Goal: Task Accomplishment & Management: Complete application form

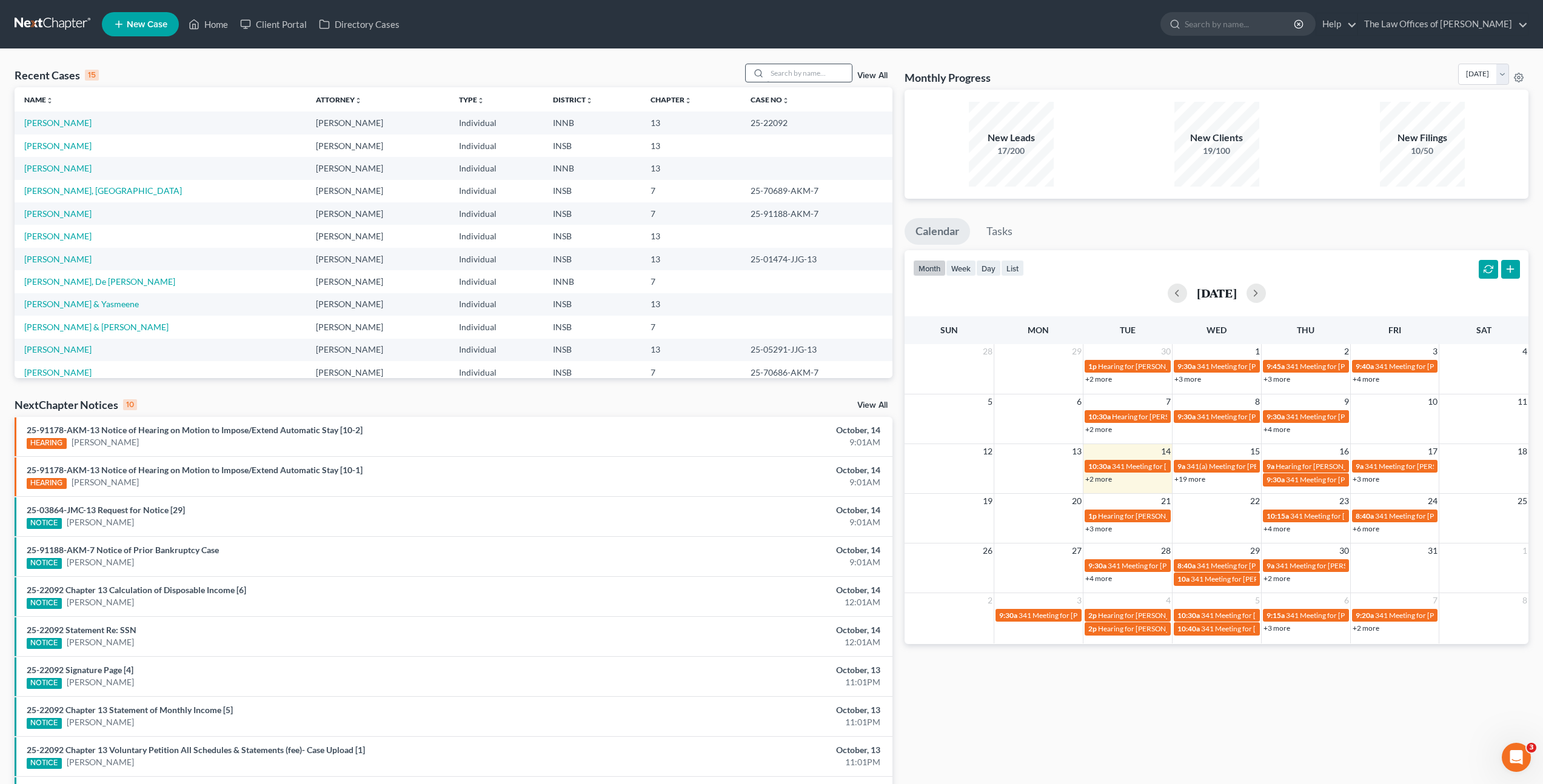
drag, startPoint x: 788, startPoint y: 84, endPoint x: 792, endPoint y: 79, distance: 6.4
click at [788, 84] on div "Recent Cases 15 View All" at bounding box center [453, 75] width 878 height 24
click at [794, 77] on input "search" at bounding box center [810, 73] width 85 height 18
type input "david"
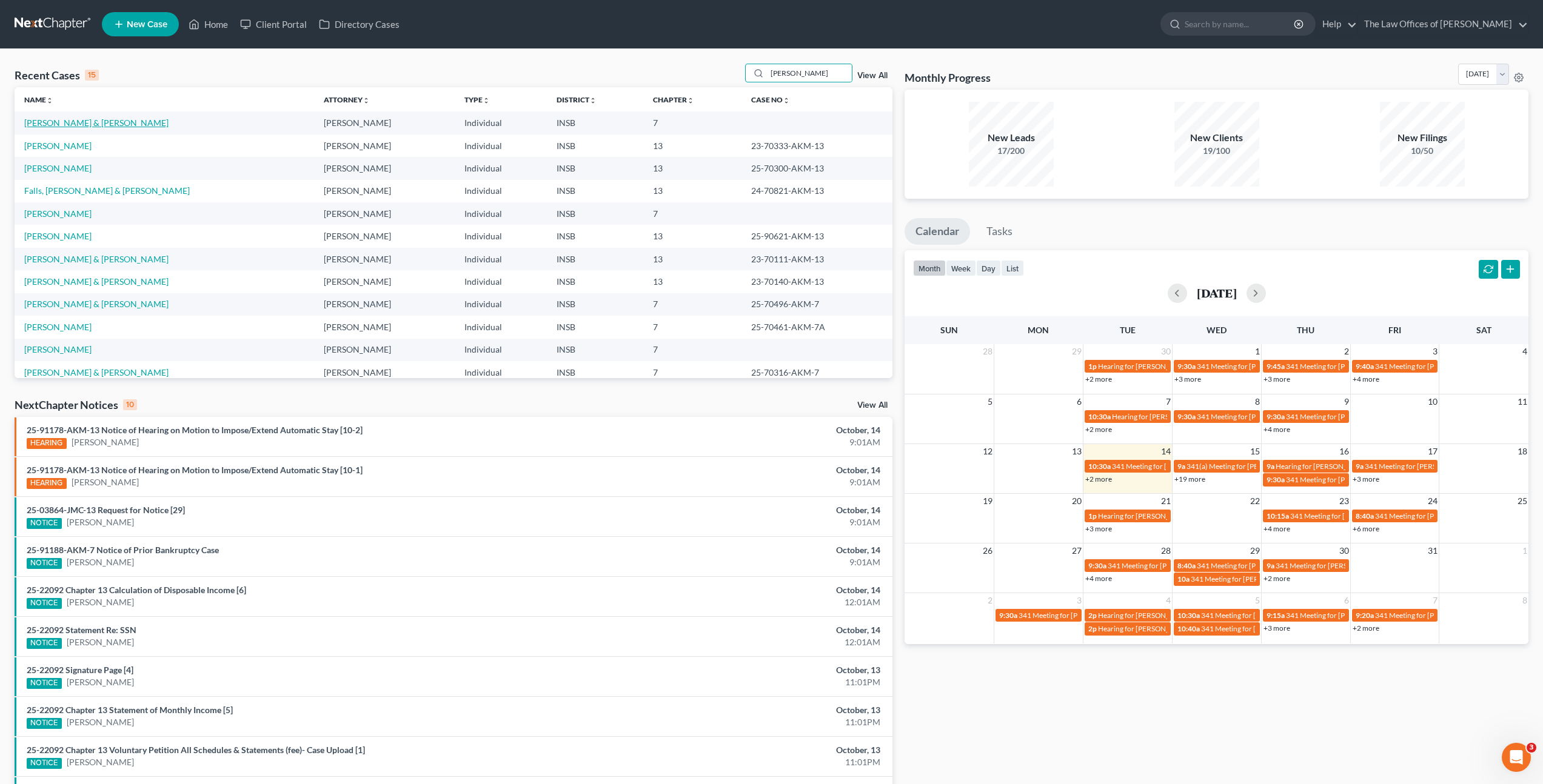
click at [109, 124] on link "[PERSON_NAME] & [PERSON_NAME]" at bounding box center [96, 123] width 144 height 10
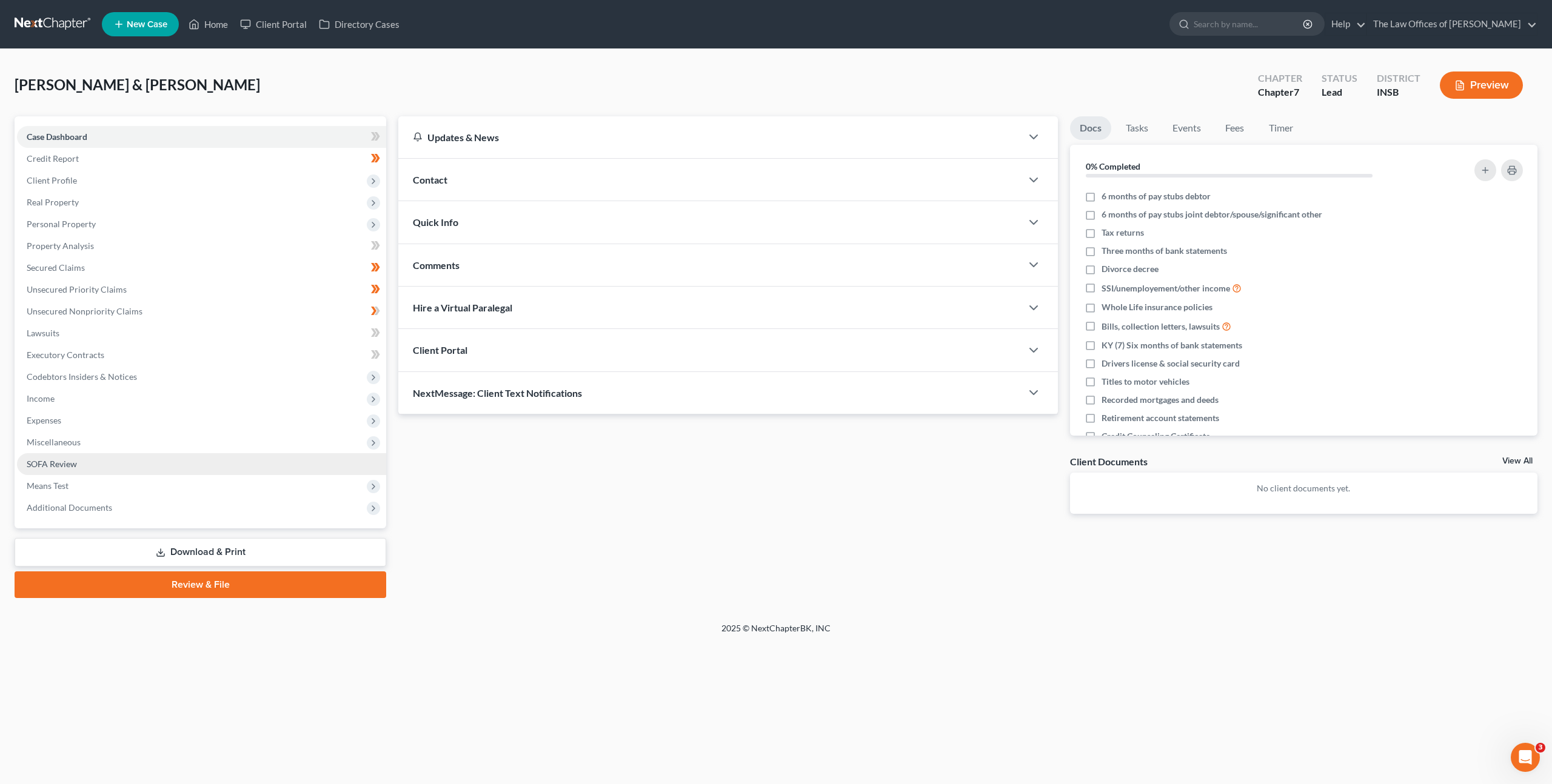
click at [149, 466] on link "SOFA Review" at bounding box center [202, 464] width 369 height 22
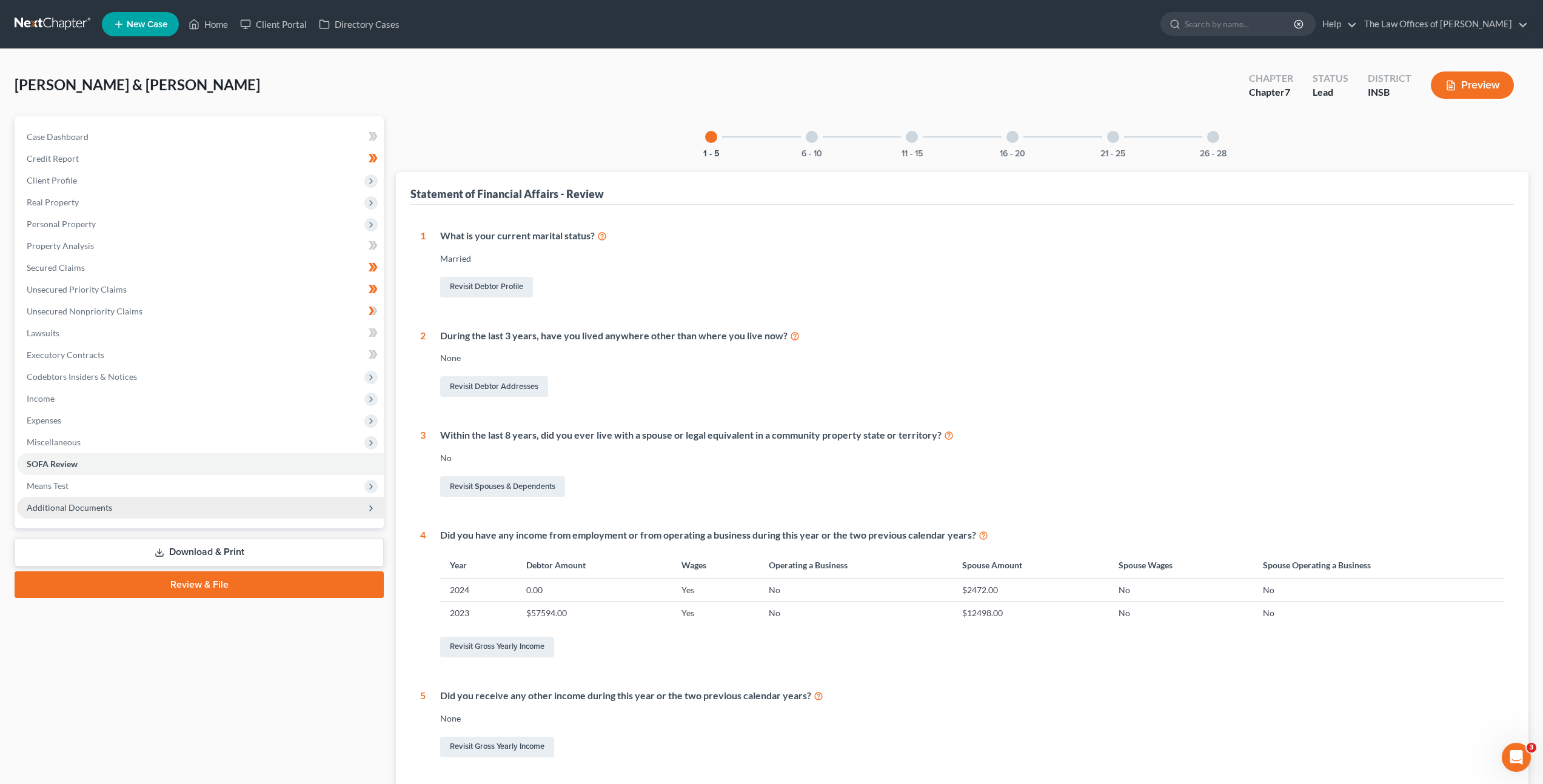
click at [133, 513] on span "Additional Documents" at bounding box center [200, 508] width 367 height 22
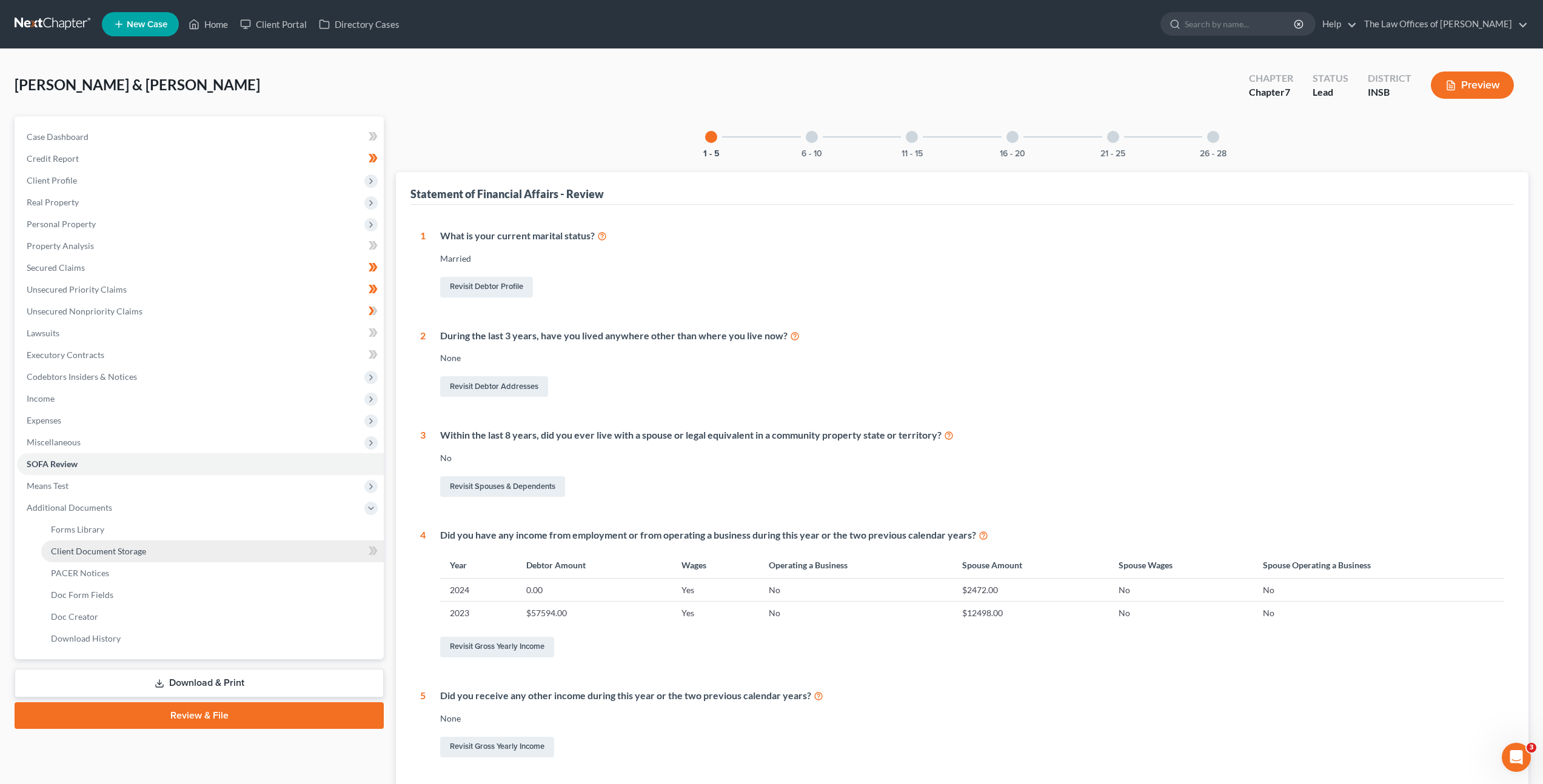
click at [125, 544] on link "Client Document Storage" at bounding box center [212, 551] width 343 height 22
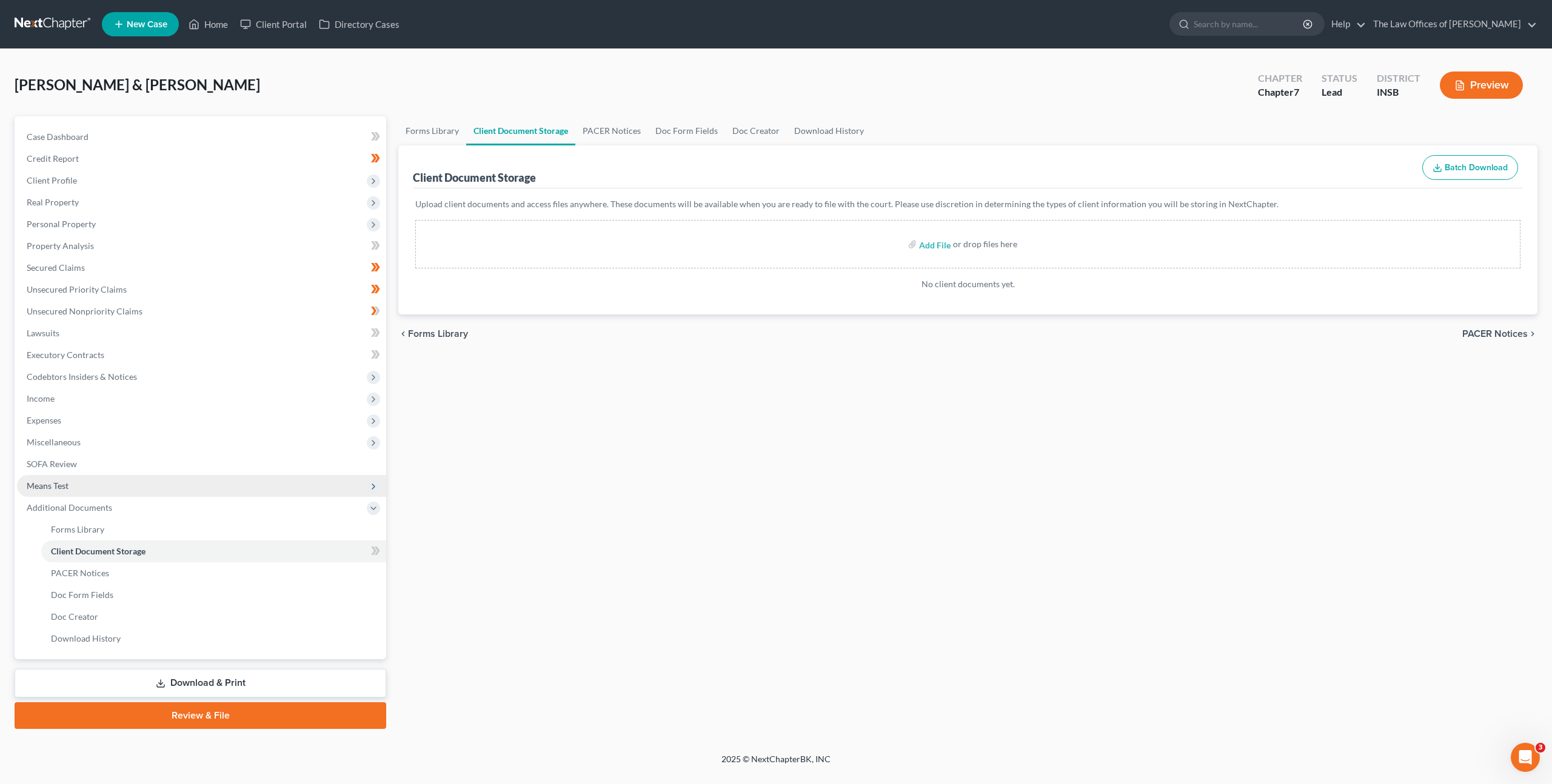
click at [150, 491] on span "Means Test" at bounding box center [202, 486] width 369 height 22
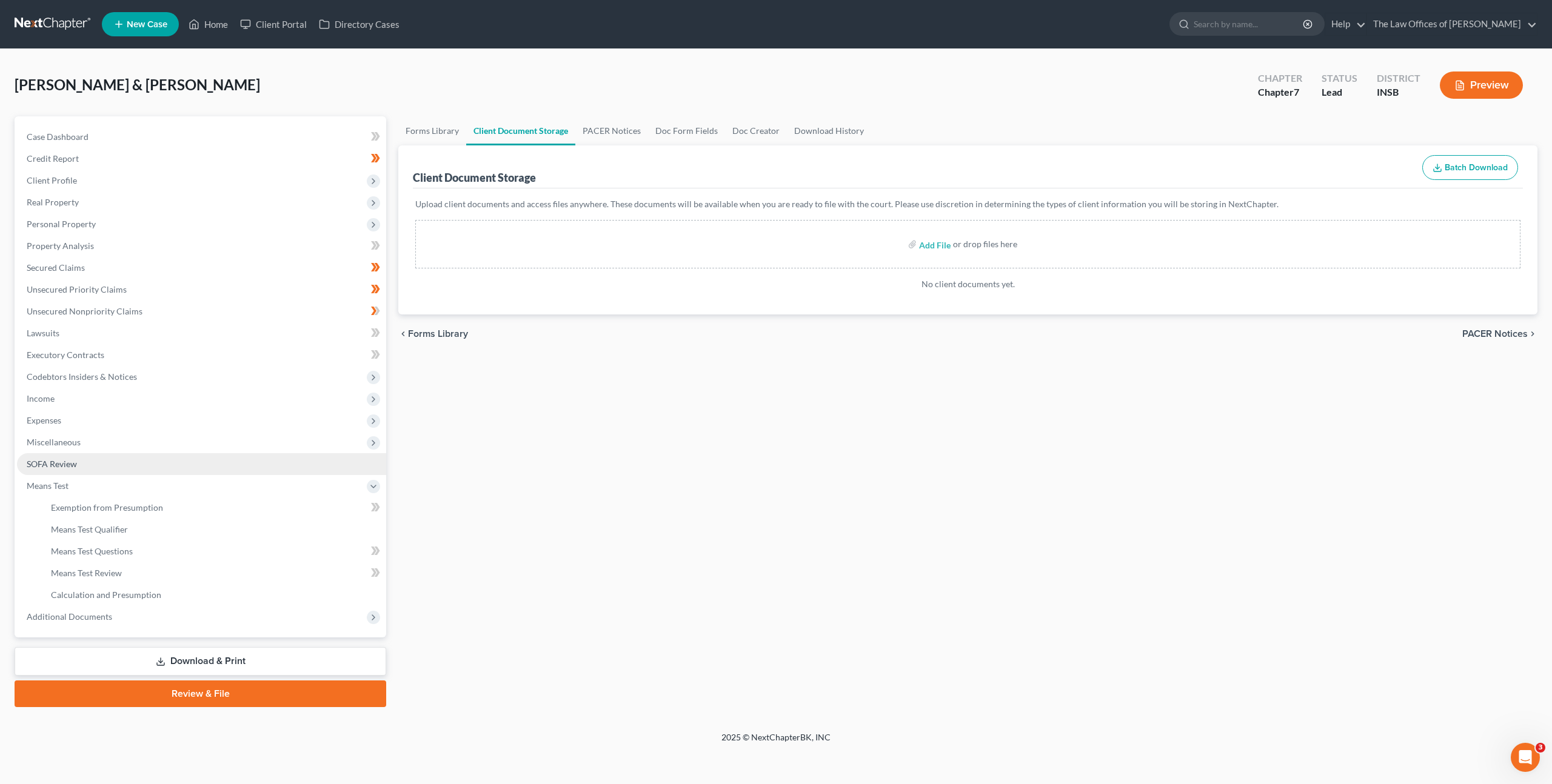
click at [147, 467] on link "SOFA Review" at bounding box center [202, 464] width 369 height 22
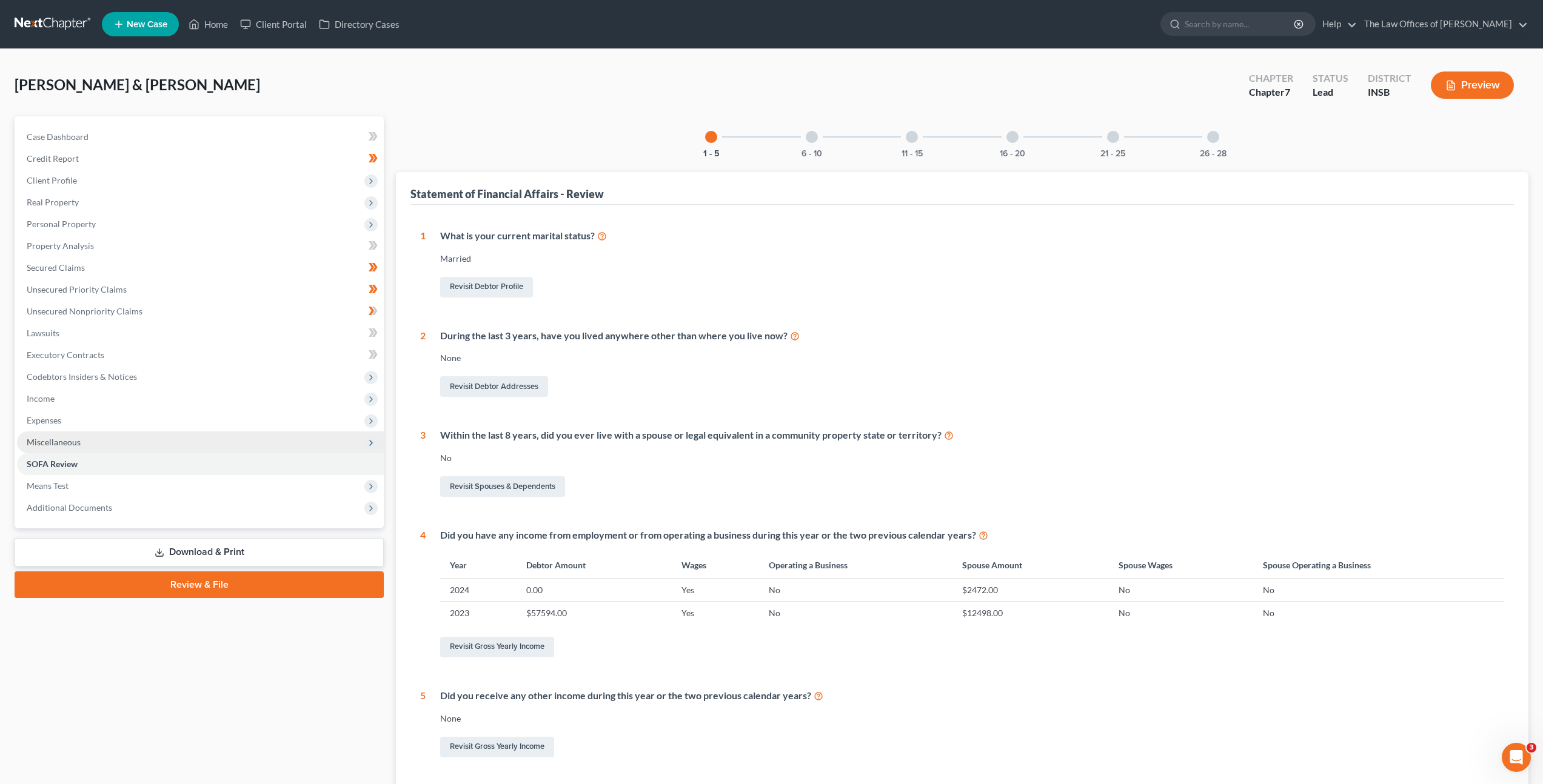
click at [145, 432] on span "Miscellaneous" at bounding box center [200, 442] width 367 height 22
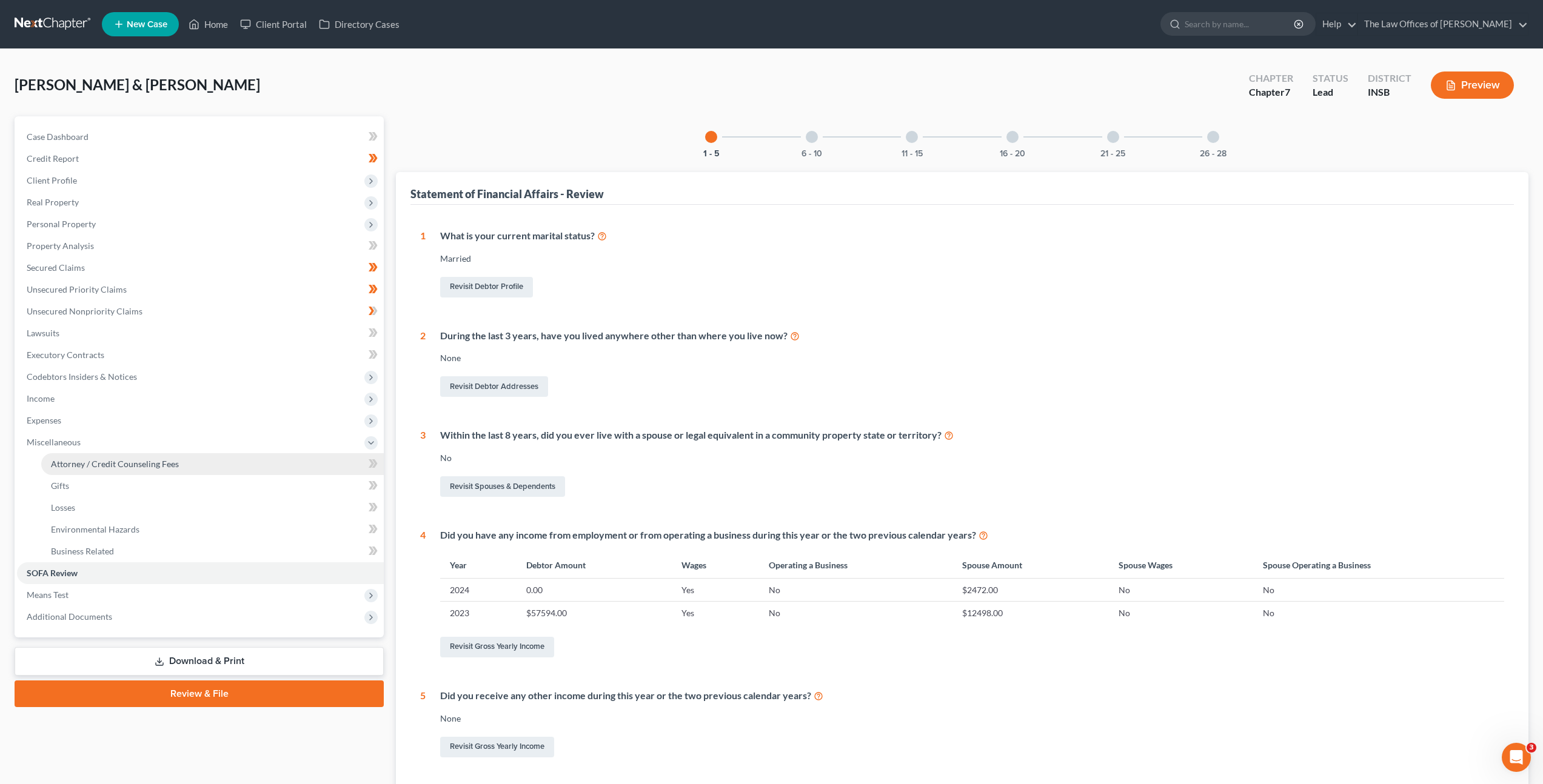
click at [145, 459] on span "Attorney / Credit Counseling Fees" at bounding box center [115, 464] width 128 height 10
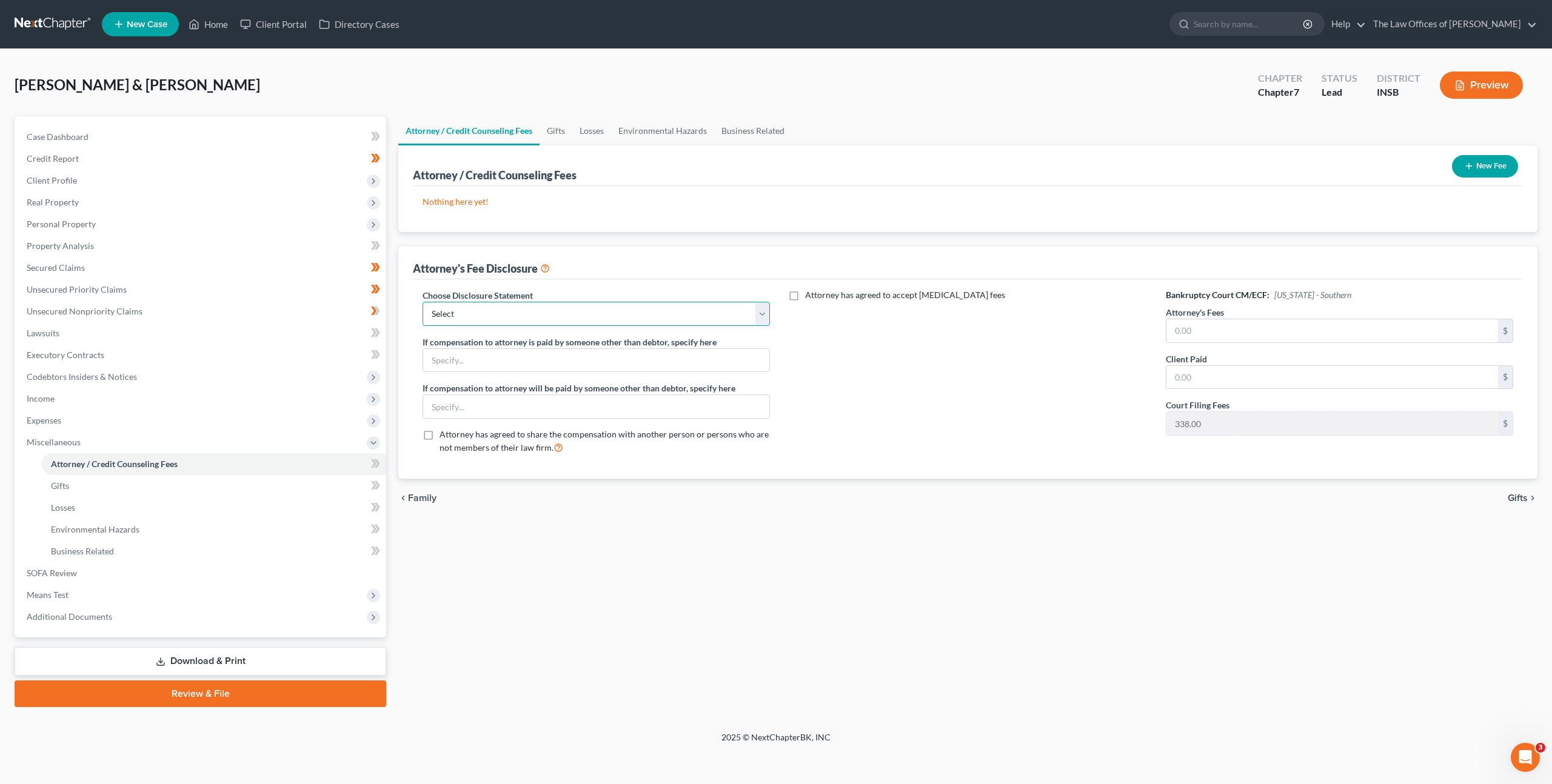
click at [489, 318] on select "Select INNB - $0.00 Down, Recoup $313.00 outside plan KYWB - Ch. 13 - $313.00+ …" at bounding box center [596, 314] width 347 height 24
click at [423, 302] on select "Select INNB - $0.00 Down, Recoup $313.00 outside plan KYWB - Ch. 13 - $313.00+ …" at bounding box center [596, 314] width 347 height 24
click at [888, 407] on div "Attorney has agreed to accept retainer fees" at bounding box center [968, 376] width 371 height 175
click at [1496, 164] on button "New Fee" at bounding box center [1485, 166] width 66 height 22
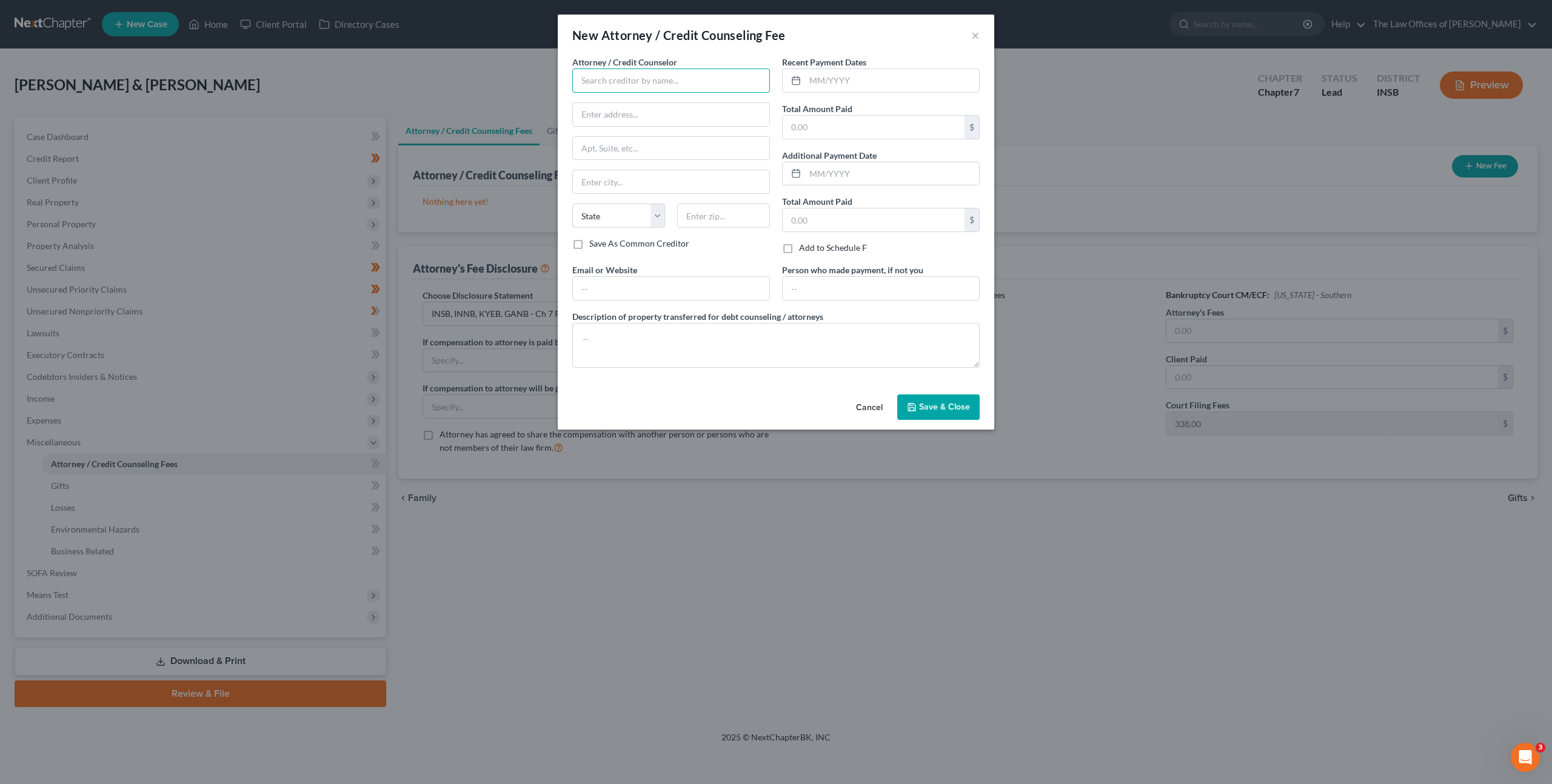
click at [688, 73] on input "text" at bounding box center [672, 81] width 198 height 24
click at [870, 404] on button "Cancel" at bounding box center [869, 407] width 46 height 24
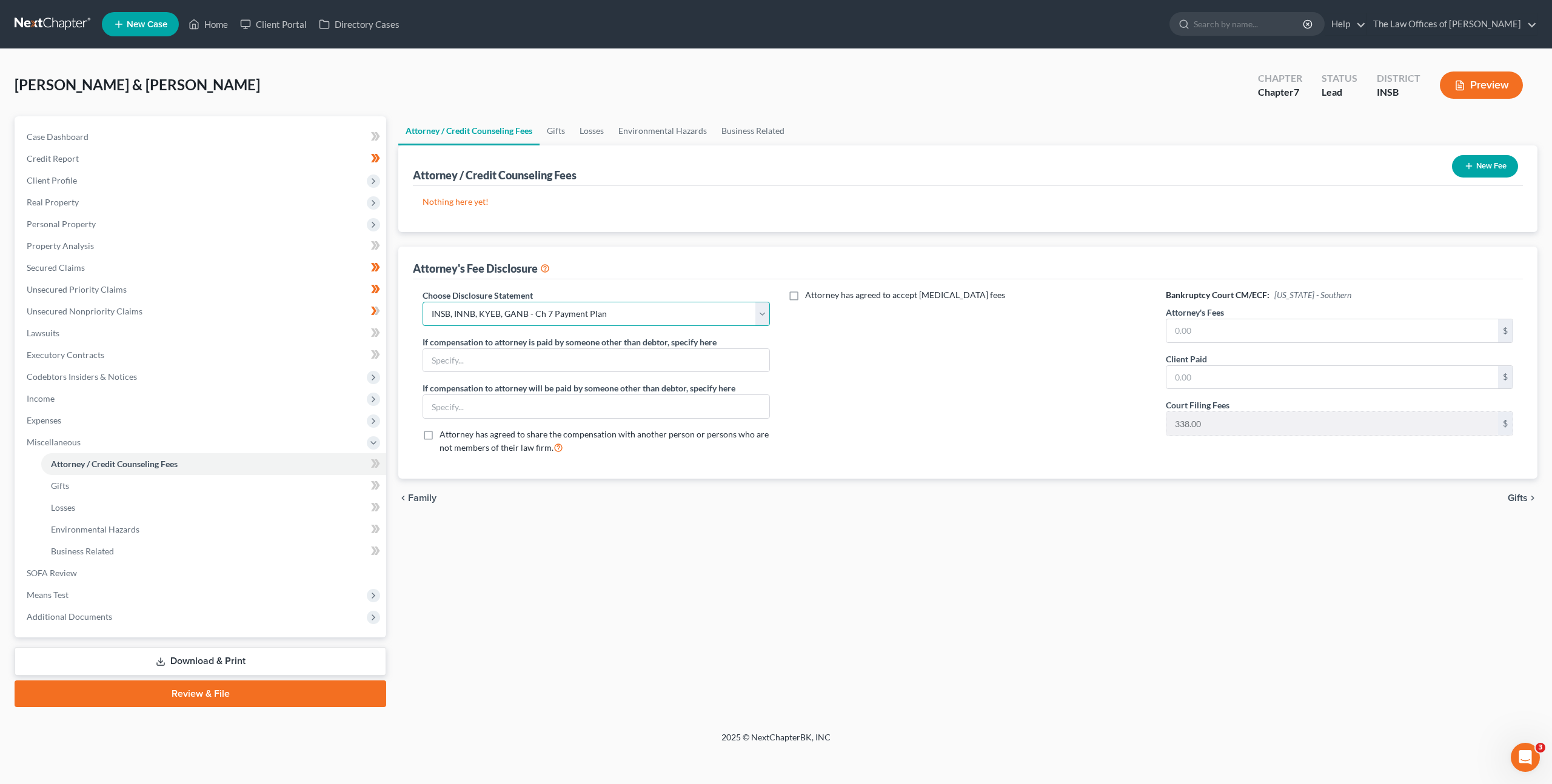
click at [580, 311] on select "Select INNB - $0.00 Down, Recoup $313.00 outside plan KYWB - Ch. 13 - $313.00+ …" at bounding box center [596, 314] width 347 height 24
select select "16"
click at [423, 302] on select "Select INNB - $0.00 Down, Recoup $313.00 outside plan KYWB - Ch. 13 - $313.00+ …" at bounding box center [596, 314] width 347 height 24
drag, startPoint x: 989, startPoint y: 387, endPoint x: 1085, endPoint y: 283, distance: 141.5
click at [989, 387] on div "Attorney has agreed to accept retainer fees" at bounding box center [968, 376] width 371 height 175
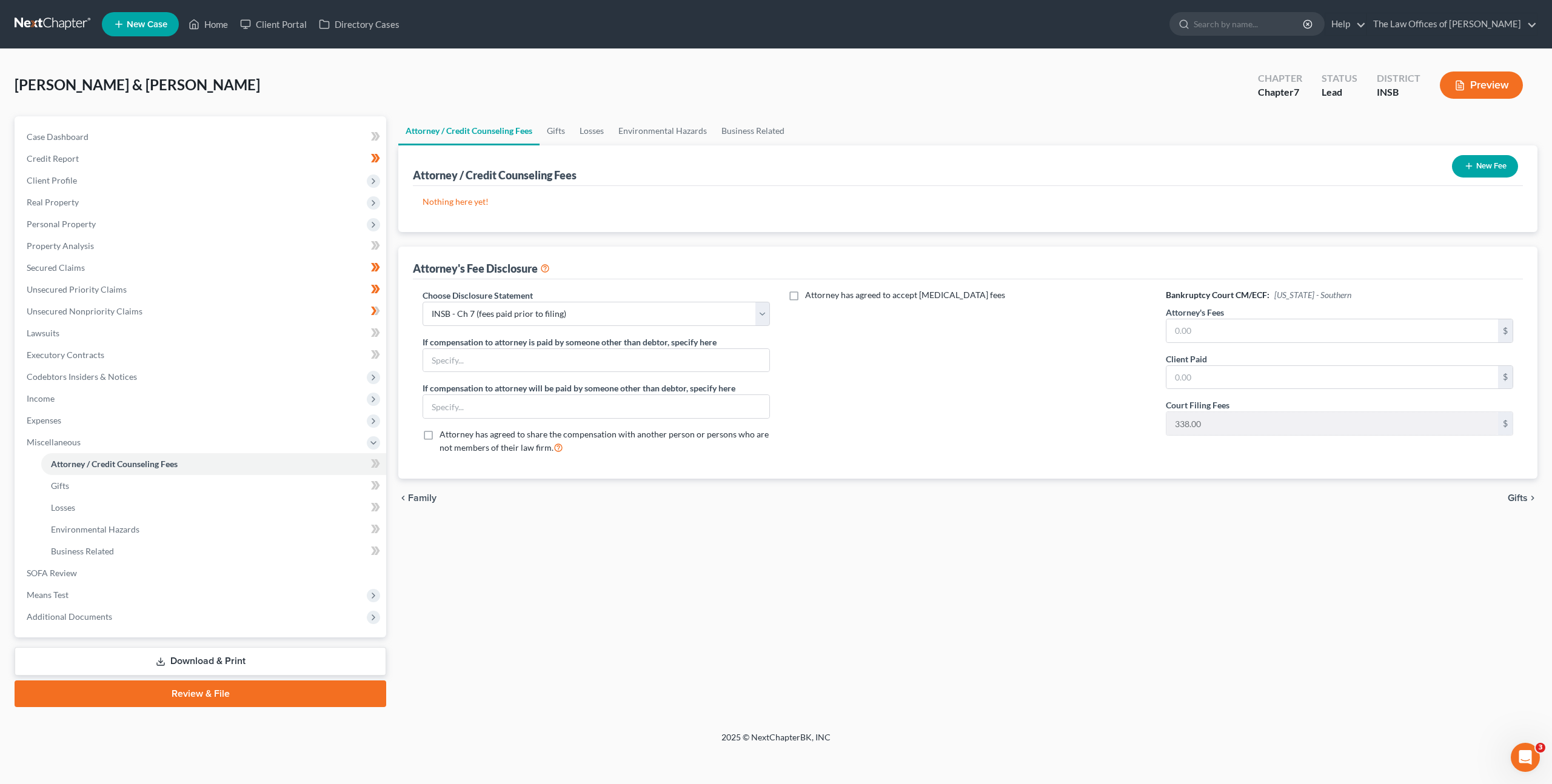
click at [1486, 163] on button "New Fee" at bounding box center [1485, 166] width 66 height 22
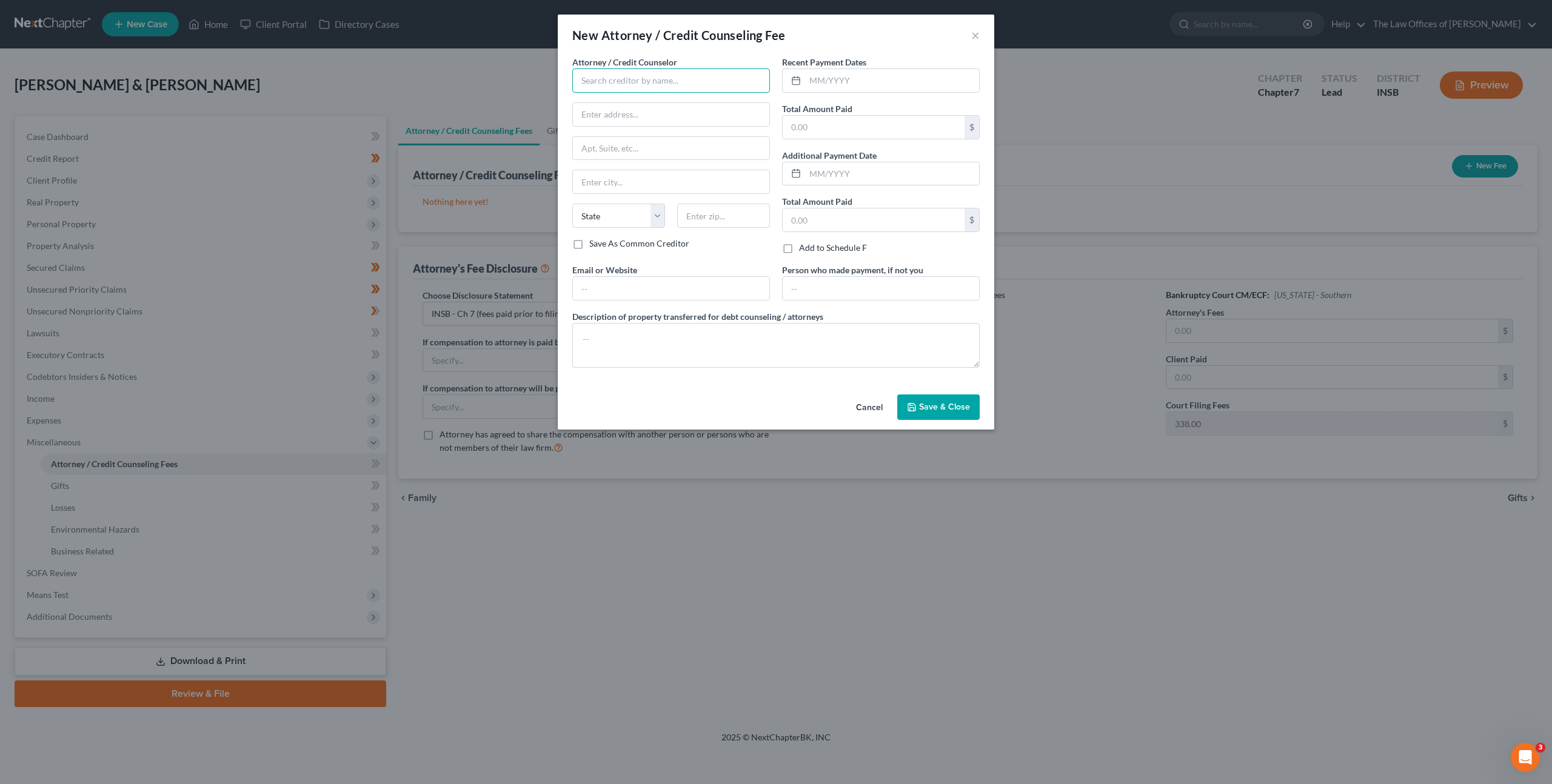
click at [668, 78] on input "text" at bounding box center [672, 81] width 198 height 24
click at [642, 124] on div "The Law Offices of Dax J. Miller, LLC" at bounding box center [660, 120] width 156 height 12
type input "The Law Offices of Dax J. Miller, LLC"
type input "201 NW 4th St"
type input "Suite 111"
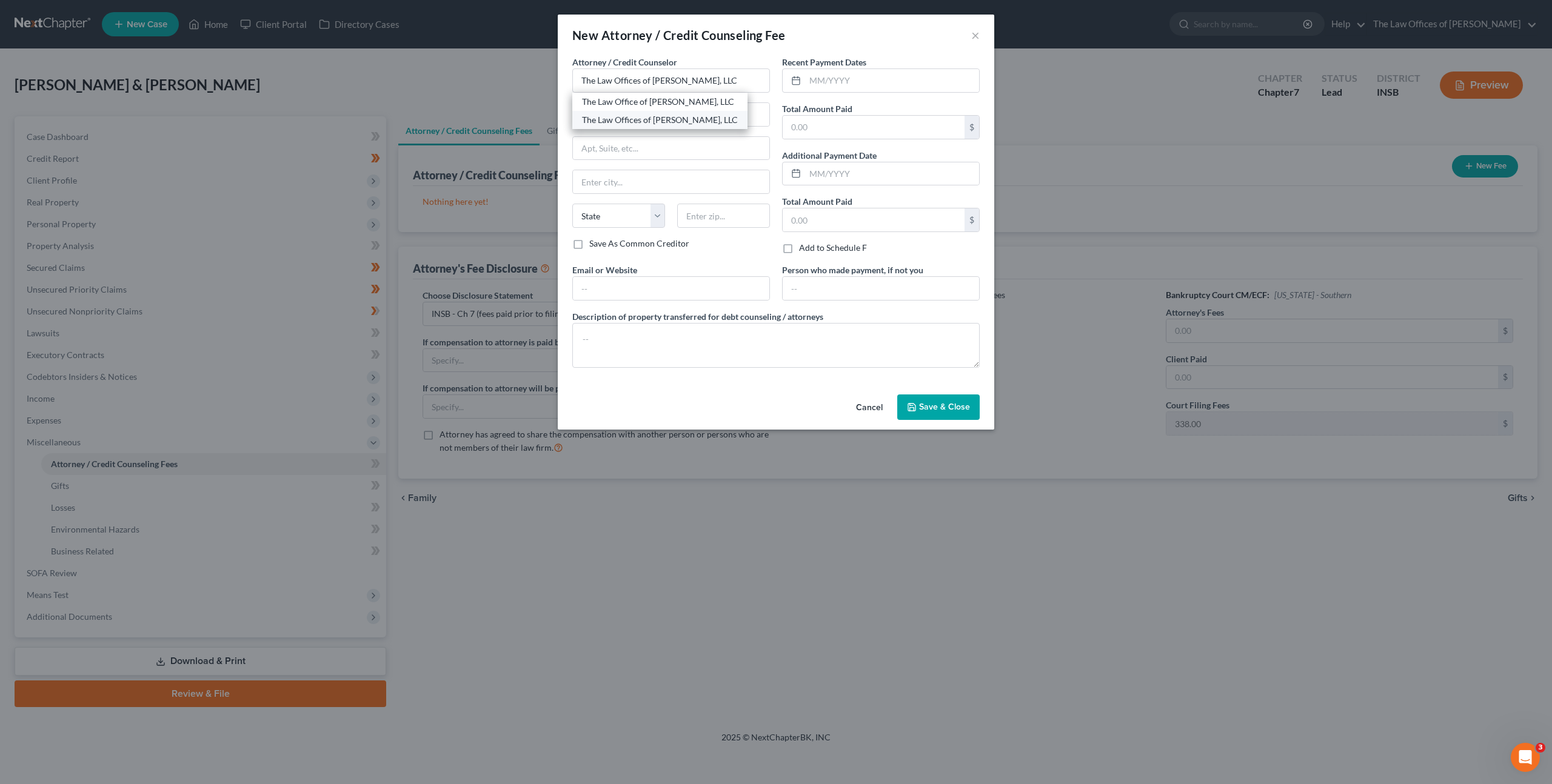
type input "Evansville"
select select "15"
type input "47708"
click at [852, 82] on input "text" at bounding box center [892, 80] width 174 height 23
type input "10/03/2025"
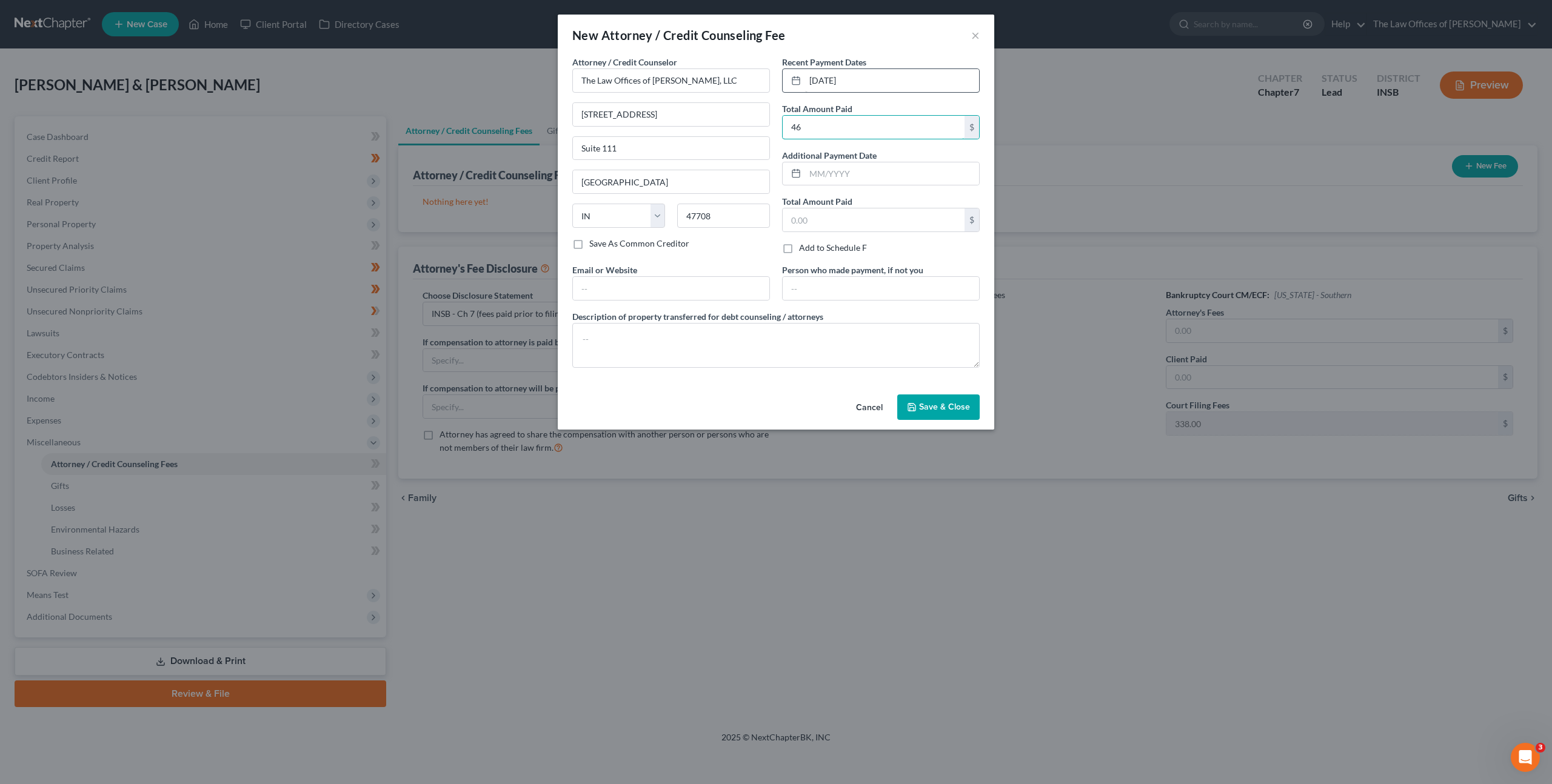
type input "4"
type input "1,699"
click at [652, 286] on input "text" at bounding box center [672, 288] width 197 height 23
type input "dax@daxjmiller.com"
click at [735, 358] on textarea at bounding box center [776, 345] width 407 height 45
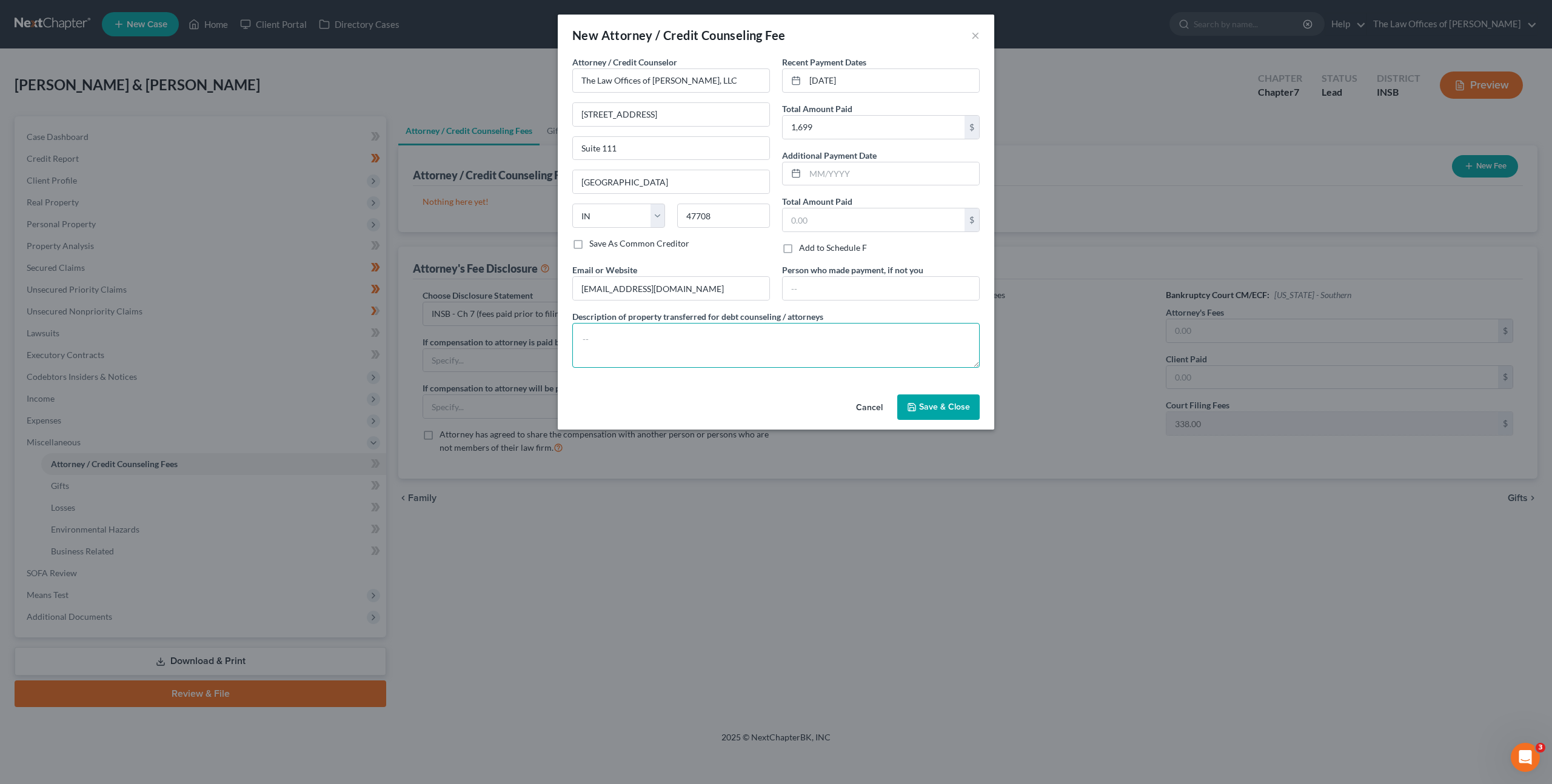
paste textarea "$499.00 - Court Filing Fee $338.00, Credit Reports $63.25, Credit Counseling $1…"
click at [722, 383] on div "Attorney / Credit Counselor * The Law Offices of Dax J. Miller, LLC 201 NW 4th …" at bounding box center [776, 223] width 436 height 334
drag, startPoint x: 614, startPoint y: 354, endPoint x: 586, endPoint y: 354, distance: 28.0
click at [586, 354] on textarea "$499.00 - Court Filing Fee $338.00, Credit Reports $63.25, Credit Counseling $1…" at bounding box center [776, 345] width 407 height 45
type textarea "$499.00 - Court Filing Fee $338.00, Credit Reports $63.25, Credit Counseling $1…"
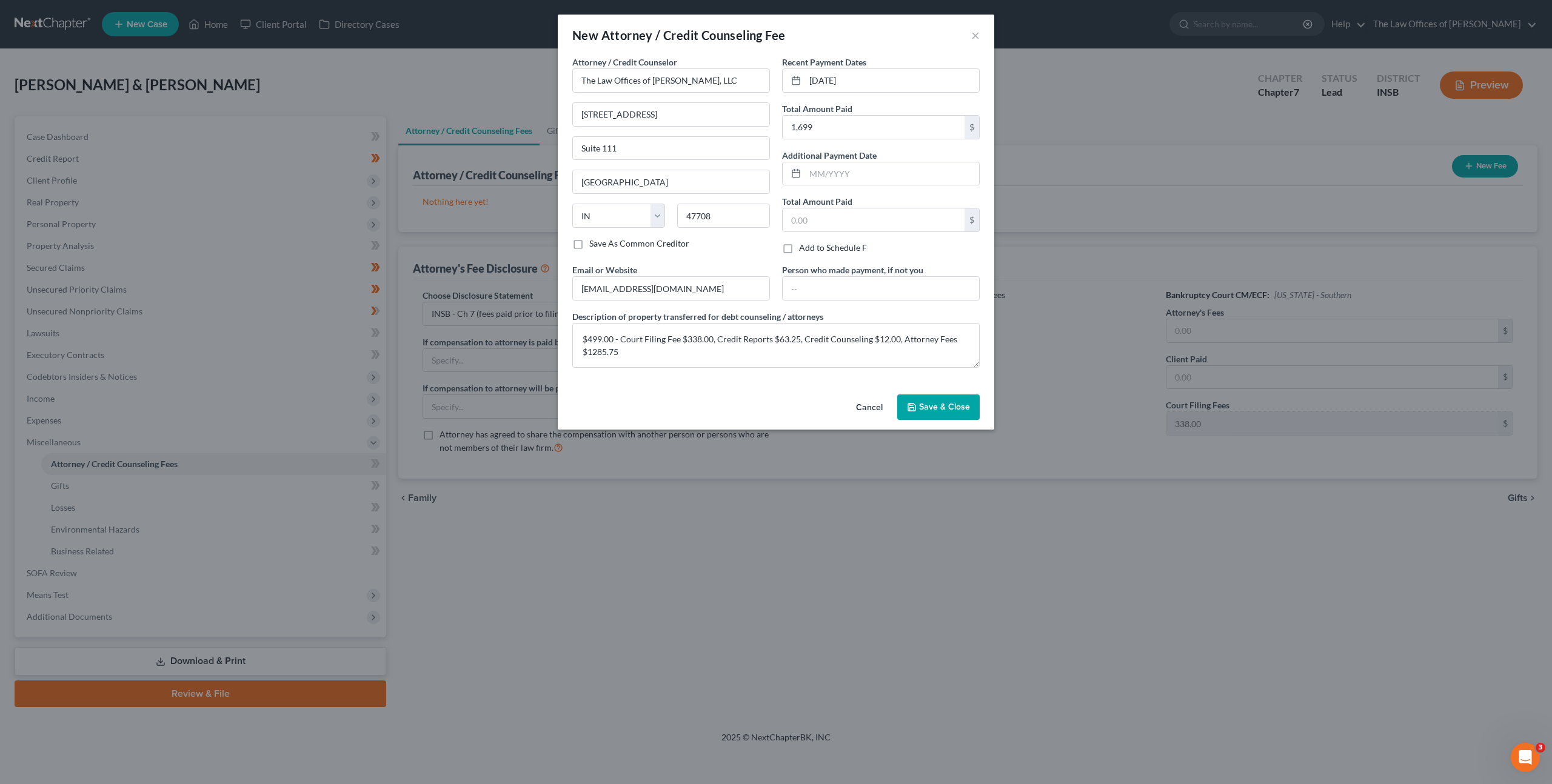
click at [945, 413] on button "Save & Close" at bounding box center [939, 407] width 83 height 26
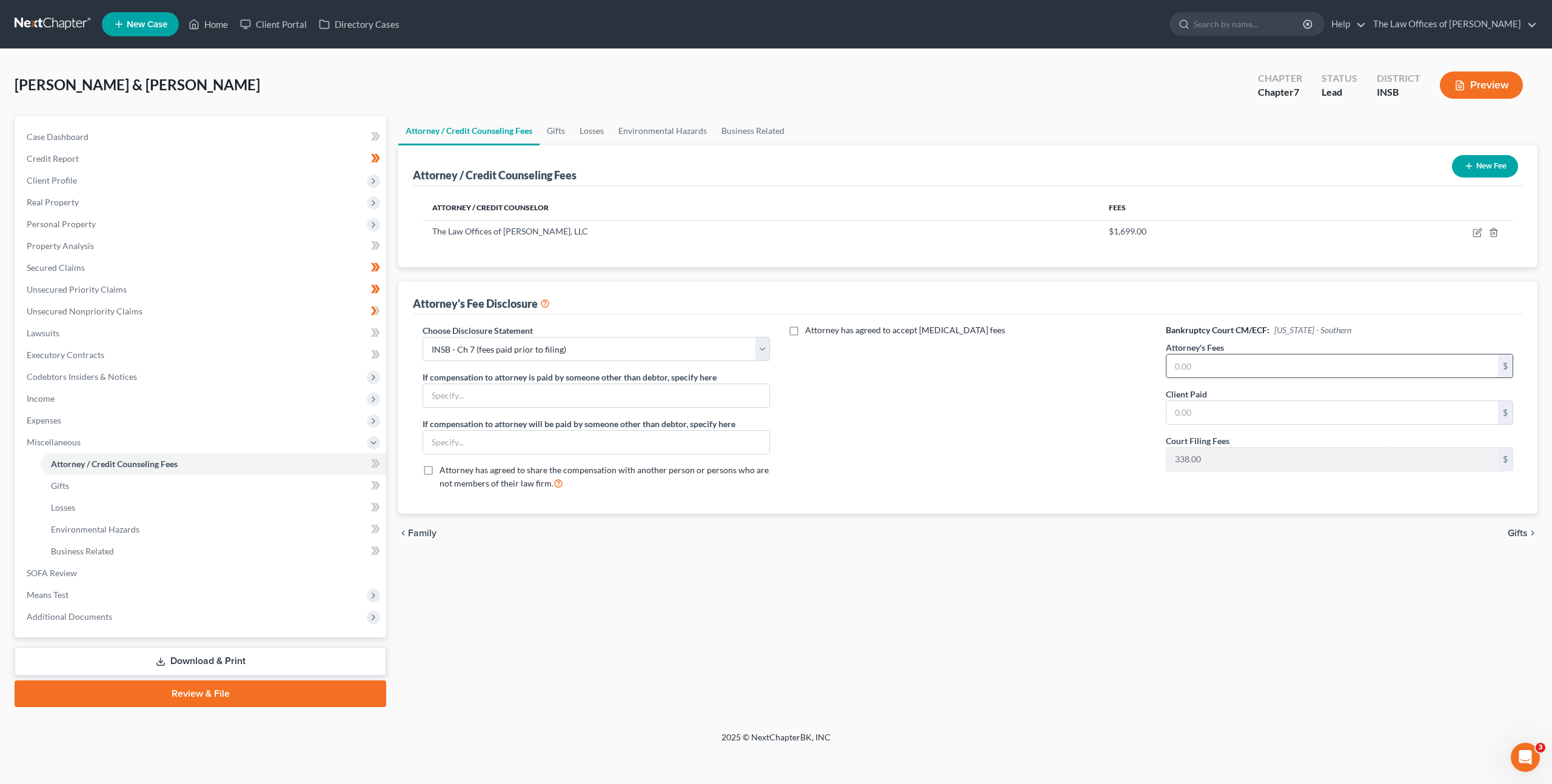
click at [1196, 369] on input "text" at bounding box center [1332, 365] width 331 height 23
click at [1183, 405] on input "text" at bounding box center [1332, 413] width 331 height 23
type input "1,285.75"
drag, startPoint x: 1196, startPoint y: 375, endPoint x: 1019, endPoint y: 391, distance: 177.7
click at [1196, 375] on input "text" at bounding box center [1332, 365] width 331 height 23
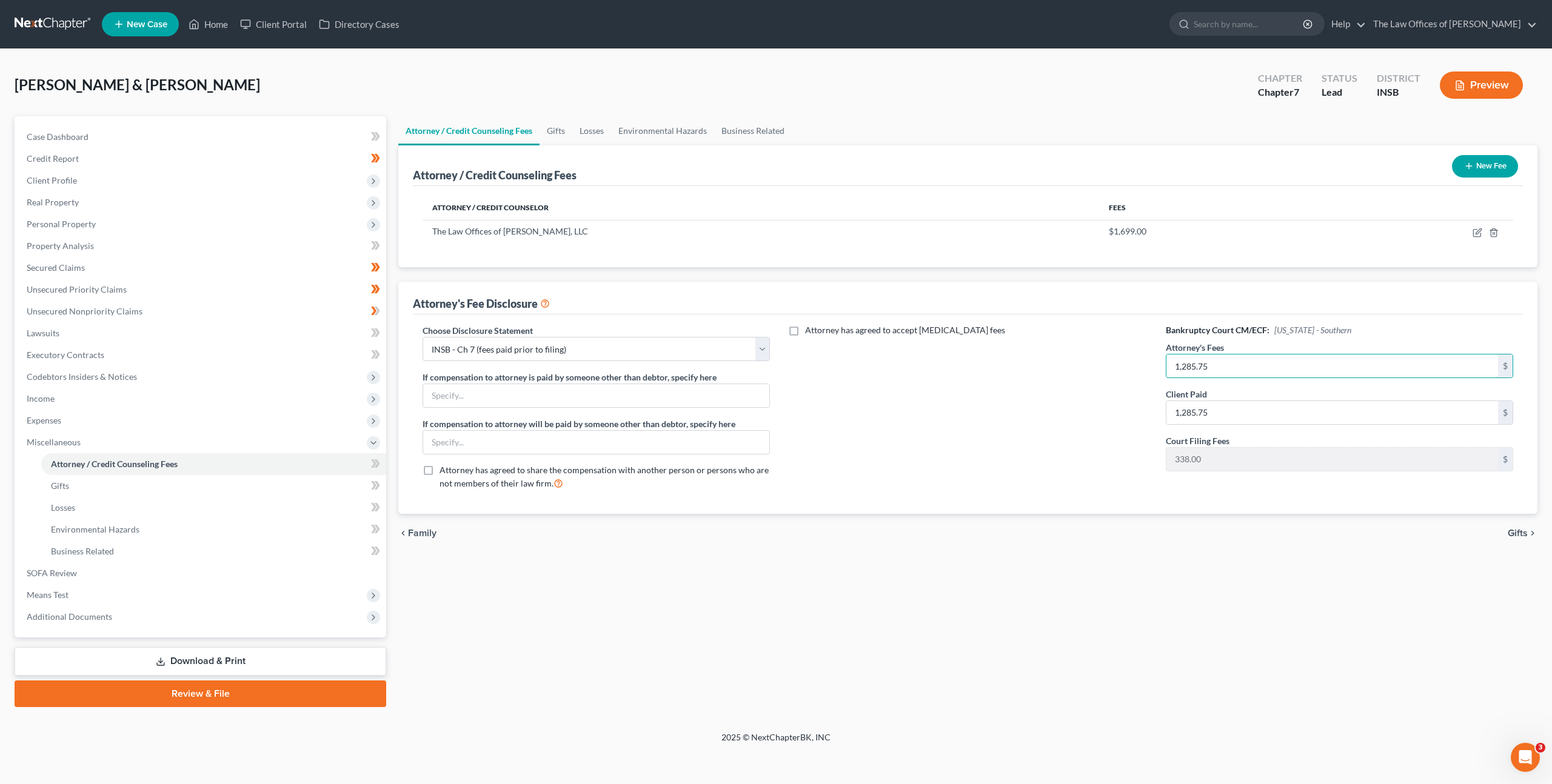
type input "1,285.75"
click at [913, 453] on div "Attorney has agreed to accept retainer fees" at bounding box center [968, 411] width 371 height 175
click at [374, 463] on icon at bounding box center [373, 463] width 5 height 9
click at [332, 652] on link "Download & Print" at bounding box center [200, 661] width 371 height 28
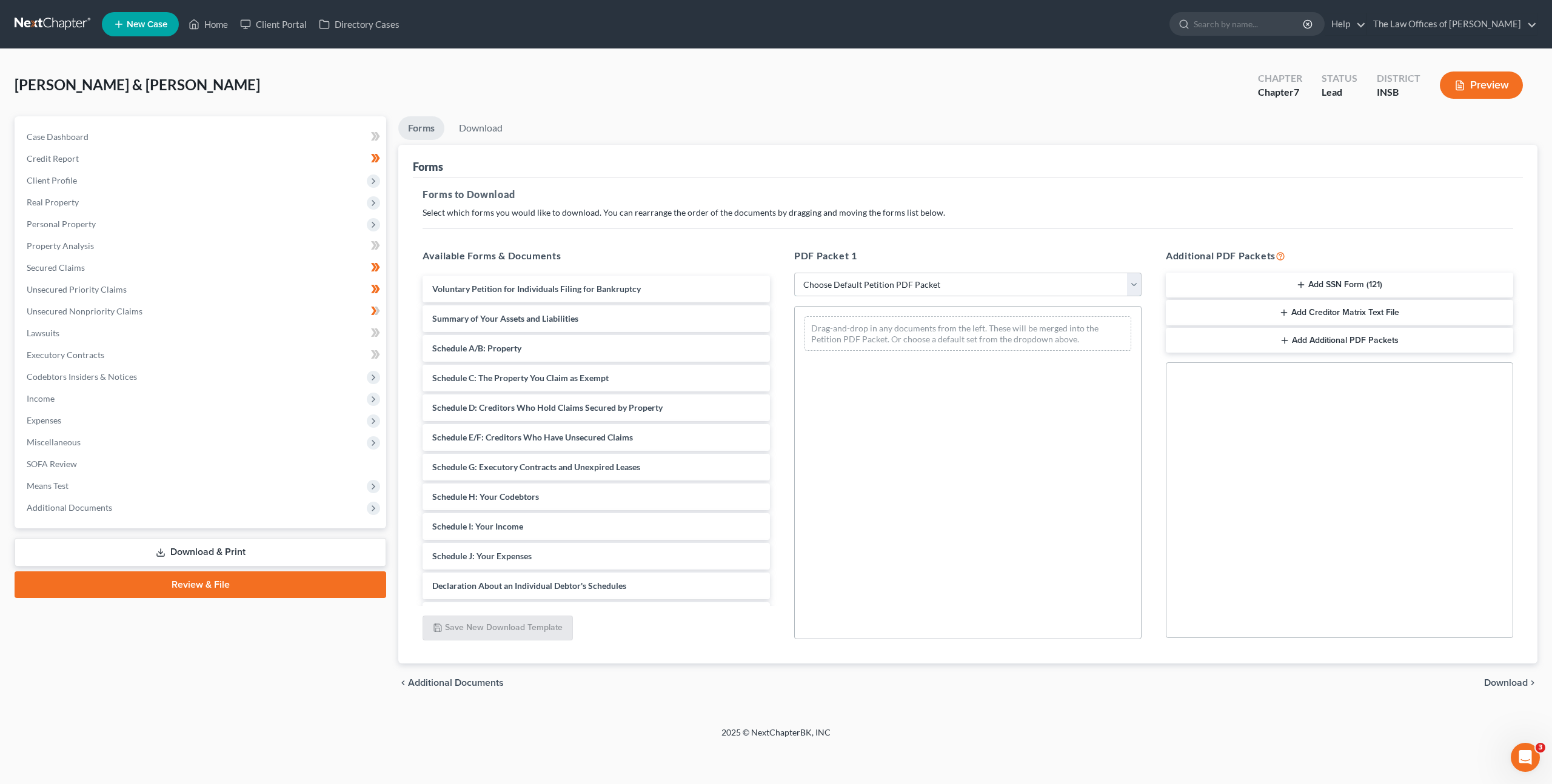
click at [865, 282] on select "Choose Default Petition PDF Packet Complete Bankruptcy Petition (all forms and …" at bounding box center [968, 284] width 347 height 24
click at [794, 272] on select "Choose Default Petition PDF Packet Complete Bankruptcy Petition (all forms and …" at bounding box center [968, 284] width 347 height 24
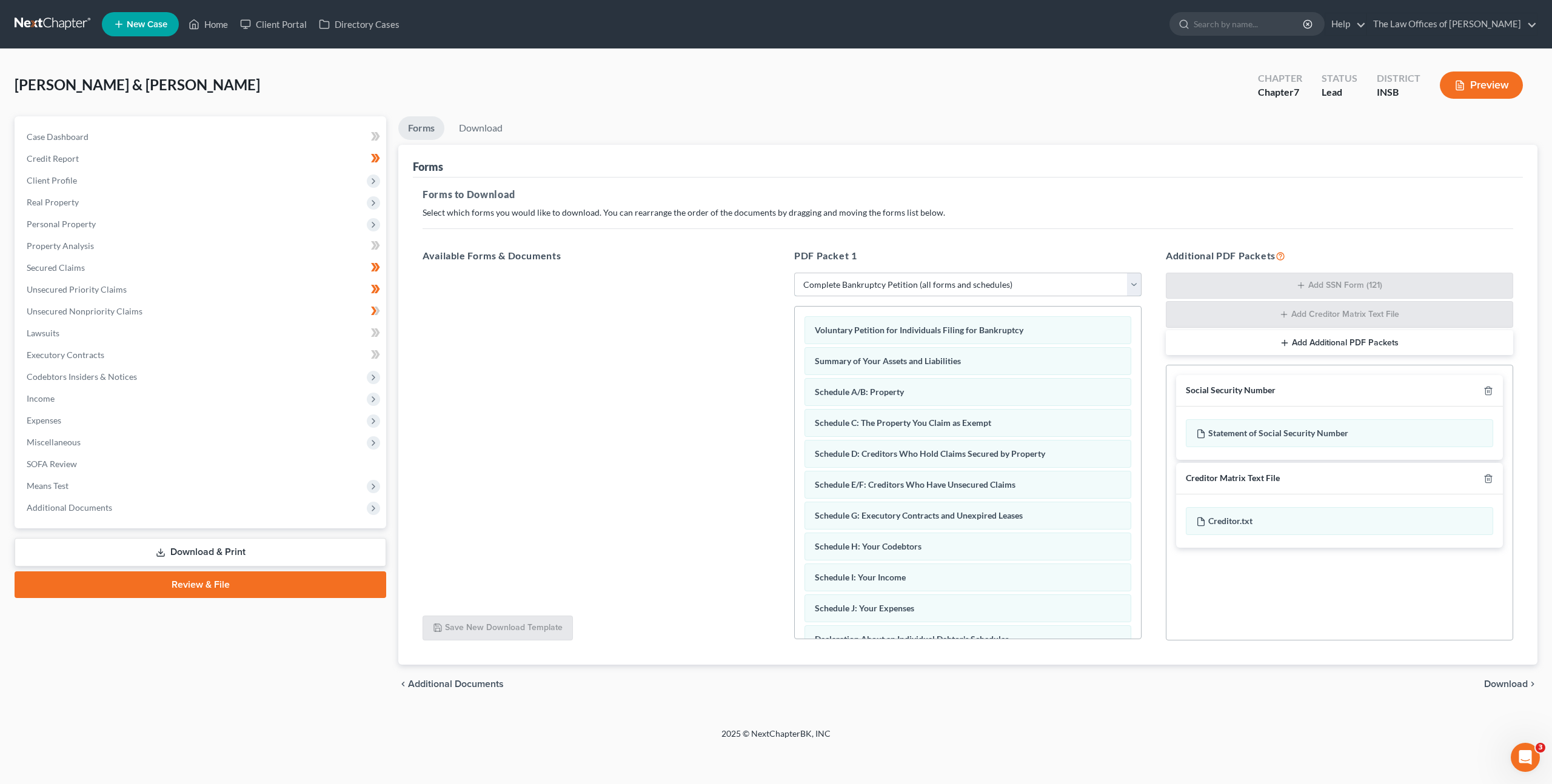
click at [1077, 274] on select "Choose Default Petition PDF Packet Complete Bankruptcy Petition (all forms and …" at bounding box center [968, 284] width 347 height 24
select select "3"
click at [794, 272] on select "Choose Default Petition PDF Packet Complete Bankruptcy Petition (all forms and …" at bounding box center [968, 284] width 347 height 24
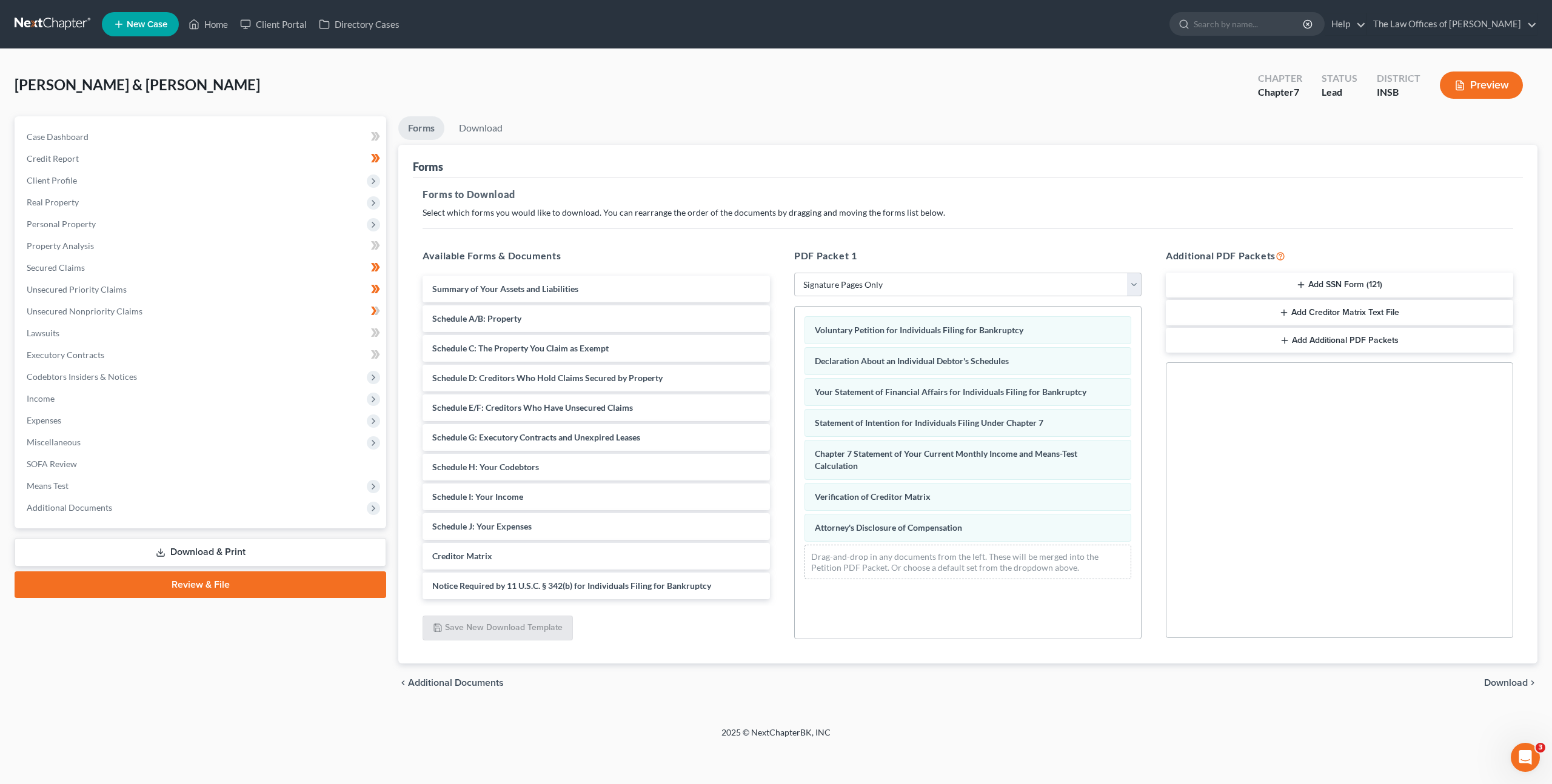
click at [1304, 289] on icon "button" at bounding box center [1301, 285] width 10 height 10
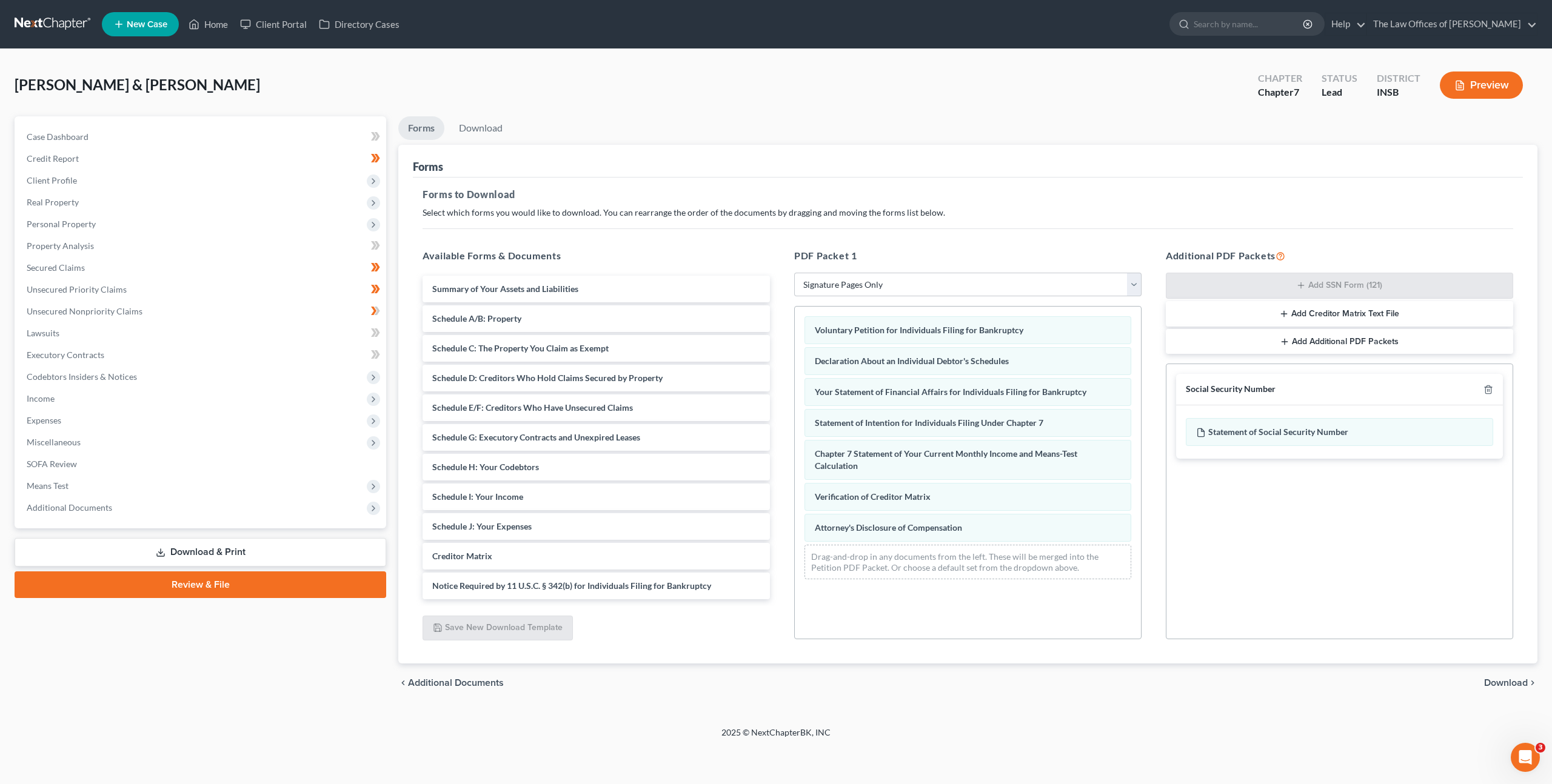
click at [1500, 688] on span "Download" at bounding box center [1505, 683] width 44 height 10
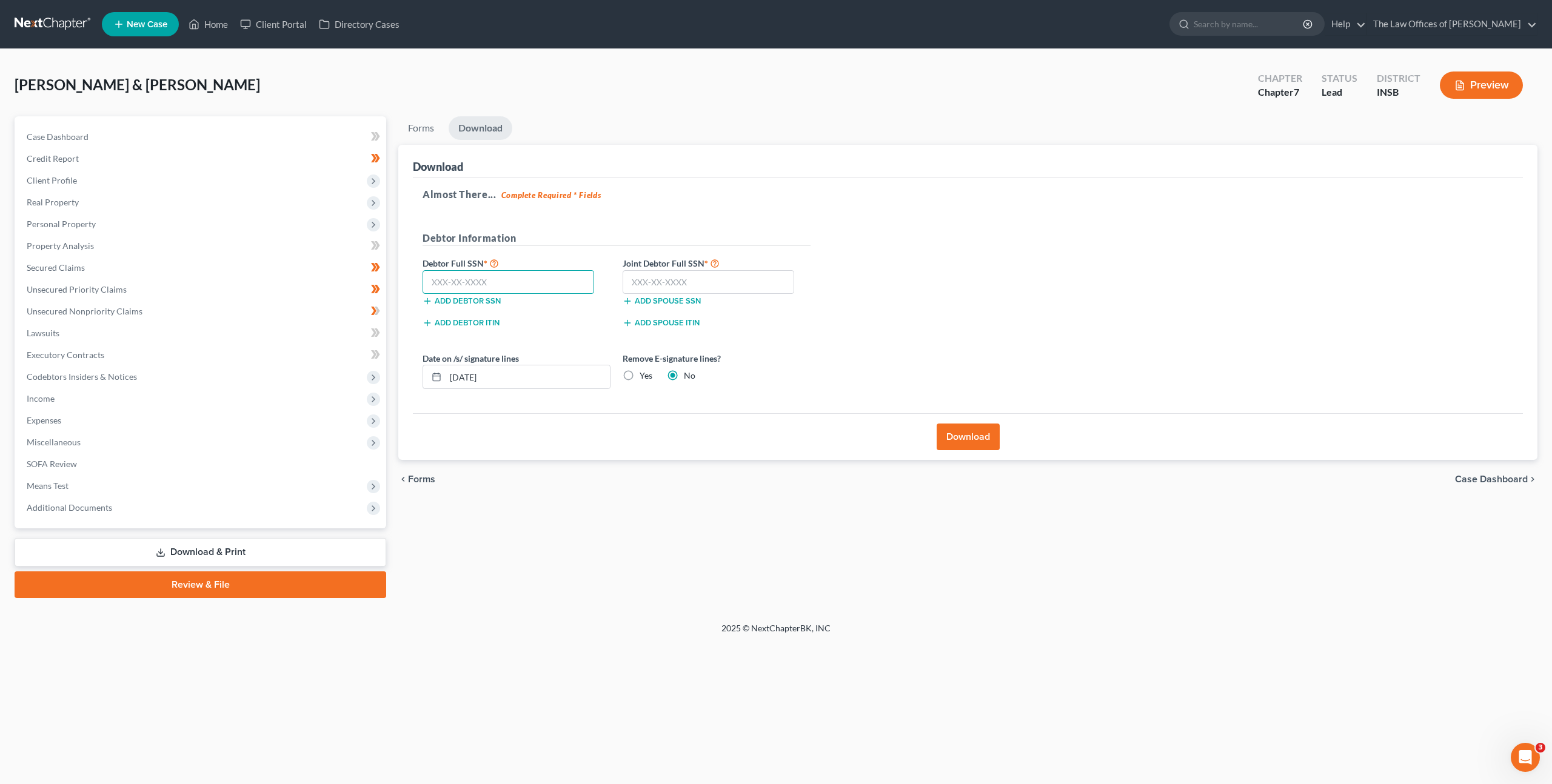
click at [514, 277] on input "text" at bounding box center [508, 282] width 172 height 24
click at [545, 282] on input "text" at bounding box center [508, 282] width 172 height 24
paste input "095-56-2453"
type input "095-56-2453"
click at [690, 280] on input "text" at bounding box center [708, 282] width 172 height 24
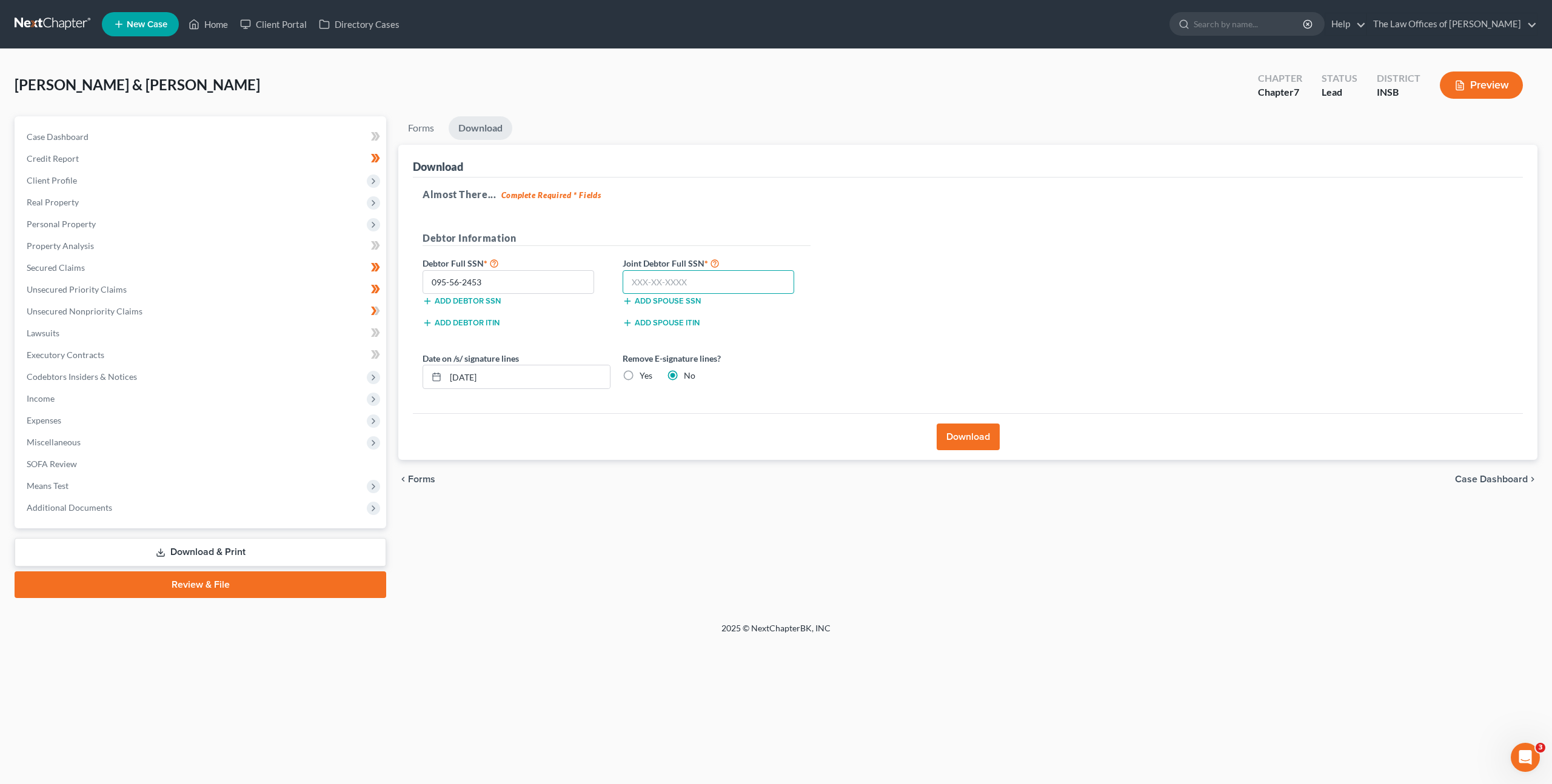
paste input "312-90-7643"
type input "312-90-7643"
click at [1023, 266] on div "Almost There... Complete Required * Fields Debtor Information Debtor Full SSN *…" at bounding box center [968, 295] width 1110 height 236
click at [639, 371] on label "Yes" at bounding box center [645, 375] width 12 height 12
click at [645, 371] on input "Yes" at bounding box center [649, 373] width 8 height 8
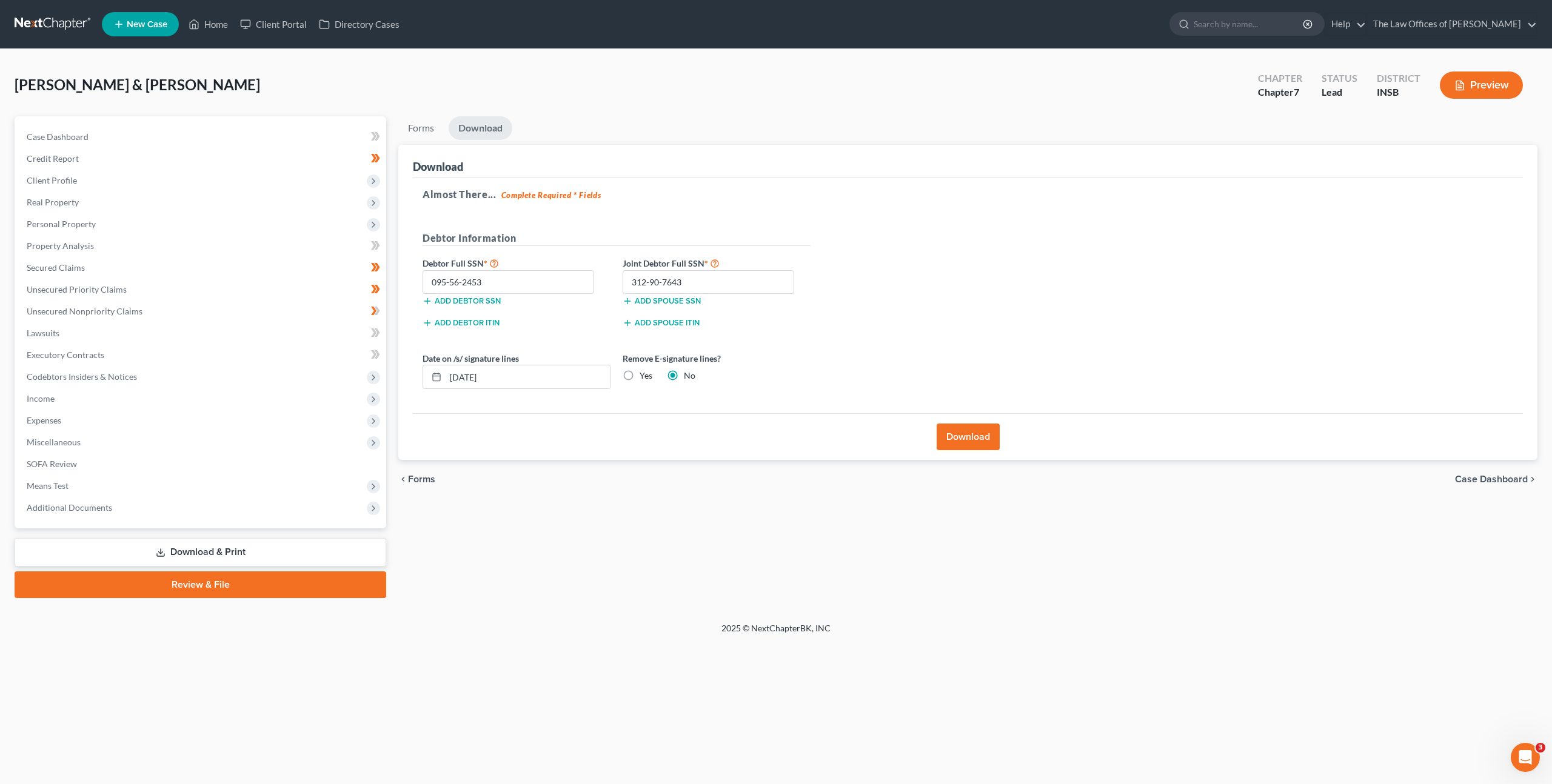
radio input "true"
radio input "false"
click at [770, 413] on div "Download" at bounding box center [968, 436] width 1110 height 47
click at [979, 435] on button "Download" at bounding box center [968, 437] width 63 height 27
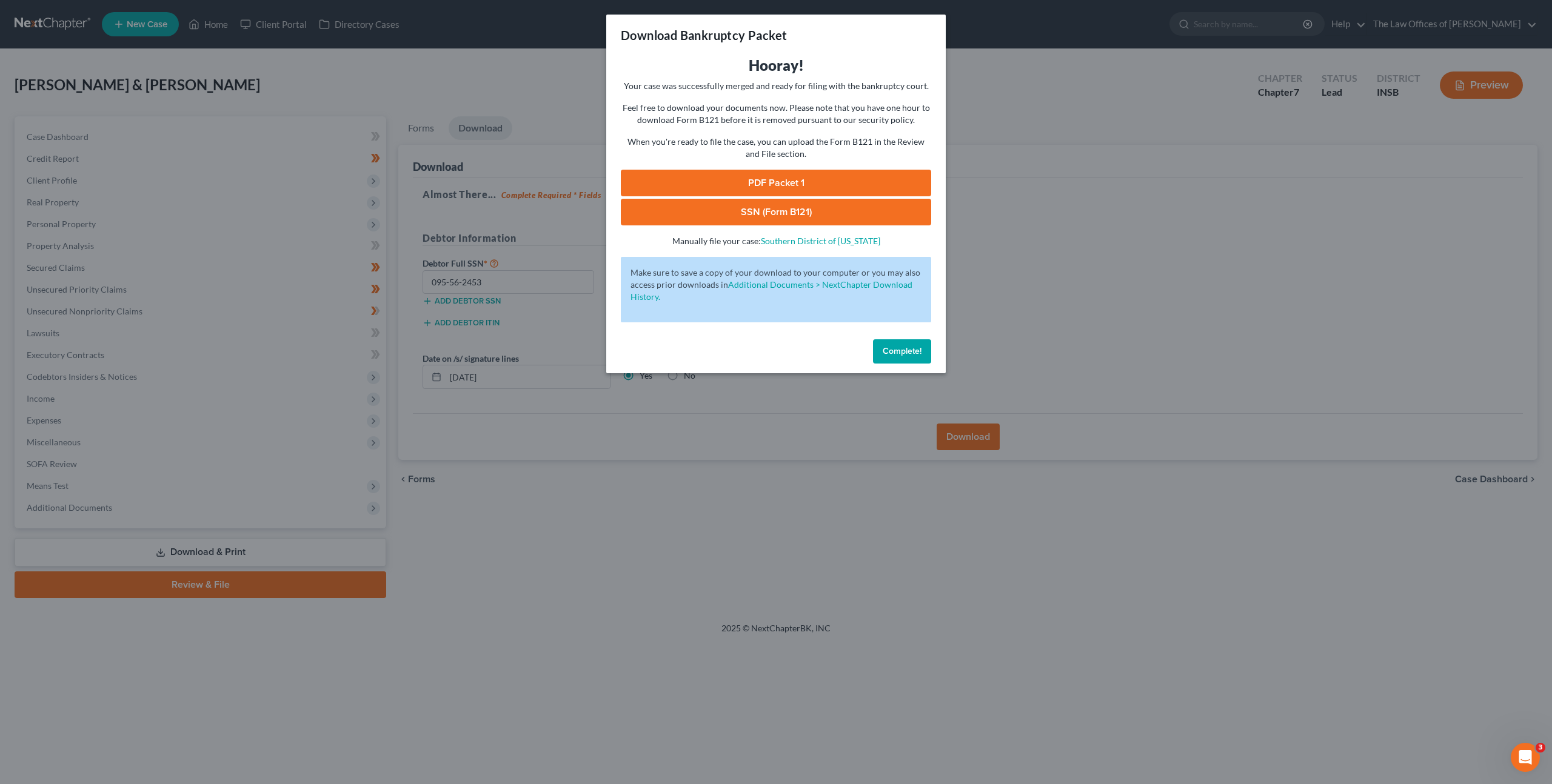
click at [751, 189] on link "PDF Packet 1" at bounding box center [776, 183] width 311 height 27
click at [793, 211] on link "SSN (Form B121)" at bounding box center [776, 212] width 311 height 27
click at [895, 343] on button "Complete!" at bounding box center [902, 351] width 58 height 24
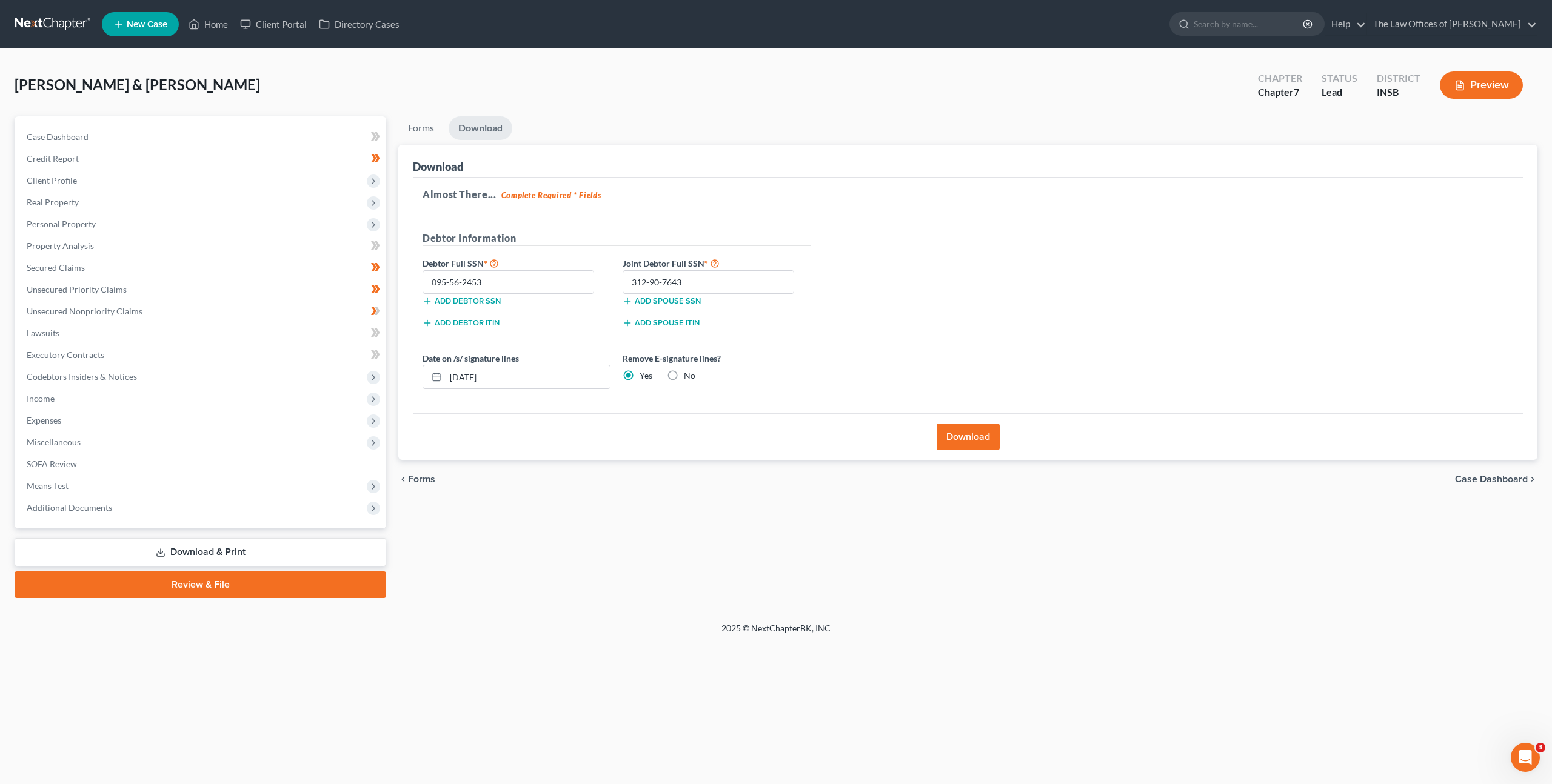
click at [993, 276] on div "Almost There... Complete Required * Fields Debtor Information Debtor Full SSN *…" at bounding box center [968, 295] width 1110 height 236
click at [41, 18] on link at bounding box center [53, 24] width 77 height 22
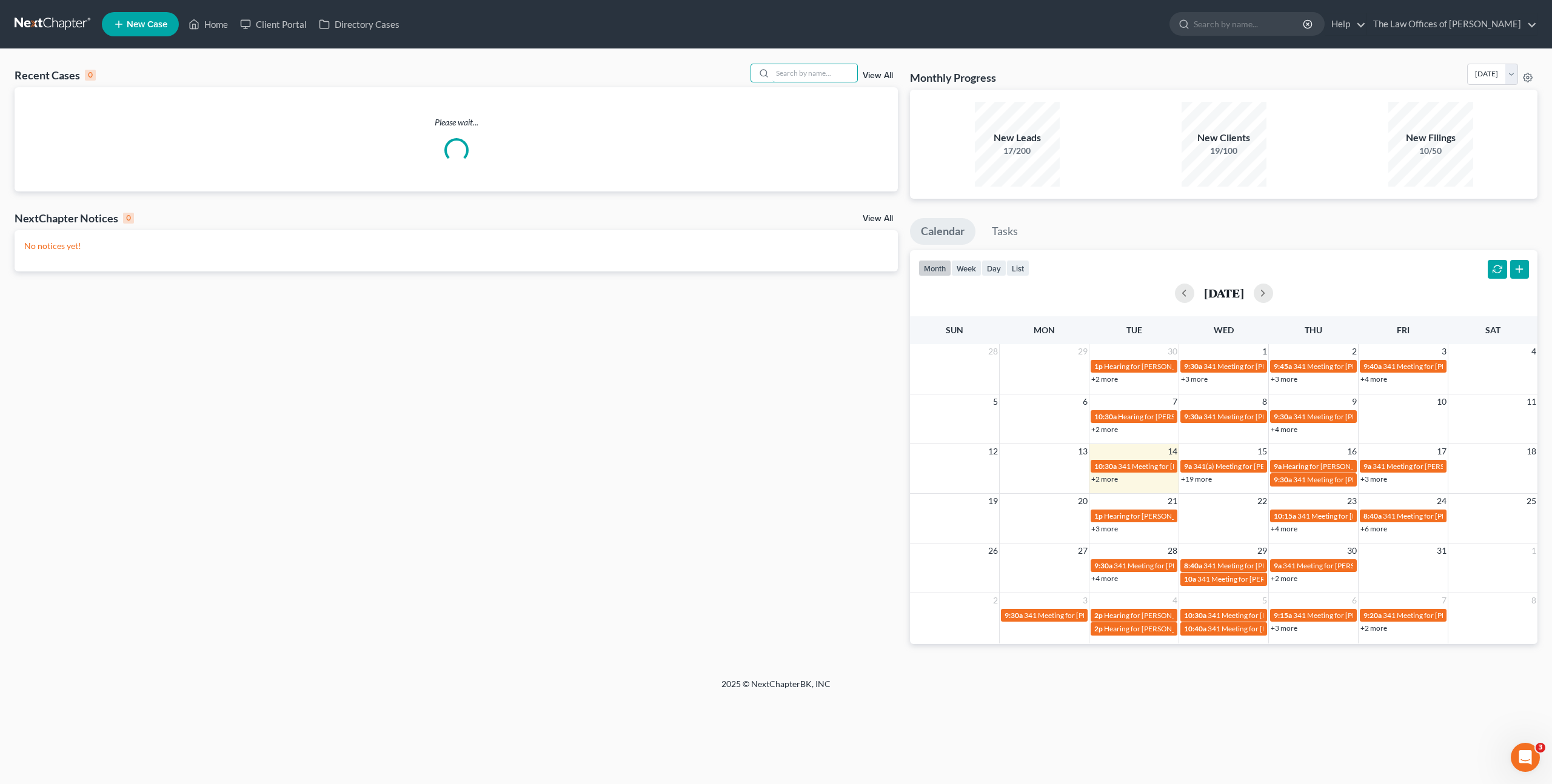
drag, startPoint x: 803, startPoint y: 65, endPoint x: 907, endPoint y: 92, distance: 107.4
click at [803, 65] on input "search" at bounding box center [815, 73] width 85 height 18
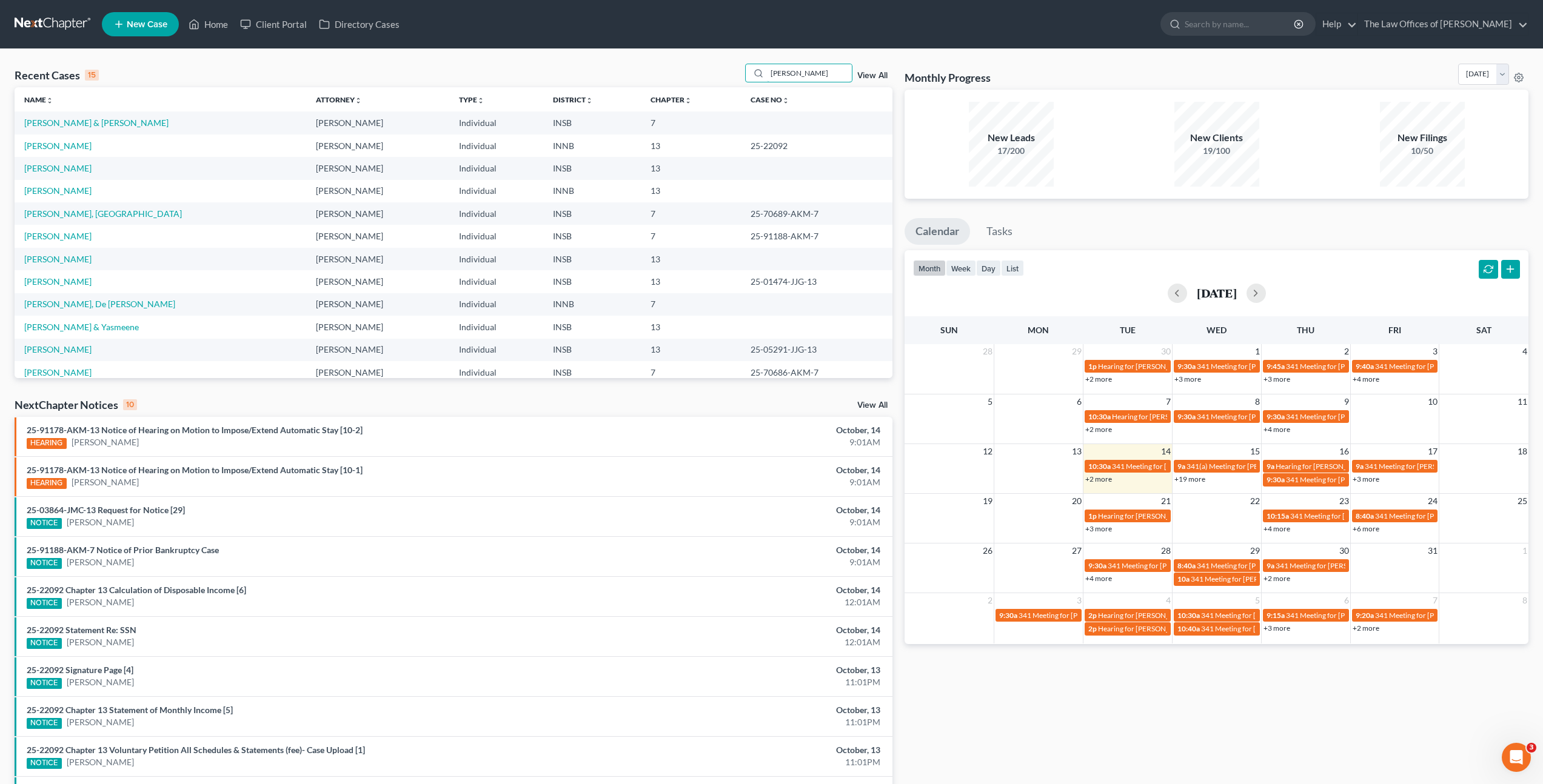
type input "Ronald Renner"
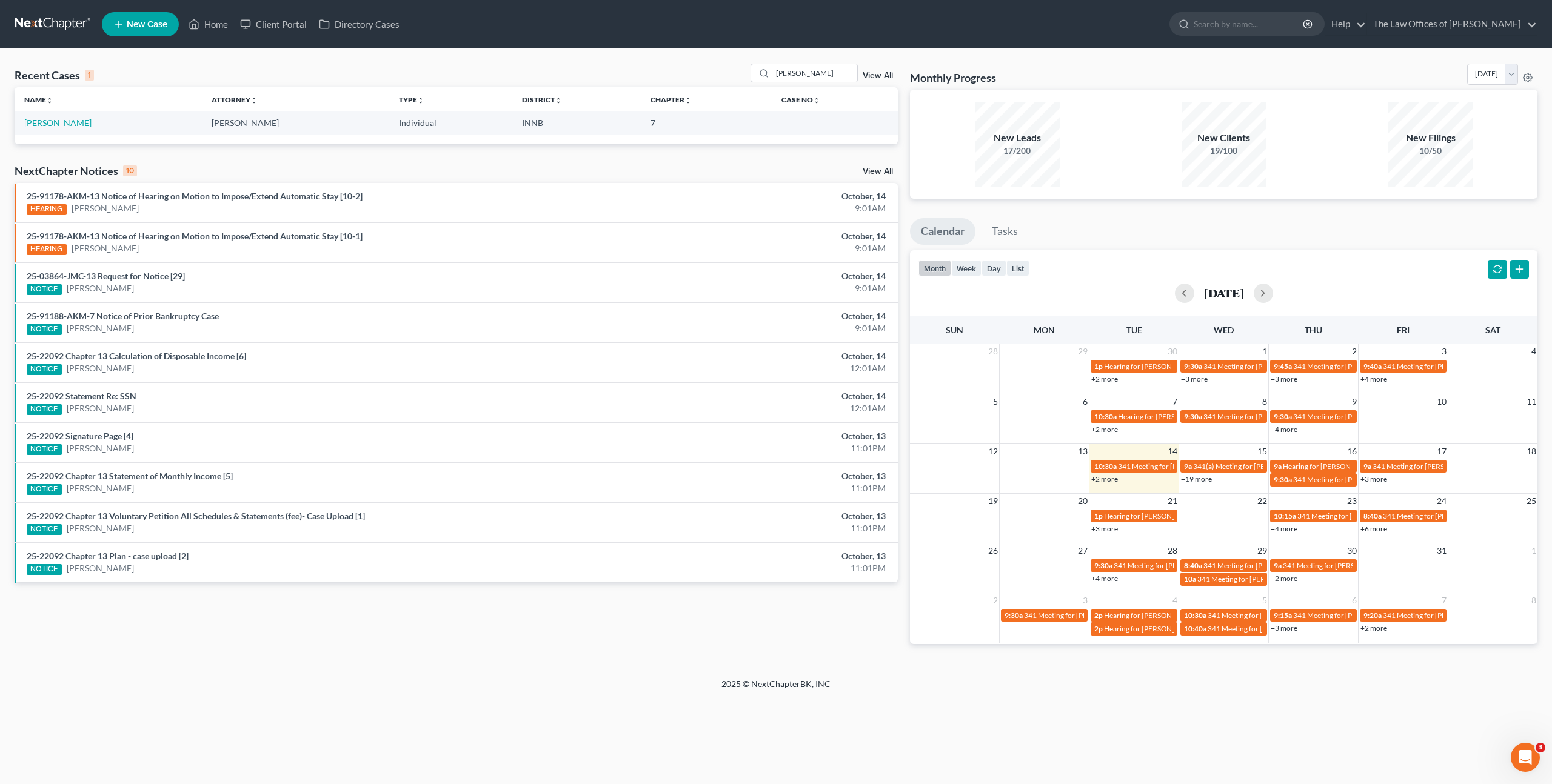
click at [46, 125] on link "[PERSON_NAME]" at bounding box center [58, 123] width 67 height 10
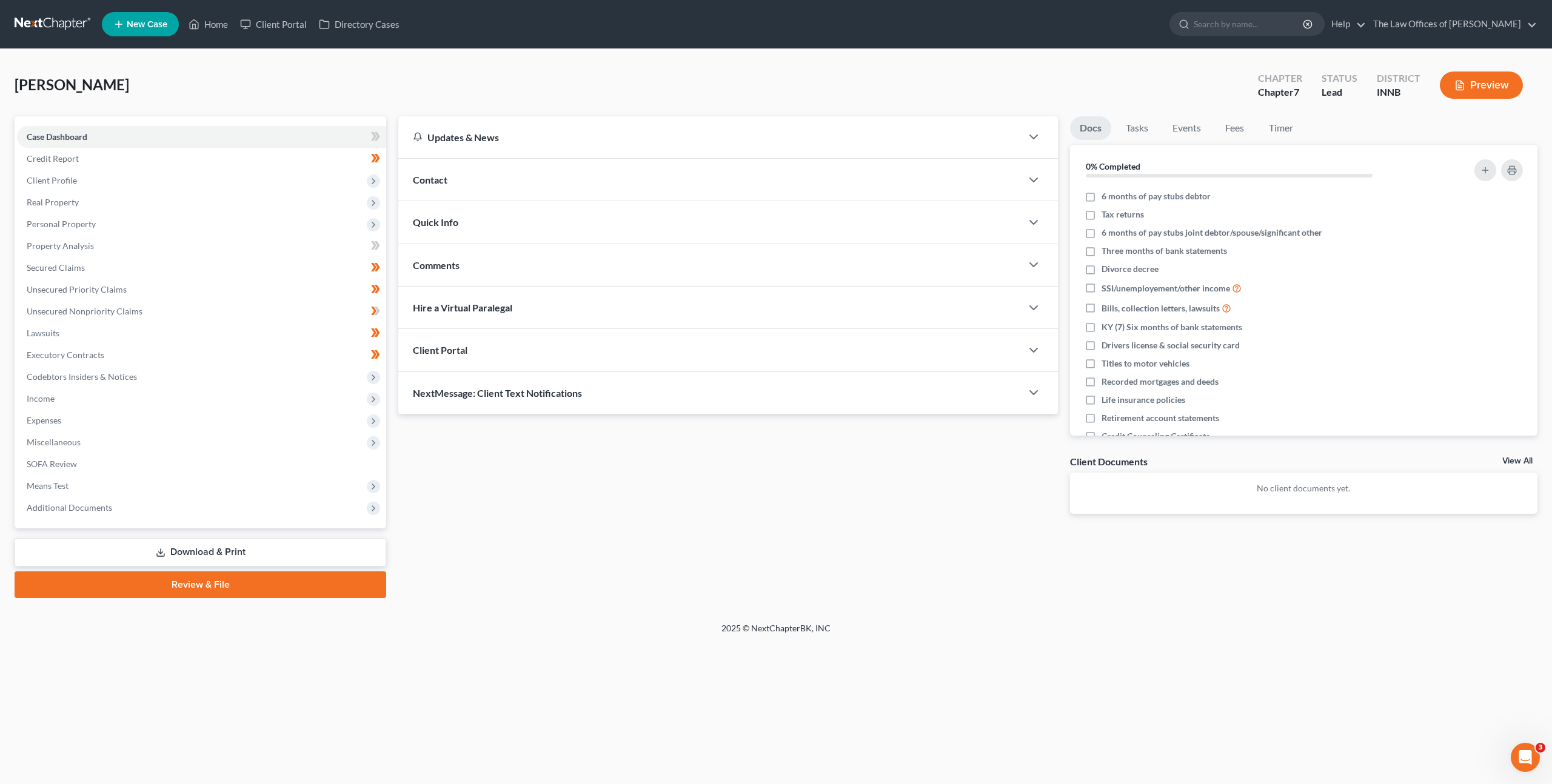
click at [526, 546] on div "Updates & News × Indiana Northern District Notes: Take a look at NextChapter's …" at bounding box center [968, 358] width 1151 height 482
click at [274, 175] on span "Client Profile" at bounding box center [202, 180] width 369 height 22
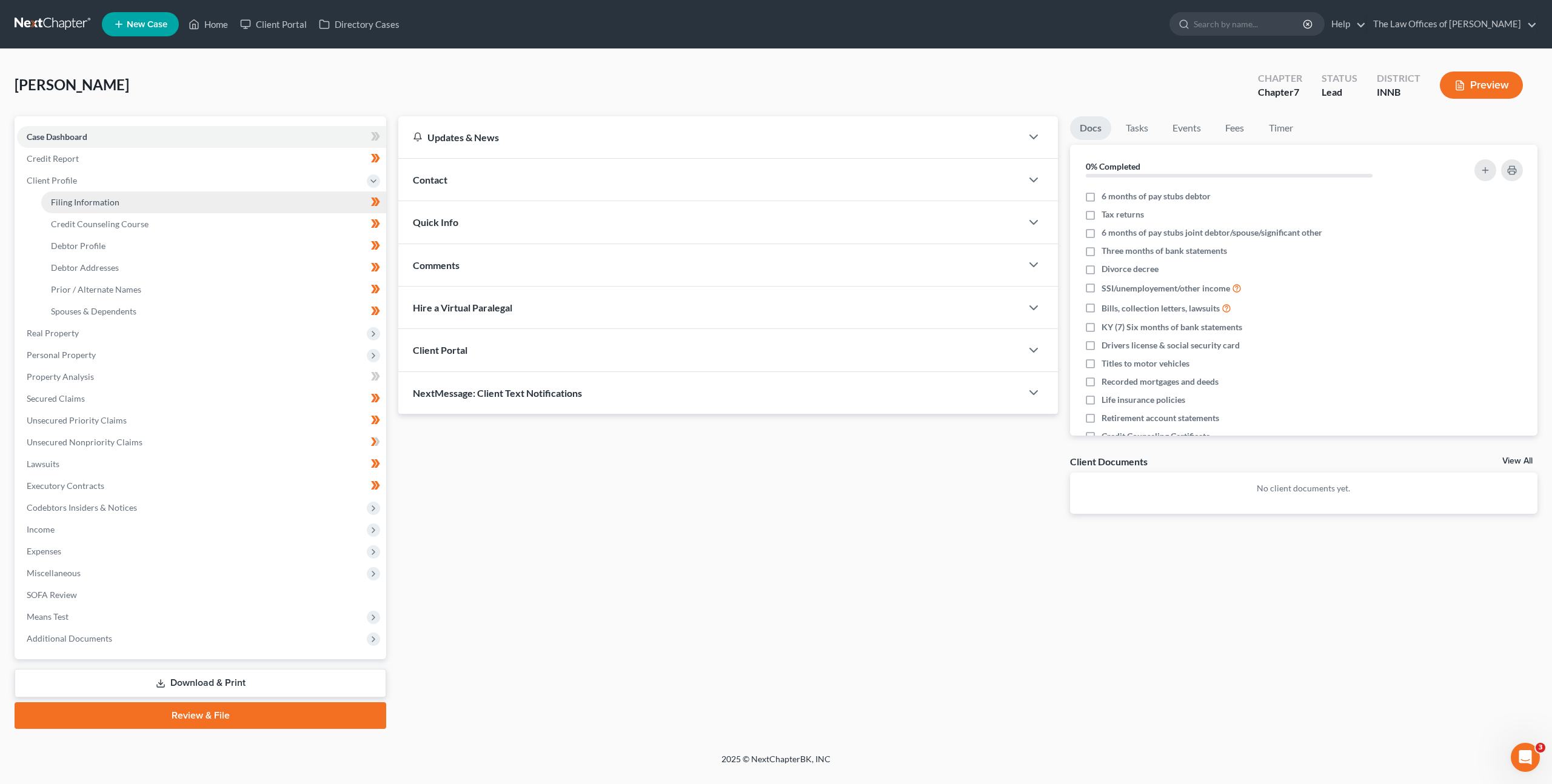
click at [269, 193] on link "Filing Information" at bounding box center [214, 202] width 345 height 22
select select "1"
select select "0"
select select "15"
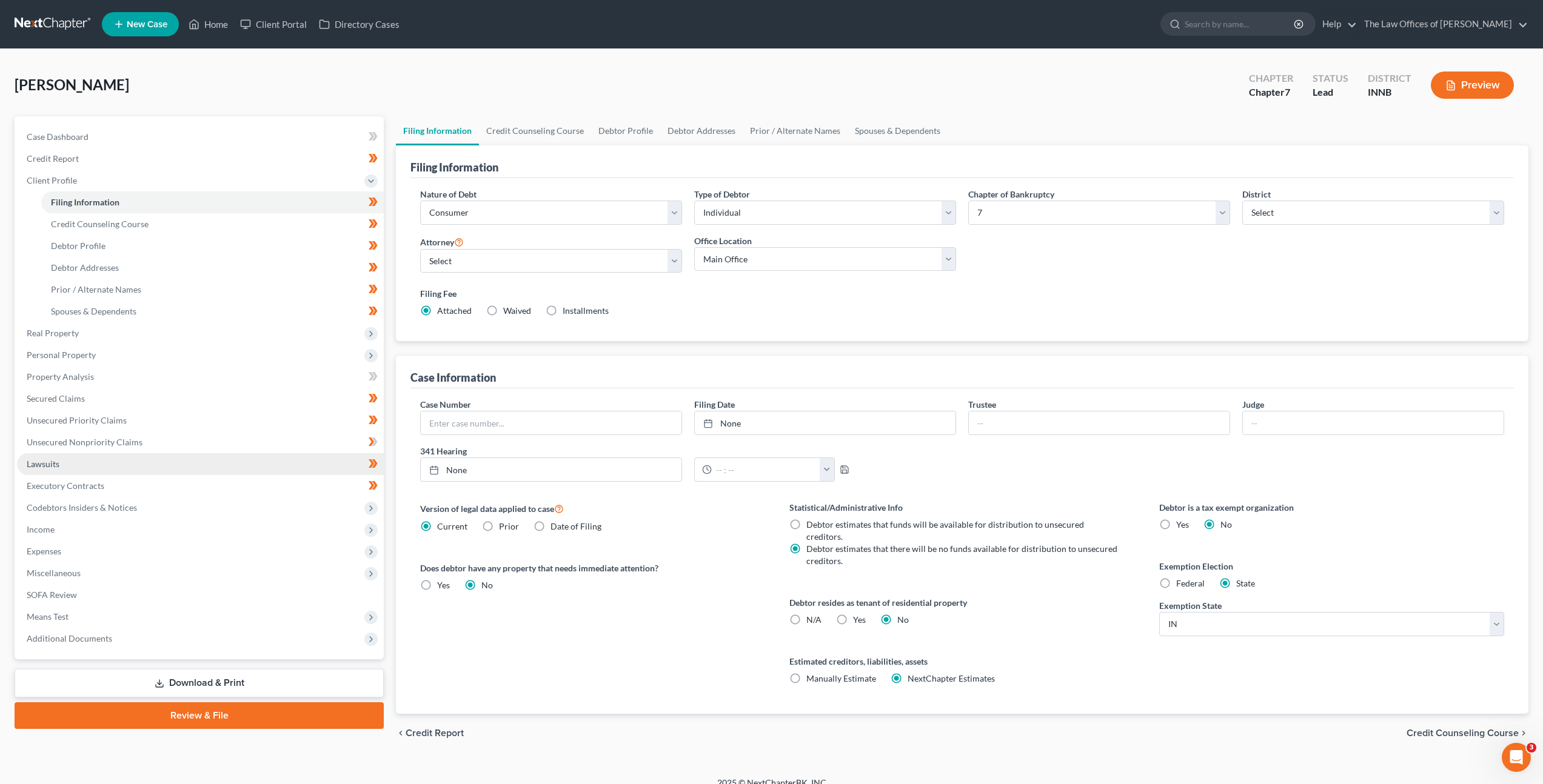
click at [85, 453] on link "Lawsuits" at bounding box center [200, 464] width 367 height 22
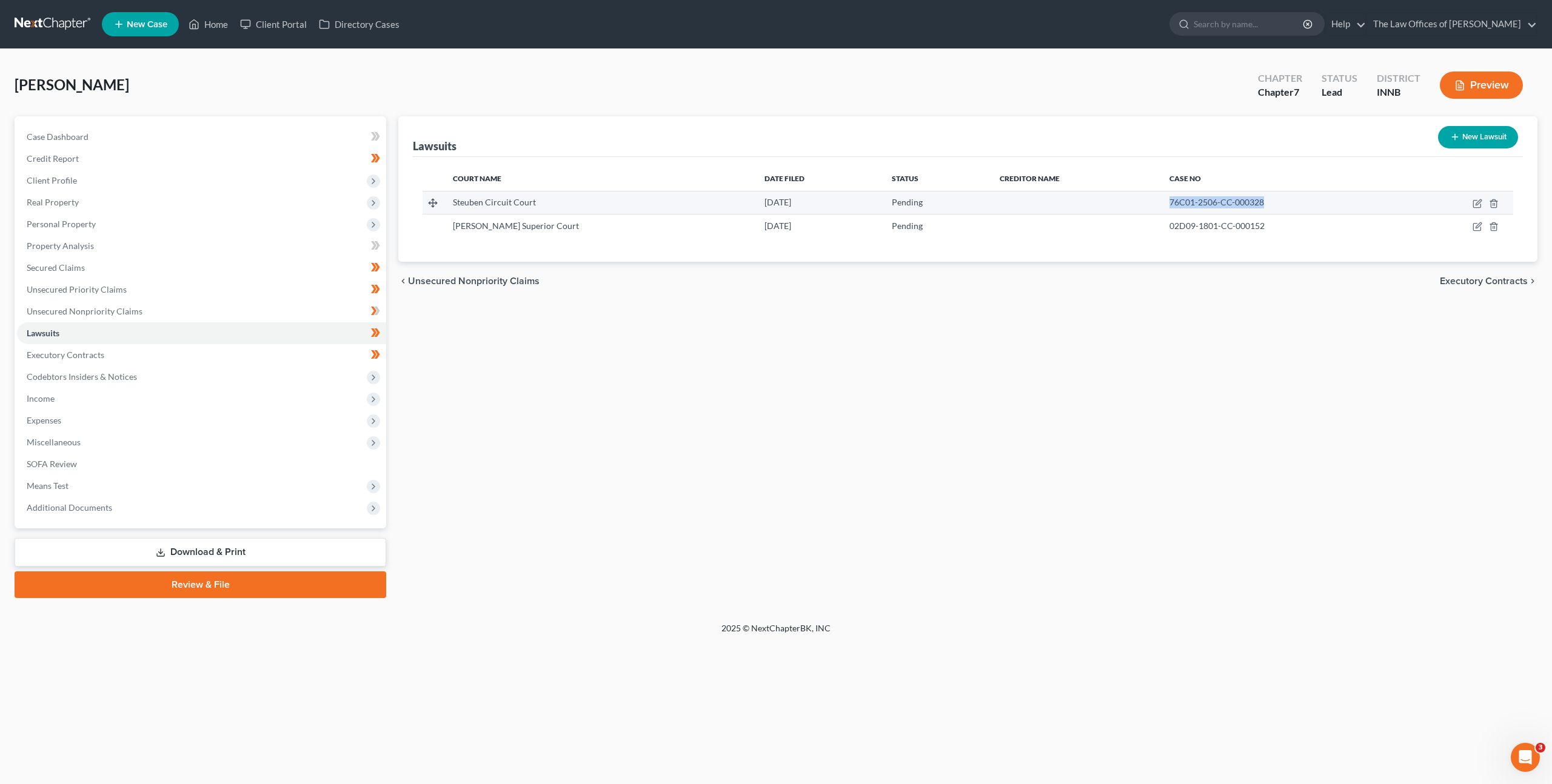
drag, startPoint x: 1238, startPoint y: 204, endPoint x: 1127, endPoint y: 195, distance: 111.4
click at [1127, 195] on tr "Steuben Circuit Court 06/03/2025 Pending 76C01-2506-CC-000328" at bounding box center [968, 202] width 1091 height 23
drag, startPoint x: 1236, startPoint y: 227, endPoint x: 1143, endPoint y: 224, distance: 93.0
click at [1169, 224] on div "02D09-1801-CC-000152" at bounding box center [1282, 226] width 226 height 12
click at [1213, 234] on td "02D09-1801-CC-000152" at bounding box center [1282, 226] width 246 height 23
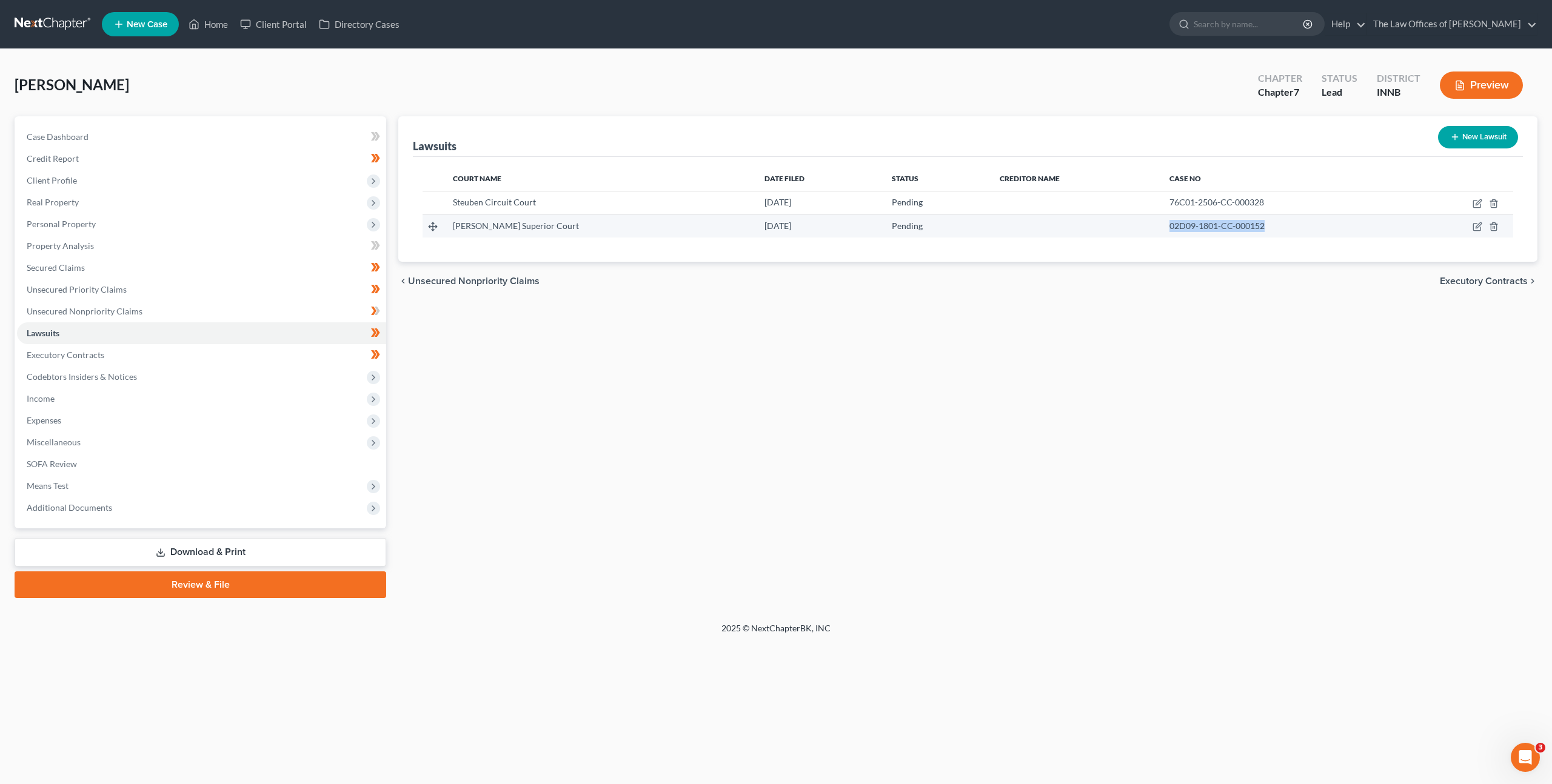
drag, startPoint x: 1230, startPoint y: 227, endPoint x: 1127, endPoint y: 222, distance: 103.1
click at [1127, 222] on tr "Allen Superior Court 01/18/2018 Pending 02D09-1801-CC-000152" at bounding box center [968, 226] width 1091 height 23
copy span "02D09-1801-CC-000152"
click at [1012, 438] on div "Lawsuits New Lawsuit Court Name Date Filed Status Creditor Name Case No Steuben…" at bounding box center [968, 358] width 1151 height 482
click at [637, 365] on div "Lawsuits New Lawsuit Court Name Date Filed Status Creditor Name Case No Steuben…" at bounding box center [968, 358] width 1151 height 482
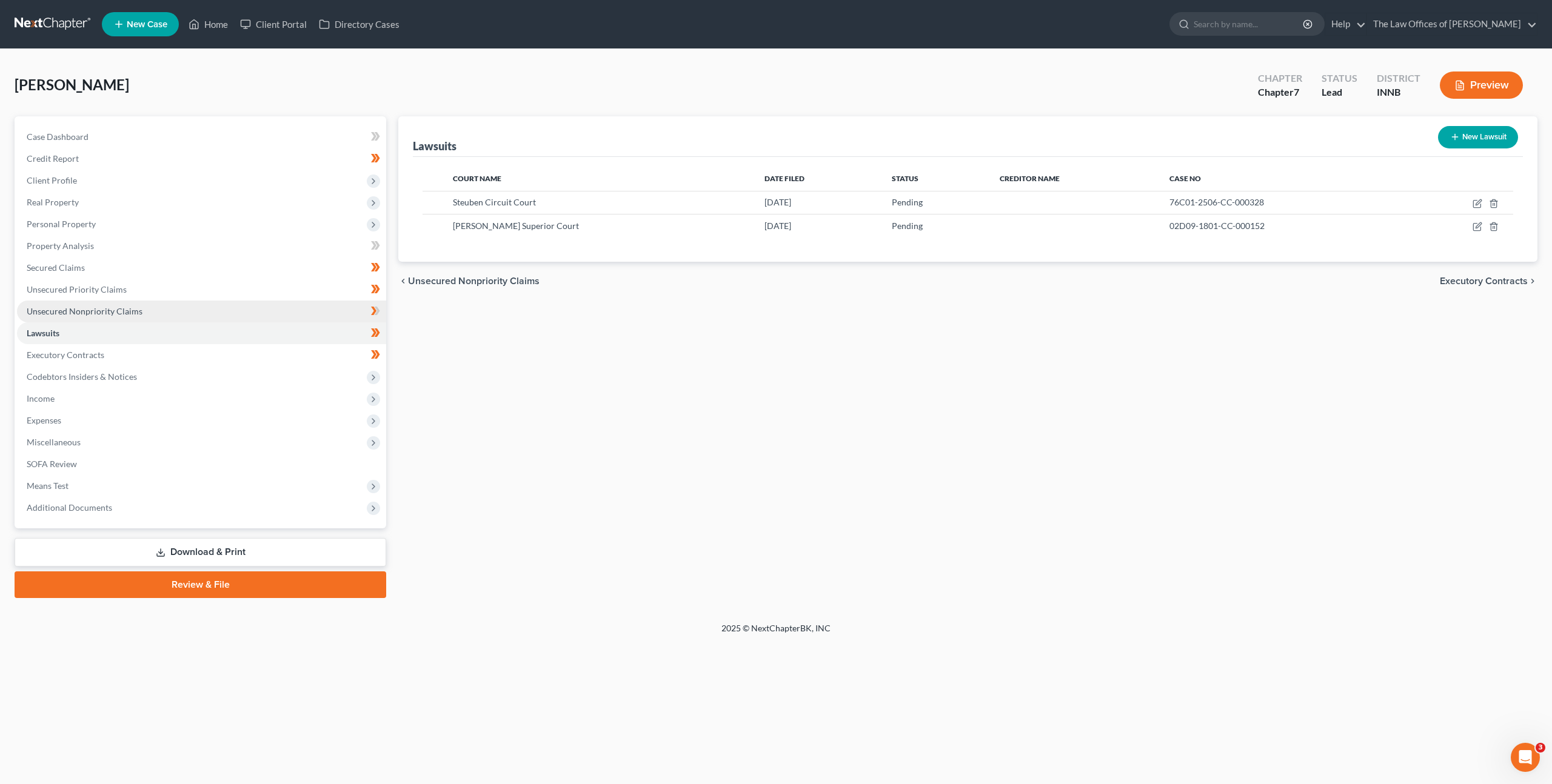
click at [306, 305] on link "Unsecured Nonpriority Claims" at bounding box center [202, 311] width 369 height 22
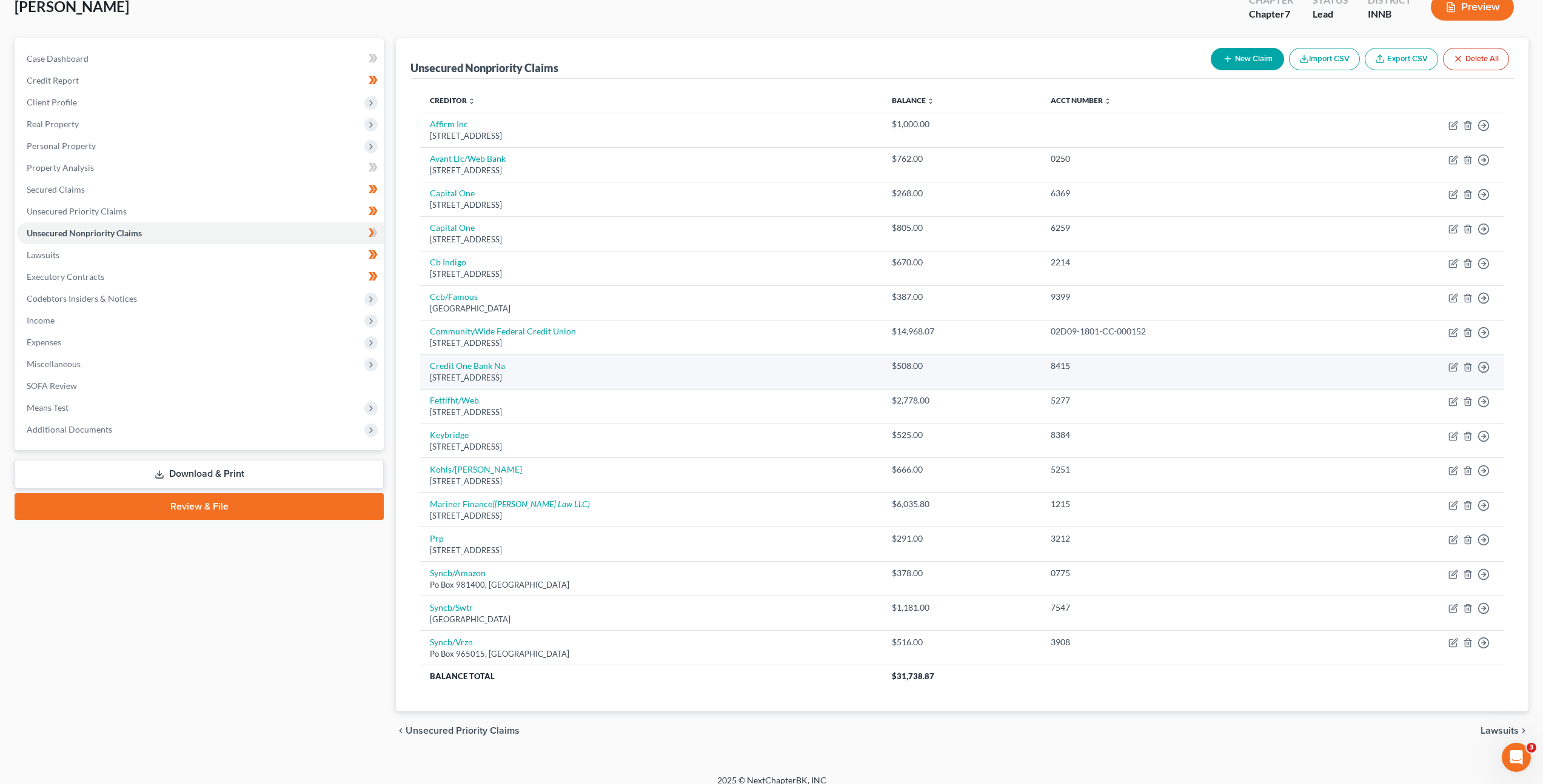
scroll to position [90, 0]
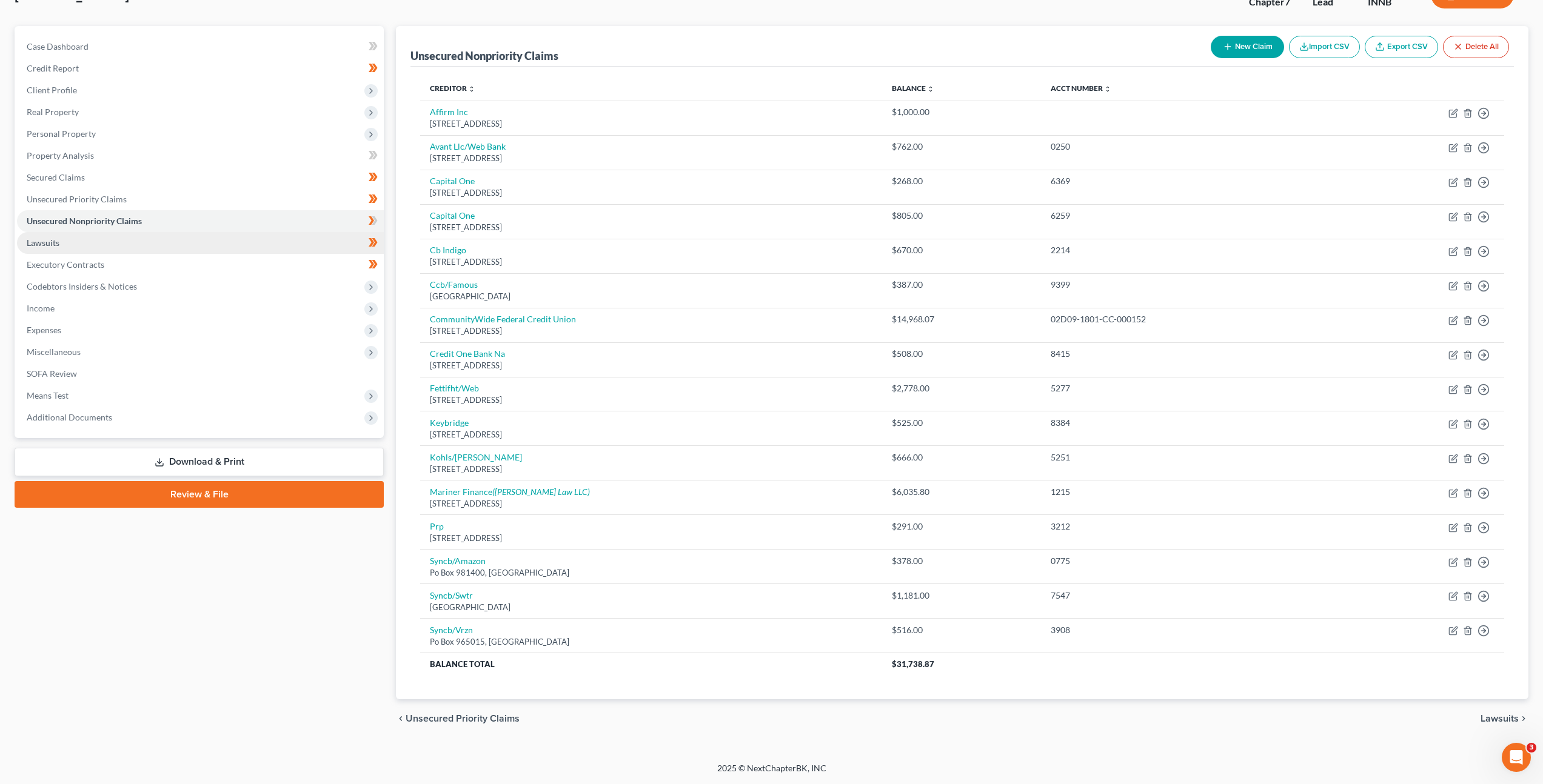
click at [81, 242] on link "Lawsuits" at bounding box center [200, 242] width 367 height 22
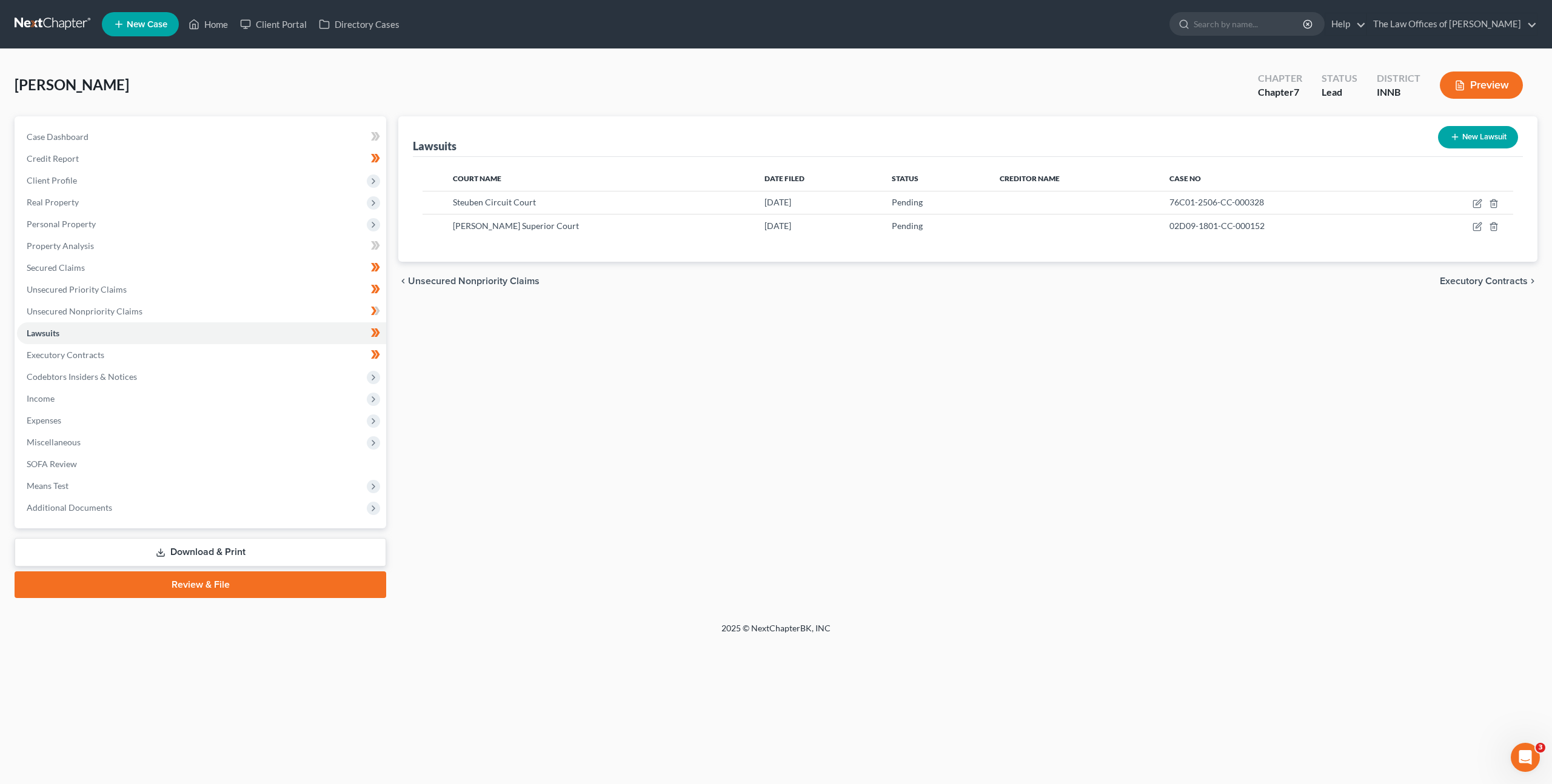
click at [869, 355] on div "Lawsuits New Lawsuit Court Name Date Filed Status Creditor Name Case No Steuben…" at bounding box center [968, 358] width 1151 height 482
click at [265, 358] on link "Executory Contracts" at bounding box center [202, 355] width 369 height 22
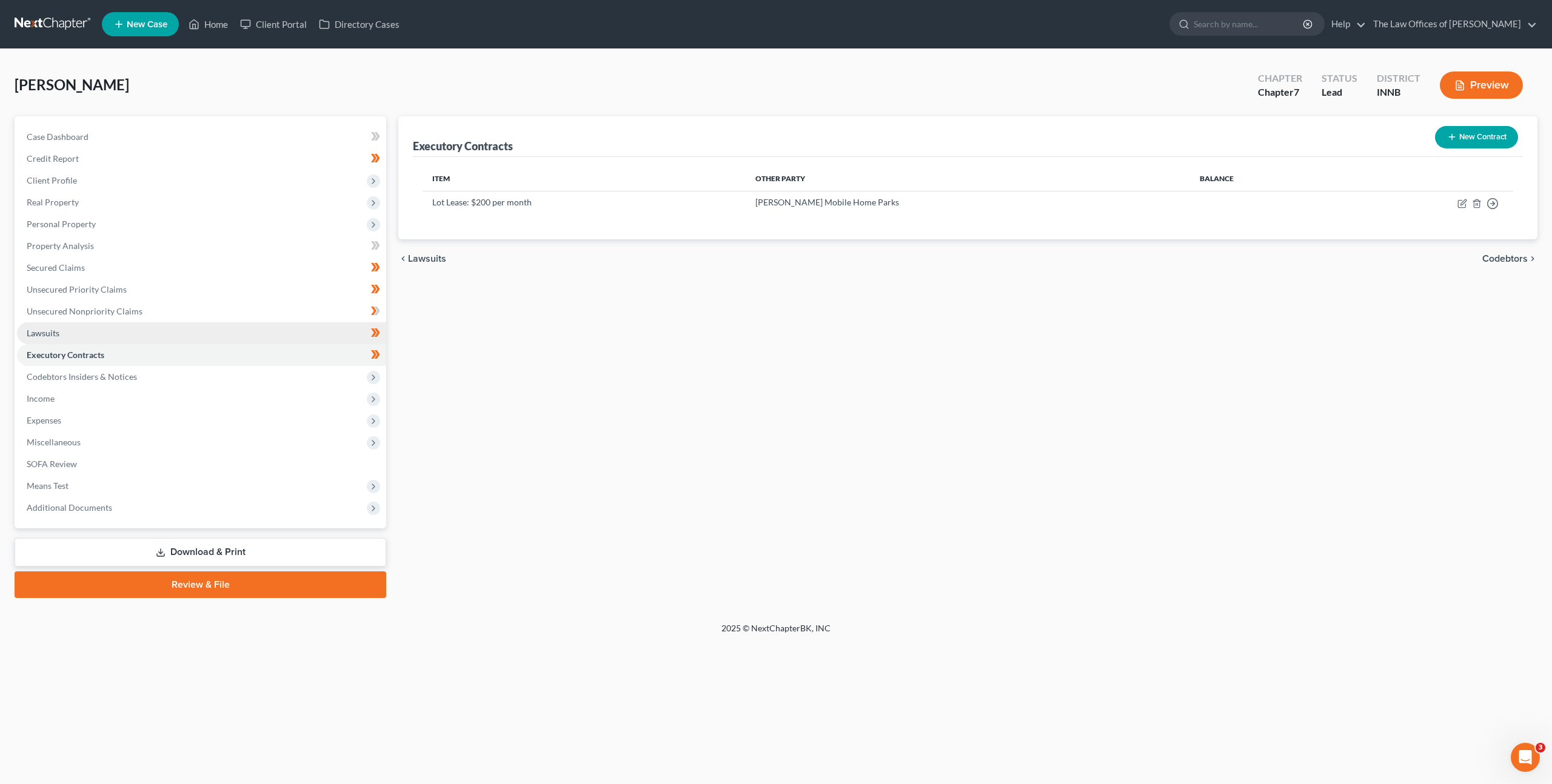
click at [308, 324] on link "Lawsuits" at bounding box center [202, 333] width 369 height 22
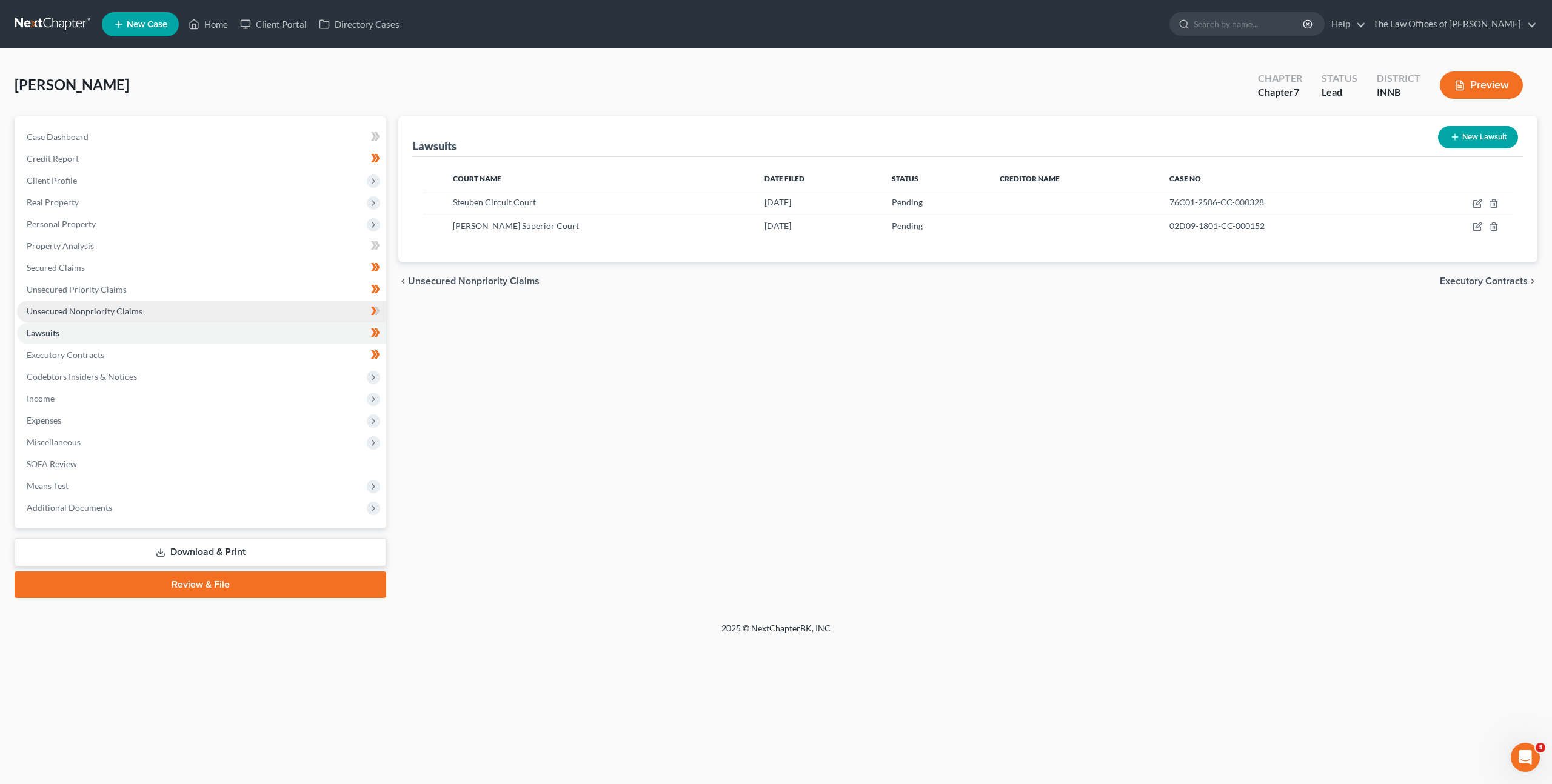
click at [323, 311] on link "Unsecured Nonpriority Claims" at bounding box center [202, 311] width 369 height 22
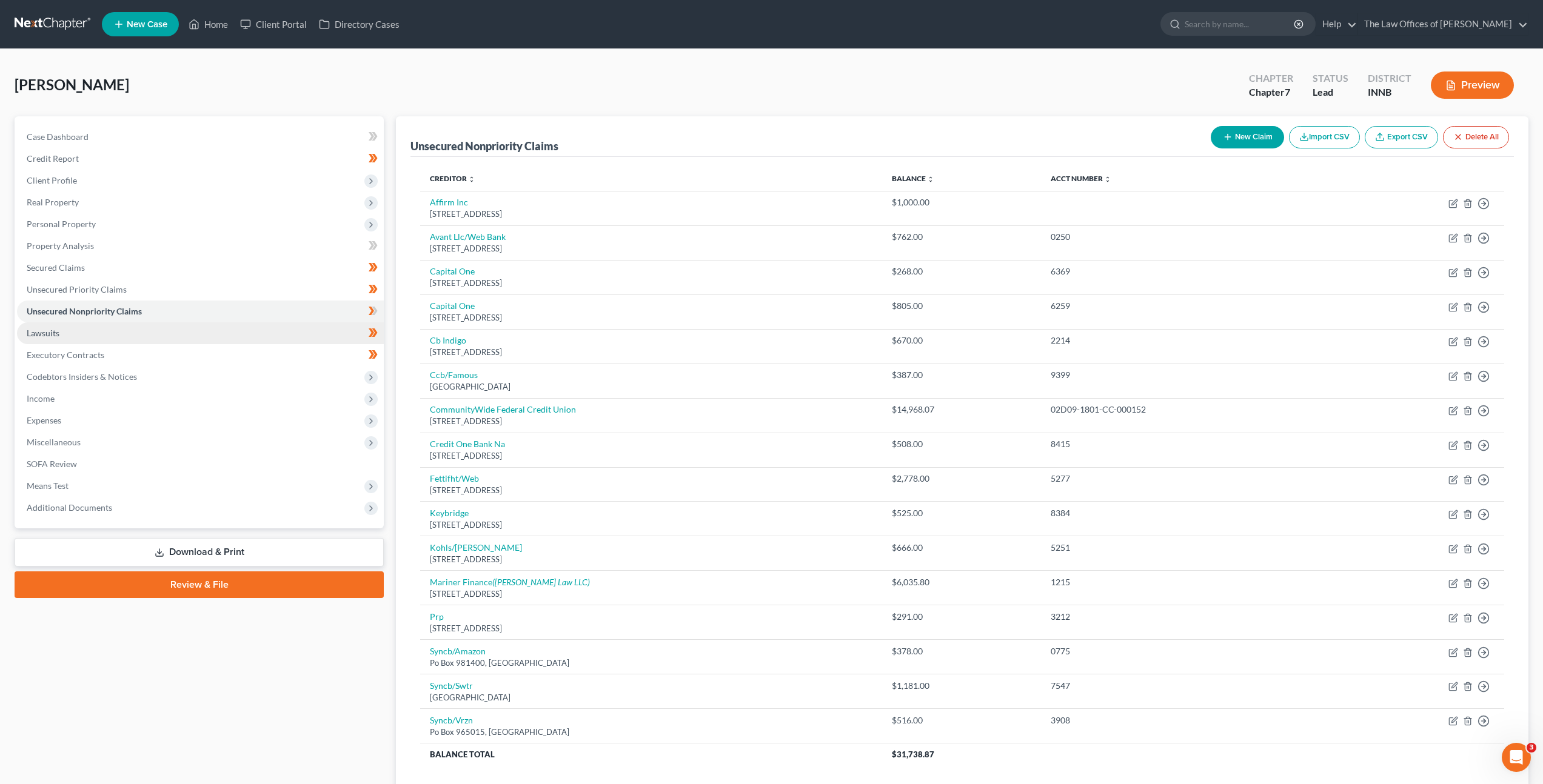
click at [214, 324] on link "Lawsuits" at bounding box center [200, 333] width 367 height 22
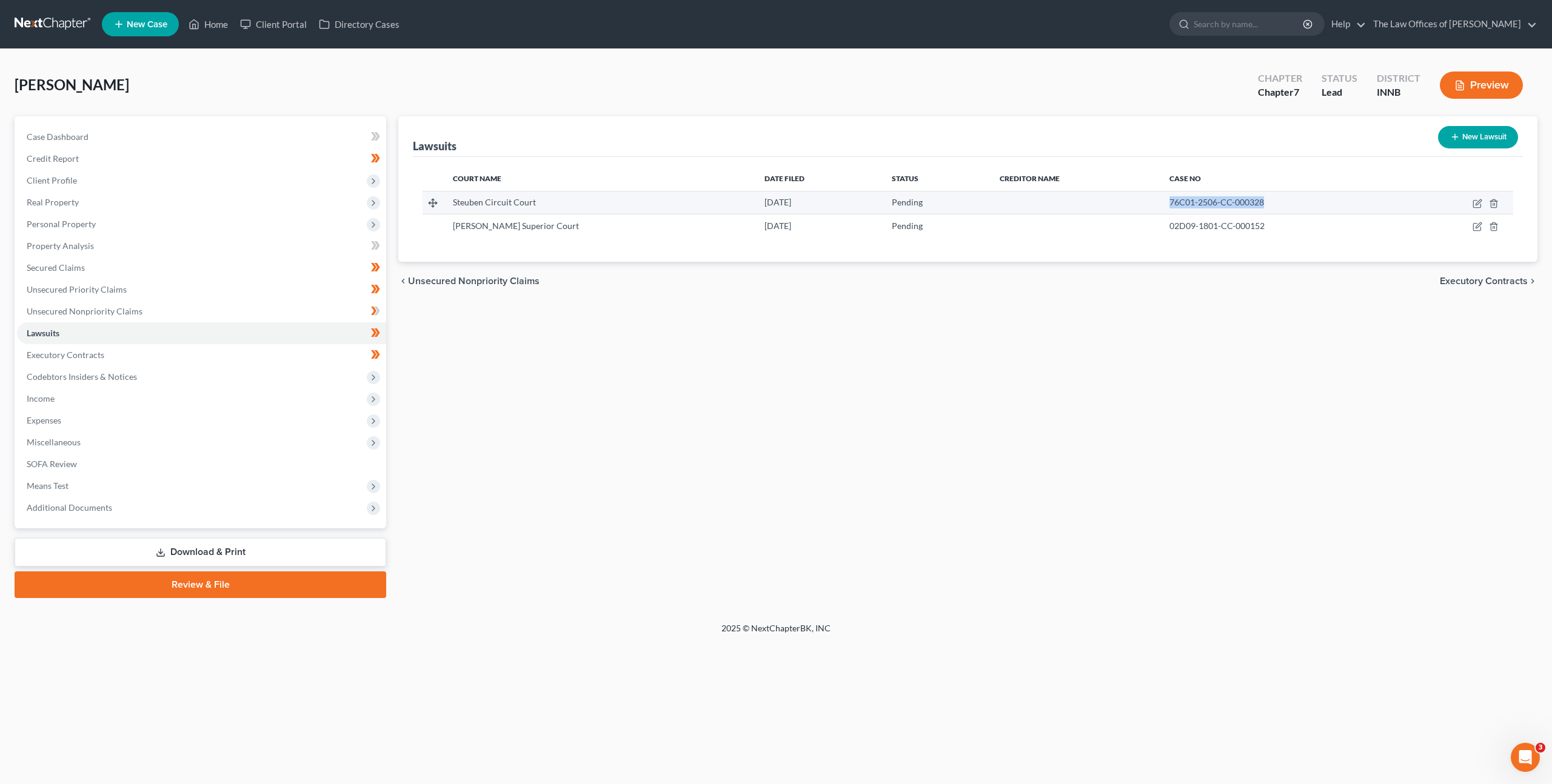
drag, startPoint x: 1150, startPoint y: 204, endPoint x: 1116, endPoint y: 204, distance: 34.0
click at [1116, 204] on tr "Steuben Circuit Court 06/03/2025 Pending 76C01-2506-CC-000328" at bounding box center [968, 202] width 1091 height 23
click at [297, 307] on link "Unsecured Nonpriority Claims" at bounding box center [202, 311] width 369 height 22
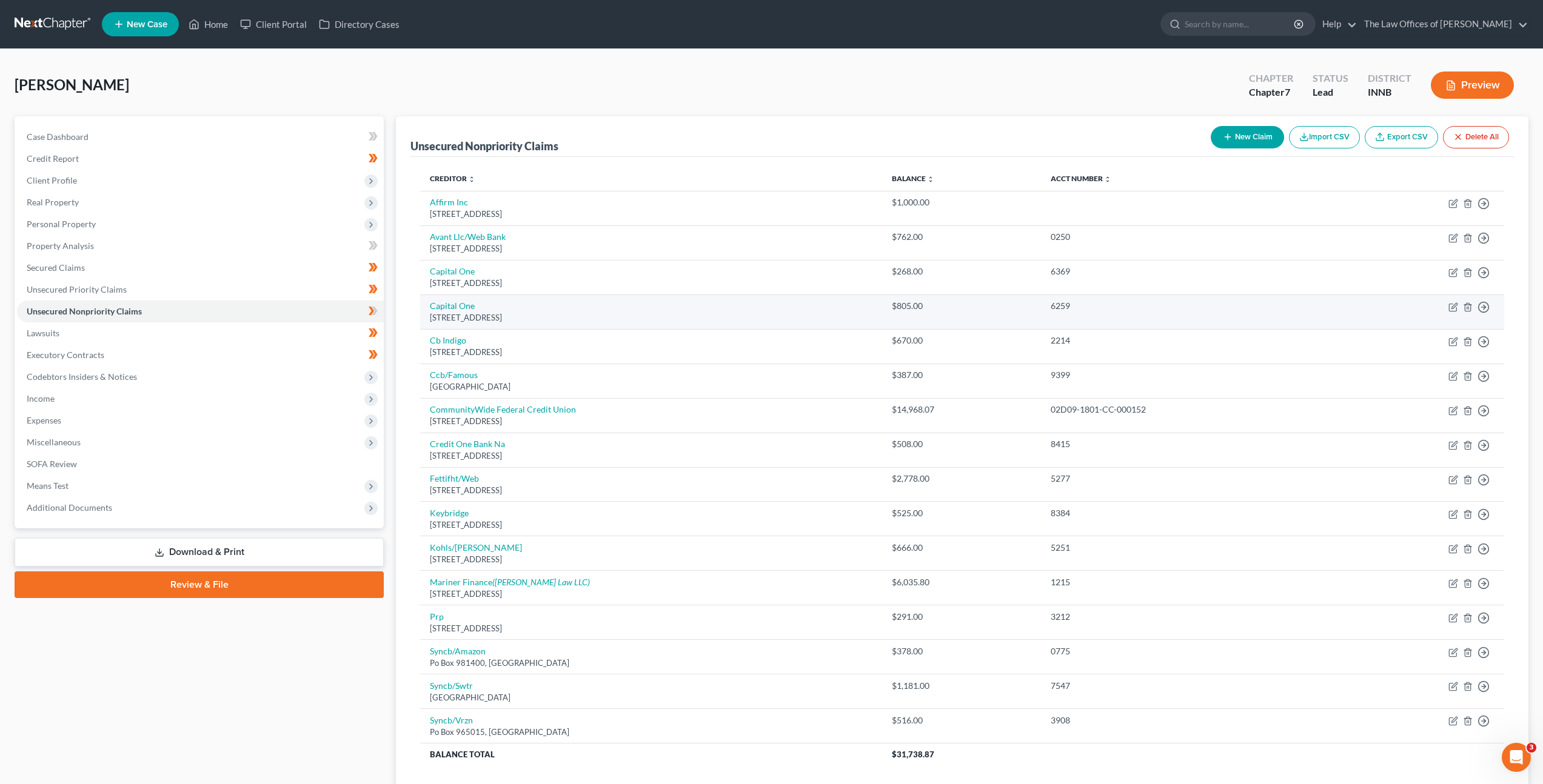
scroll to position [90, 0]
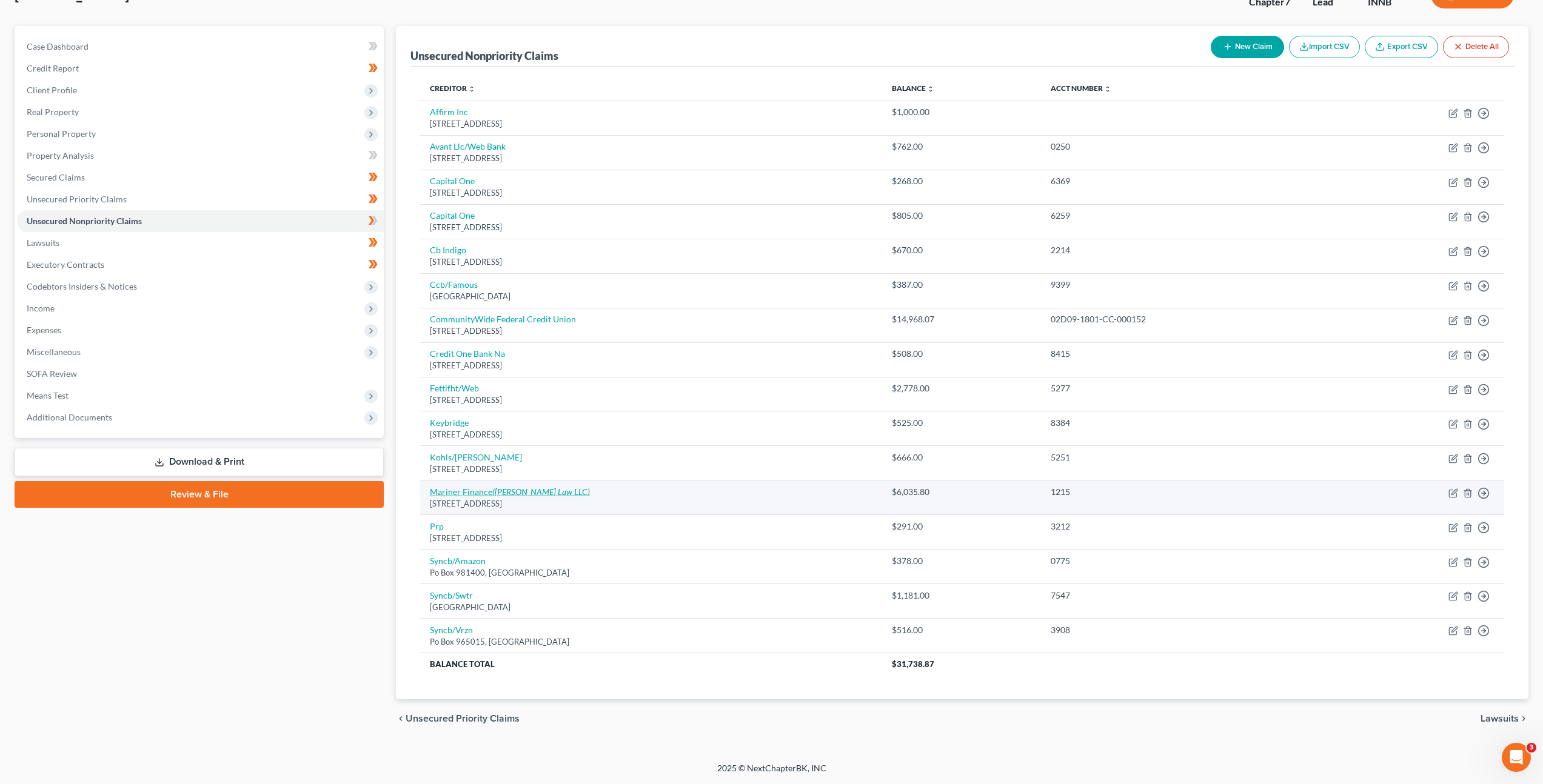
click at [524, 491] on icon "(Marshall Law LLC)" at bounding box center [541, 492] width 98 height 10
select select "21"
select select "0"
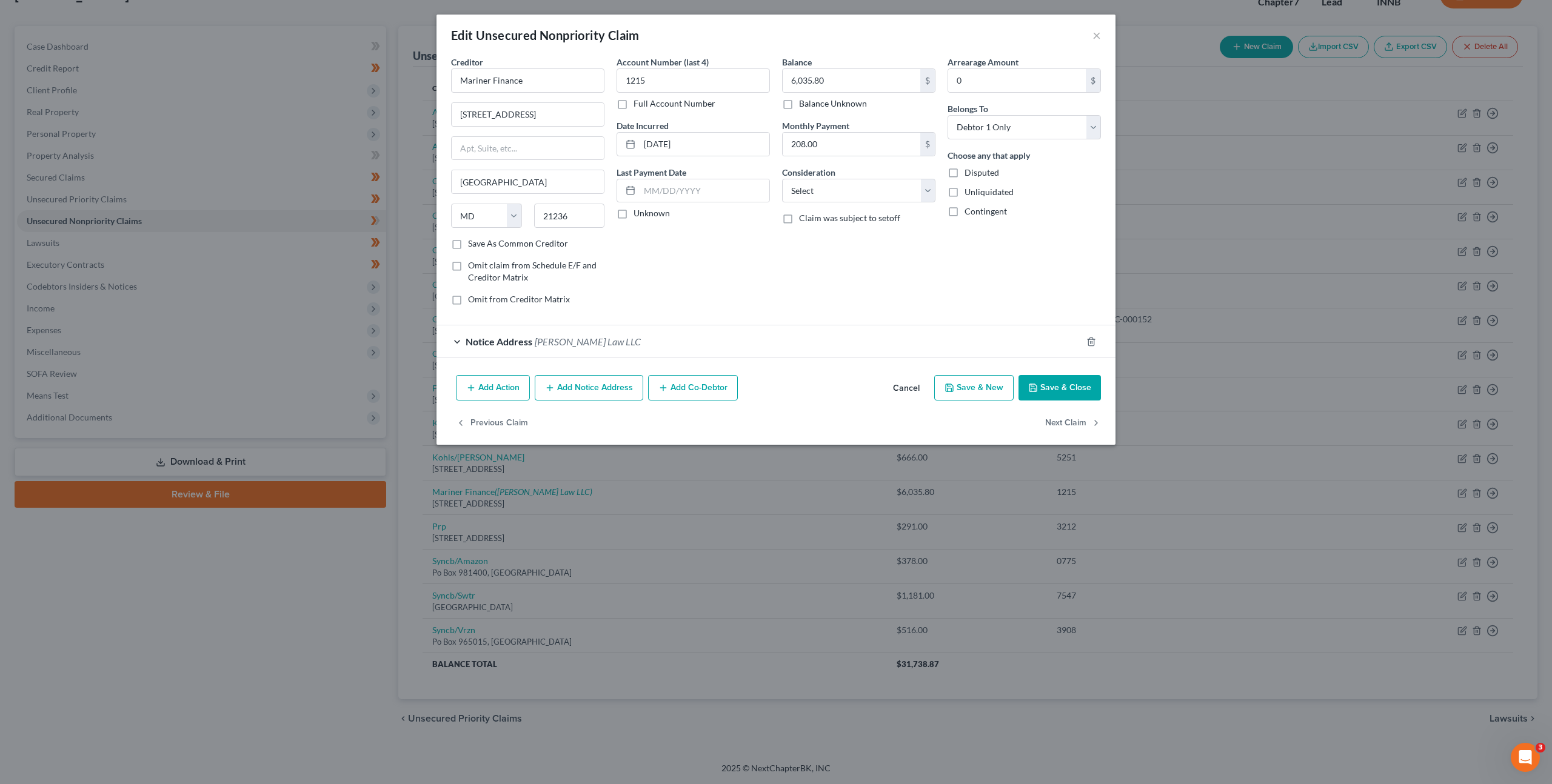
click at [634, 109] on label "Full Account Number" at bounding box center [674, 103] width 82 height 12
click at [638, 105] on input "Full Account Number" at bounding box center [642, 102] width 8 height 8
click at [634, 109] on label "Full Account Number" at bounding box center [674, 103] width 82 height 12
click at [638, 105] on input "Full Account Number" at bounding box center [642, 102] width 8 height 8
click at [634, 98] on label "Full Account Number" at bounding box center [674, 103] width 82 height 12
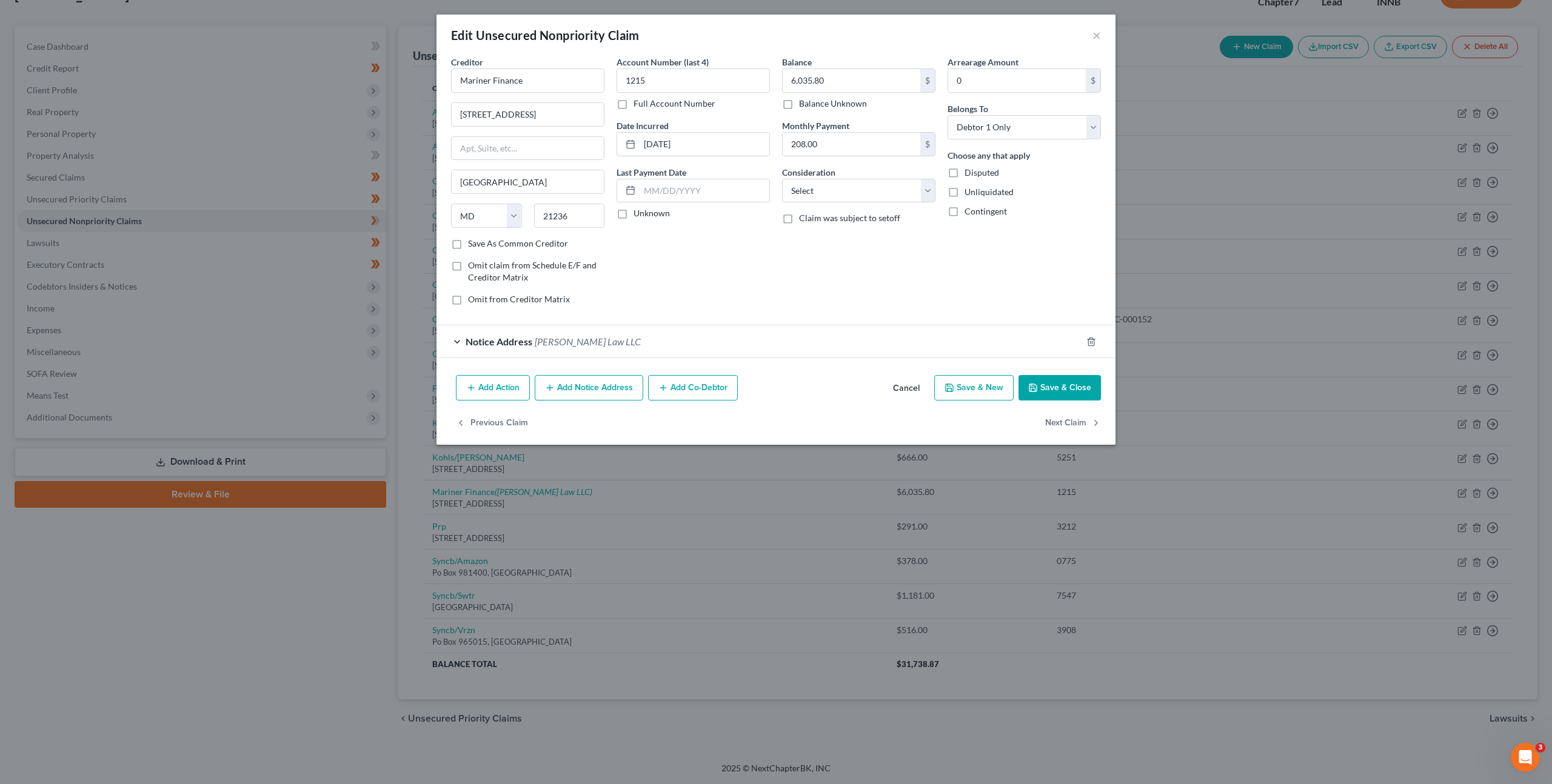
click at [638, 98] on input "Full Account Number" at bounding box center [642, 102] width 8 height 8
click at [611, 84] on div "Account Number 1215 Full Account Number Date Incurred 11-27-2024 Last Payment D…" at bounding box center [693, 185] width 166 height 259
paste input "76C01-2506-CC-000328"
click at [641, 81] on input "76C01-2506-CC-000328" at bounding box center [693, 81] width 153 height 24
type input "76C01-2506-CC-000328"
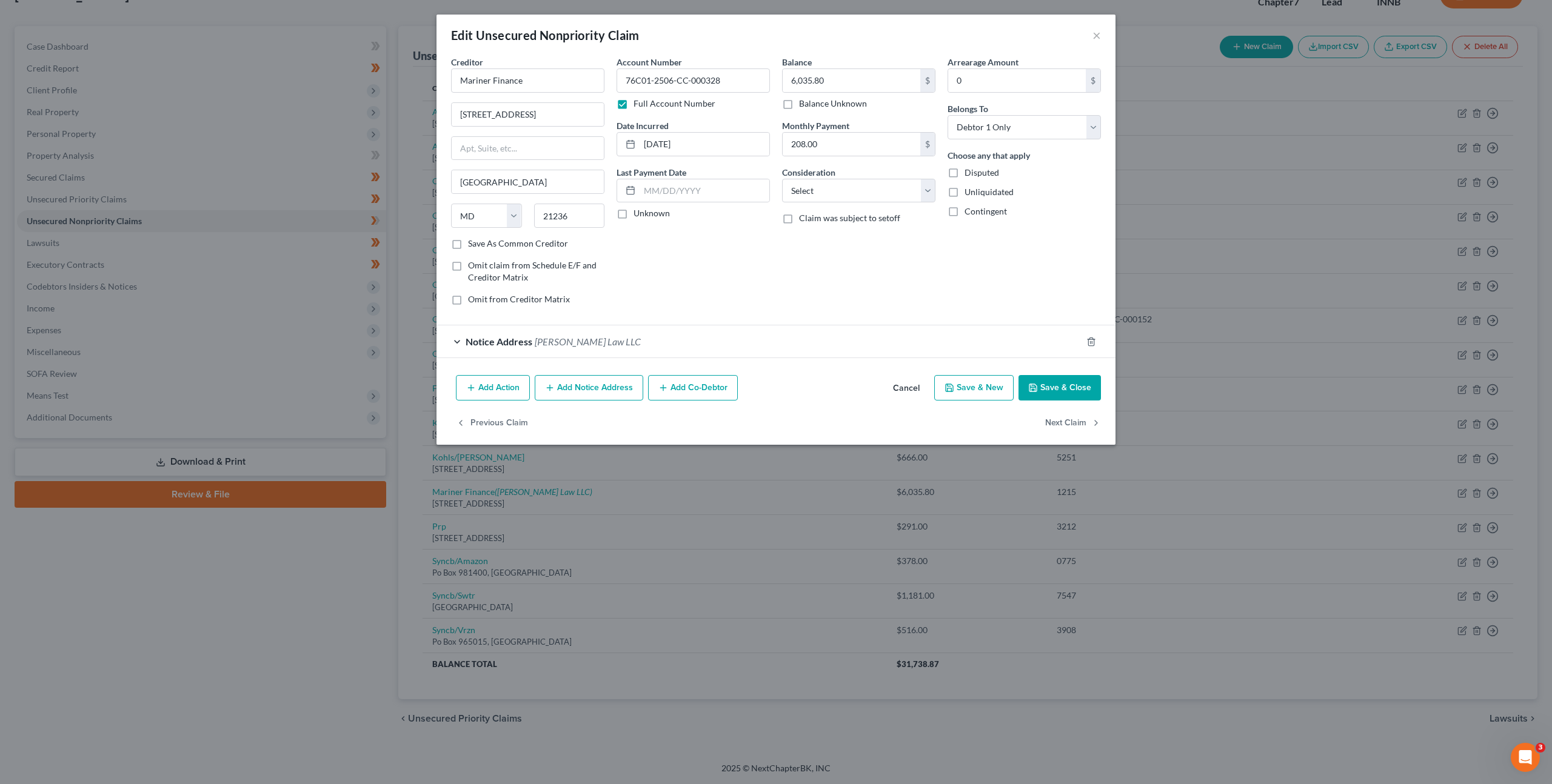
click at [718, 253] on div "Account Number 76C01-2506-CC-000328 Full Account Number Date Incurred 11-27-202…" at bounding box center [693, 185] width 166 height 259
click at [817, 196] on select "Select Cable / Satellite Services Collection Agency Credit Card Debt Debt Couns…" at bounding box center [859, 191] width 153 height 24
click at [1023, 383] on button "Save & Close" at bounding box center [1060, 388] width 83 height 26
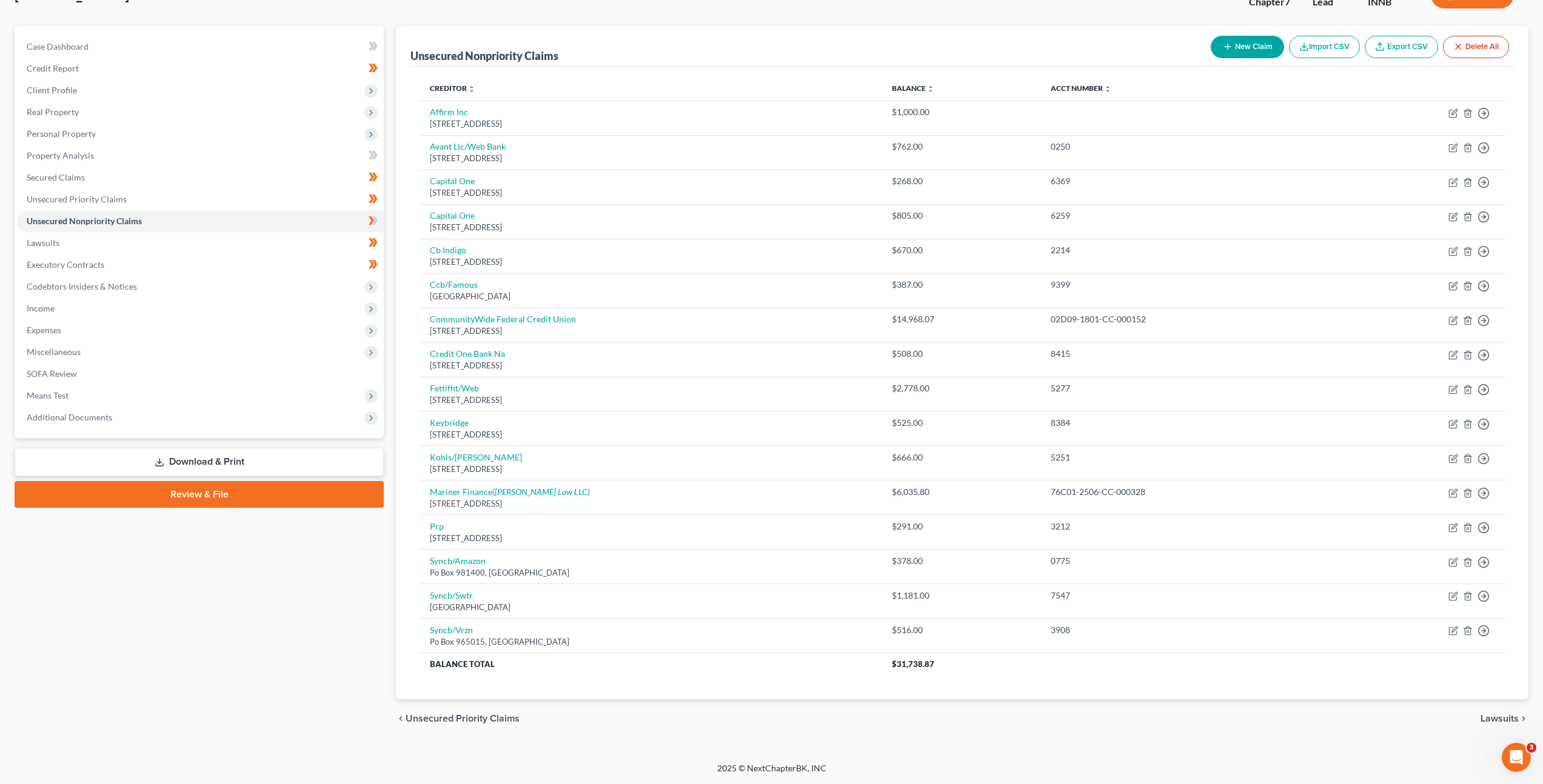
click at [1236, 47] on button "New Claim" at bounding box center [1248, 47] width 73 height 22
select select "0"
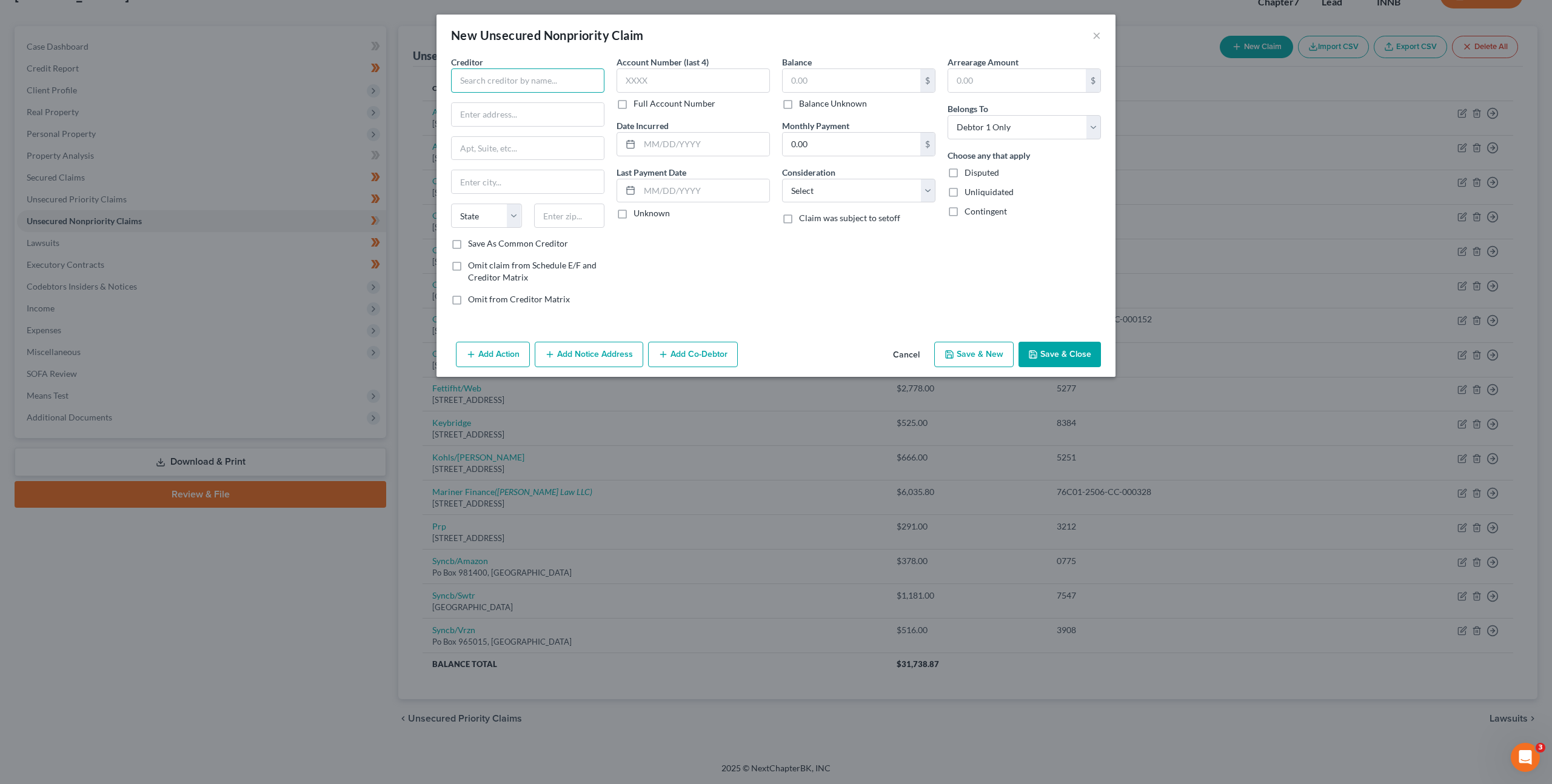
click at [489, 85] on input "text" at bounding box center [527, 81] width 153 height 24
type input "Cameron Memorial Community Hospital"
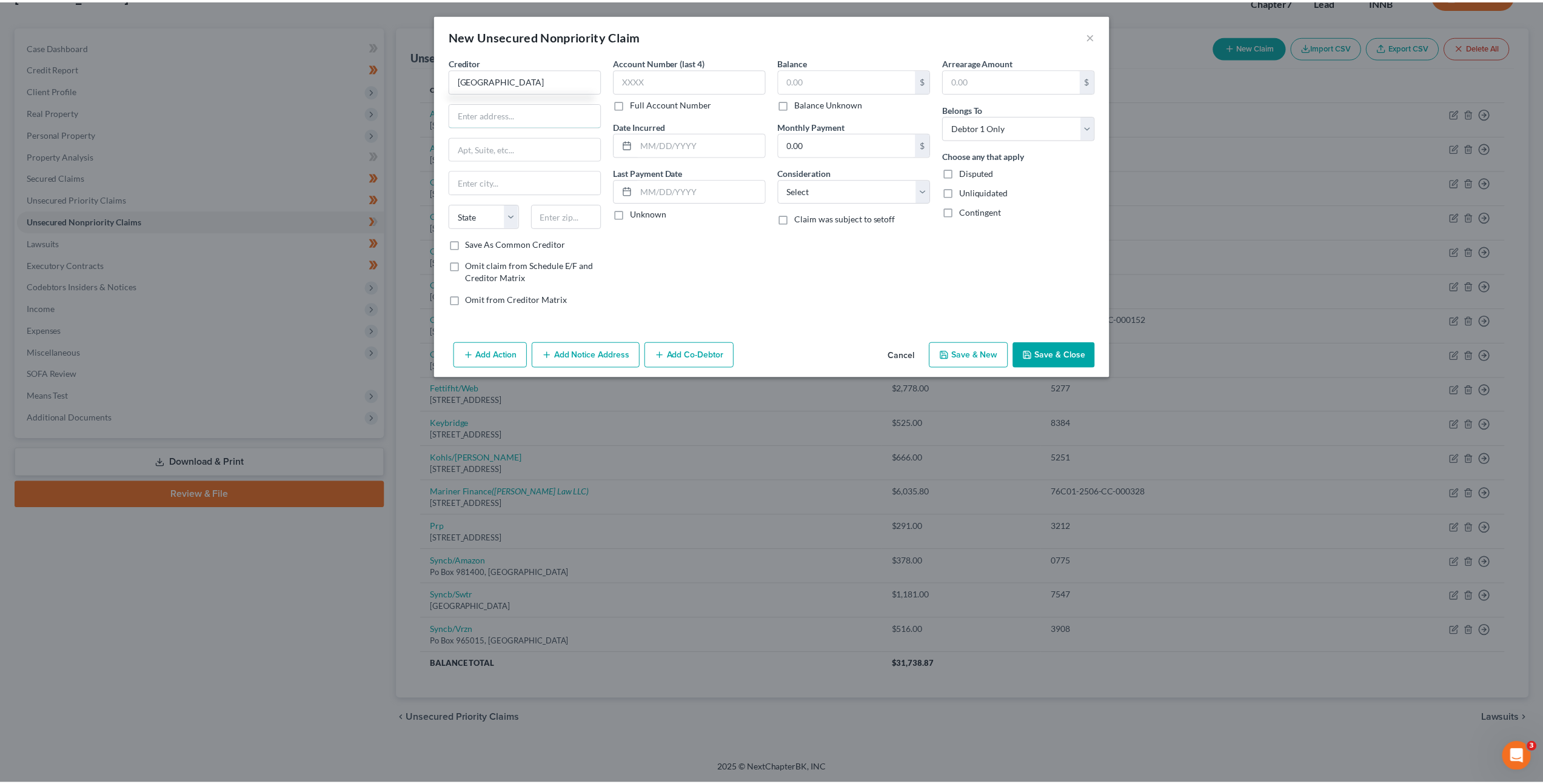
scroll to position [0, 0]
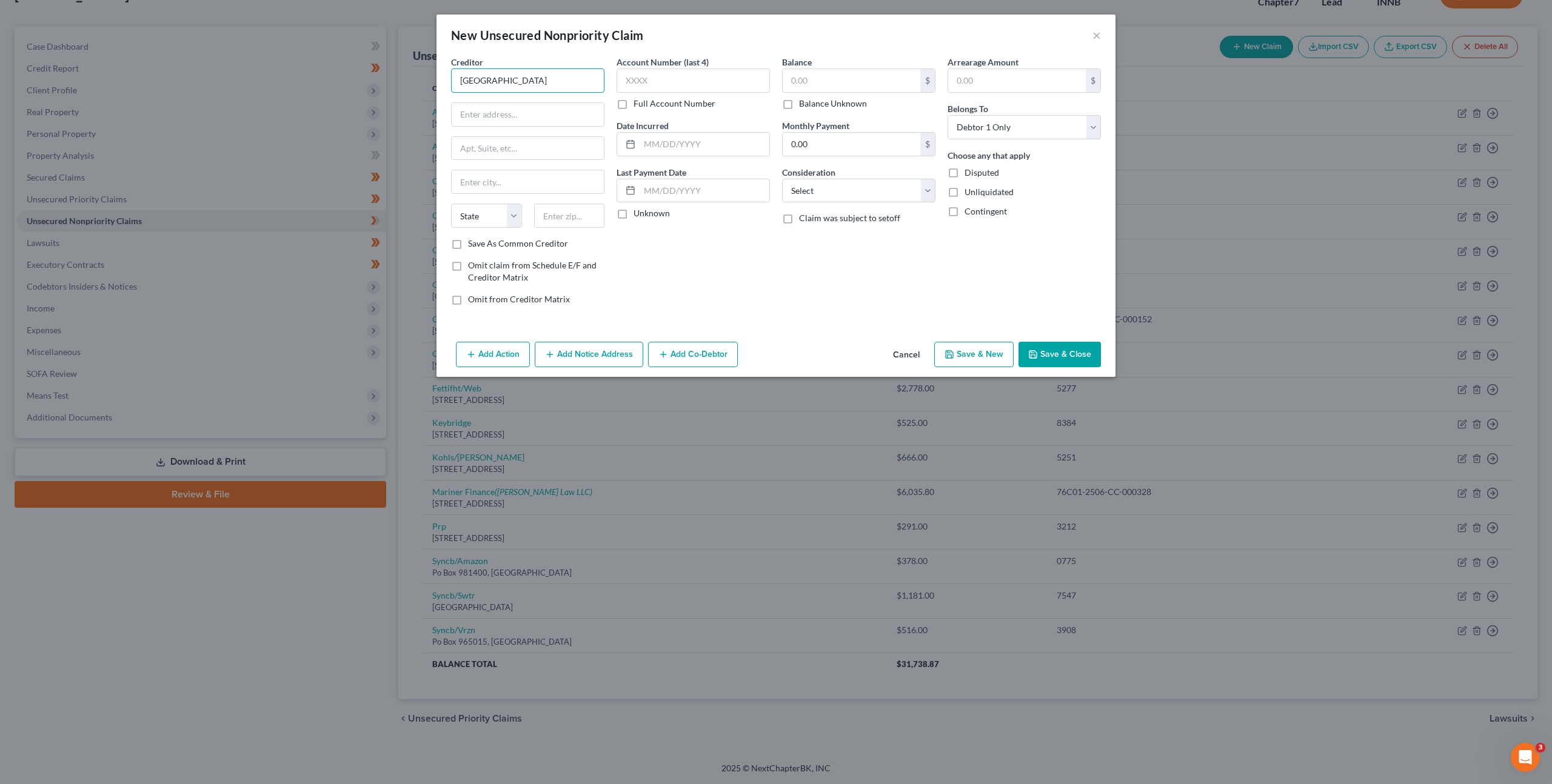
click at [516, 83] on input "Cameron Memorial Community Hospital" at bounding box center [527, 81] width 153 height 24
click at [571, 113] on input "text" at bounding box center [527, 114] width 152 height 23
type input "416 E Maumee St."
type input "46703"
type input "Angola"
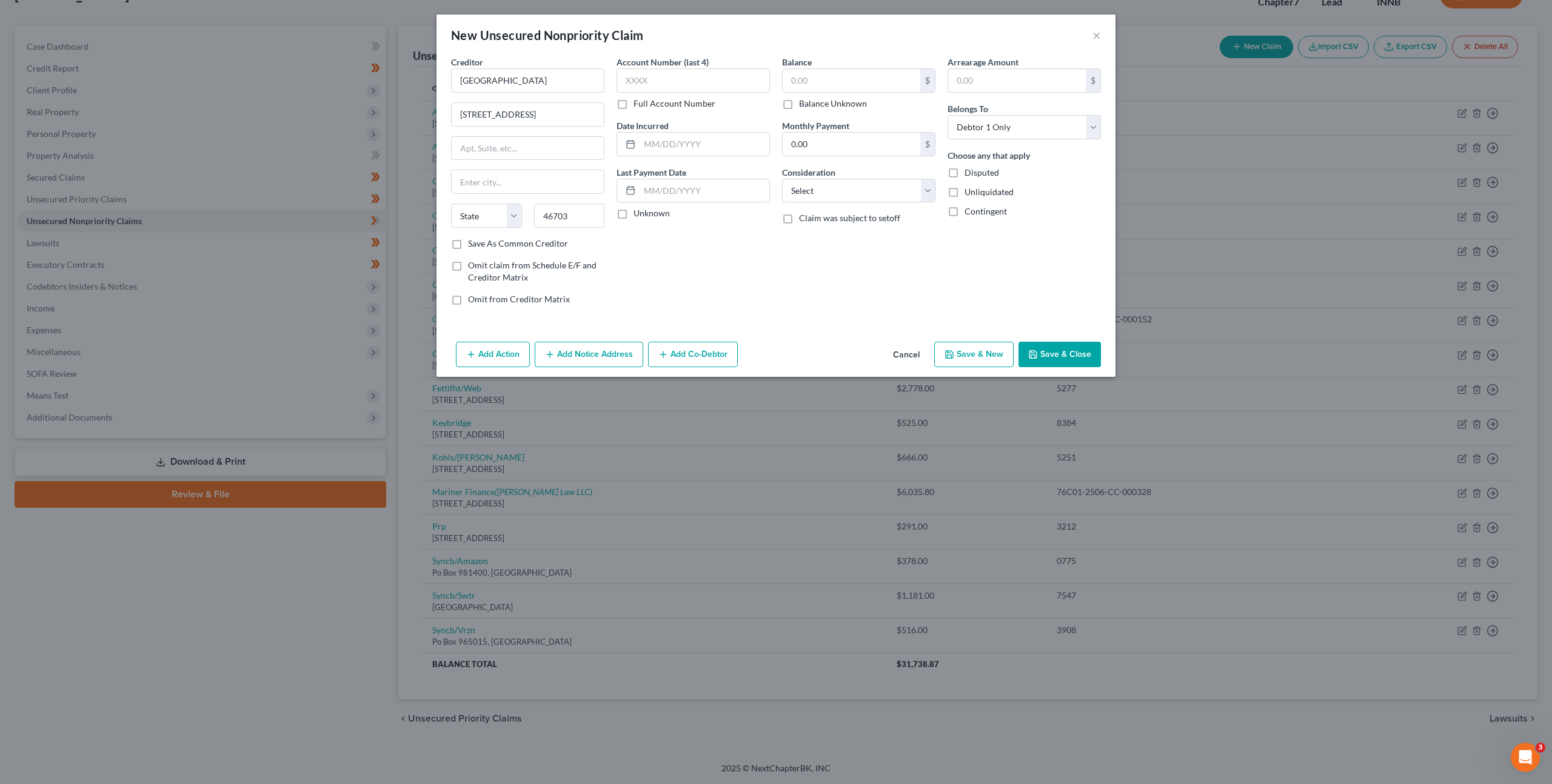
select select "15"
click at [711, 64] on div "Account Number (last 4) Full Account Number" at bounding box center [693, 83] width 153 height 54
click at [703, 83] on input "text" at bounding box center [693, 81] width 153 height 24
click at [691, 79] on input "text" at bounding box center [693, 81] width 153 height 24
type input "2534"
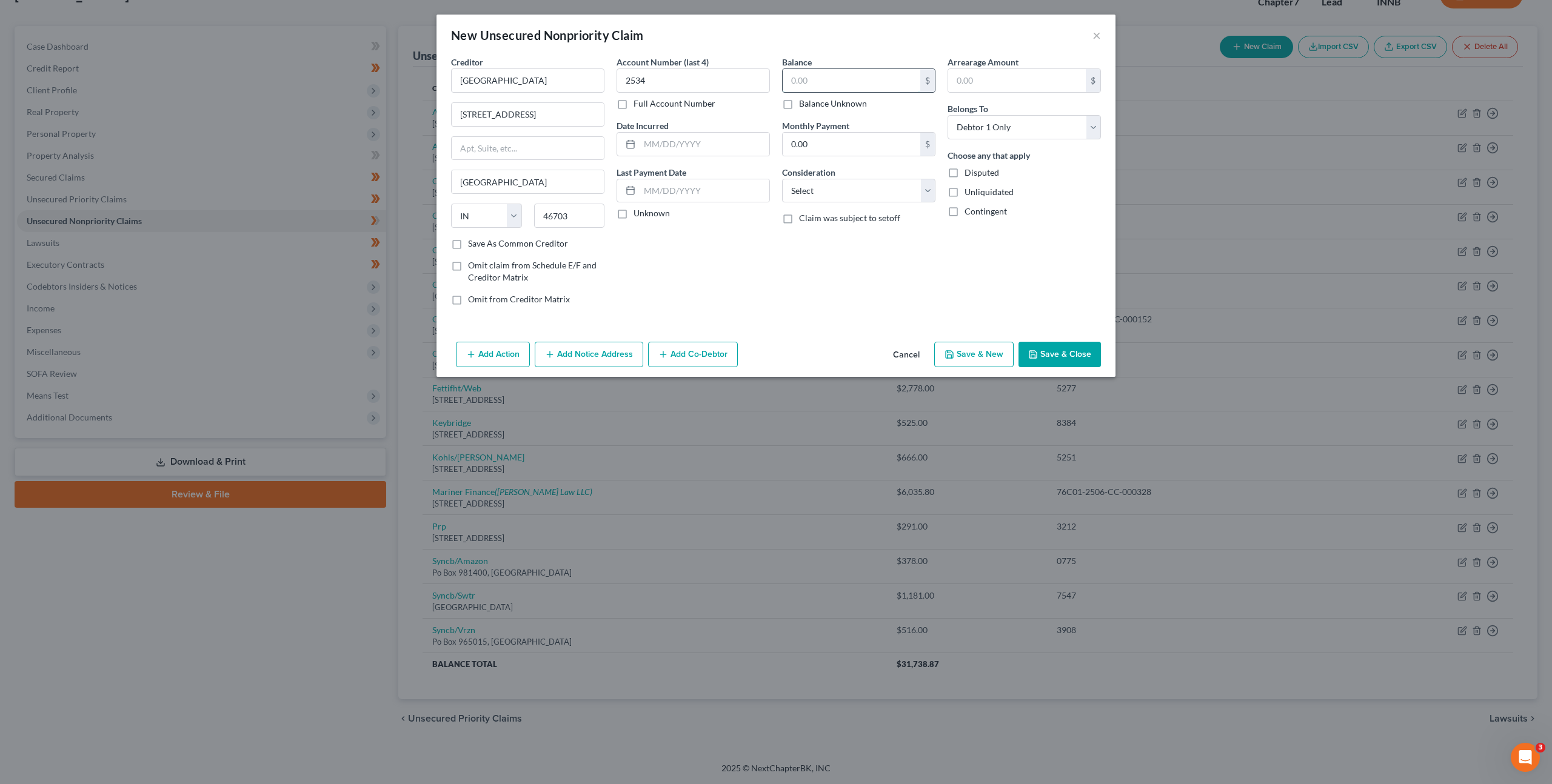
click at [831, 81] on input "text" at bounding box center [852, 80] width 138 height 23
type input "11,964.38"
click at [797, 256] on div "Balance 11,964.38 $ Balance Unknown Balance Undetermined 11,964.38 $ Balance Un…" at bounding box center [859, 185] width 166 height 259
click at [847, 191] on select "Select Cable / Satellite Services Collection Agency Credit Card Debt Debt Couns…" at bounding box center [859, 191] width 153 height 24
select select "9"
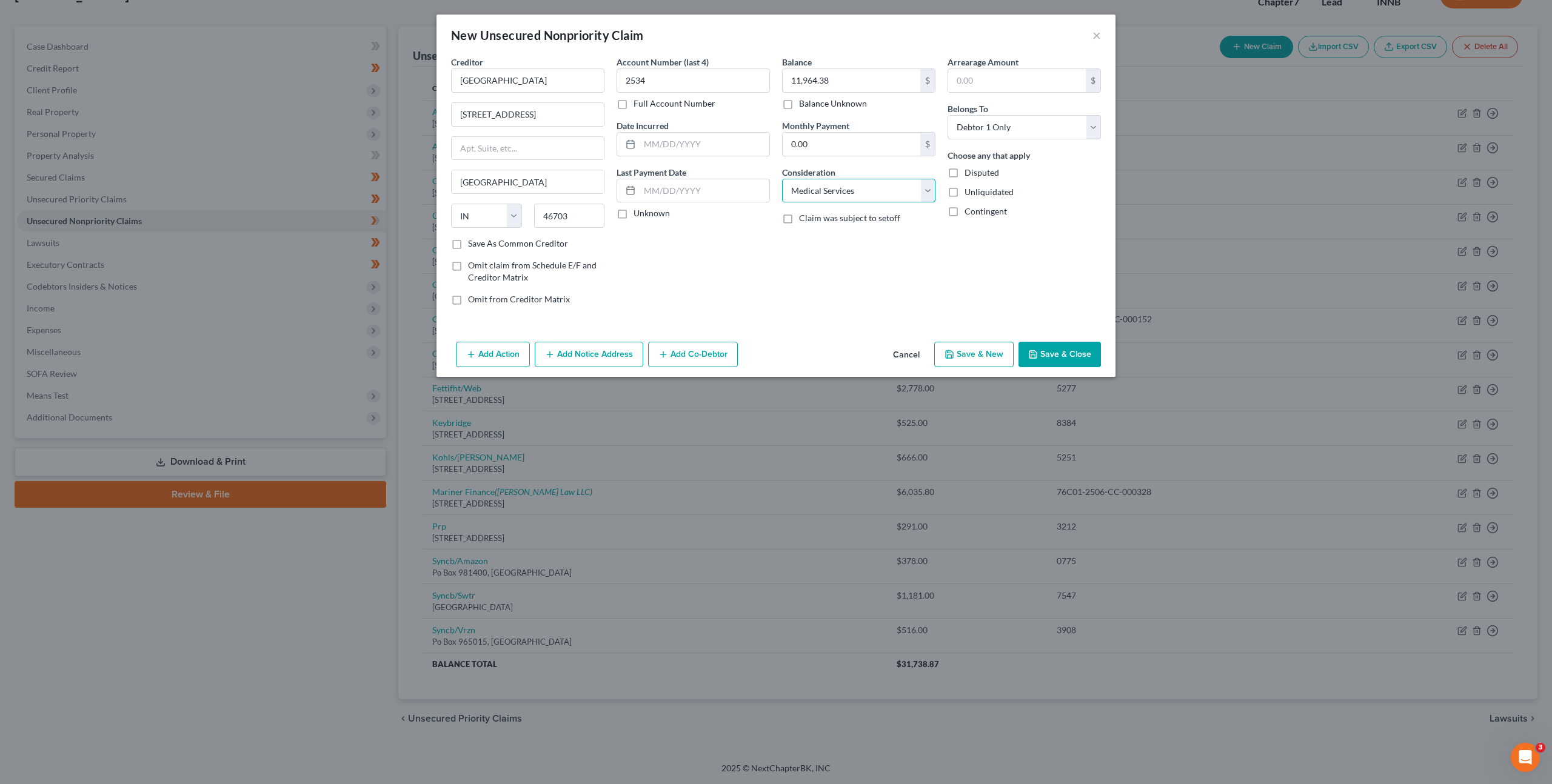
click at [782, 179] on select "Select Cable / Satellite Services Collection Agency Credit Card Debt Debt Couns…" at bounding box center [859, 191] width 153 height 24
click at [727, 274] on div "Account Number (last 4) 2534 Full Account Number Date Incurred Last Payment Dat…" at bounding box center [693, 185] width 166 height 259
click at [1054, 346] on button "Save & Close" at bounding box center [1060, 354] width 83 height 26
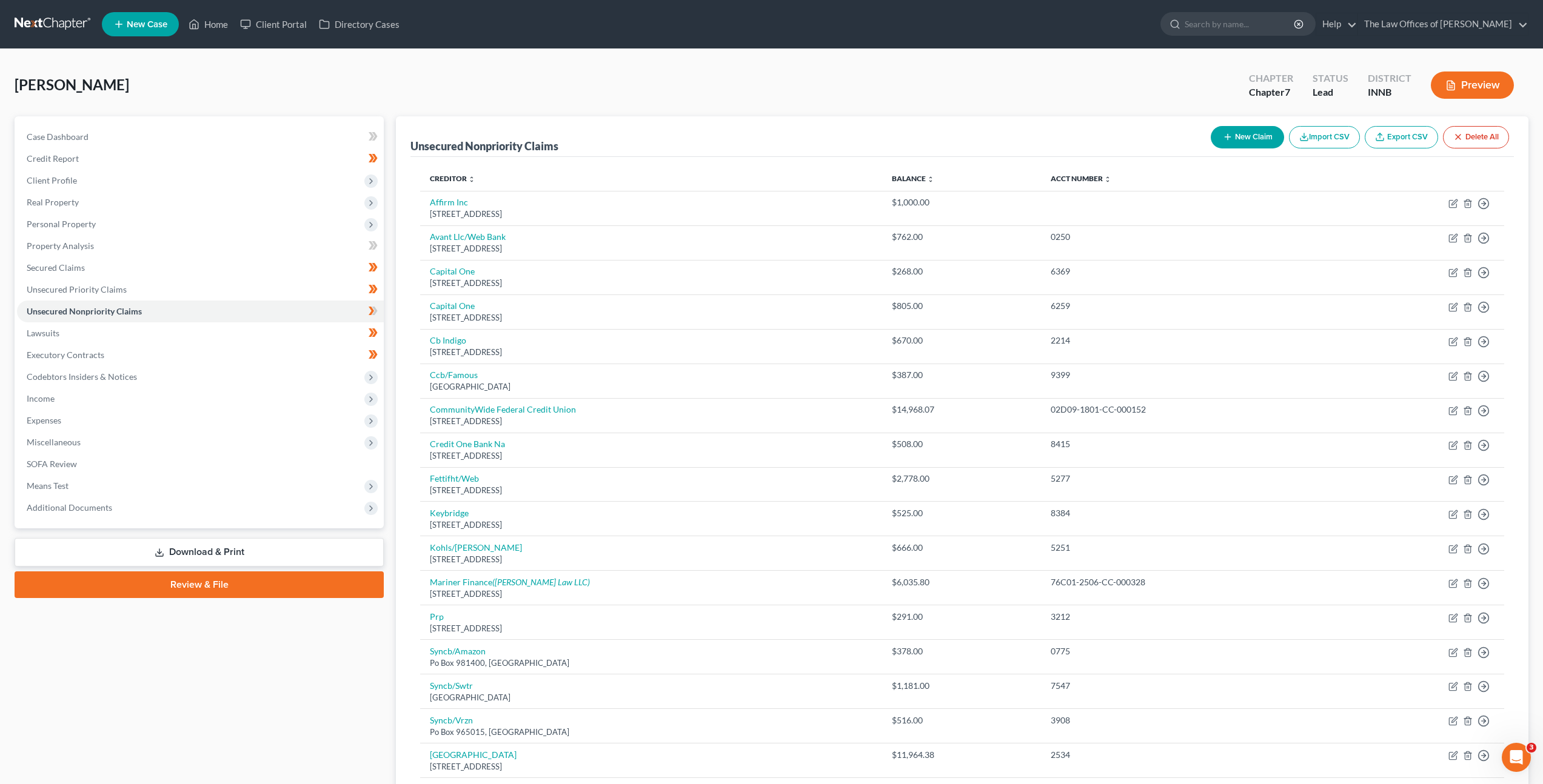
click at [1241, 134] on button "New Claim" at bounding box center [1248, 137] width 73 height 22
select select "0"
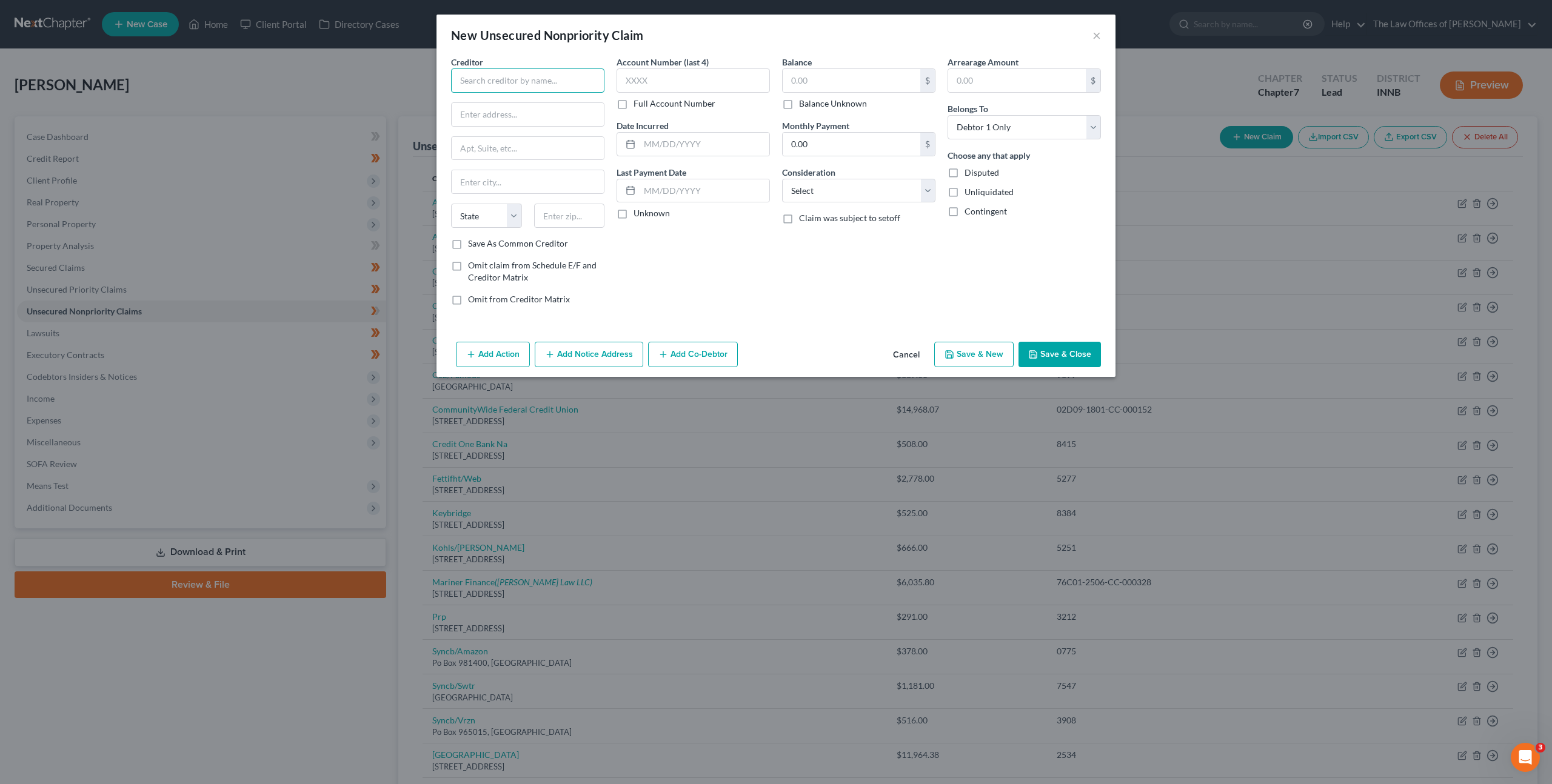
click at [569, 75] on input "text" at bounding box center [527, 81] width 153 height 24
type input "January Technologies, Inc."
click at [531, 118] on div "January Technologies, Inc. 130 W 25th St. #6C, New York, NY 10001" at bounding box center [523, 107] width 145 height 28
type input "130 W 25th St."
type input "#6C"
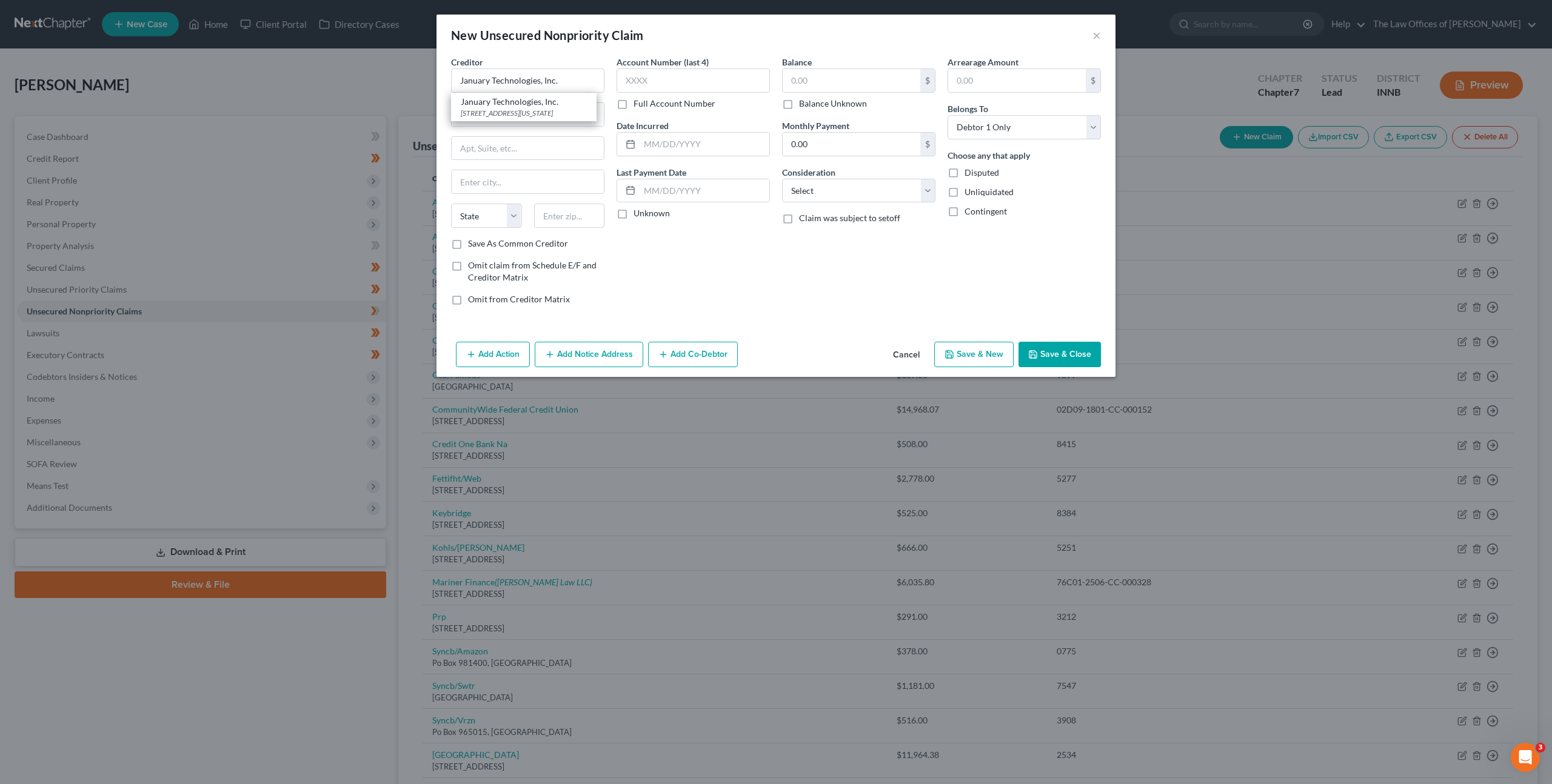
type input "New York"
select select "35"
type input "10001"
drag, startPoint x: 552, startPoint y: 115, endPoint x: 350, endPoint y: 94, distance: 203.1
click at [354, 95] on div "New Unsecured Nonpriority Claim × Creditor * January Technologies, Inc. 130 W 2…" at bounding box center [776, 392] width 1552 height 784
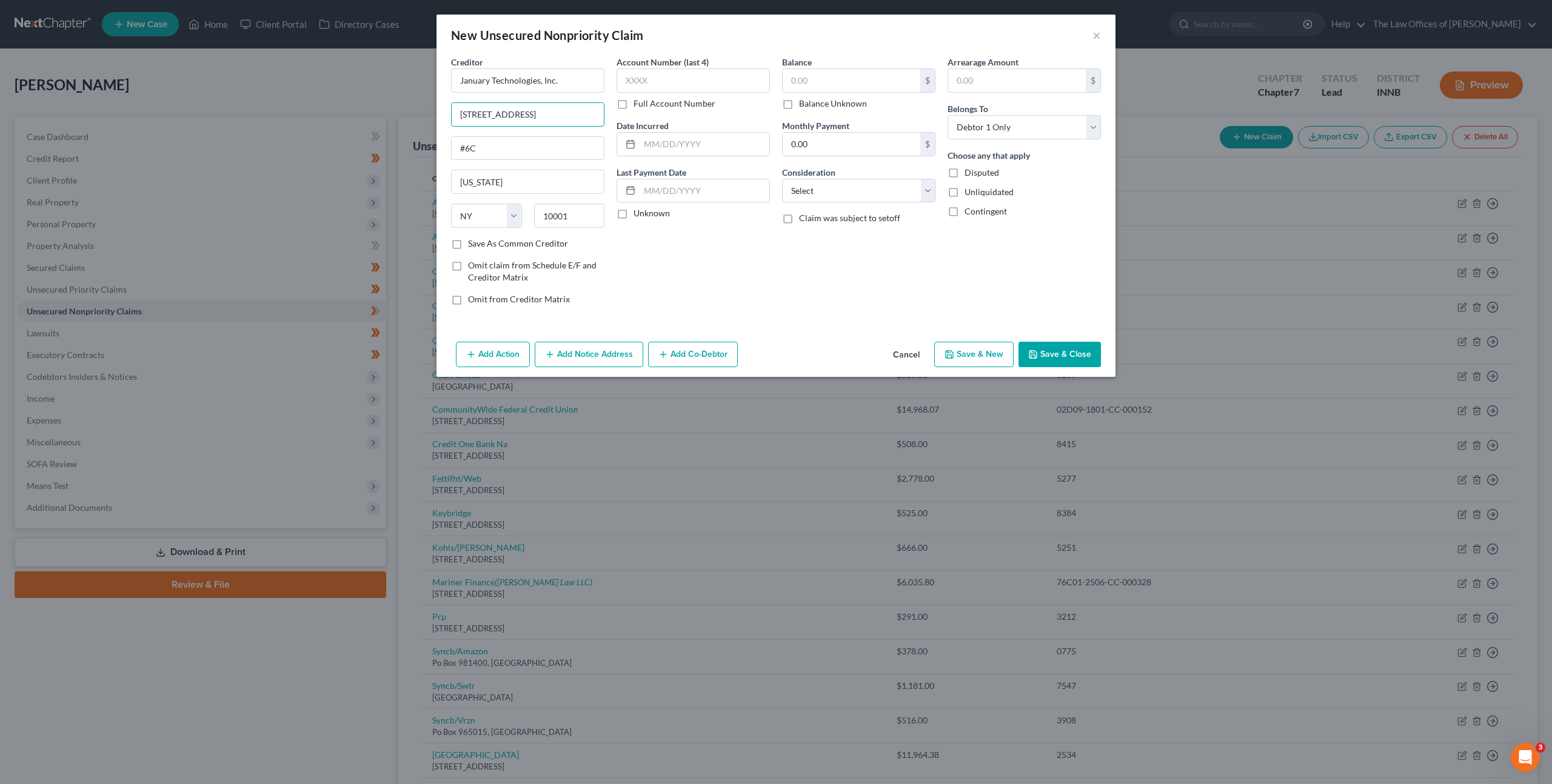
type input "176 Grand Street"
type input "4th floor"
type input "10013"
click at [766, 290] on div "Account Number (last 4) Full Account Number Date Incurred Last Payment Date Unk…" at bounding box center [693, 185] width 166 height 259
click at [696, 78] on input "text" at bounding box center [693, 81] width 153 height 24
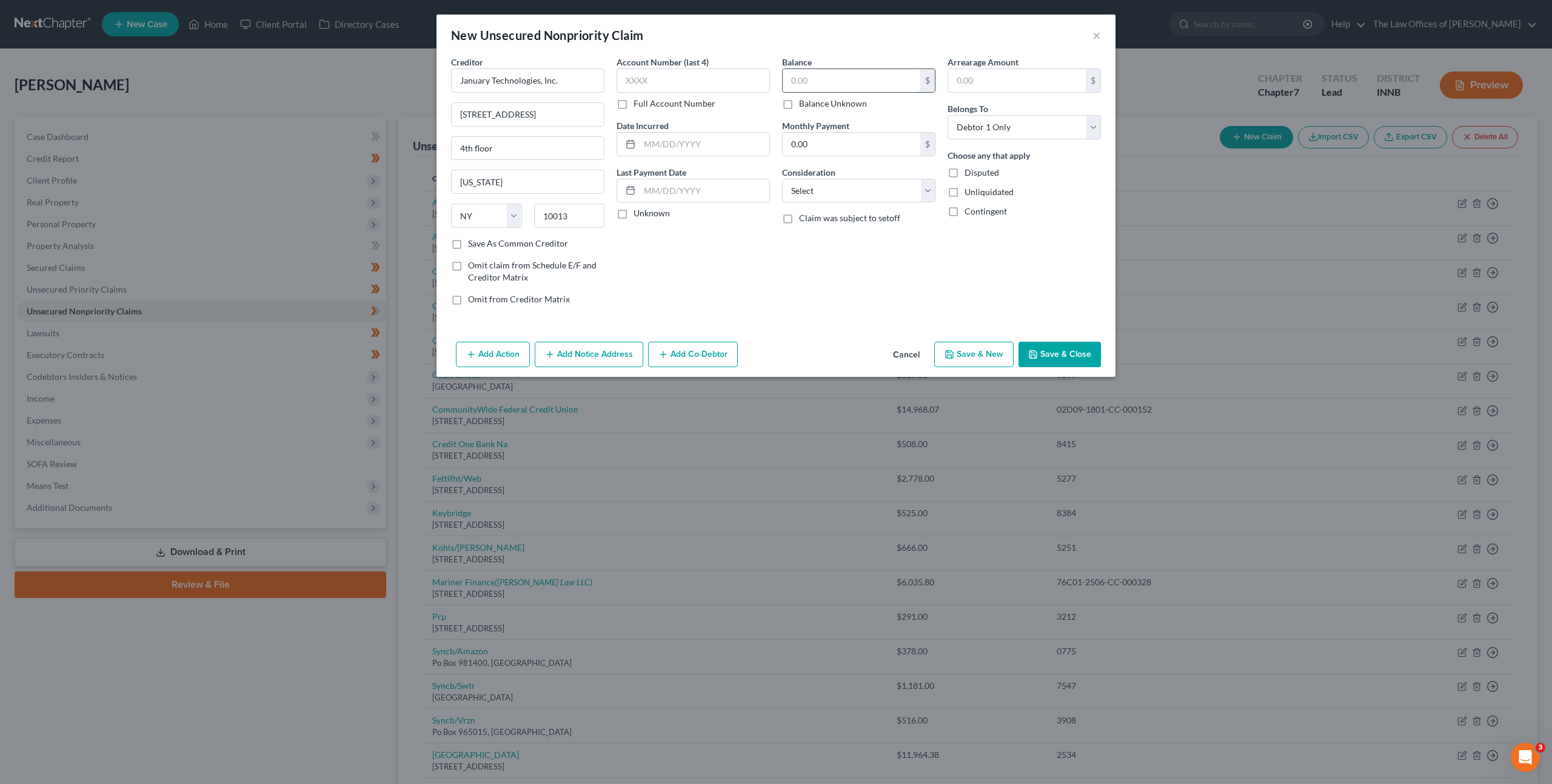
click at [793, 70] on input "text" at bounding box center [852, 80] width 138 height 23
type input "1,265.35"
click at [810, 195] on select "Select Cable / Satellite Services Collection Agency Credit Card Debt Debt Couns…" at bounding box center [859, 191] width 153 height 24
select select "10"
click at [782, 179] on select "Select Cable / Satellite Services Collection Agency Credit Card Debt Debt Couns…" at bounding box center [859, 191] width 153 height 24
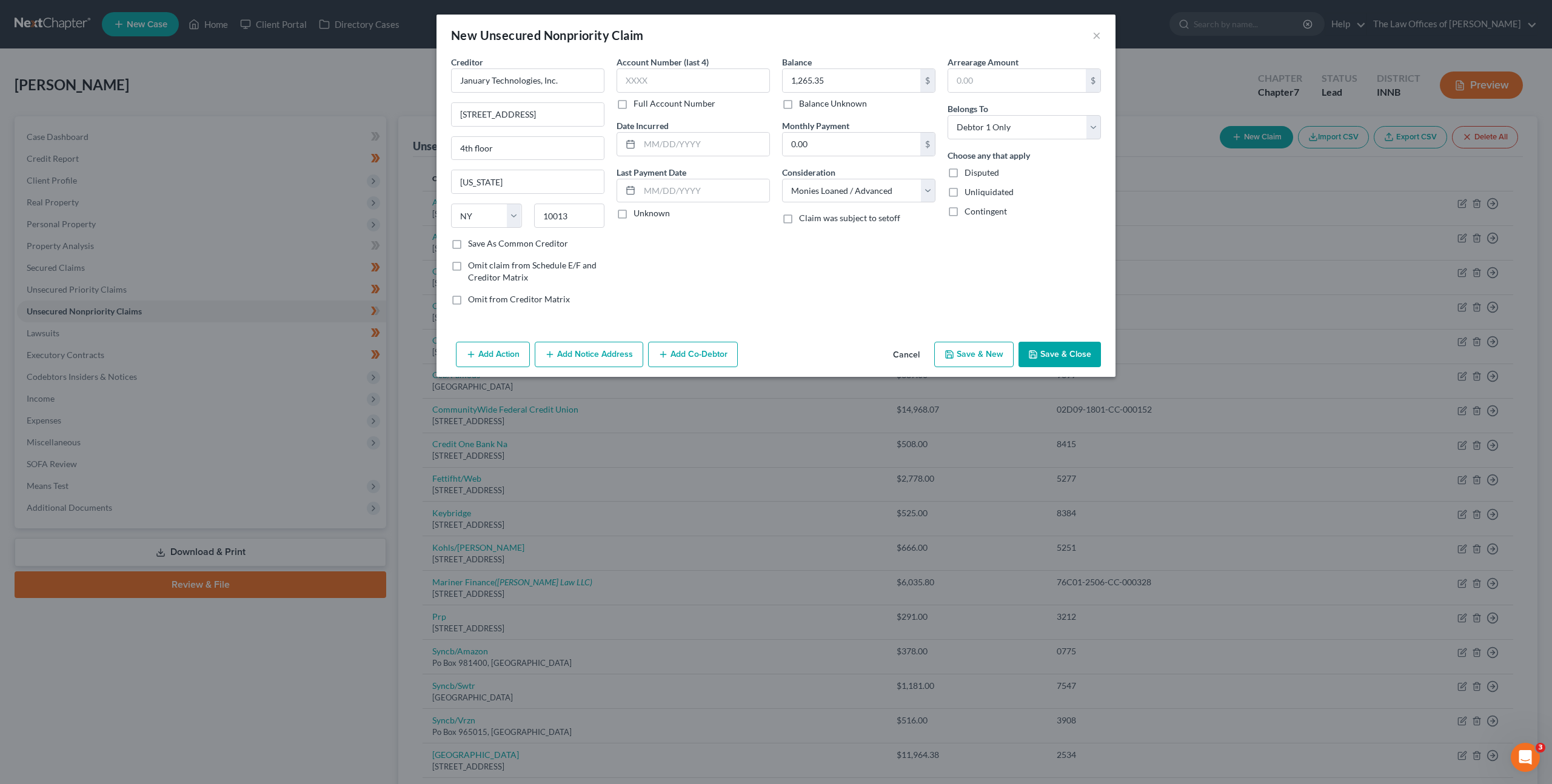
click at [735, 248] on div "Account Number (last 4) Full Account Number Date Incurred Last Payment Date Unk…" at bounding box center [693, 185] width 166 height 259
click at [1075, 358] on button "Save & Close" at bounding box center [1060, 354] width 83 height 26
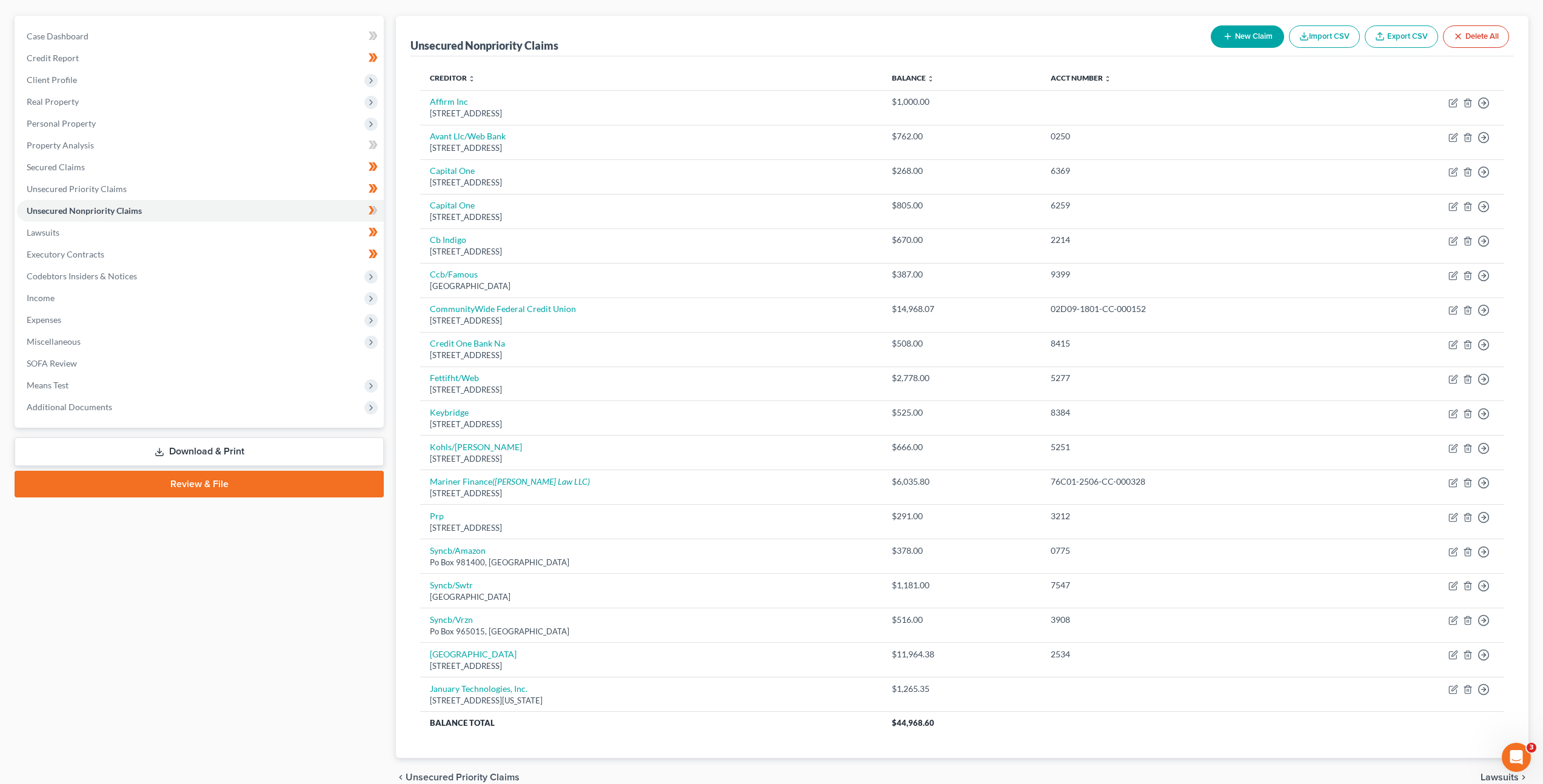
scroll to position [98, 0]
click at [1243, 41] on button "New Claim" at bounding box center [1248, 39] width 73 height 22
select select "0"
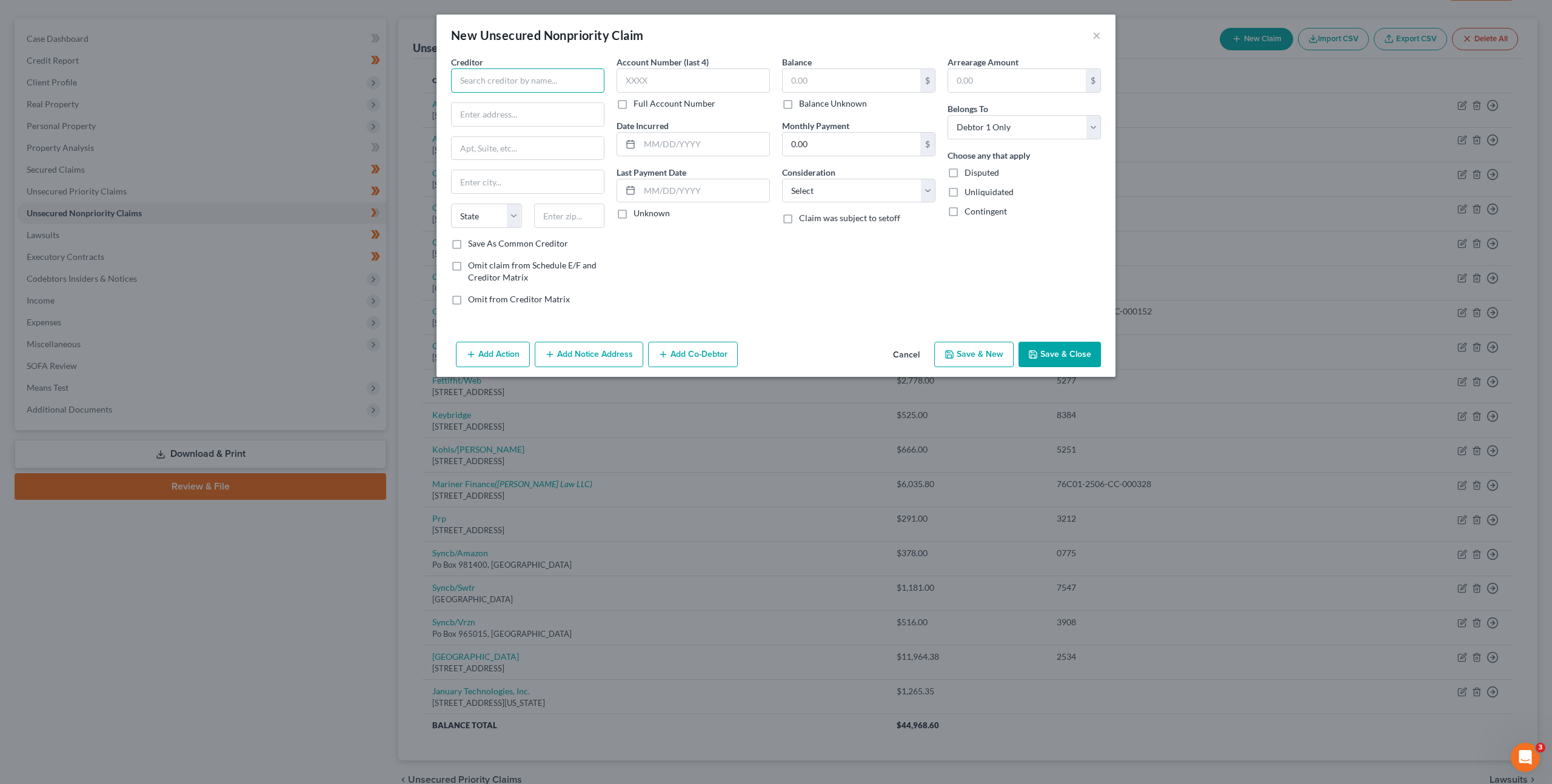
click at [502, 84] on input "text" at bounding box center [527, 81] width 153 height 24
click at [568, 138] on div "Resurgent Capital Services" at bounding box center [531, 140] width 140 height 12
type input "Resurgent Capital Services"
type input "PO Box 10497"
type input "Greenville"
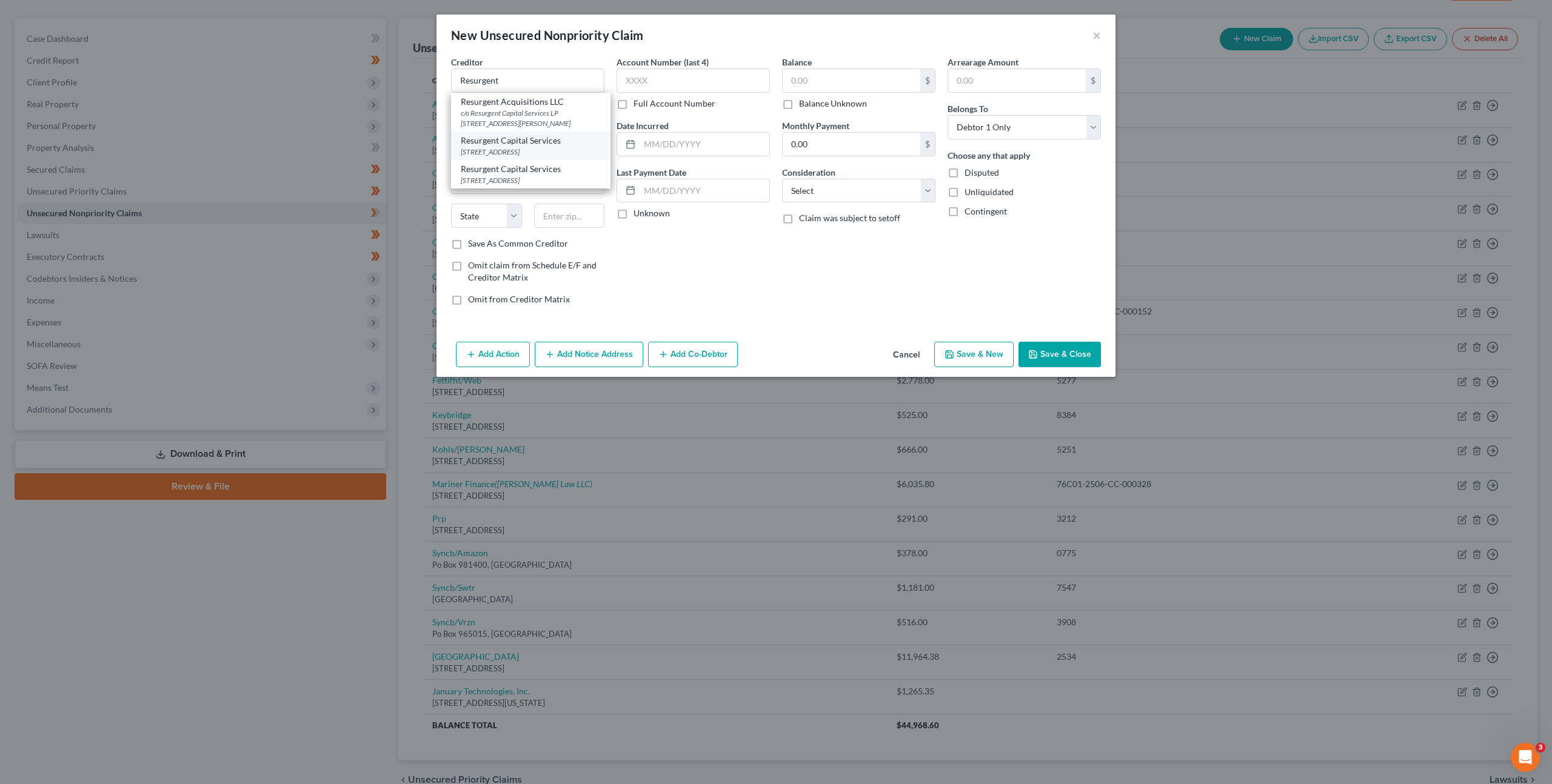
select select "42"
type input "29603"
click at [658, 83] on input "text" at bounding box center [693, 81] width 153 height 24
click at [579, 356] on button "Add Notice Address" at bounding box center [589, 354] width 109 height 26
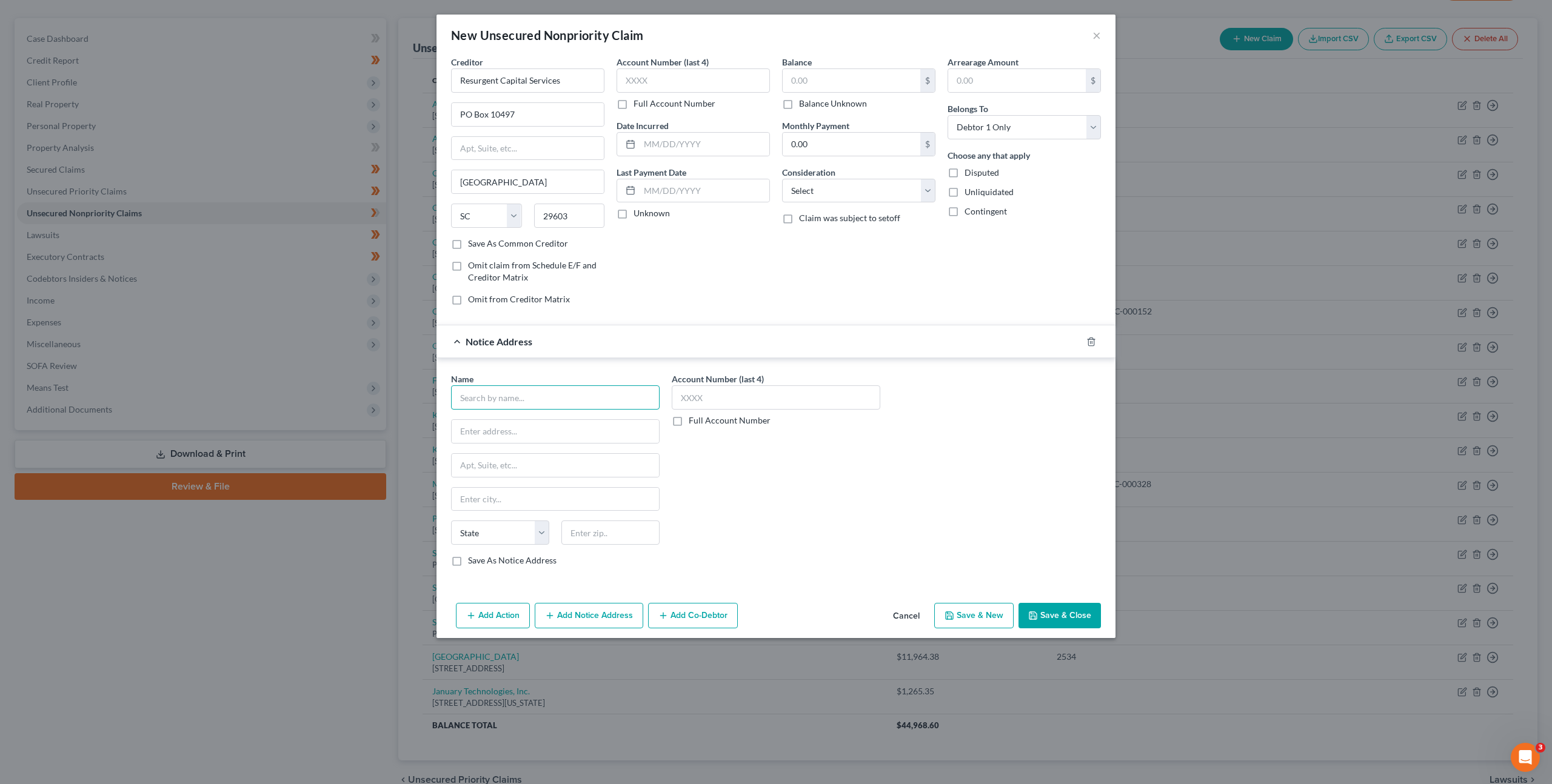
click at [534, 403] on input "text" at bounding box center [555, 398] width 208 height 24
type input "Celtic Bank"
click at [567, 432] on div "268 South State St. Ste. 300, Salt Lake City, UT 84111" at bounding box center [540, 430] width 161 height 10
type input "268 South State St."
type input "Ste. 300"
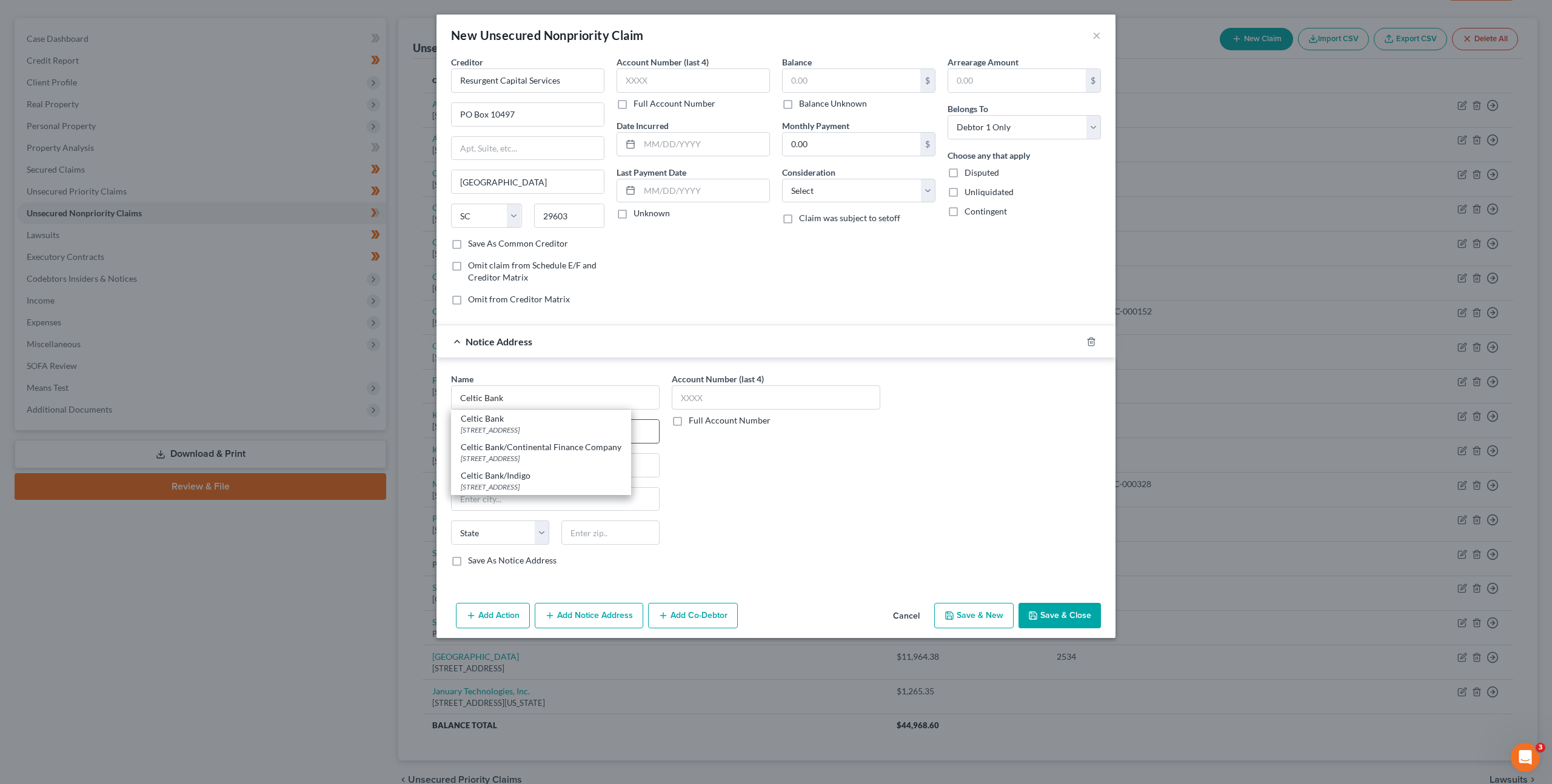
type input "Salt Lake City"
select select "46"
type input "84111"
click at [888, 524] on div "Name * Celtic Bank 268 South State St. Ste. 300 Salt Lake City State AL AK AR A…" at bounding box center [776, 474] width 662 height 204
click at [649, 79] on input "text" at bounding box center [693, 81] width 153 height 24
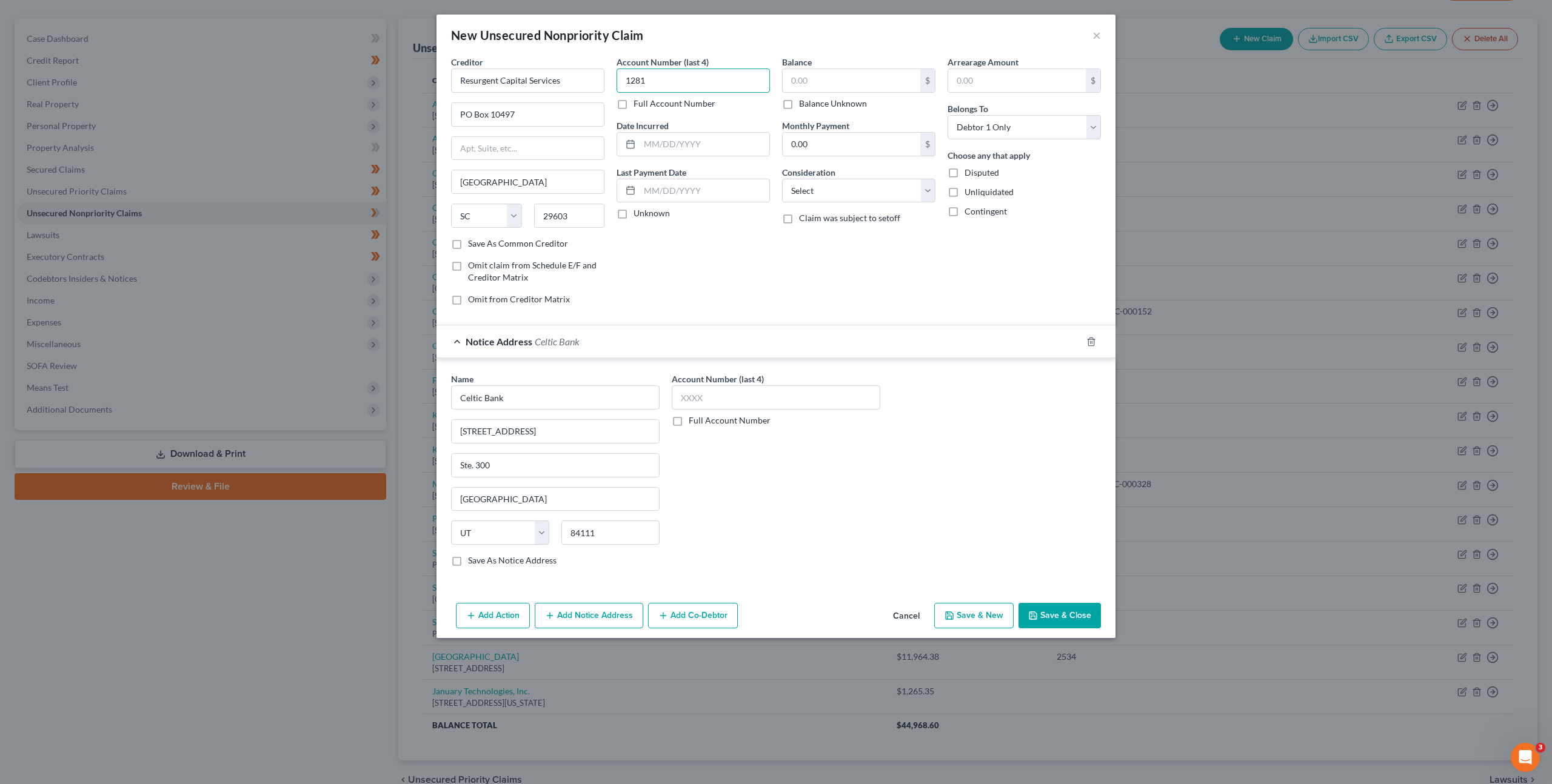
click at [516, 36] on div "New Unsecured Nonpriority Claim × Creditor * Resurgent Capital Services PO Box …" at bounding box center [776, 326] width 679 height 624
type input "2919"
click at [814, 75] on input "text" at bounding box center [852, 80] width 138 height 23
type input "1,281.07"
click at [784, 288] on div "Balance 1,281.07 $ Balance Unknown Balance Undetermined 1,281.07 $ Balance Unkn…" at bounding box center [859, 185] width 166 height 259
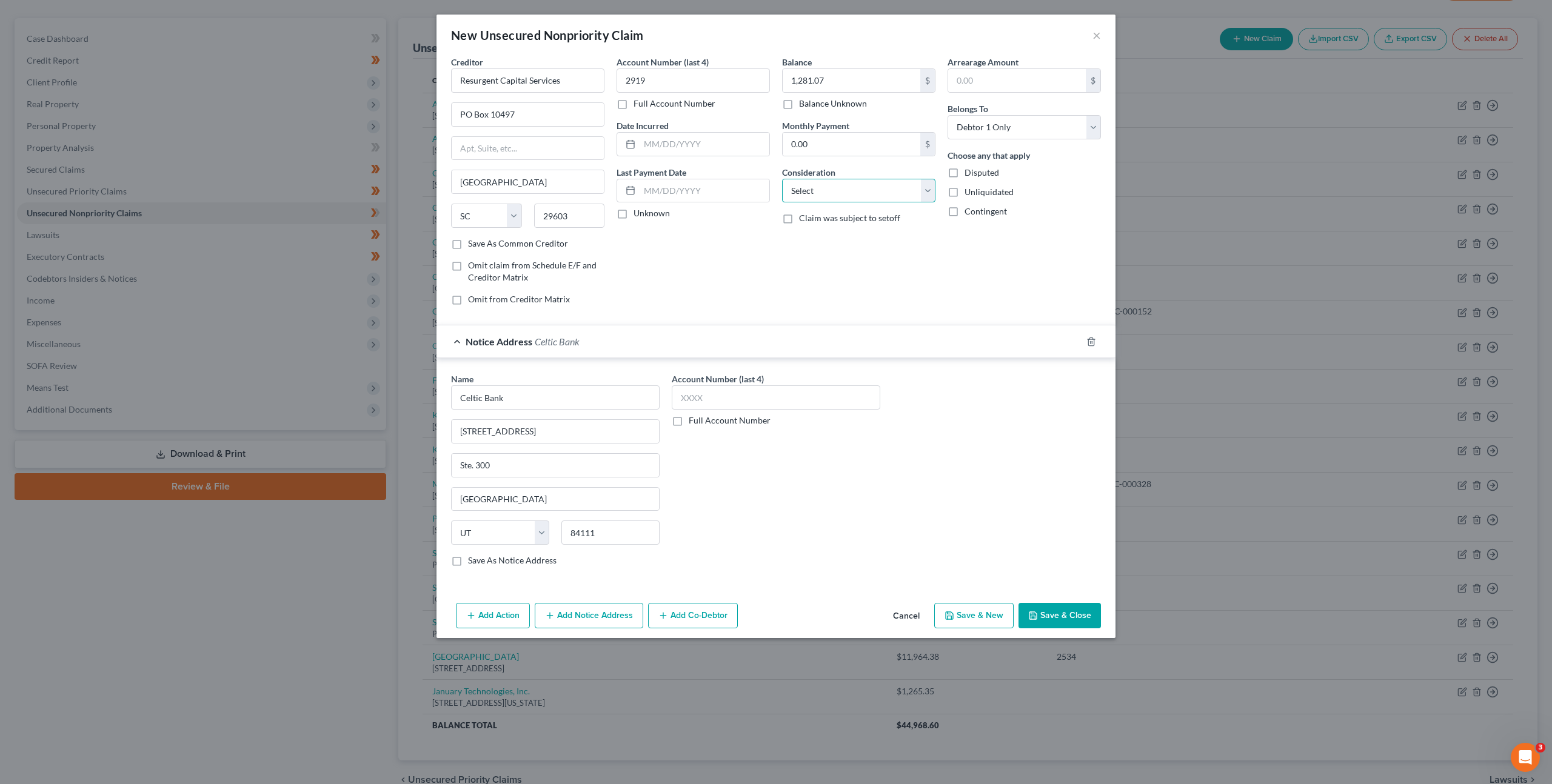
click at [828, 181] on select "Select Cable / Satellite Services Collection Agency Credit Card Debt Debt Couns…" at bounding box center [859, 191] width 153 height 24
select select "1"
click at [782, 179] on select "Select Cable / Satellite Services Collection Agency Credit Card Debt Debt Couns…" at bounding box center [859, 191] width 153 height 24
click at [684, 272] on div "Account Number (last 4) 2919 Full Account Number Date Incurred Last Payment Dat…" at bounding box center [693, 185] width 166 height 259
drag, startPoint x: 1076, startPoint y: 607, endPoint x: 1080, endPoint y: 591, distance: 16.5
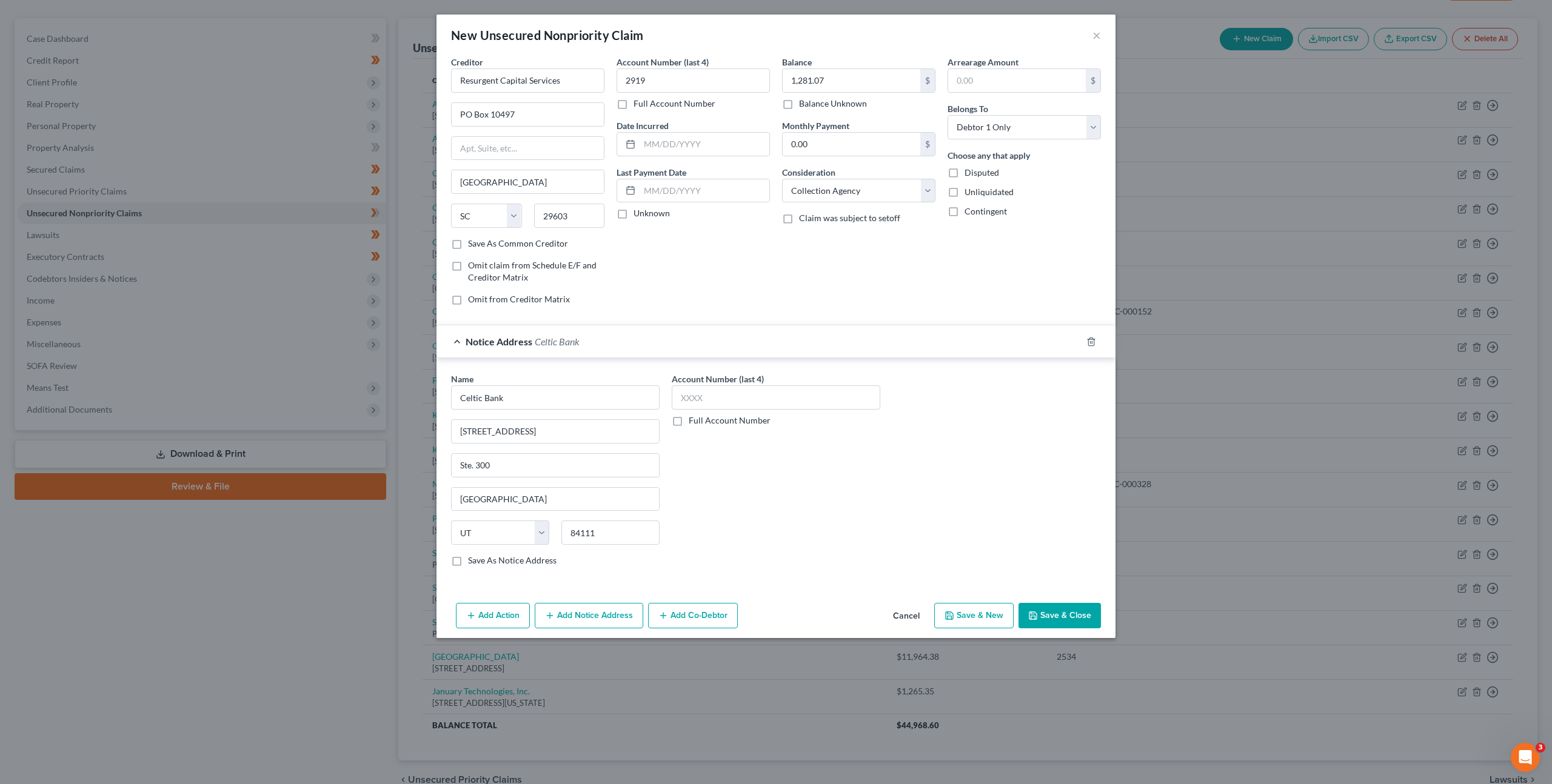
click at [1076, 607] on button "Save & Close" at bounding box center [1060, 616] width 83 height 26
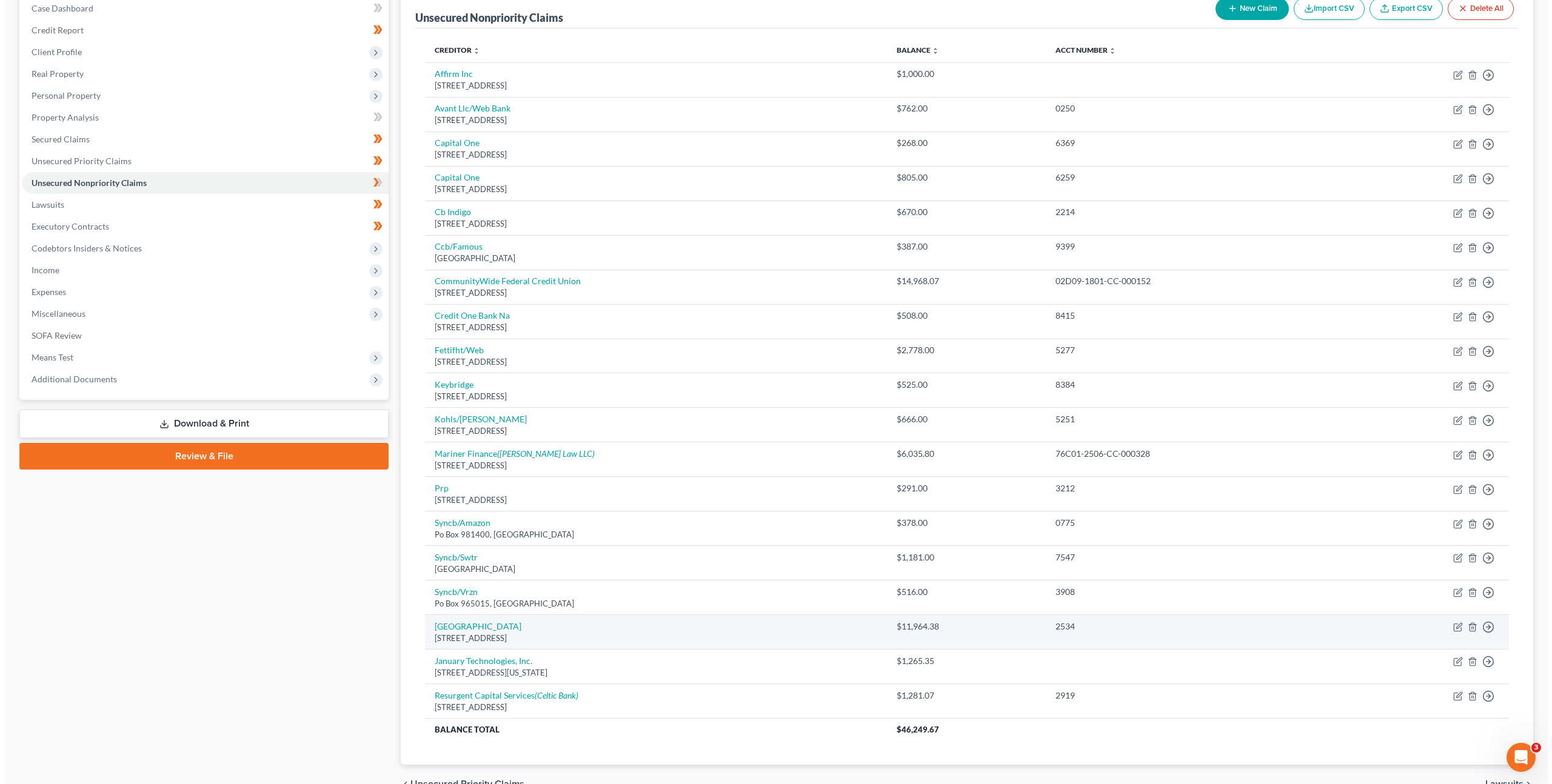
scroll to position [194, 0]
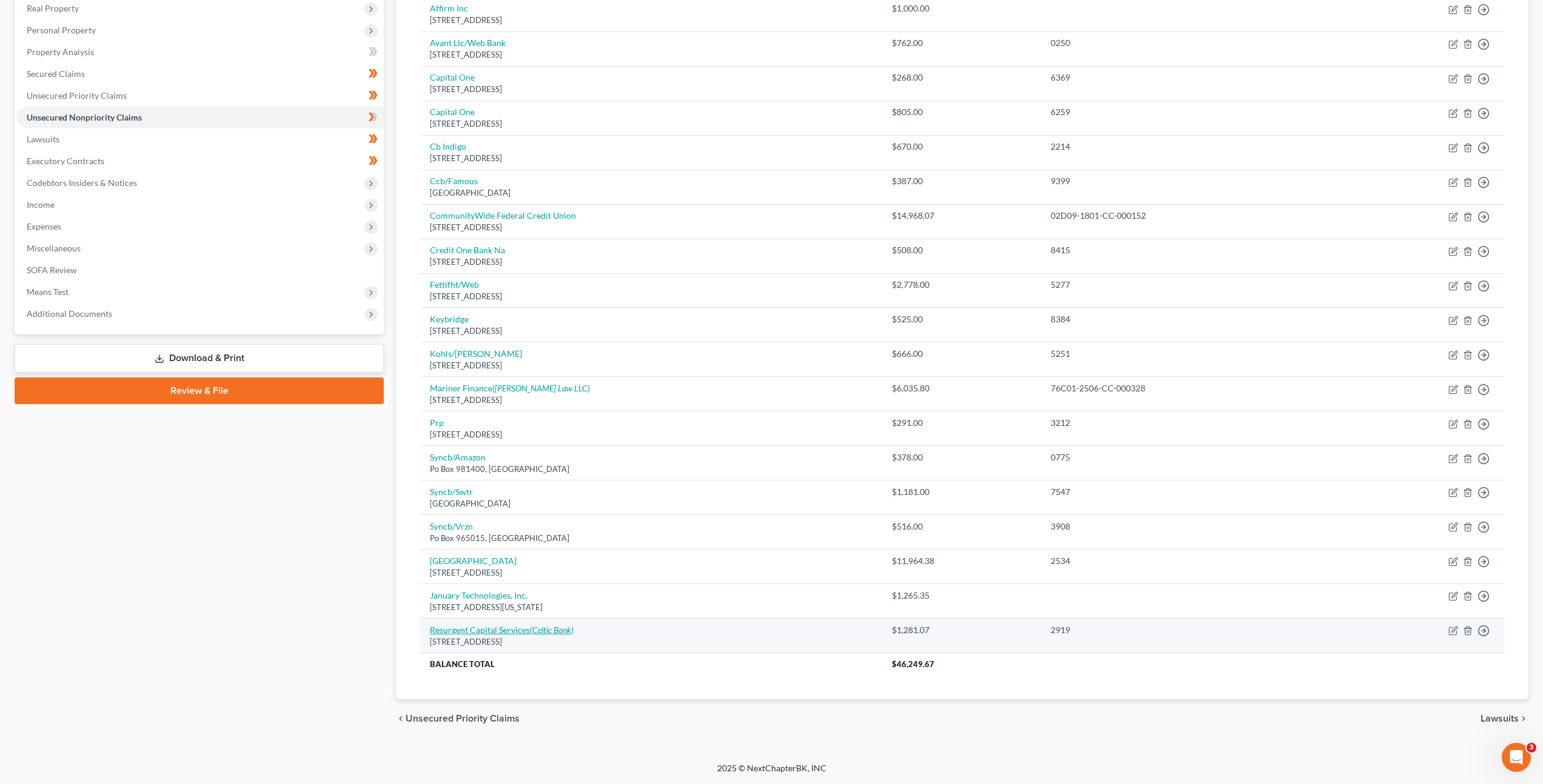
click at [488, 635] on link "Resurgent Capital Services (Celtic Bank)" at bounding box center [501, 630] width 143 height 10
select select "42"
select select "1"
select select "0"
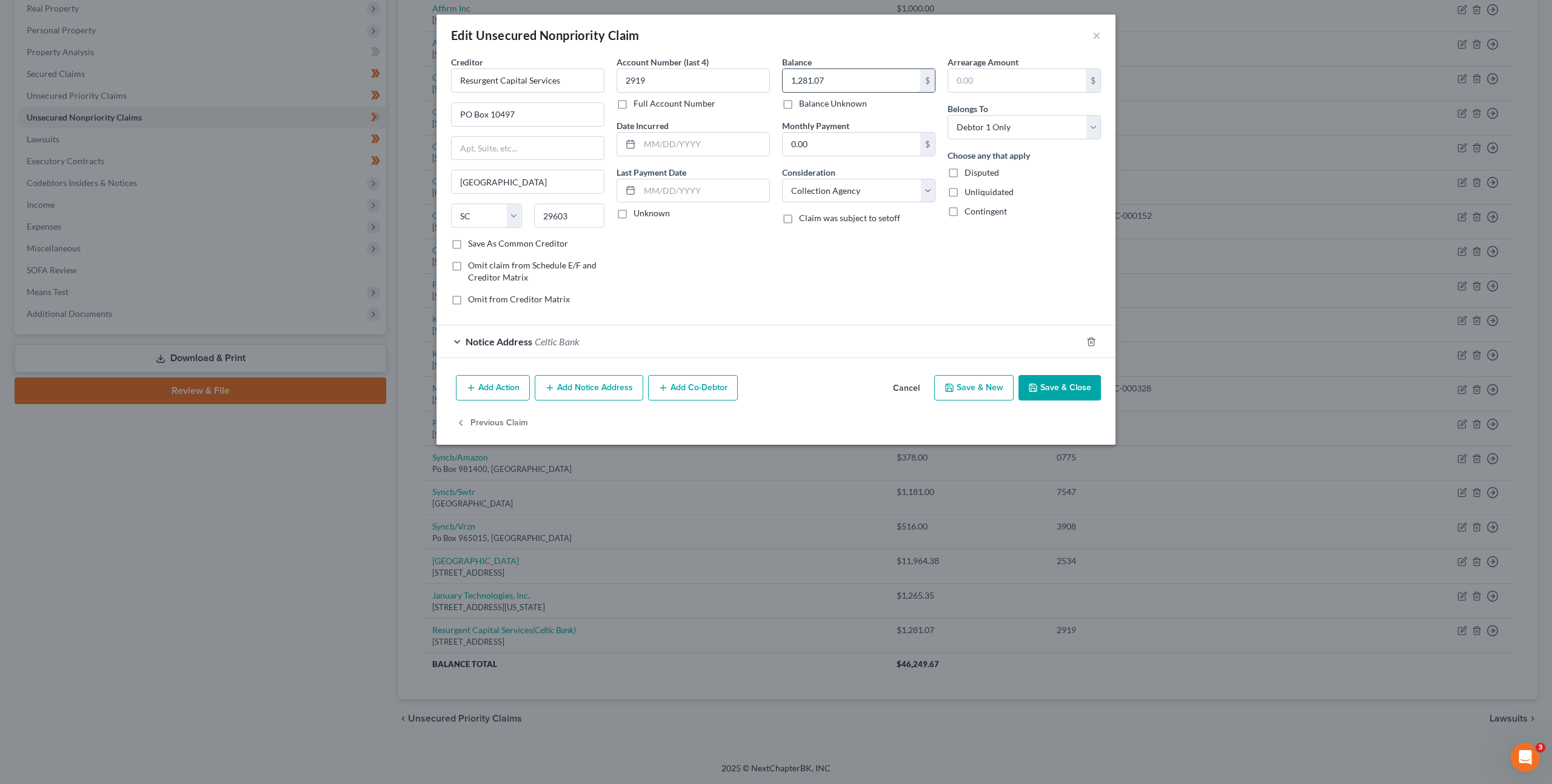
click at [814, 76] on input "1,281.07" at bounding box center [852, 80] width 138 height 23
type input "4,650.24"
click at [779, 256] on div "Balance 4,650.24 $ Balance Unknown Balance Undetermined 4,650.24 $ Balance Unkn…" at bounding box center [859, 185] width 166 height 259
click at [620, 385] on button "Add Notice Address" at bounding box center [589, 388] width 109 height 26
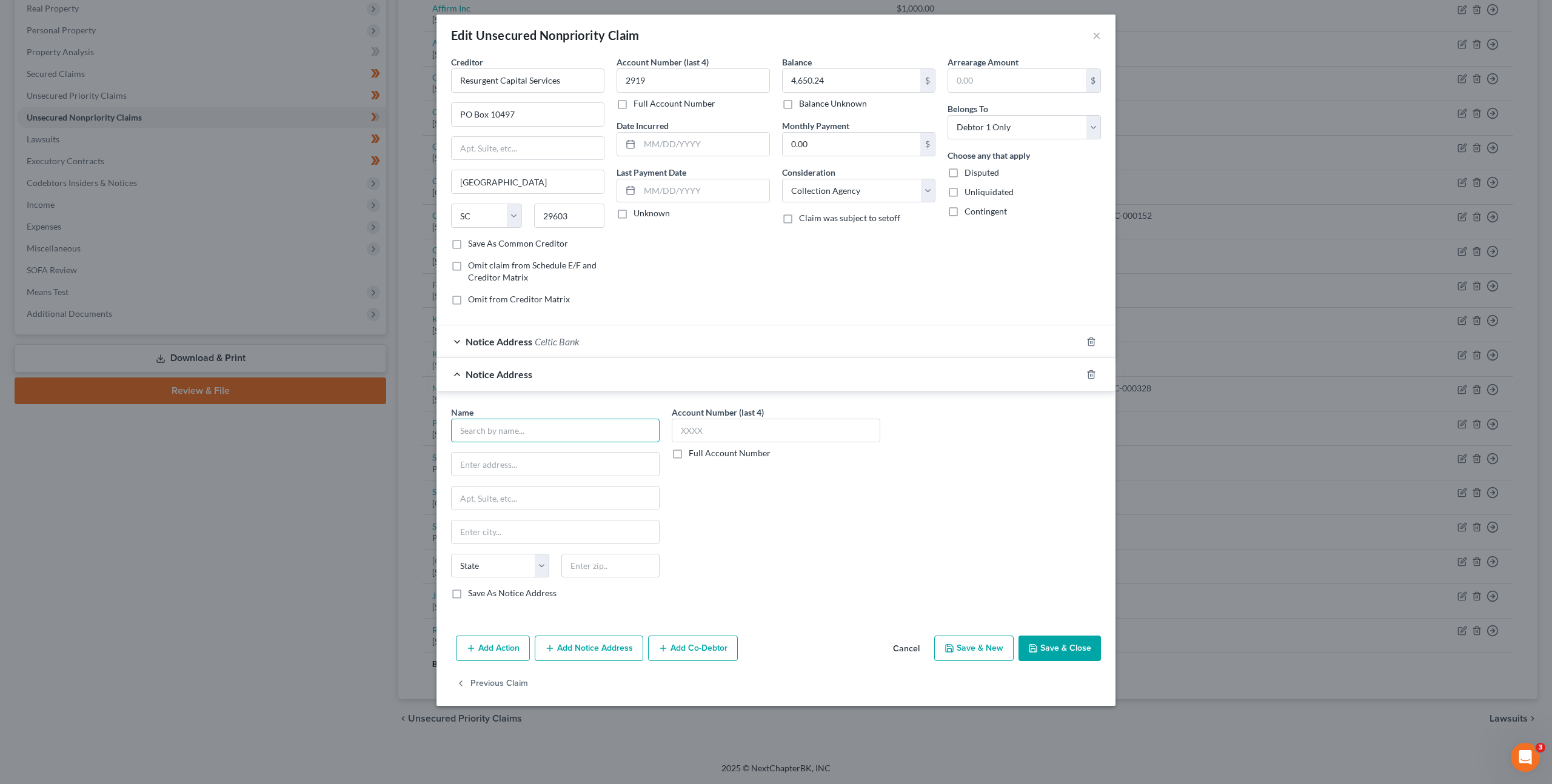
click at [558, 421] on input "text" at bounding box center [555, 430] width 208 height 24
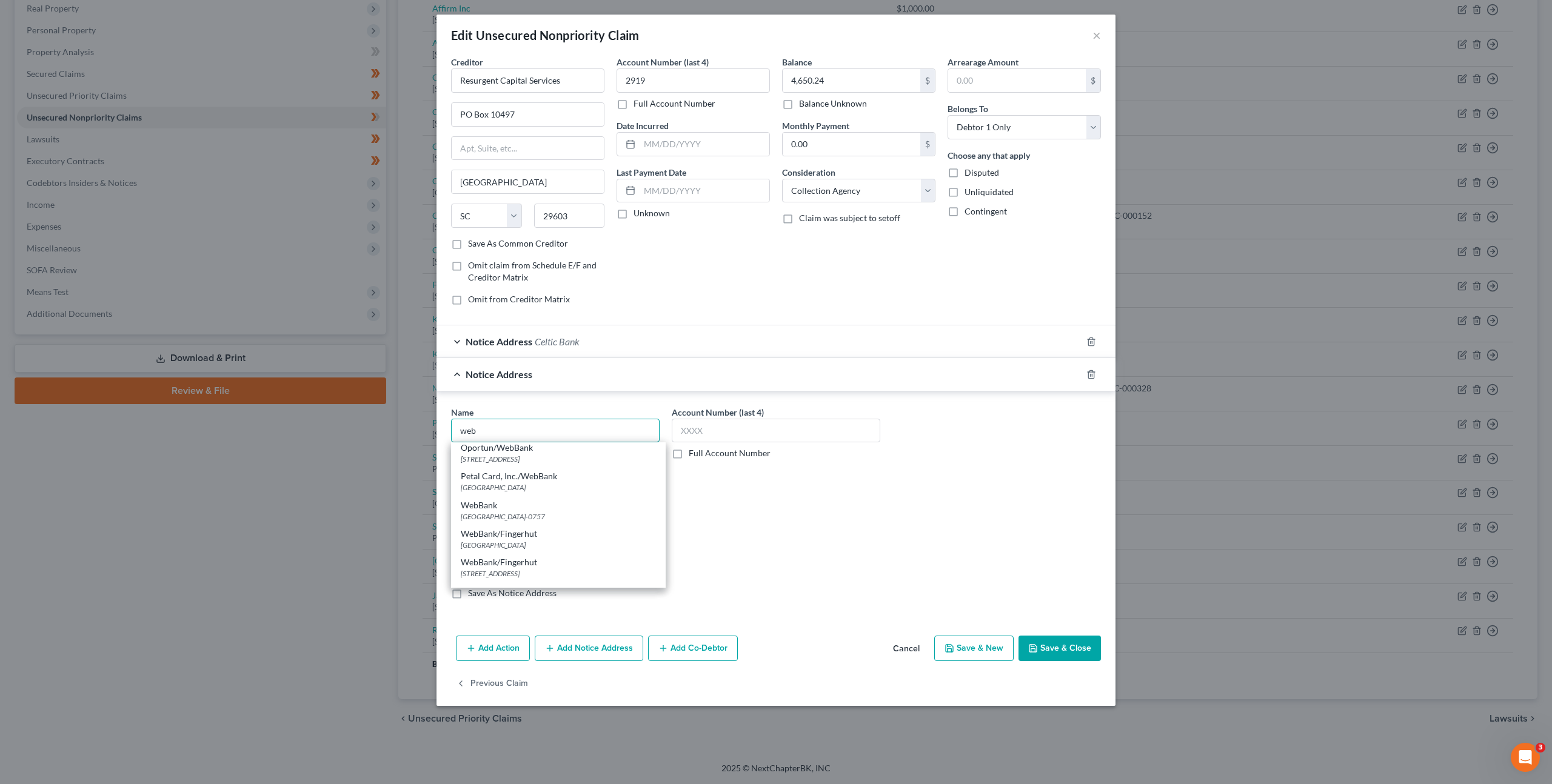
scroll to position [198, 0]
click at [535, 500] on div "PO Box 757, Portsmouth, NH 03802-0757" at bounding box center [558, 505] width 195 height 10
type input "WebBank"
type input "PO Box 757"
type input "Portsmouth"
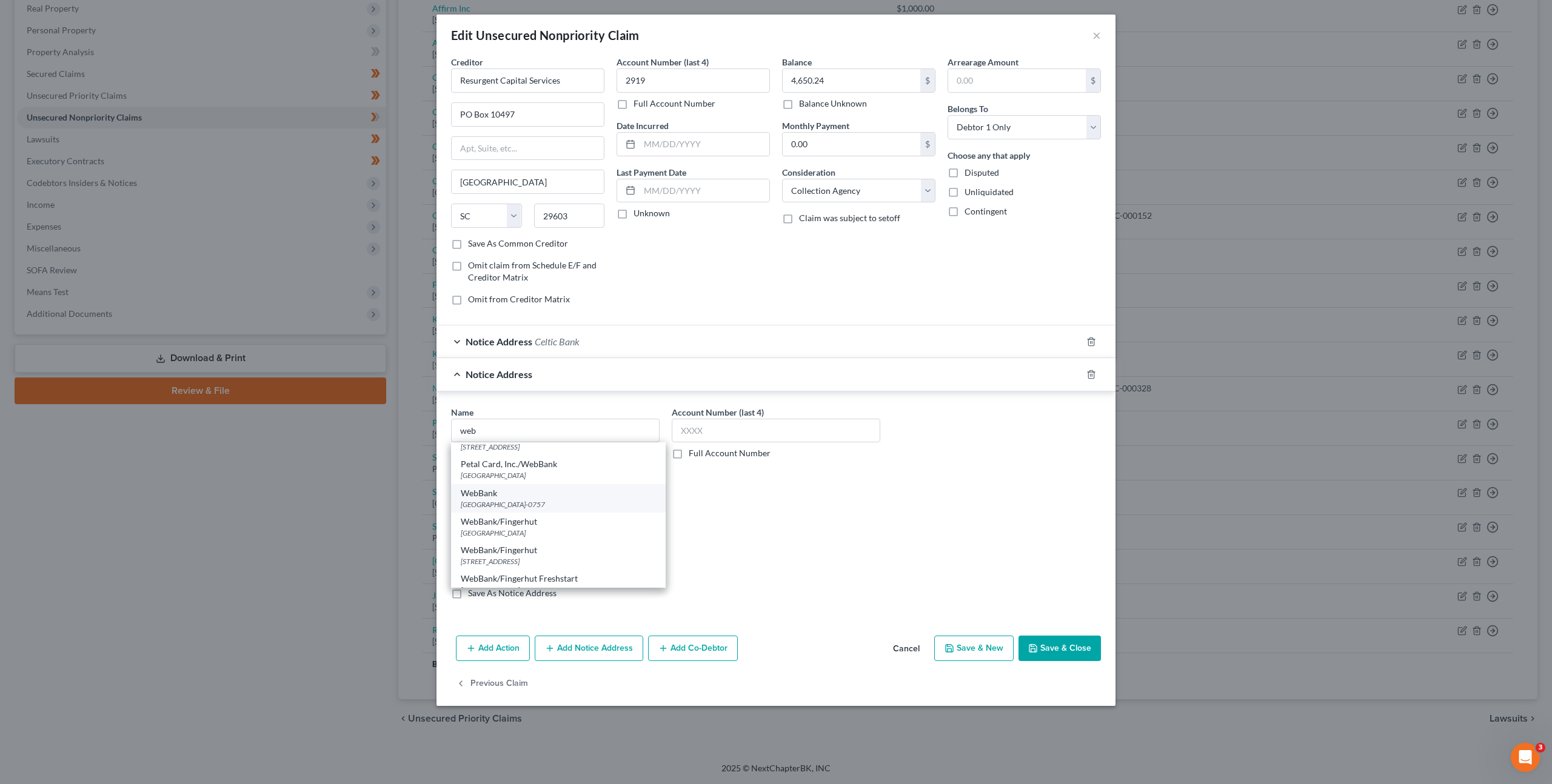
select select "32"
type input "03802-0757"
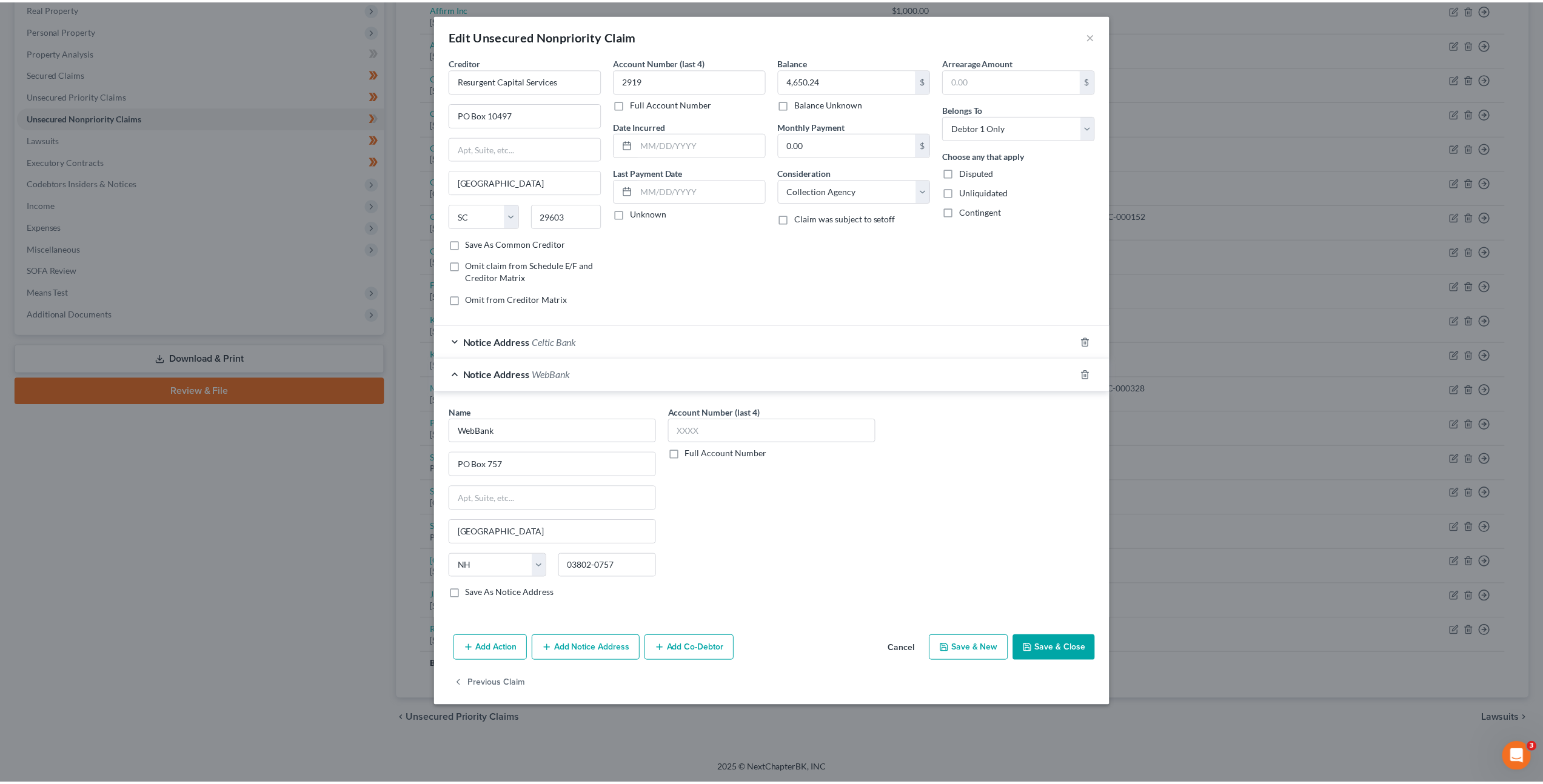
scroll to position [0, 0]
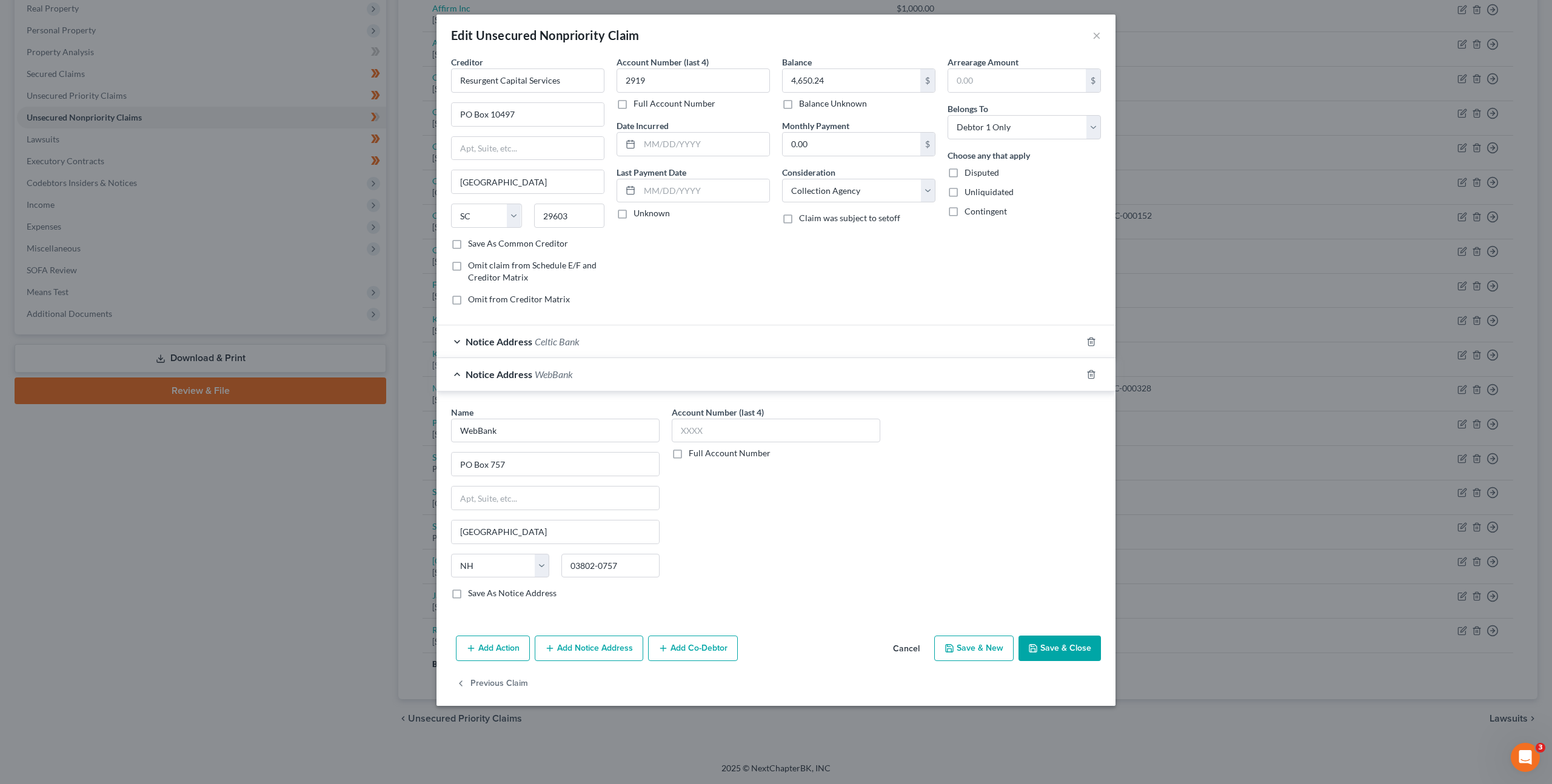
drag, startPoint x: 875, startPoint y: 525, endPoint x: 939, endPoint y: 526, distance: 64.0
click at [875, 525] on div "Account Number (last 4) Full Account Number" at bounding box center [776, 508] width 221 height 204
click at [1059, 646] on button "Save & Close" at bounding box center [1060, 648] width 83 height 26
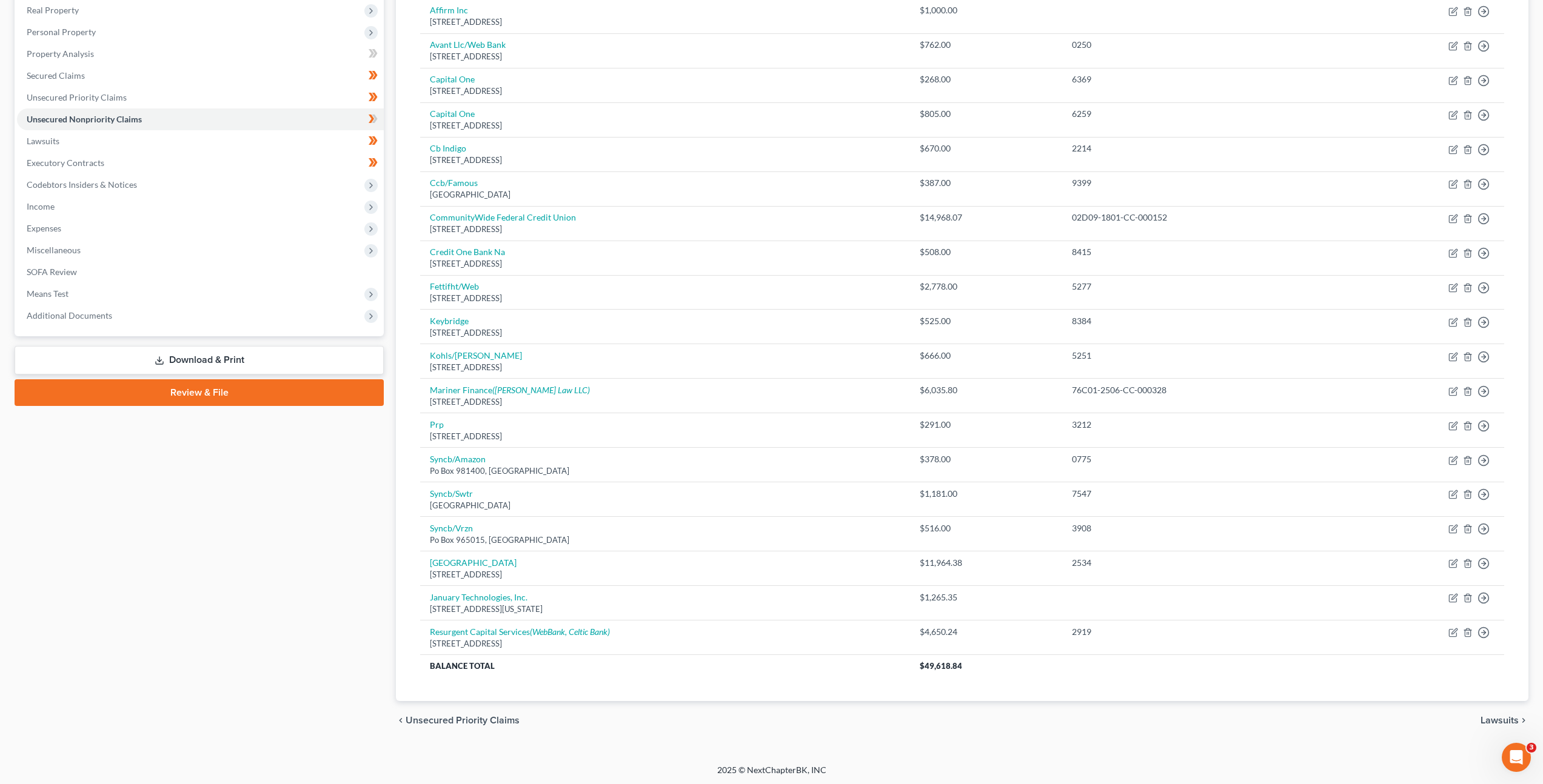
scroll to position [194, 0]
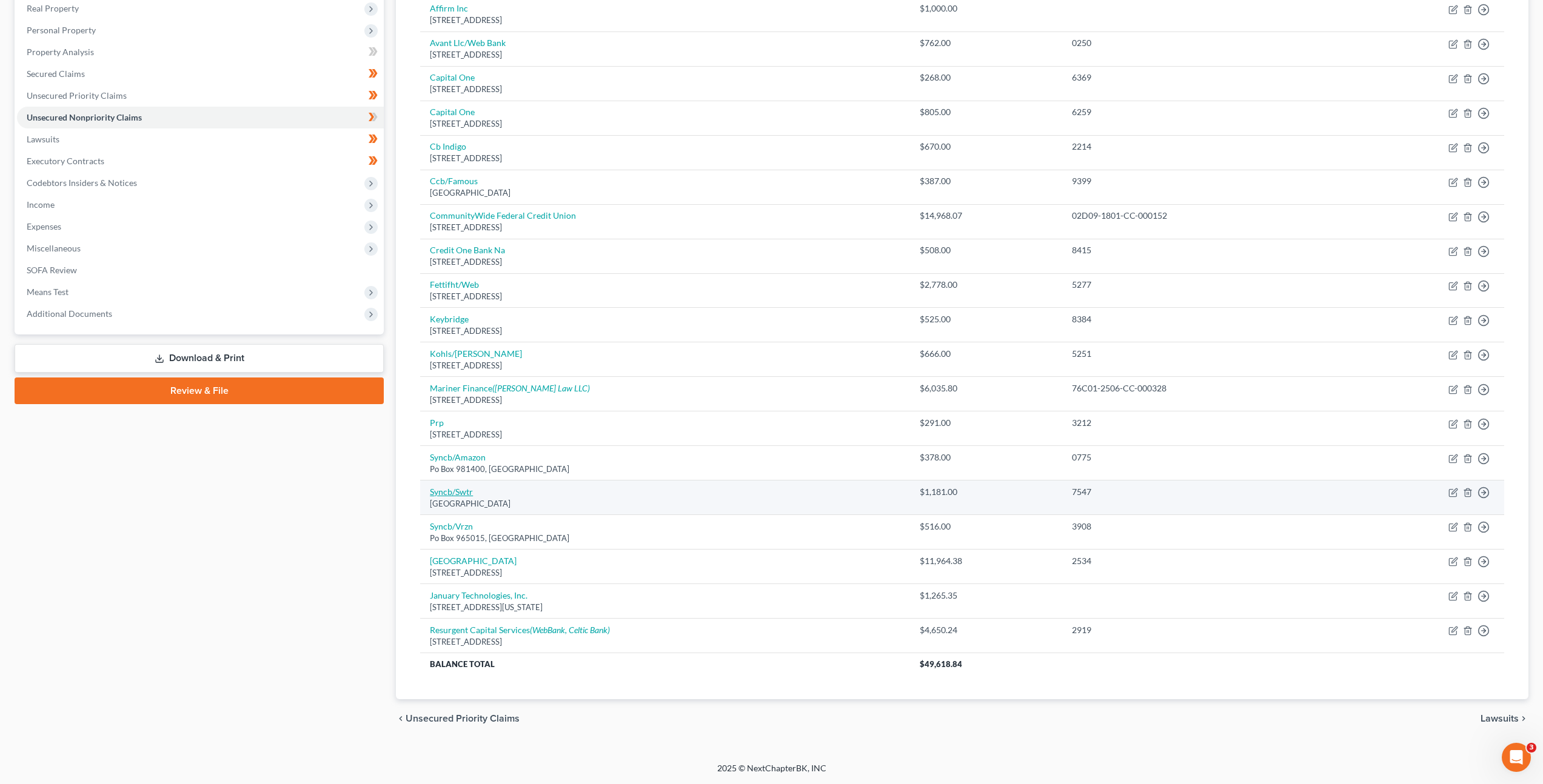
click at [465, 491] on link "Syncb/Swtr" at bounding box center [451, 492] width 43 height 10
select select "36"
select select "2"
select select "0"
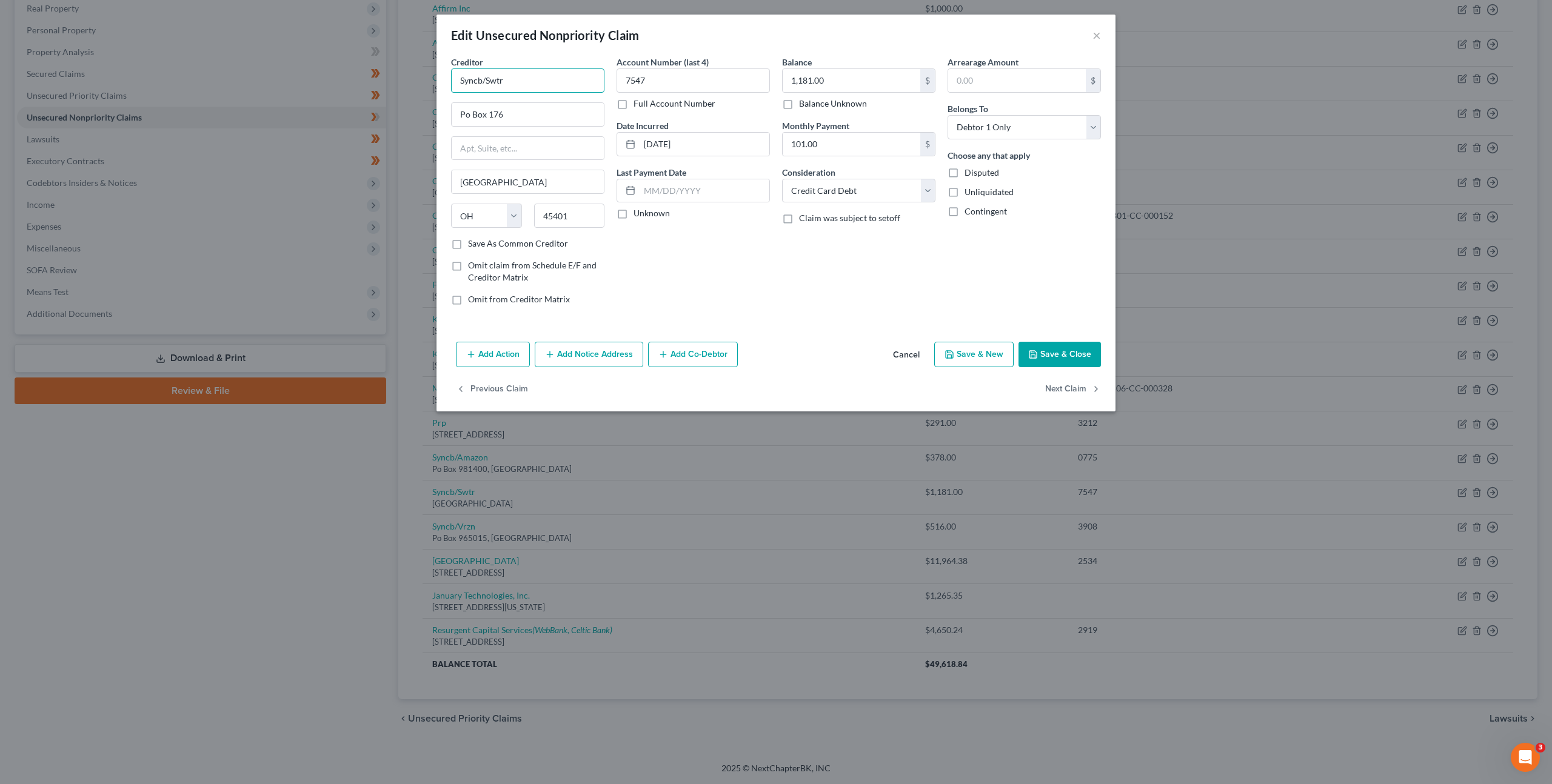
click at [523, 79] on input "Syncb/Swtr" at bounding box center [527, 81] width 153 height 24
type input "Syncb/Sweet Water Sound"
click at [698, 264] on div "Account Number (last 4) 7547 Full Account Number Date Incurred 07-06-2023 Last …" at bounding box center [693, 185] width 166 height 259
click at [1039, 345] on button "Save & Close" at bounding box center [1060, 354] width 83 height 26
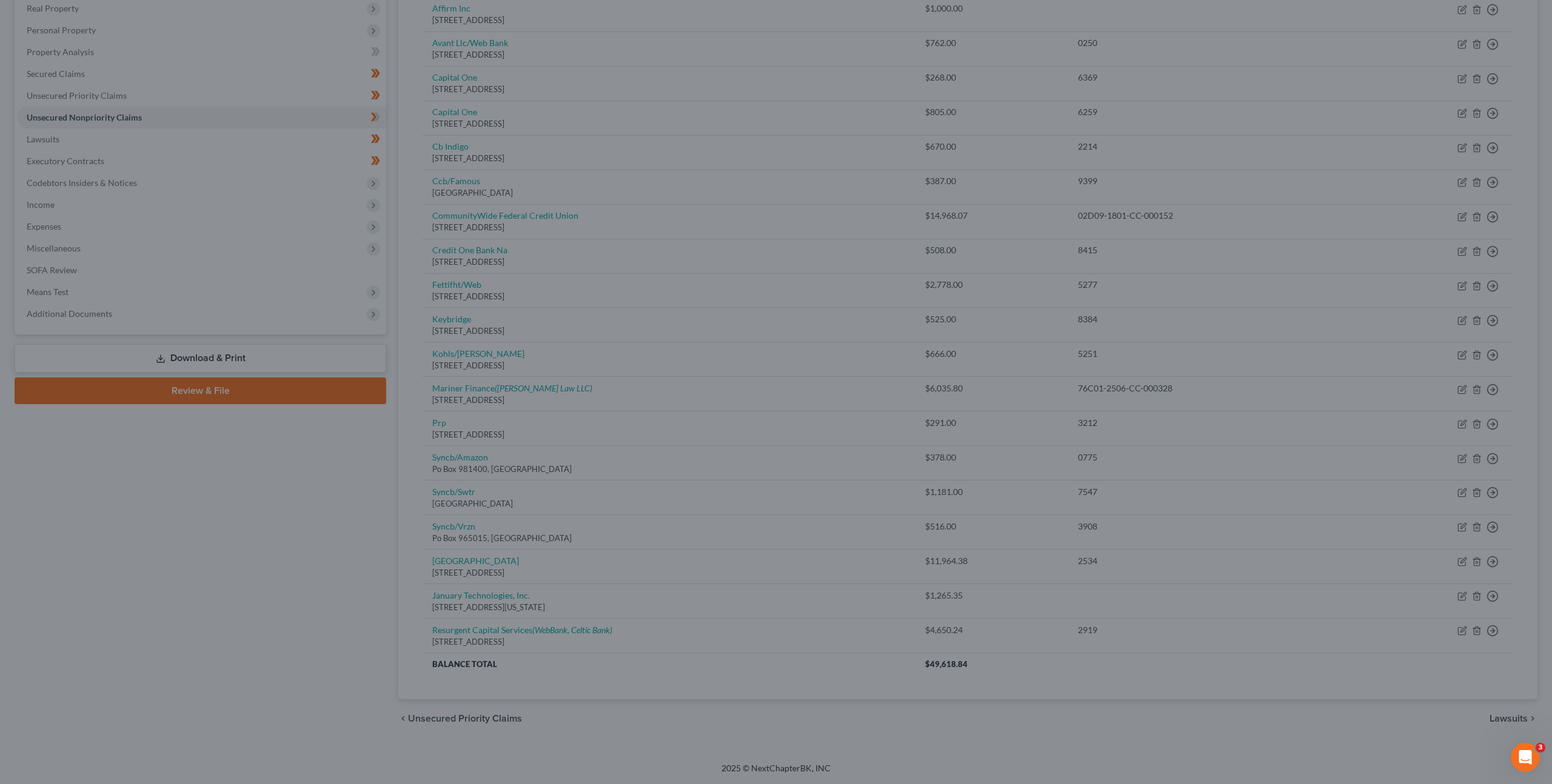
type input "0"
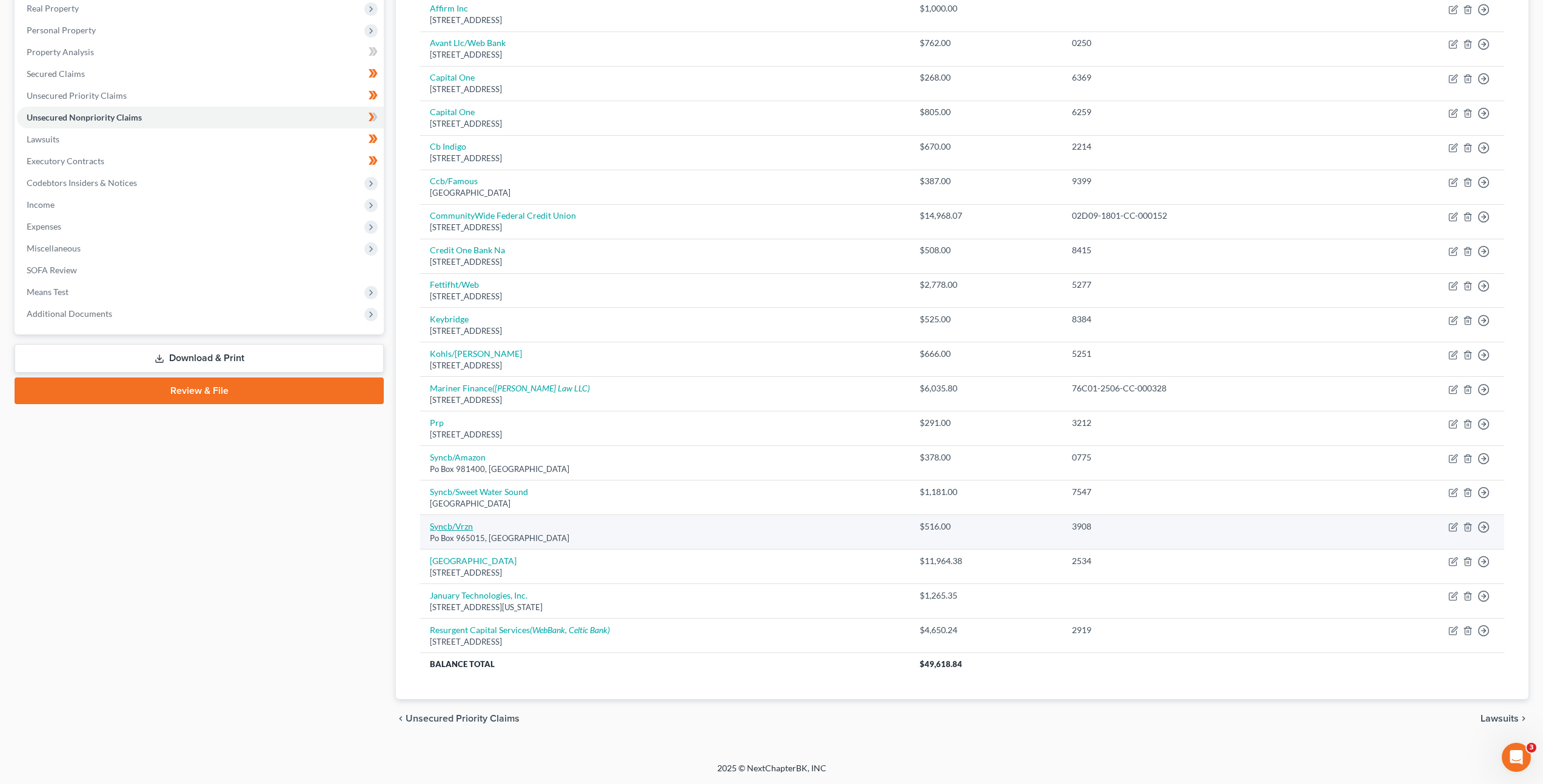
click at [450, 524] on link "Syncb/Vrzn" at bounding box center [451, 527] width 43 height 10
select select "9"
select select "2"
select select "0"
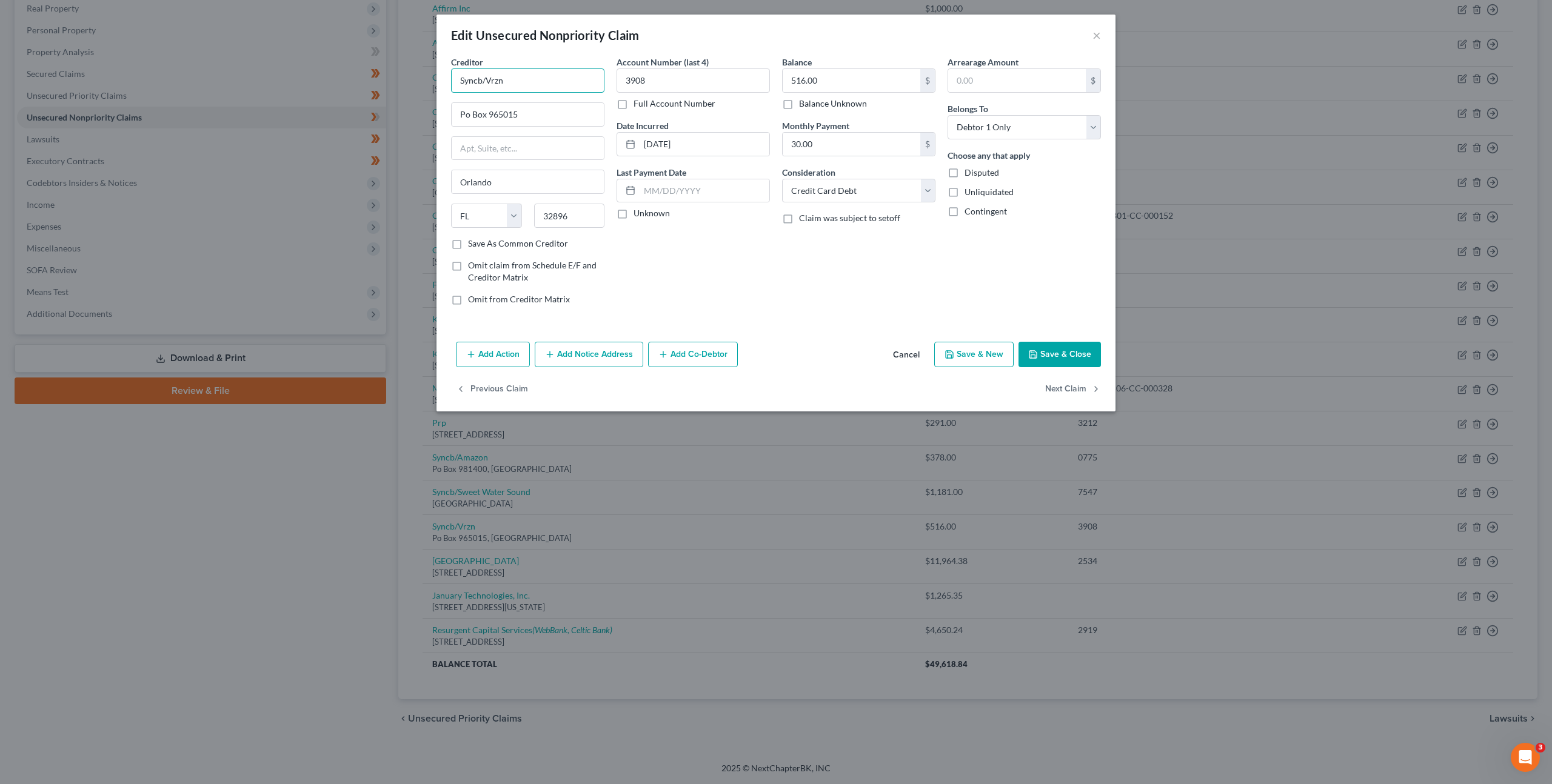
click at [493, 82] on input "Syncb/Vrzn" at bounding box center [527, 81] width 153 height 24
type input "Syncb/Verizon"
click at [798, 331] on div "Creditor * Syncb/Verizon Po Box 965015 Orlando State AL AK AR AZ CA CO CT DE DC…" at bounding box center [776, 196] width 679 height 281
click at [1057, 345] on button "Save & Close" at bounding box center [1060, 354] width 83 height 26
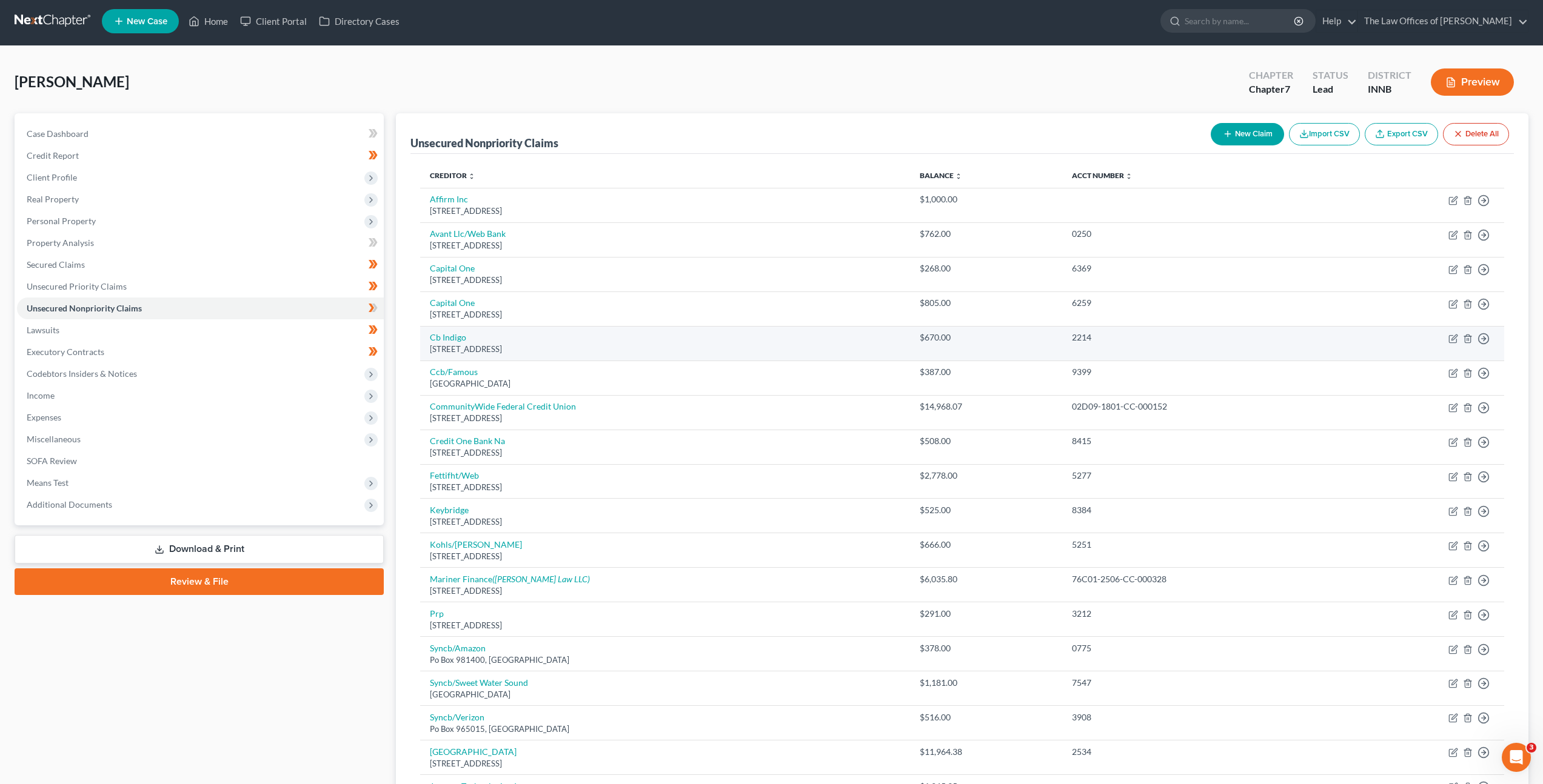
scroll to position [0, 0]
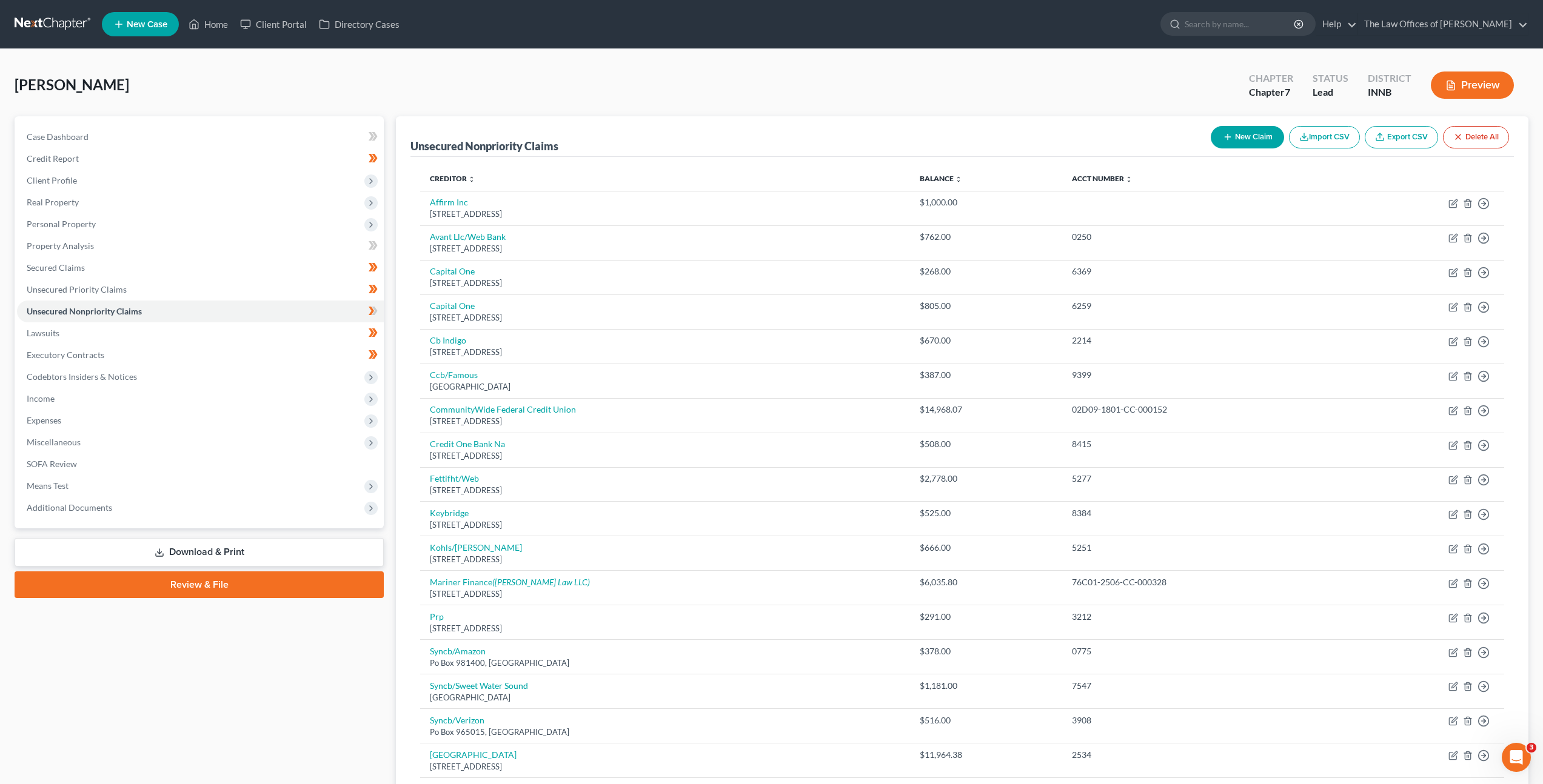
click at [48, 20] on link at bounding box center [53, 24] width 77 height 22
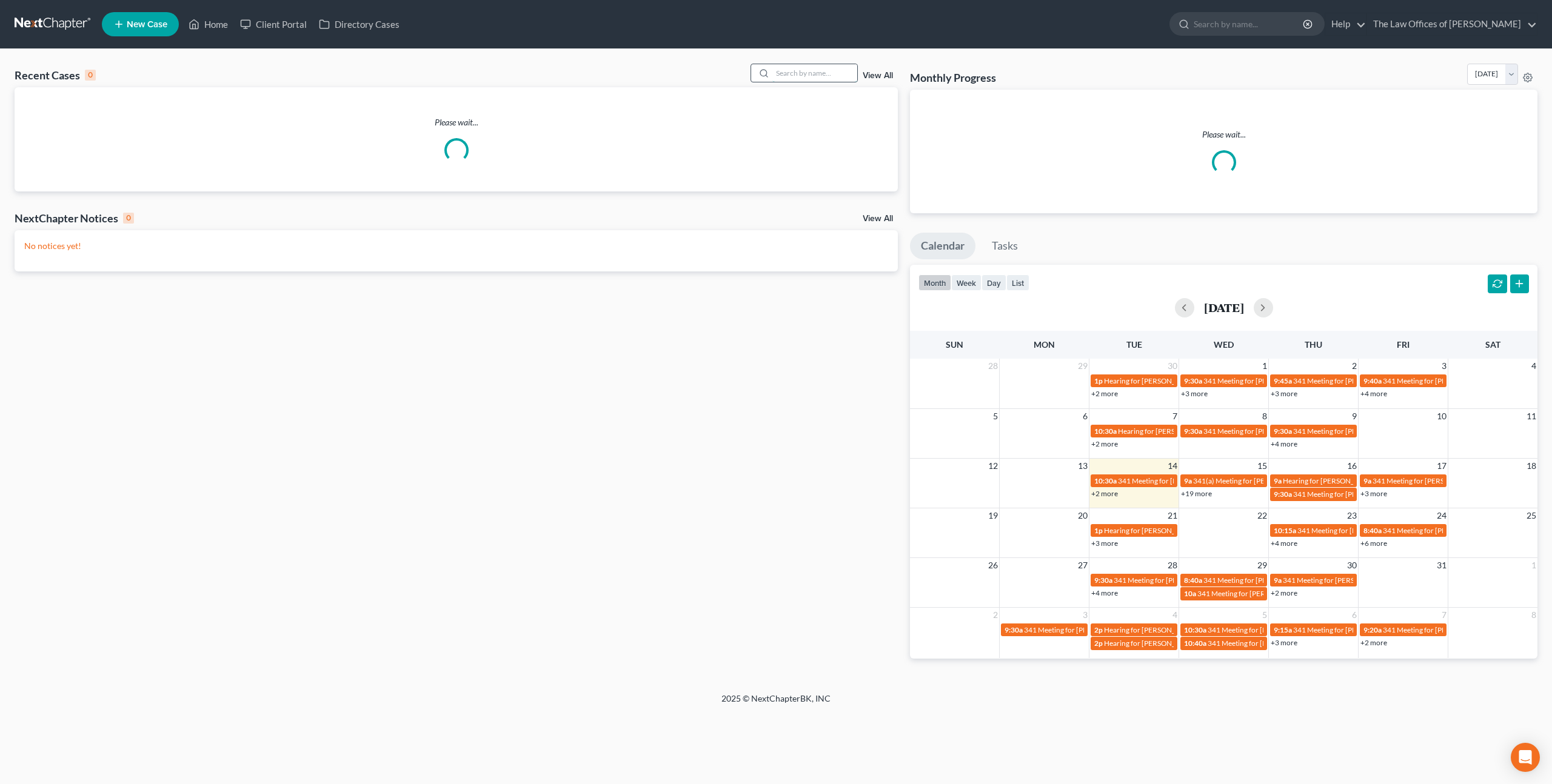
click at [814, 73] on input "search" at bounding box center [815, 73] width 85 height 18
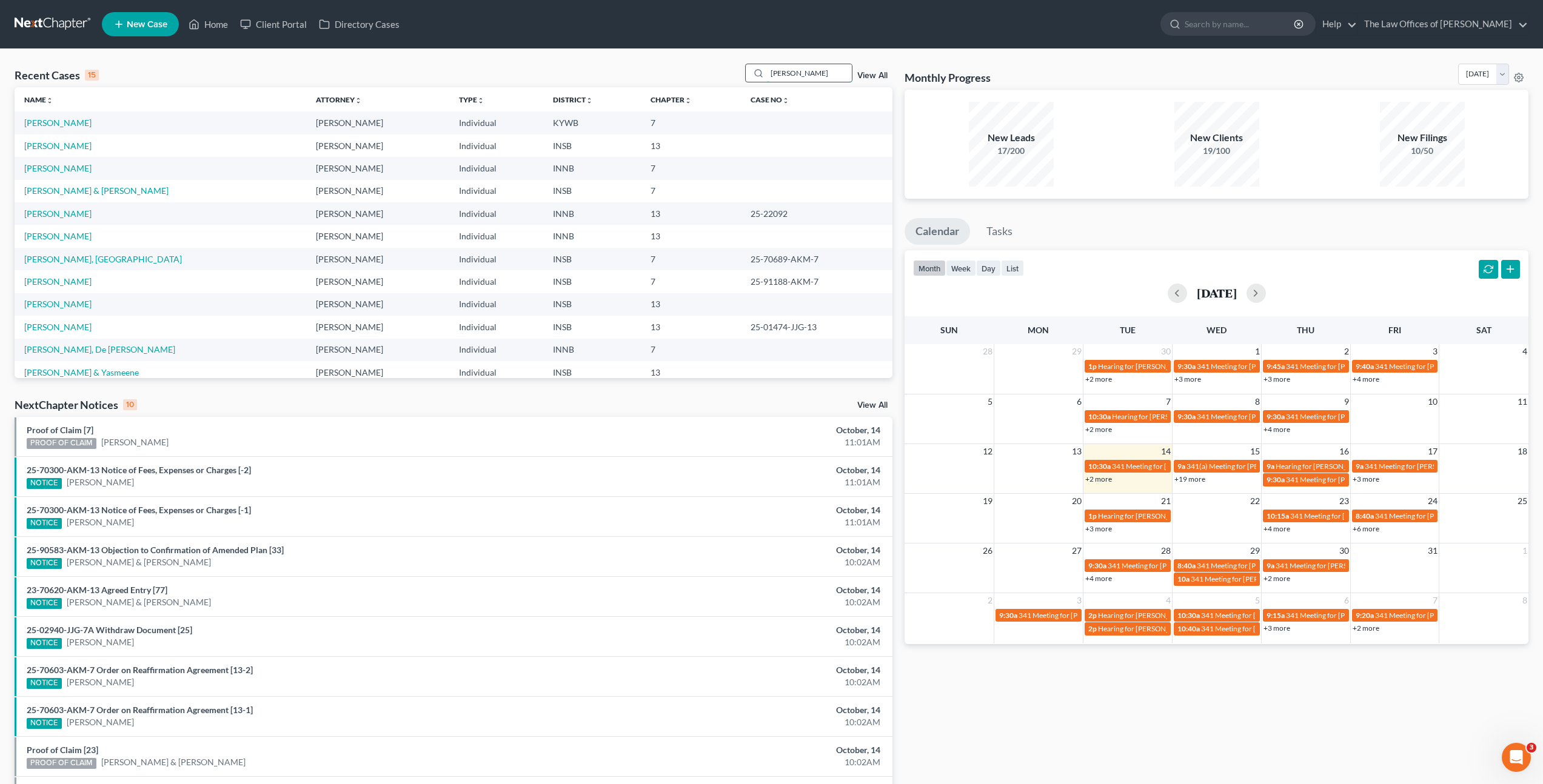
type input "costello"
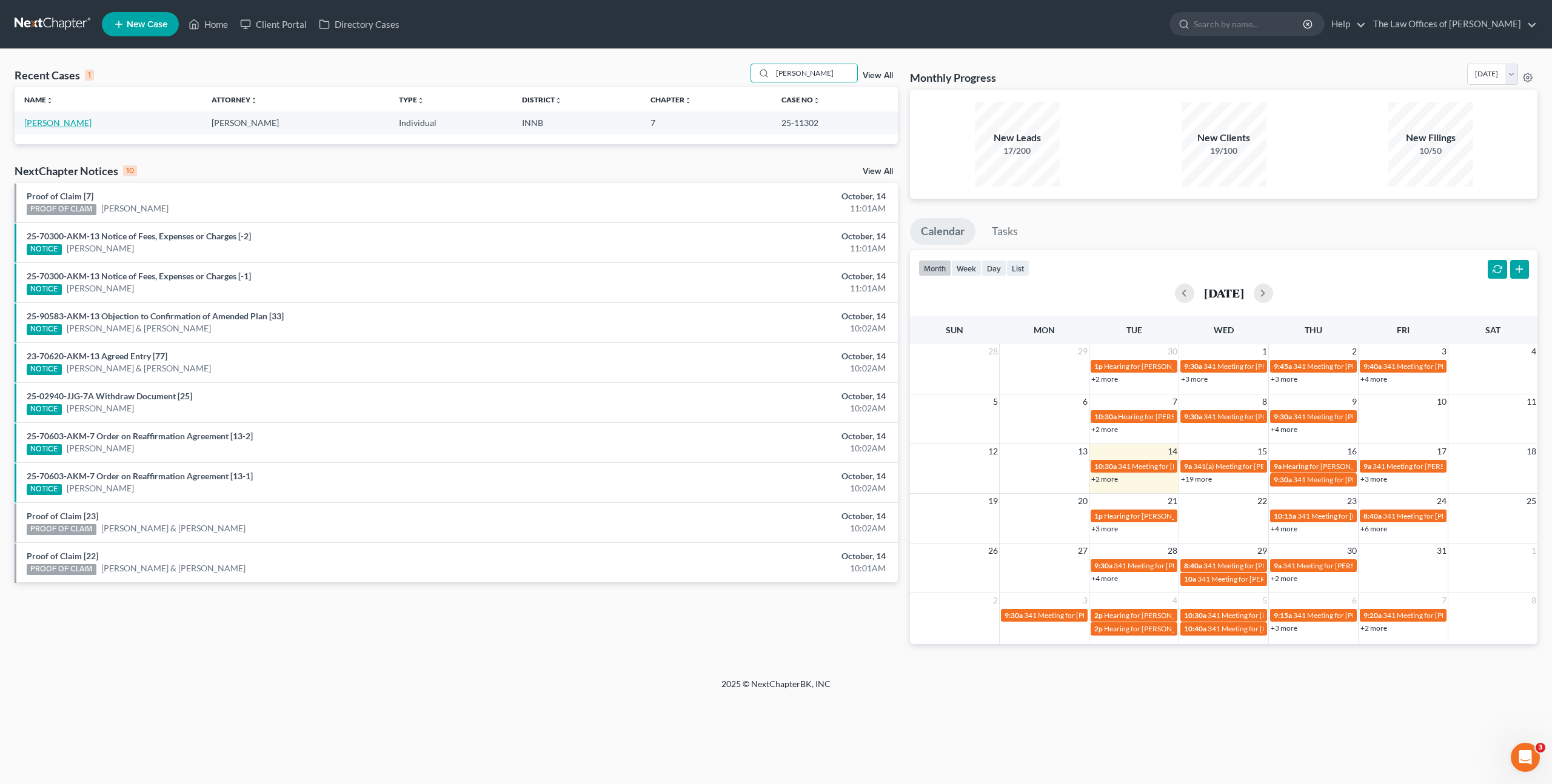
click at [45, 123] on link "Costello, Louisa" at bounding box center [58, 123] width 67 height 10
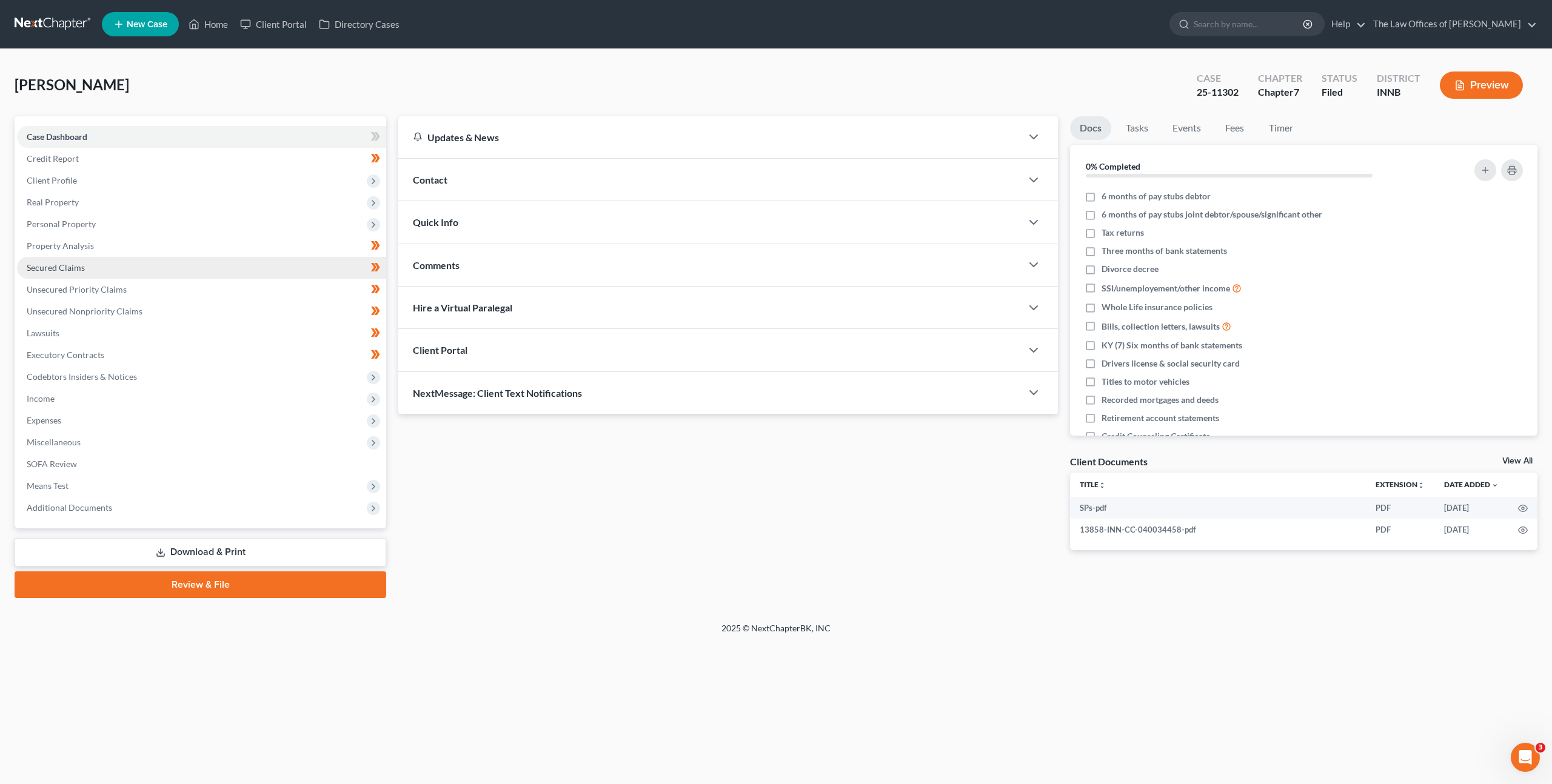
click at [200, 274] on link "Secured Claims" at bounding box center [202, 267] width 369 height 22
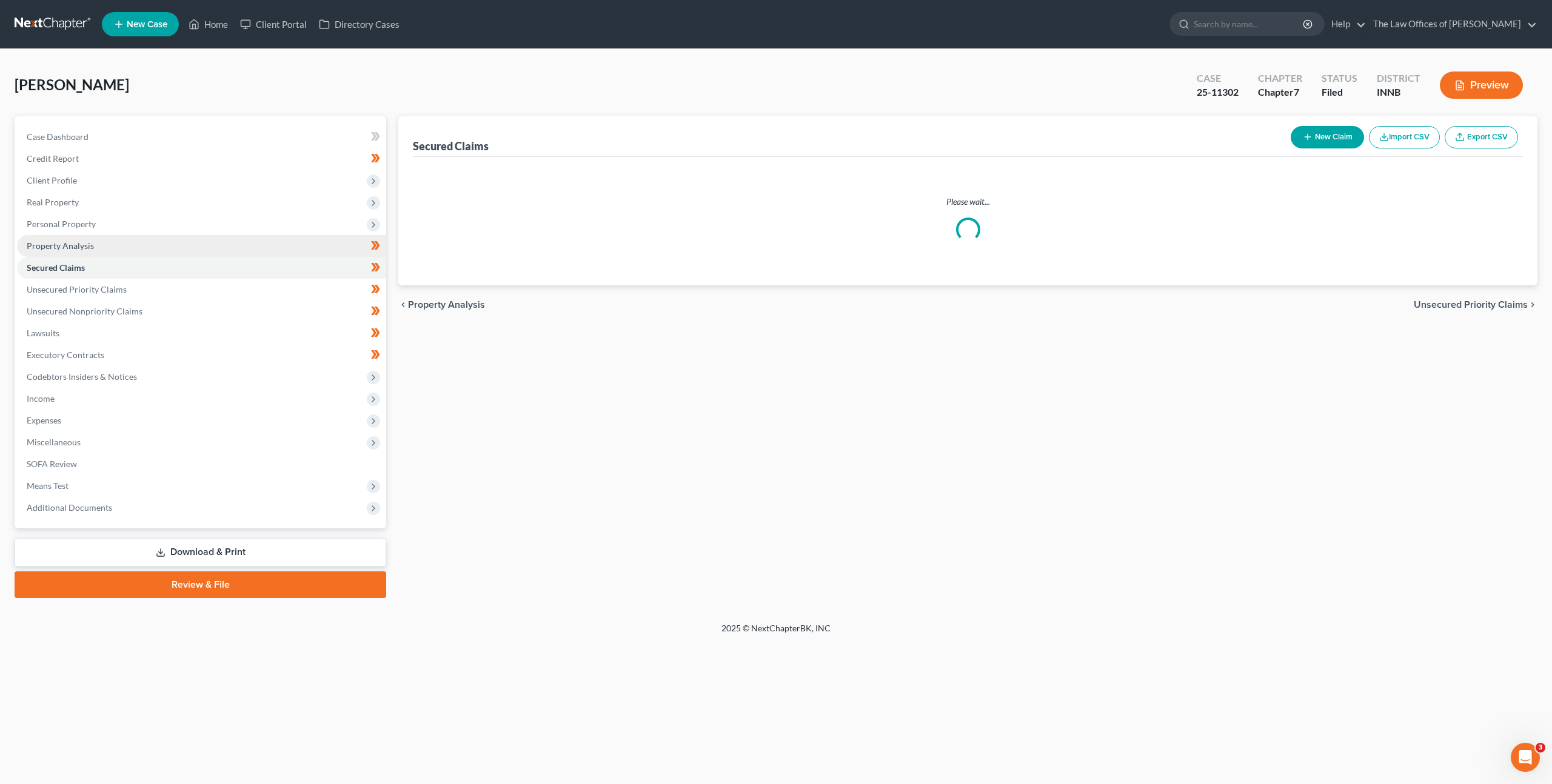
click at [202, 251] on link "Property Analysis" at bounding box center [202, 246] width 369 height 22
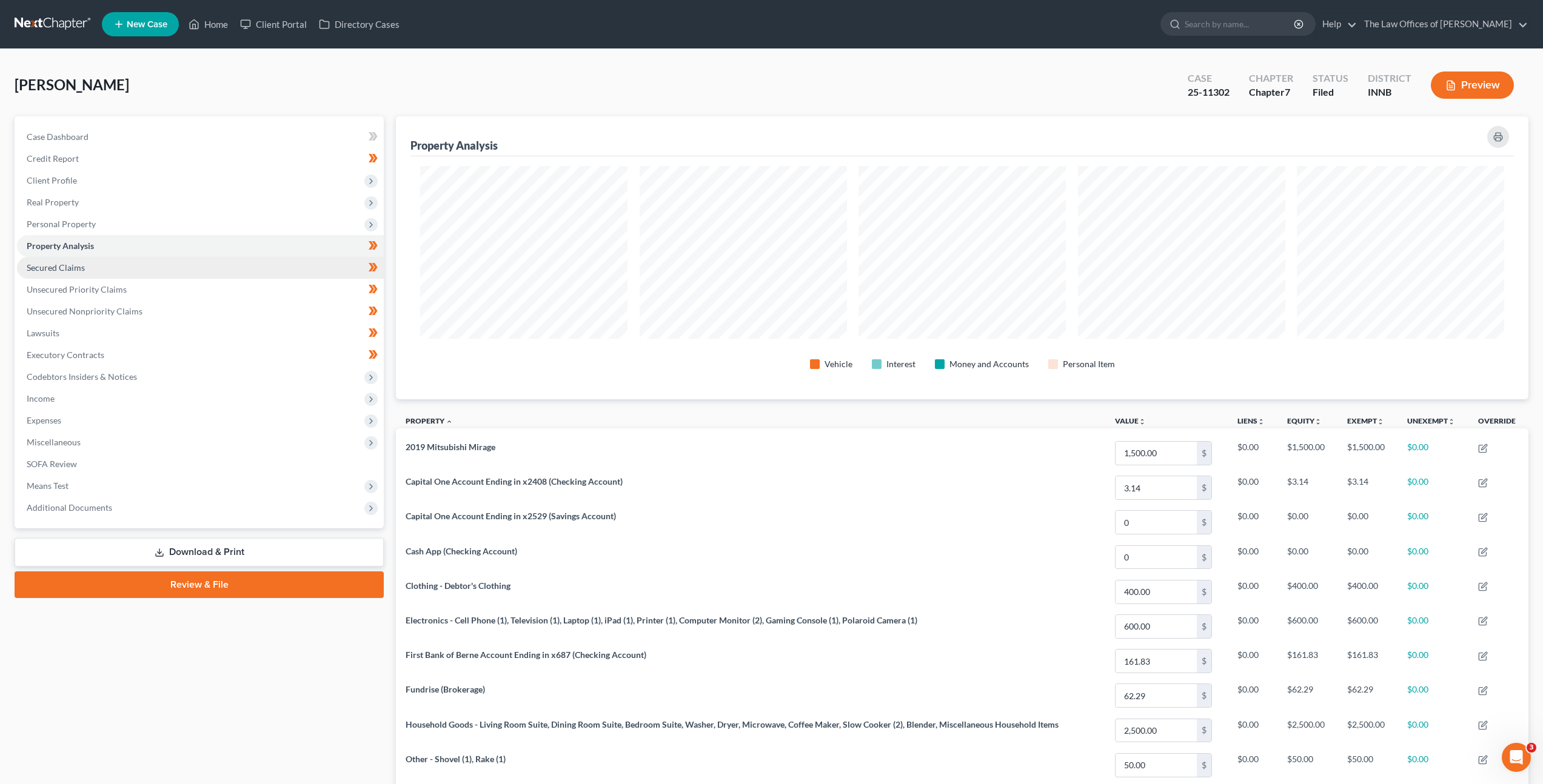
scroll to position [283, 1133]
click at [203, 166] on link "Credit Report" at bounding box center [200, 159] width 367 height 22
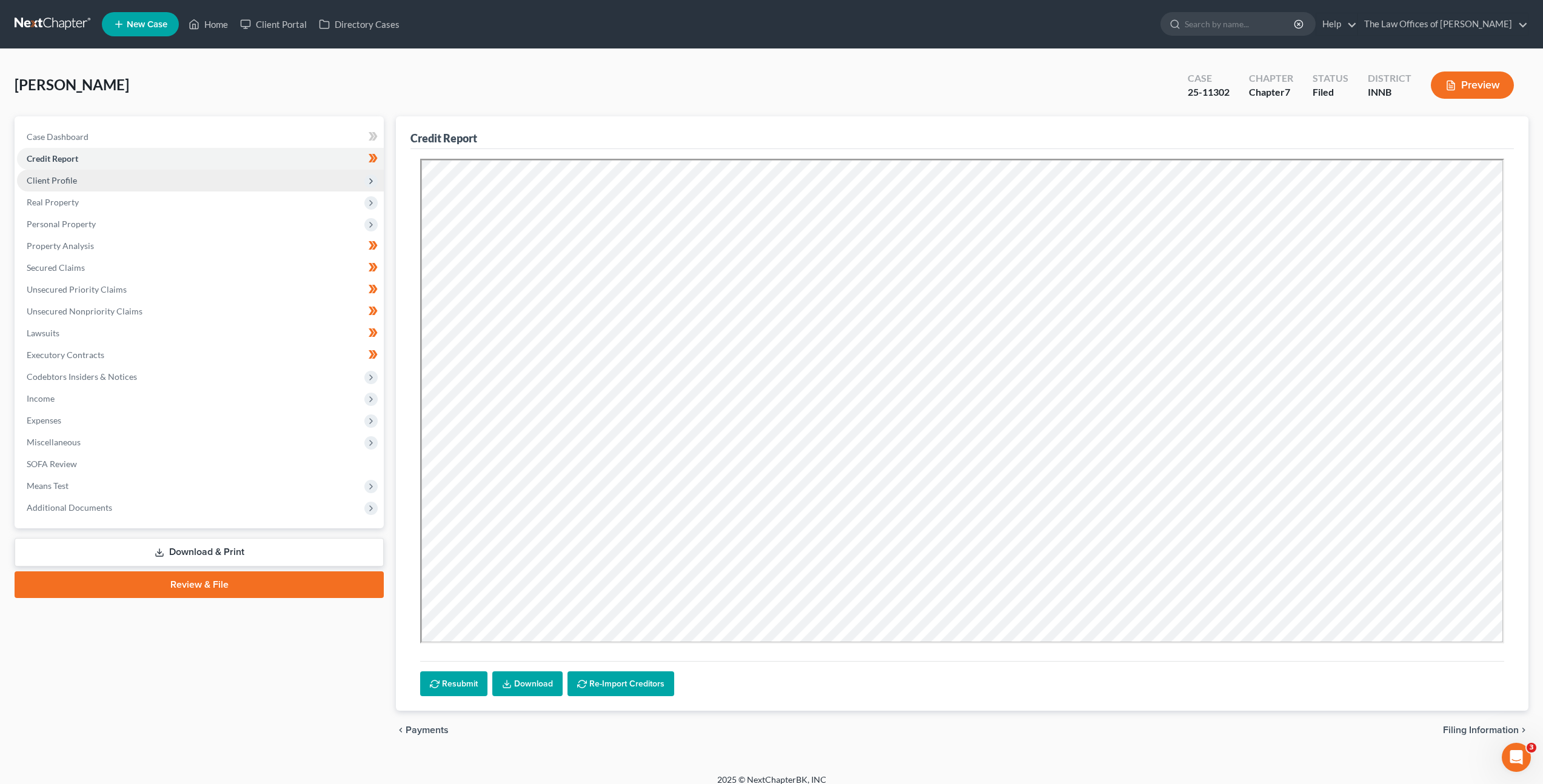
click at [195, 187] on span "Client Profile" at bounding box center [200, 180] width 367 height 22
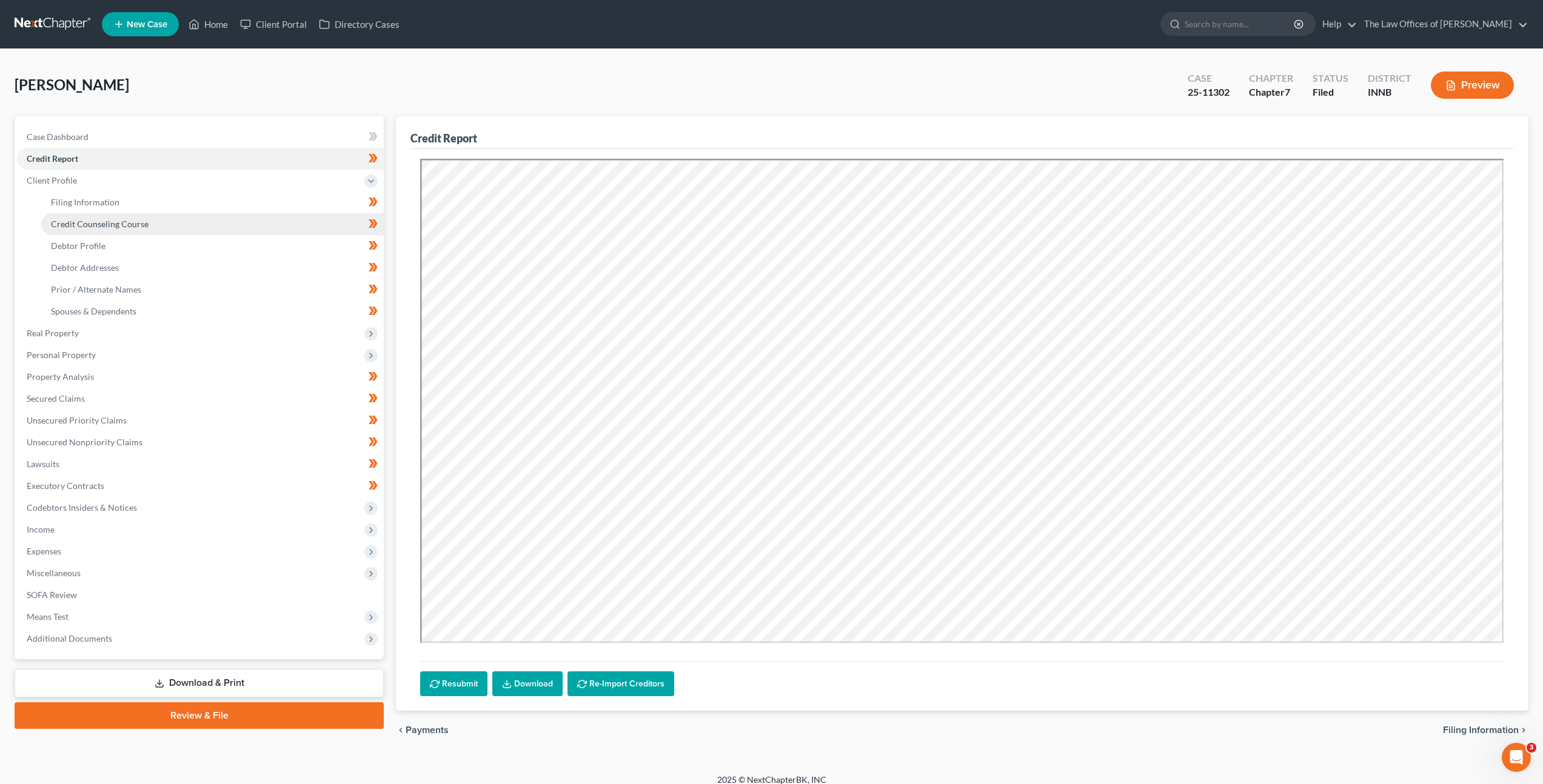
click at [190, 214] on link "Credit Counseling Course" at bounding box center [212, 224] width 343 height 22
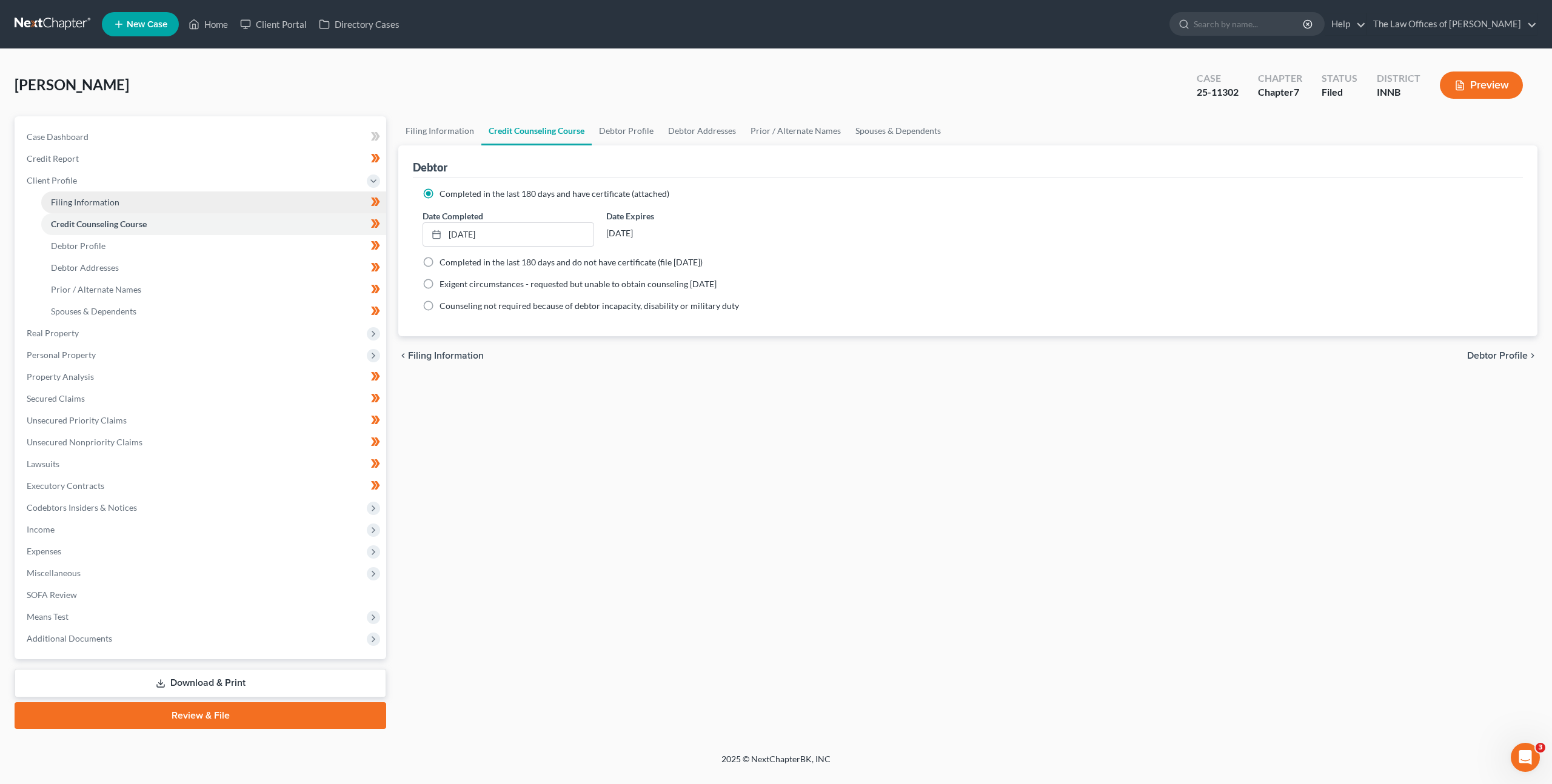
click at [207, 198] on link "Filing Information" at bounding box center [214, 202] width 345 height 22
select select "1"
select select "0"
select select "15"
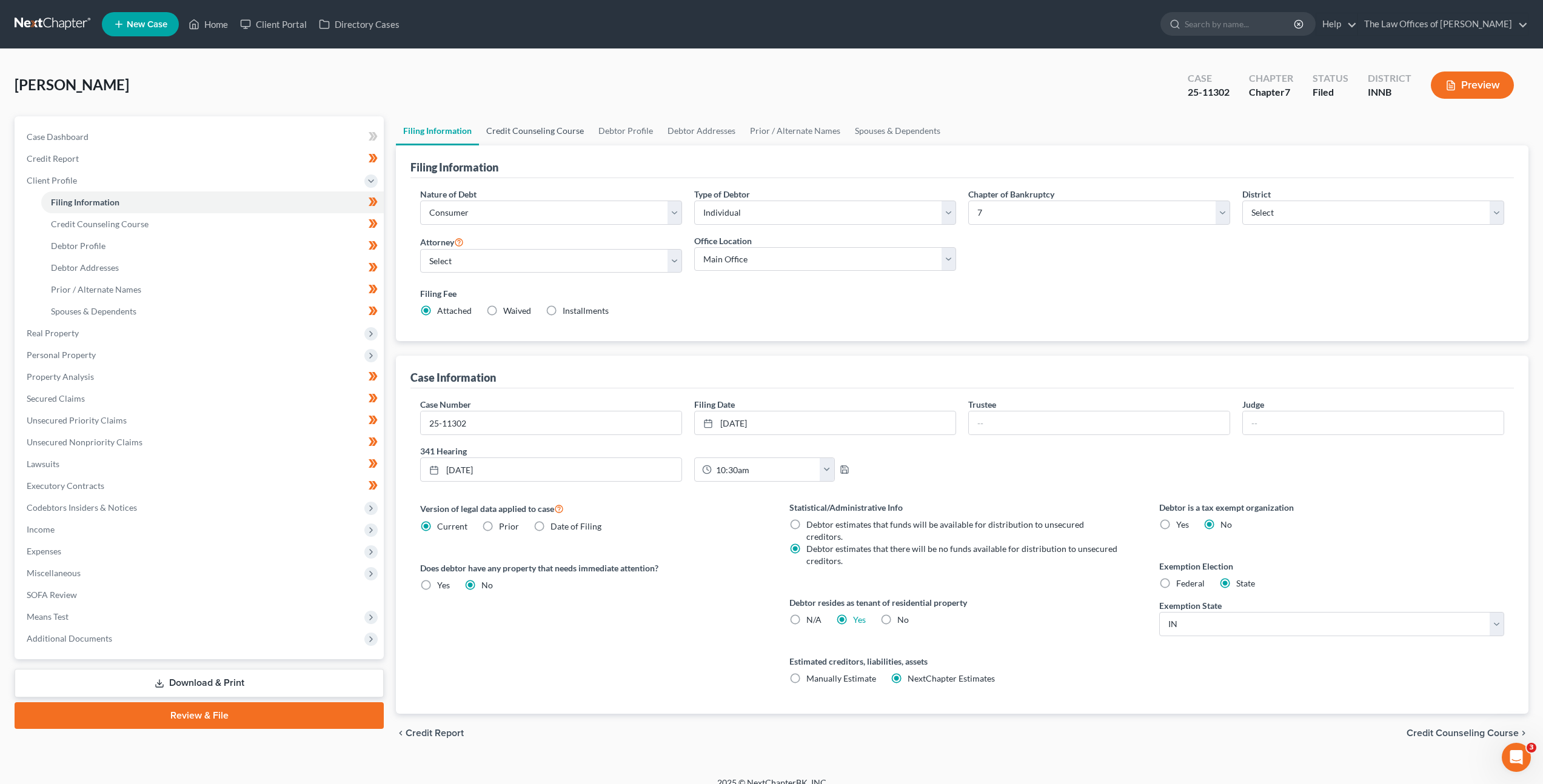
click at [544, 129] on link "Credit Counseling Course" at bounding box center [535, 131] width 112 height 29
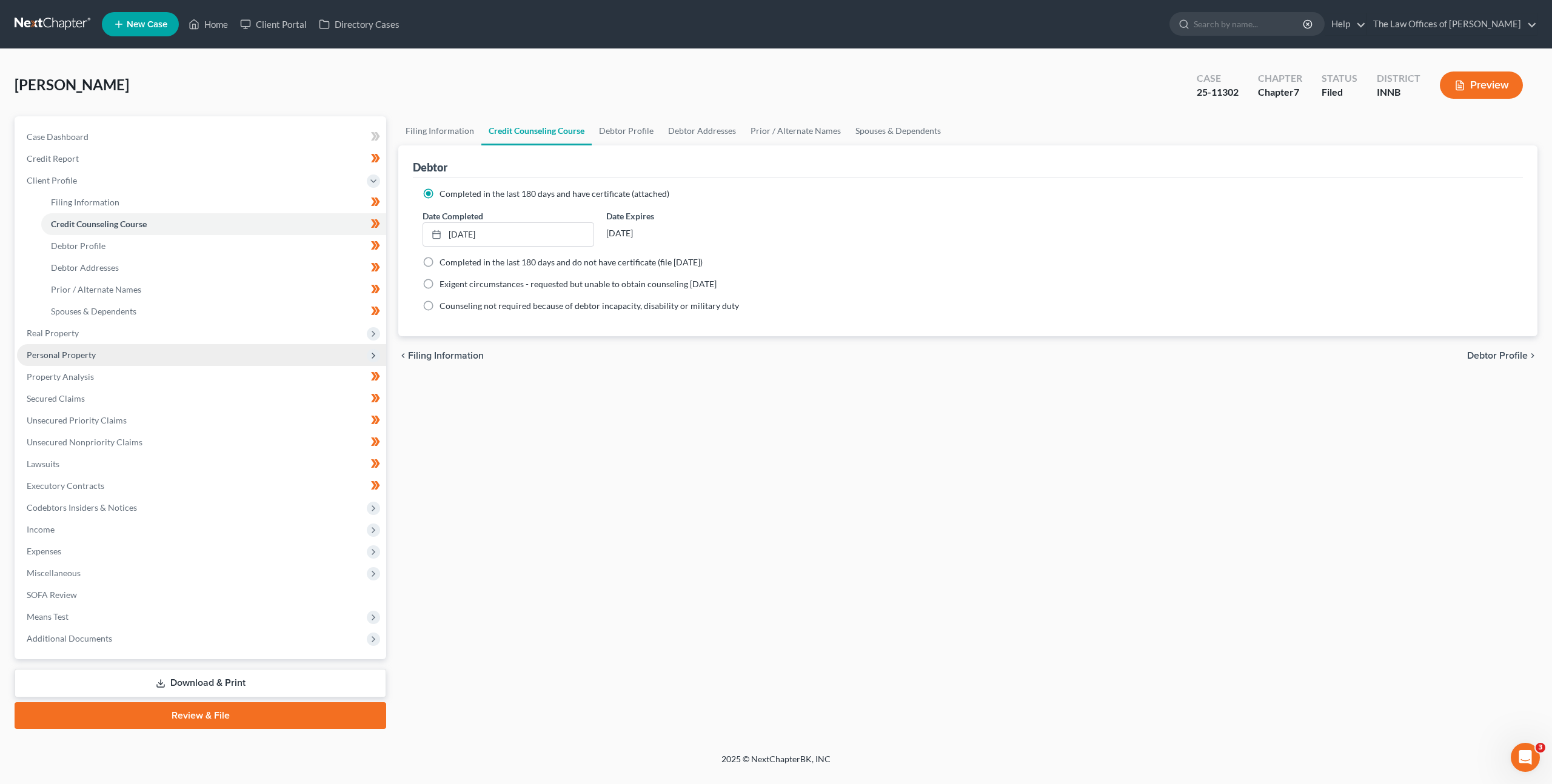
click at [213, 345] on span "Personal Property" at bounding box center [202, 355] width 369 height 22
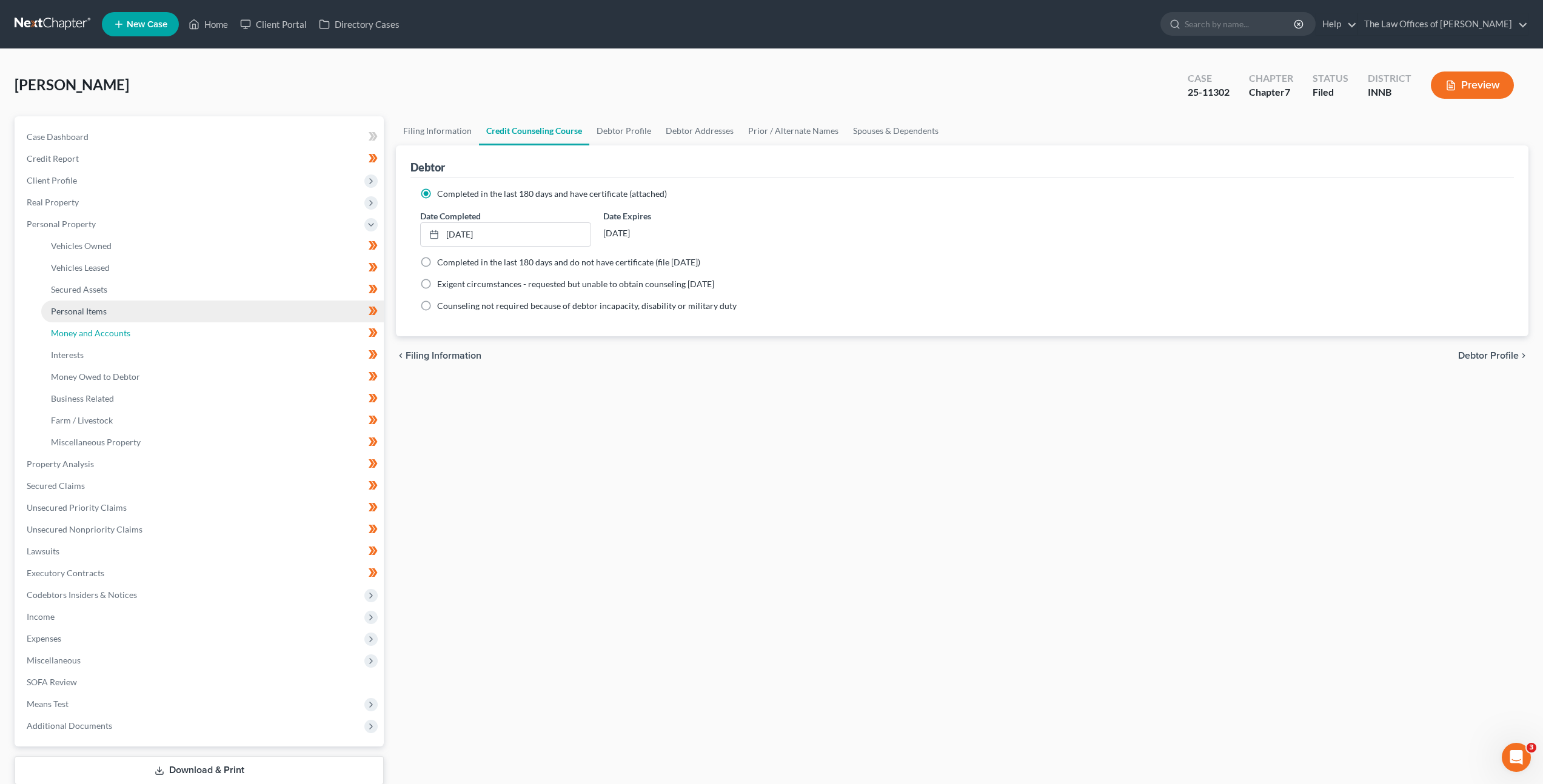
click at [227, 324] on link "Money and Accounts" at bounding box center [212, 333] width 343 height 22
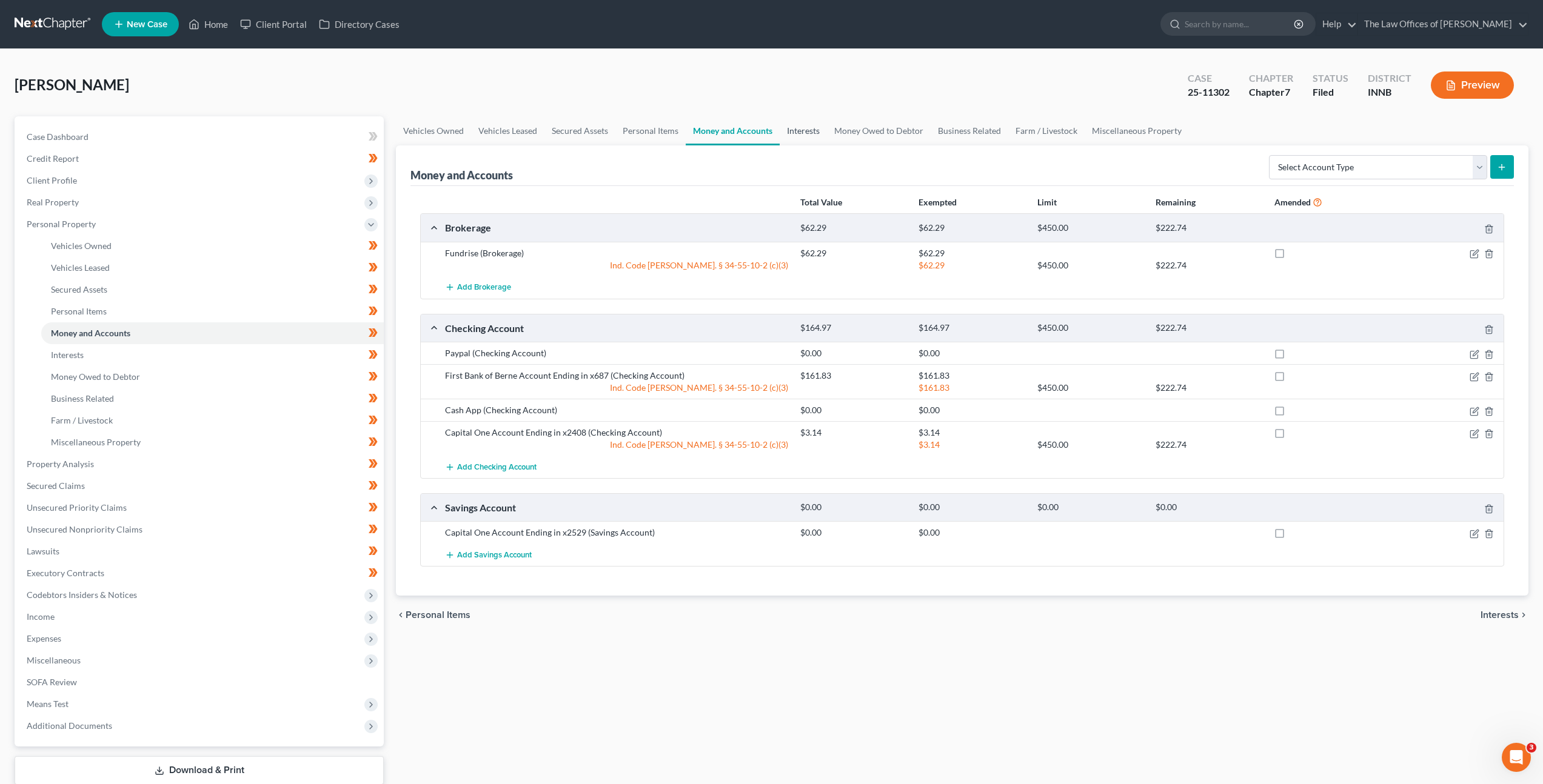
click at [801, 129] on link "Interests" at bounding box center [803, 131] width 47 height 29
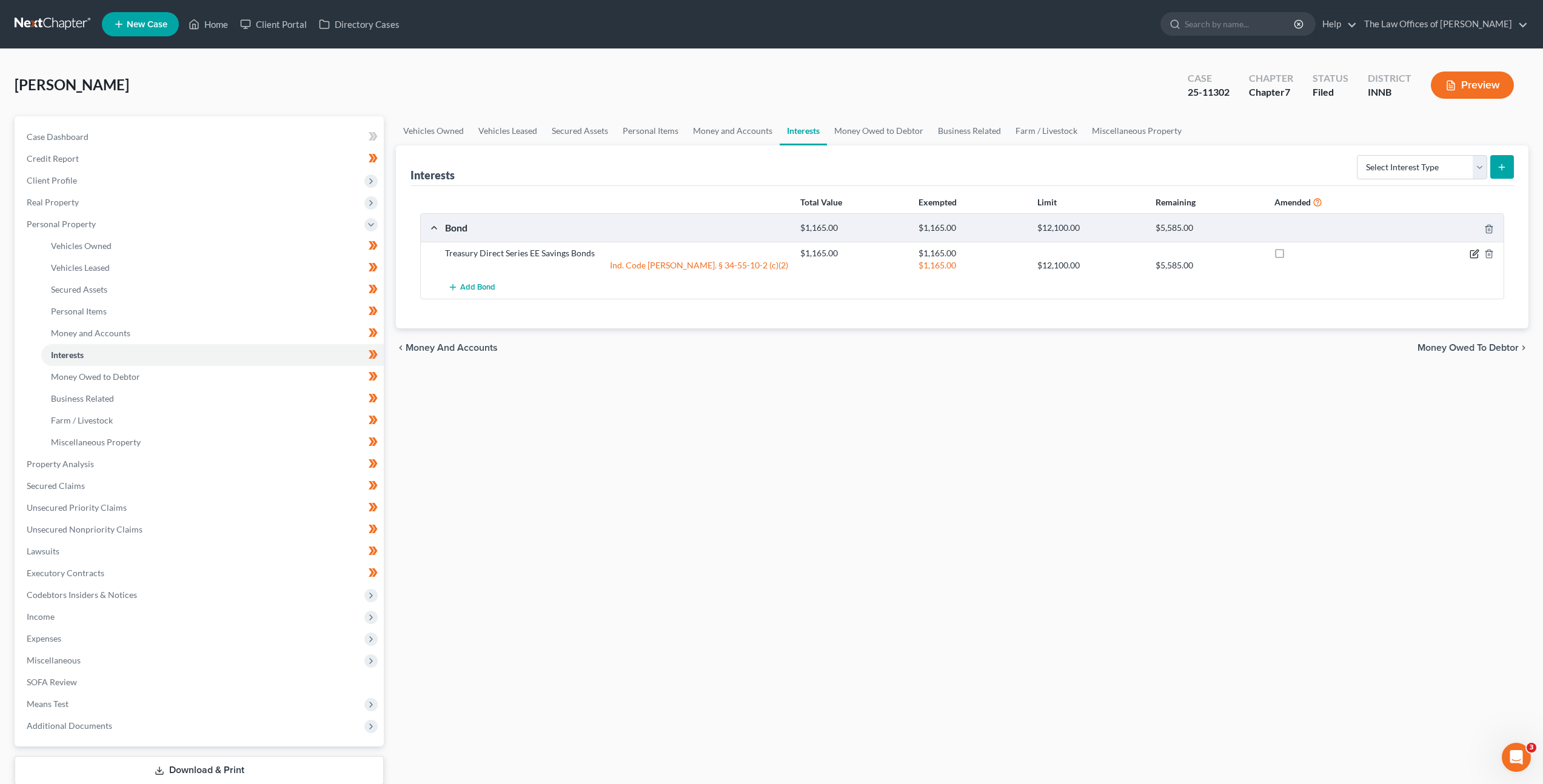
click at [1471, 253] on icon "button" at bounding box center [1474, 253] width 10 height 10
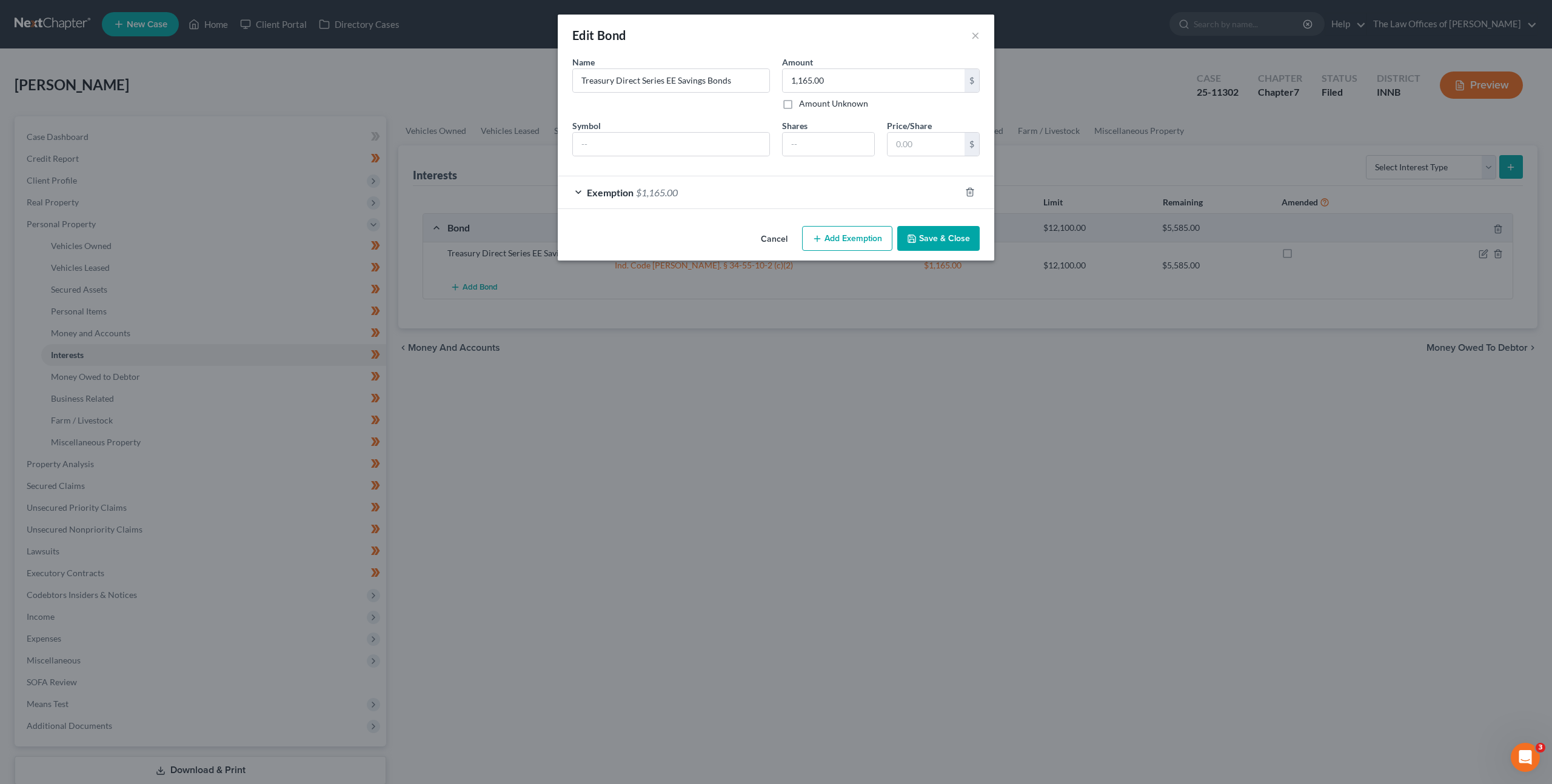
click at [711, 192] on div "Exemption $1,165.00" at bounding box center [759, 192] width 402 height 32
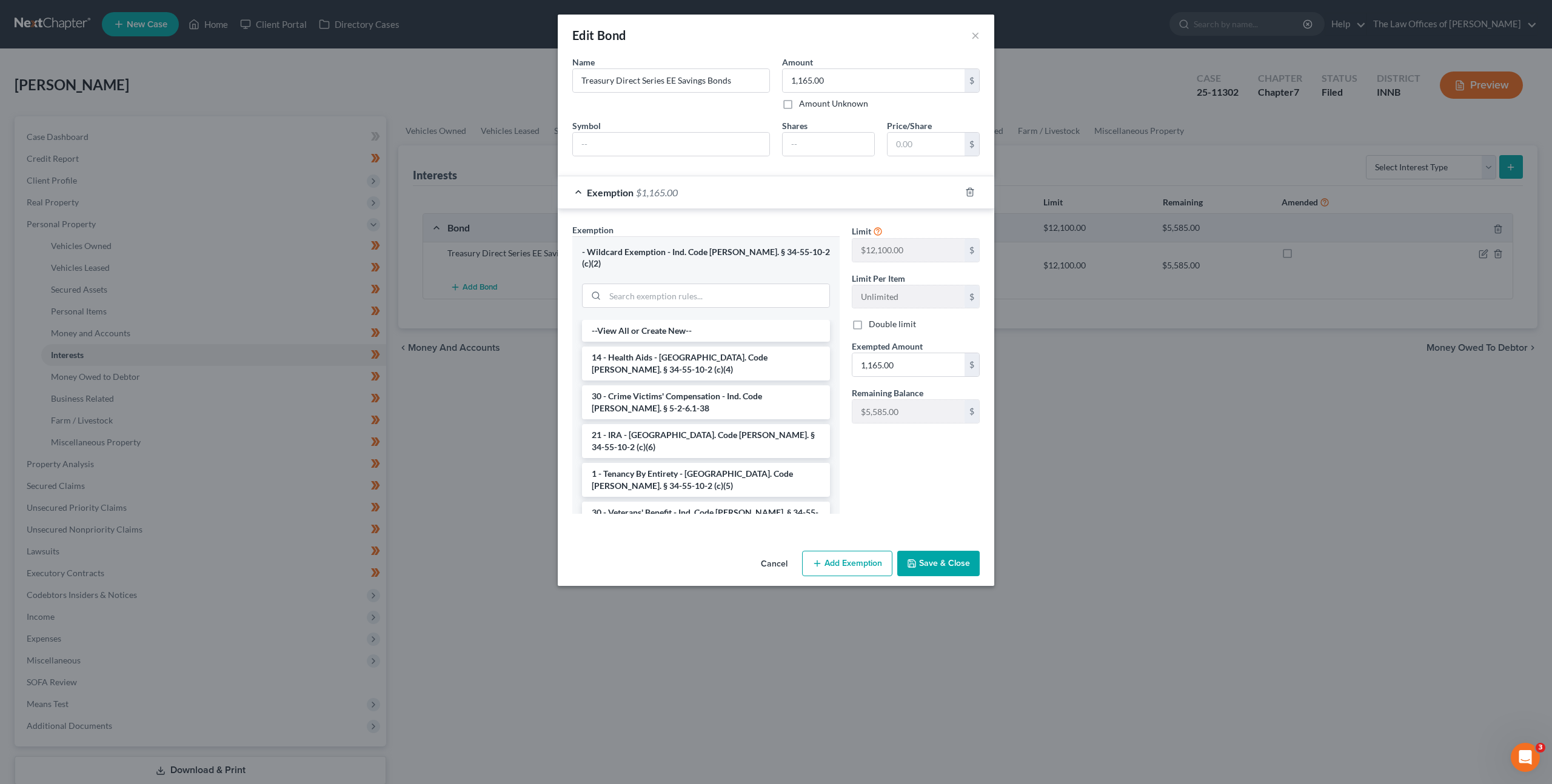
click at [711, 192] on div "Exemption $1,165.00" at bounding box center [759, 192] width 402 height 32
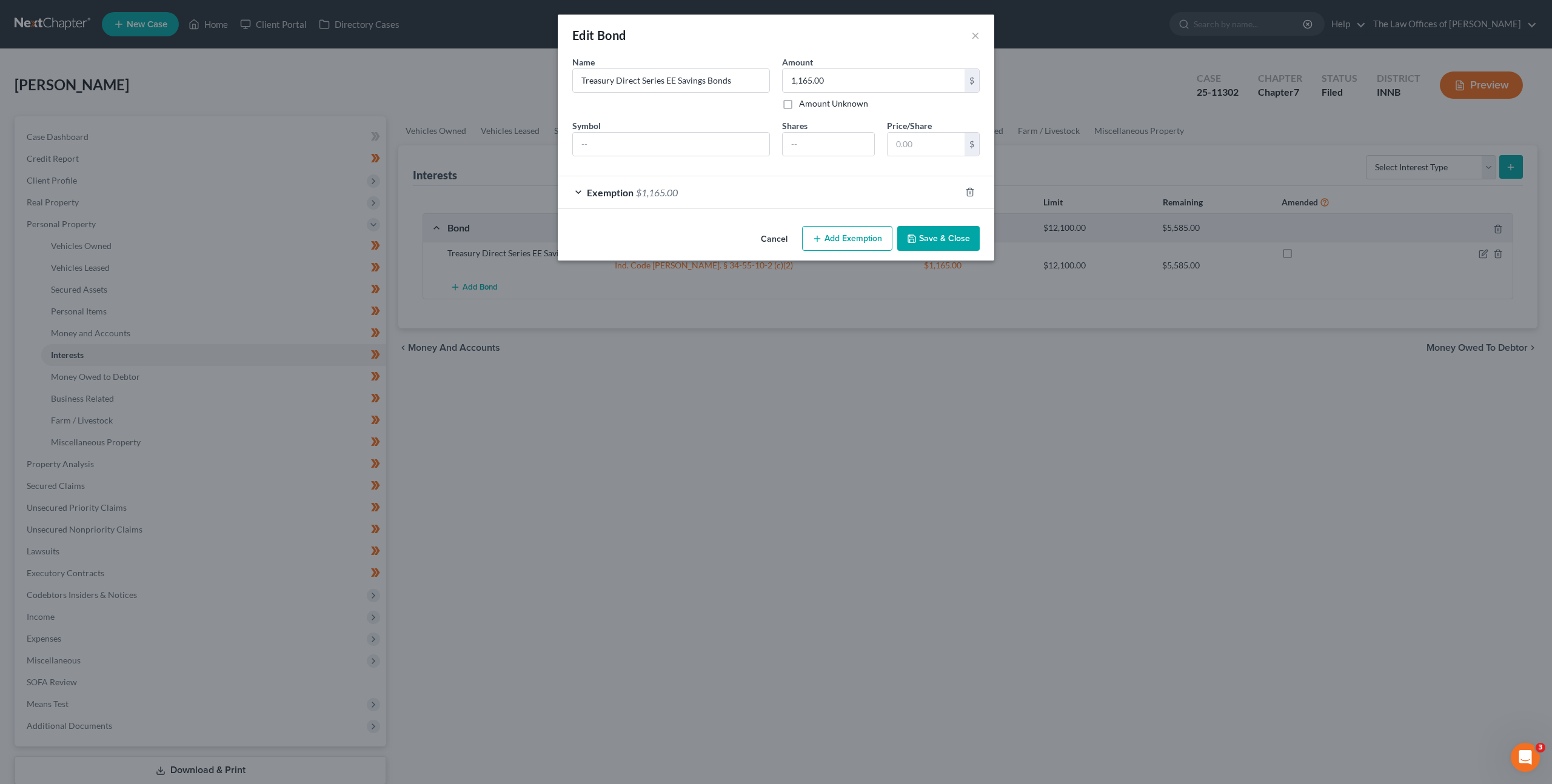
click at [775, 237] on button "Cancel" at bounding box center [774, 239] width 46 height 24
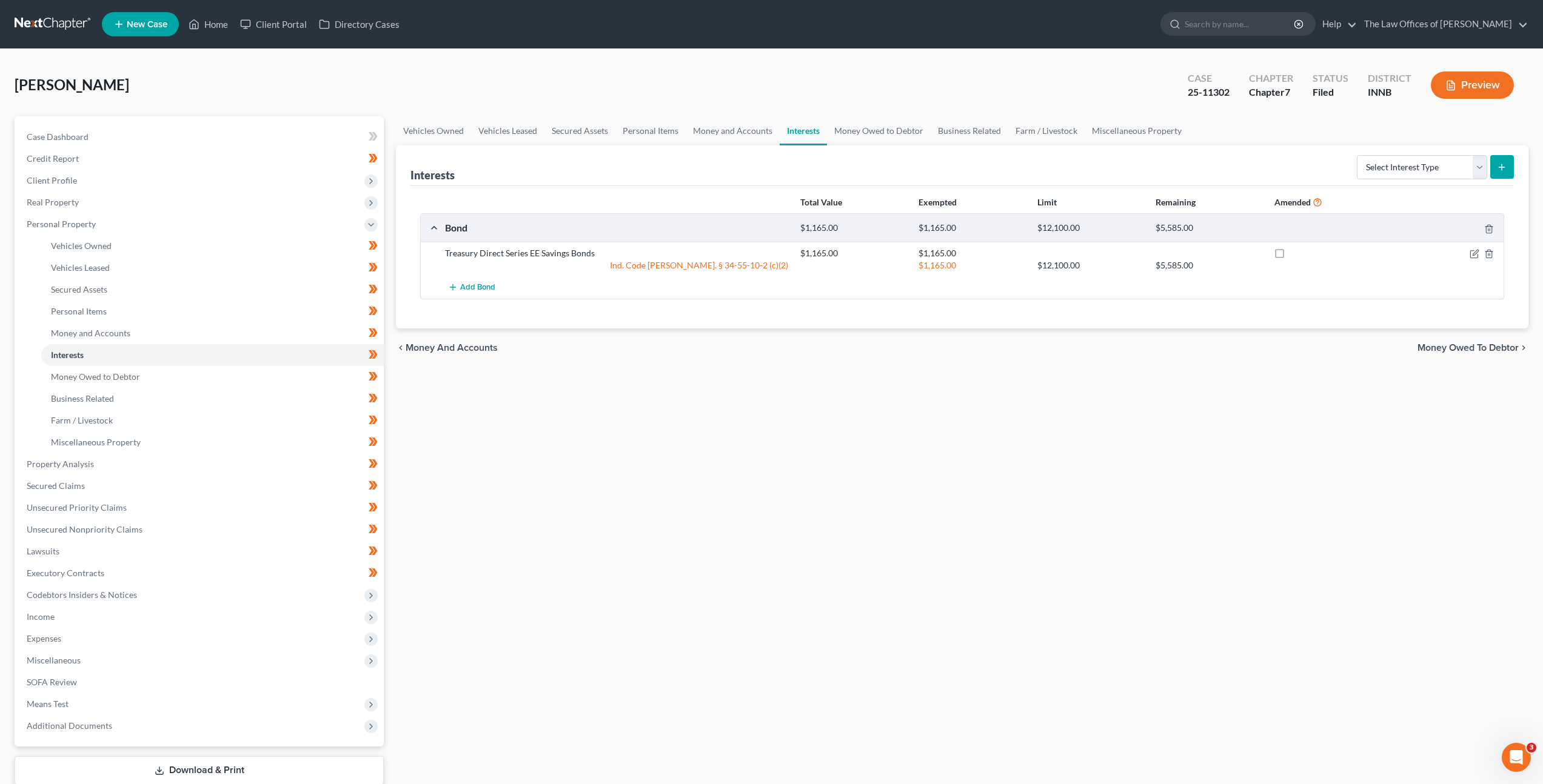
click at [771, 419] on div "Vehicles Owned Vehicles Leased Secured Assets Personal Items Money and Accounts…" at bounding box center [962, 466] width 1145 height 700
click at [1016, 434] on div "Vehicles Owned Vehicles Leased Secured Assets Personal Items Money and Accounts…" at bounding box center [962, 466] width 1145 height 700
click at [590, 451] on div "Vehicles Owned Vehicles Leased Secured Assets Personal Items Money and Accounts…" at bounding box center [962, 466] width 1145 height 700
click at [47, 28] on link at bounding box center [53, 24] width 77 height 22
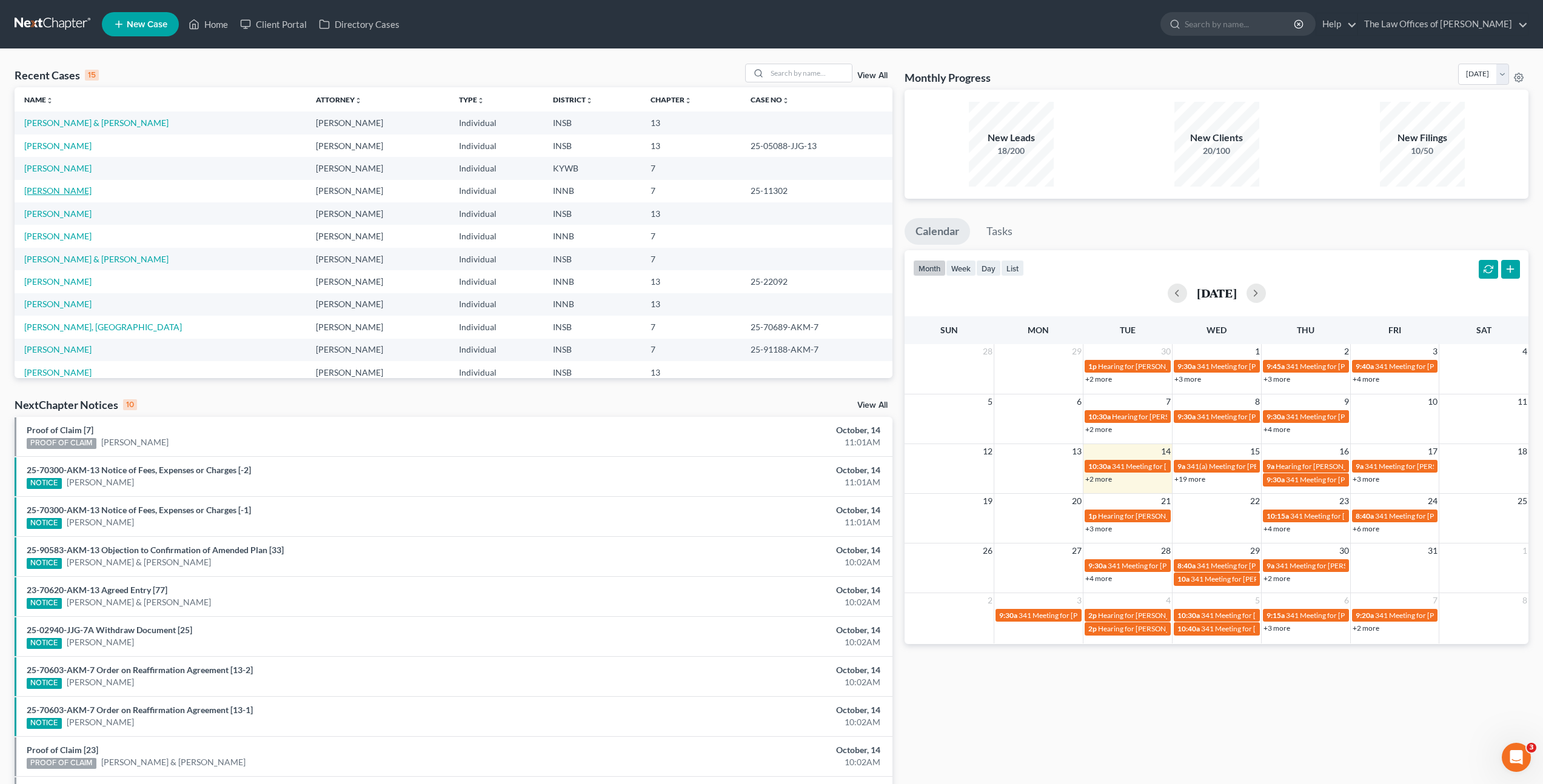
click at [53, 195] on link "[PERSON_NAME]" at bounding box center [58, 191] width 67 height 10
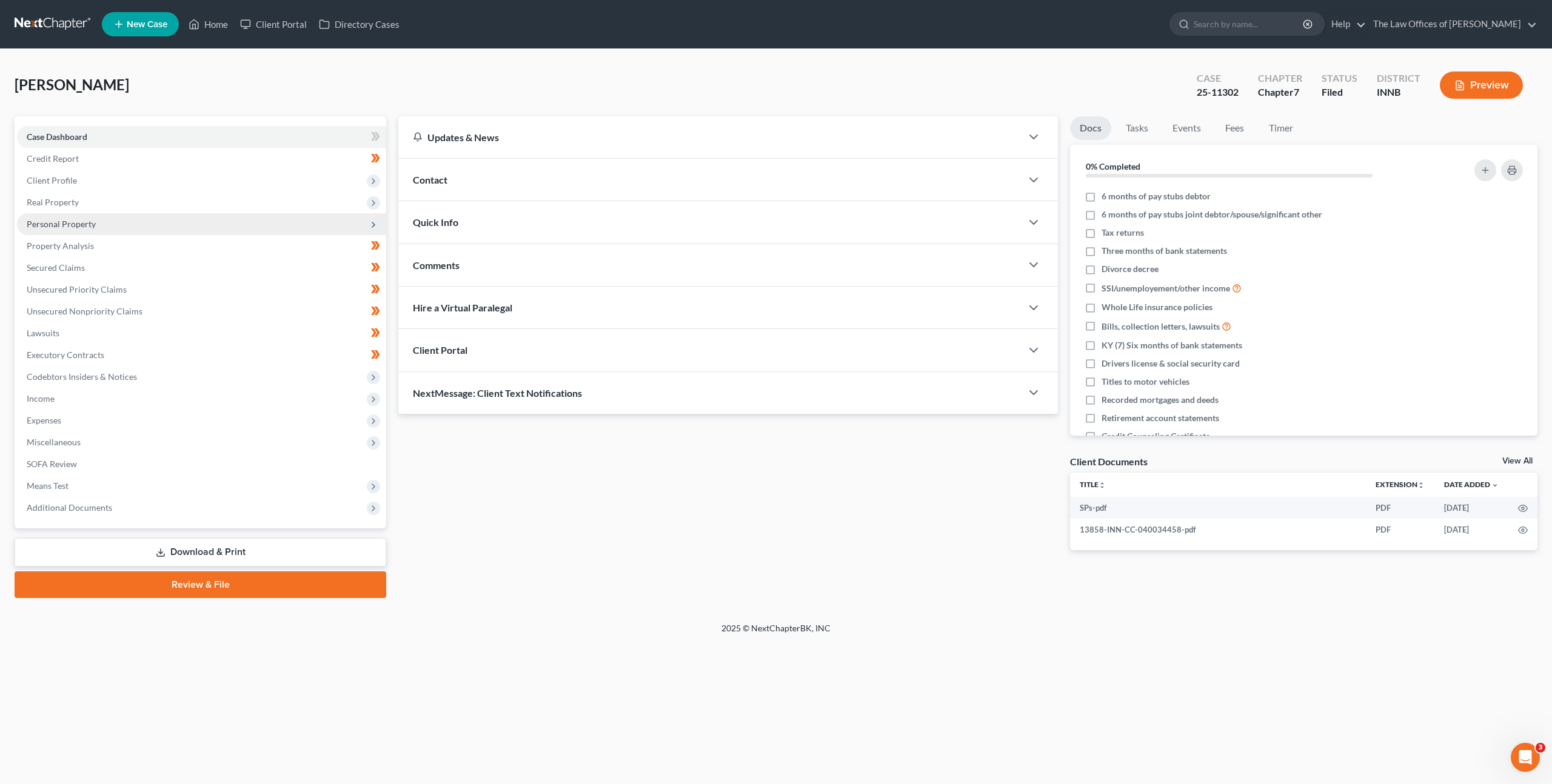
click at [199, 233] on span "Personal Property" at bounding box center [202, 224] width 369 height 22
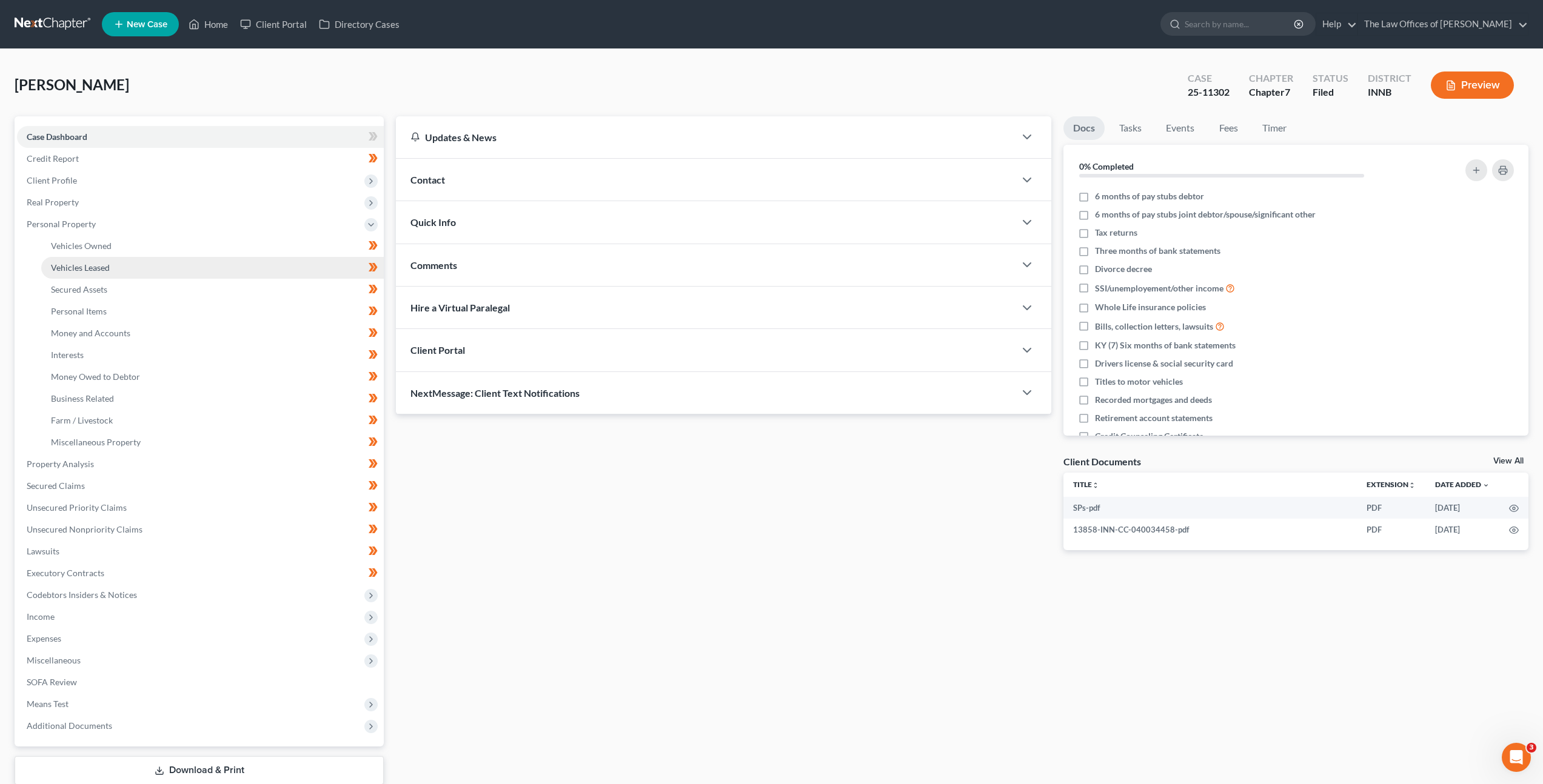
click at [183, 264] on link "Vehicles Leased" at bounding box center [212, 267] width 343 height 22
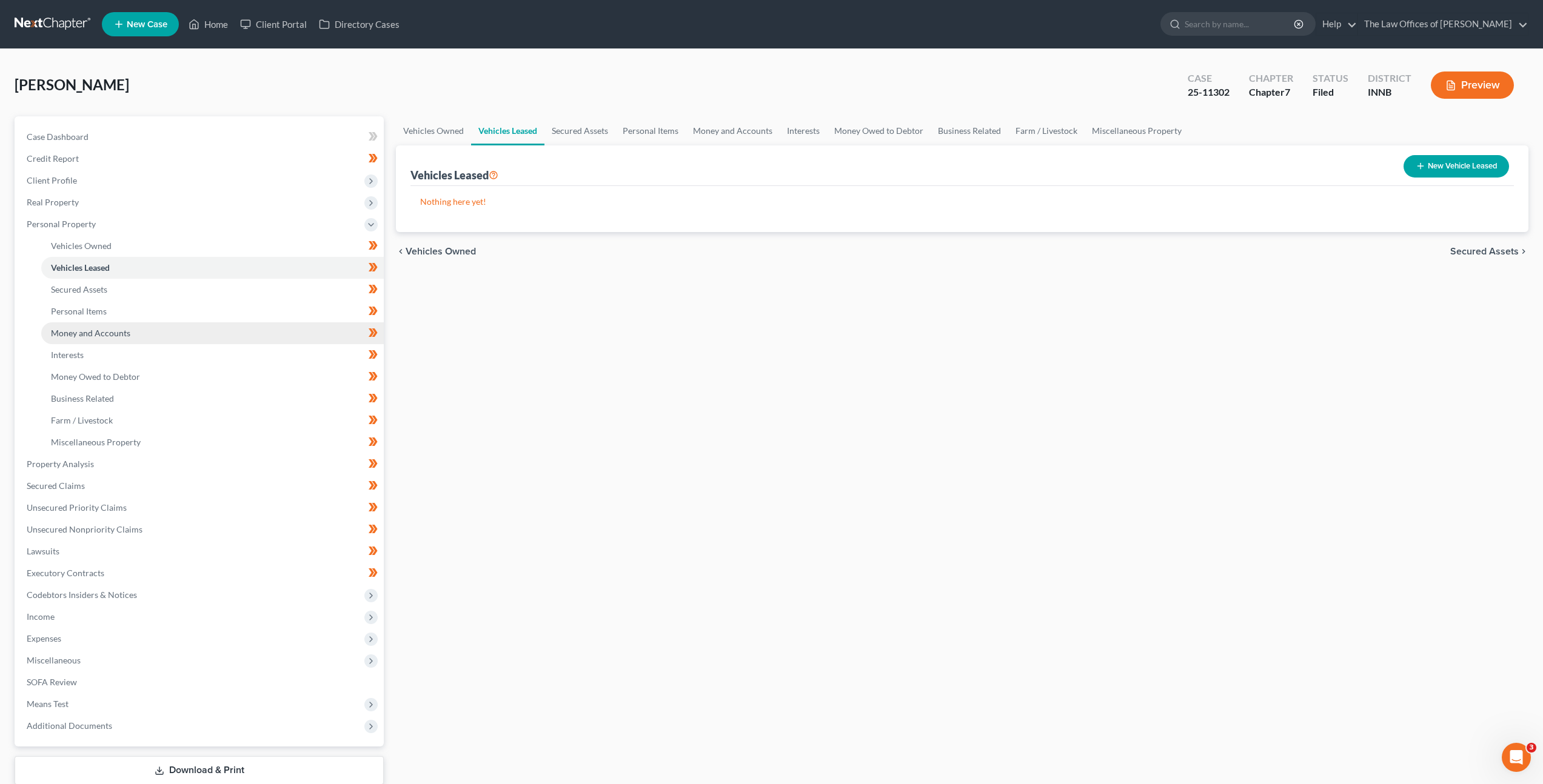
click at [157, 331] on link "Money and Accounts" at bounding box center [212, 333] width 343 height 22
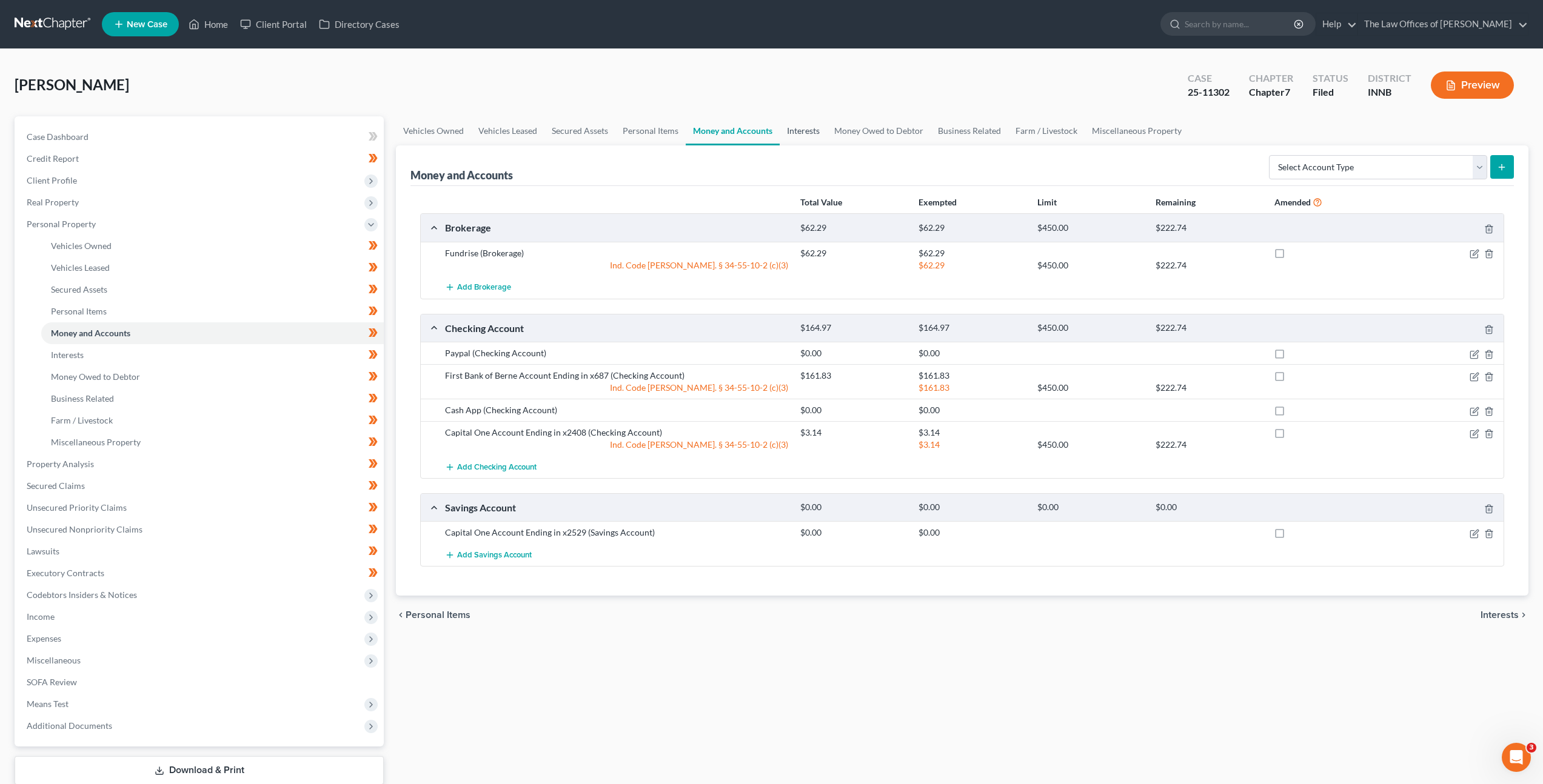
click at [801, 141] on link "Interests" at bounding box center [803, 131] width 47 height 29
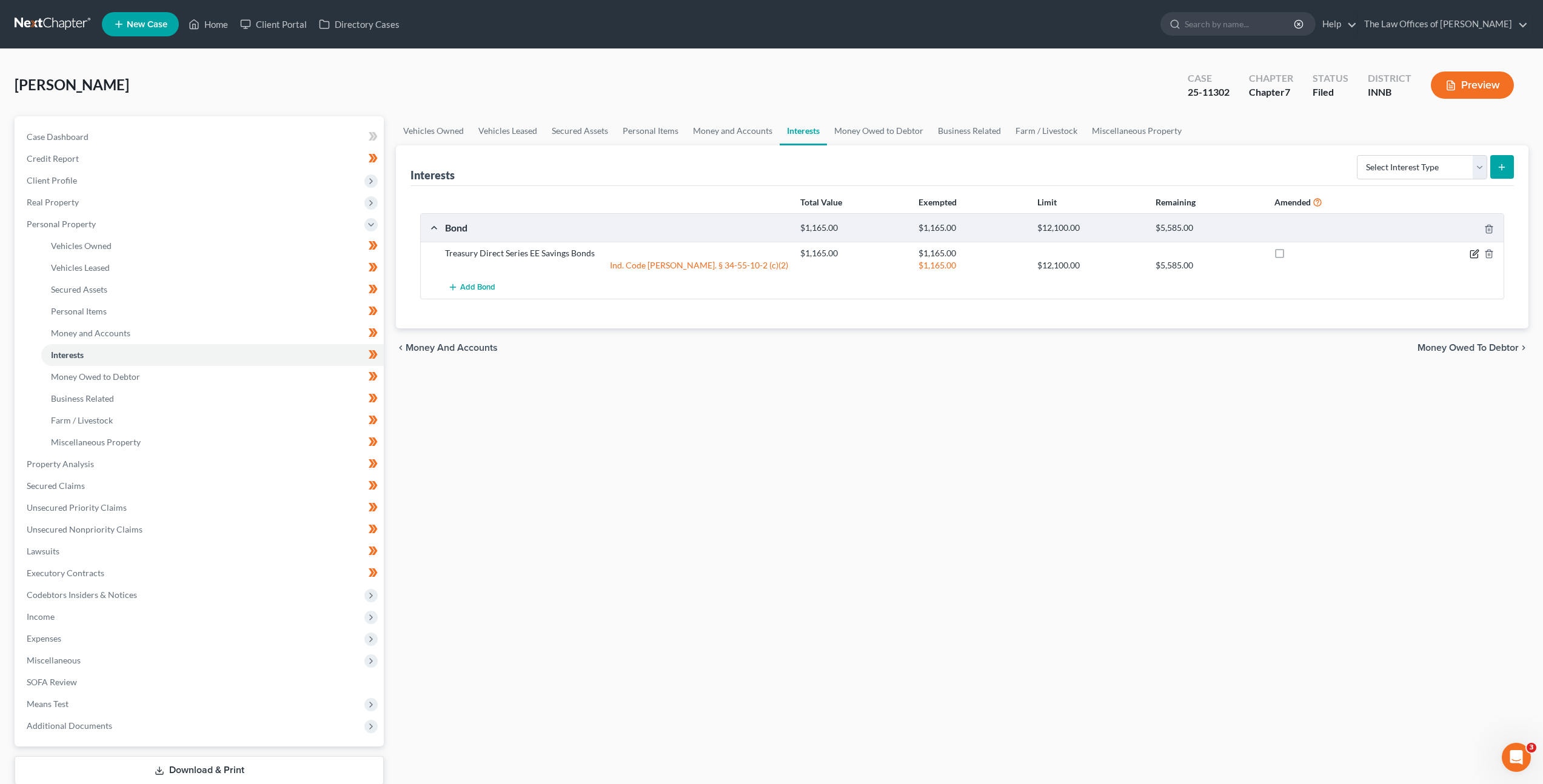
click at [1476, 253] on icon "button" at bounding box center [1474, 253] width 10 height 10
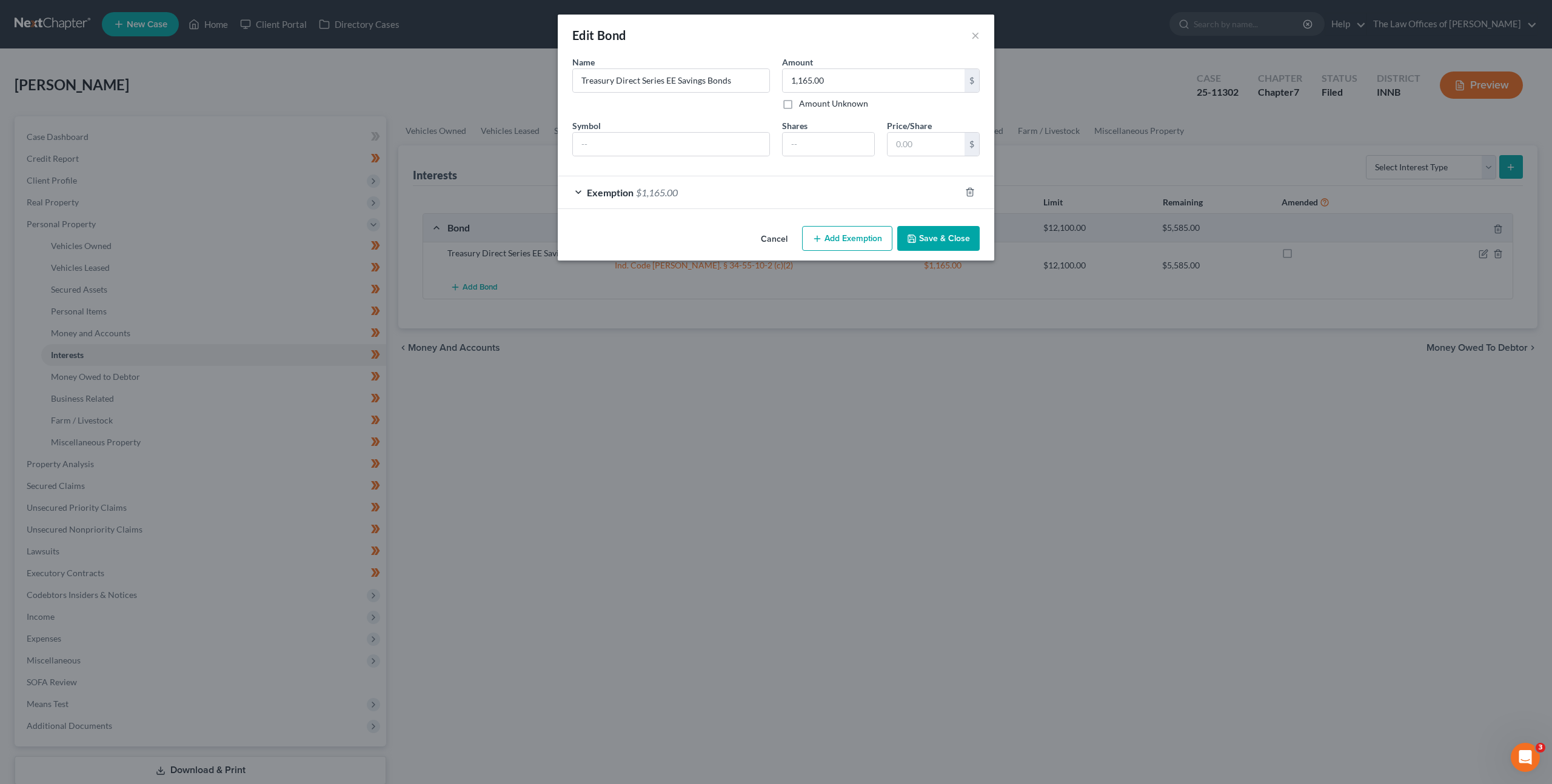
click at [759, 198] on div "Exemption $1,165.00" at bounding box center [759, 192] width 402 height 32
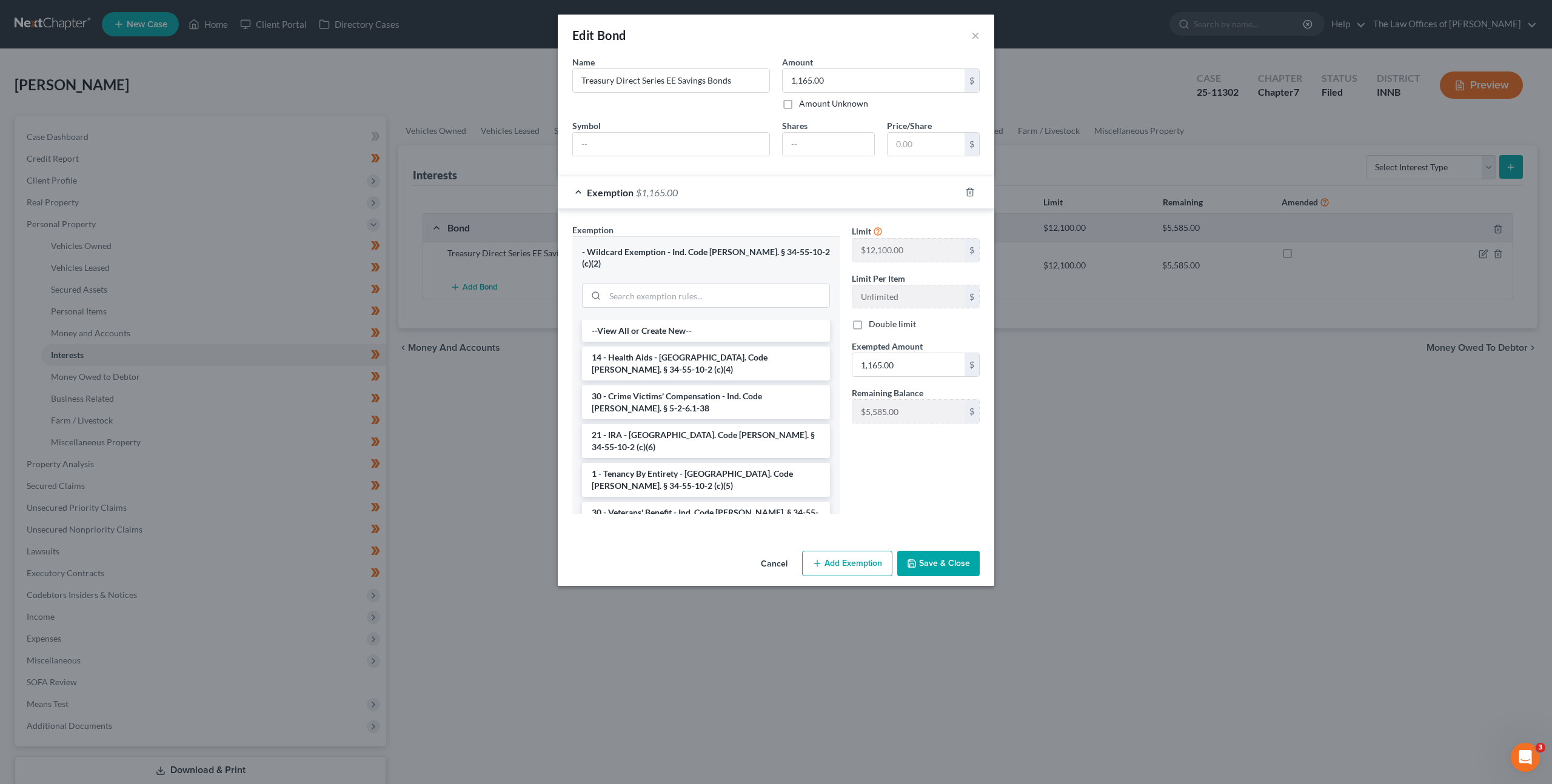
click at [759, 198] on div "Exemption $1,165.00" at bounding box center [759, 192] width 402 height 32
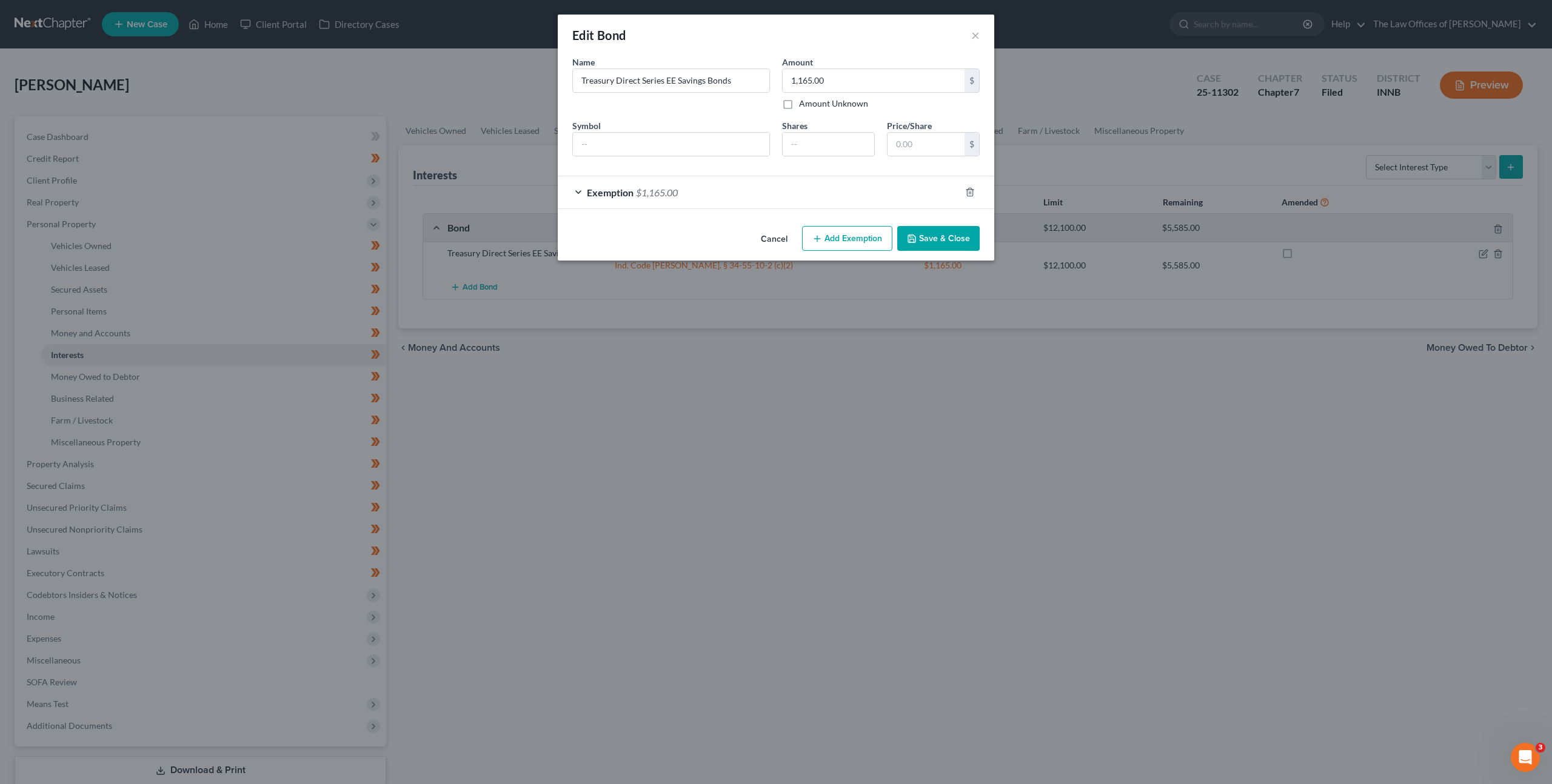
click at [771, 238] on button "Cancel" at bounding box center [774, 239] width 46 height 24
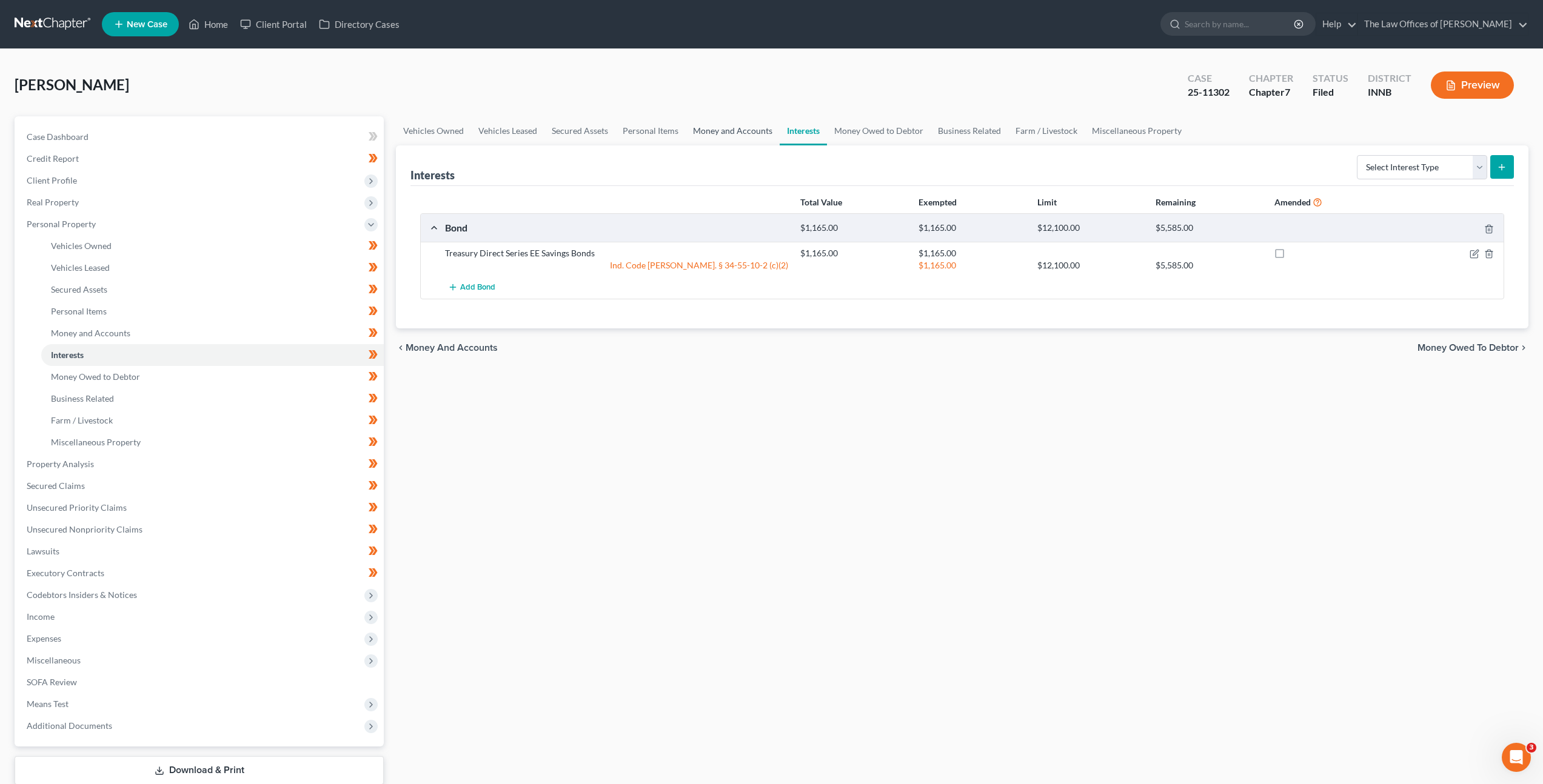
click at [729, 136] on link "Money and Accounts" at bounding box center [733, 131] width 94 height 29
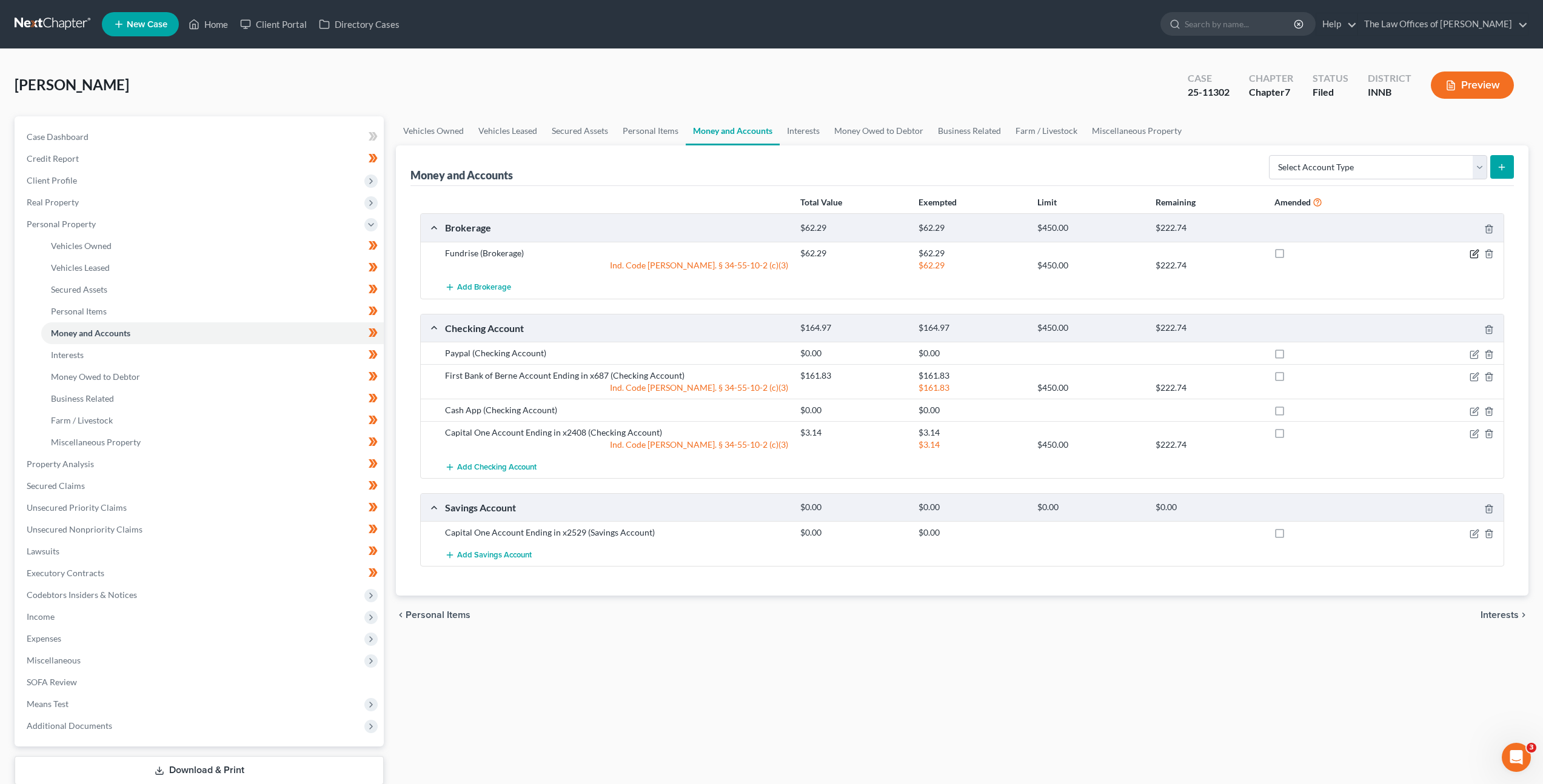
click at [1470, 256] on icon "button" at bounding box center [1474, 254] width 7 height 7
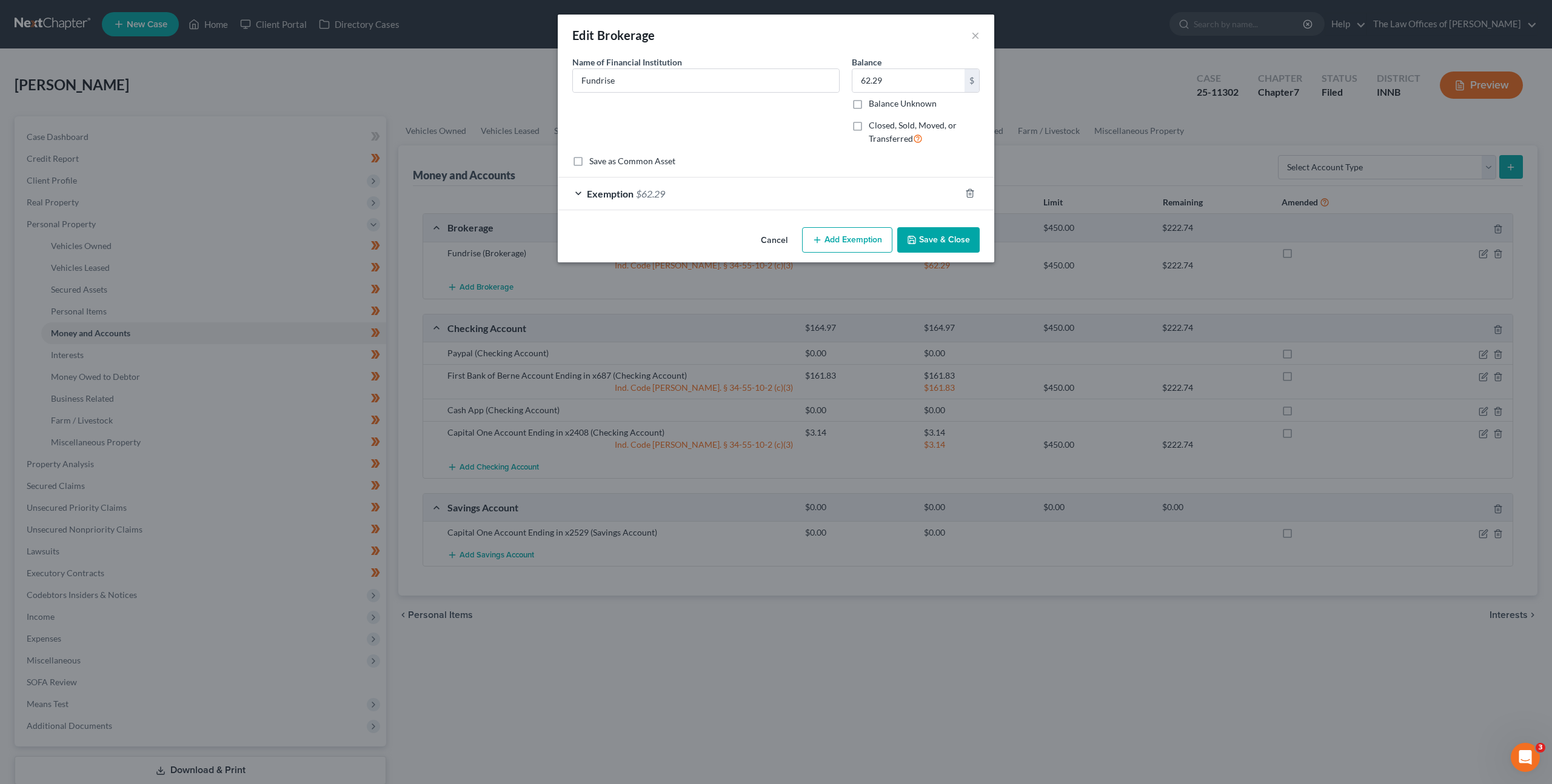
click at [764, 193] on div "Exemption $62.29" at bounding box center [759, 193] width 402 height 32
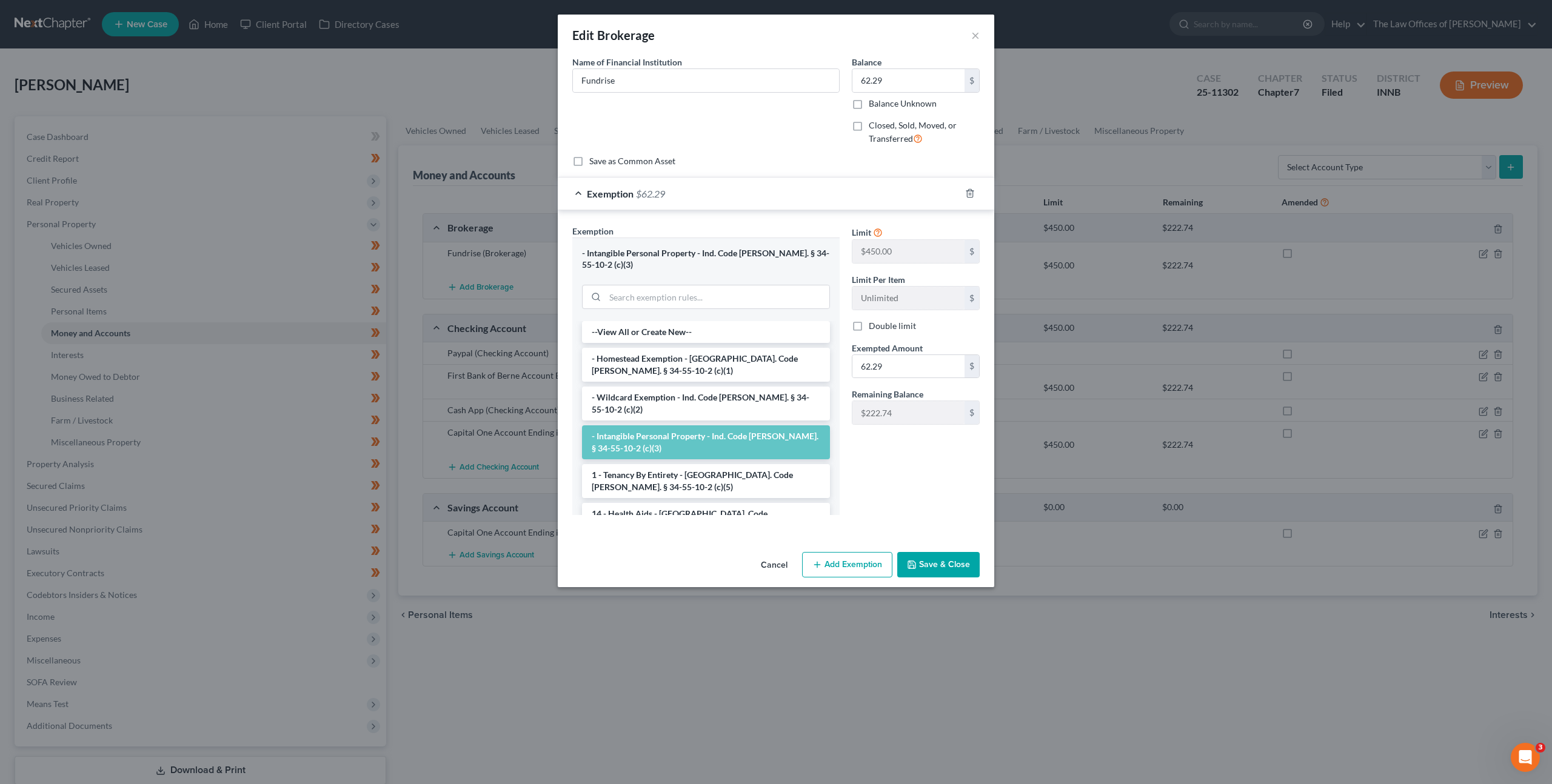
click at [764, 193] on div "Exemption $62.29" at bounding box center [759, 193] width 402 height 32
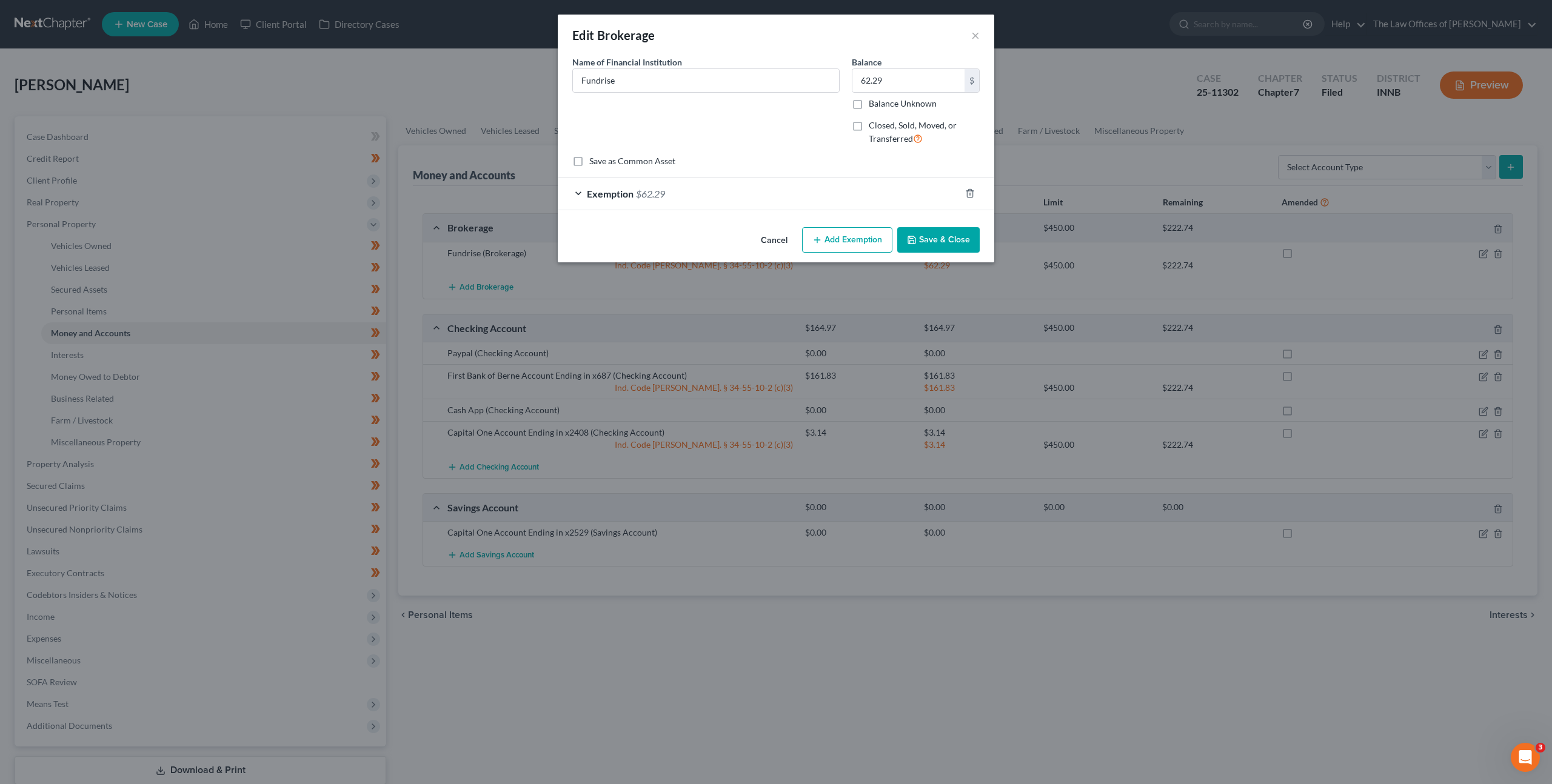
click at [770, 251] on button "Cancel" at bounding box center [774, 240] width 46 height 24
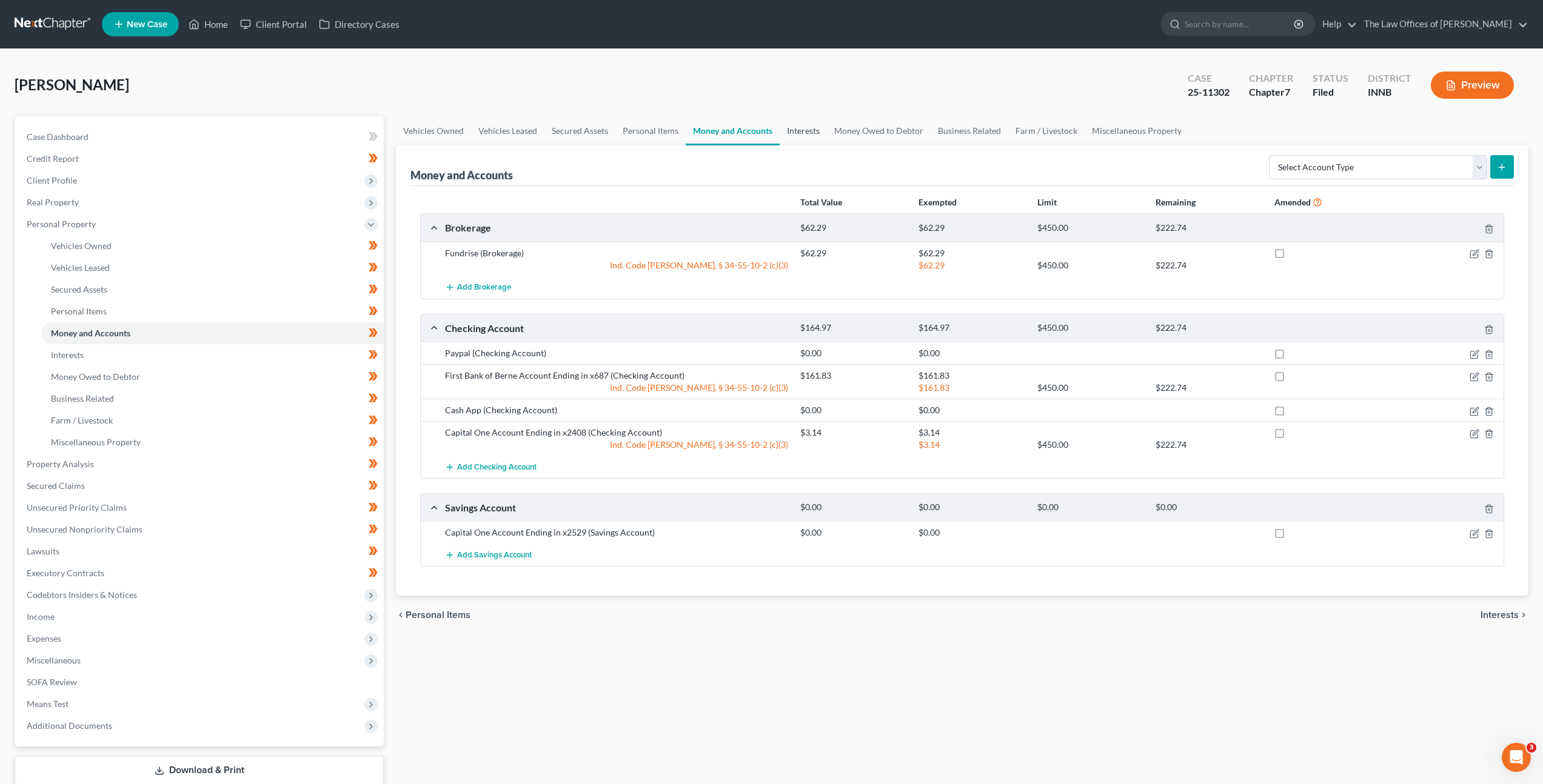
click at [794, 135] on link "Interests" at bounding box center [803, 131] width 47 height 29
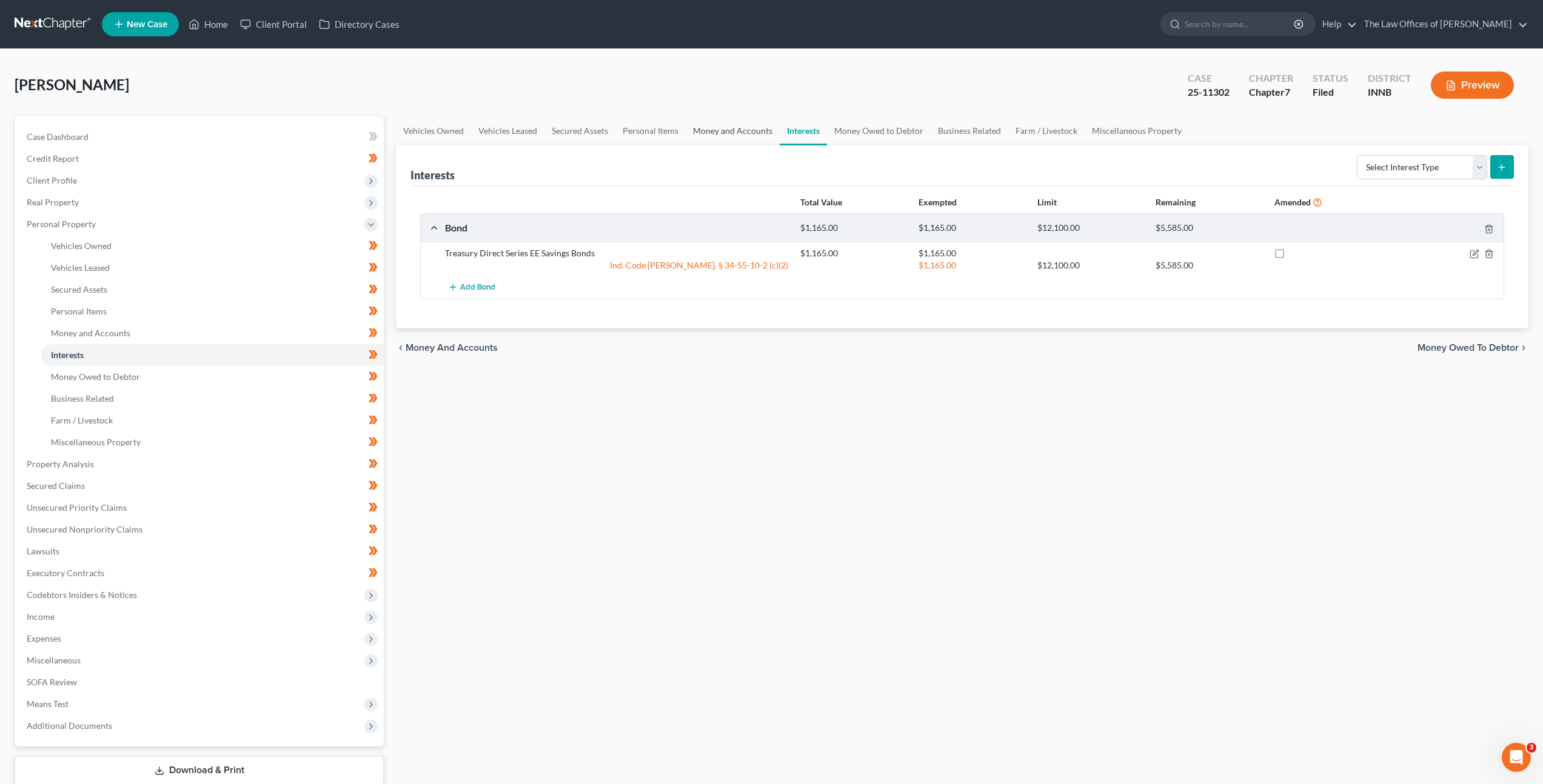
click at [722, 128] on link "Money and Accounts" at bounding box center [733, 131] width 94 height 29
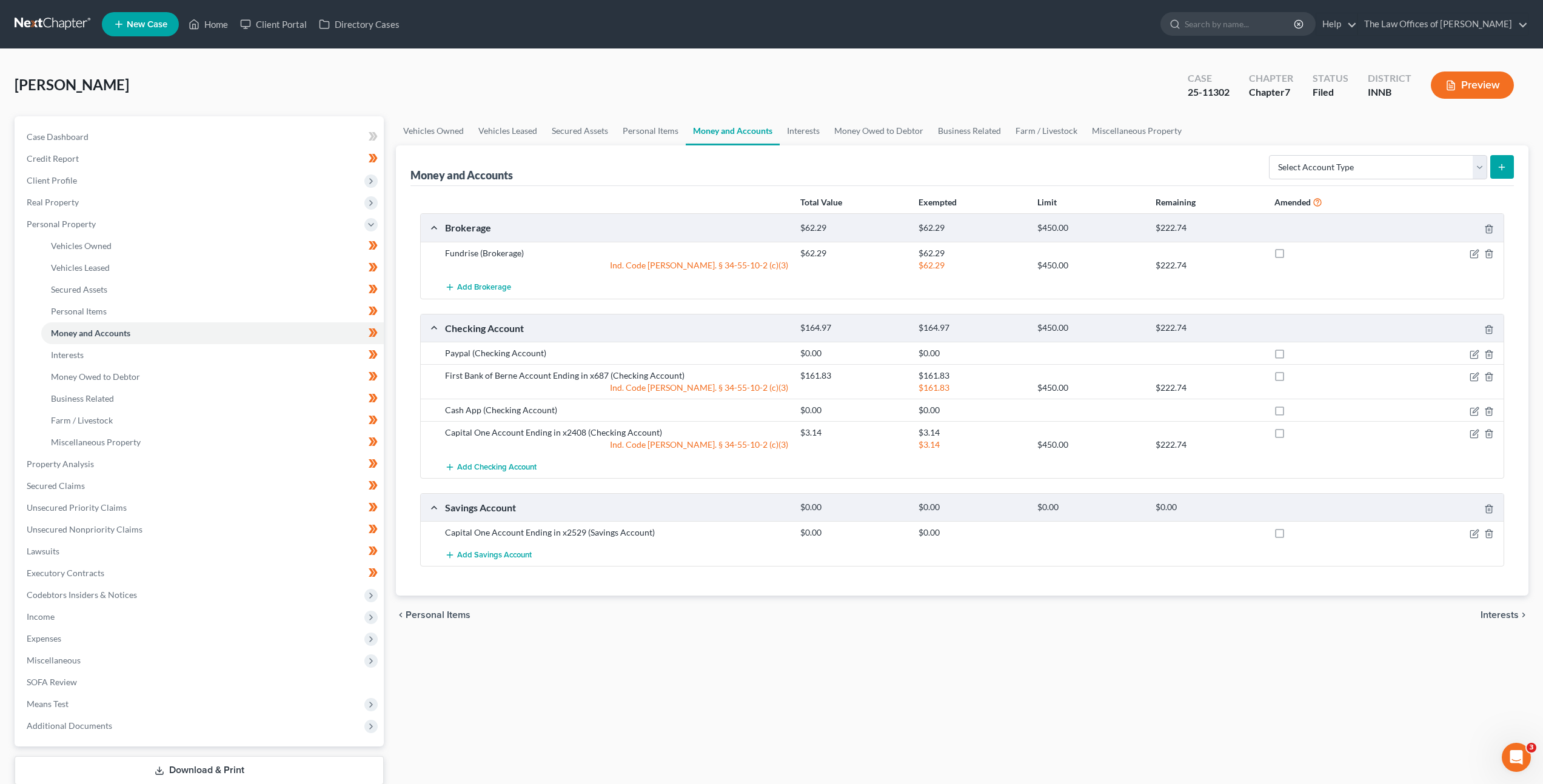
click at [706, 599] on div "chevron_left Personal Items Interests chevron_right" at bounding box center [962, 615] width 1133 height 39
click at [1471, 256] on icon "button" at bounding box center [1474, 253] width 10 height 10
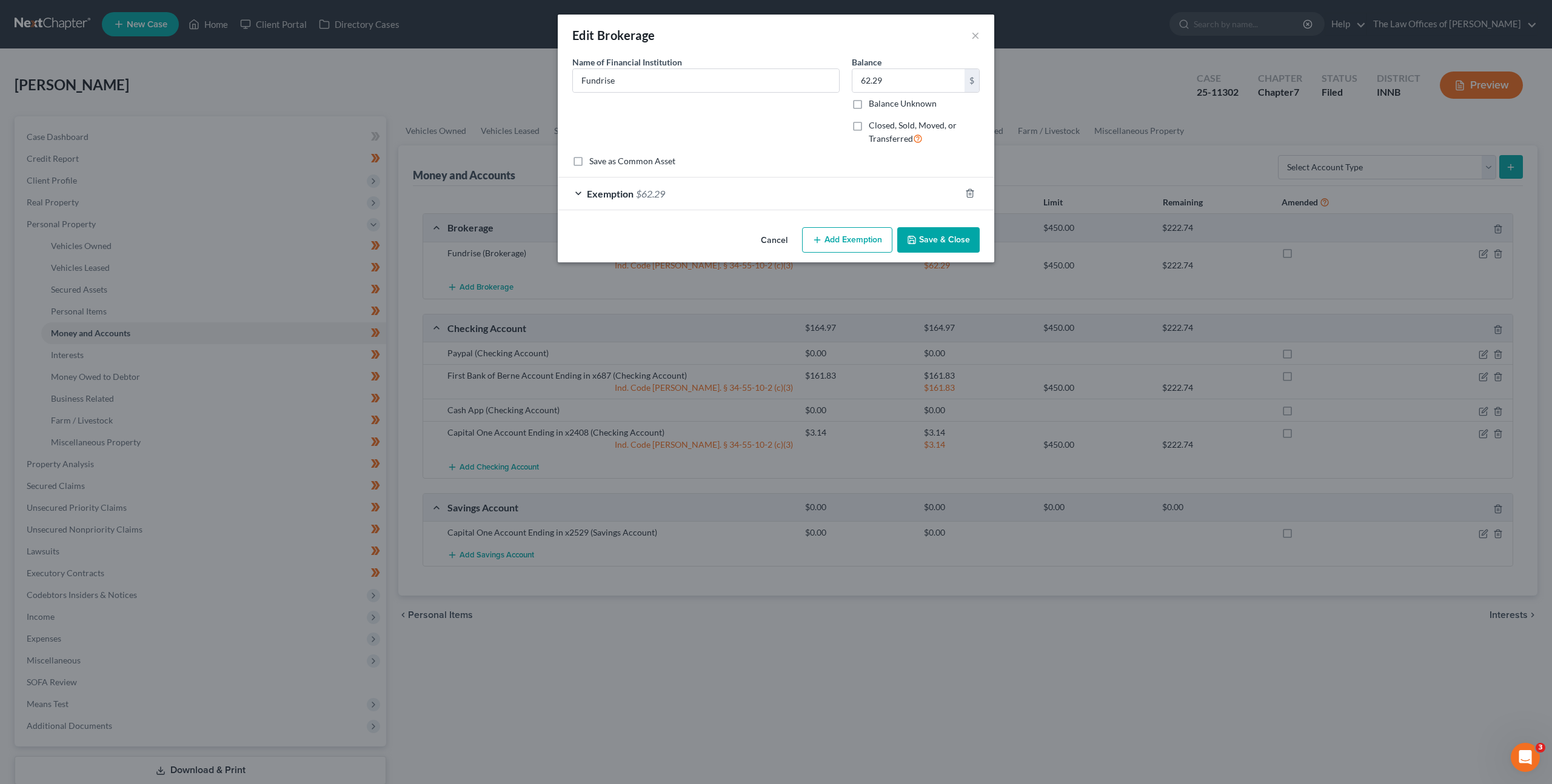
click at [849, 195] on div "Exemption $62.29" at bounding box center [759, 193] width 402 height 32
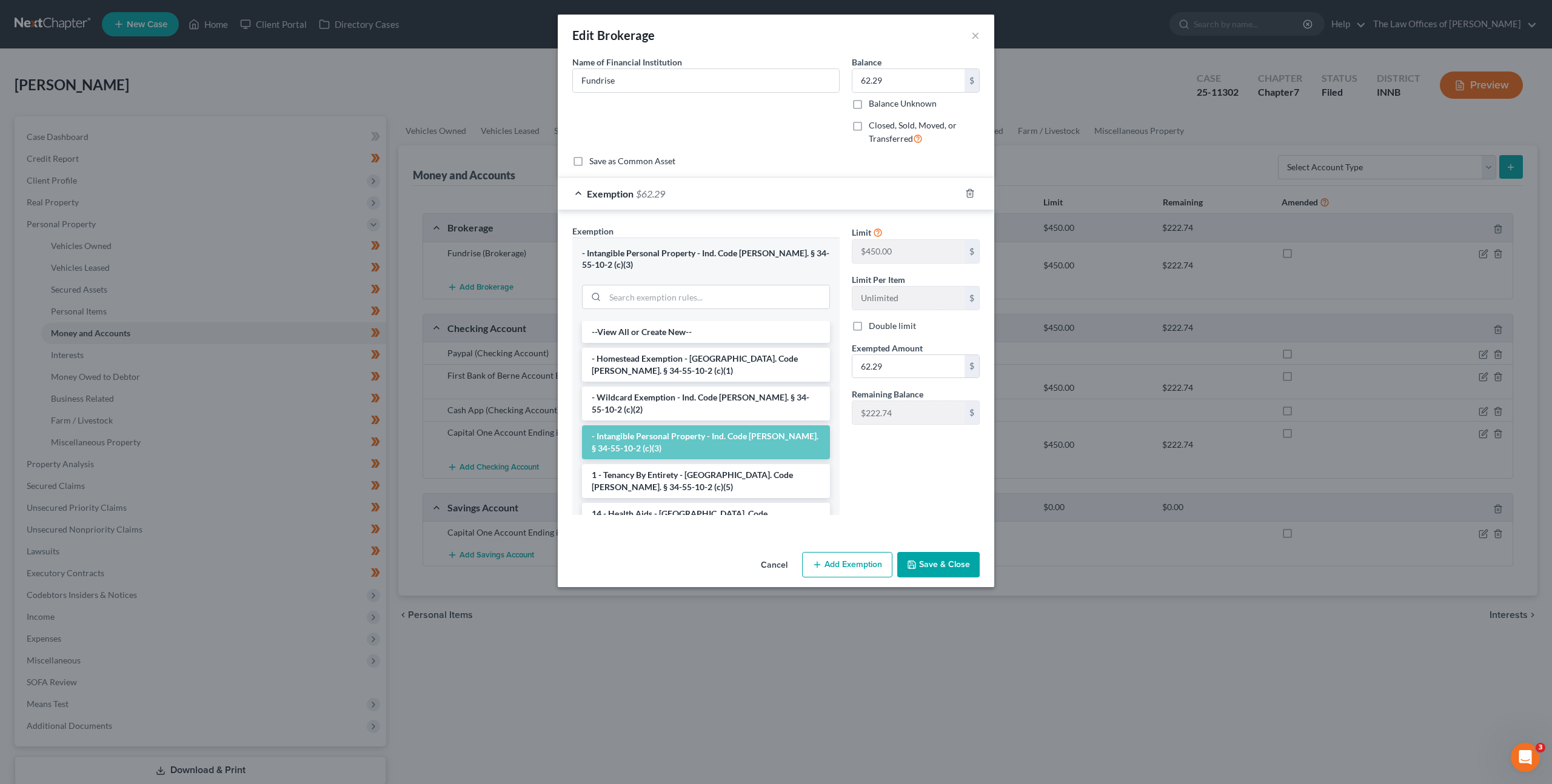
click at [848, 198] on div "Exemption $62.29" at bounding box center [759, 193] width 402 height 32
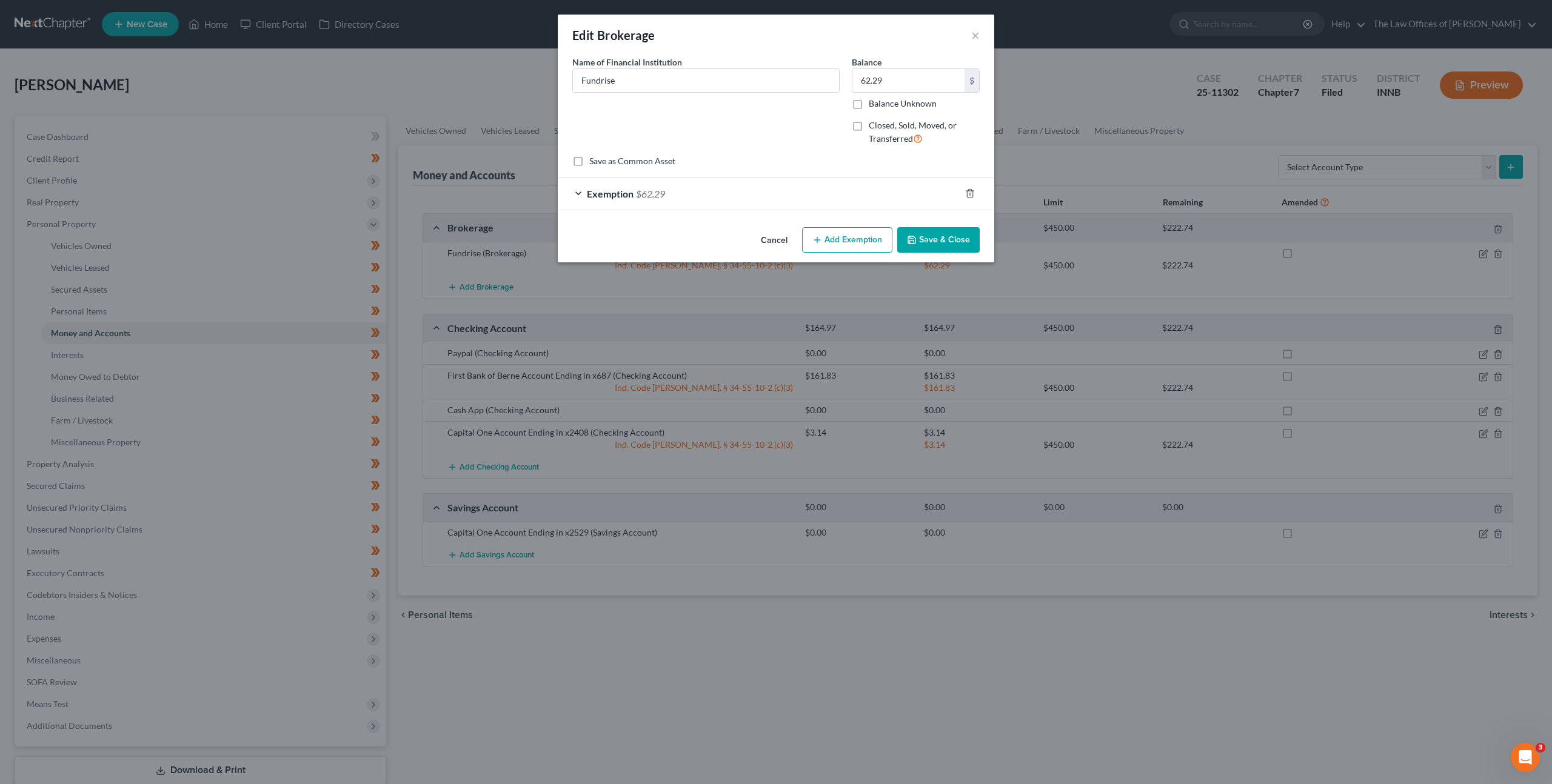
click at [785, 233] on button "Cancel" at bounding box center [774, 240] width 46 height 24
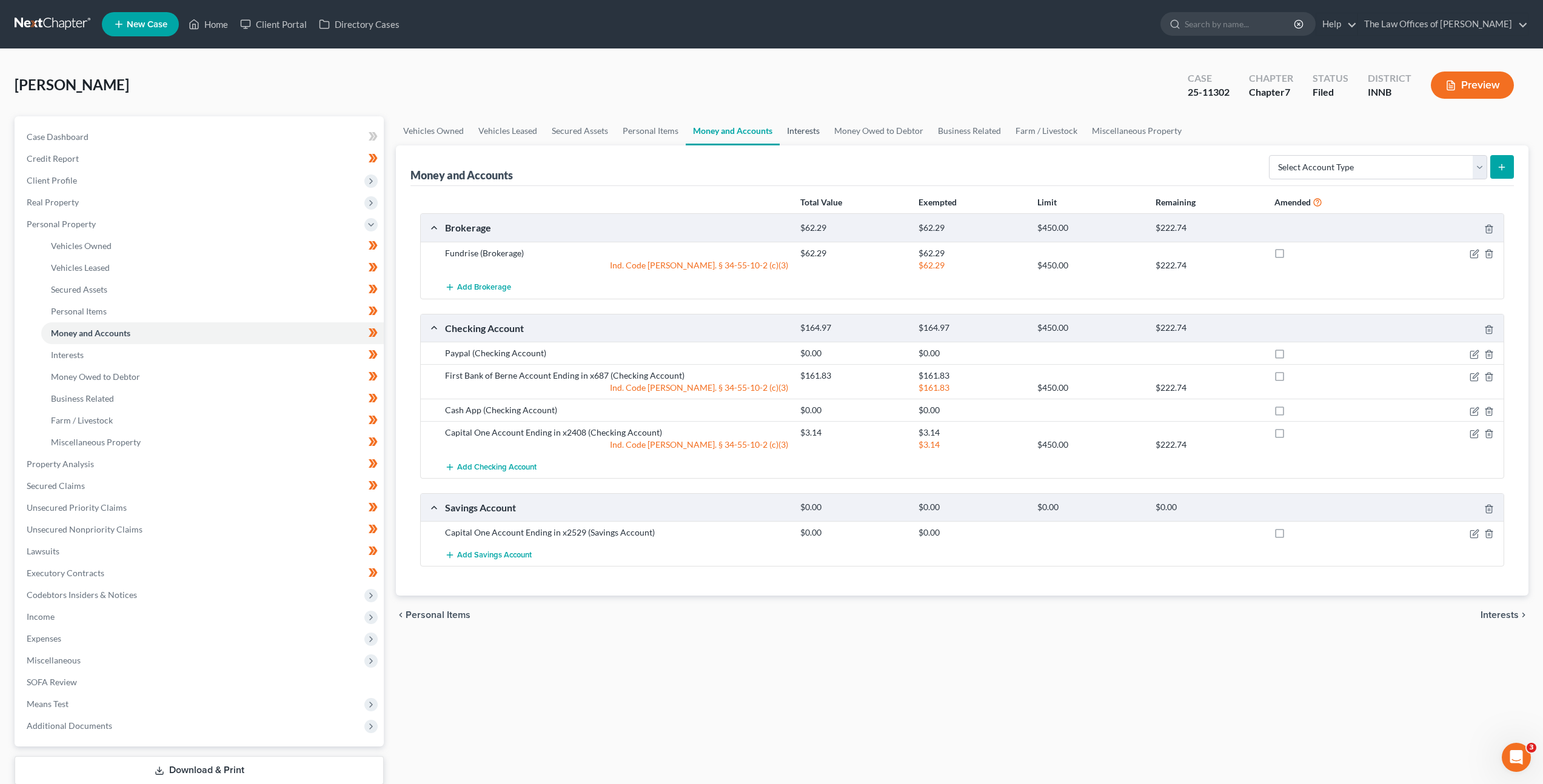
click at [781, 134] on link "Interests" at bounding box center [803, 131] width 47 height 29
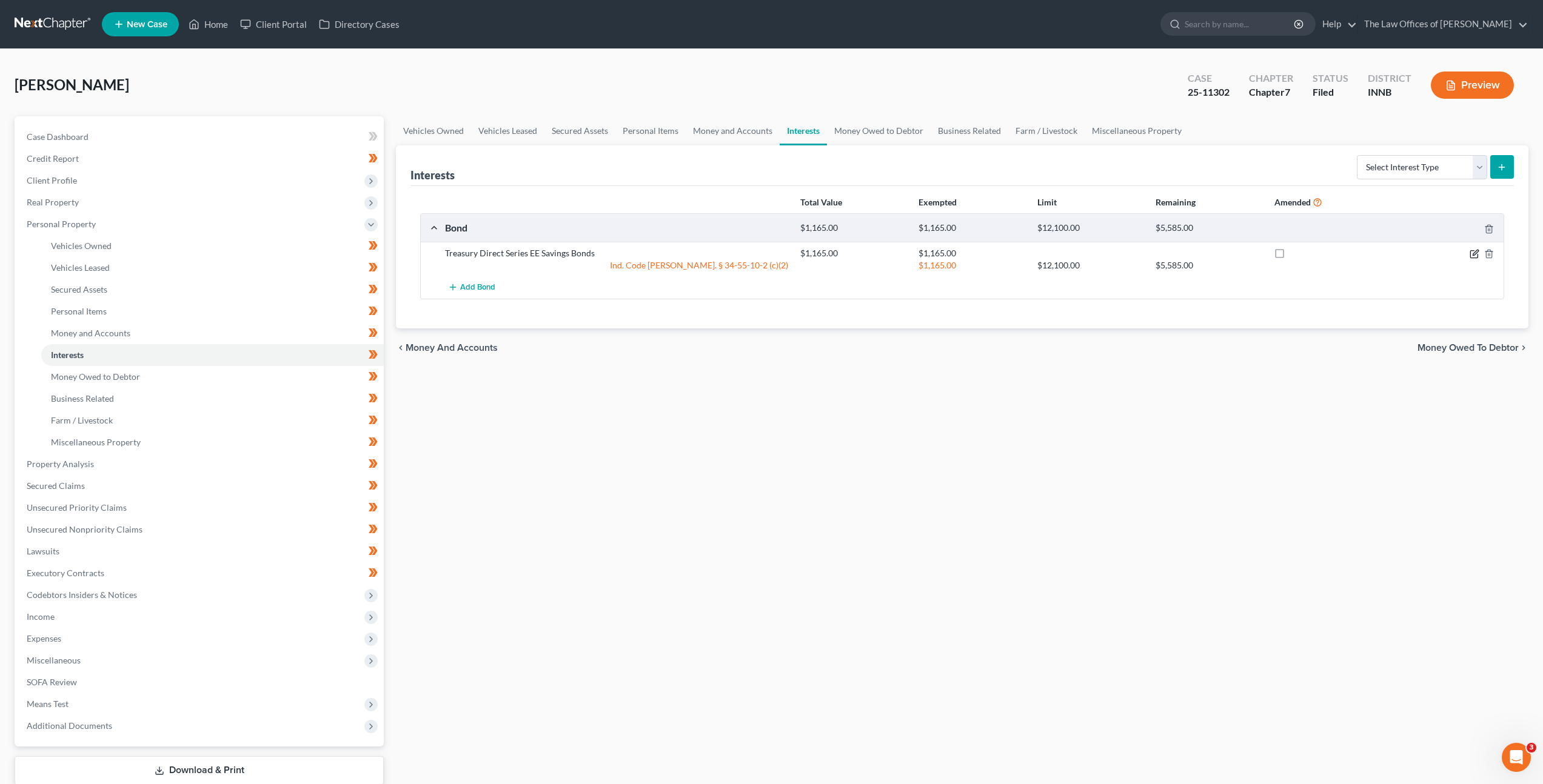
click at [1473, 250] on icon "button" at bounding box center [1474, 253] width 10 height 10
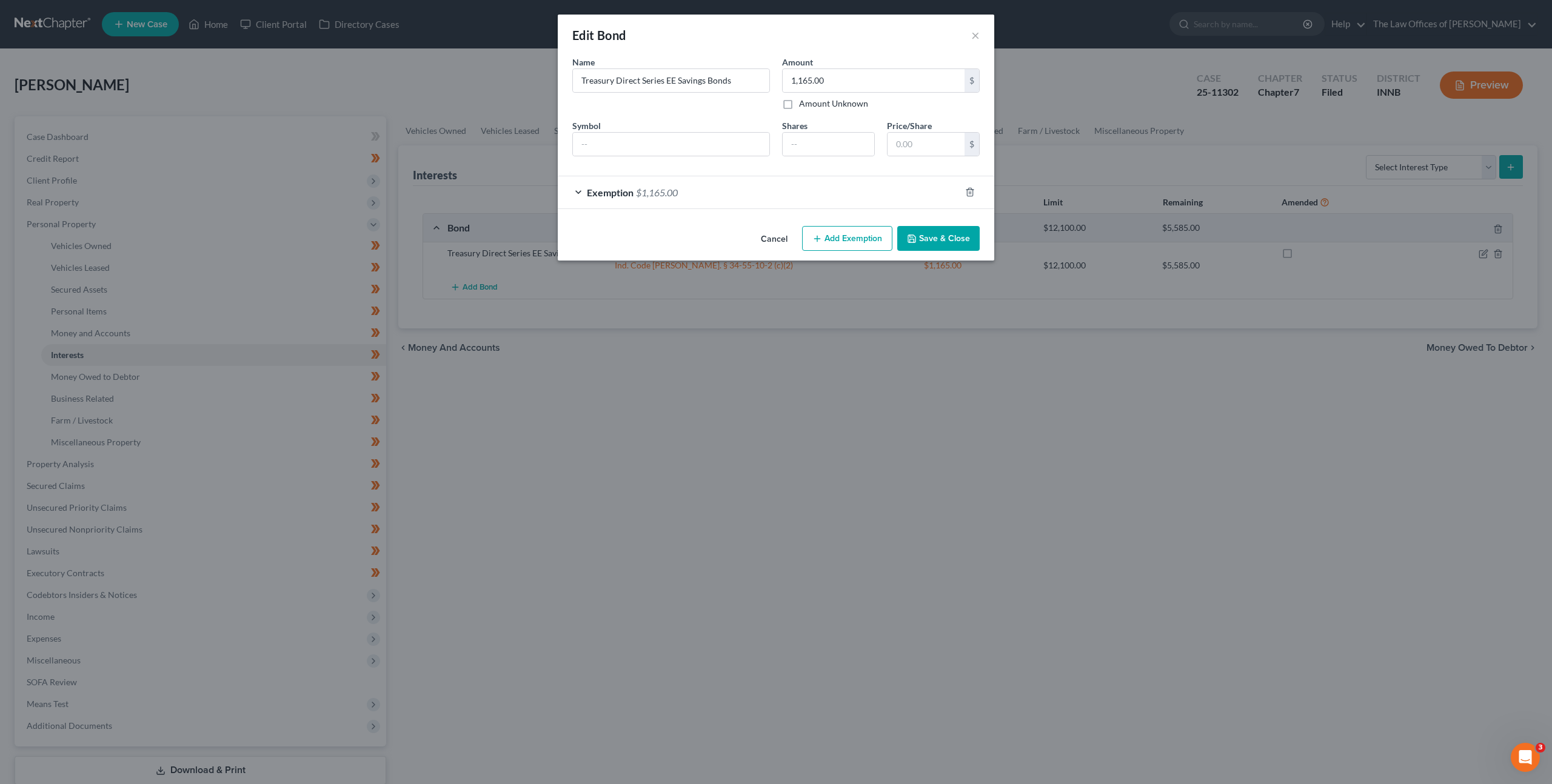
click at [787, 182] on div "Exemption $1,165.00" at bounding box center [759, 192] width 402 height 32
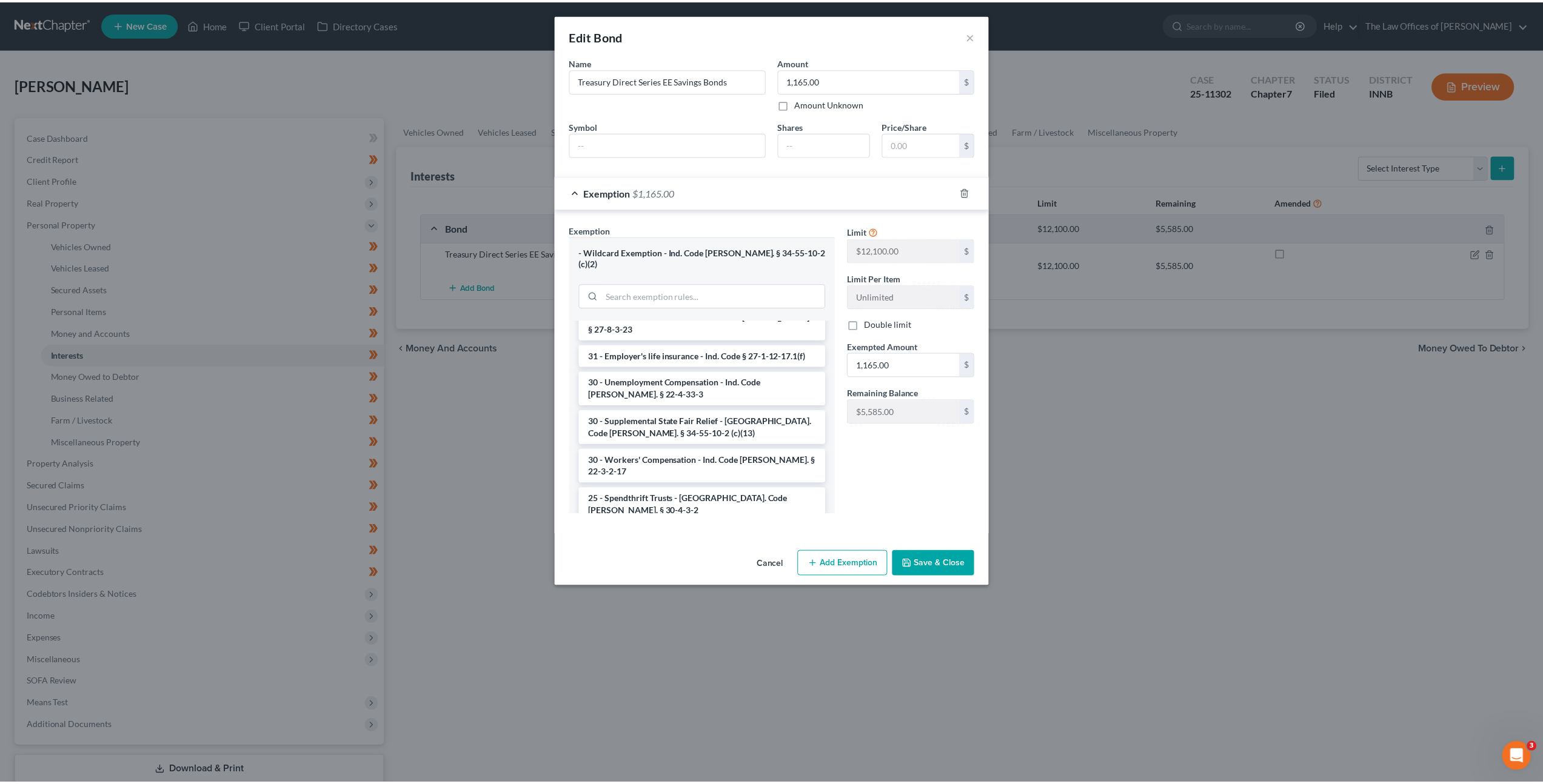
scroll to position [1013, 0]
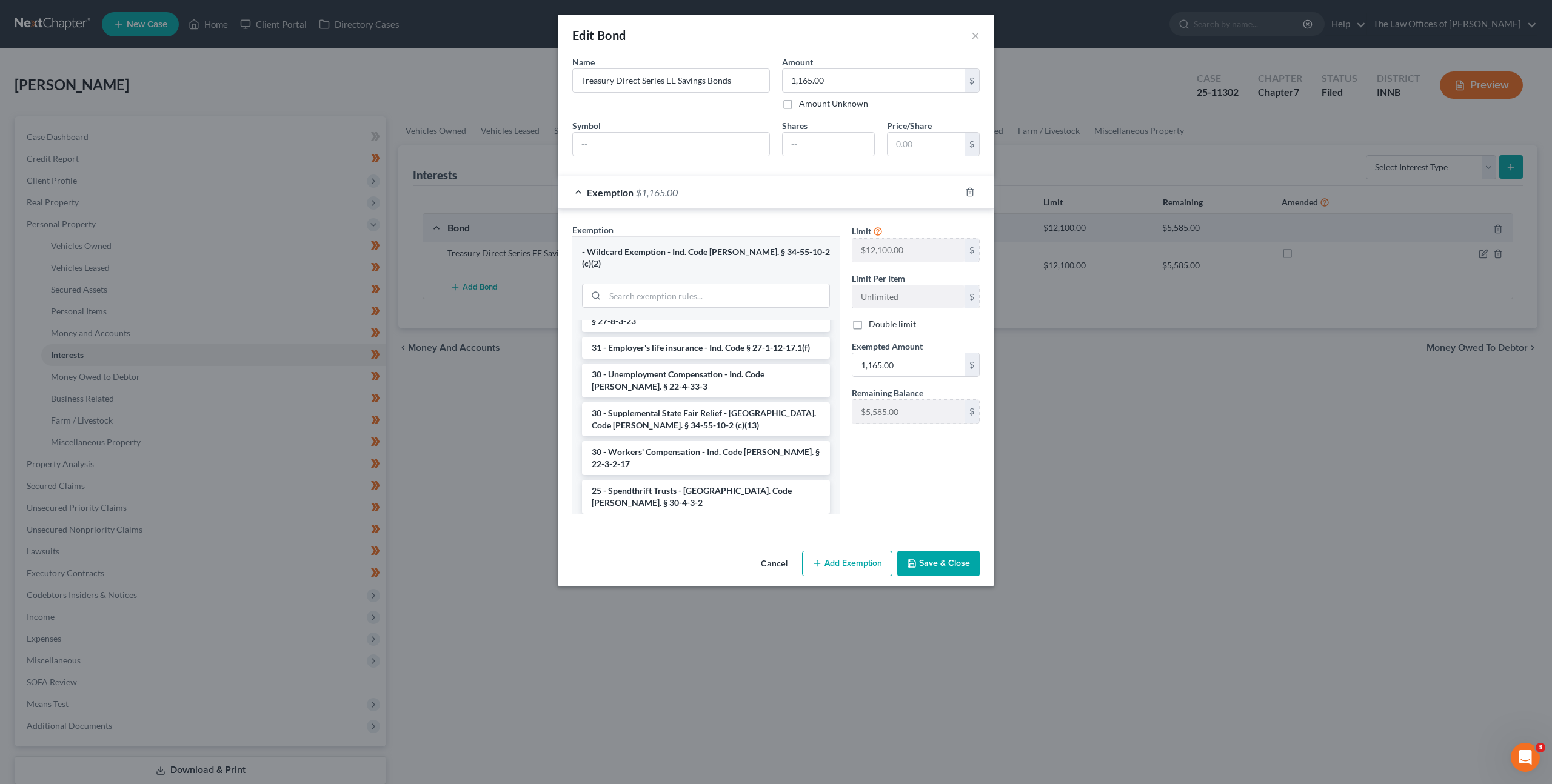
click at [882, 477] on div "Limit $12,100.00 $ Limit Per Item Unlimited $ Double limit Exempted Amount * 1,…" at bounding box center [916, 373] width 140 height 300
click at [782, 552] on button "Cancel" at bounding box center [774, 564] width 46 height 24
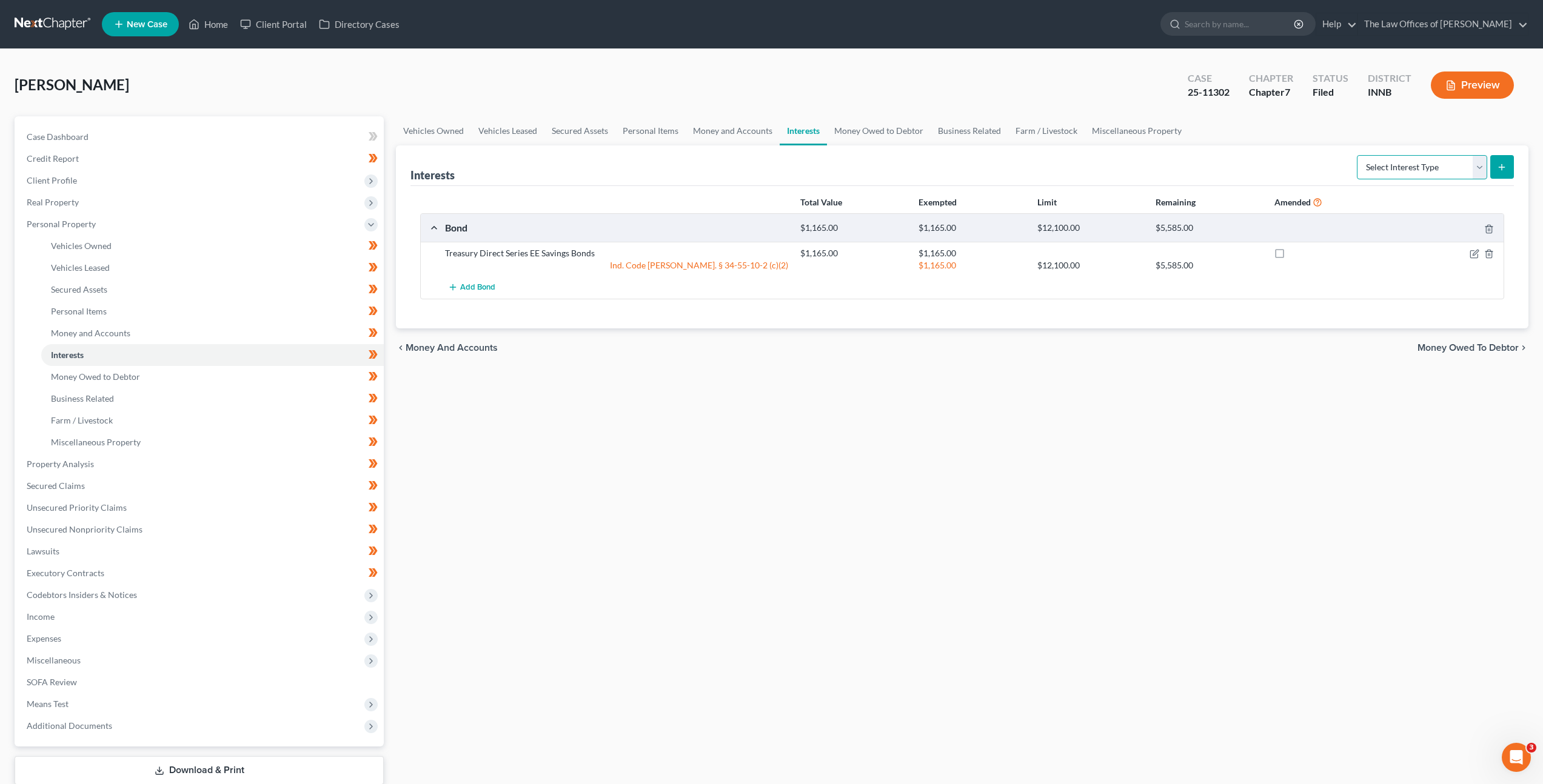
click at [1373, 174] on select "Select Interest Type 401K Annuity Bond Education IRA Government Bond Government…" at bounding box center [1422, 167] width 130 height 24
click at [744, 134] on link "Money and Accounts" at bounding box center [733, 131] width 94 height 29
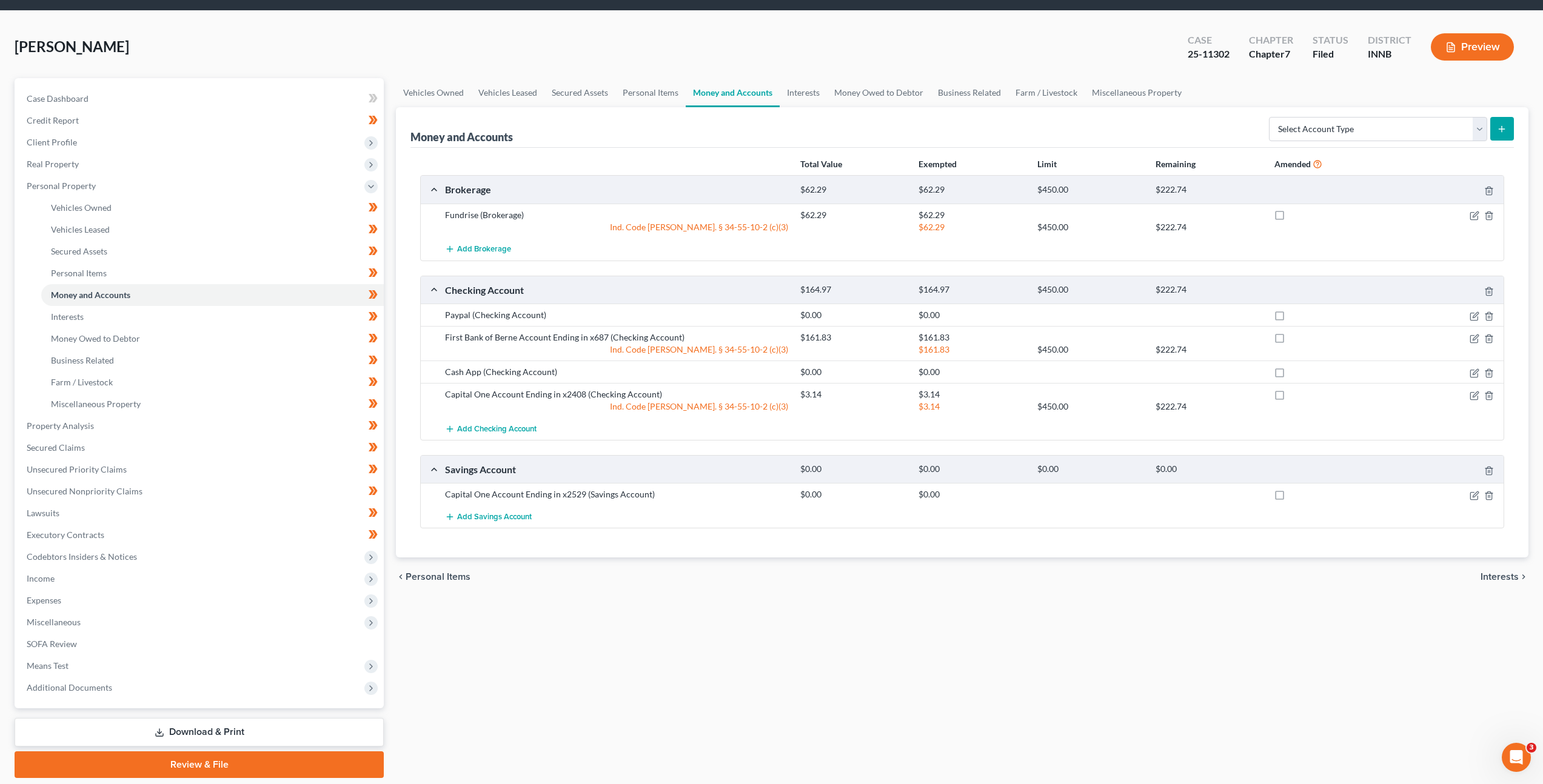
scroll to position [78, 0]
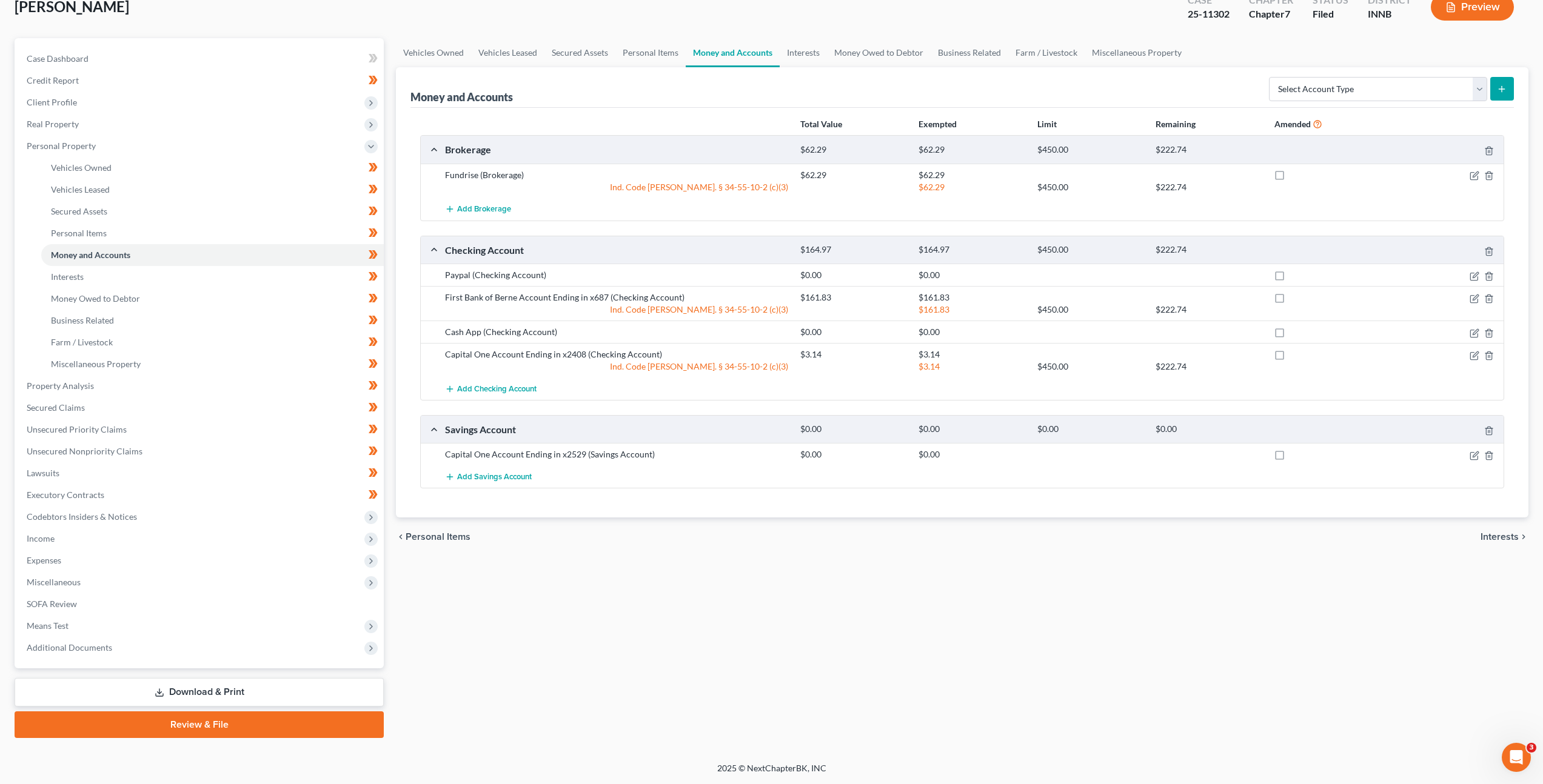
click at [866, 580] on div "Vehicles Owned Vehicles Leased Secured Assets Personal Items Money and Accounts…" at bounding box center [962, 388] width 1145 height 700
click at [800, 61] on link "Interests" at bounding box center [803, 52] width 47 height 29
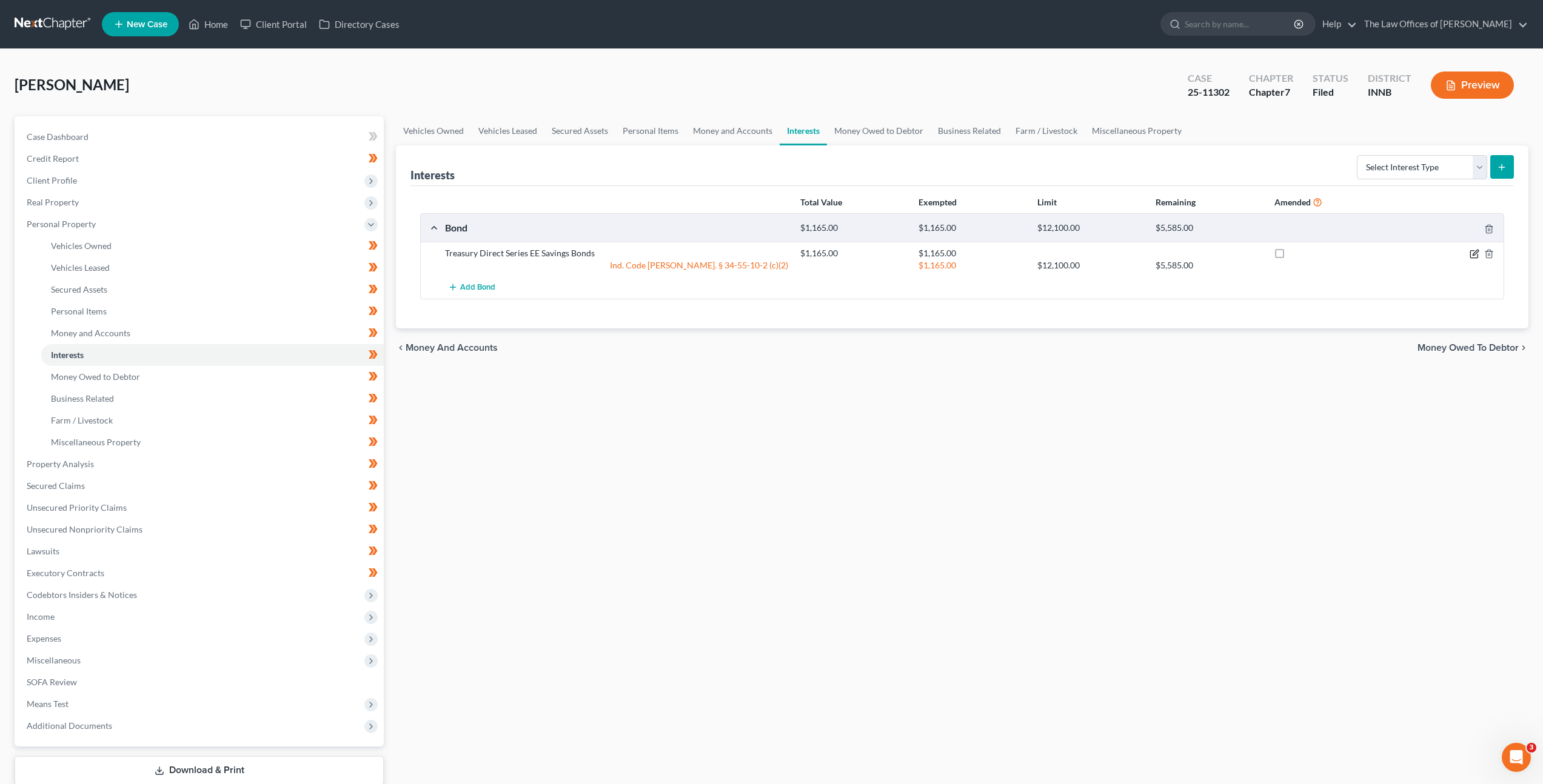
click at [1475, 256] on icon "button" at bounding box center [1474, 253] width 10 height 10
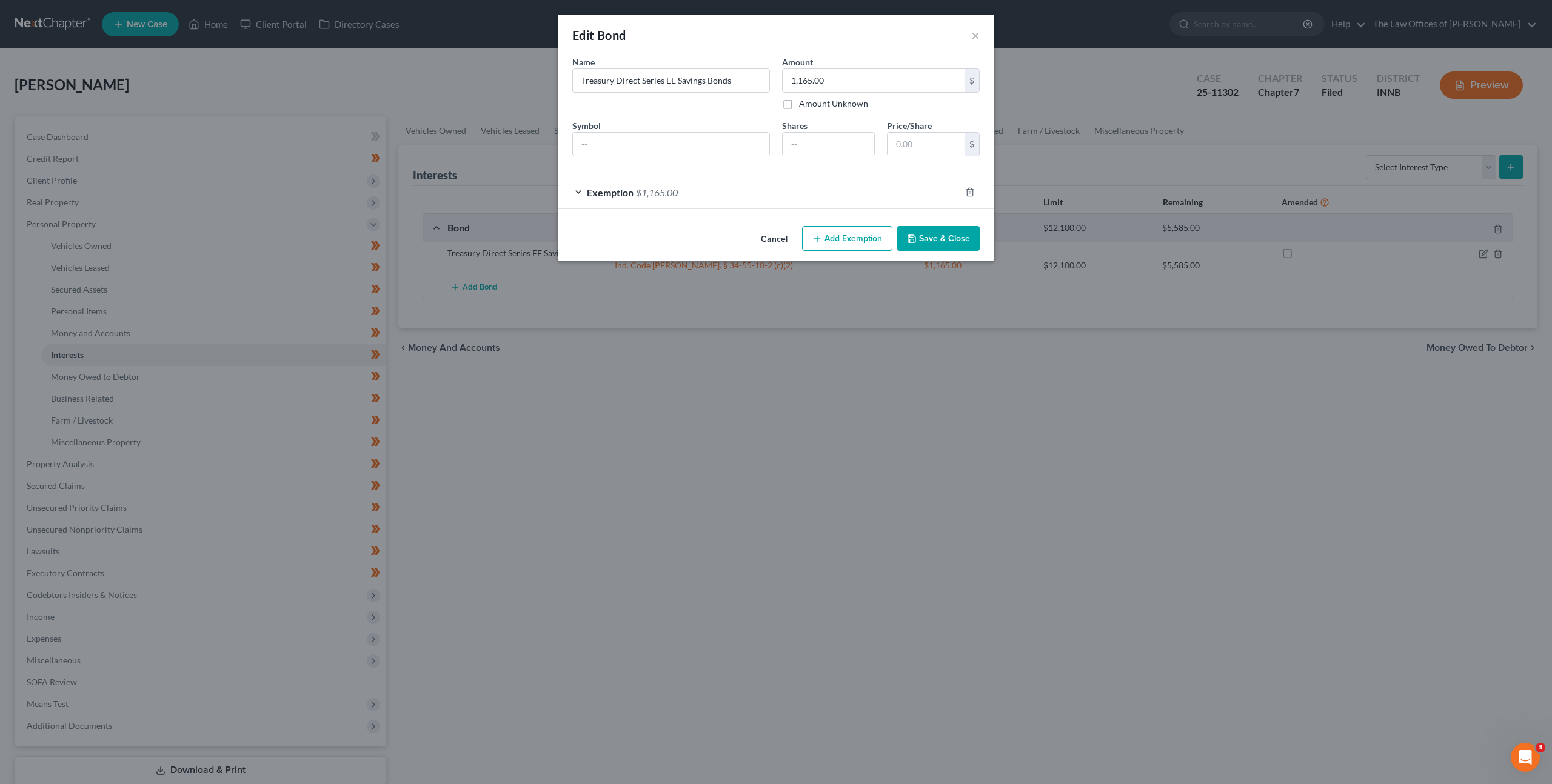
click at [855, 198] on div "Exemption $1,165.00" at bounding box center [759, 192] width 402 height 32
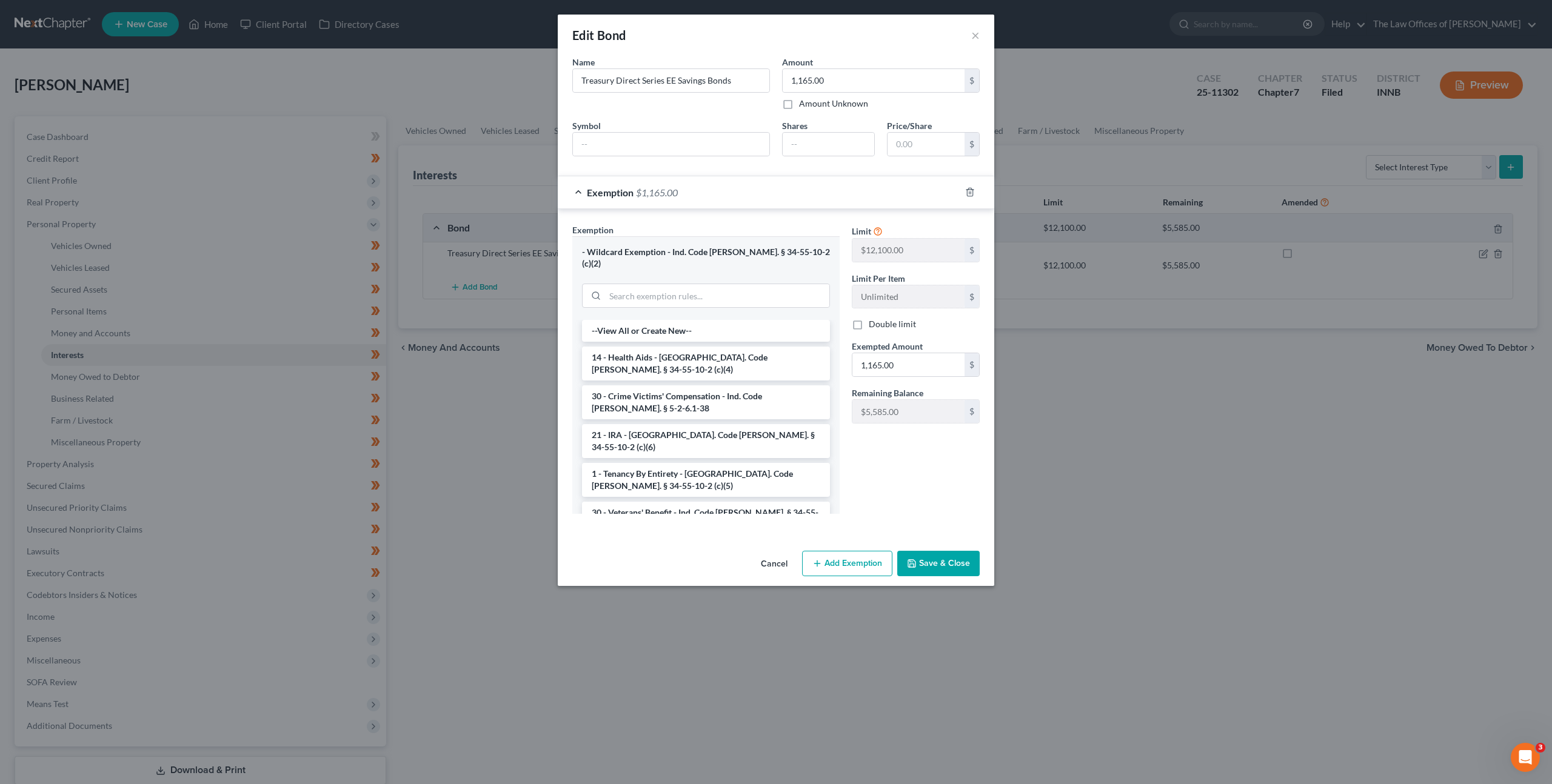
click at [855, 198] on div "Exemption $1,165.00" at bounding box center [759, 192] width 402 height 32
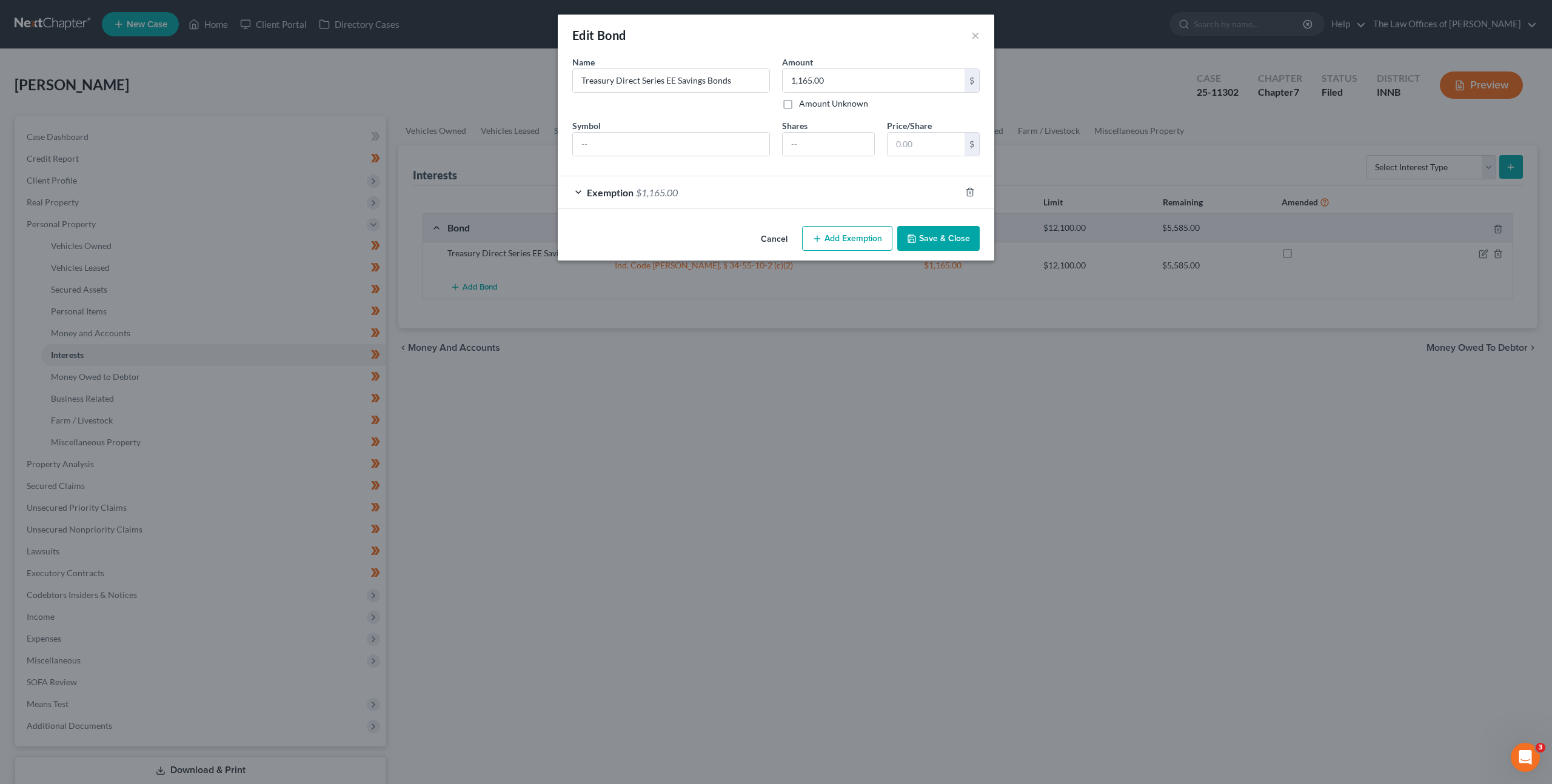
click at [776, 235] on button "Cancel" at bounding box center [774, 239] width 46 height 24
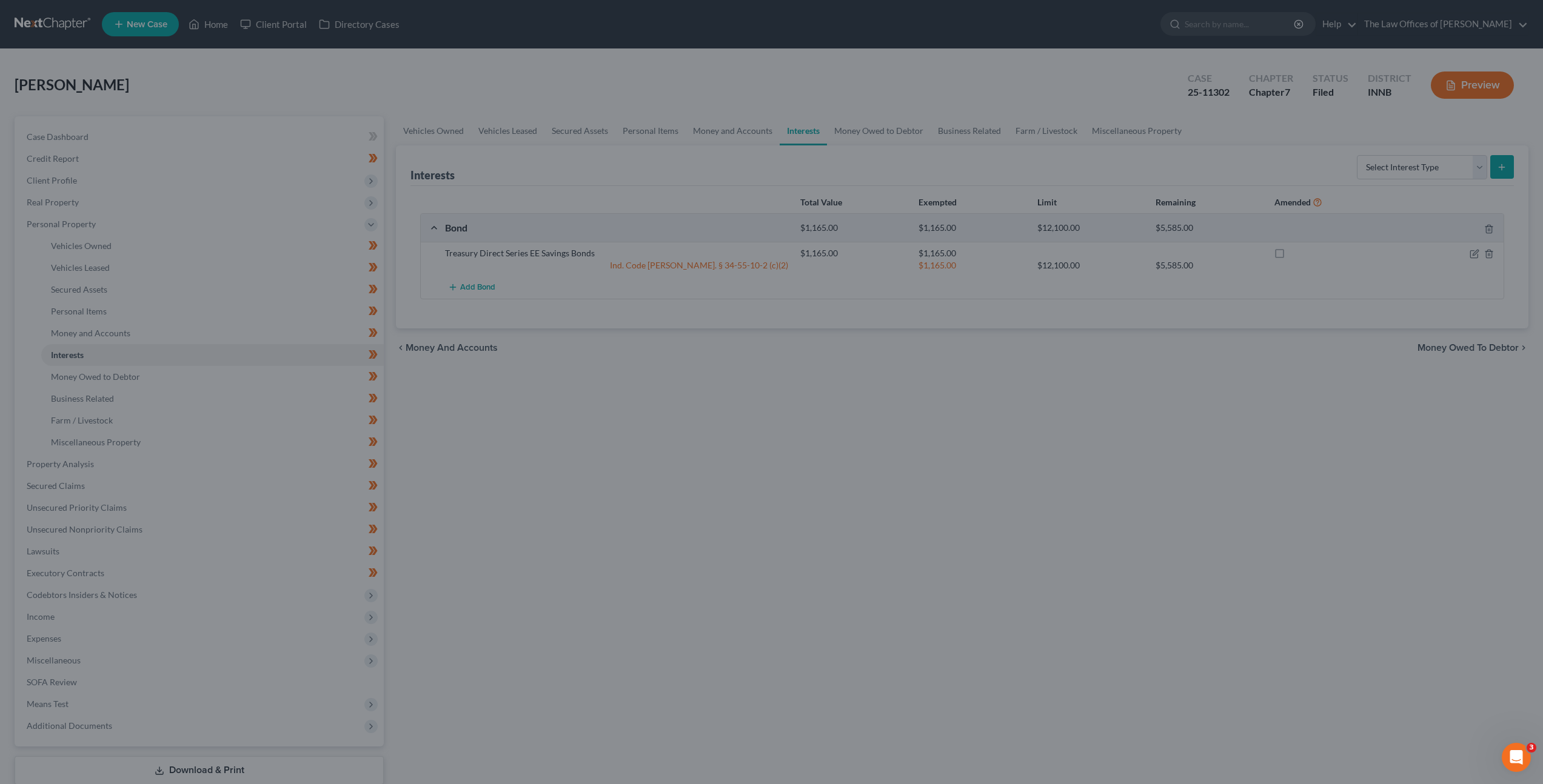
click at [934, 410] on div "Vehicles Owned Vehicles Leased Secured Assets Personal Items Money and Accounts…" at bounding box center [962, 466] width 1145 height 700
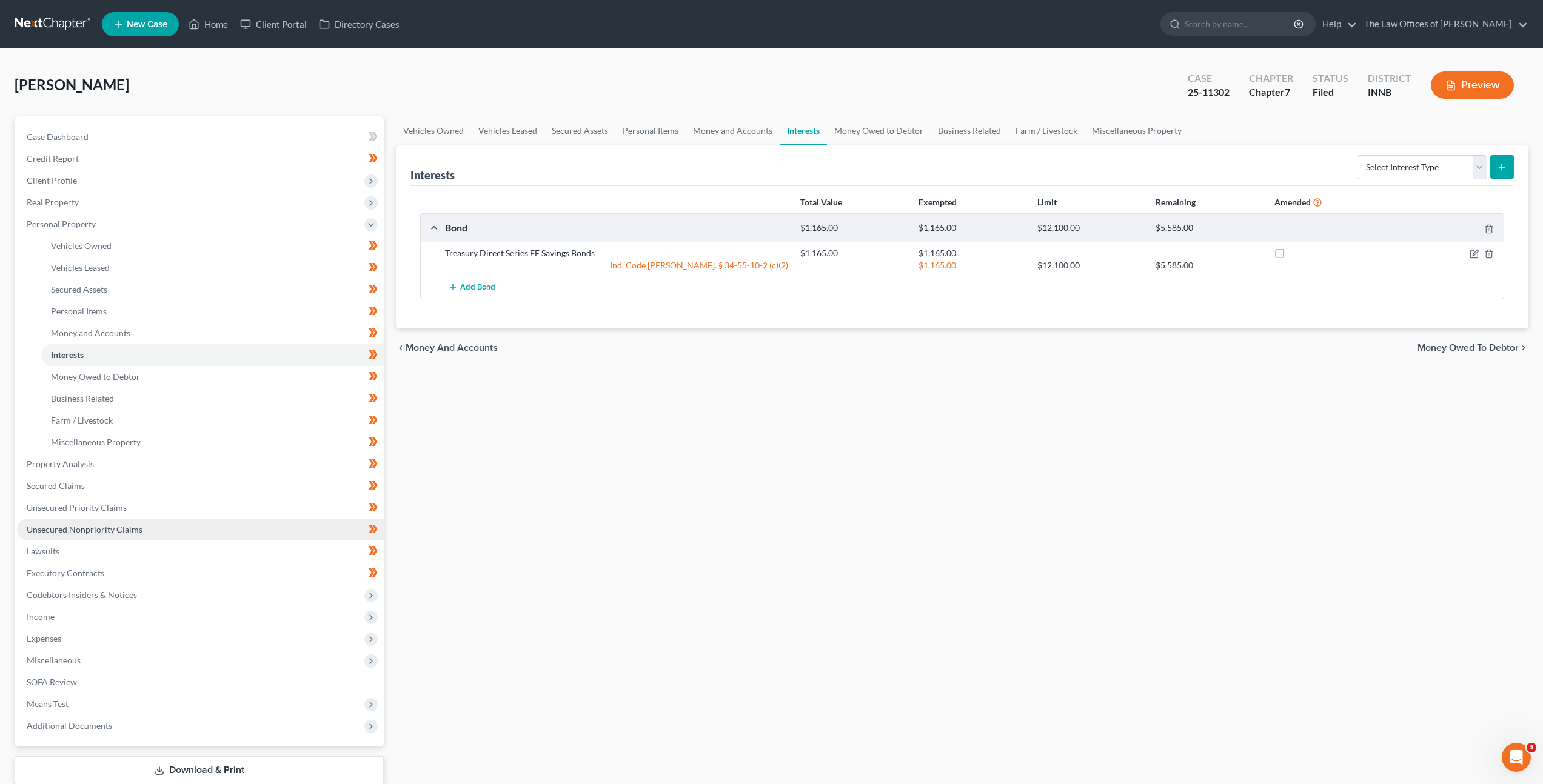
click at [263, 519] on link "Unsecured Nonpriority Claims" at bounding box center [200, 529] width 367 height 22
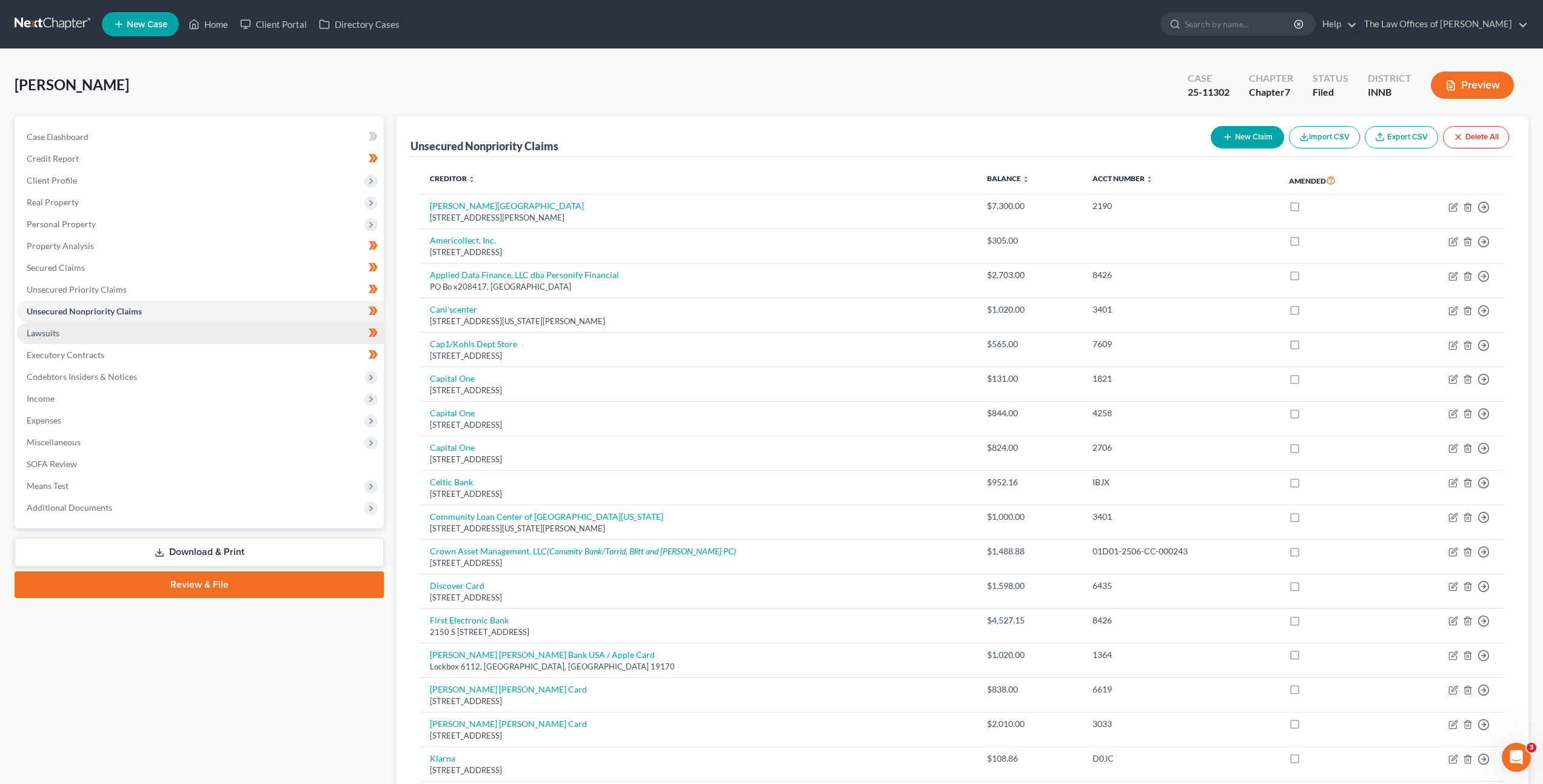
click at [210, 326] on link "Lawsuits" at bounding box center [200, 333] width 367 height 22
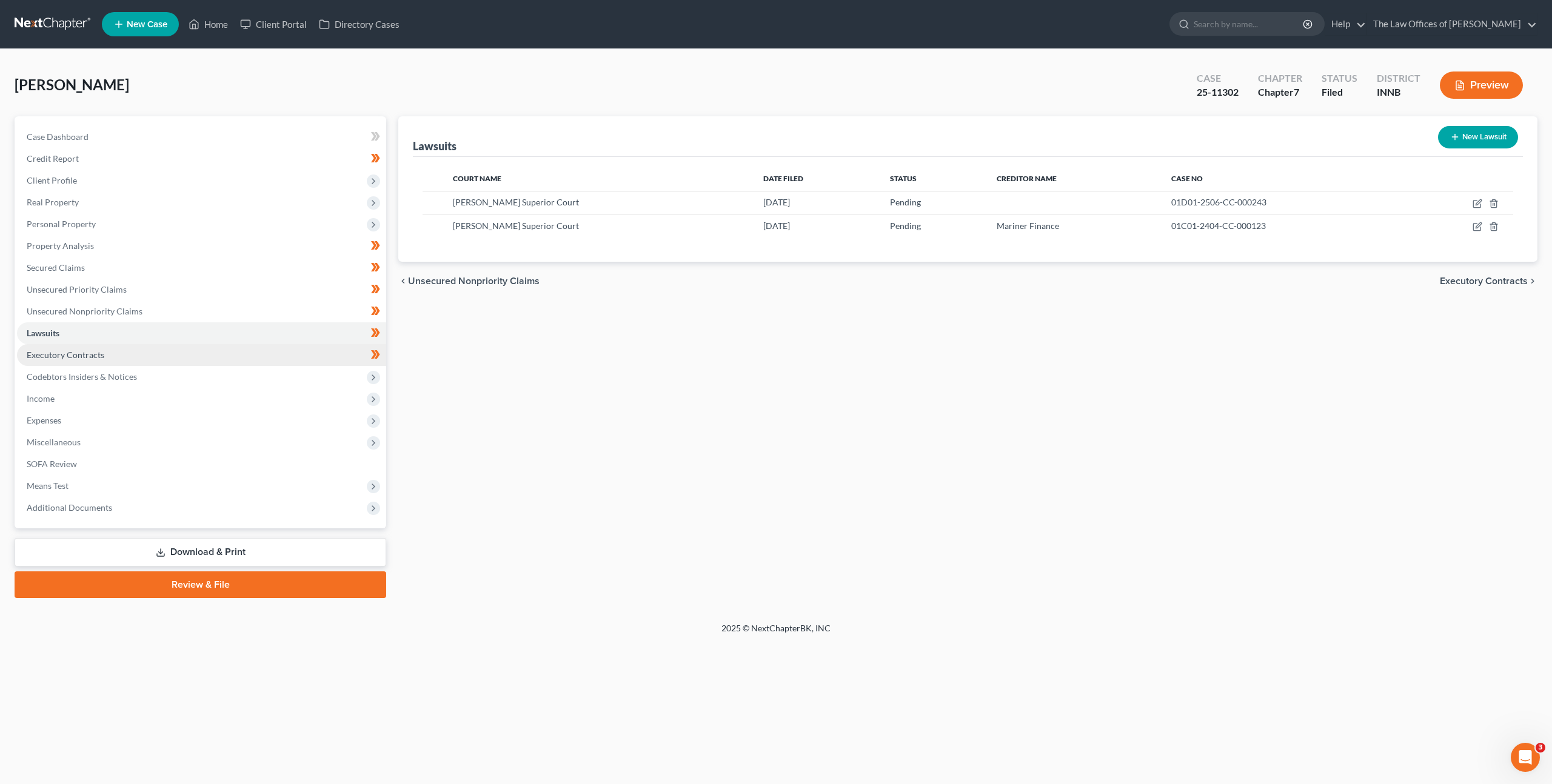
click at [210, 356] on link "Executory Contracts" at bounding box center [202, 355] width 369 height 22
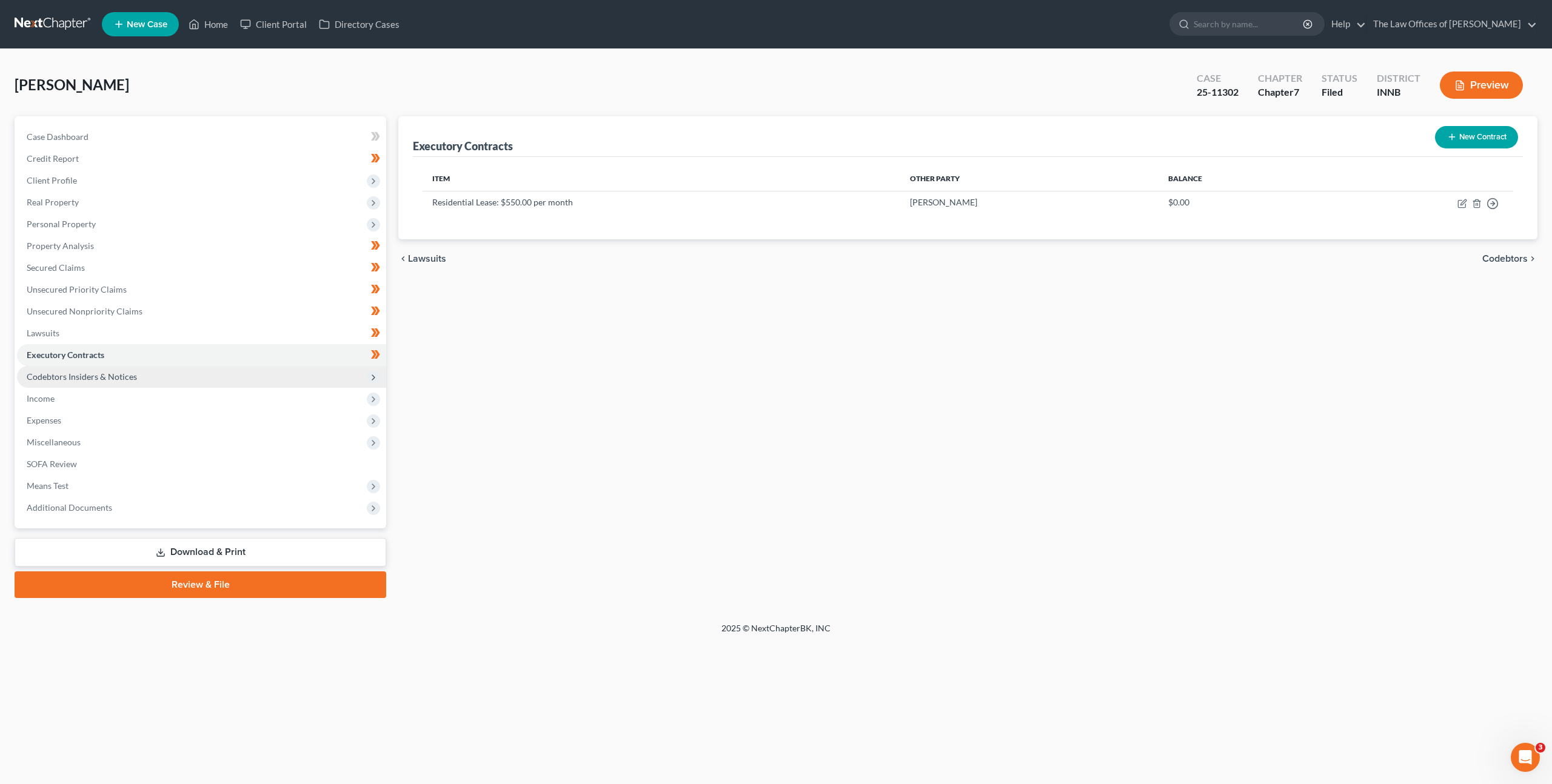
click at [198, 378] on span "Codebtors Insiders & Notices" at bounding box center [202, 377] width 369 height 22
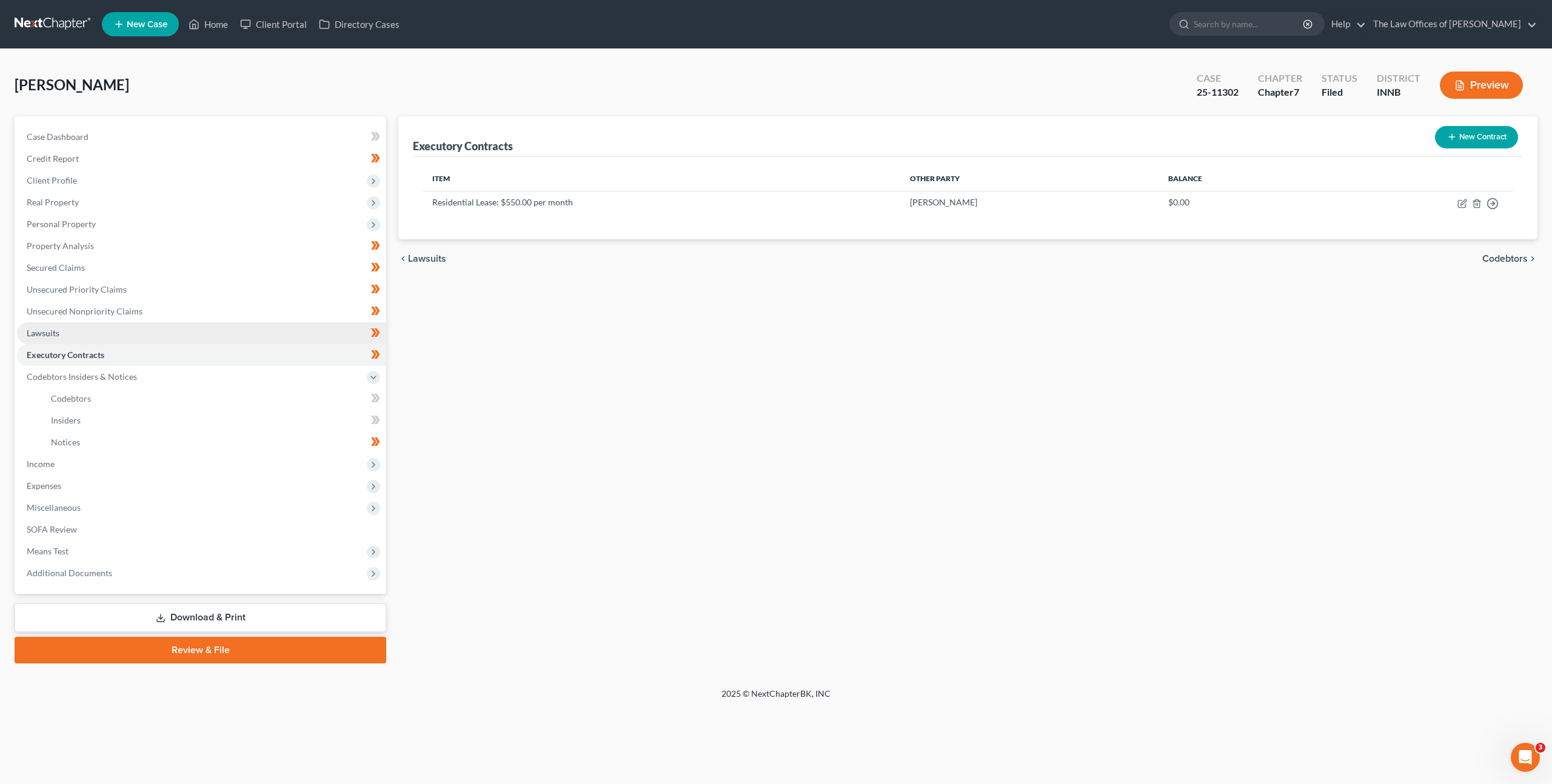
click at [204, 343] on link "Lawsuits" at bounding box center [202, 333] width 369 height 22
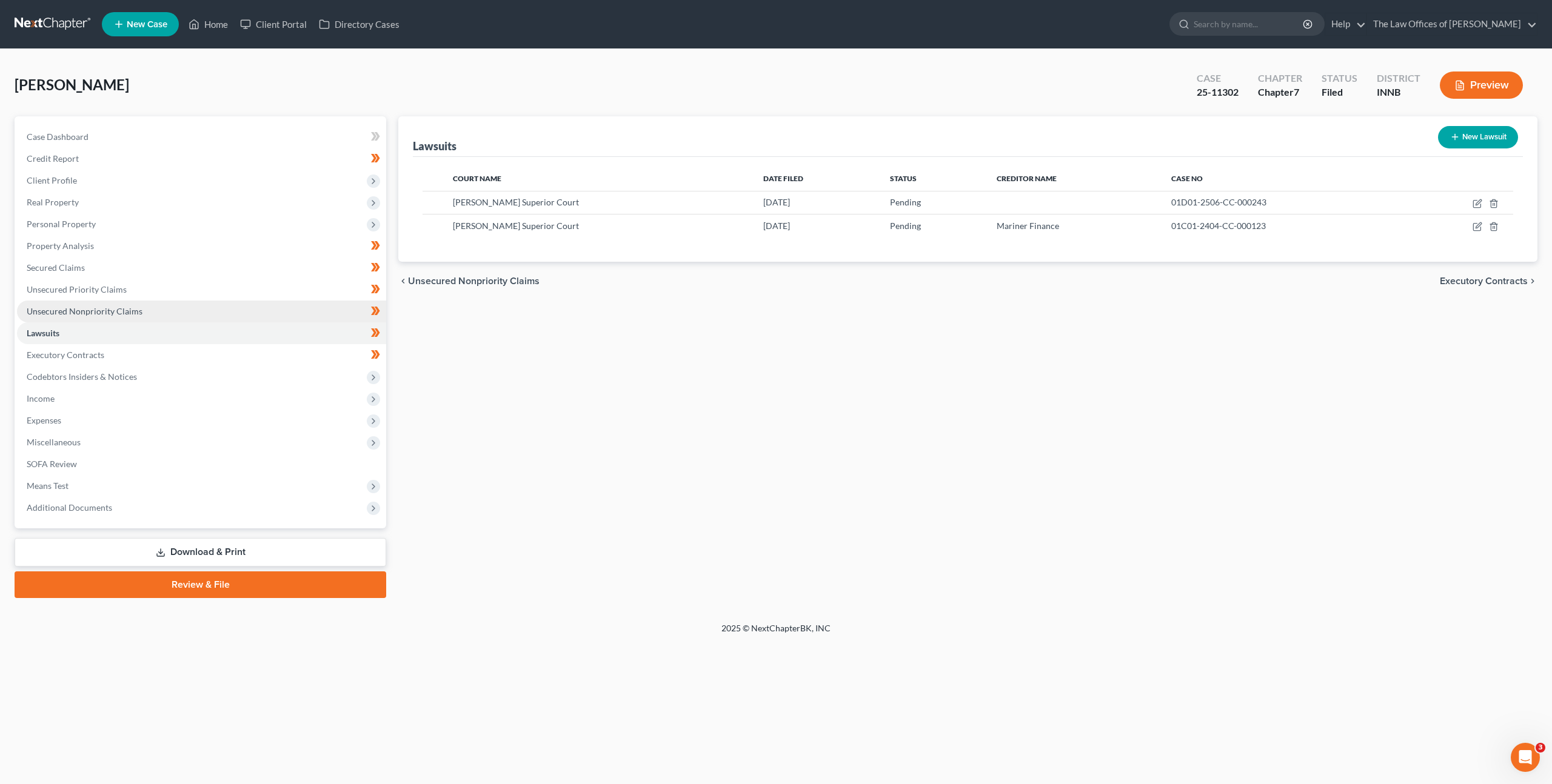
click at [214, 307] on link "Unsecured Nonpriority Claims" at bounding box center [202, 311] width 369 height 22
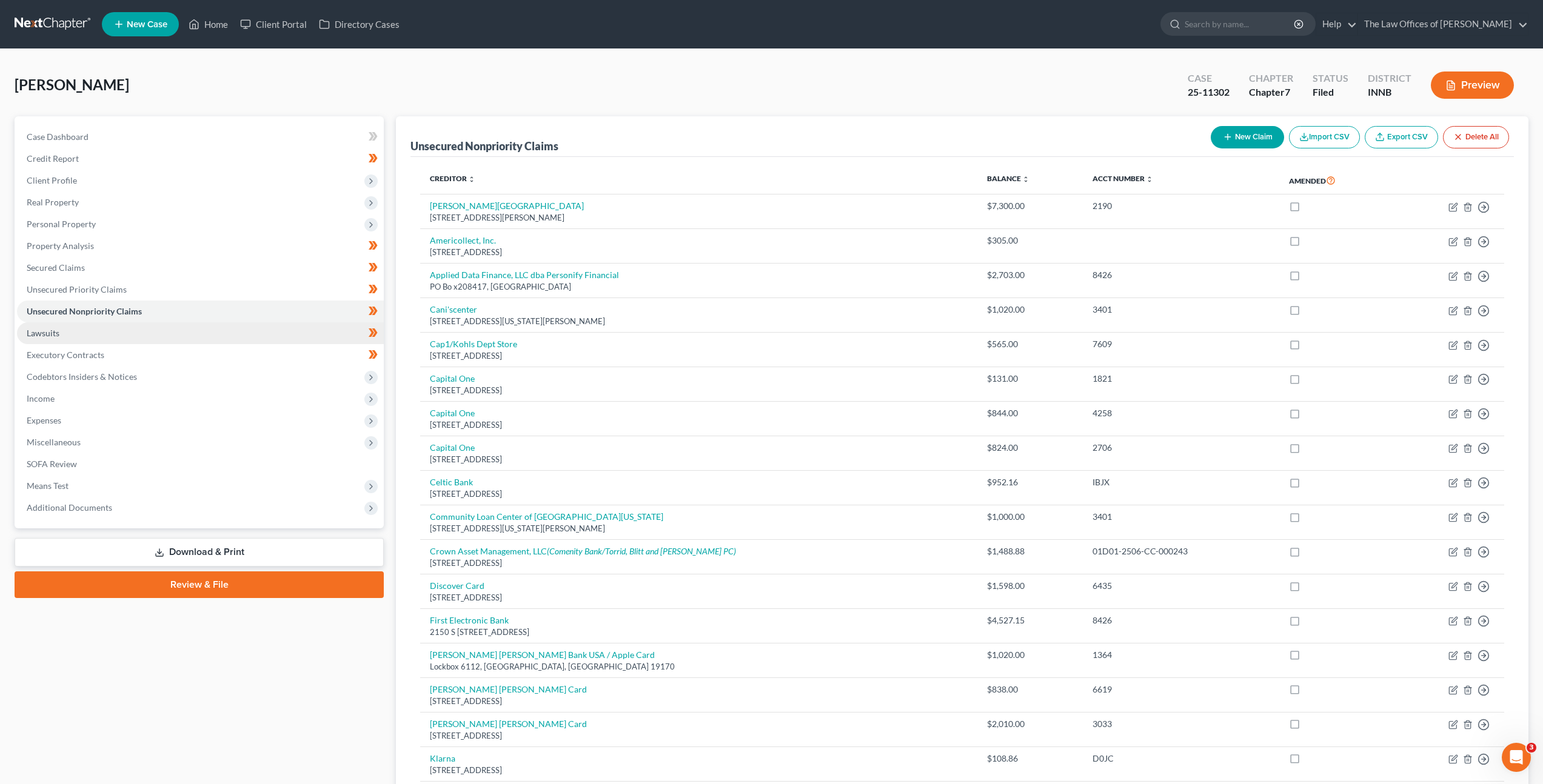
click at [177, 337] on link "Lawsuits" at bounding box center [200, 333] width 367 height 22
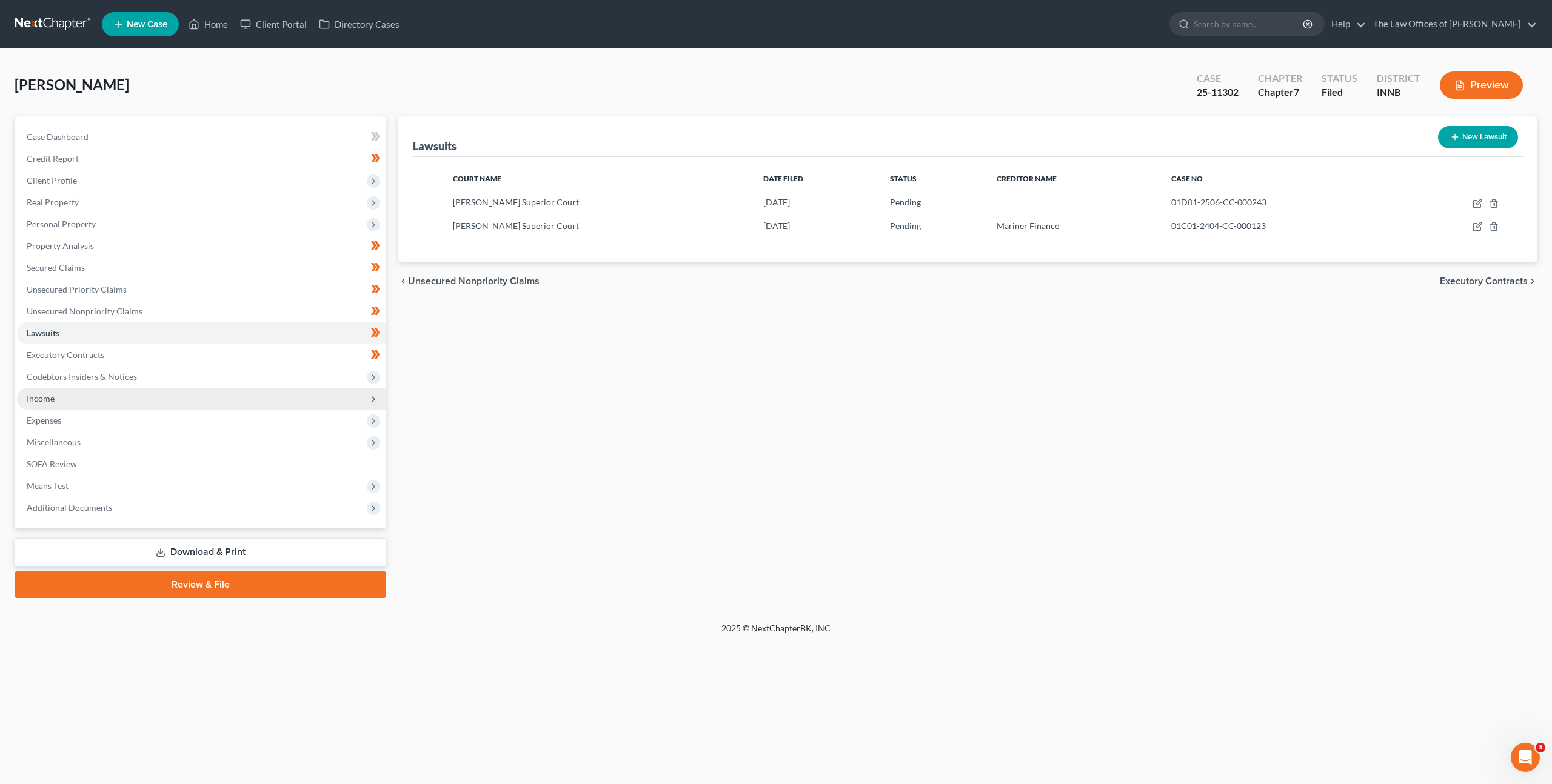
click at [179, 393] on span "Income" at bounding box center [202, 398] width 369 height 22
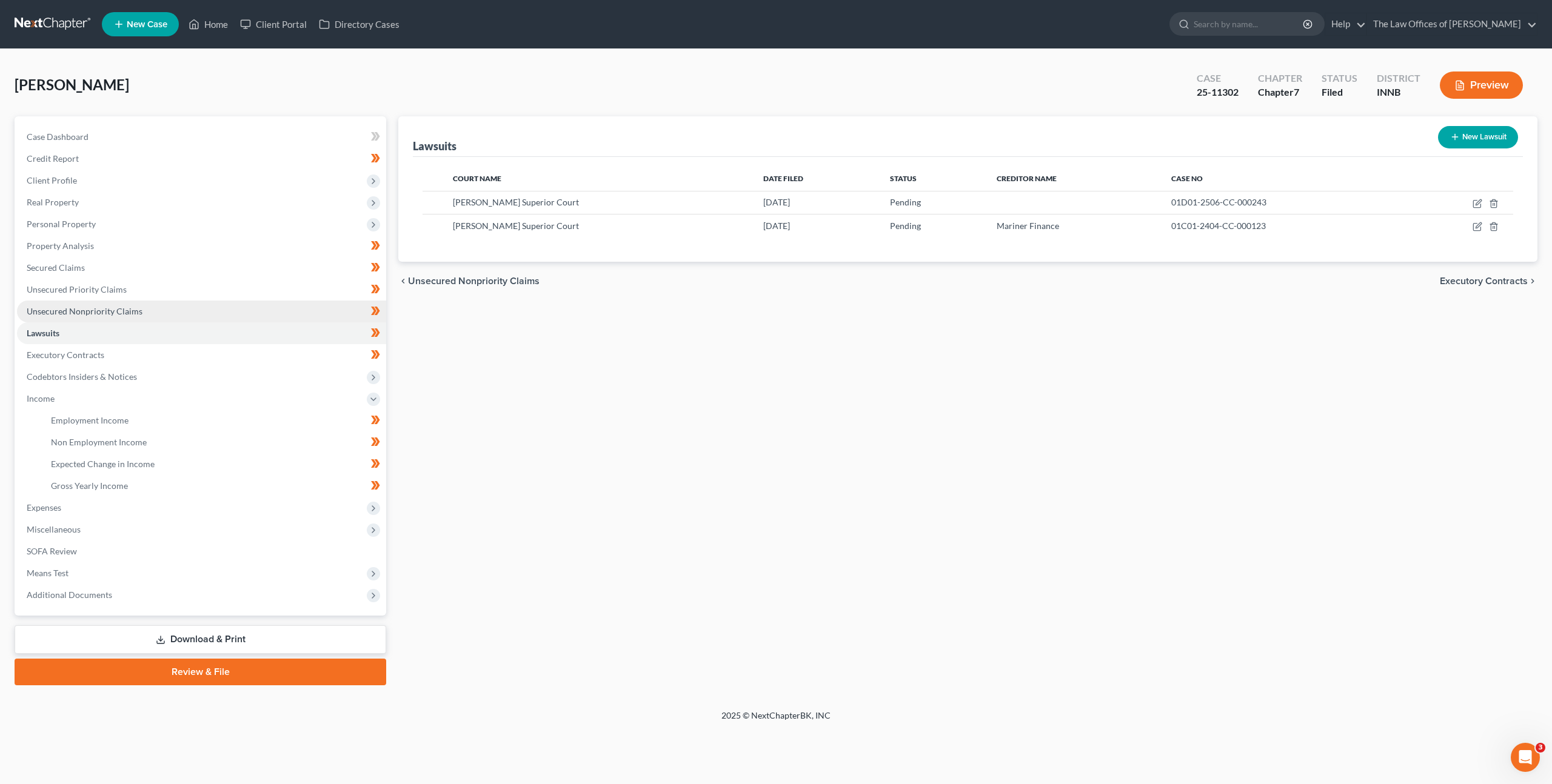
click at [153, 309] on link "Unsecured Nonpriority Claims" at bounding box center [202, 311] width 369 height 22
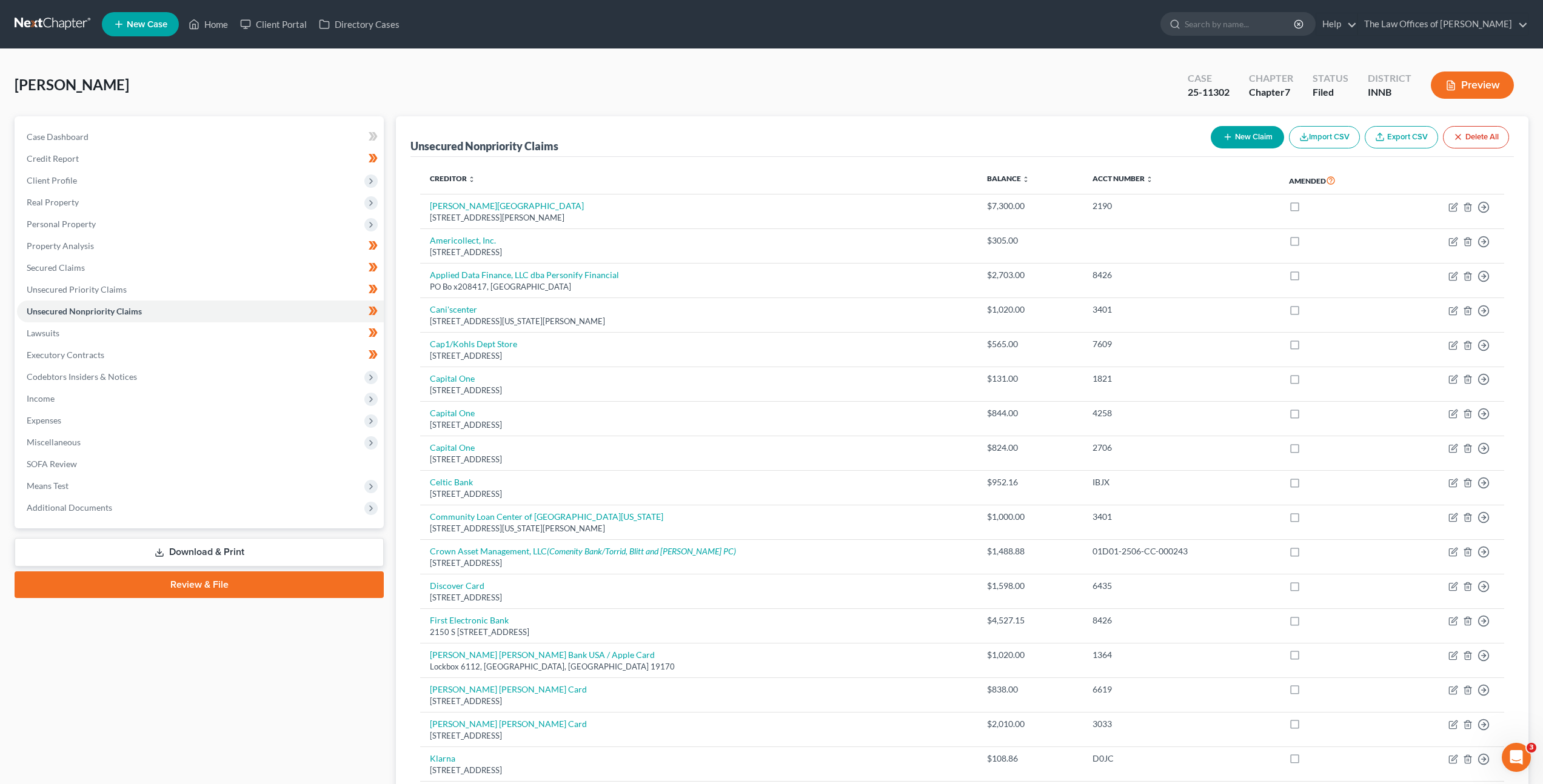
click at [744, 139] on div "Unsecured Nonpriority Claims New Claim Import CSV Export CSV Delete All" at bounding box center [962, 137] width 1103 height 41
click at [45, 27] on link at bounding box center [53, 24] width 77 height 22
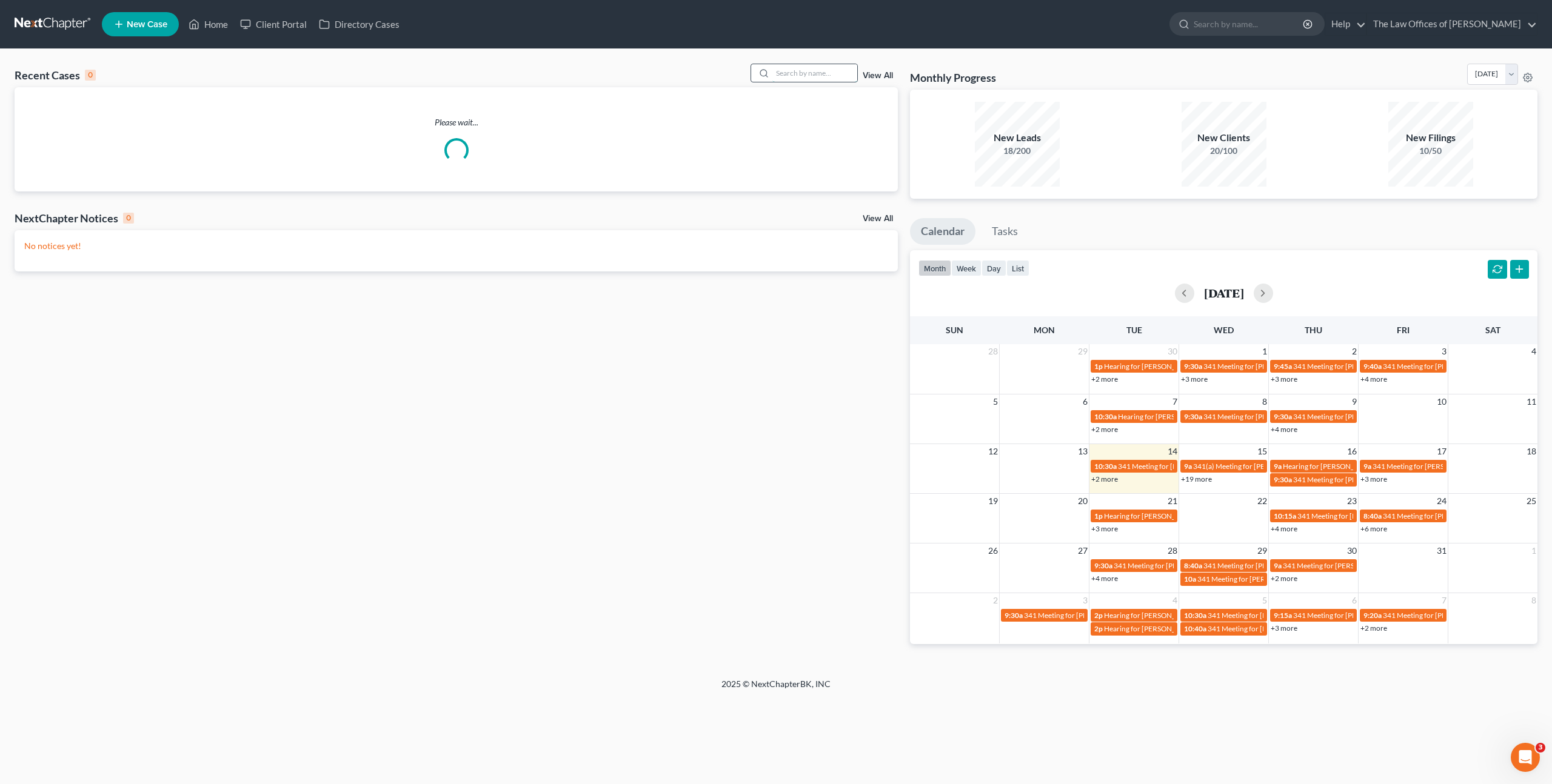
click at [801, 71] on input "search" at bounding box center [815, 73] width 85 height 18
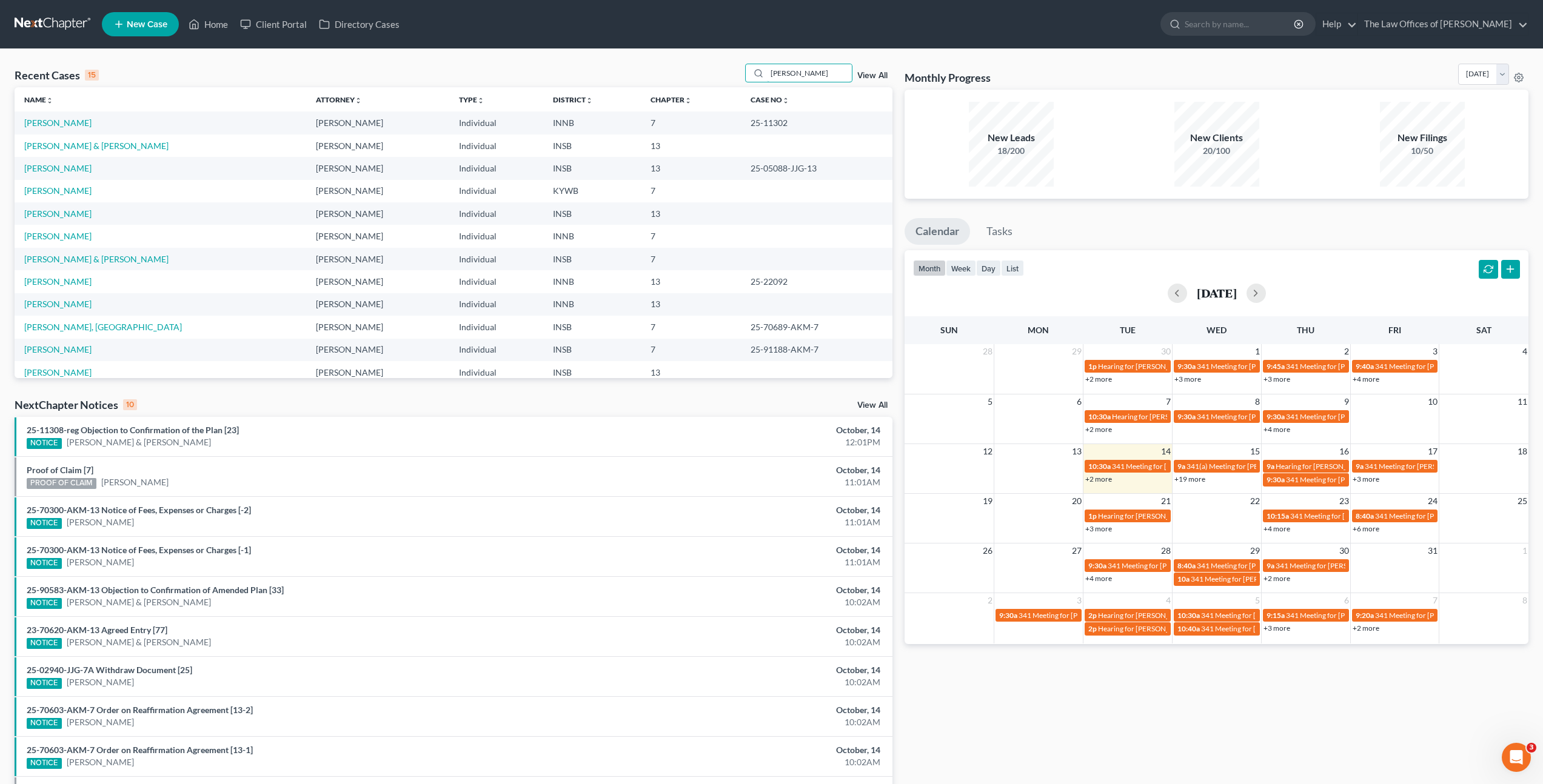
type input "[PERSON_NAME]"
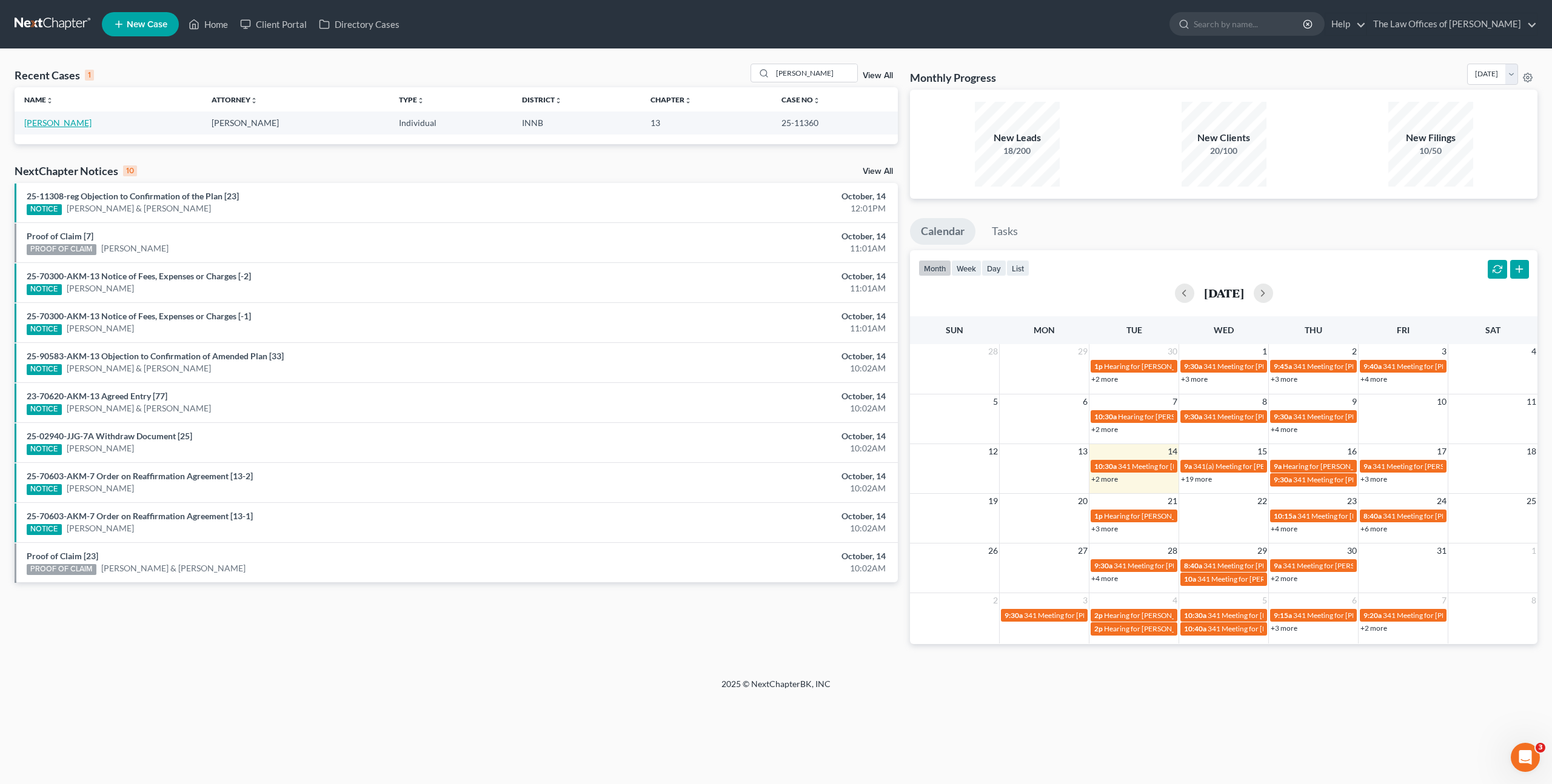
click at [54, 126] on link "[PERSON_NAME]" at bounding box center [58, 123] width 67 height 10
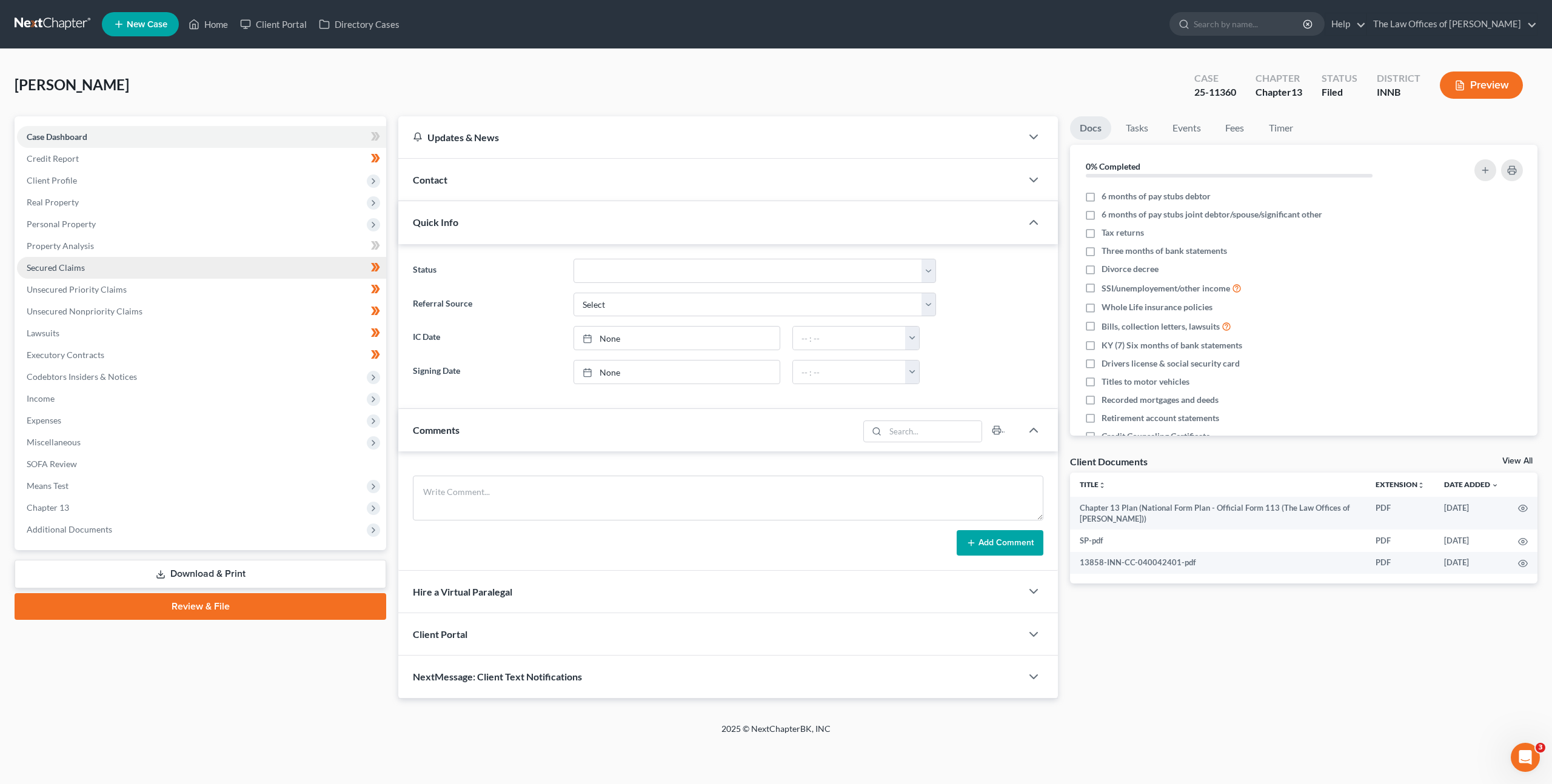
click at [288, 269] on link "Secured Claims" at bounding box center [202, 267] width 369 height 22
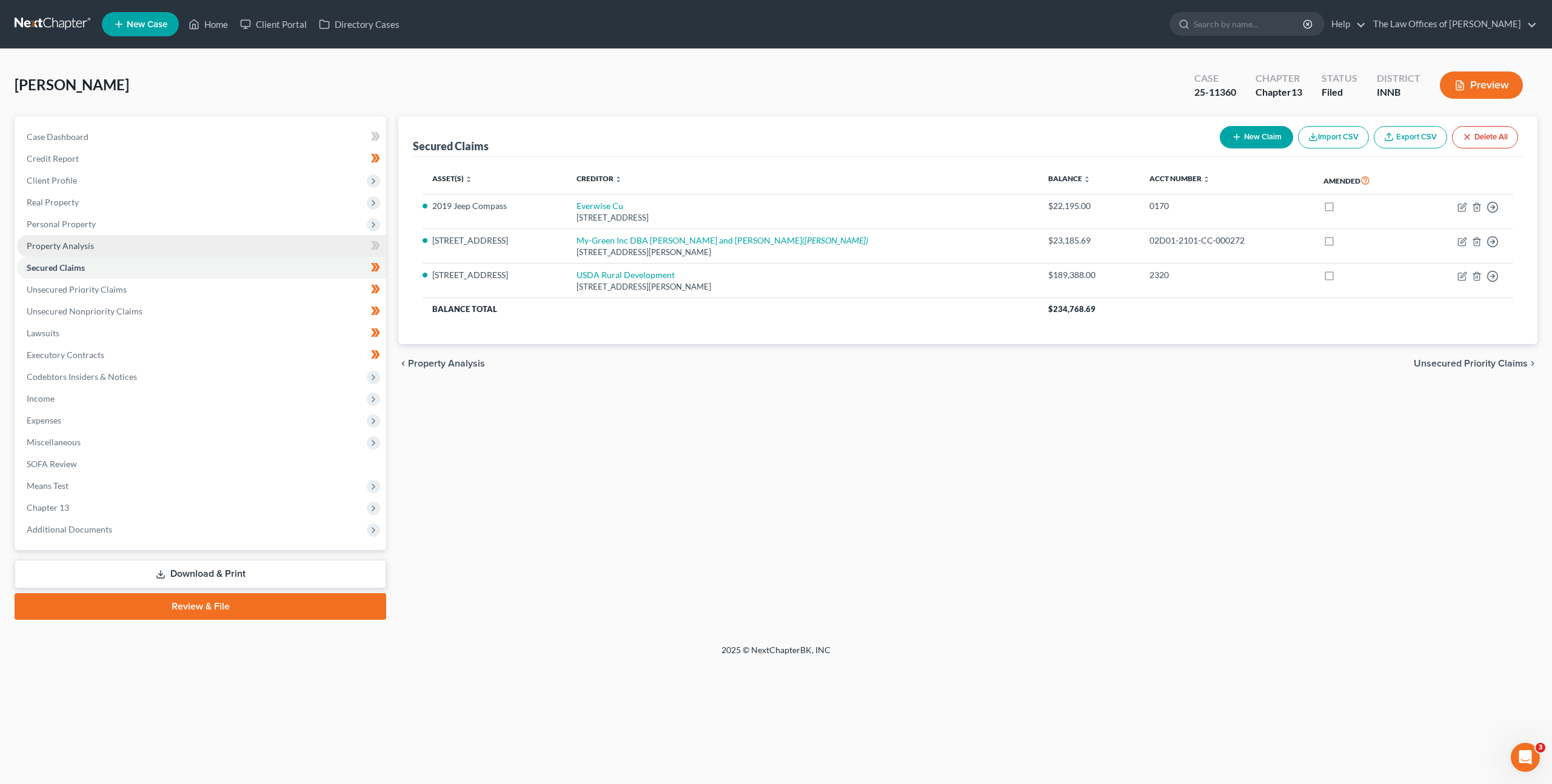
click at [259, 241] on link "Property Analysis" at bounding box center [202, 246] width 369 height 22
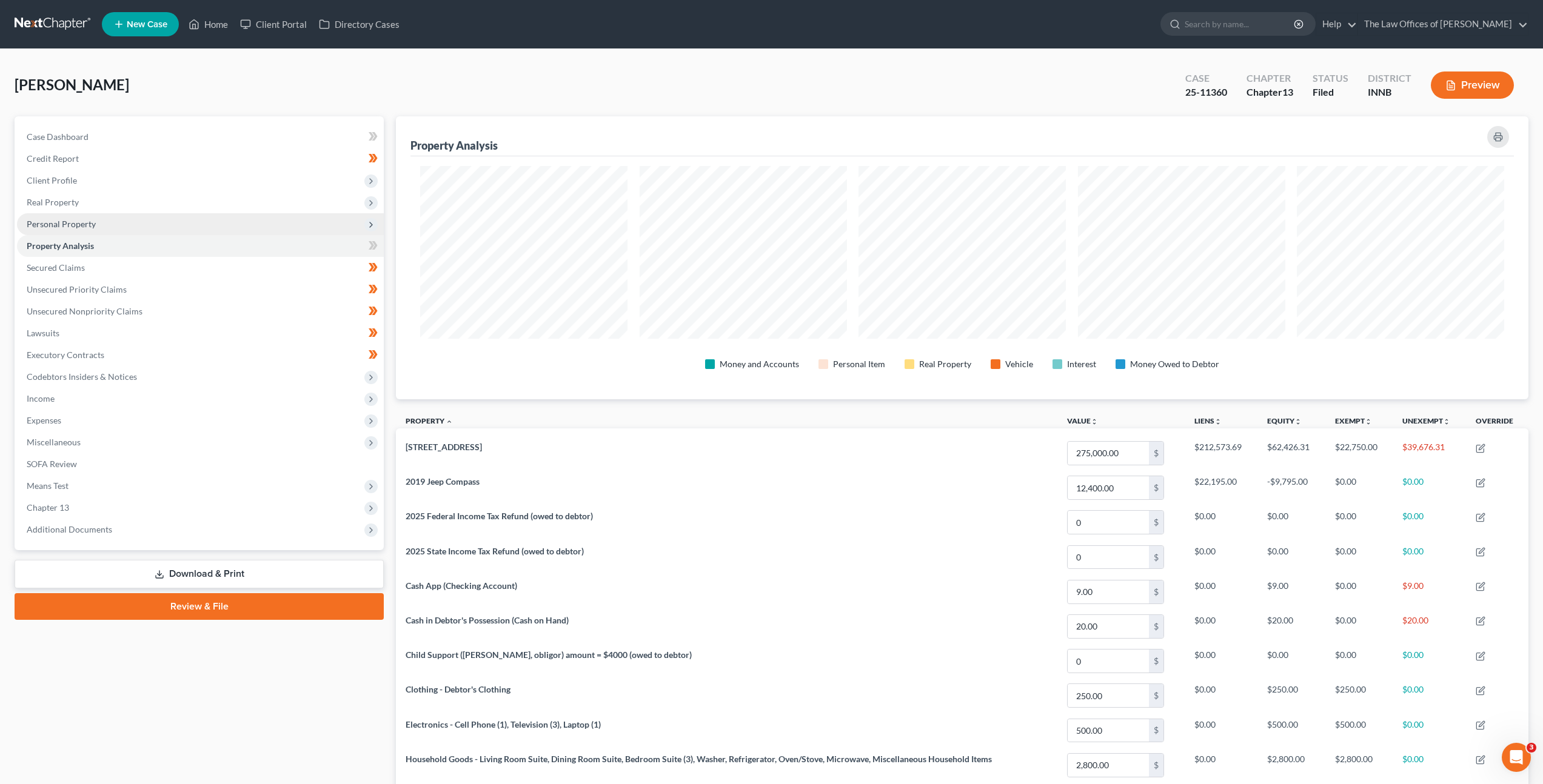
scroll to position [283, 1133]
click at [248, 270] on link "Secured Claims" at bounding box center [200, 267] width 367 height 22
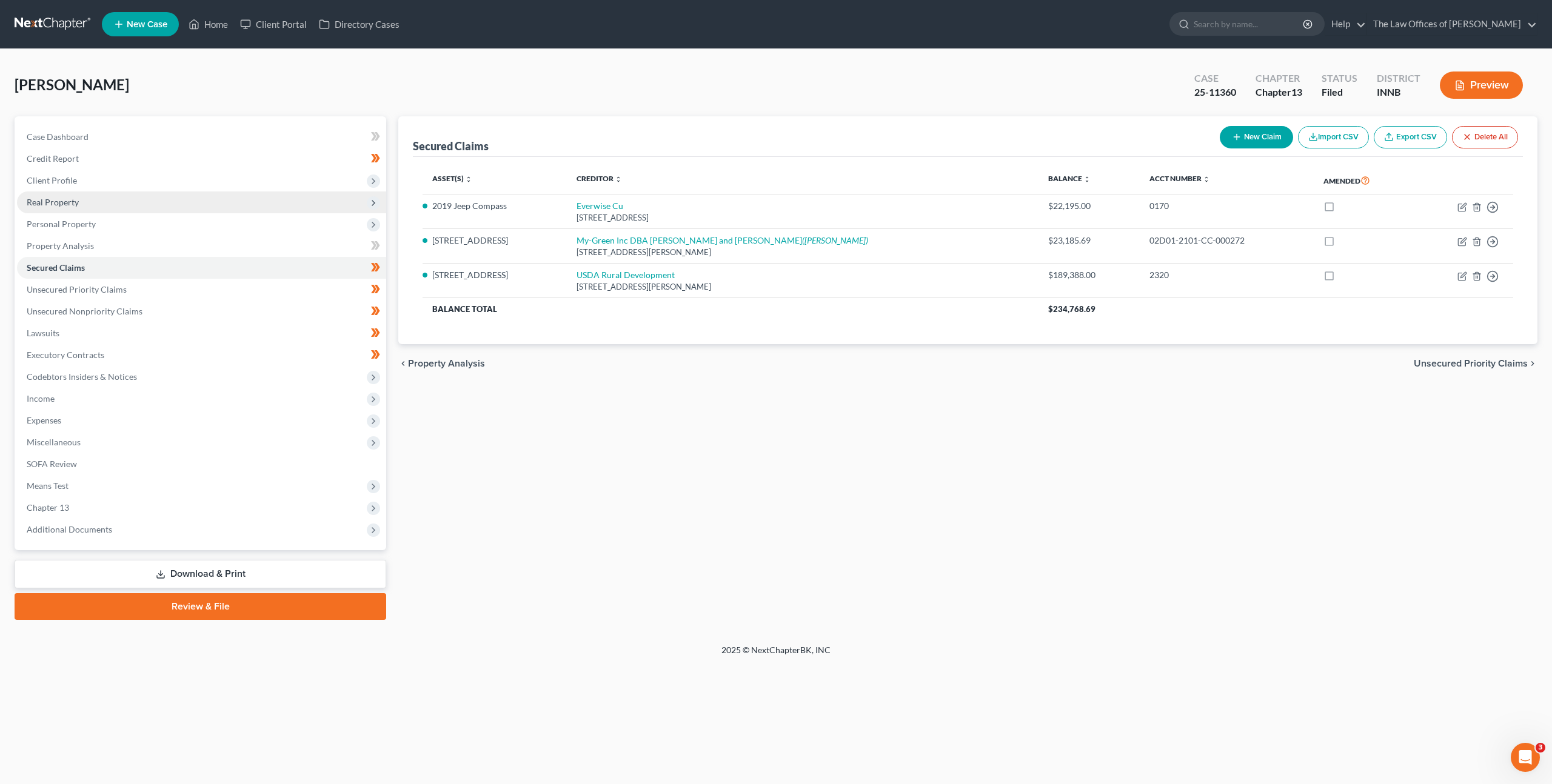
click at [240, 212] on span "Real Property" at bounding box center [202, 202] width 369 height 22
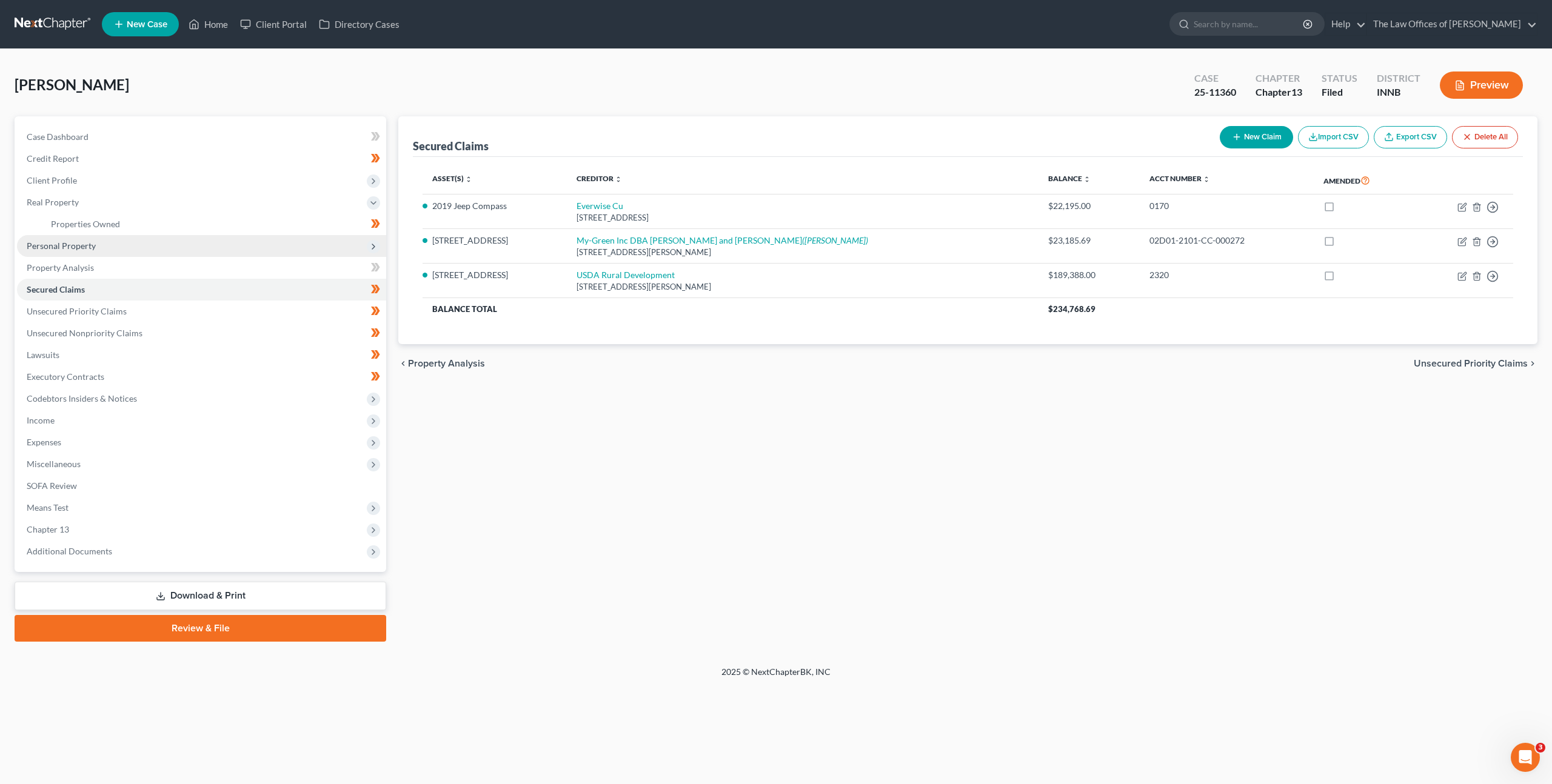
click at [237, 248] on span "Personal Property" at bounding box center [202, 246] width 369 height 22
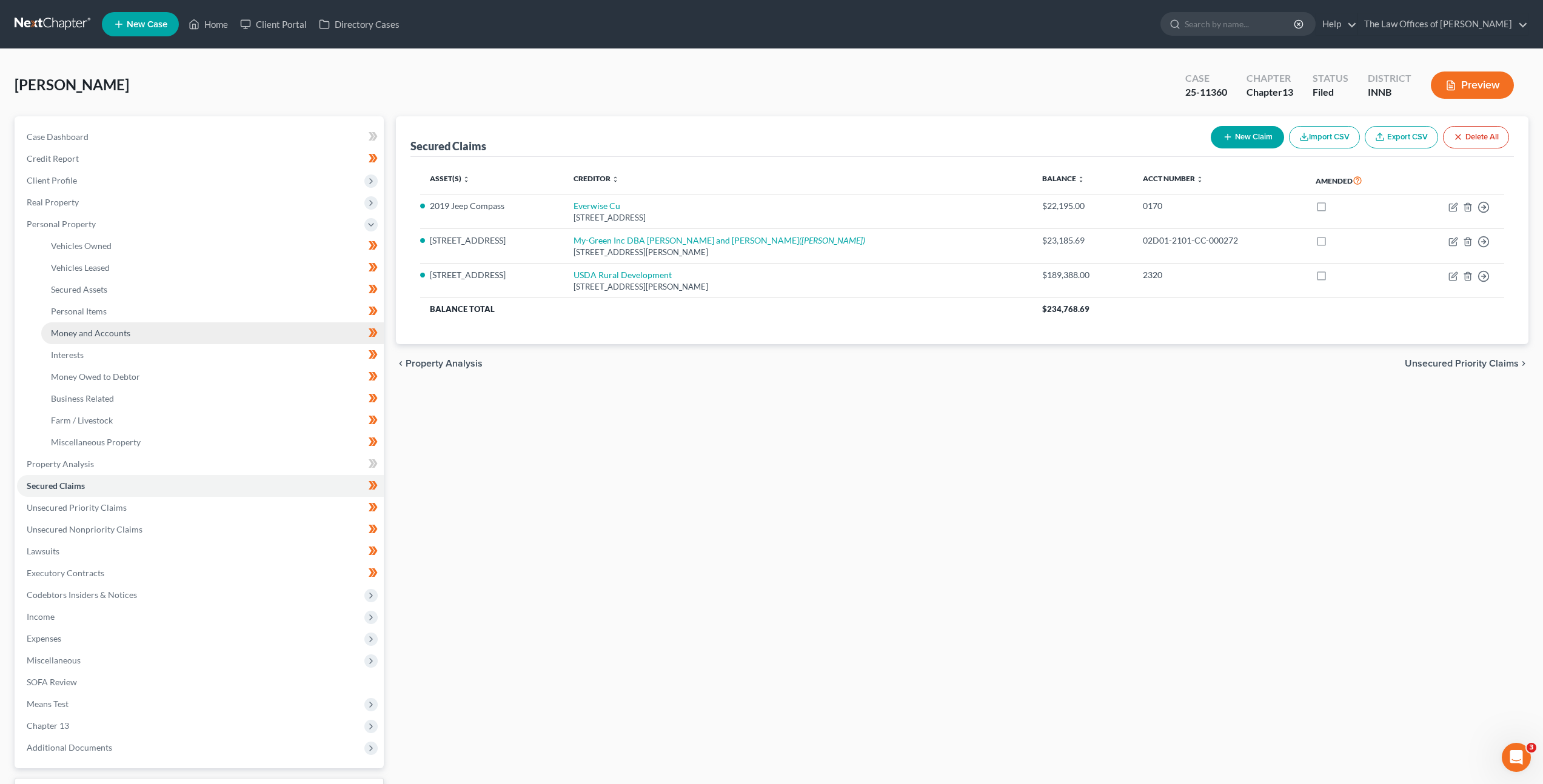
click at [205, 327] on link "Money and Accounts" at bounding box center [212, 333] width 343 height 22
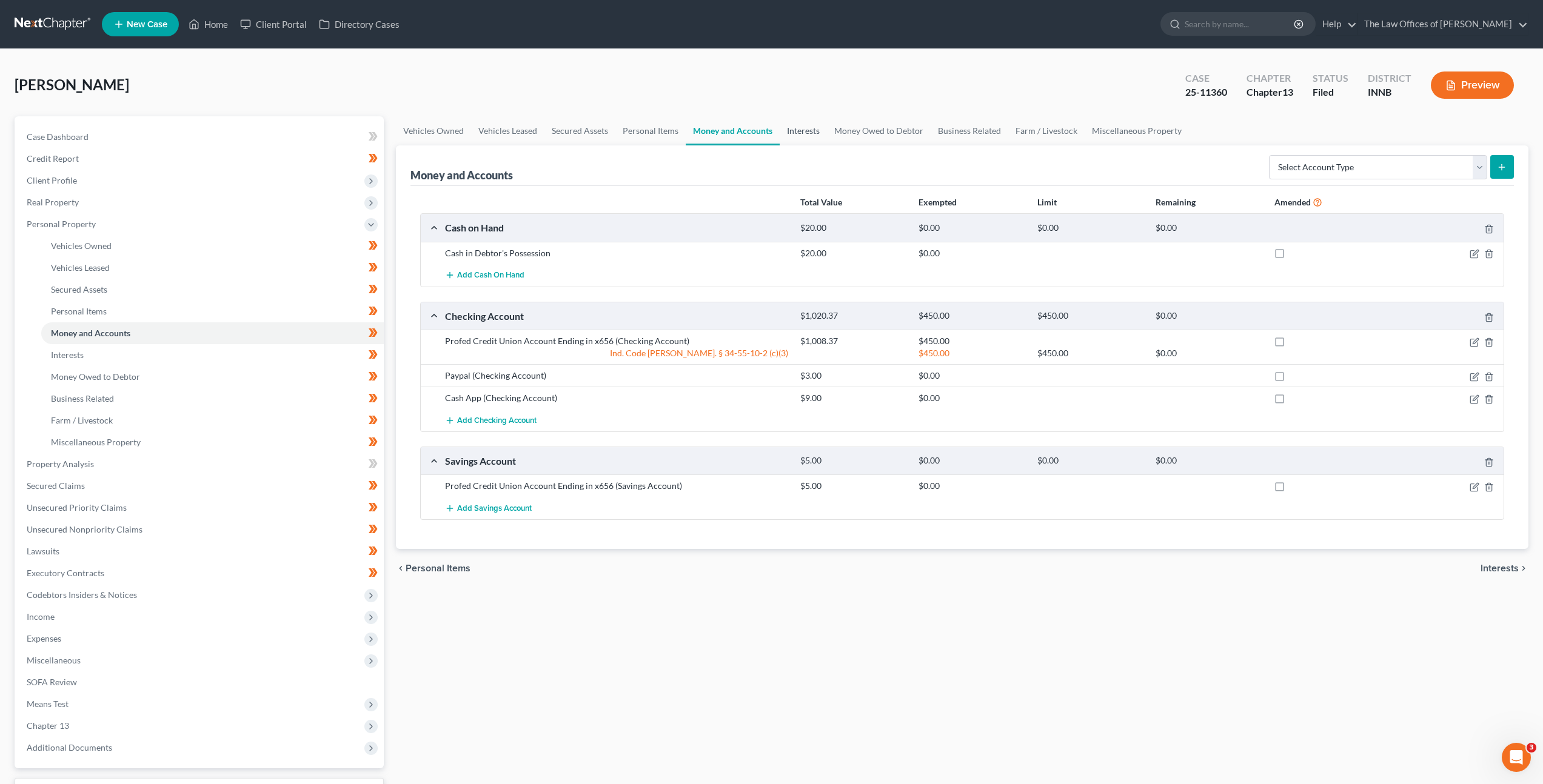
click at [802, 126] on link "Interests" at bounding box center [803, 131] width 47 height 29
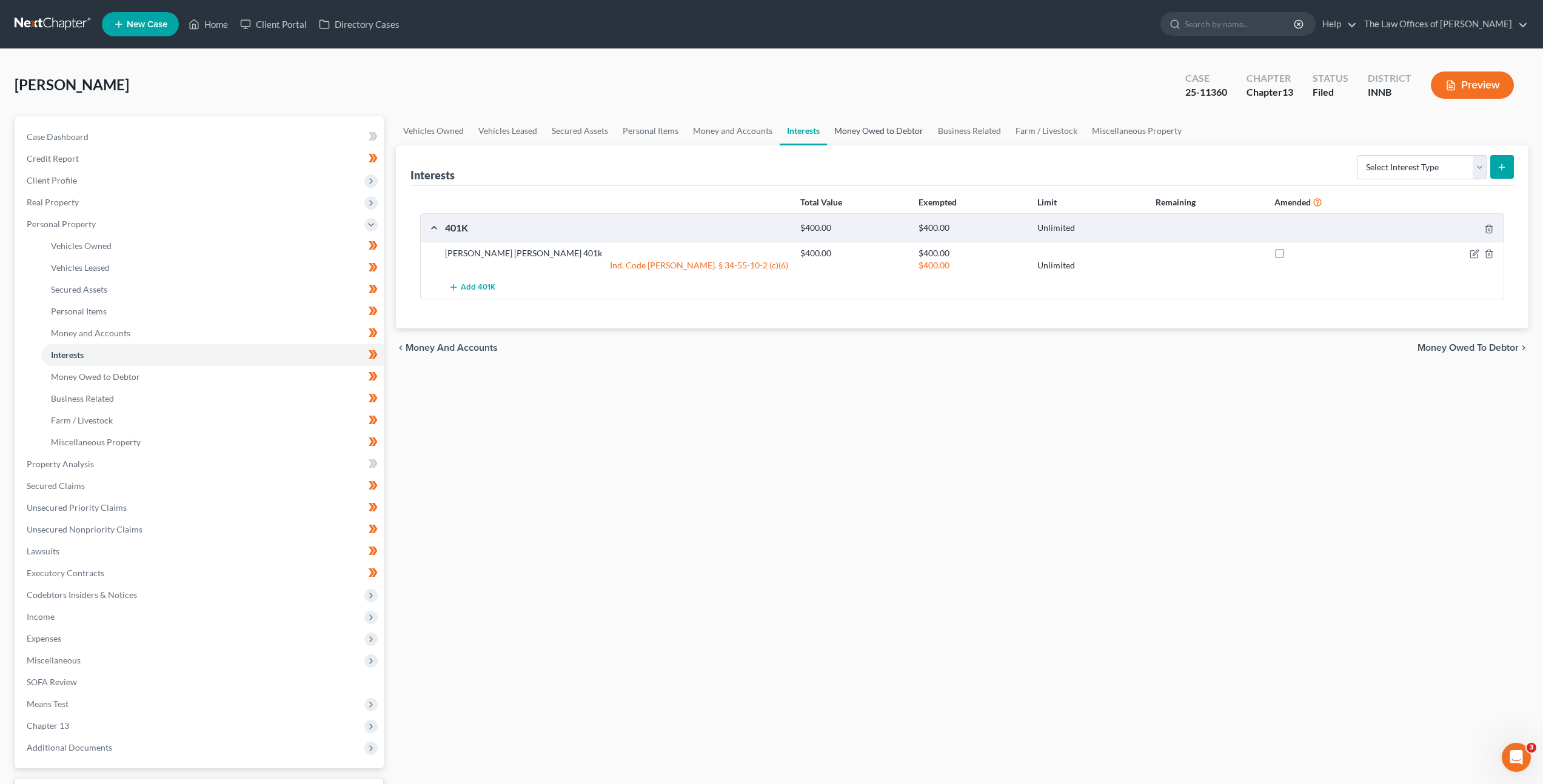
click at [877, 134] on link "Money Owed to Debtor" at bounding box center [879, 131] width 104 height 29
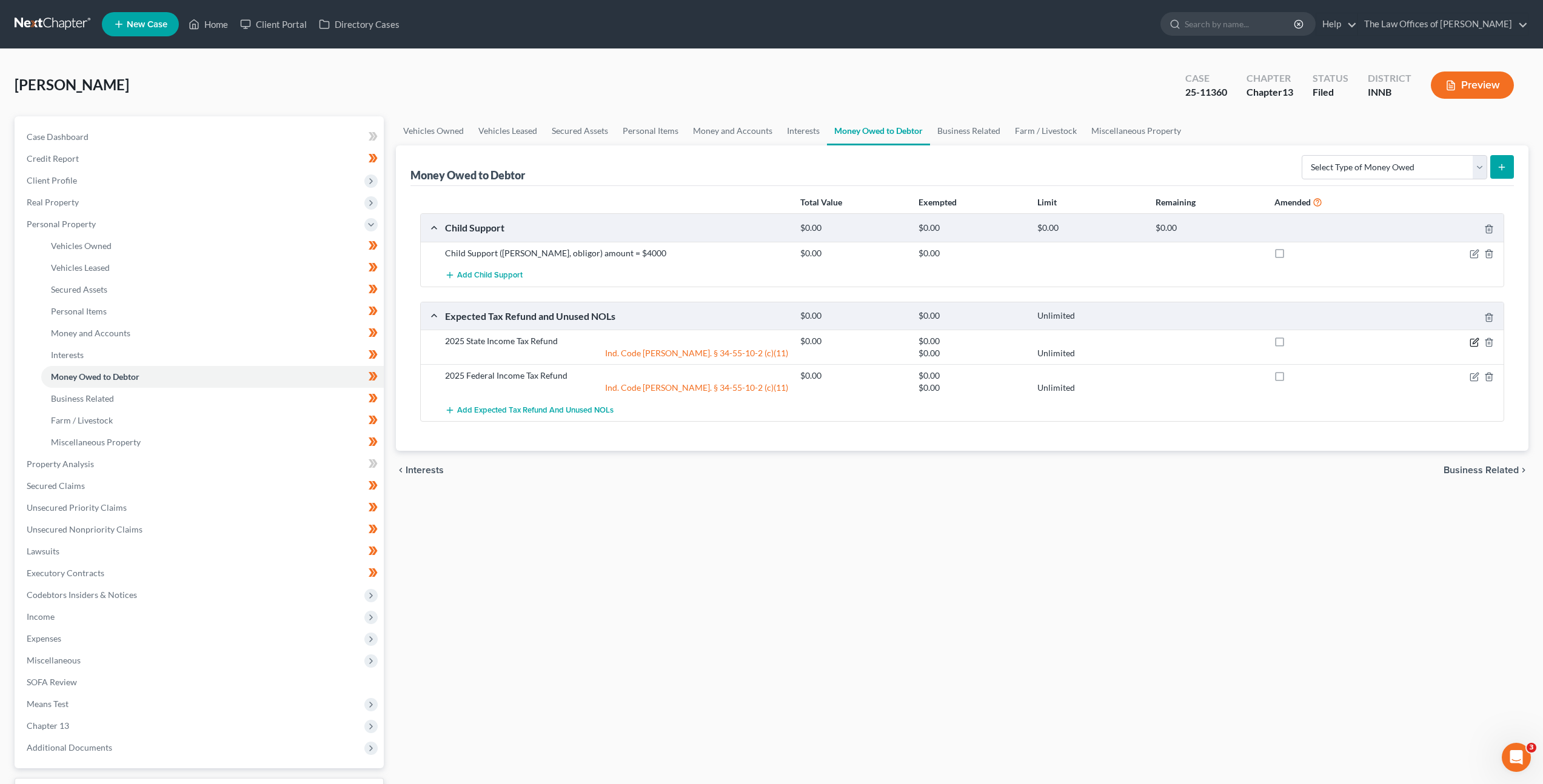
click at [1475, 343] on icon "button" at bounding box center [1474, 342] width 10 height 10
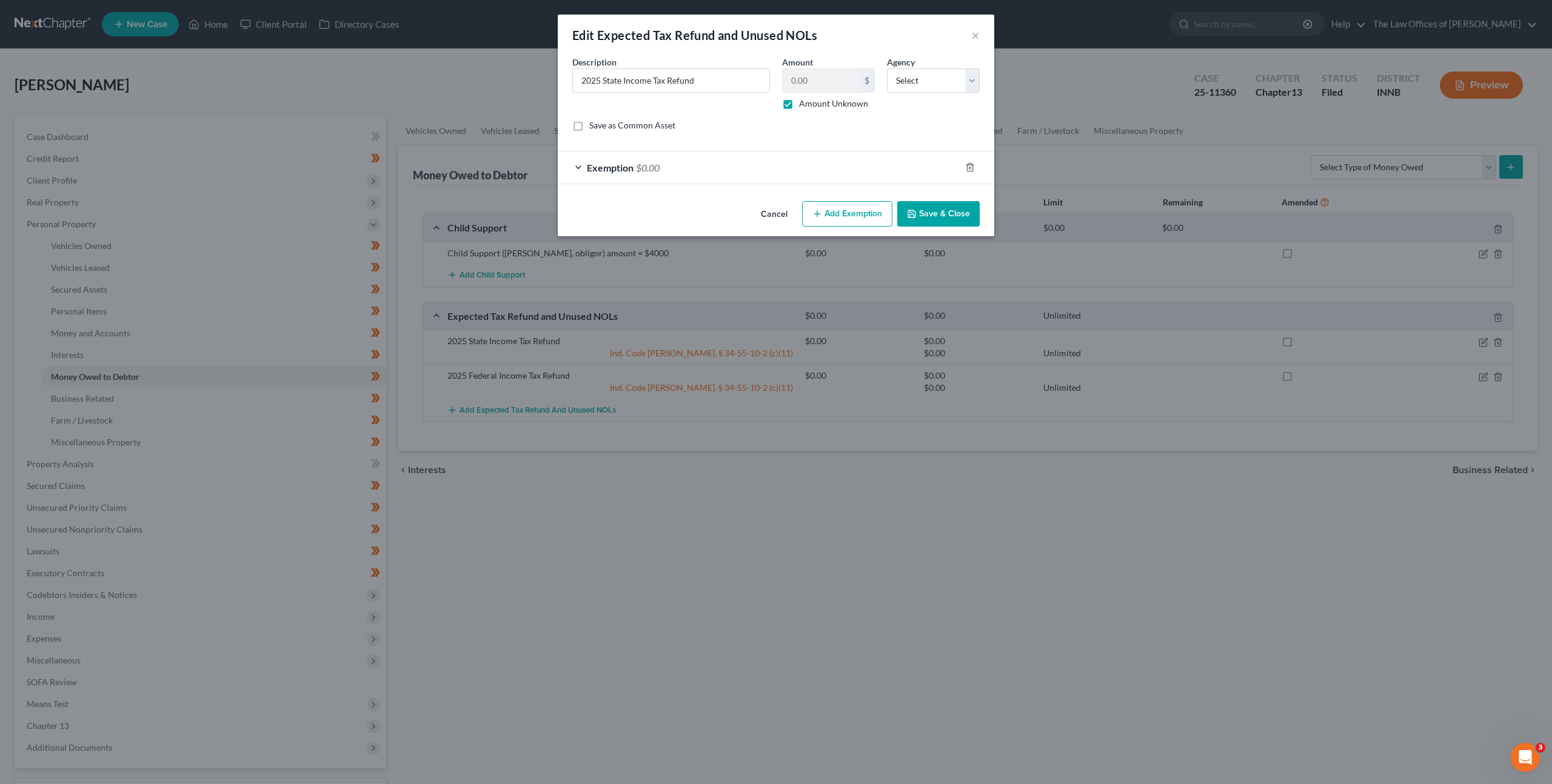
click at [866, 155] on div "Exemption $0.00" at bounding box center [759, 167] width 402 height 32
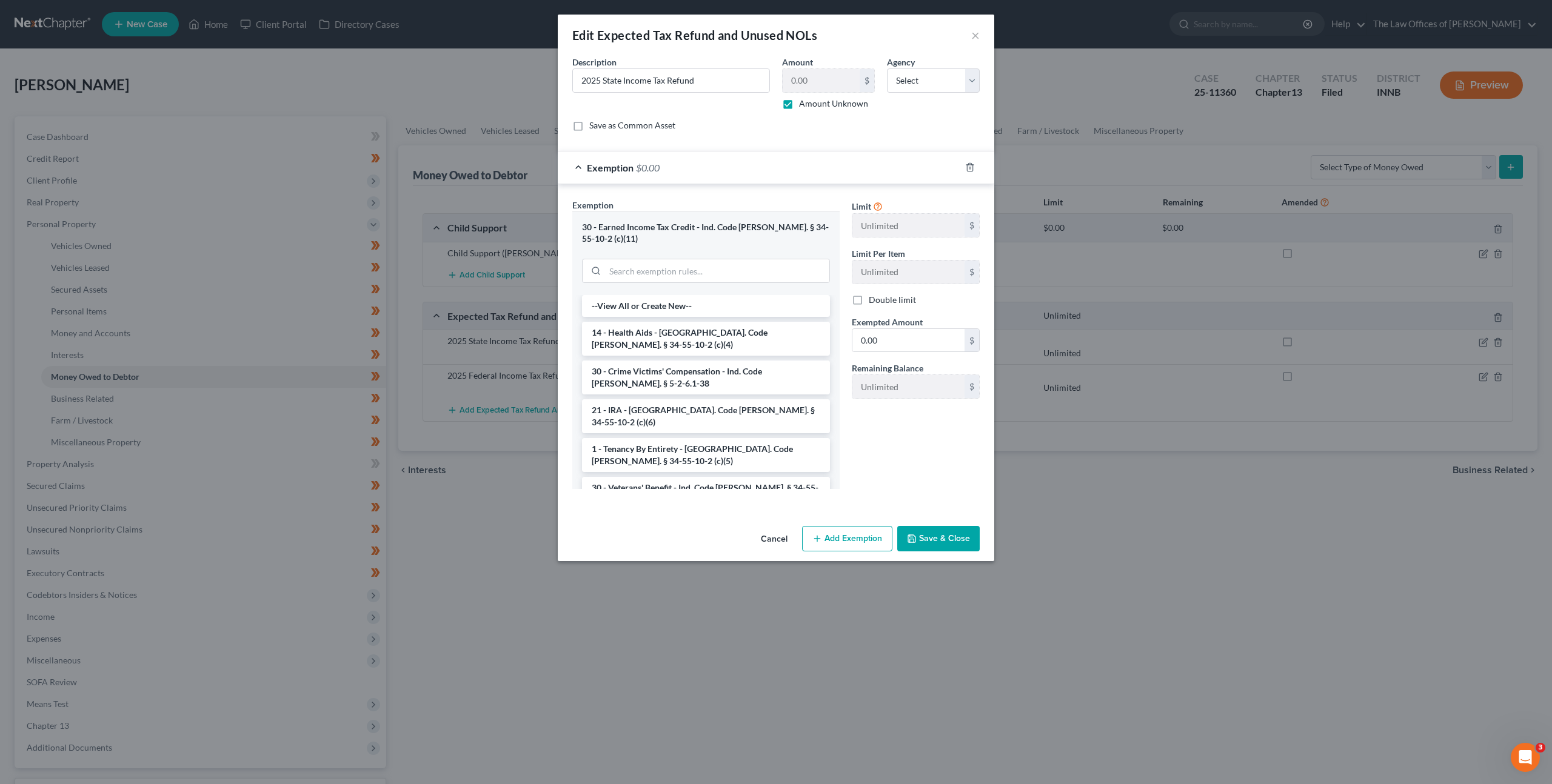
click at [829, 172] on div "Exemption $0.00" at bounding box center [759, 167] width 402 height 32
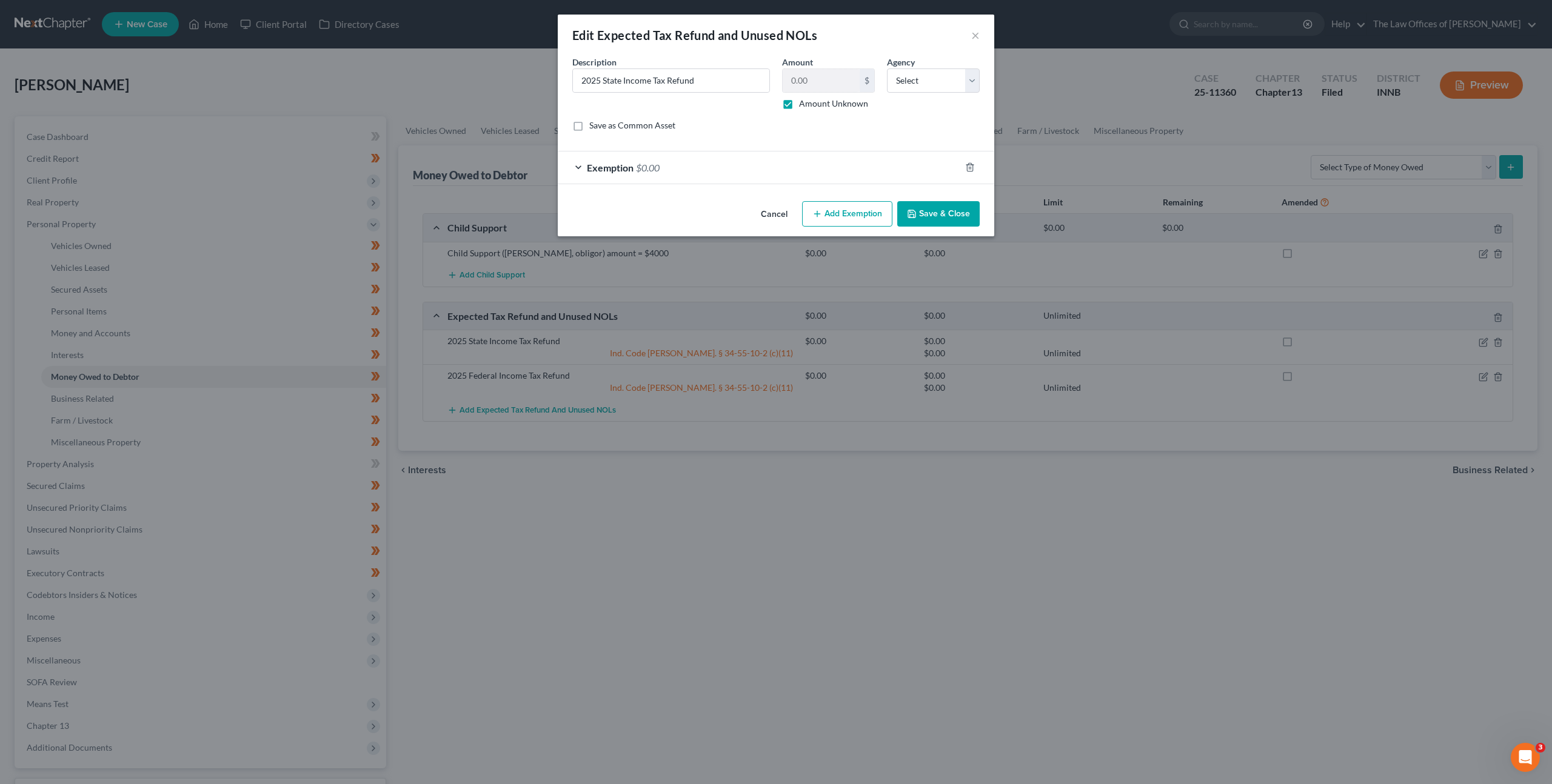
click at [772, 211] on button "Cancel" at bounding box center [774, 214] width 46 height 24
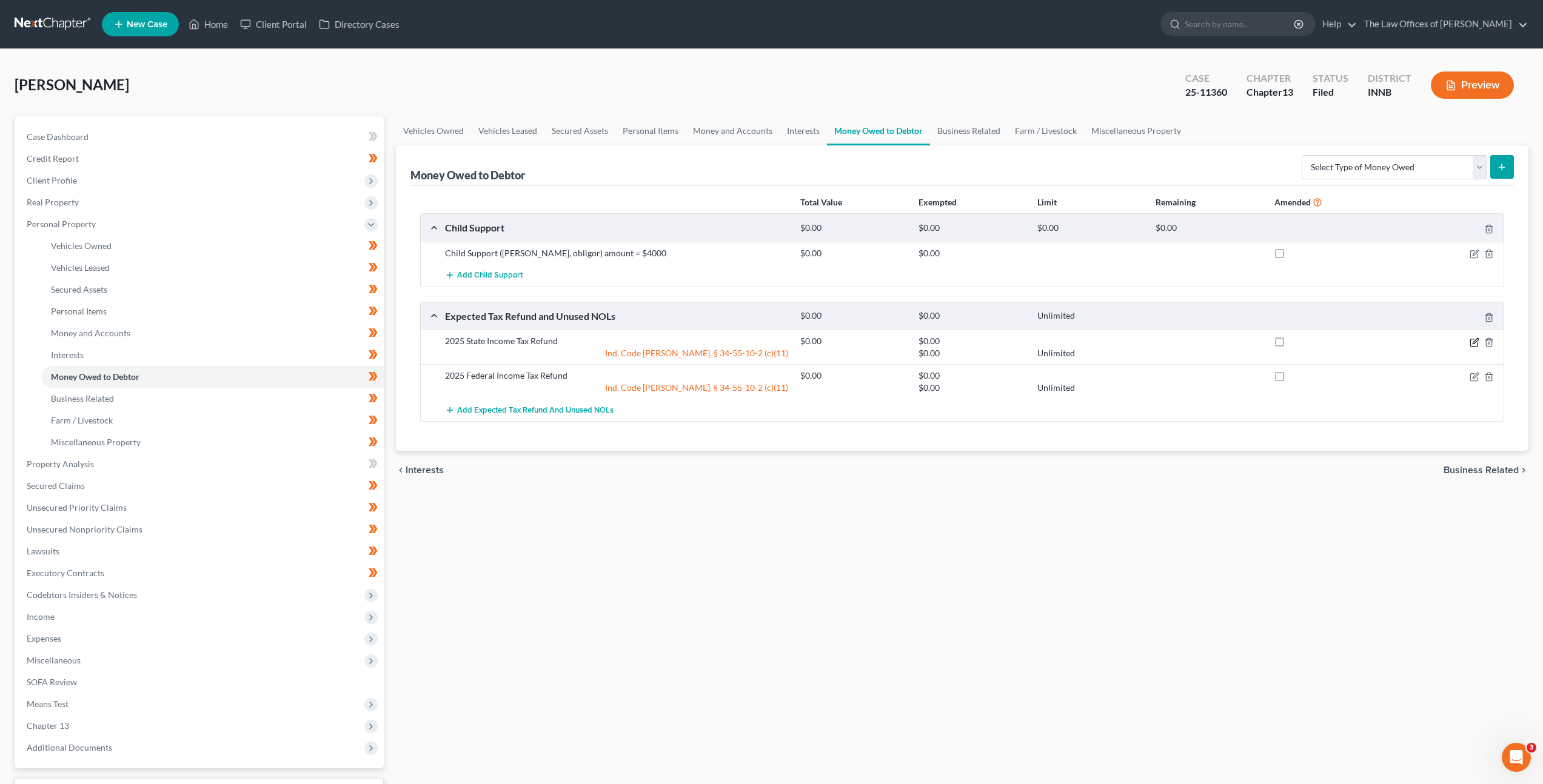
click at [1476, 343] on icon "button" at bounding box center [1474, 342] width 10 height 10
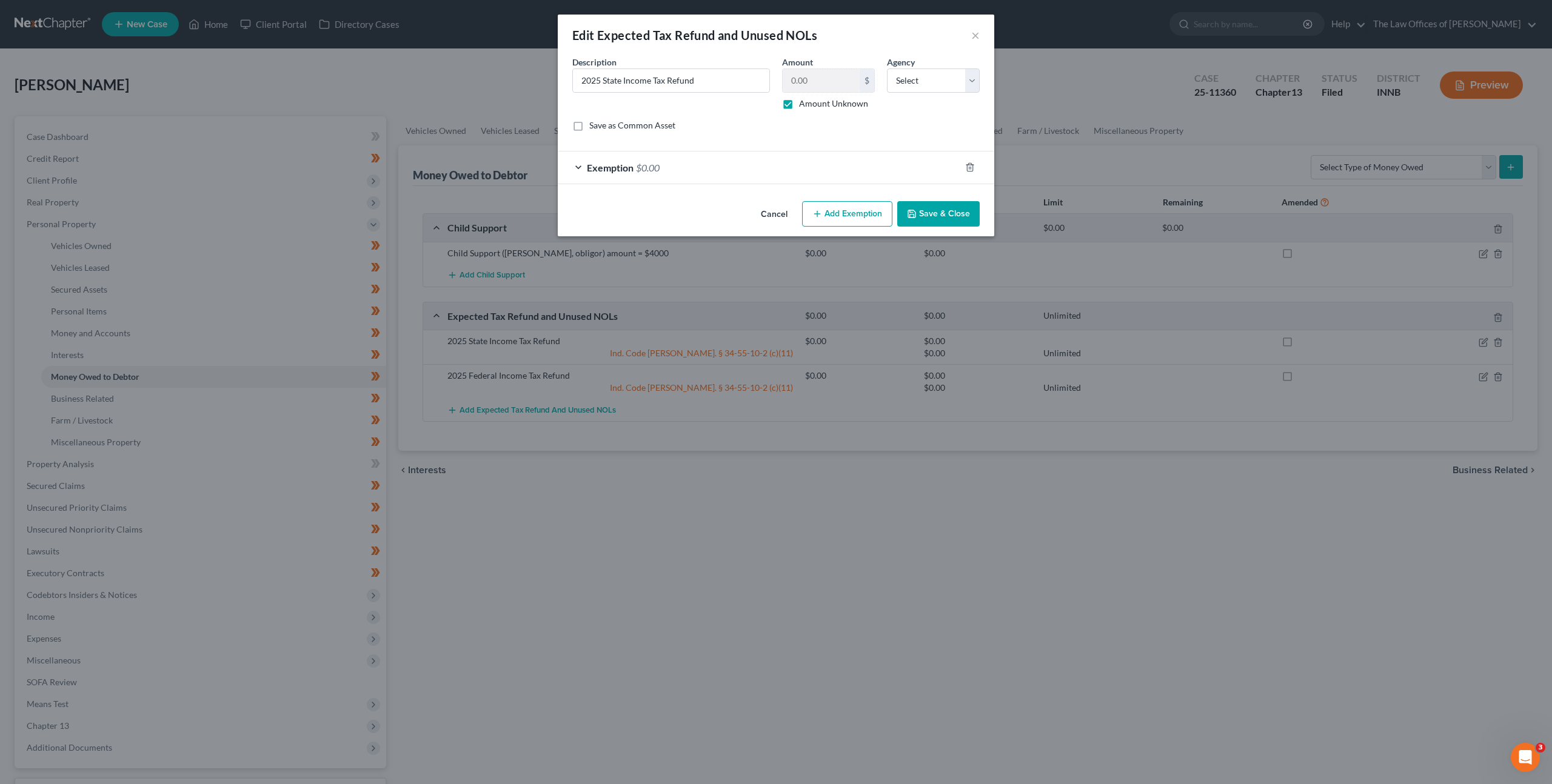
click at [798, 159] on div "Exemption $0.00" at bounding box center [759, 167] width 402 height 32
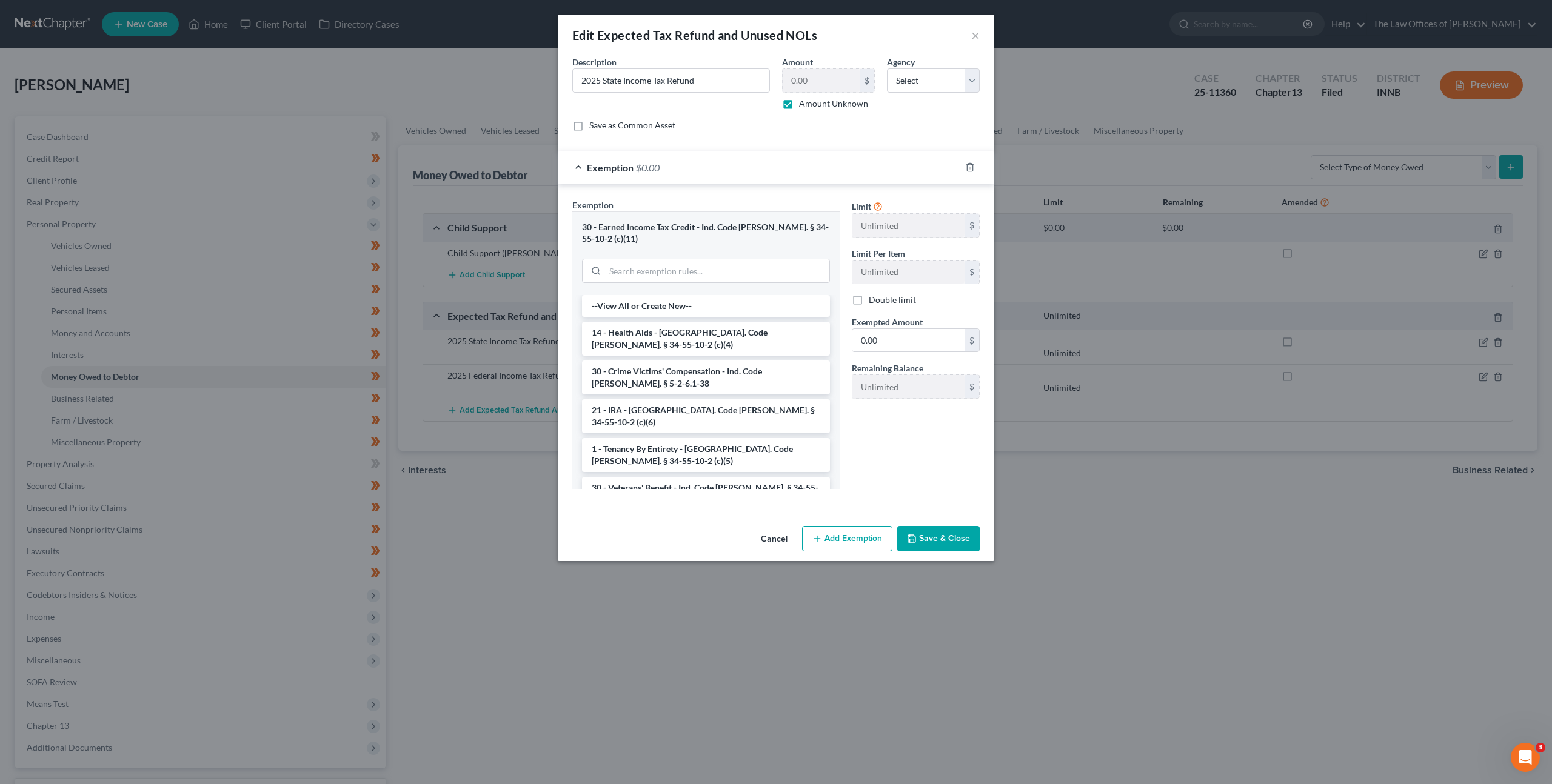
click at [772, 540] on button "Cancel" at bounding box center [774, 539] width 46 height 24
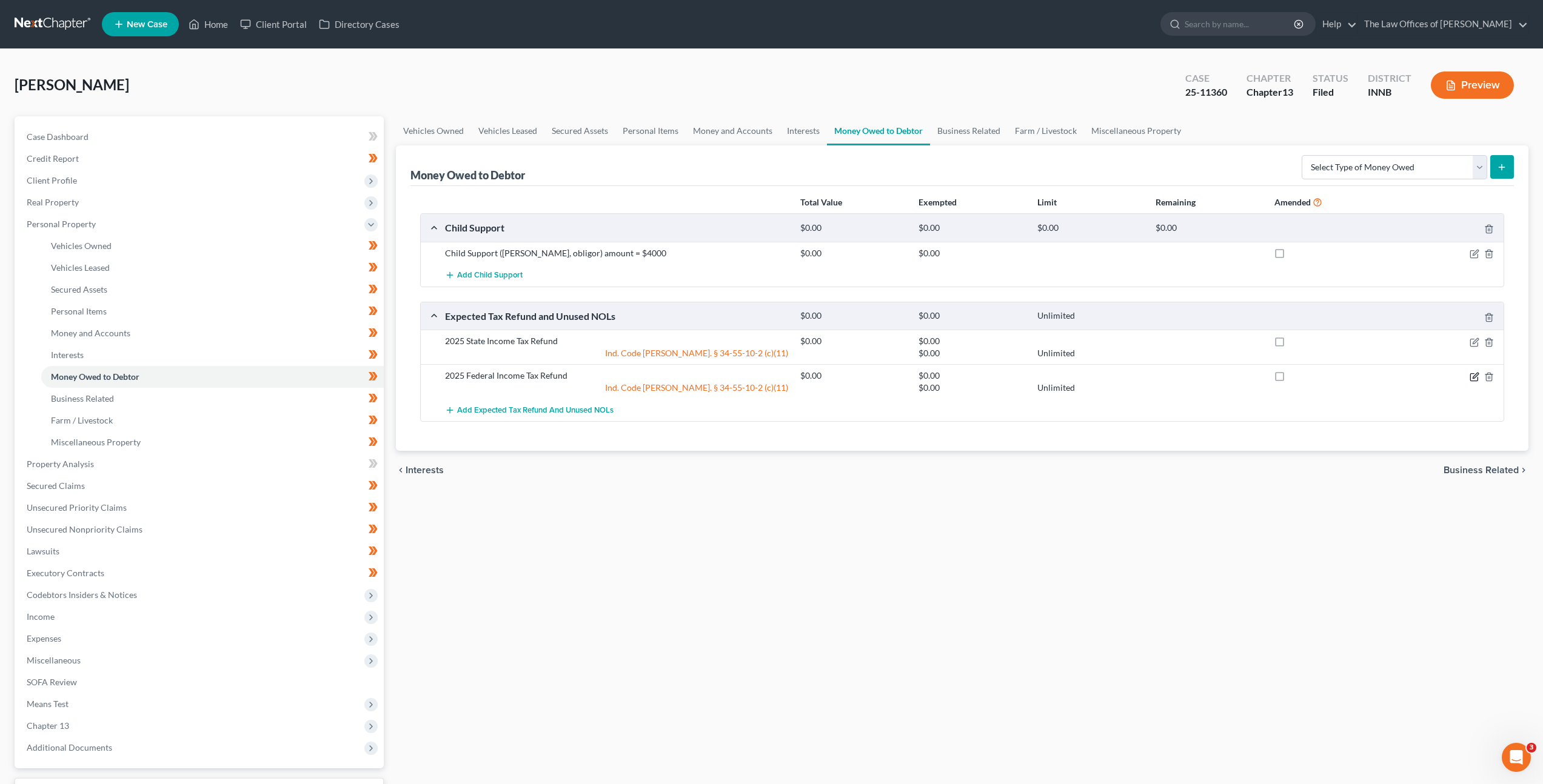
click at [1476, 378] on icon "button" at bounding box center [1474, 377] width 10 height 10
select select "0"
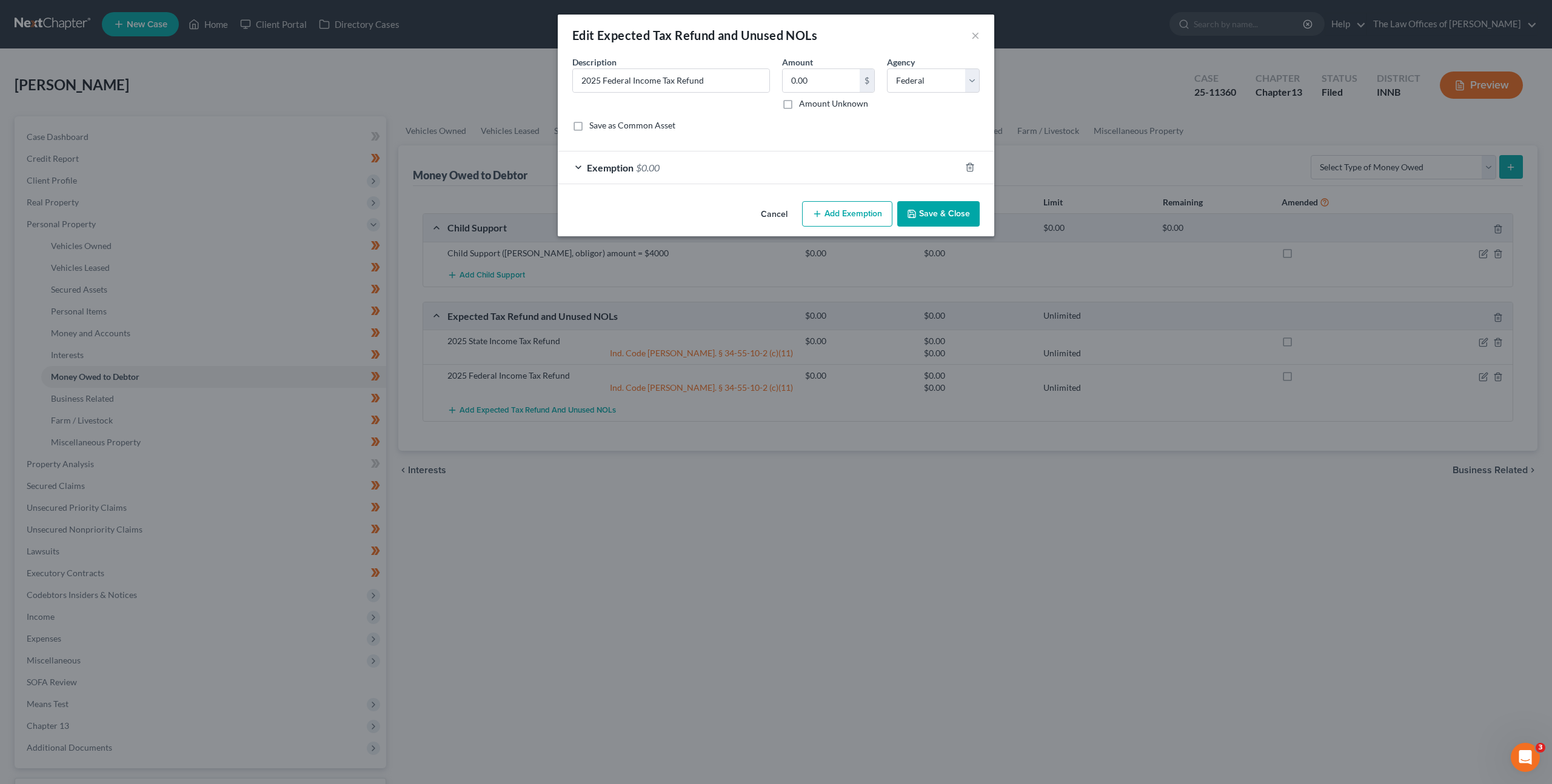
click at [780, 211] on button "Cancel" at bounding box center [774, 214] width 46 height 24
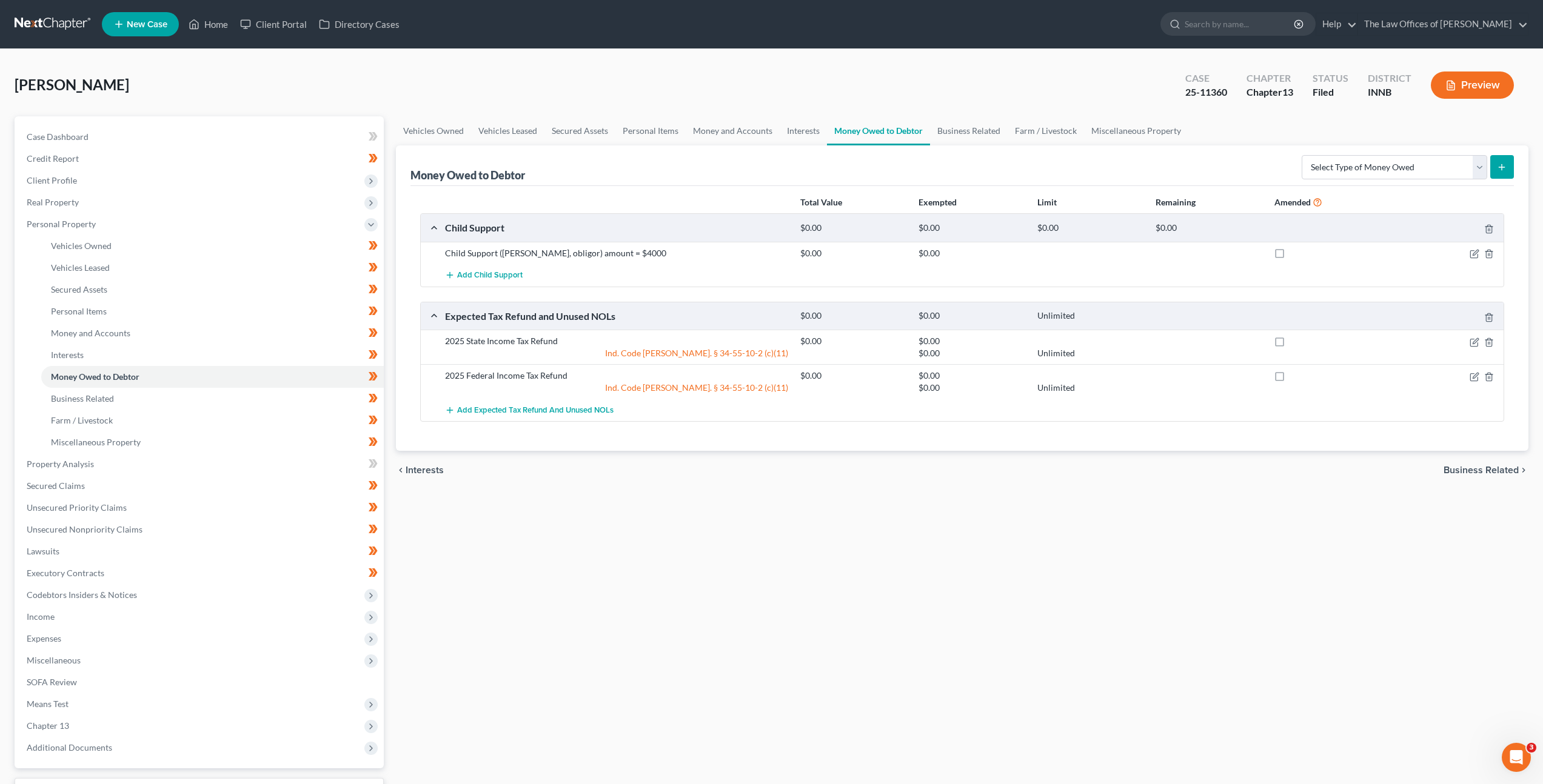
click at [844, 538] on div "Vehicles Owned Vehicles Leased Secured Assets Personal Items Money and Accounts…" at bounding box center [962, 477] width 1145 height 722
click at [625, 529] on div "Vehicles Owned Vehicles Leased Secured Assets Personal Items Money and Accounts…" at bounding box center [962, 477] width 1145 height 722
click at [1472, 379] on icon "button" at bounding box center [1474, 377] width 10 height 10
select select "0"
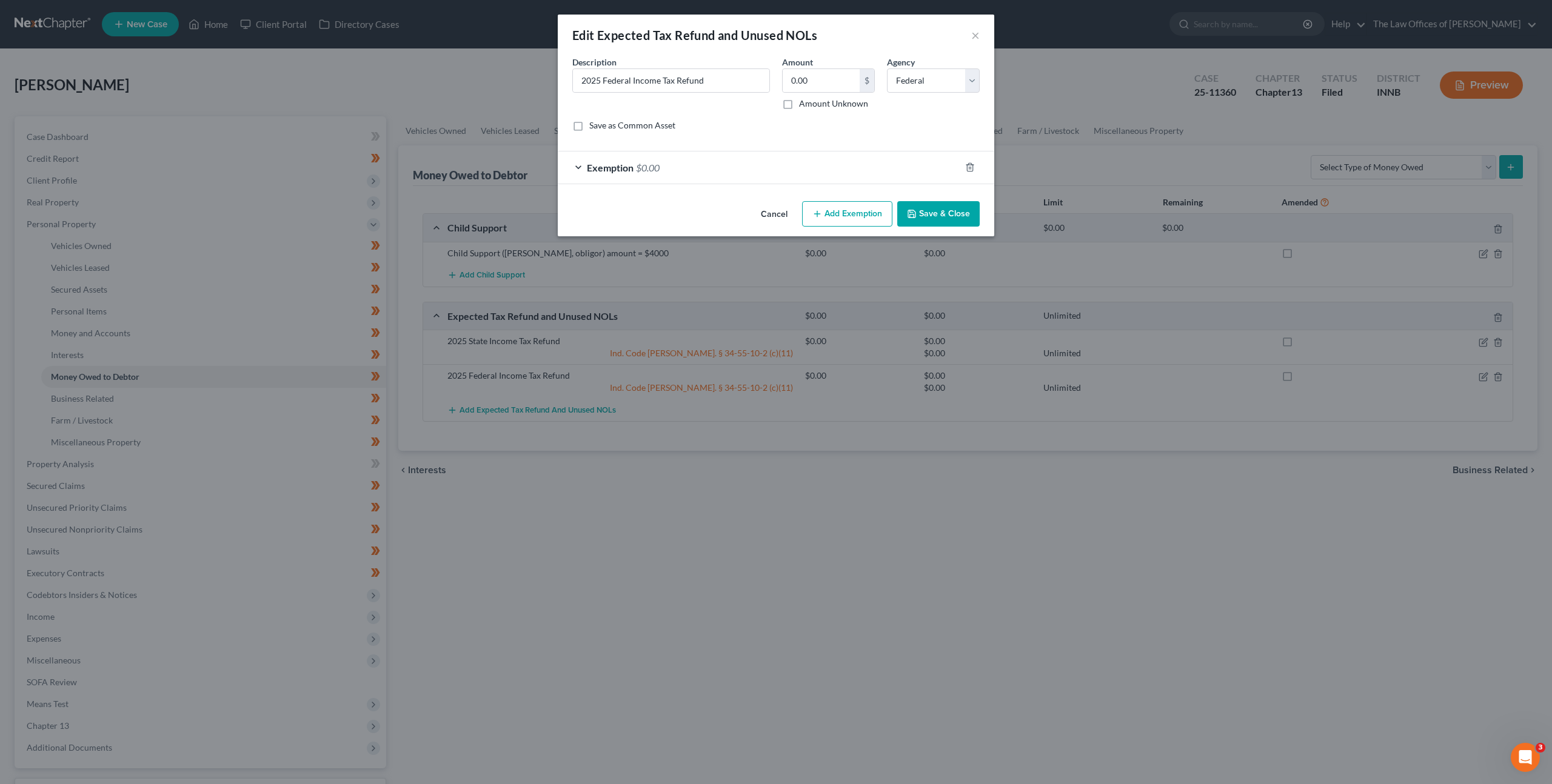
click at [772, 171] on div "Exemption $0.00" at bounding box center [759, 167] width 402 height 32
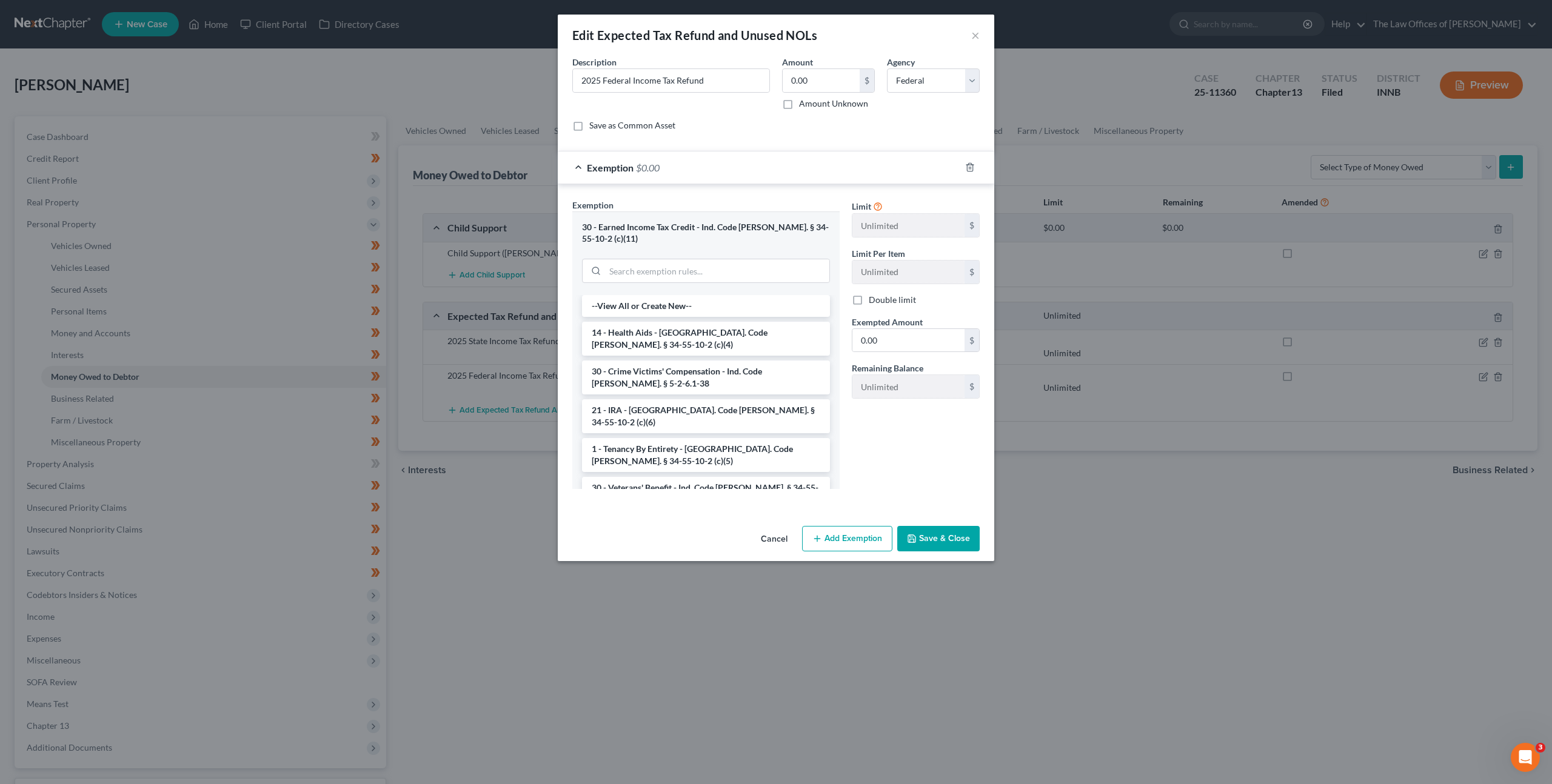
click at [770, 172] on div "Exemption $0.00" at bounding box center [759, 167] width 402 height 32
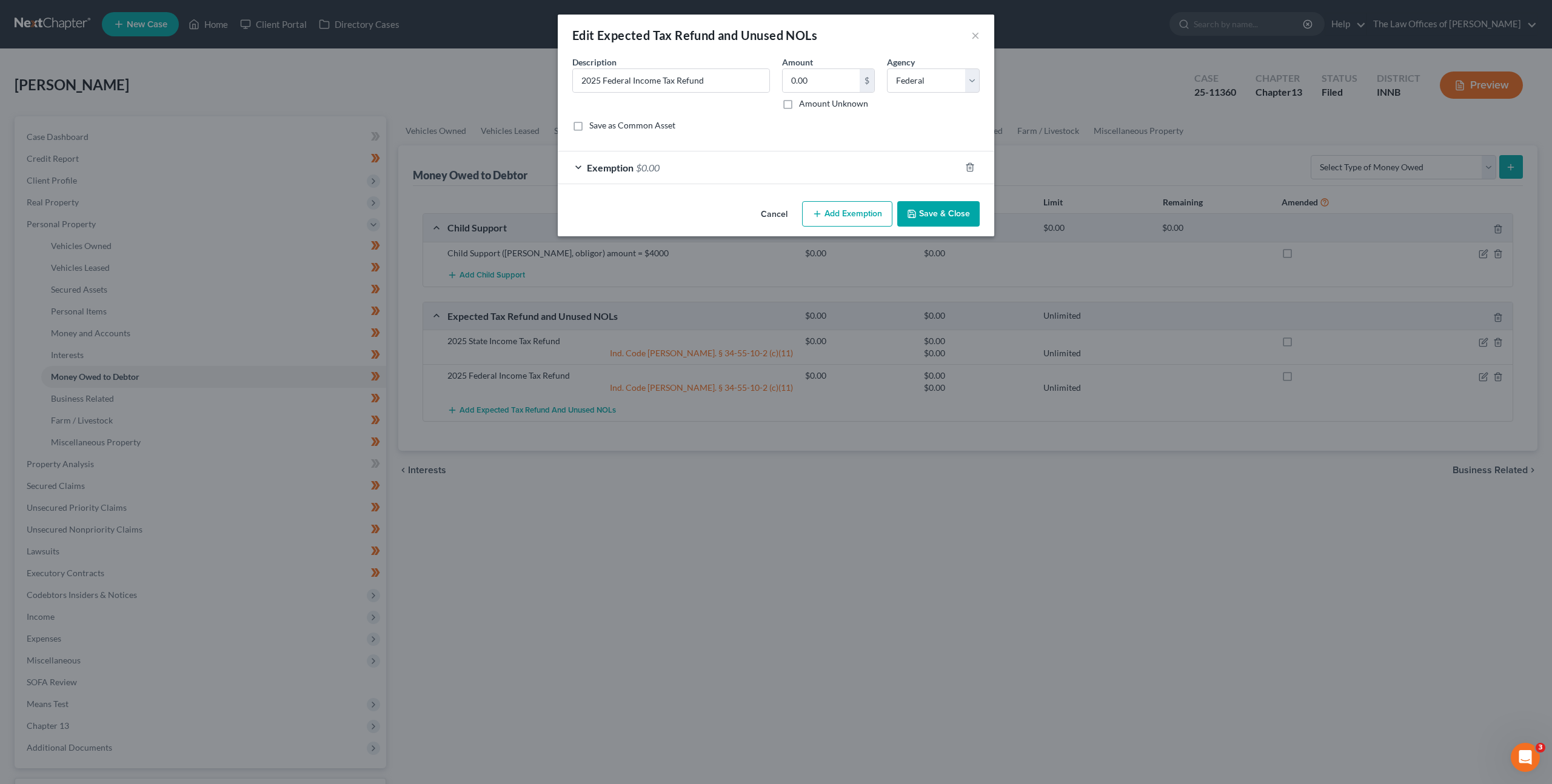
click at [769, 213] on button "Cancel" at bounding box center [774, 214] width 46 height 24
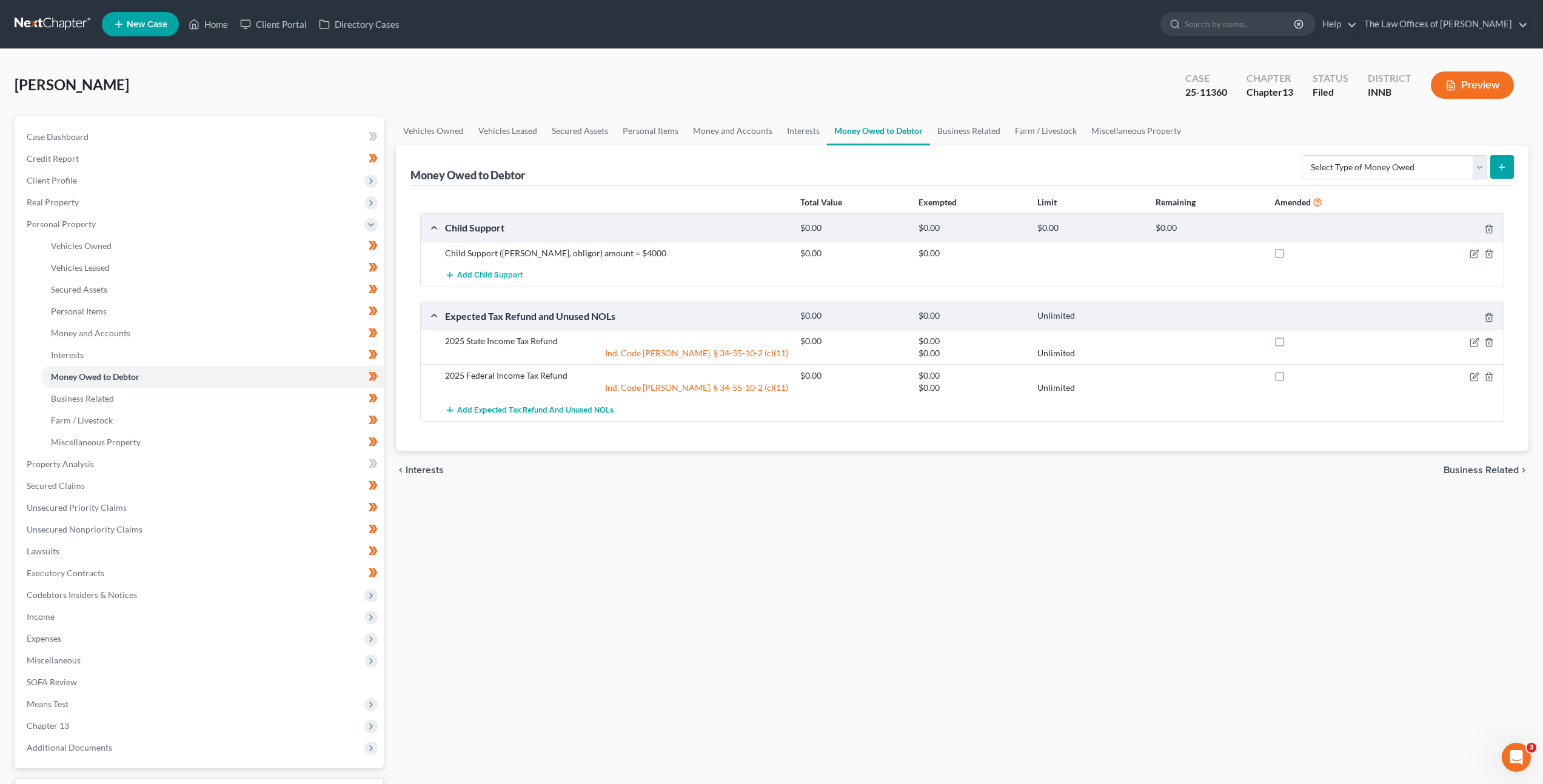
click at [743, 547] on div "Vehicles Owned Vehicles Leased Secured Assets Personal Items Money and Accounts…" at bounding box center [962, 477] width 1145 height 722
click at [223, 457] on link "Property Analysis" at bounding box center [200, 464] width 367 height 22
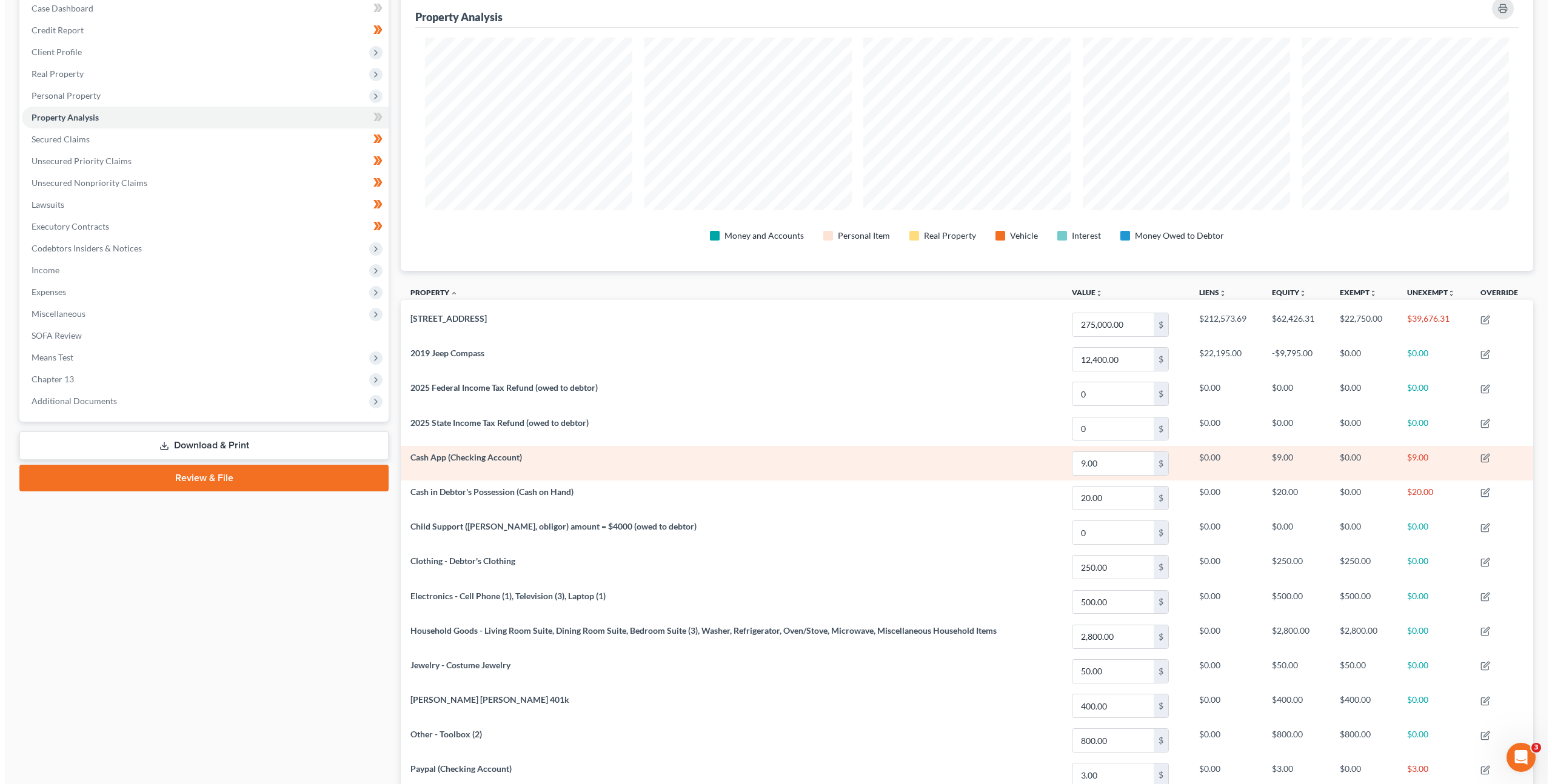
scroll to position [131, 0]
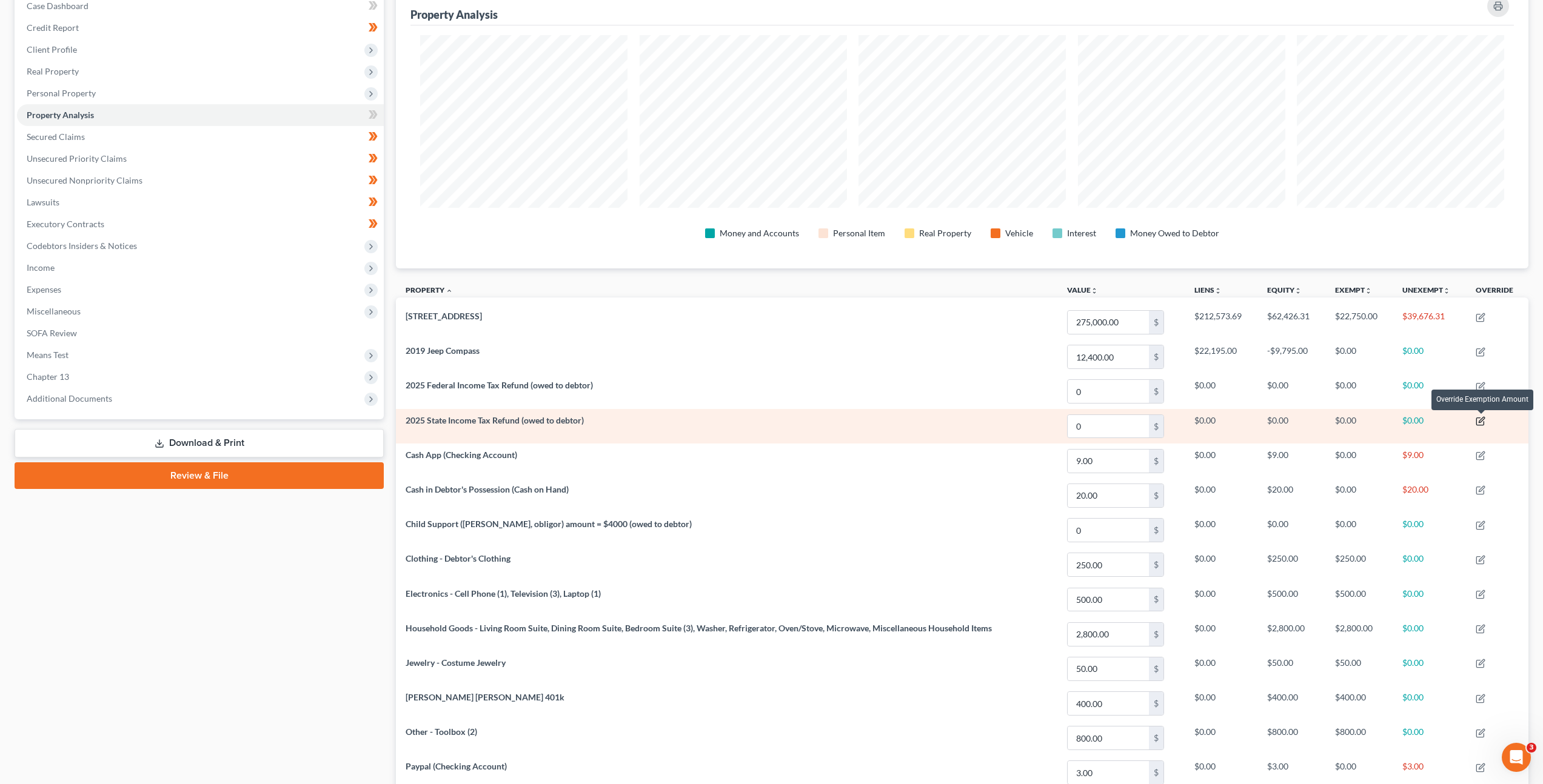
click at [1483, 419] on icon "button" at bounding box center [1480, 421] width 10 height 10
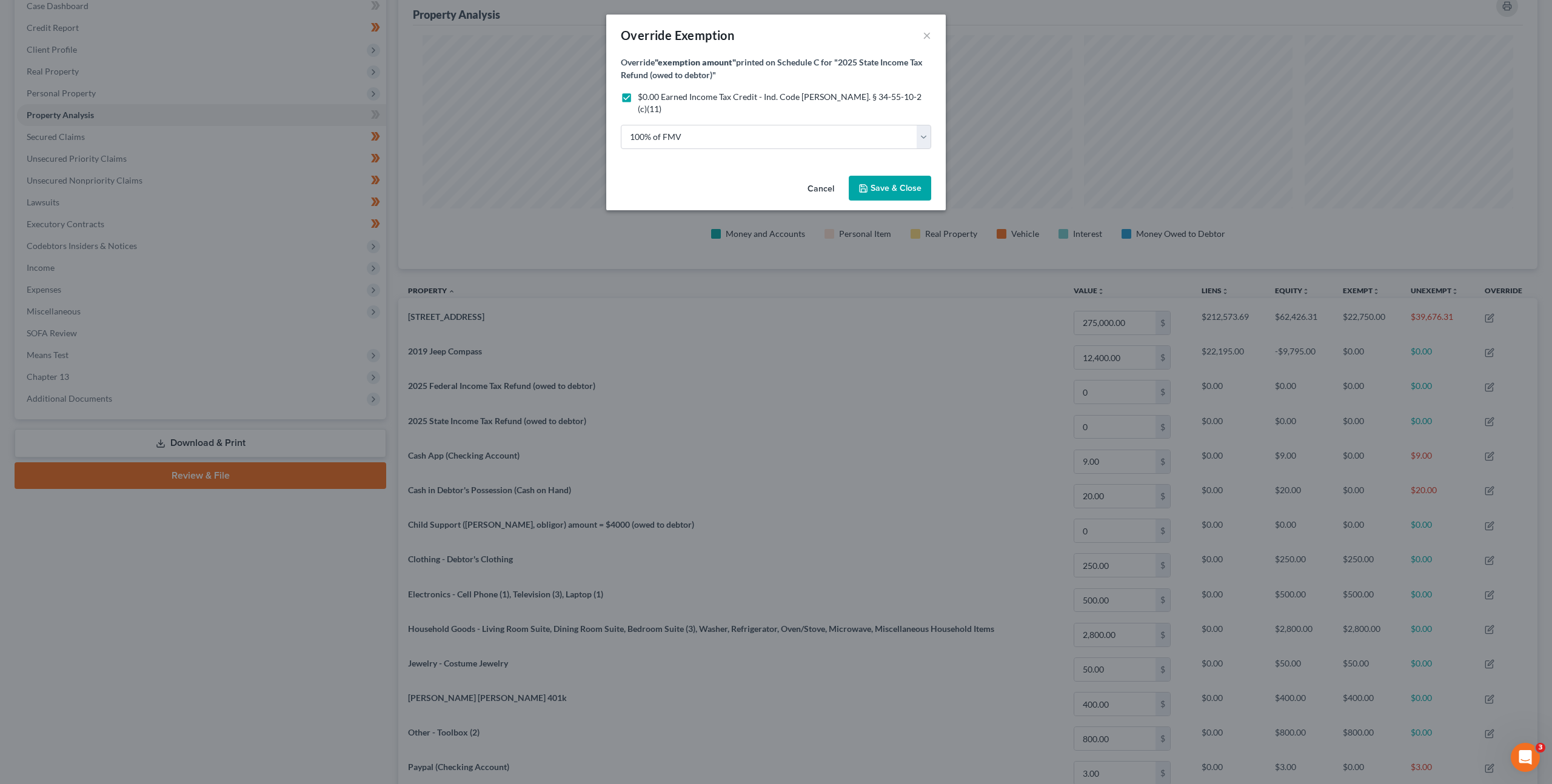
click at [830, 177] on button "Cancel" at bounding box center [821, 189] width 46 height 24
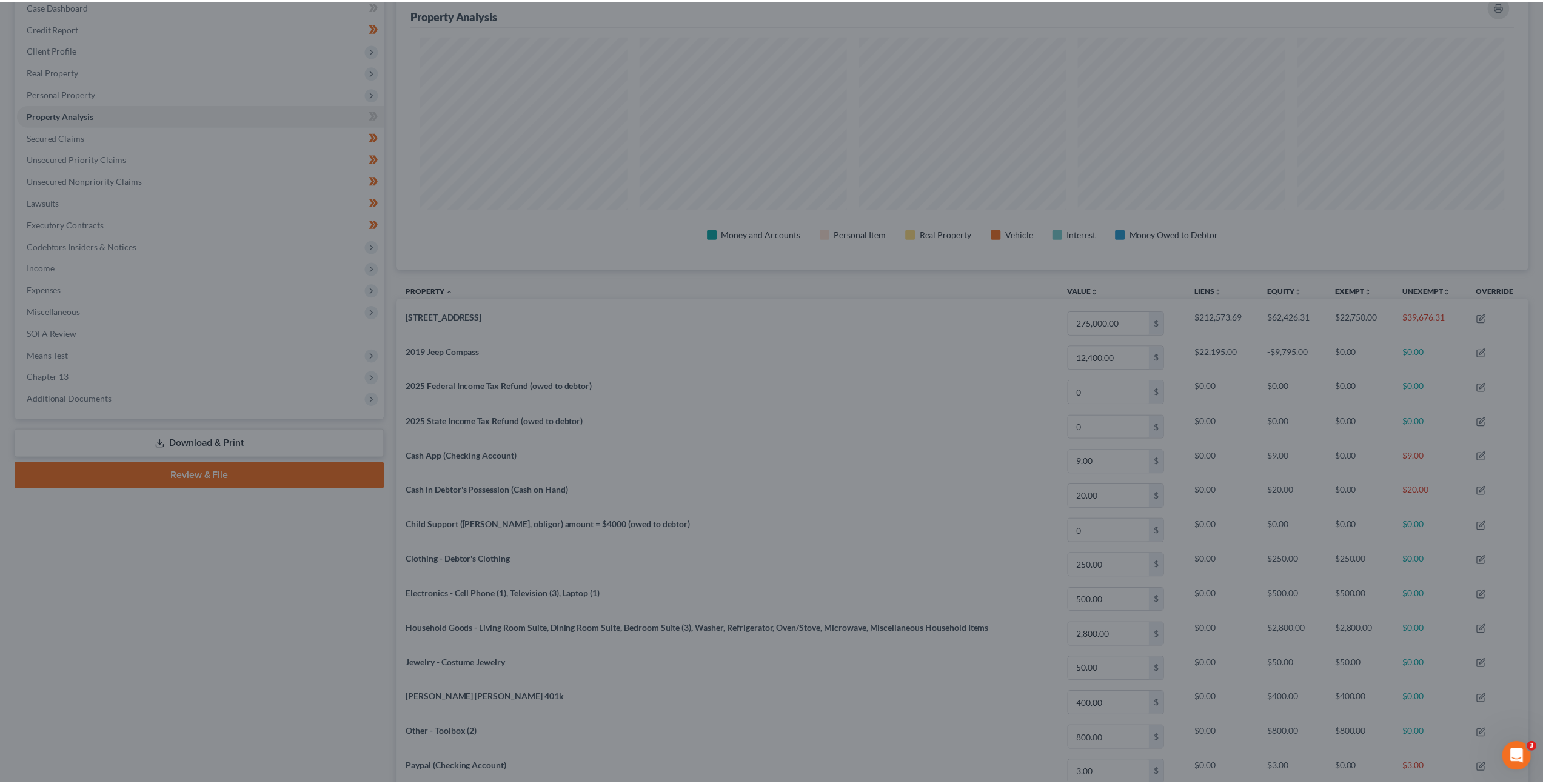
scroll to position [0, 0]
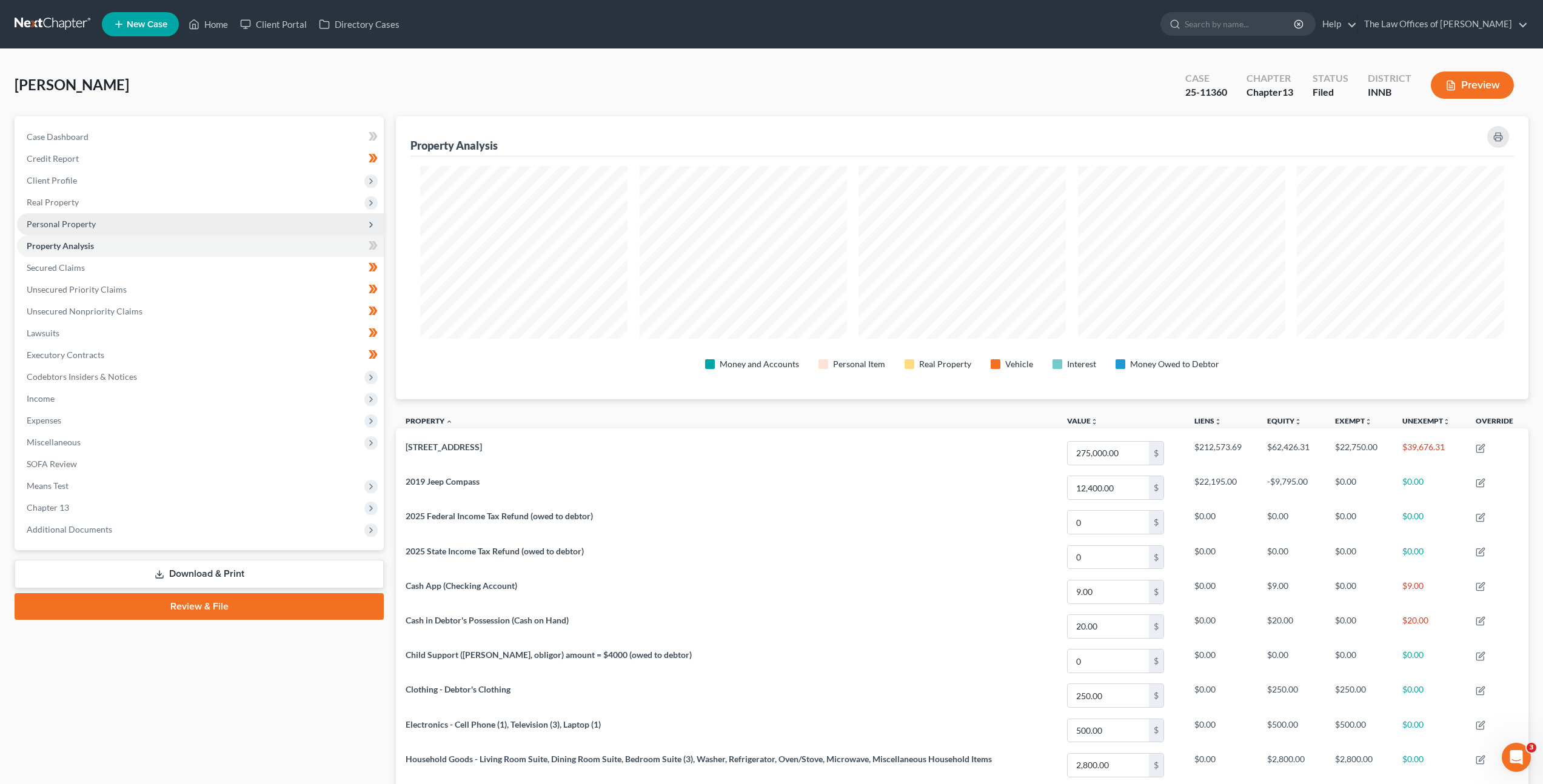
click at [294, 215] on span "Personal Property" at bounding box center [200, 224] width 367 height 22
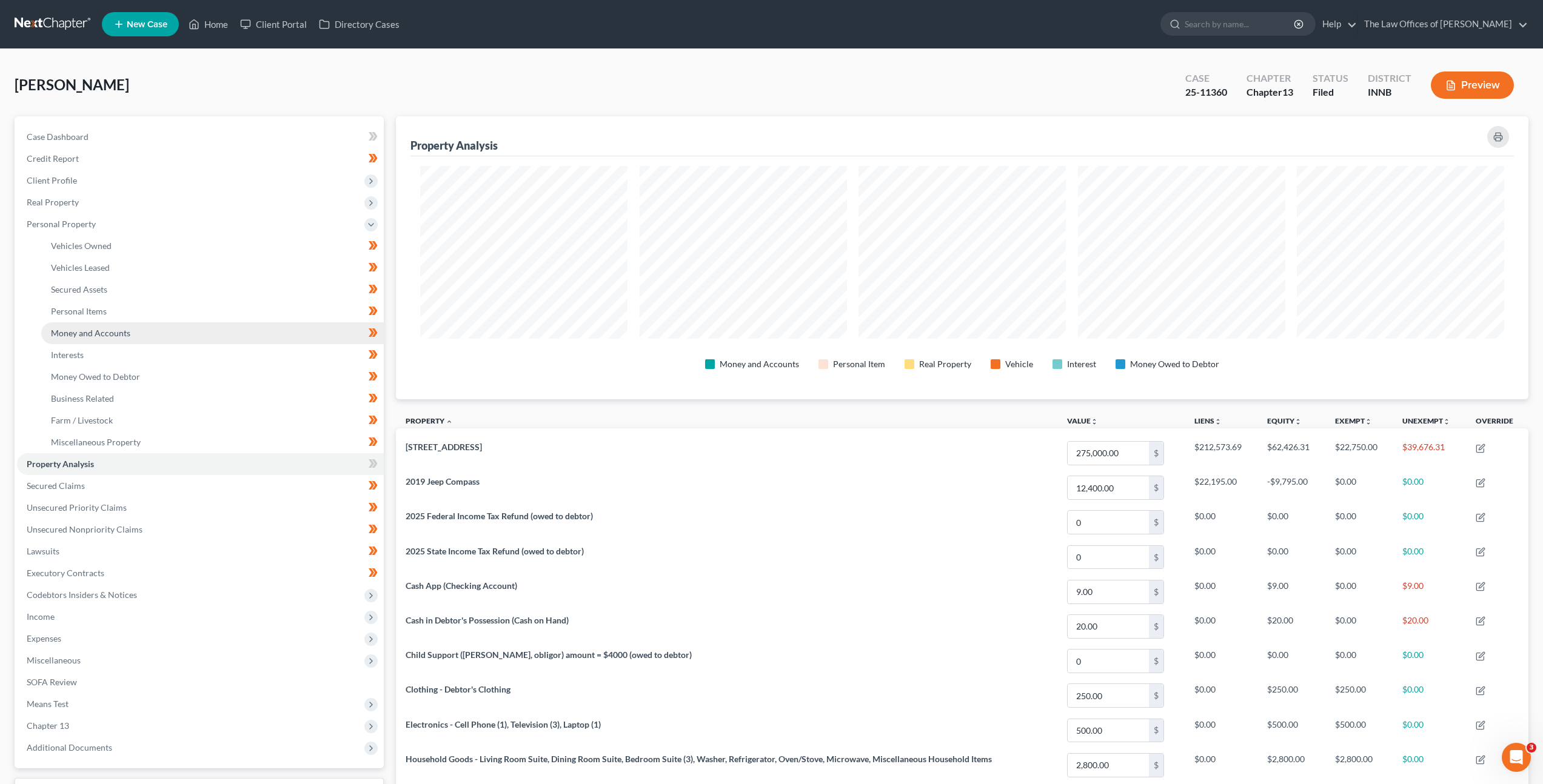
click at [261, 339] on link "Money and Accounts" at bounding box center [212, 333] width 343 height 22
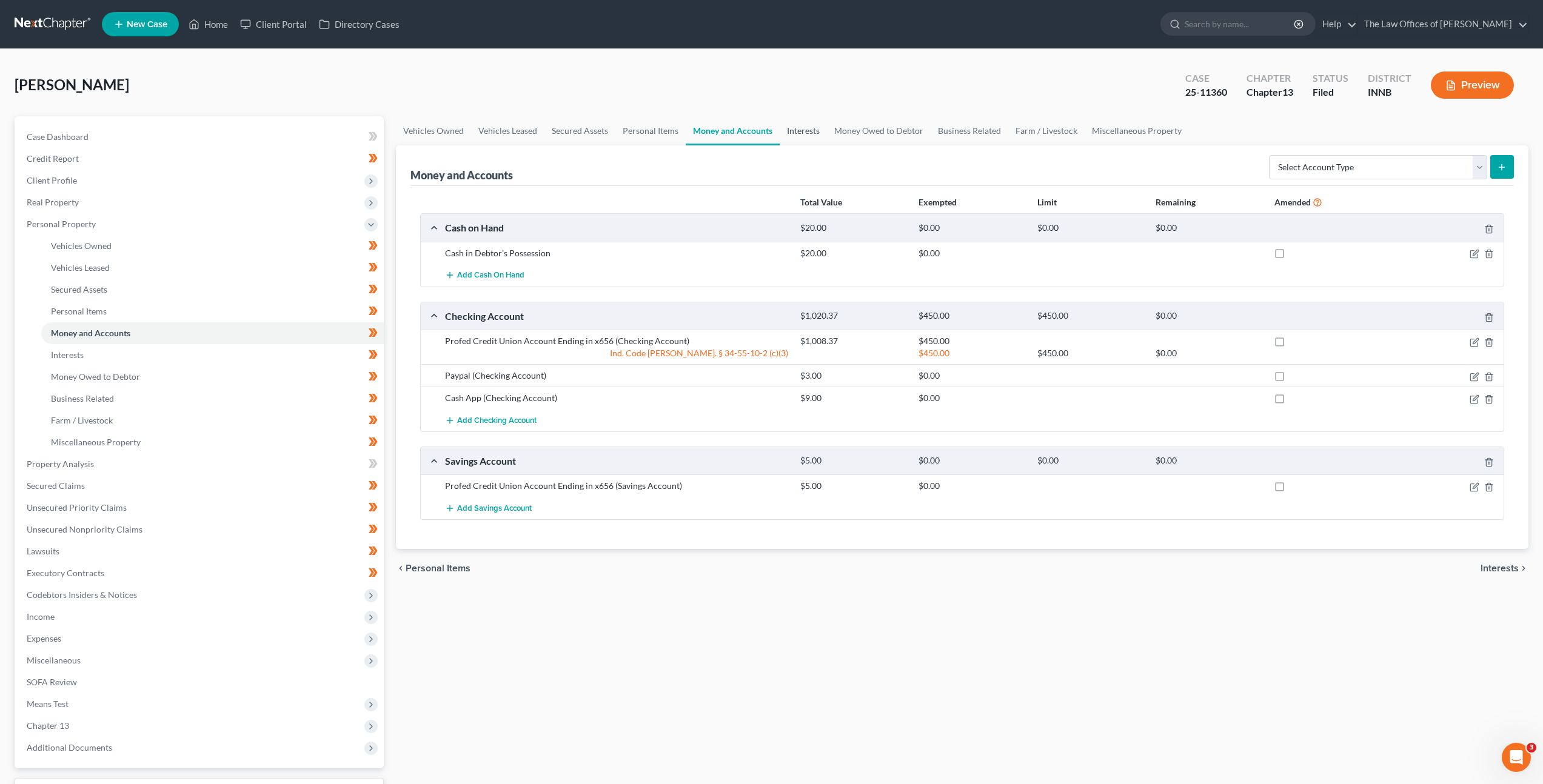
click at [805, 126] on link "Interests" at bounding box center [803, 131] width 47 height 29
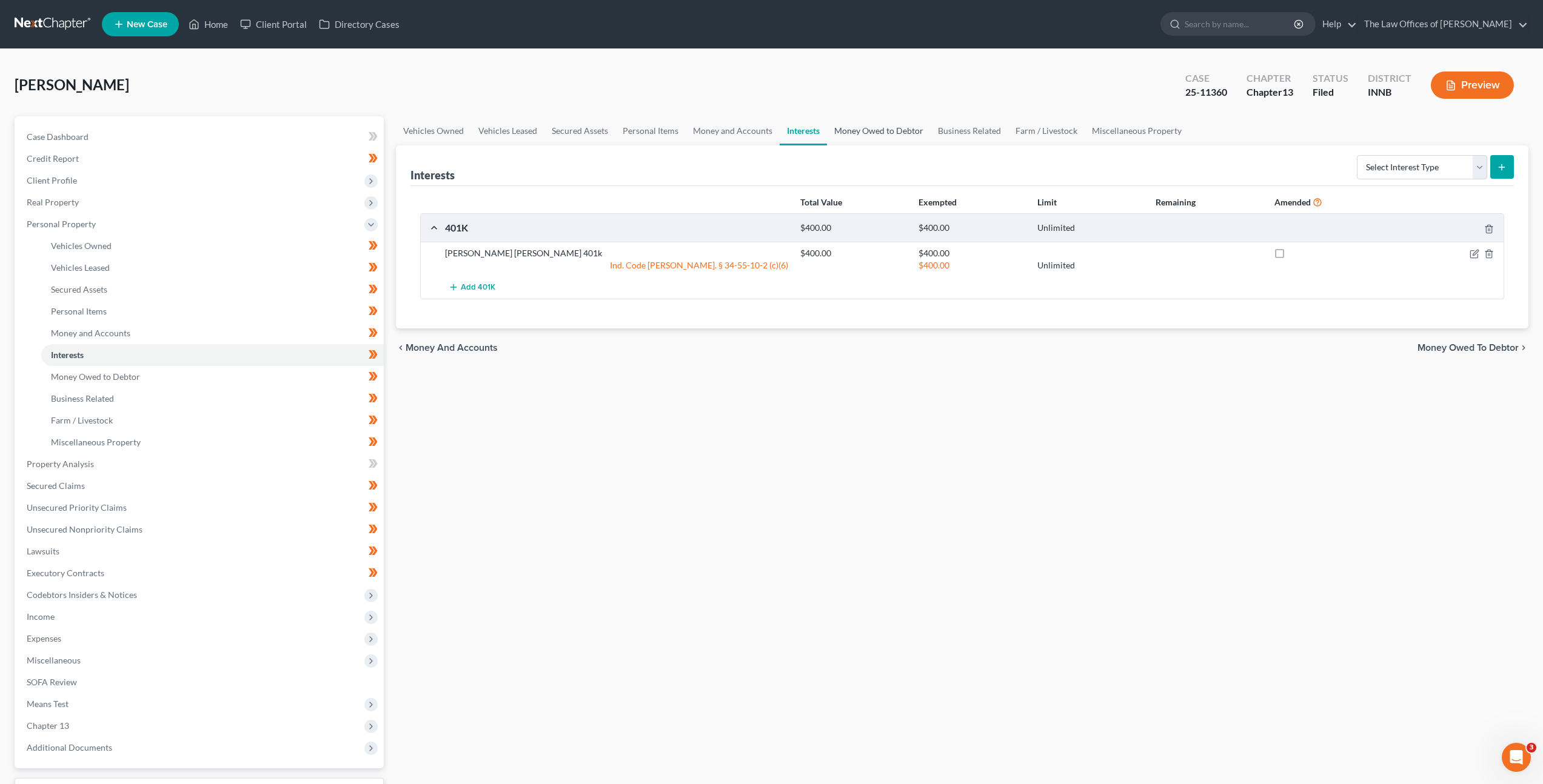
click at [873, 124] on link "Money Owed to Debtor" at bounding box center [879, 131] width 104 height 29
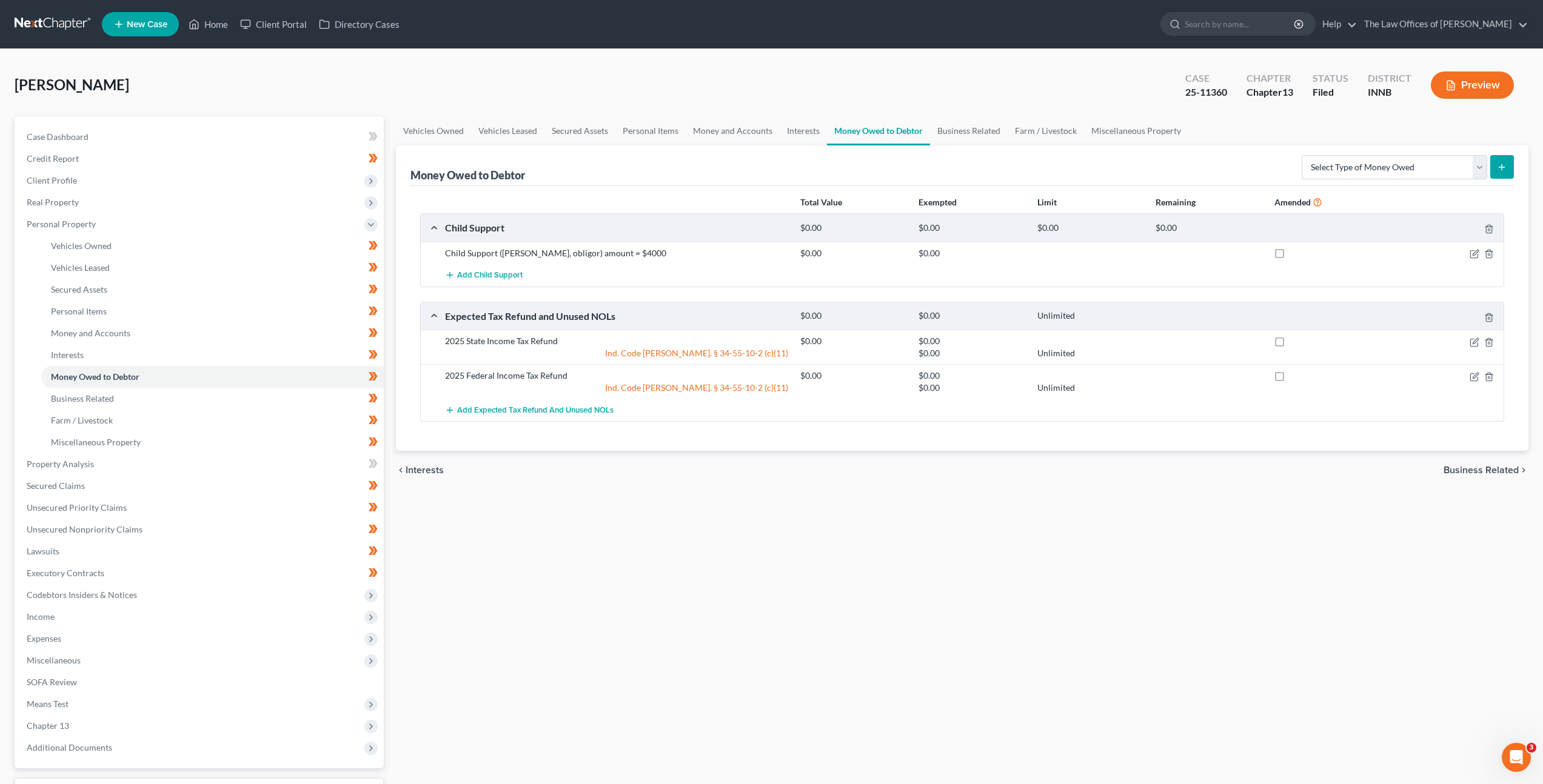
click at [1489, 92] on button "Preview" at bounding box center [1472, 85] width 83 height 28
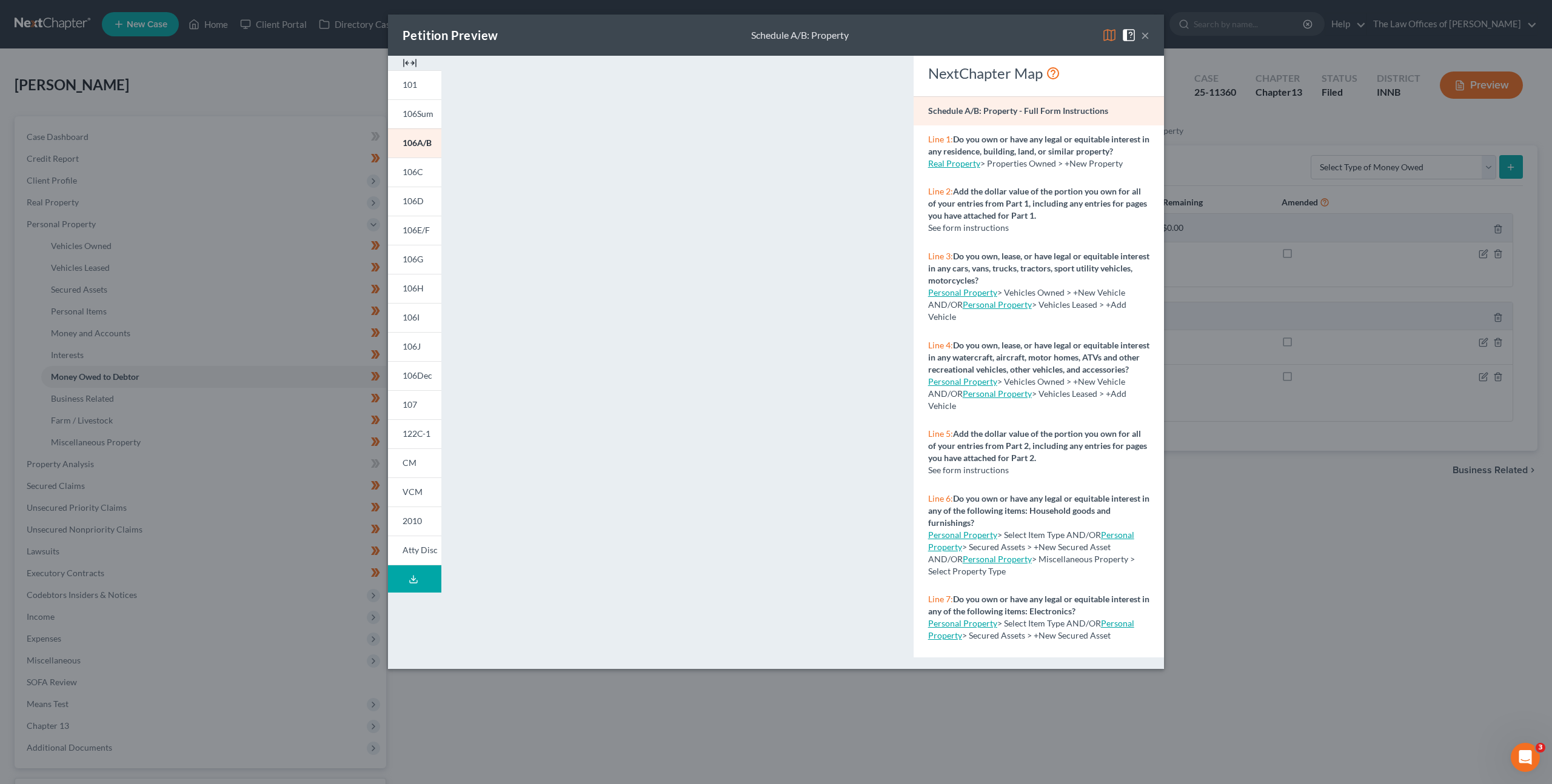
click at [1148, 37] on button "×" at bounding box center [1145, 35] width 9 height 14
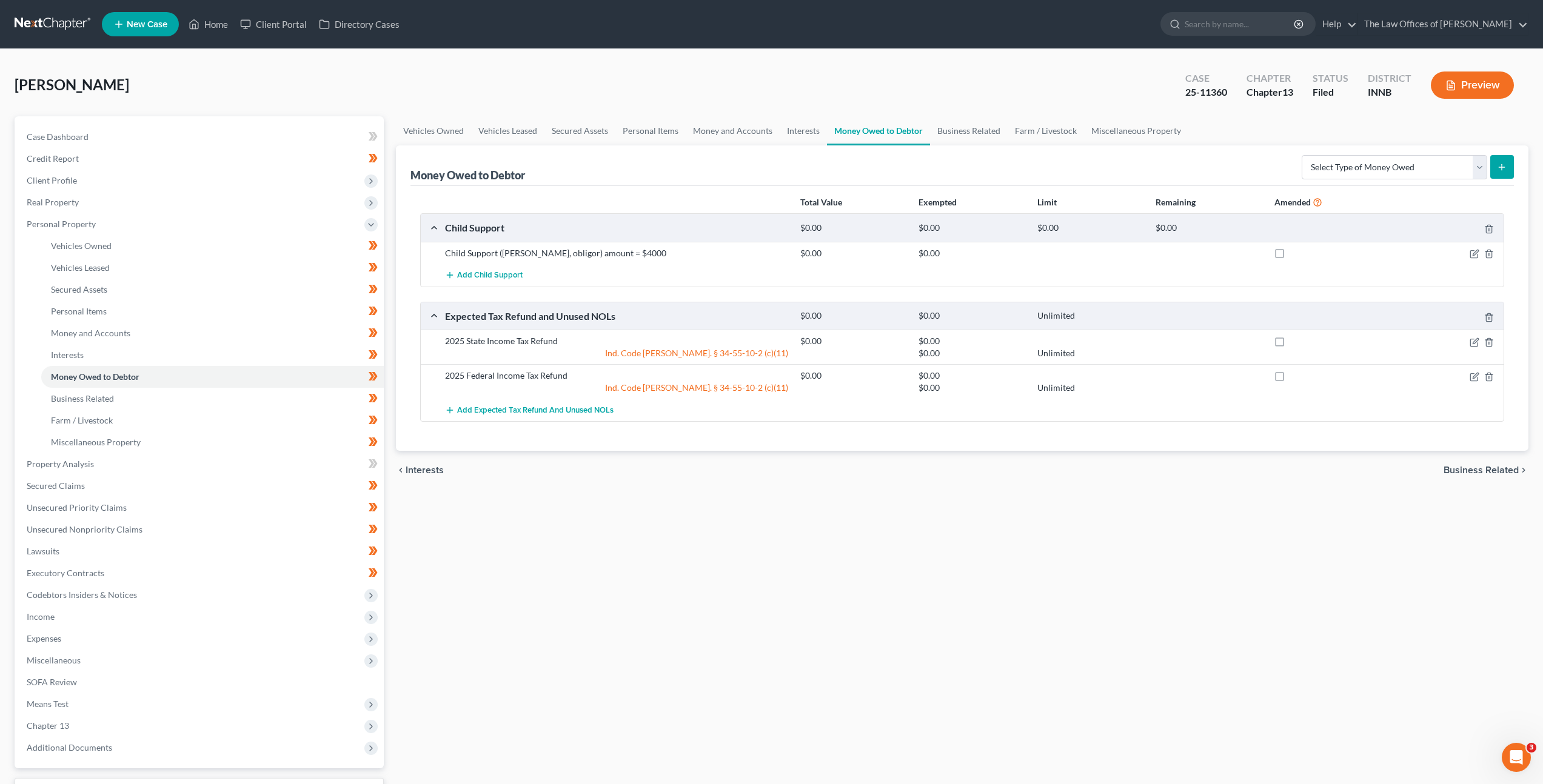
click at [1441, 90] on button "Preview" at bounding box center [1472, 85] width 83 height 28
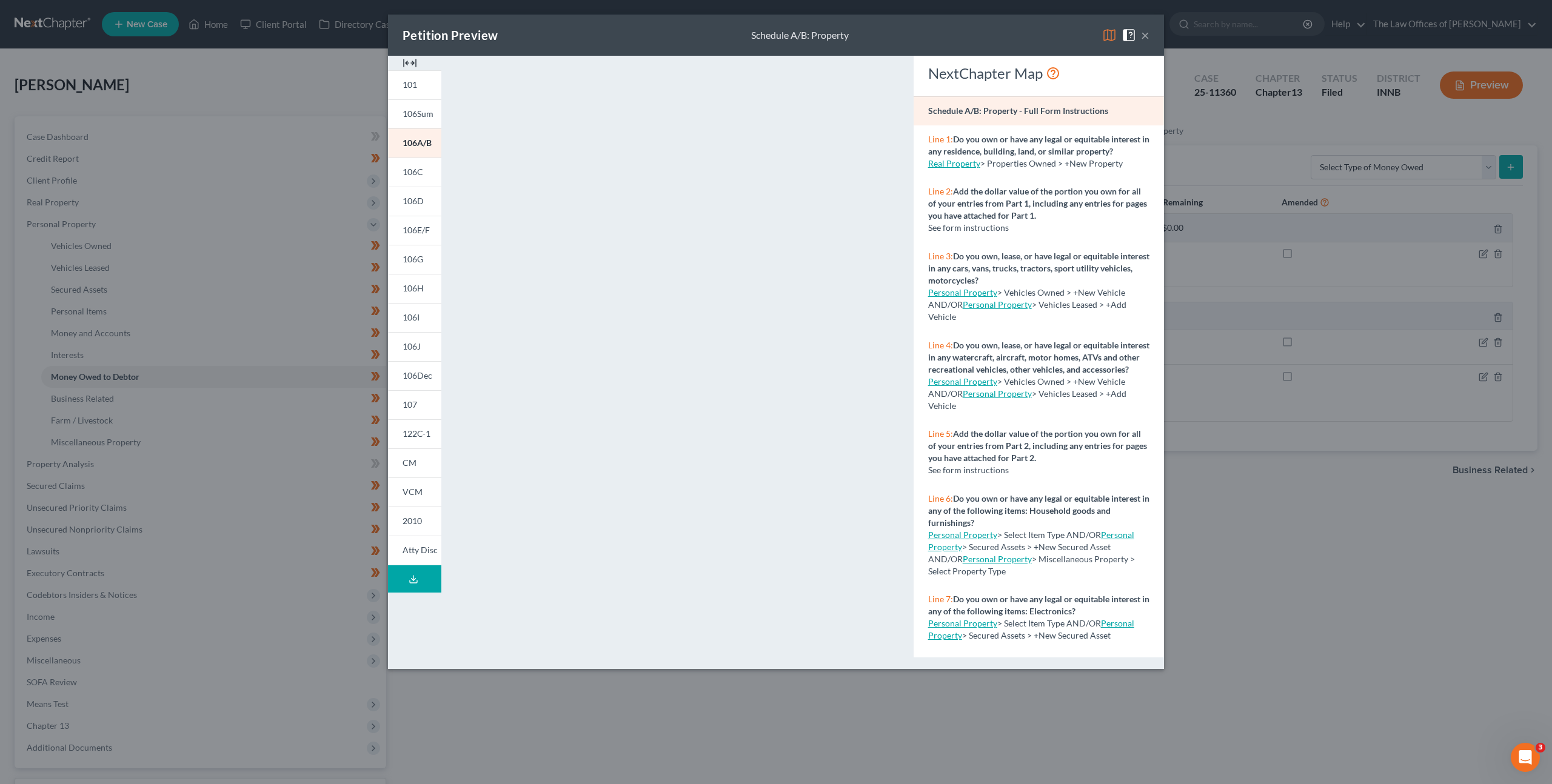
click at [1142, 31] on button "×" at bounding box center [1145, 35] width 9 height 14
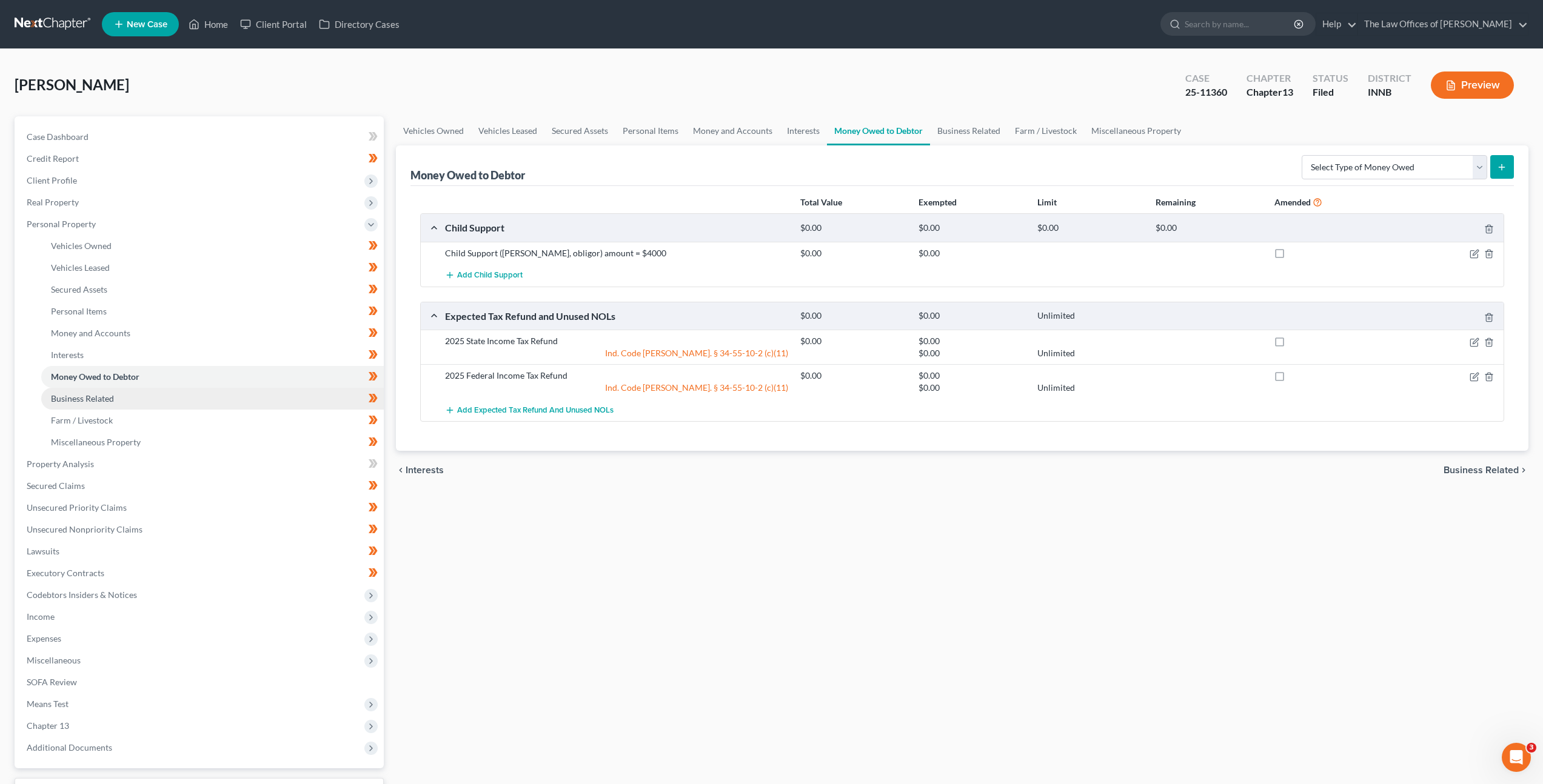
drag, startPoint x: 86, startPoint y: 393, endPoint x: 102, endPoint y: 395, distance: 16.1
click at [87, 394] on span "Business Related" at bounding box center [83, 399] width 63 height 10
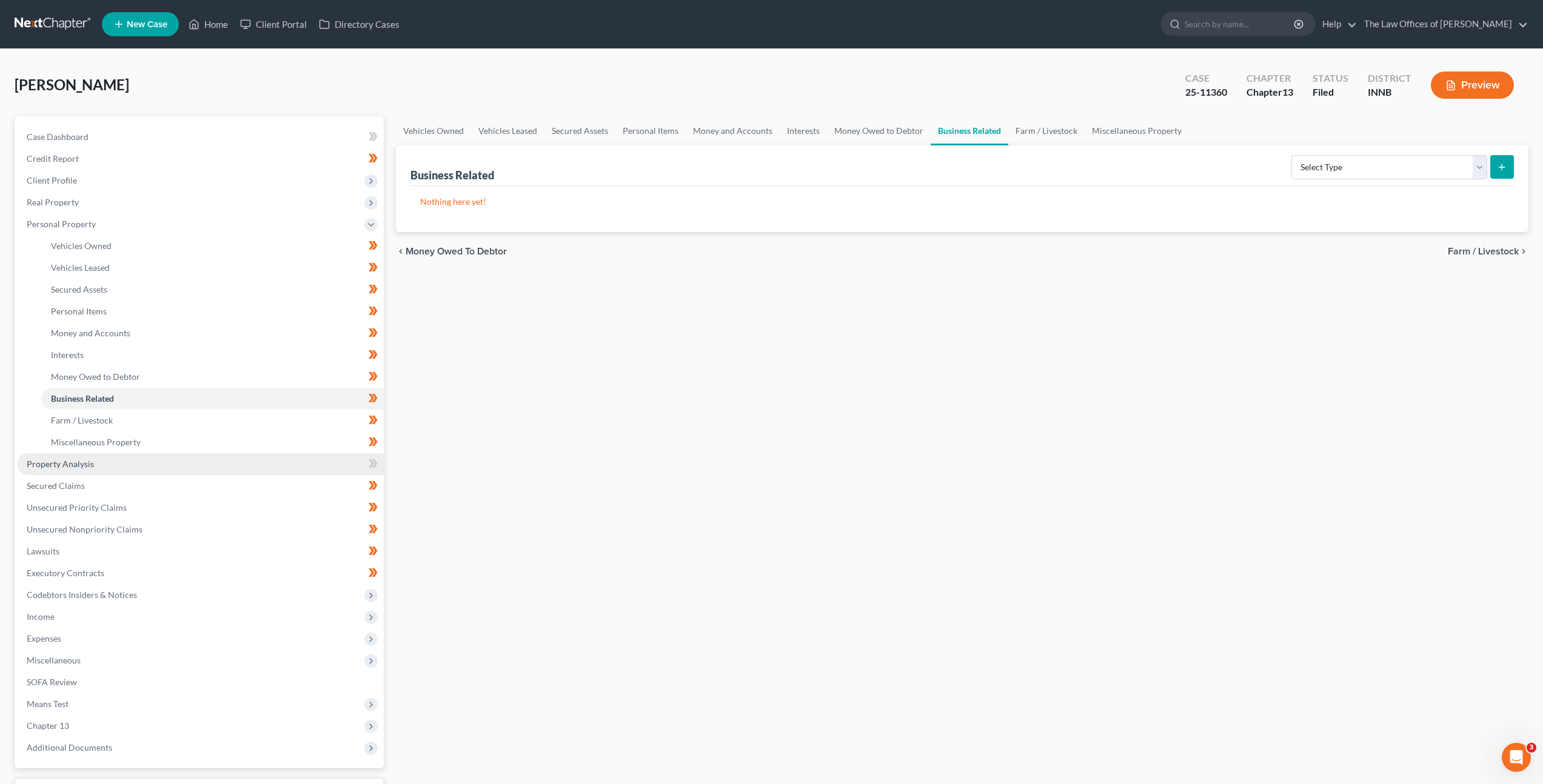
click at [216, 460] on link "Property Analysis" at bounding box center [200, 464] width 367 height 22
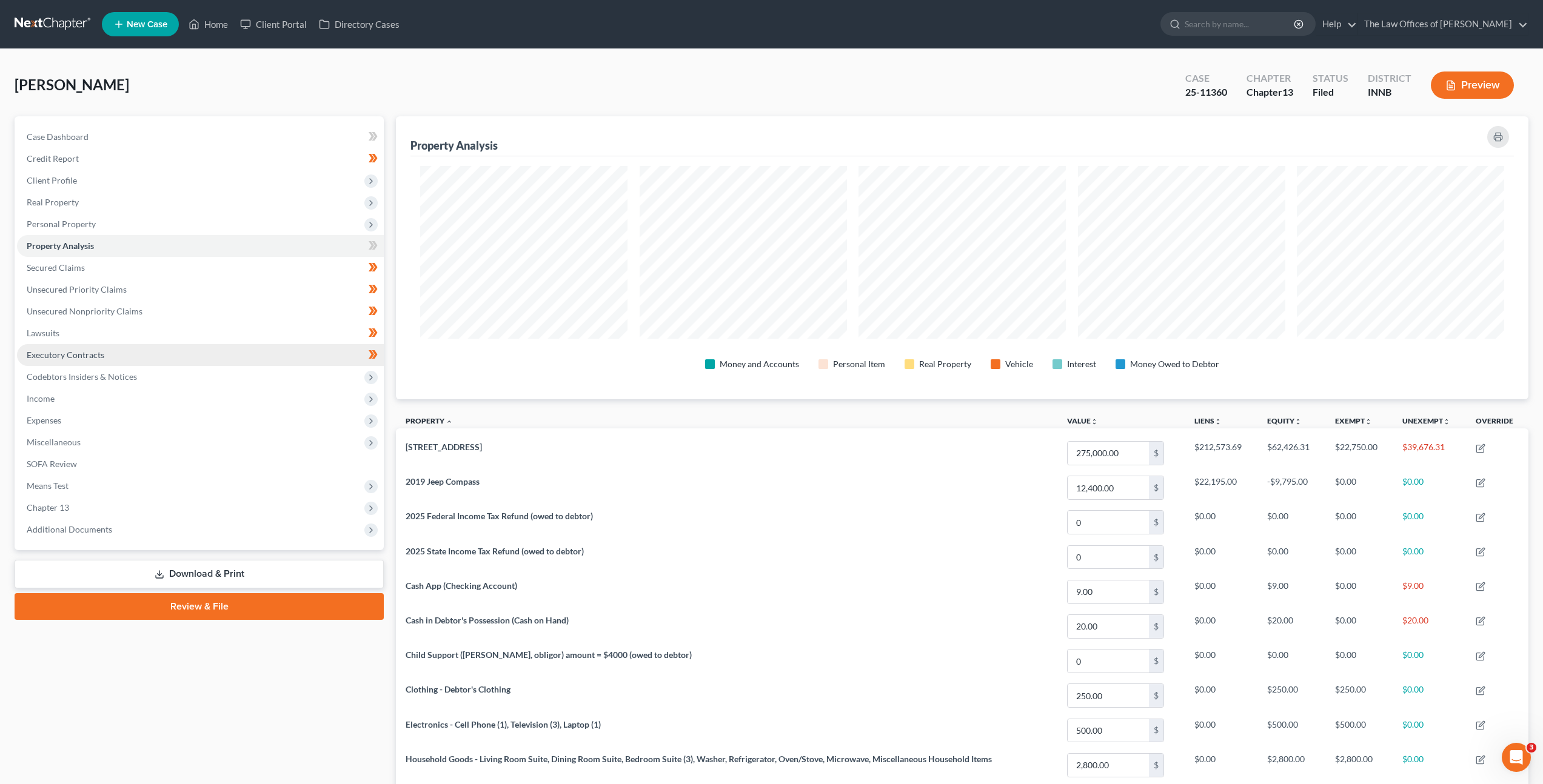
scroll to position [283, 1133]
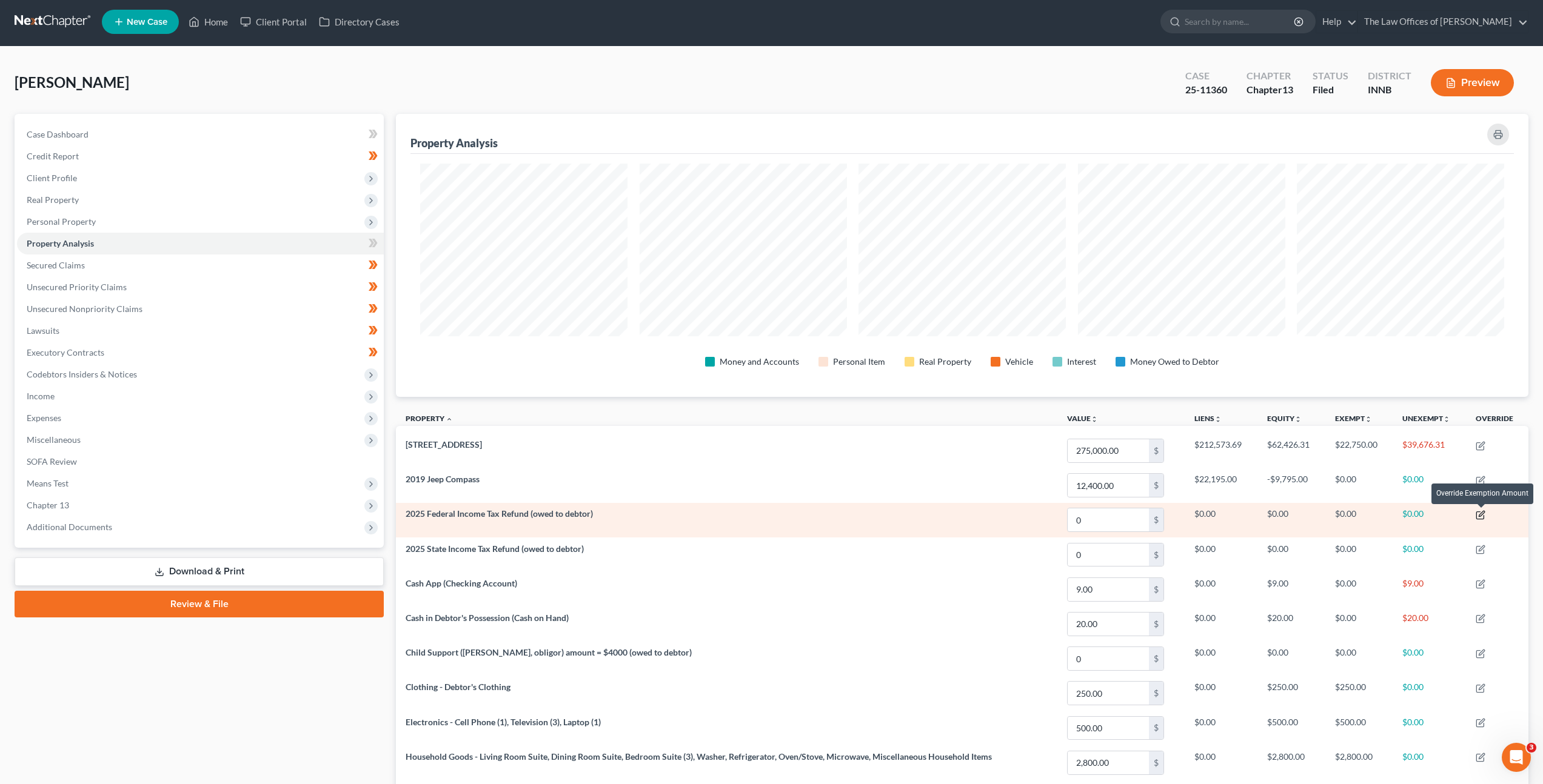
click at [1484, 515] on icon "button" at bounding box center [1480, 515] width 10 height 10
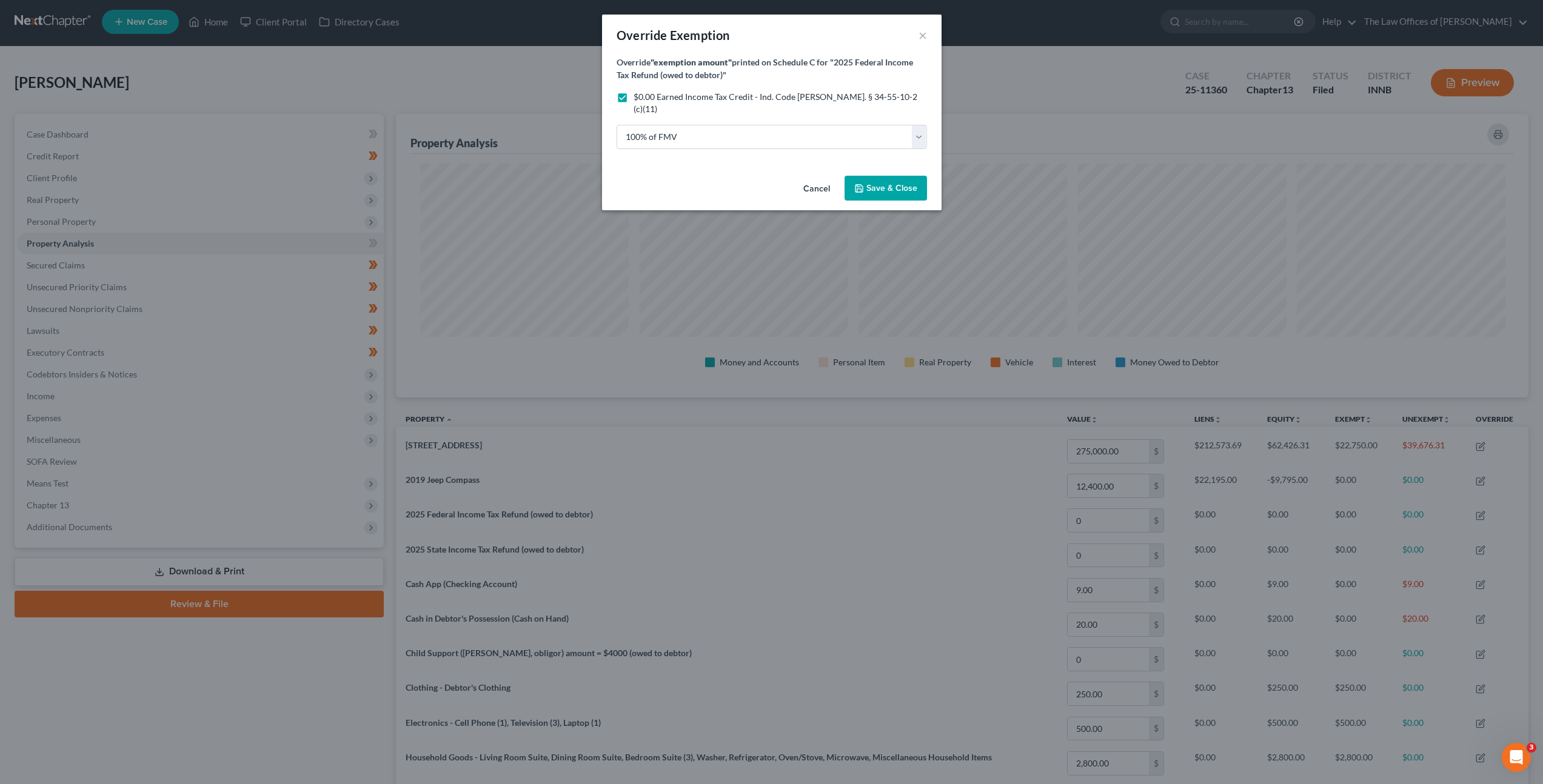
scroll to position [284, 1139]
click at [864, 183] on icon "button" at bounding box center [863, 188] width 10 height 10
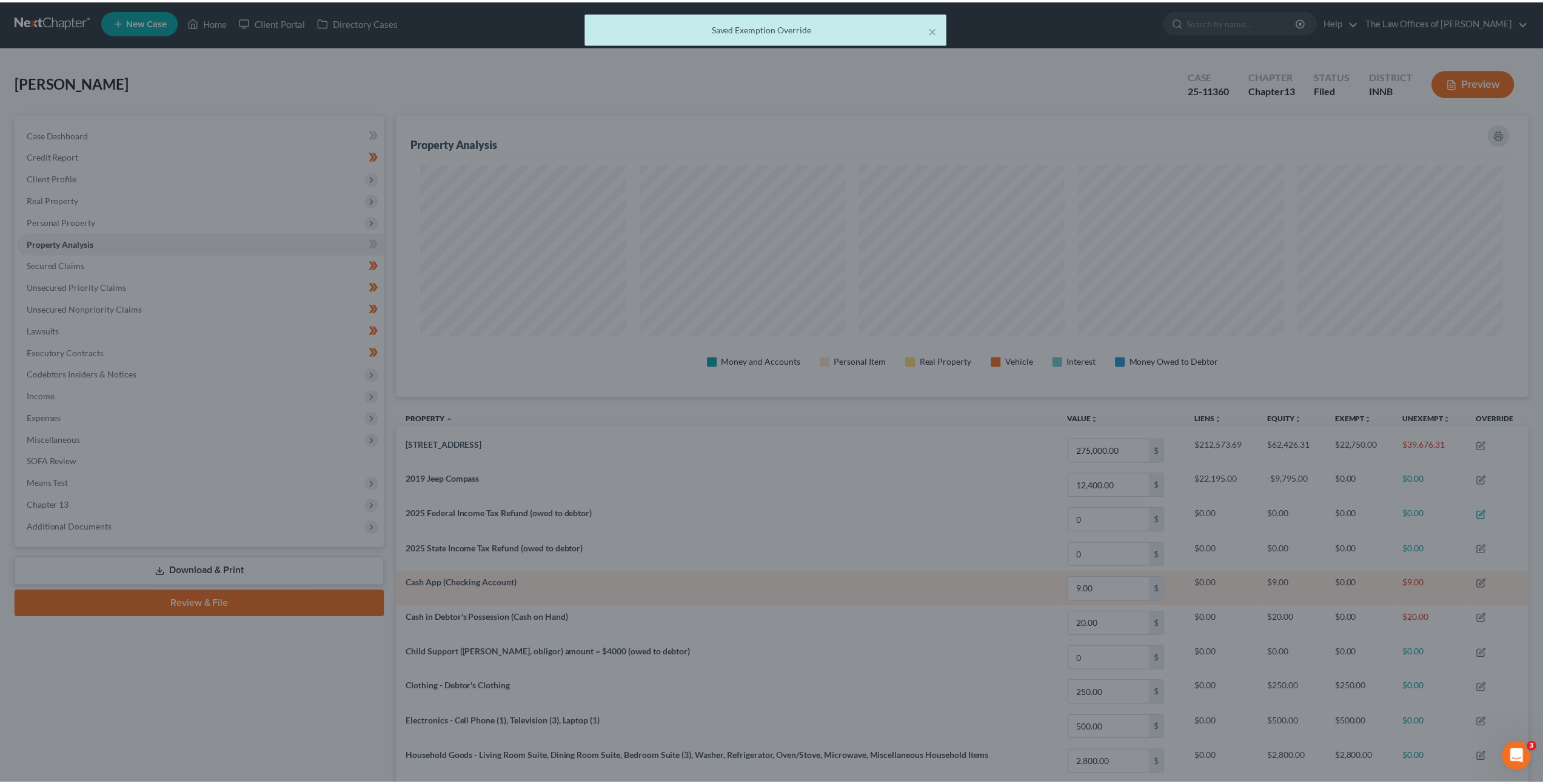
scroll to position [605826, 605189]
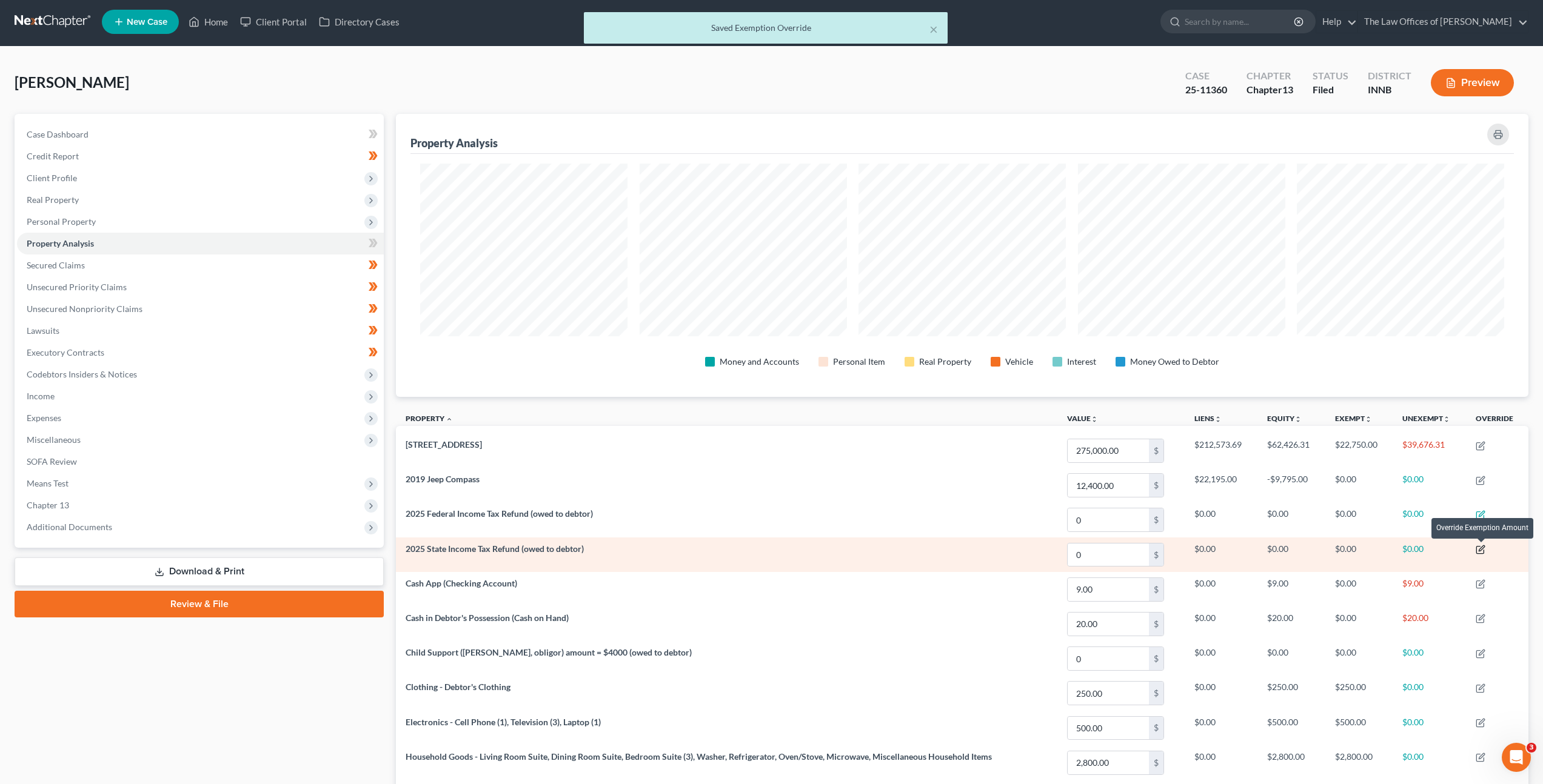
click at [1481, 548] on icon "button" at bounding box center [1480, 550] width 10 height 10
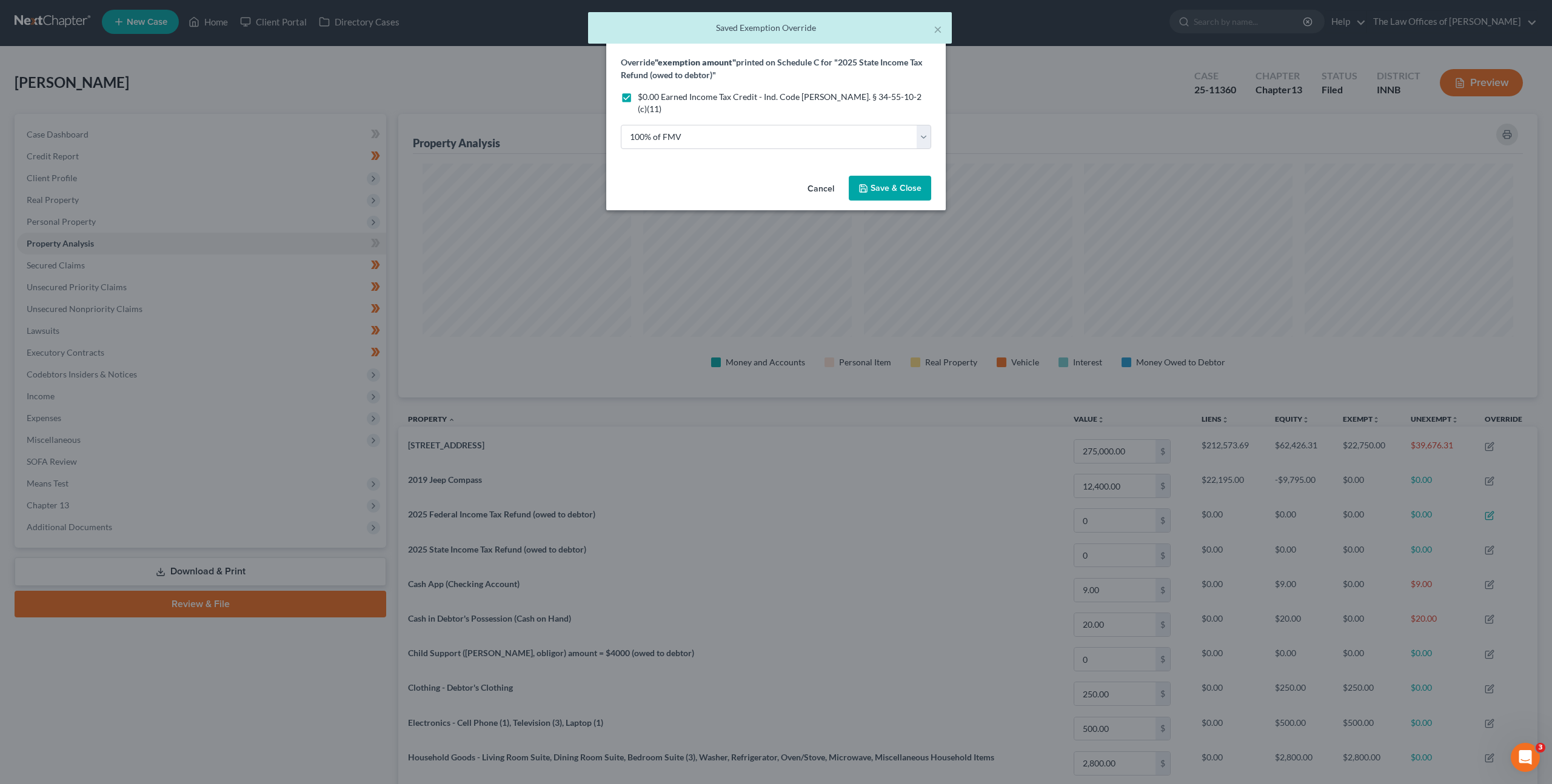
click at [861, 181] on button "Save & Close" at bounding box center [890, 188] width 83 height 26
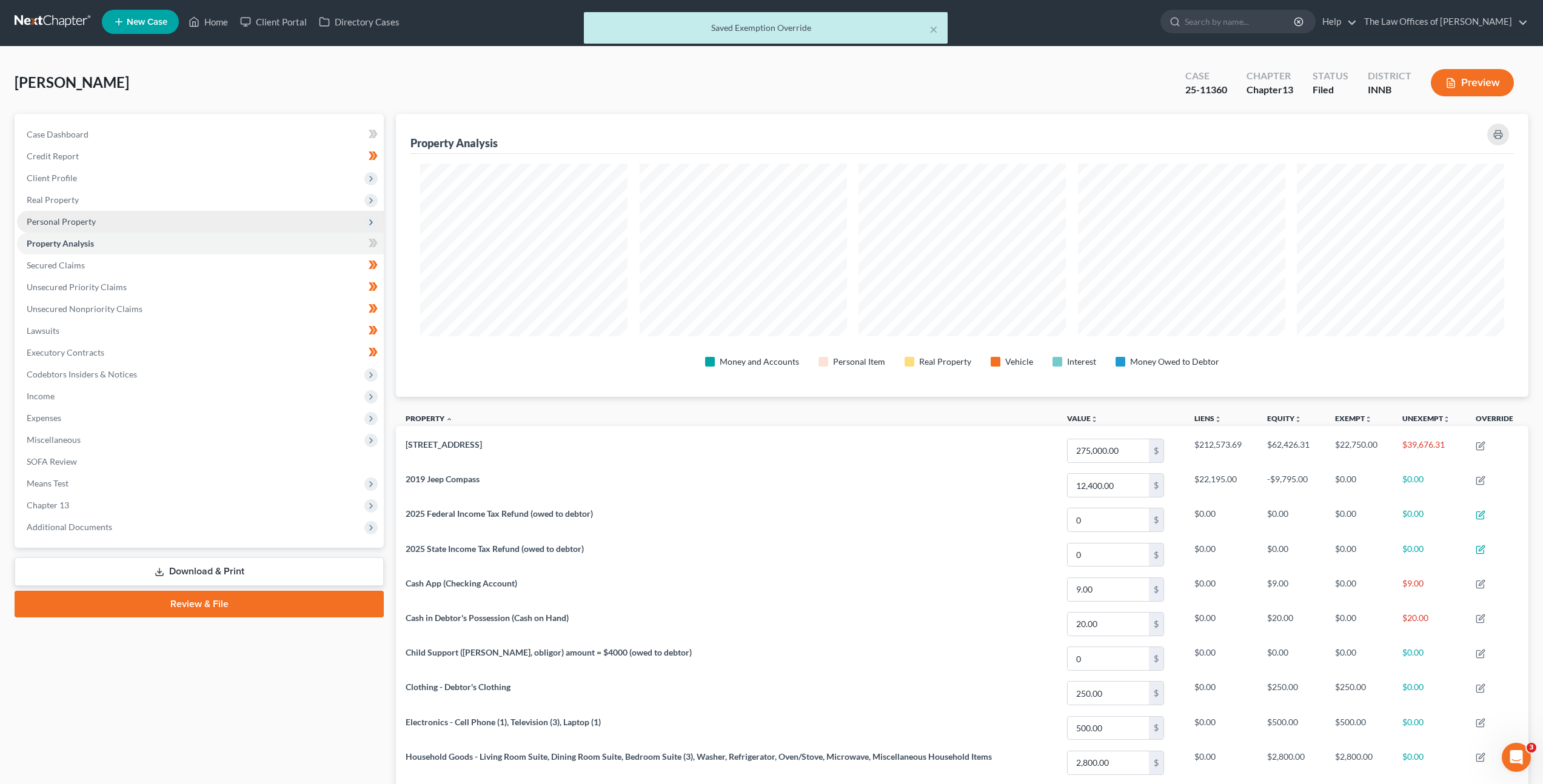
click at [309, 223] on span "Personal Property" at bounding box center [200, 221] width 367 height 22
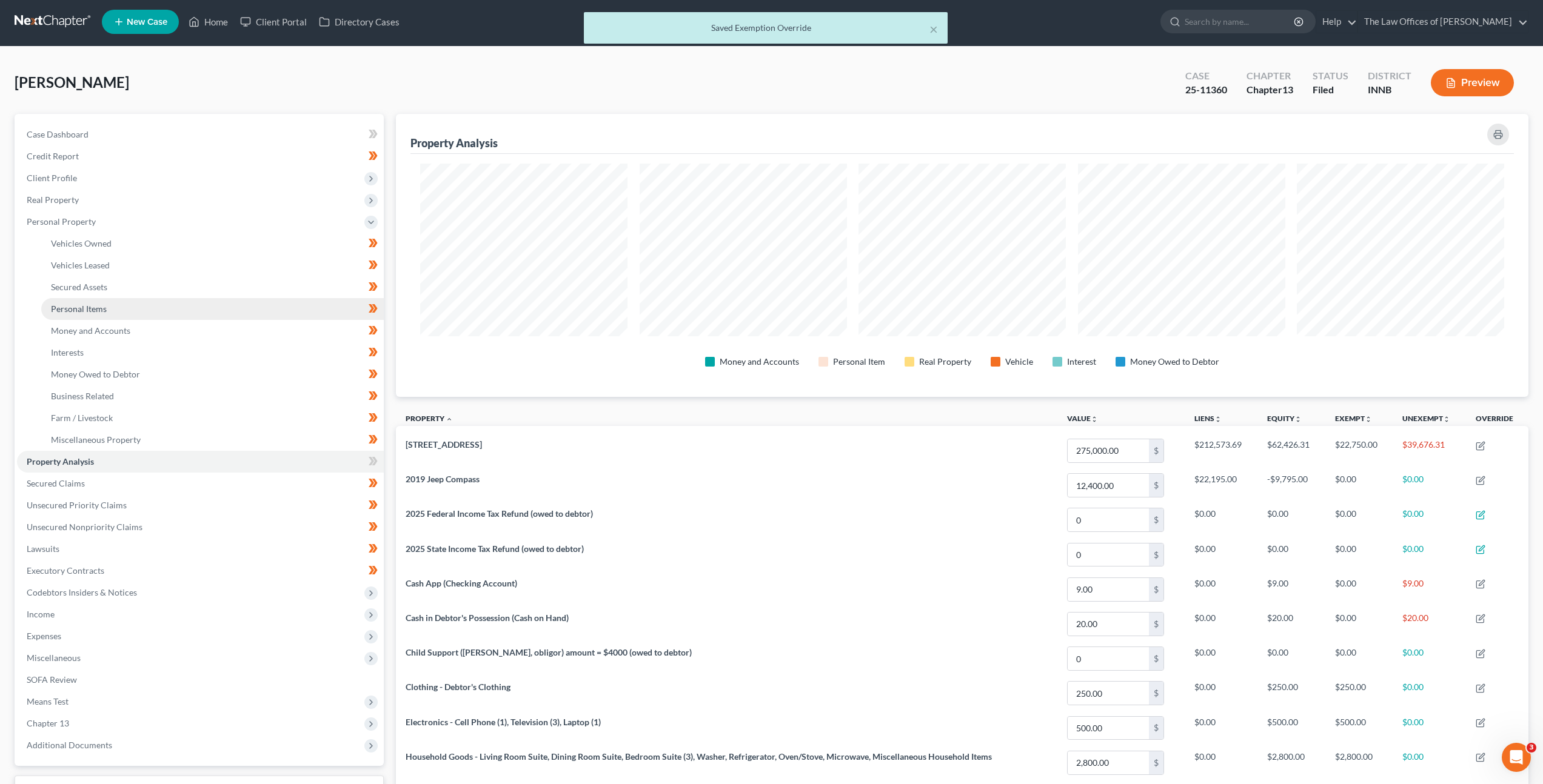
click at [275, 318] on link "Personal Items" at bounding box center [212, 308] width 343 height 22
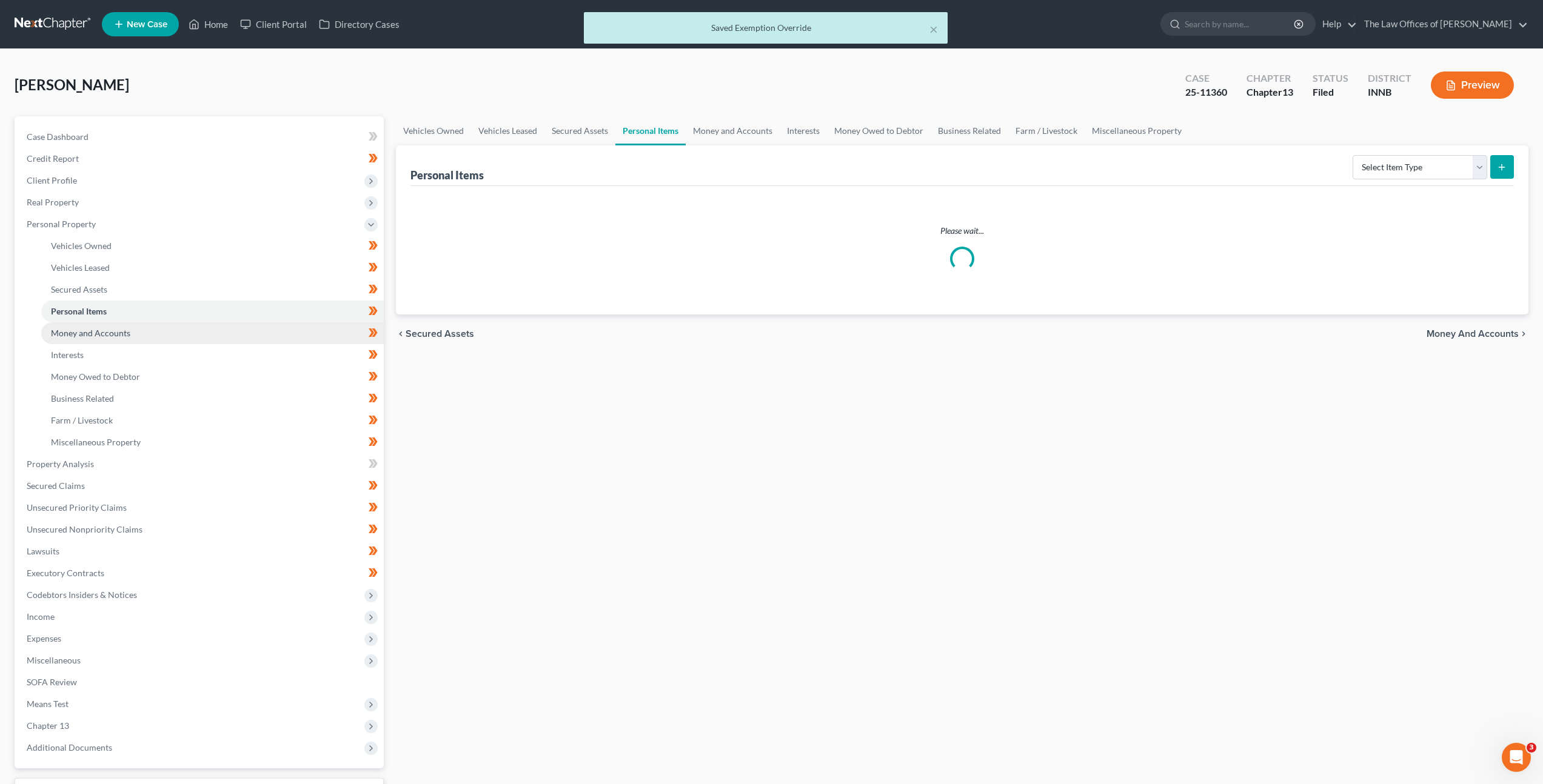
click at [267, 326] on link "Money and Accounts" at bounding box center [212, 333] width 343 height 22
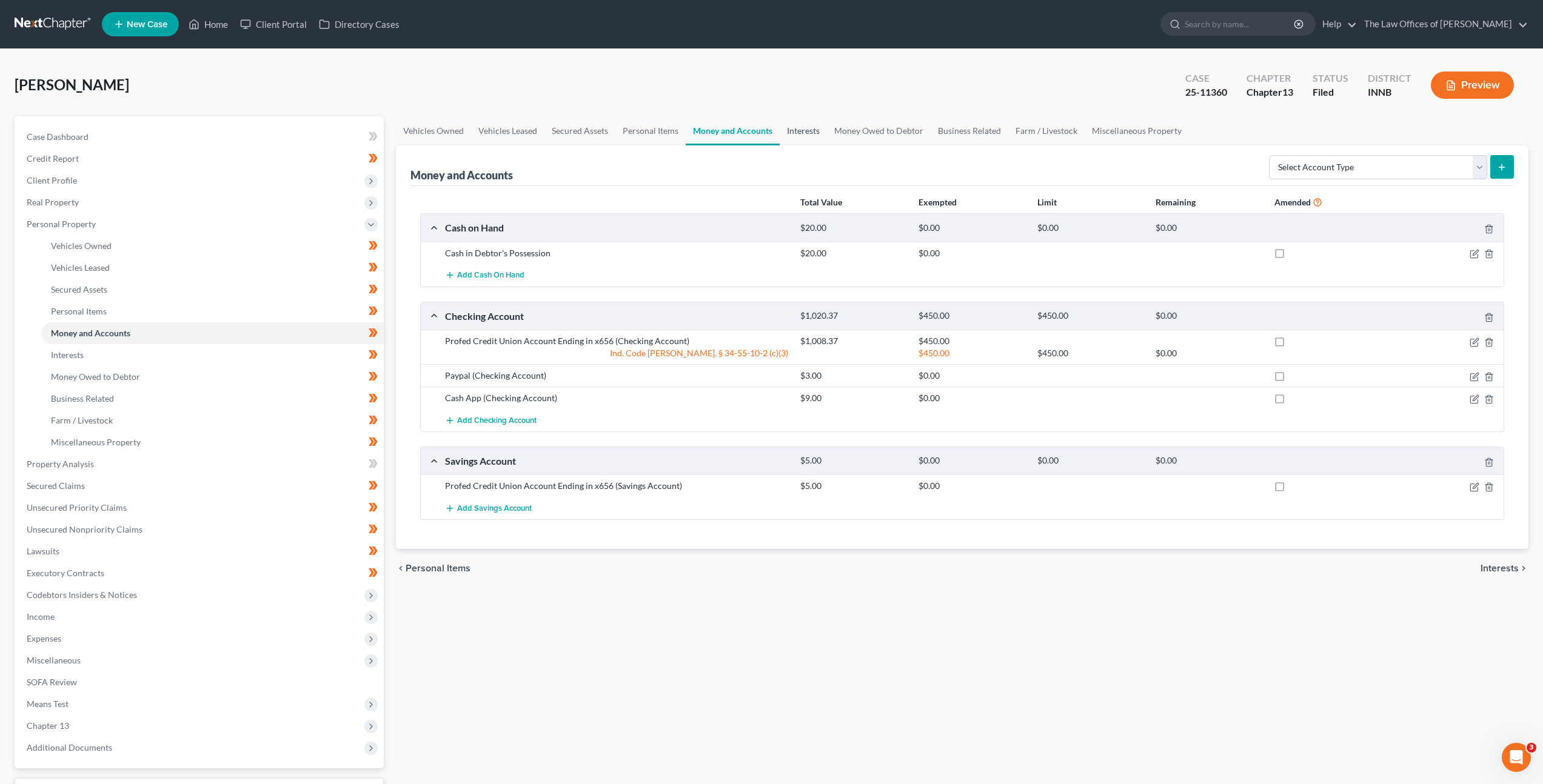
click at [815, 134] on link "Interests" at bounding box center [803, 131] width 47 height 29
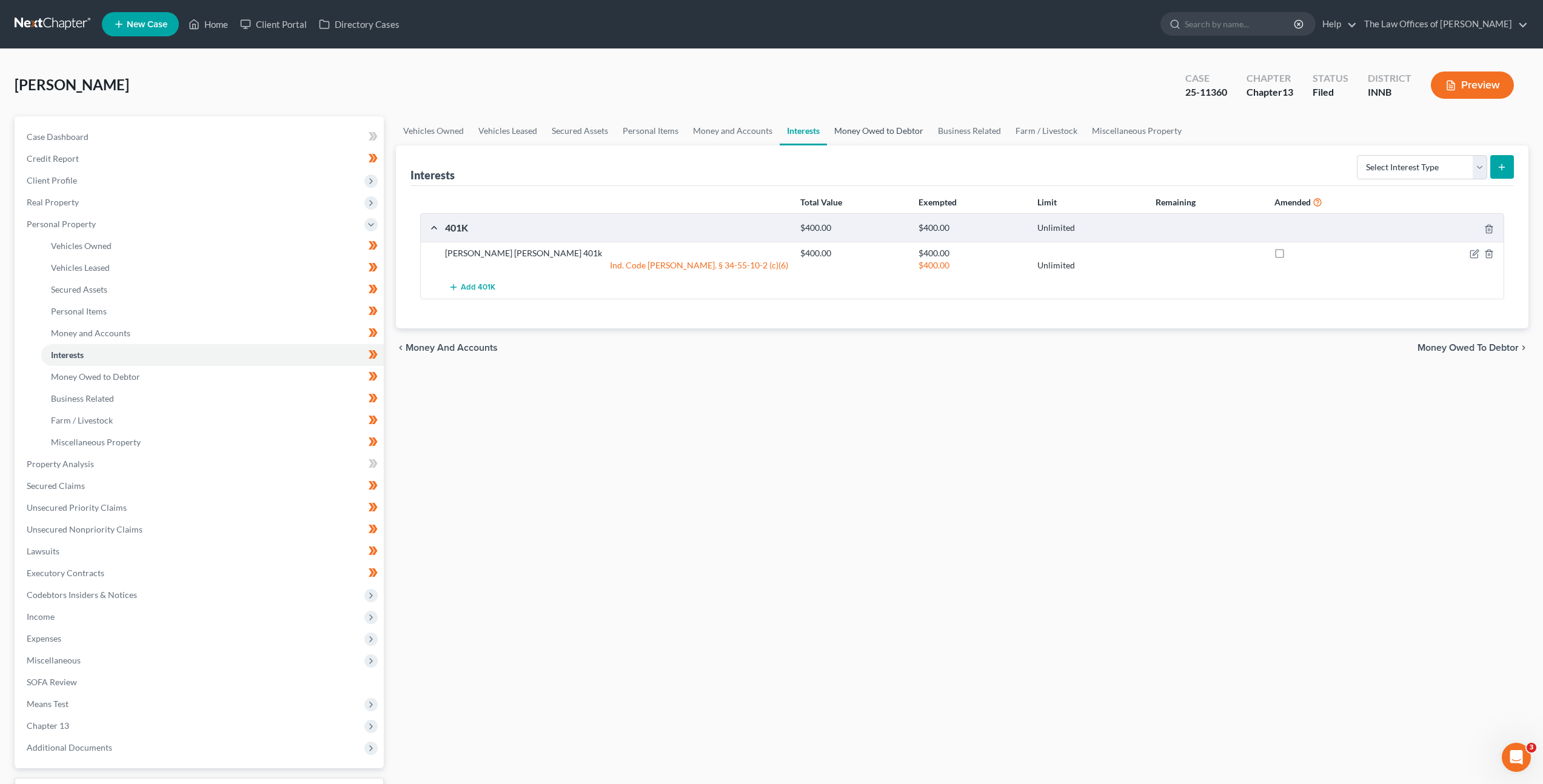
click at [847, 127] on link "Money Owed to Debtor" at bounding box center [879, 131] width 104 height 29
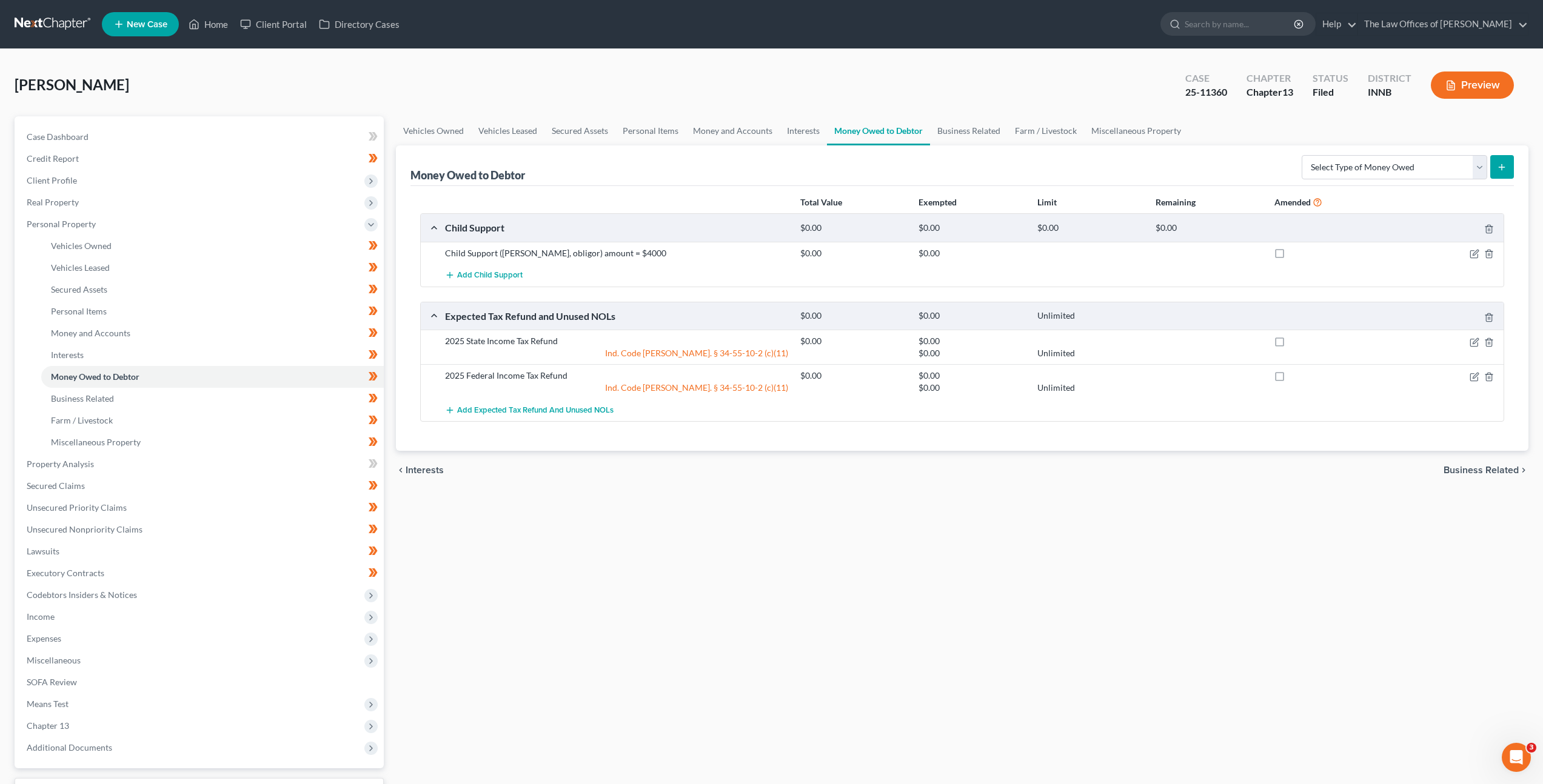
drag, startPoint x: 50, startPoint y: 29, endPoint x: 88, endPoint y: 21, distance: 38.8
click at [52, 29] on link at bounding box center [53, 24] width 77 height 22
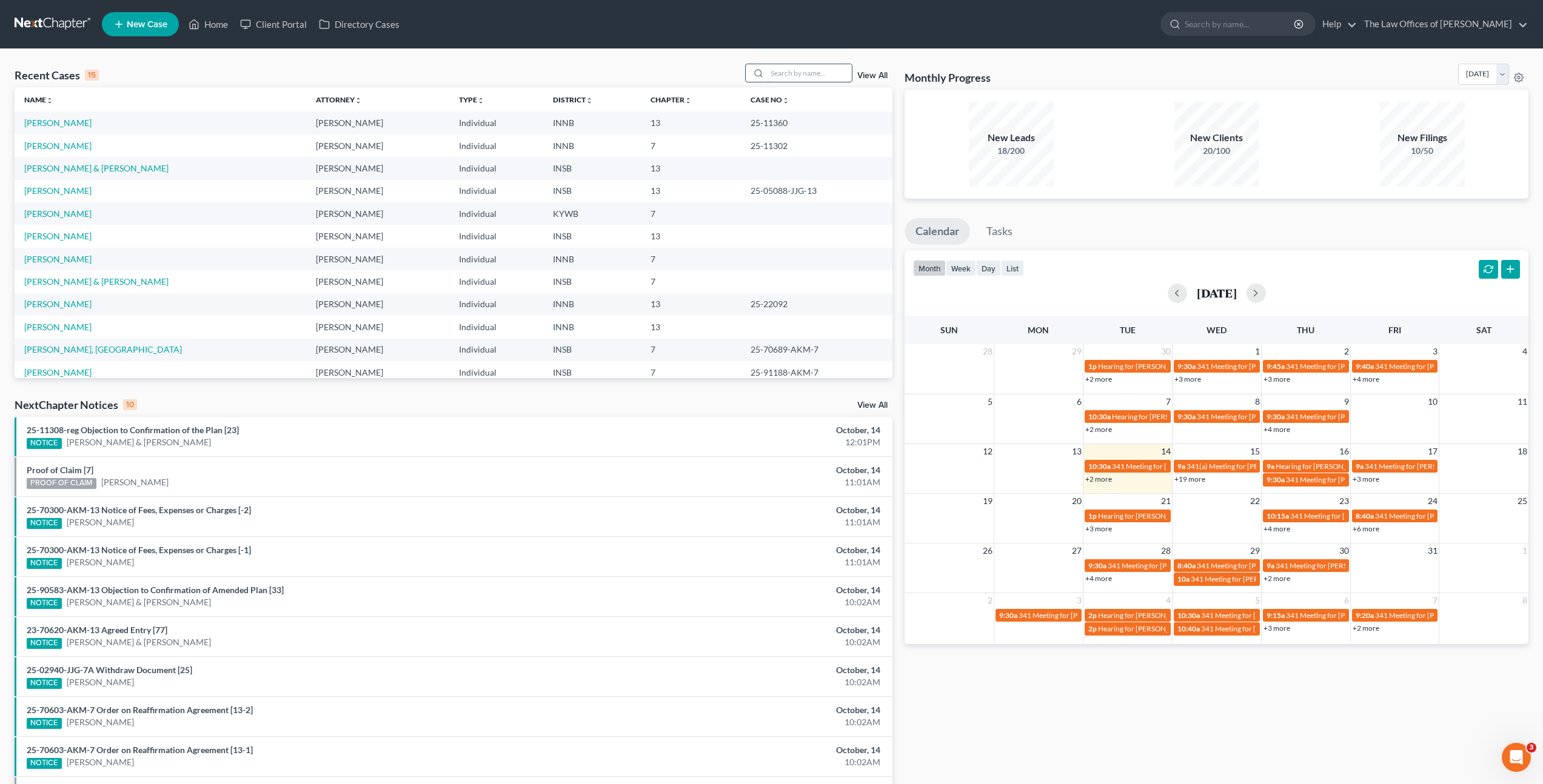
click at [801, 67] on input "search" at bounding box center [810, 73] width 85 height 18
click at [792, 75] on input "search" at bounding box center [810, 73] width 85 height 18
click at [138, 29] on span "New Case" at bounding box center [147, 25] width 41 height 9
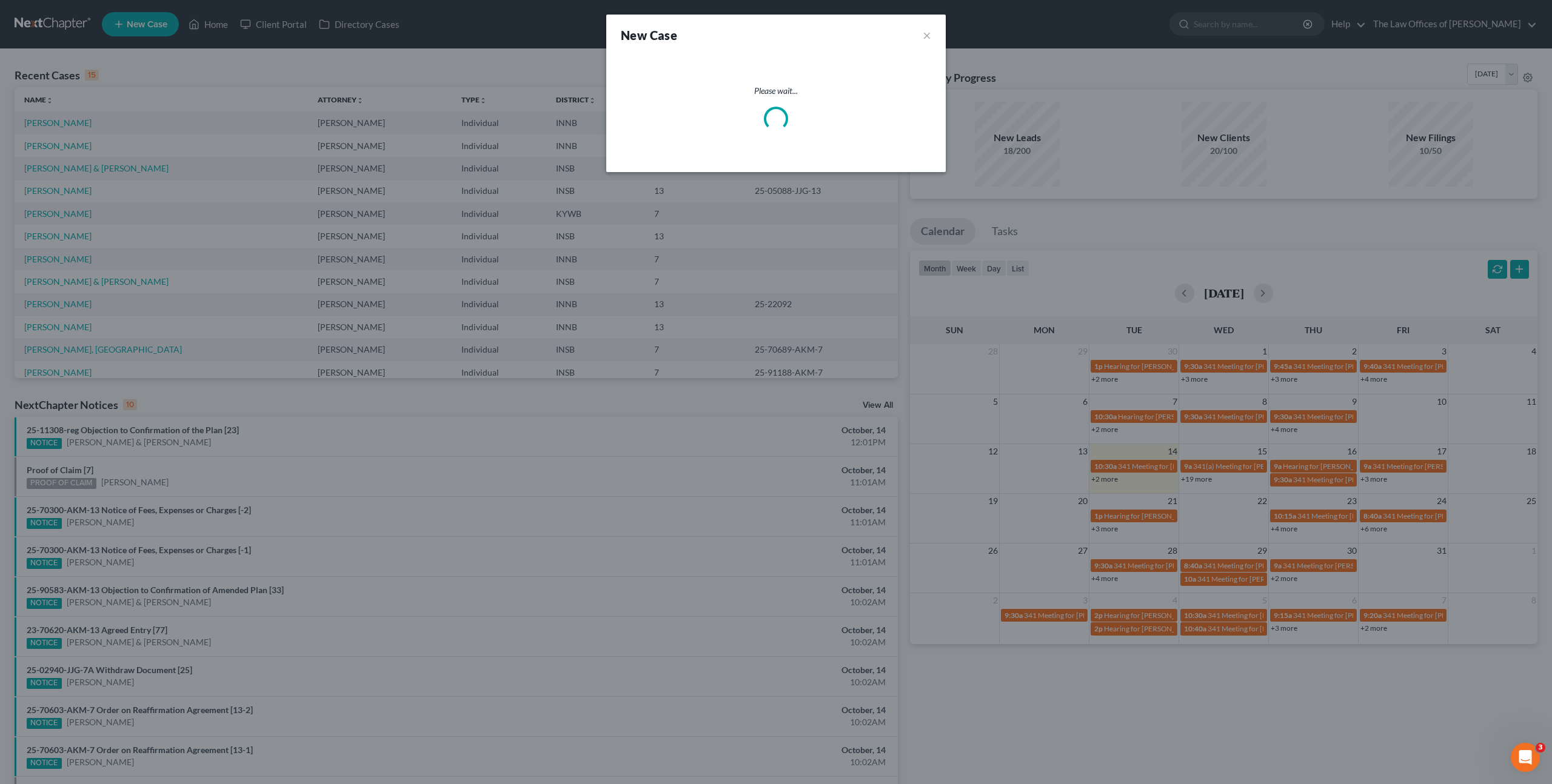
select select "28"
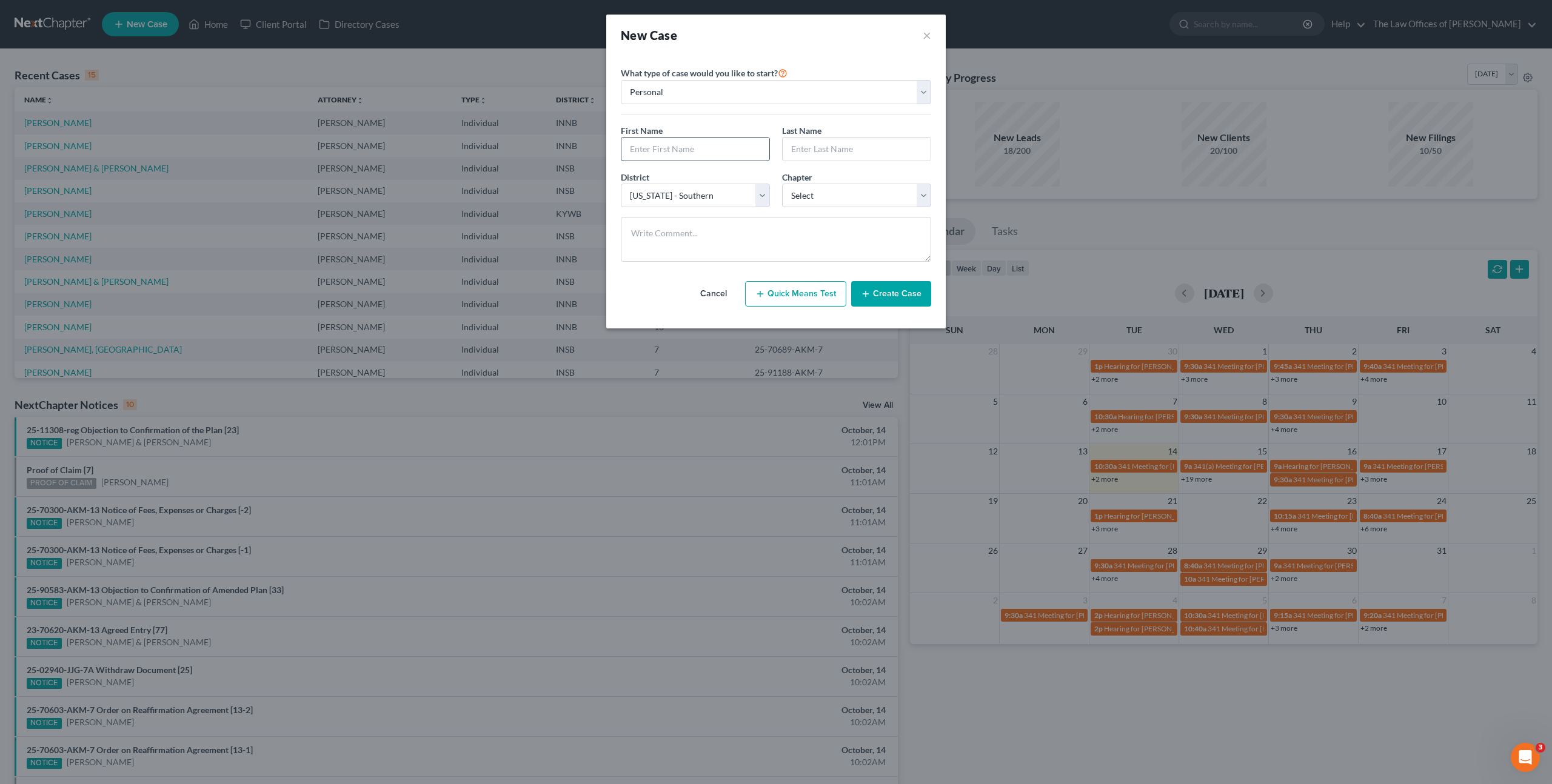
click at [662, 157] on input "text" at bounding box center [696, 149] width 148 height 23
type input "[PERSON_NAME]"
click at [803, 209] on div "District * Select [US_STATE] - [GEOGRAPHIC_DATA] [US_STATE] - [GEOGRAPHIC_DATA]…" at bounding box center [776, 194] width 322 height 47
click at [827, 197] on select "Select 7 11 12 13" at bounding box center [857, 195] width 149 height 24
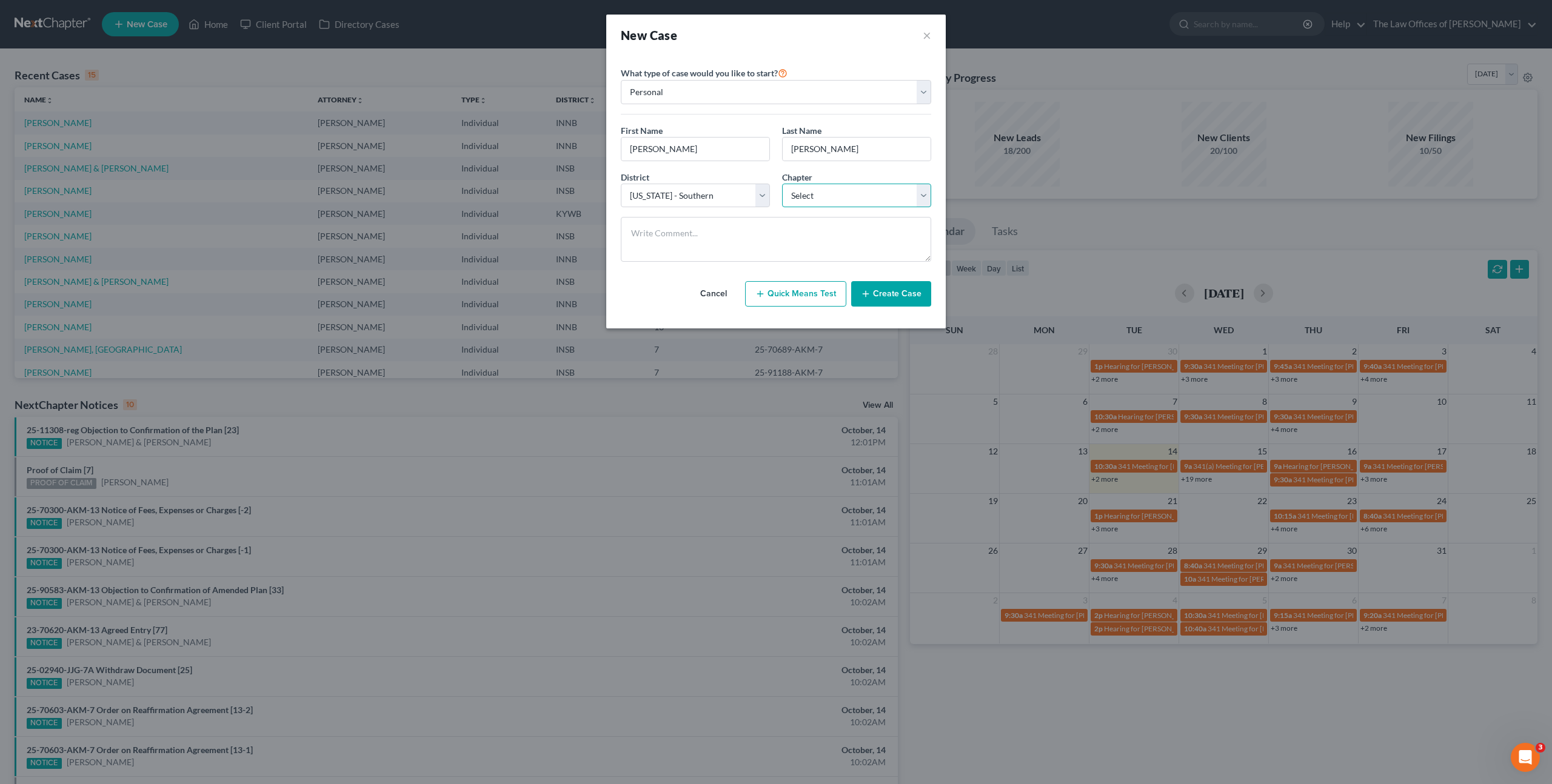
select select "0"
click at [782, 183] on select "Select 7 11 12 13" at bounding box center [857, 195] width 149 height 24
click at [906, 301] on button "Create Case" at bounding box center [891, 293] width 80 height 26
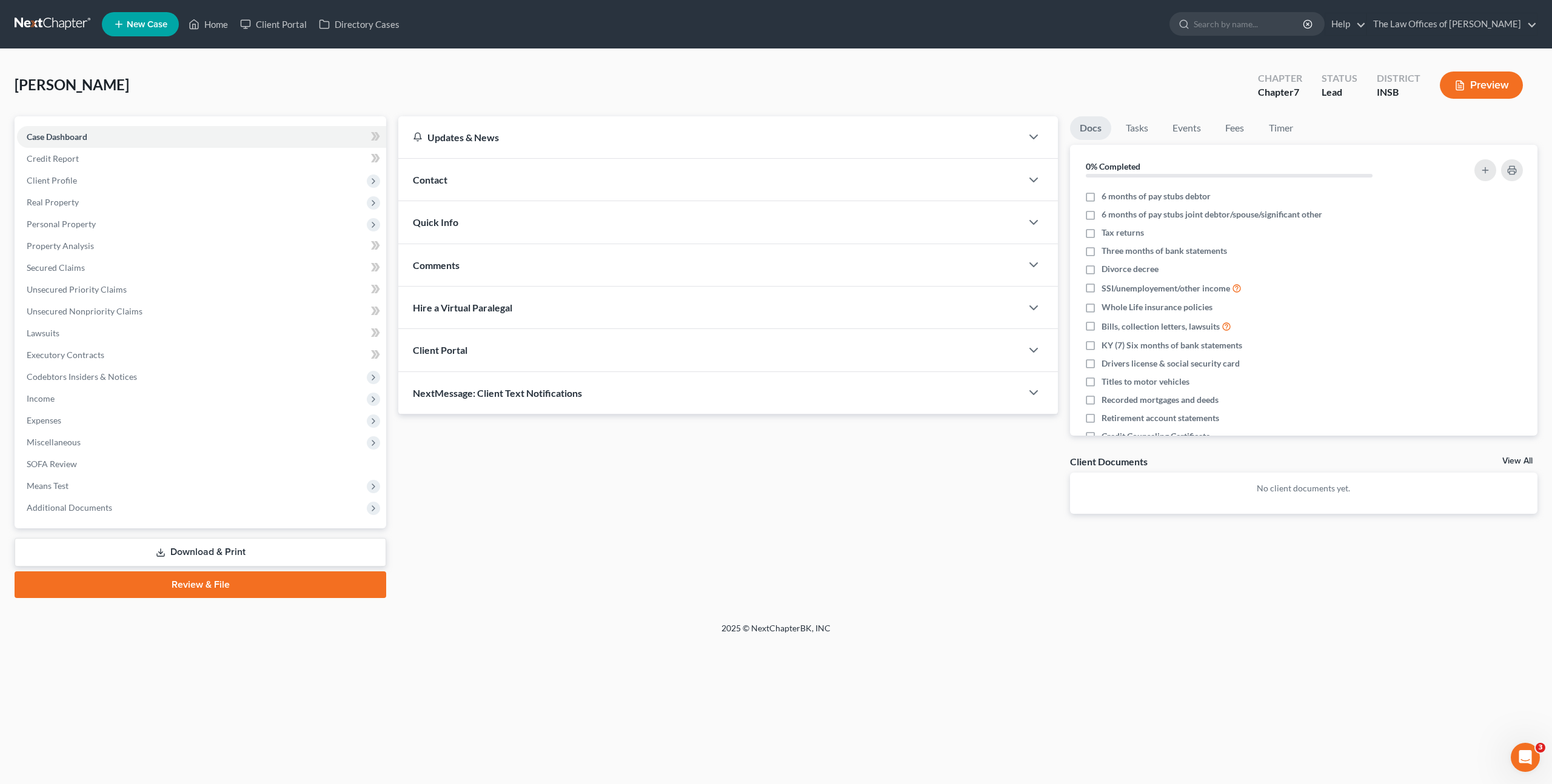
click at [711, 500] on div "Updates & News × [US_STATE] [GEOGRAPHIC_DATA] Notes Take a look at NextChapter'…" at bounding box center [728, 325] width 672 height 417
drag, startPoint x: 487, startPoint y: 512, endPoint x: 519, endPoint y: 472, distance: 51.2
click at [488, 511] on div "Updates & News × [US_STATE] [GEOGRAPHIC_DATA] Notes Take a look at NextChapter'…" at bounding box center [728, 325] width 672 height 417
click at [102, 186] on span "Client Profile" at bounding box center [202, 180] width 369 height 22
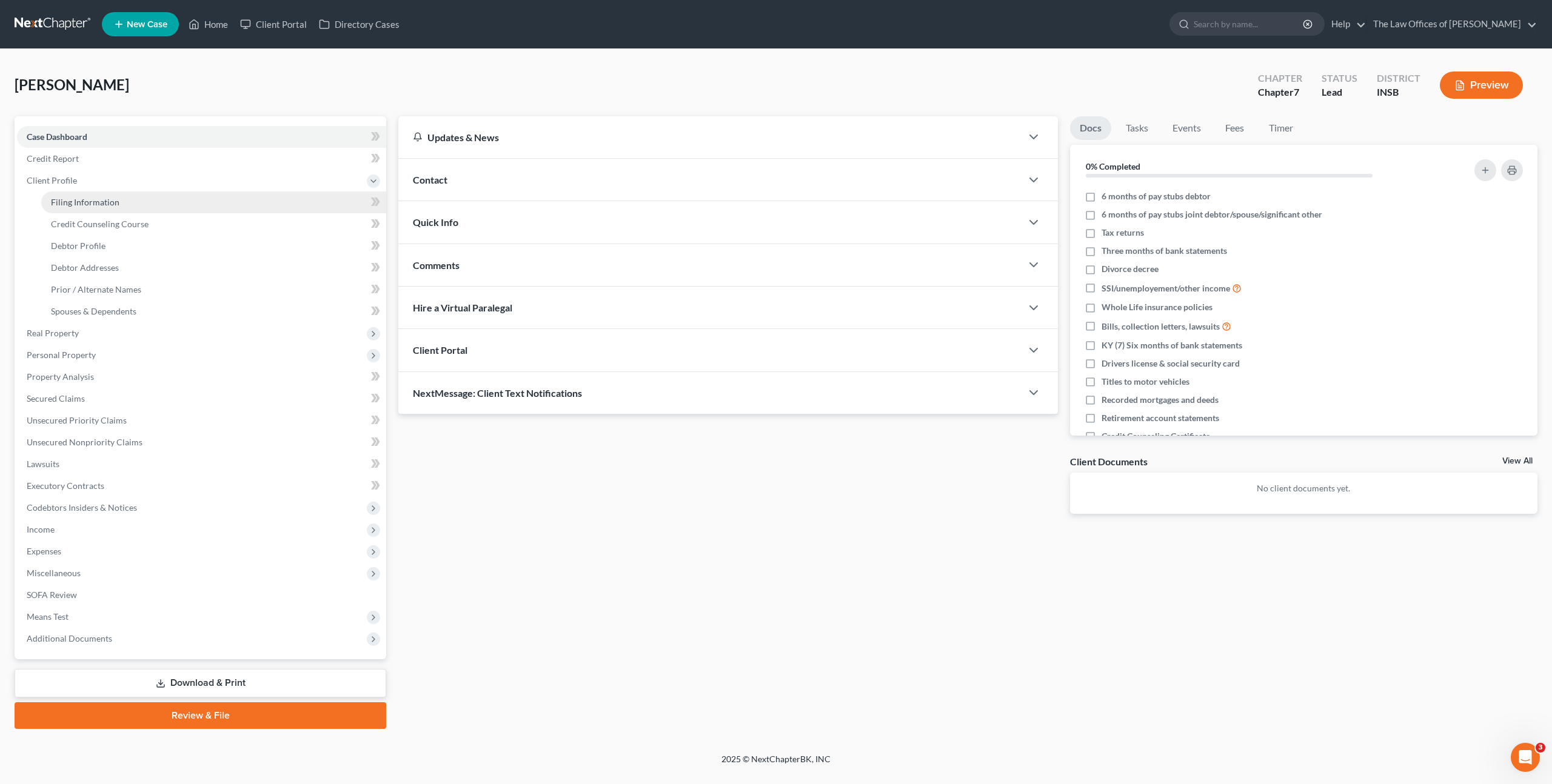
click at [102, 204] on span "Filing Information" at bounding box center [85, 202] width 69 height 10
select select "1"
select select "0"
select select "28"
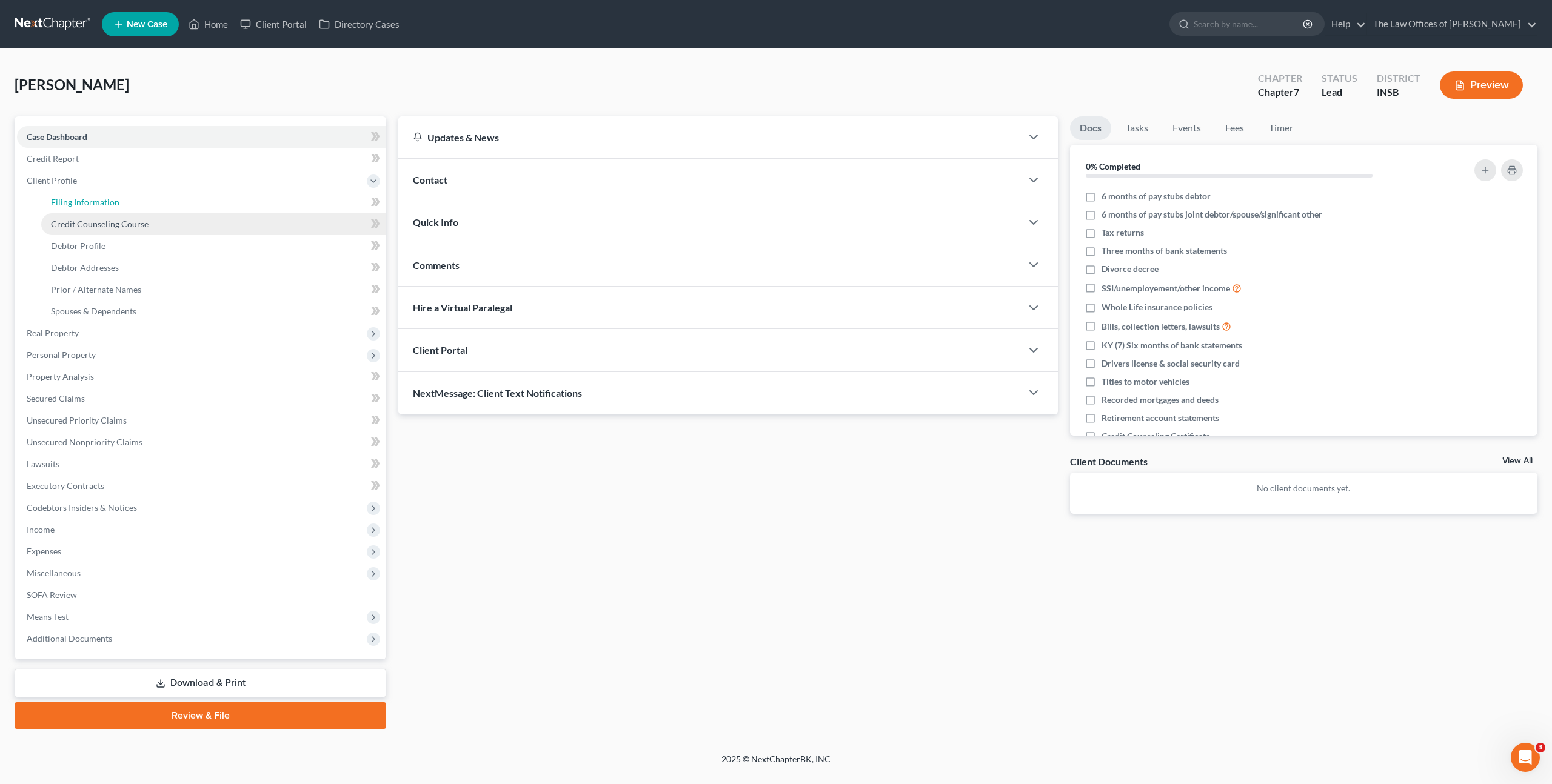
select select "15"
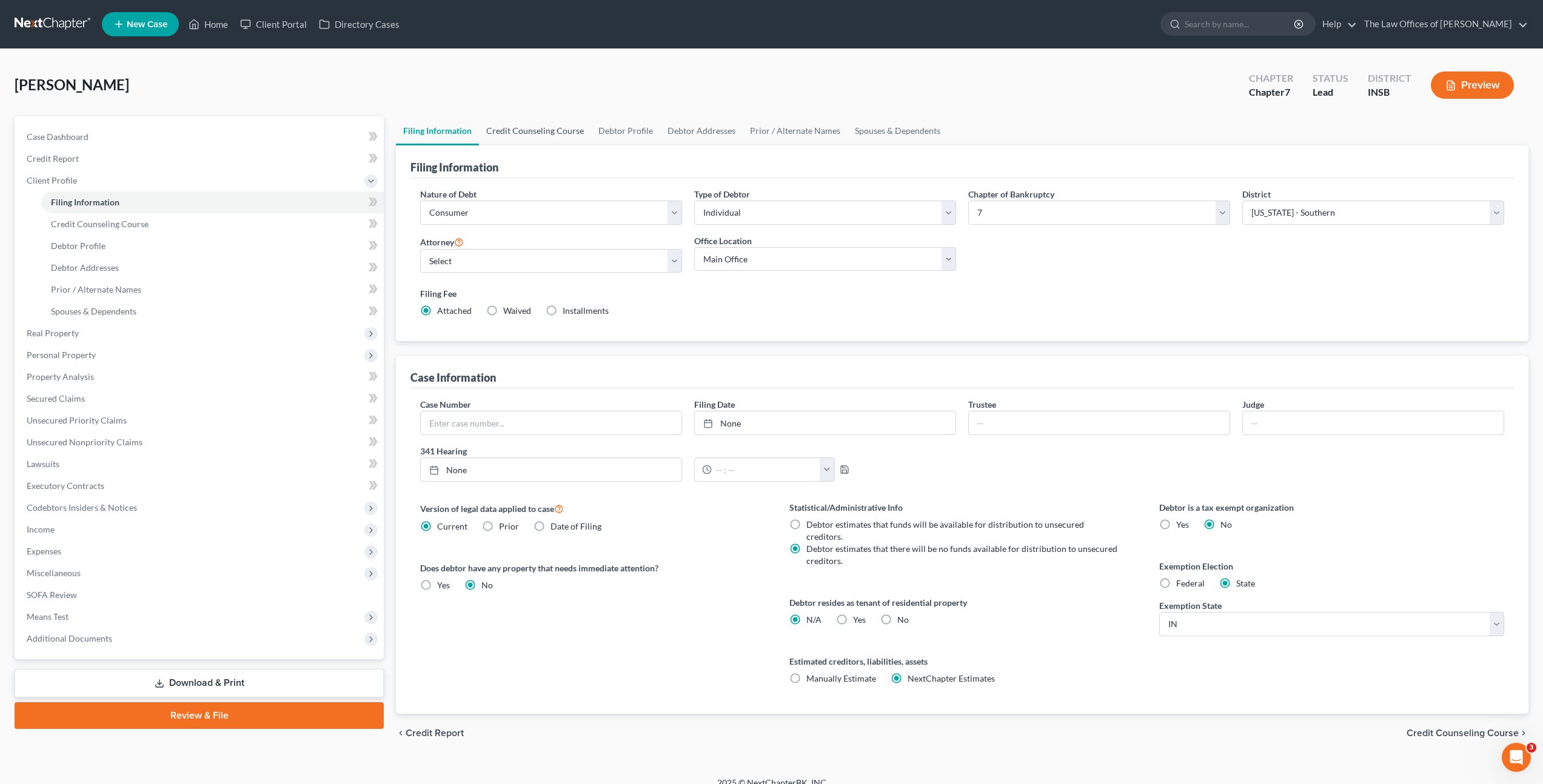
click at [531, 122] on link "Credit Counseling Course" at bounding box center [535, 131] width 112 height 29
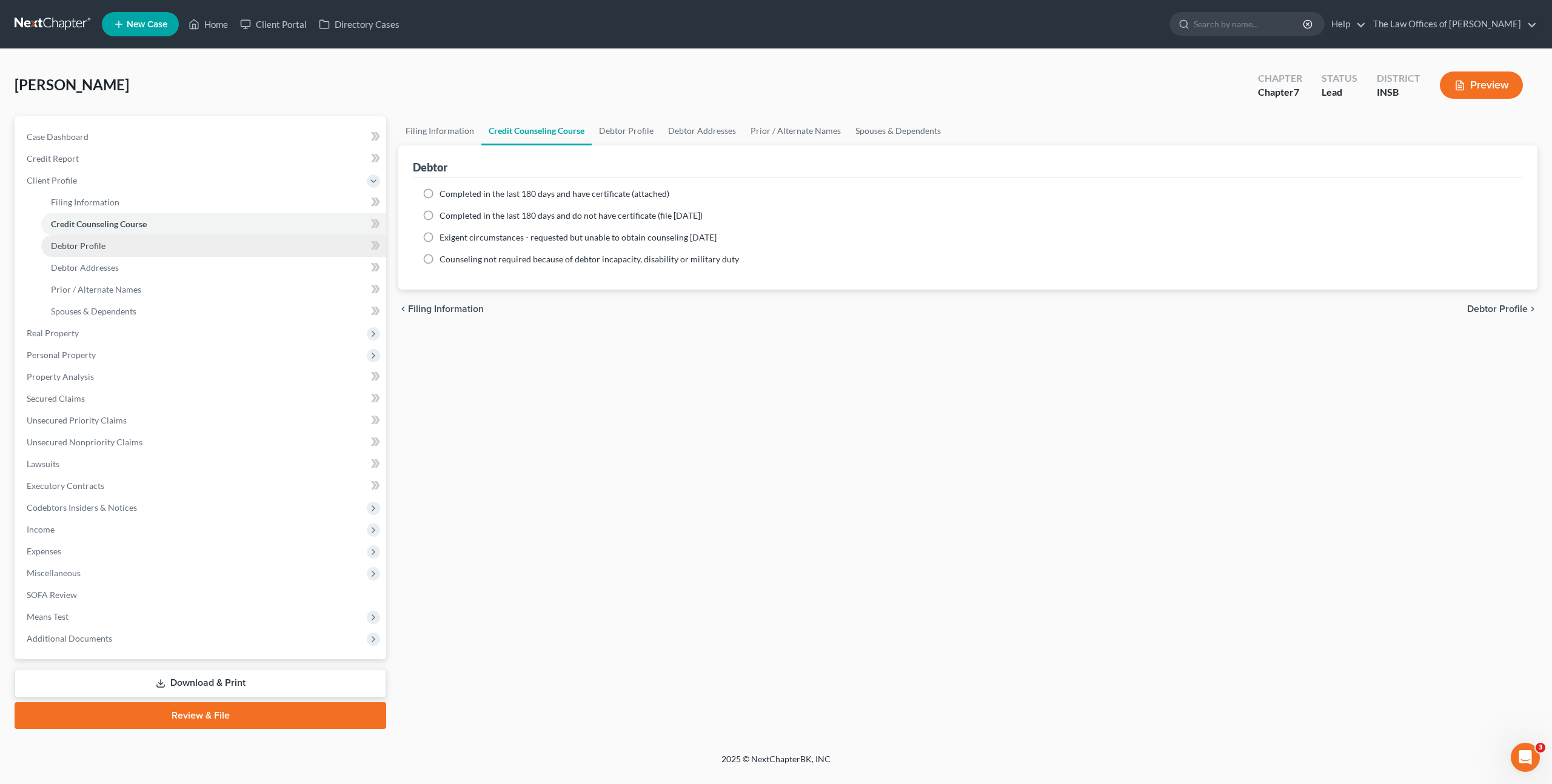
click at [231, 242] on link "Debtor Profile" at bounding box center [214, 246] width 345 height 22
select select "0"
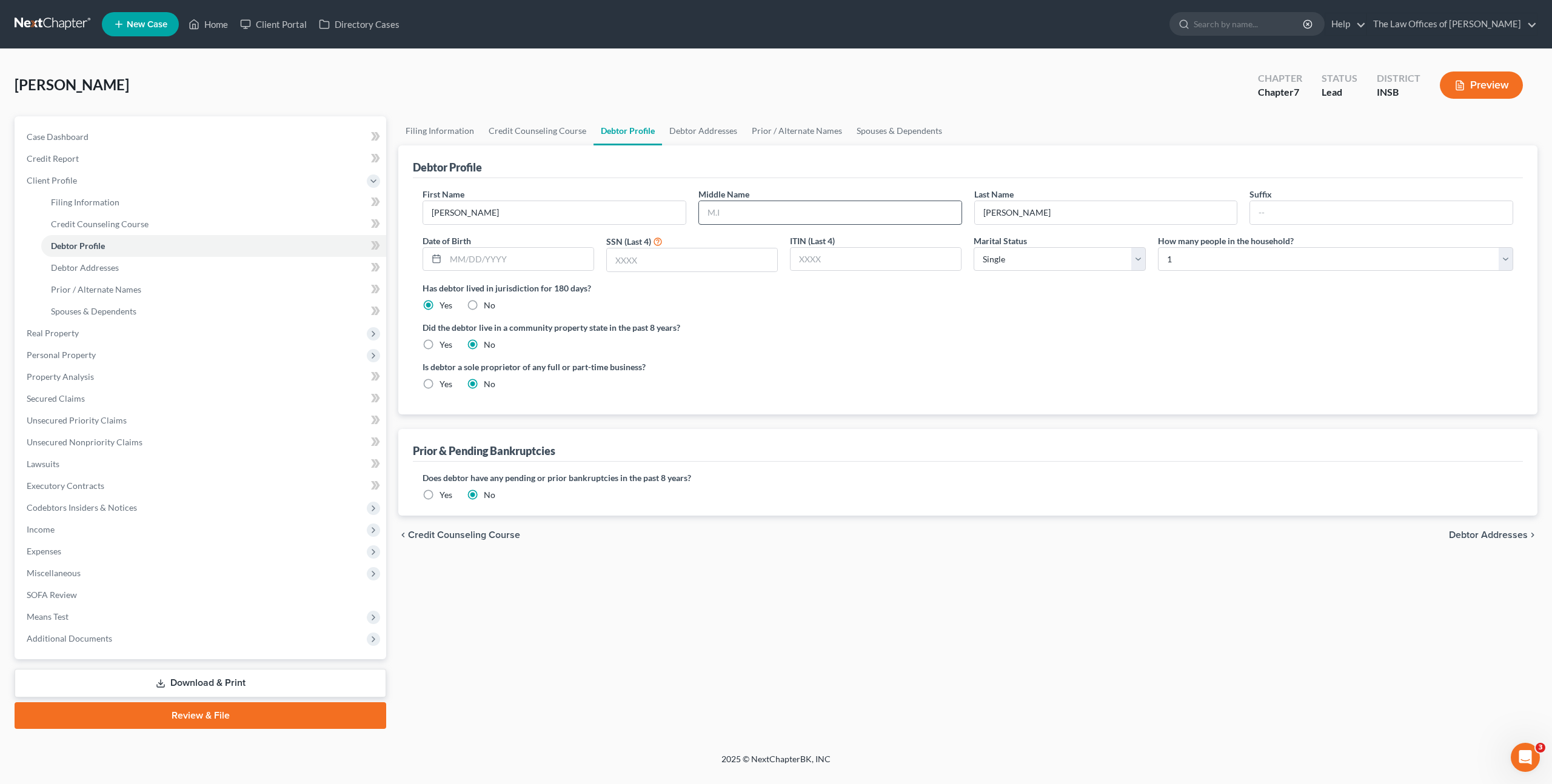
click at [773, 202] on div "Middle Name" at bounding box center [830, 206] width 276 height 37
click at [852, 221] on input "text" at bounding box center [830, 212] width 263 height 23
type input "[PERSON_NAME]"
type input "[DATE]"
type input "7729"
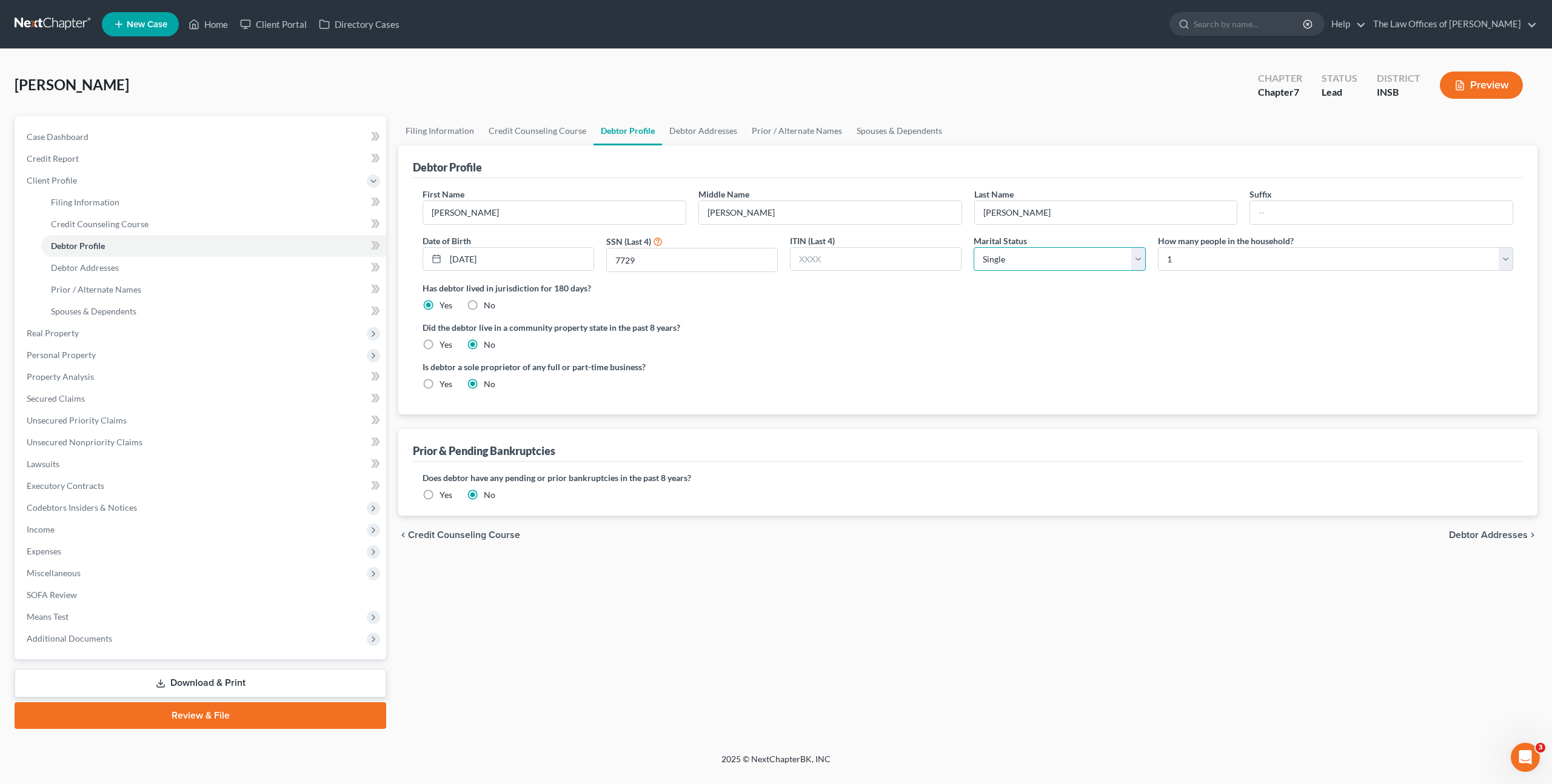
click at [1085, 258] on select "Select Single Married Separated Divorced Widowed" at bounding box center [1059, 259] width 172 height 24
select select "1"
click at [974, 248] on select "Select Single Married Separated Divorced Widowed" at bounding box center [1059, 259] width 172 height 24
click at [1102, 345] on div "Did the debtor live in a community property state in the past 8 years? Yes No" at bounding box center [968, 335] width 1091 height 29
click at [709, 132] on link "Debtor Addresses" at bounding box center [704, 131] width 83 height 29
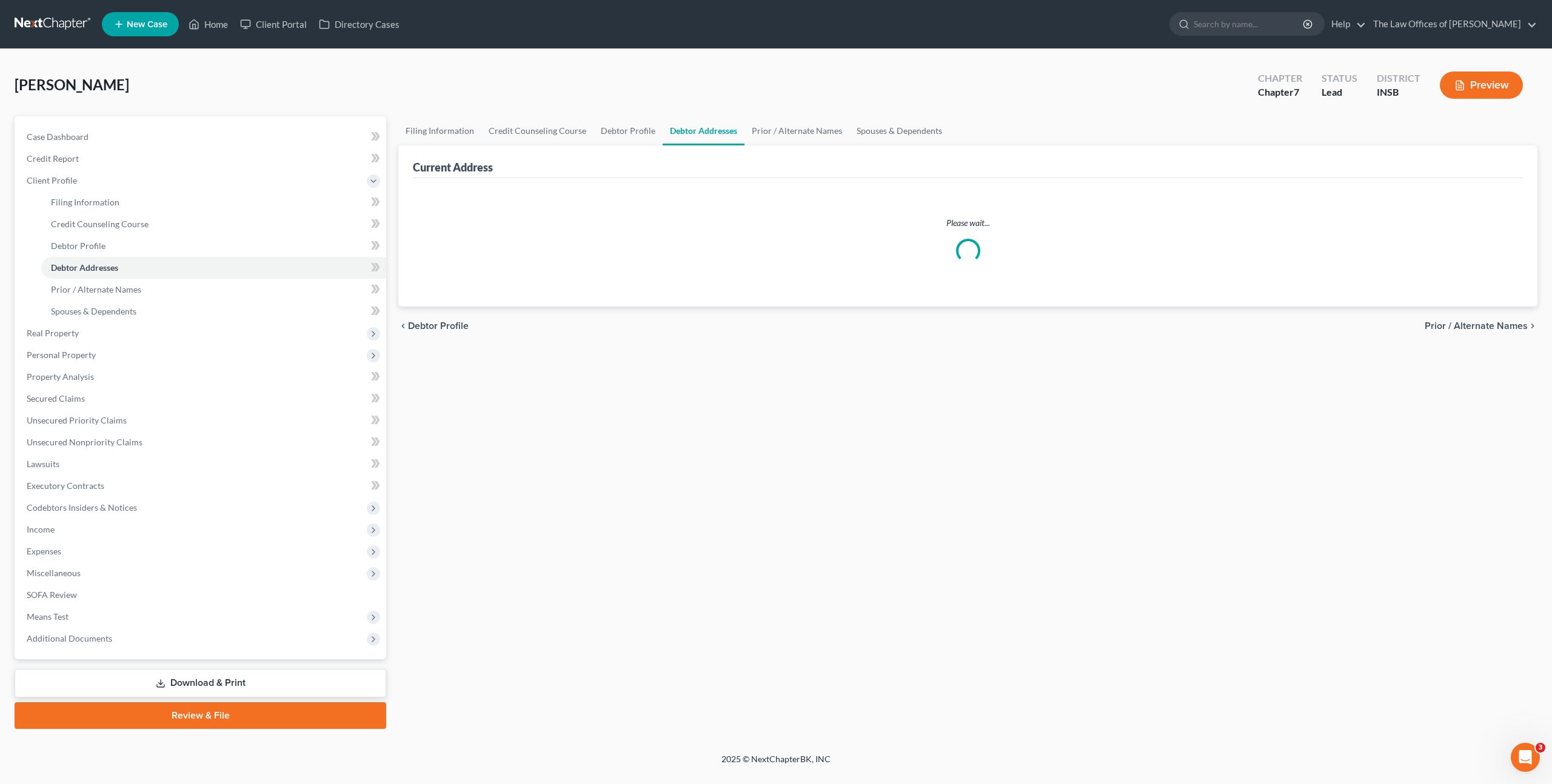
select select "0"
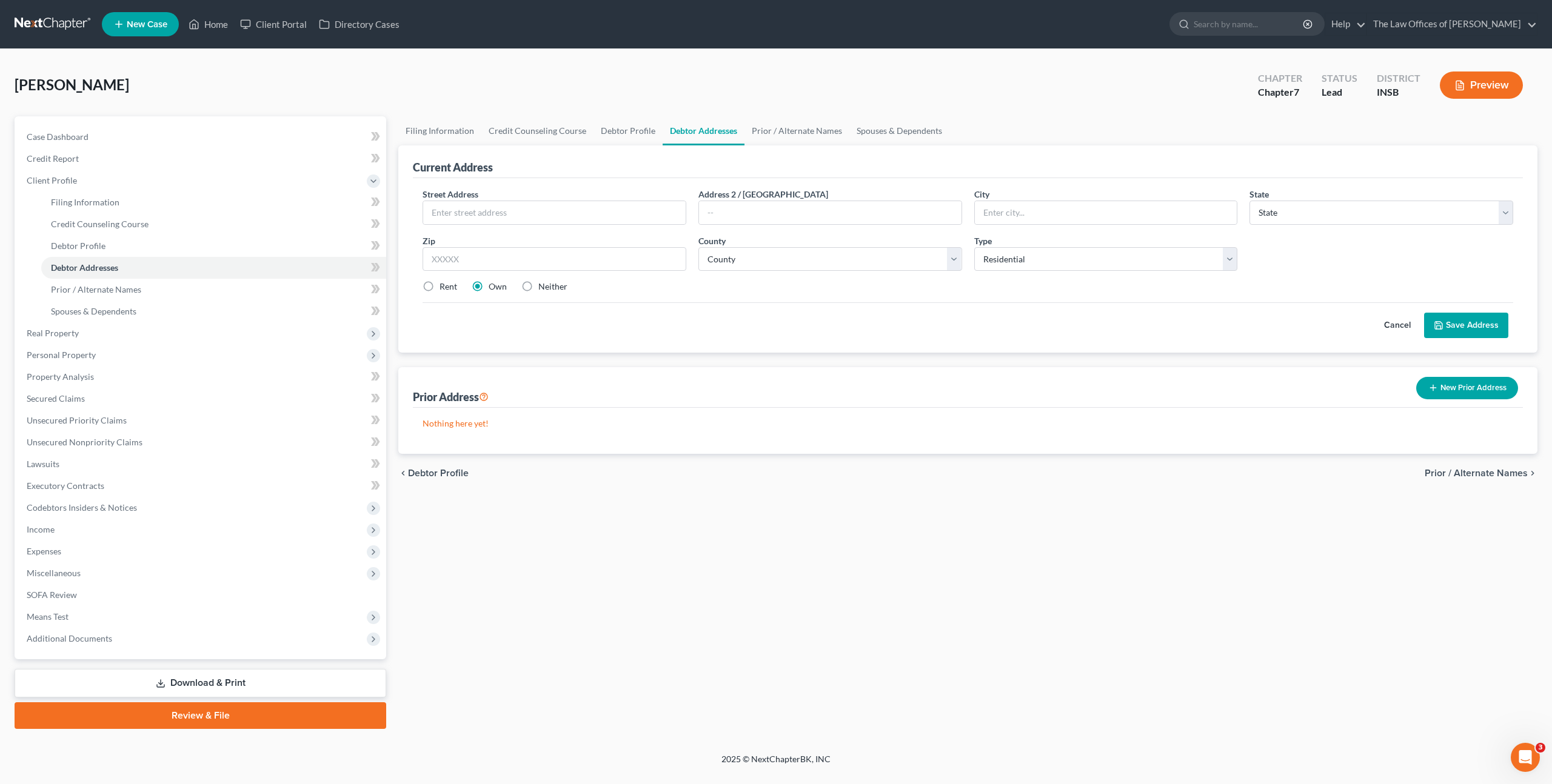
click at [487, 227] on div "Street Address * Address 2 / [GEOGRAPHIC_DATA] * State * State [US_STATE] AK AR…" at bounding box center [968, 246] width 1103 height 115
drag, startPoint x: 504, startPoint y: 212, endPoint x: 581, endPoint y: 211, distance: 77.0
click at [504, 212] on input "text" at bounding box center [554, 212] width 263 height 23
type input "[STREET_ADDRESS][US_STATE]"
type input "47537"
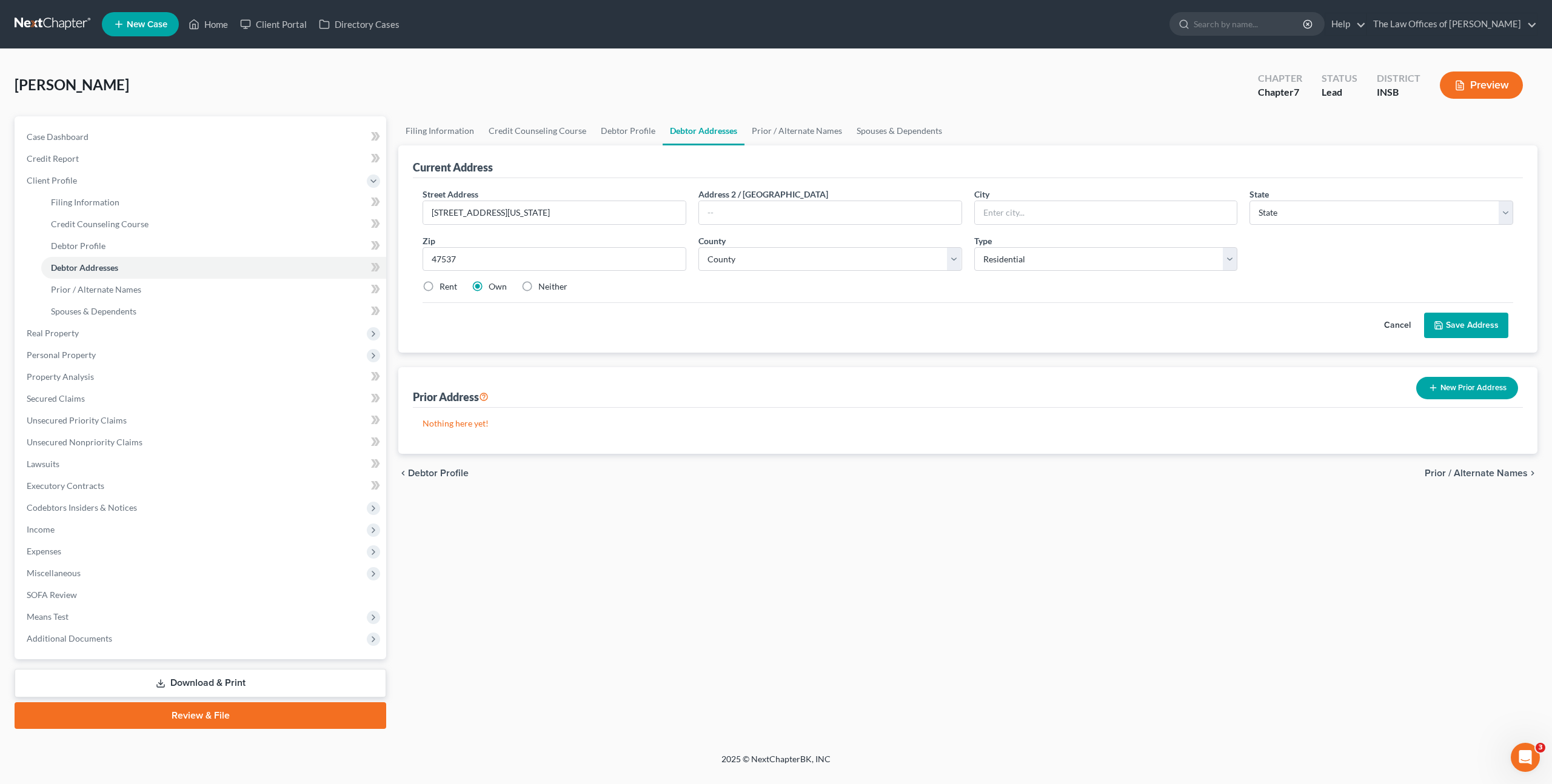
click at [589, 324] on div "Cancel Save Address" at bounding box center [968, 320] width 1091 height 36
type input "Gentryville"
select select "15"
click at [825, 272] on div "Street Address * [STREET_ADDRESS][US_STATE] * [GEOGRAPHIC_DATA] * State [US_STA…" at bounding box center [968, 246] width 1103 height 115
click at [827, 263] on select "County [GEOGRAPHIC_DATA] [GEOGRAPHIC_DATA] [GEOGRAPHIC_DATA] [GEOGRAPHIC_DATA] …" at bounding box center [830, 259] width 264 height 24
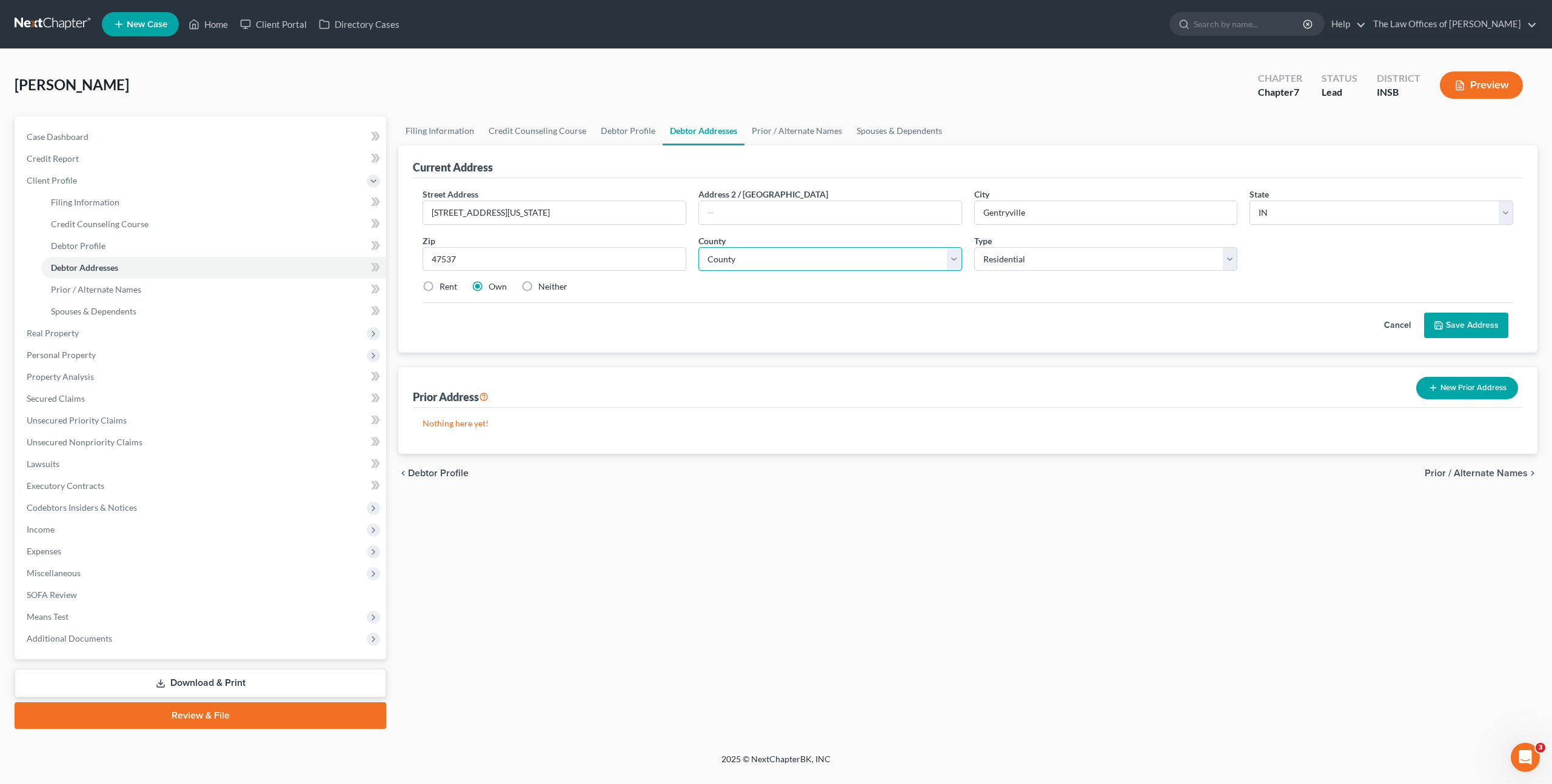
select select "72"
click at [698, 248] on select "County [GEOGRAPHIC_DATA] [GEOGRAPHIC_DATA] [GEOGRAPHIC_DATA] [GEOGRAPHIC_DATA] …" at bounding box center [830, 259] width 264 height 24
click at [989, 334] on div "Cancel Save Address" at bounding box center [968, 320] width 1091 height 36
click at [1475, 328] on button "Save Address" at bounding box center [1466, 326] width 85 height 26
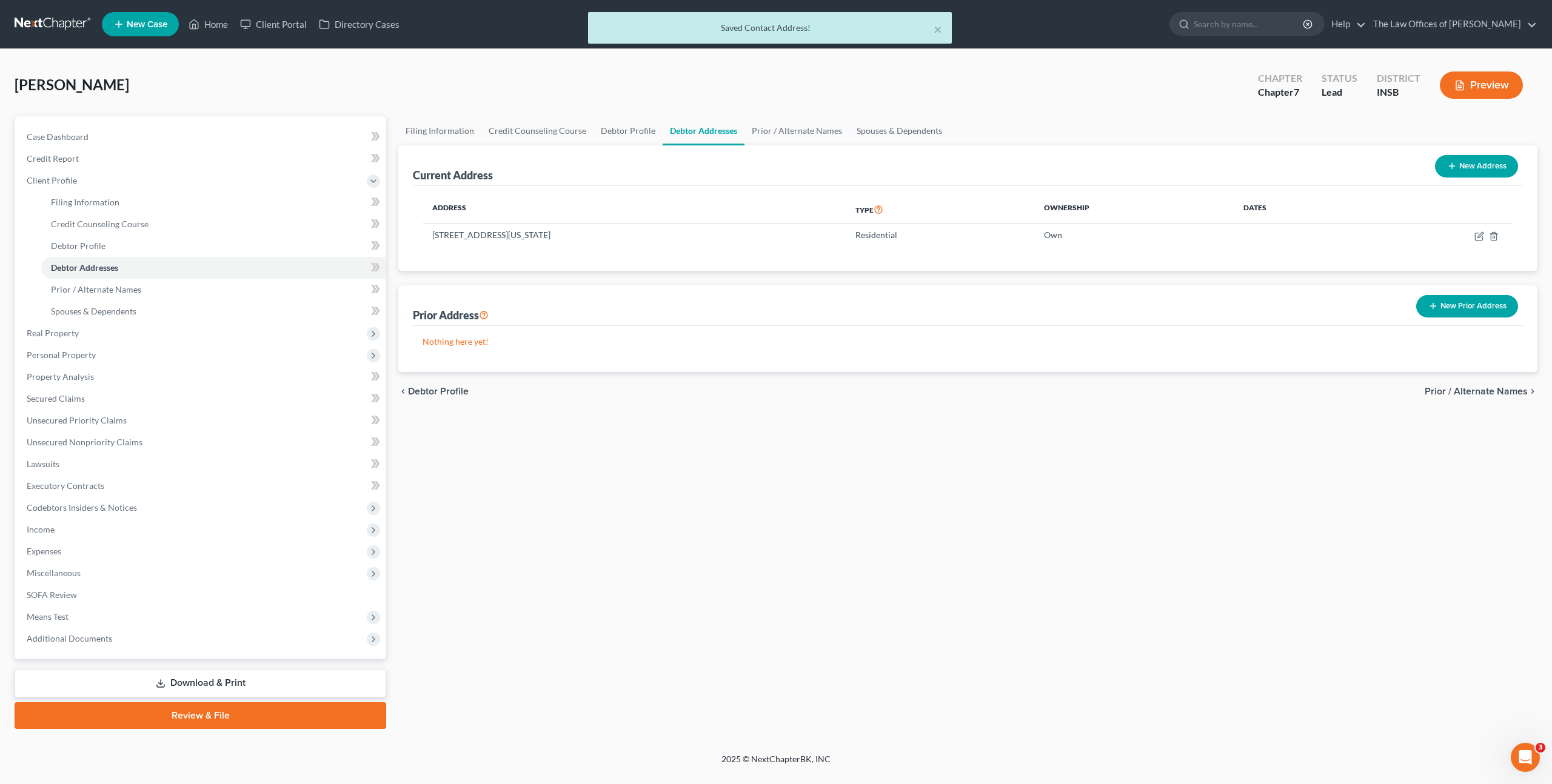
click at [939, 510] on div "Filing Information Credit Counseling Course Debtor Profile Debtor Addresses Pri…" at bounding box center [968, 423] width 1151 height 613
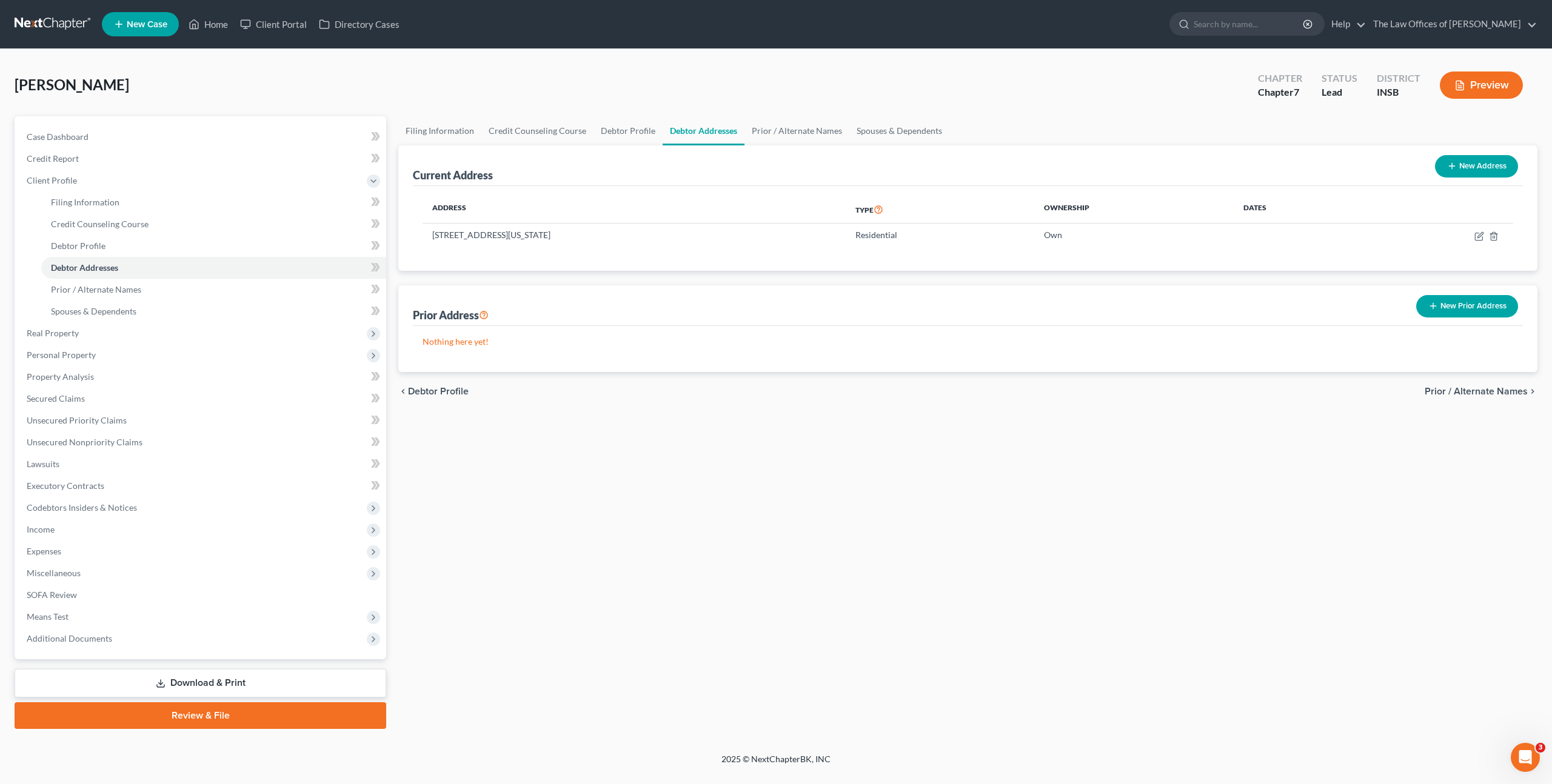
click at [978, 431] on div "Filing Information Credit Counseling Course Debtor Profile Debtor Addresses Pri…" at bounding box center [968, 423] width 1151 height 613
click at [383, 267] on span at bounding box center [375, 269] width 21 height 18
click at [377, 248] on icon at bounding box center [377, 245] width 5 height 9
click at [316, 284] on link "Prior / Alternate Names" at bounding box center [214, 289] width 345 height 22
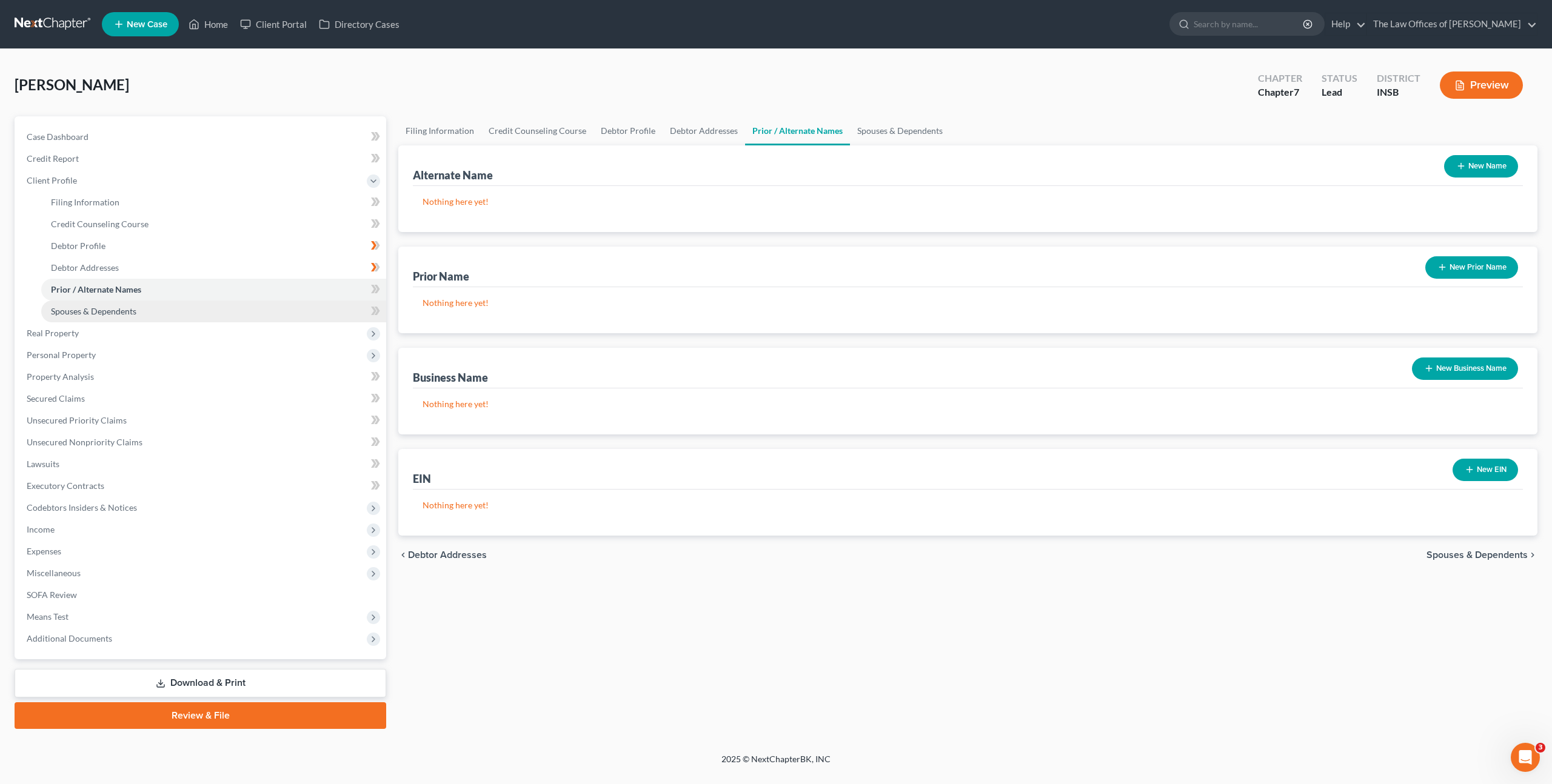
click at [326, 307] on link "Spouses & Dependents" at bounding box center [214, 311] width 345 height 22
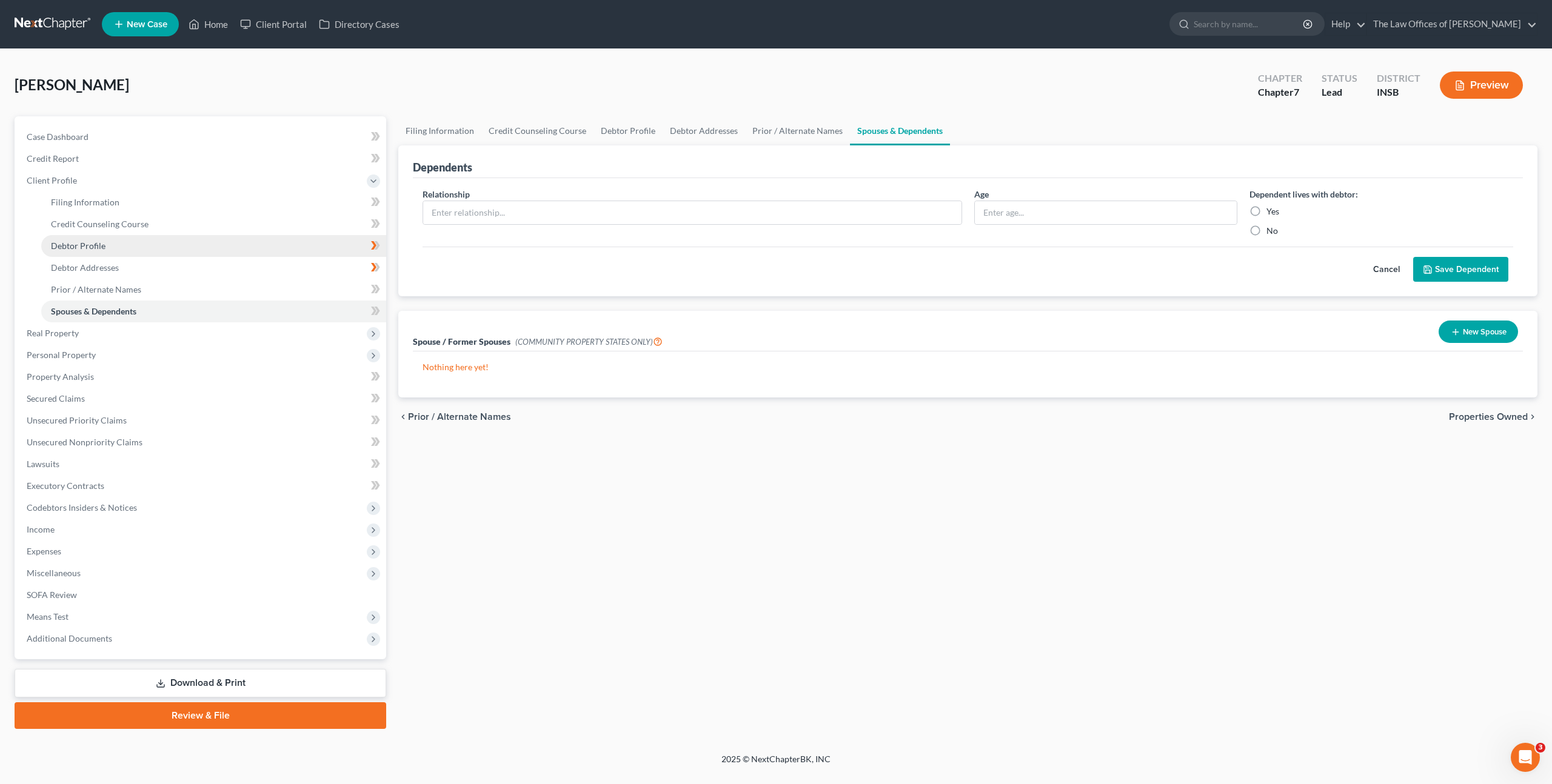
click at [275, 237] on link "Debtor Profile" at bounding box center [214, 246] width 345 height 22
select select "1"
select select "0"
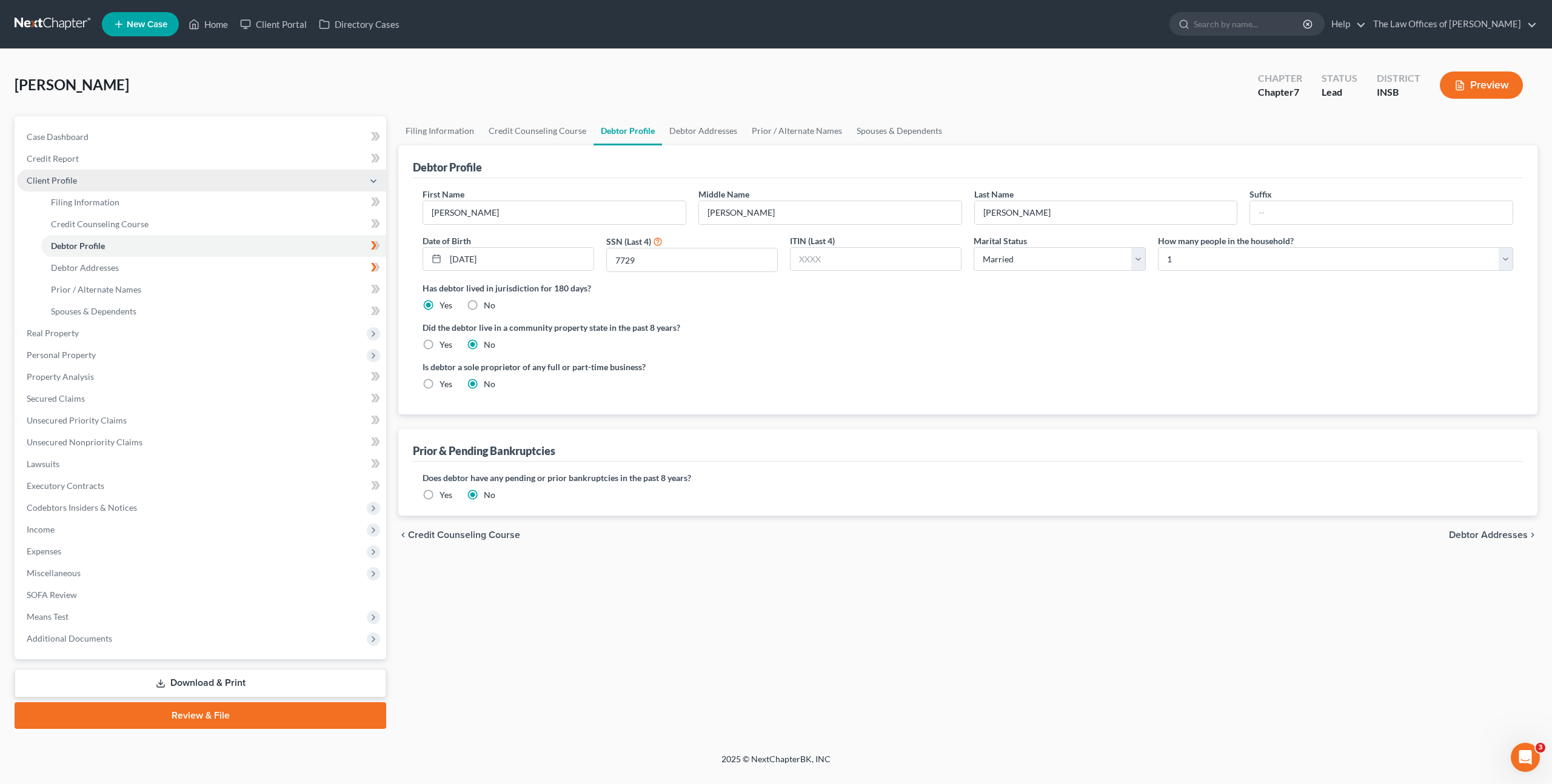
click at [216, 174] on span "Client Profile" at bounding box center [202, 180] width 369 height 22
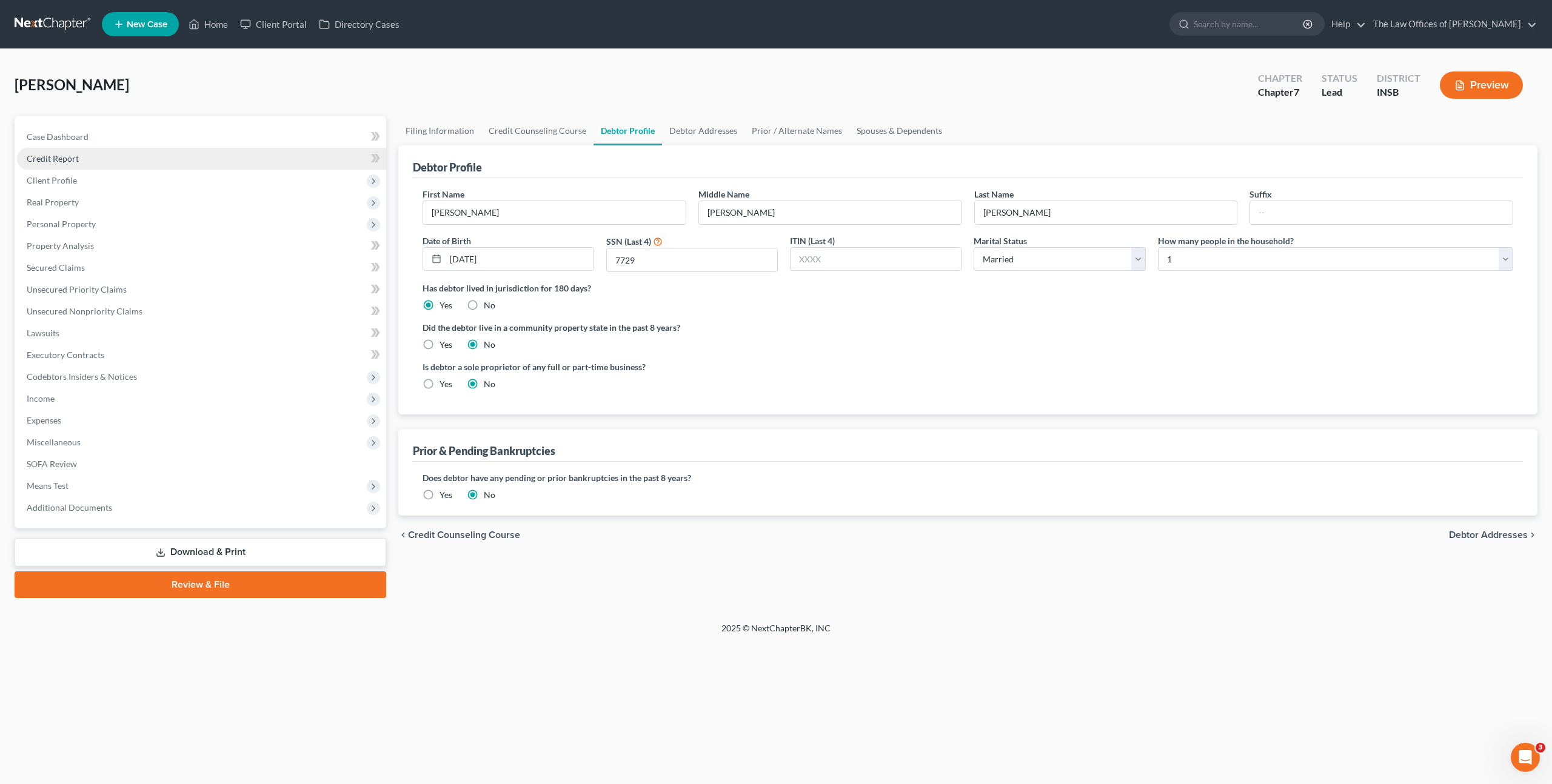
click at [225, 150] on link "Credit Report" at bounding box center [202, 159] width 369 height 22
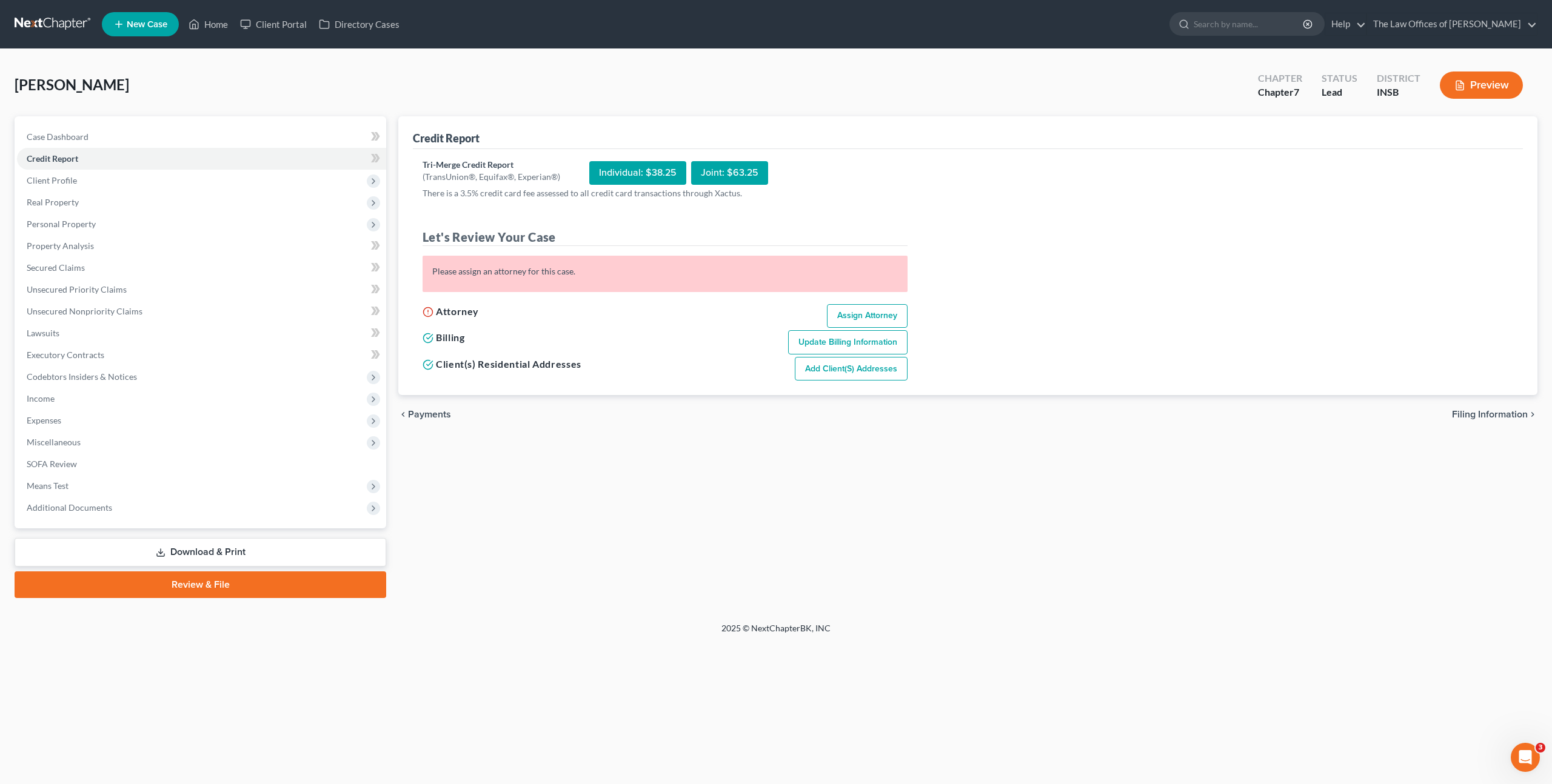
click at [877, 320] on link "Assign Attorney" at bounding box center [867, 316] width 81 height 24
select select "1"
select select "0"
select select "28"
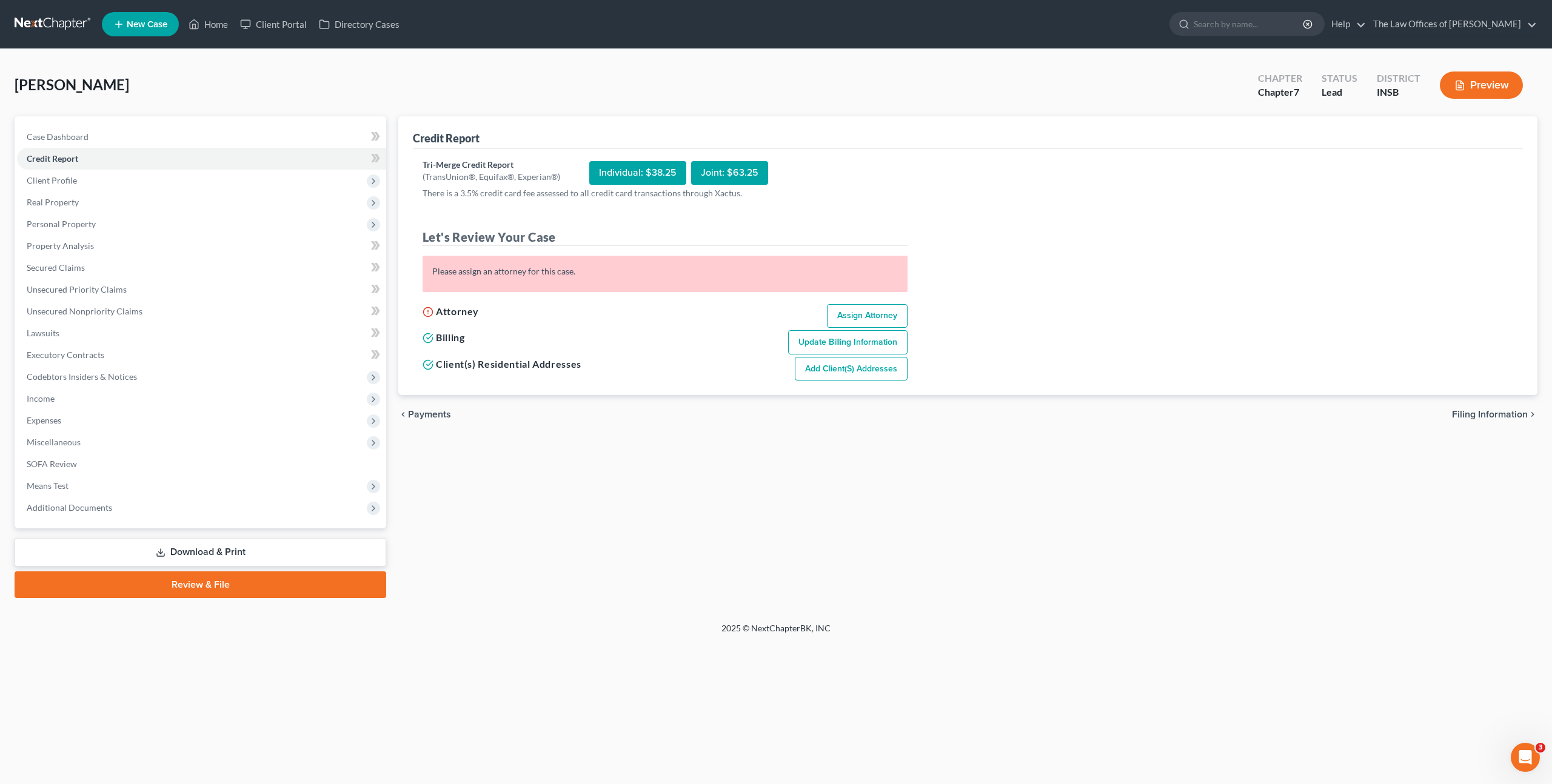
select select "15"
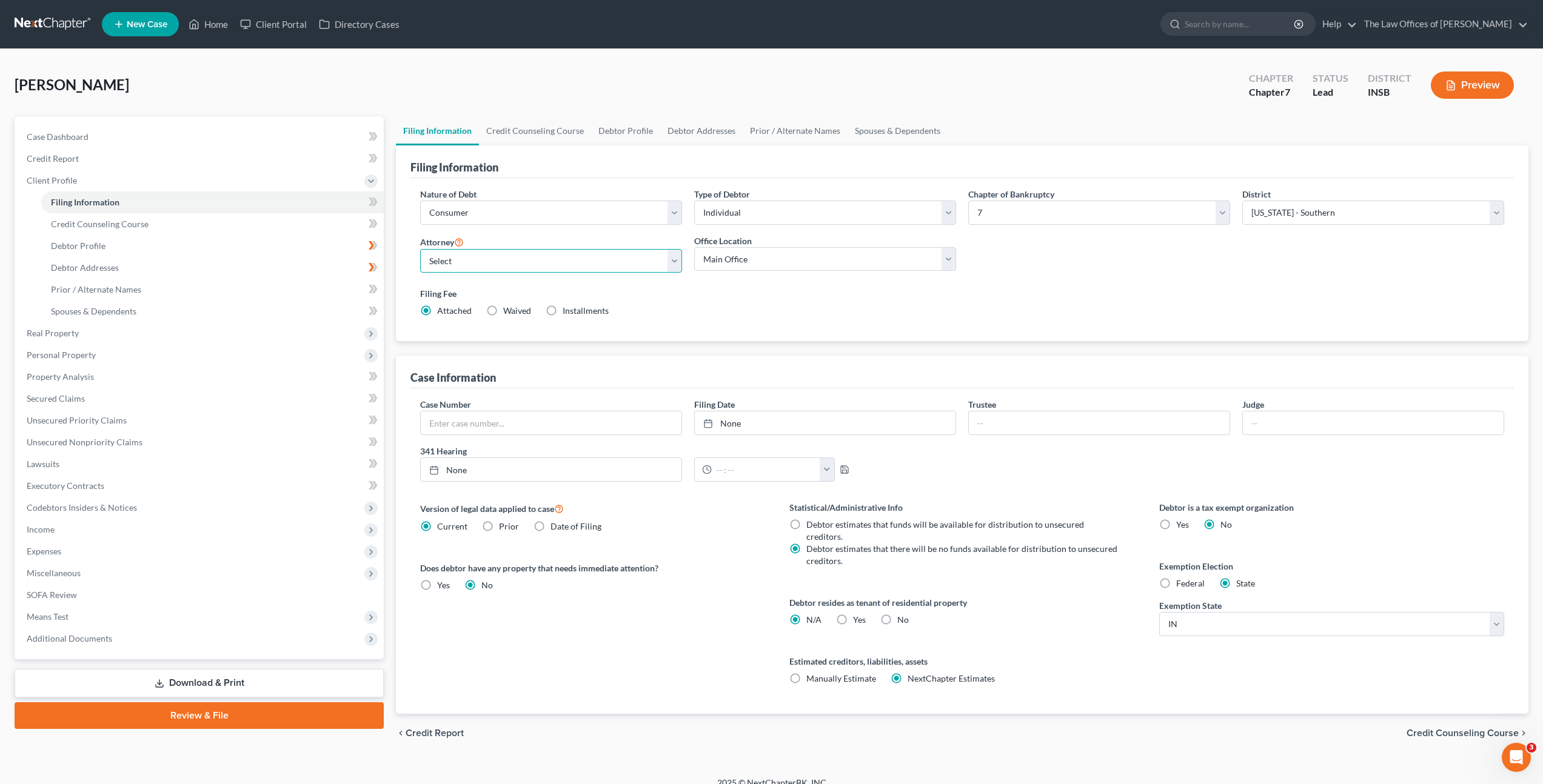
click at [604, 254] on select "Select [PERSON_NAME] - INSB [PERSON_NAME] - INSB [PERSON_NAME] [PERSON_NAME] - …" at bounding box center [551, 261] width 262 height 24
select select "0"
click at [420, 249] on select "Select [PERSON_NAME] - INSB [PERSON_NAME] - INSB [PERSON_NAME] [PERSON_NAME] - …" at bounding box center [551, 261] width 262 height 24
click at [951, 345] on div "Filing Information Nature of Debt Select Business Consumer Other Nature of Busi…" at bounding box center [962, 430] width 1133 height 569
click at [166, 159] on link "Credit Report" at bounding box center [200, 159] width 367 height 22
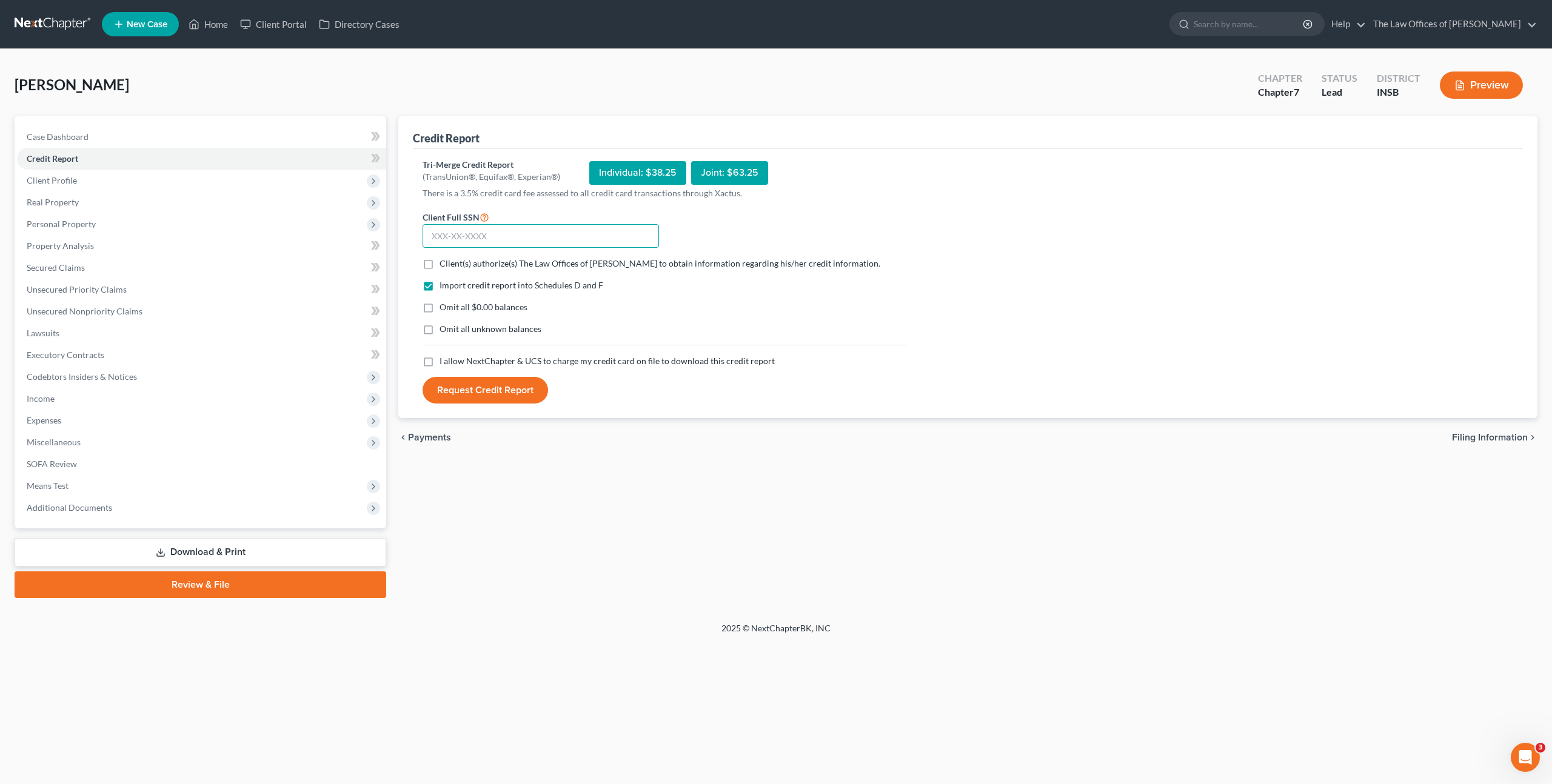
click at [582, 230] on input "text" at bounding box center [540, 236] width 237 height 24
paste input "312-62-7729"
type input "312-62-7729"
drag, startPoint x: 1039, startPoint y: 229, endPoint x: 1372, endPoint y: 147, distance: 342.9
click at [1040, 229] on div "Tri-Merge Credit Report (TransUnion®, Equifax®, Experian®) Individual: $38.25 J…" at bounding box center [968, 281] width 1091 height 246
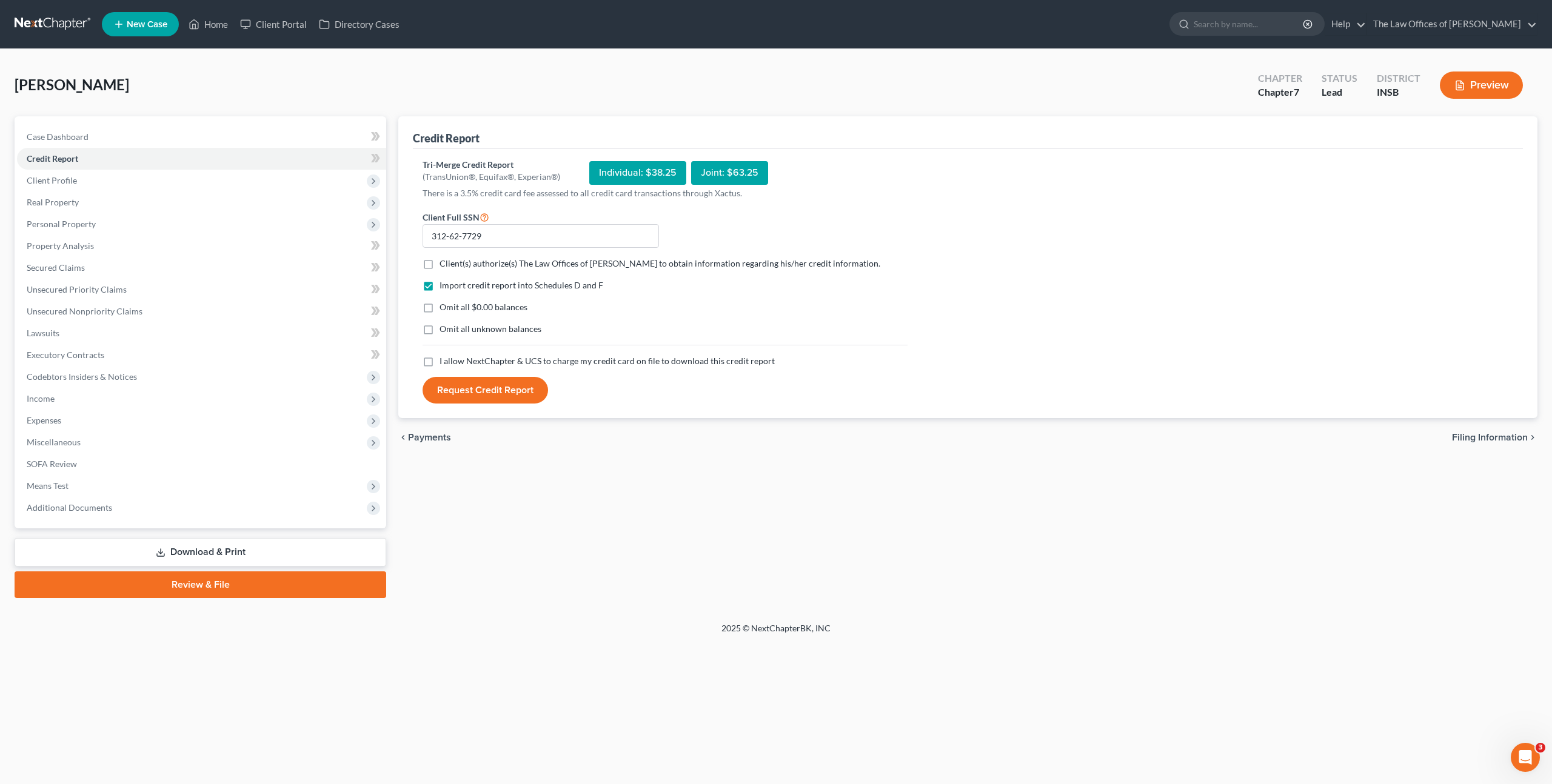
click at [440, 261] on label "Client(s) authorize(s) The Law Offices of [PERSON_NAME] to obtain information r…" at bounding box center [660, 263] width 441 height 12
click at [444, 261] on input "Client(s) authorize(s) The Law Offices of [PERSON_NAME] to obtain information r…" at bounding box center [448, 261] width 8 height 8
checkbox input "true"
click at [425, 371] on form "Client Full SSN * 312-62-7729 Client(s) authorize(s) The Law Offices of [PERSON…" at bounding box center [665, 307] width 497 height 195
click at [440, 364] on label "I allow NextChapter & UCS to charge my credit card on file to download this cre…" at bounding box center [607, 361] width 335 height 12
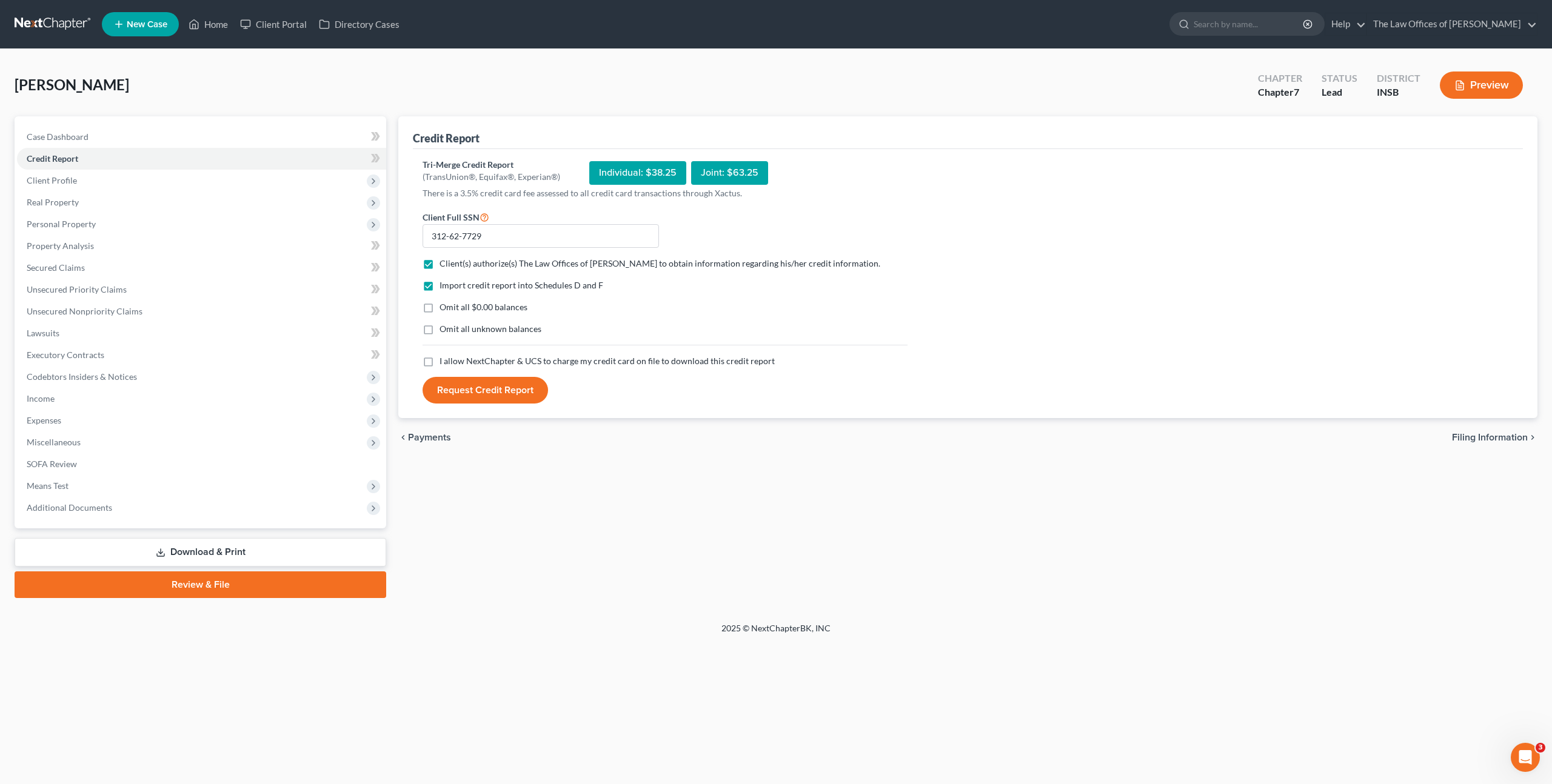
click at [444, 363] on input "I allow NextChapter & UCS to charge my credit card on file to download this cre…" at bounding box center [448, 359] width 8 height 8
checkbox input "true"
drag, startPoint x: 498, startPoint y: 396, endPoint x: 801, endPoint y: 277, distance: 325.5
click at [498, 396] on button "Request Credit Report" at bounding box center [485, 390] width 126 height 27
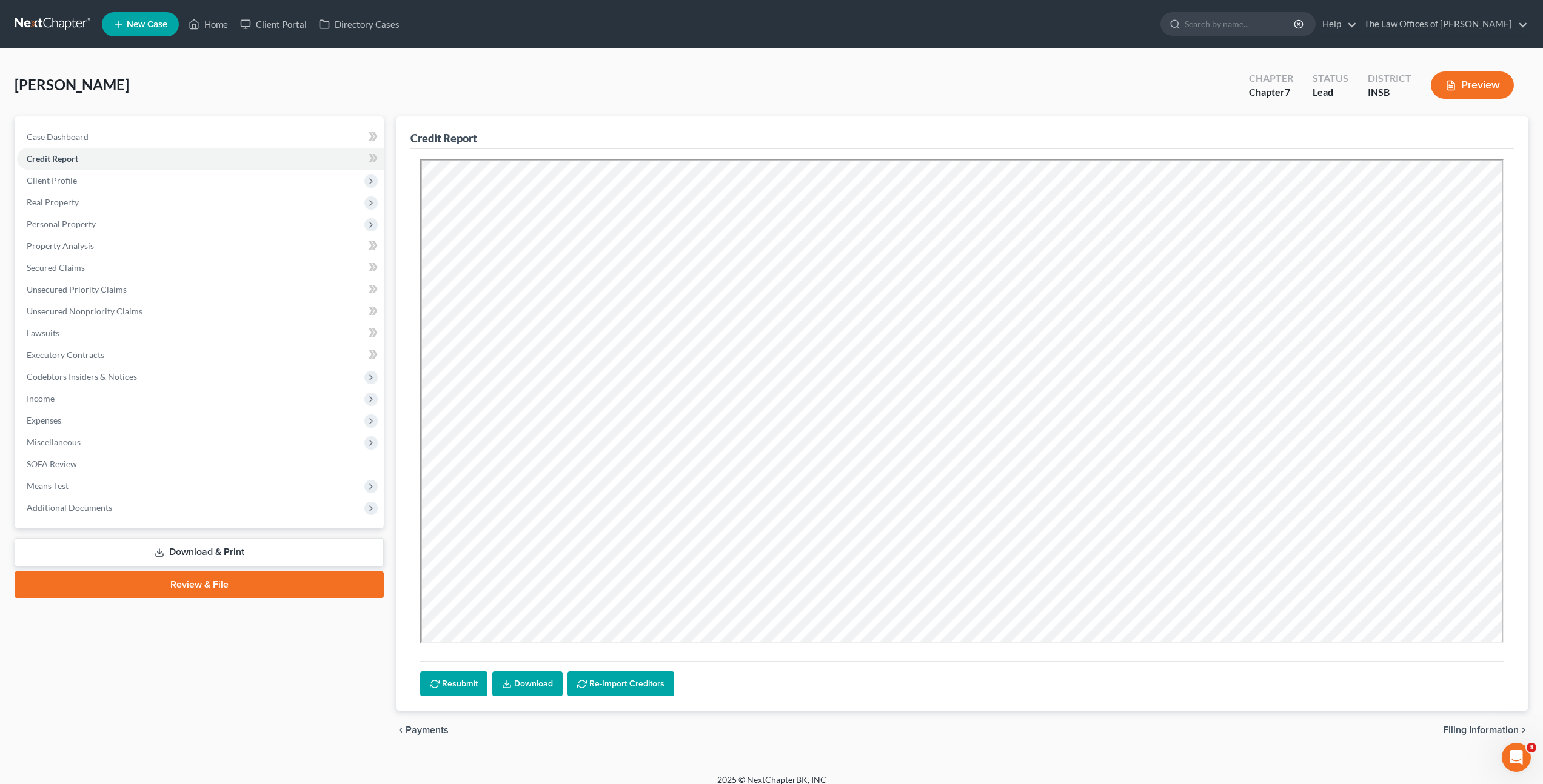
drag, startPoint x: 524, startPoint y: 680, endPoint x: 524, endPoint y: 673, distance: 7.0
click at [524, 680] on link "Download" at bounding box center [527, 684] width 70 height 26
click at [373, 159] on icon at bounding box center [371, 158] width 5 height 9
click at [258, 187] on span "Client Profile" at bounding box center [200, 180] width 367 height 22
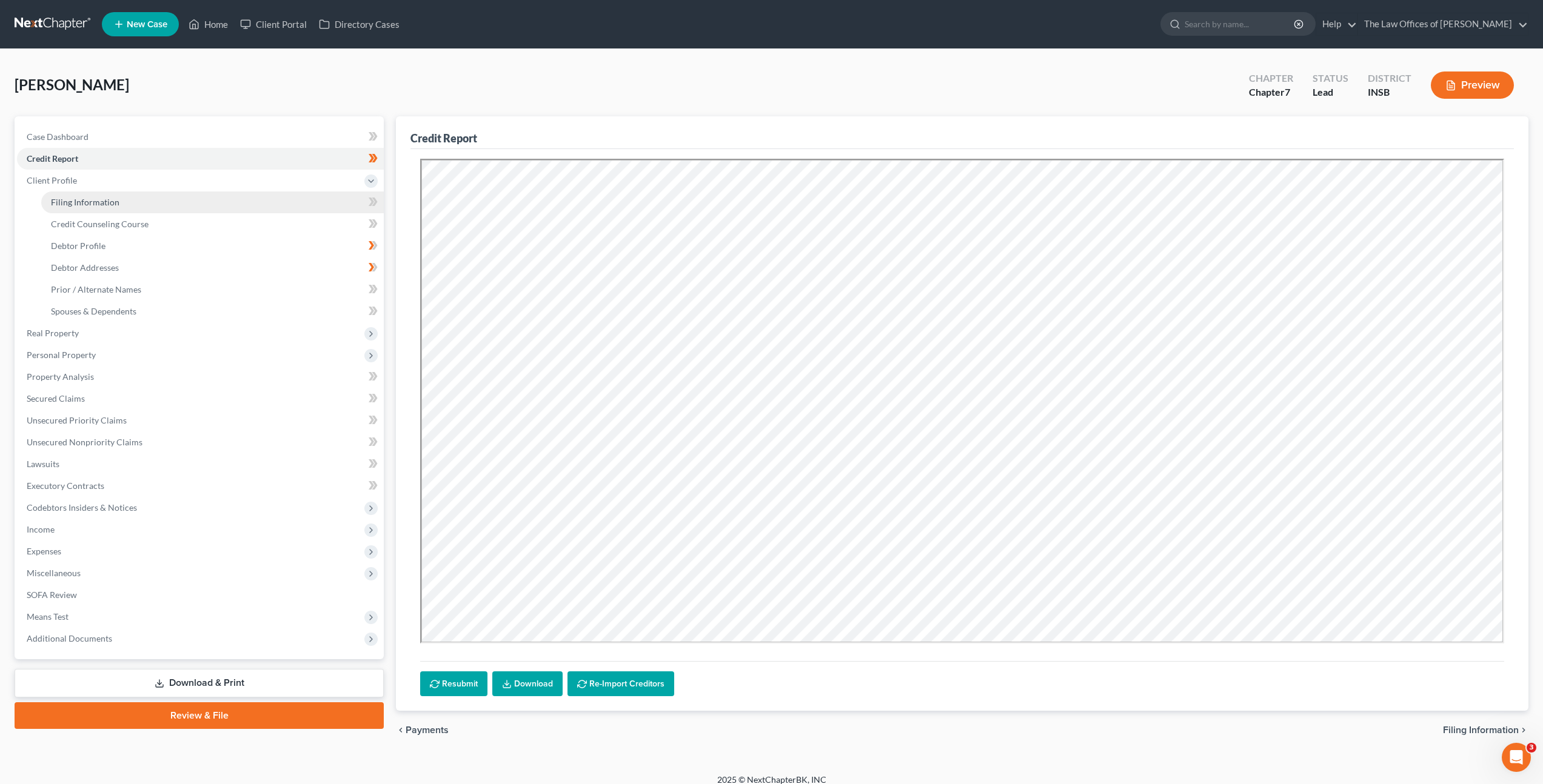
click at [206, 200] on link "Filing Information" at bounding box center [212, 202] width 343 height 22
select select "1"
select select "0"
select select "28"
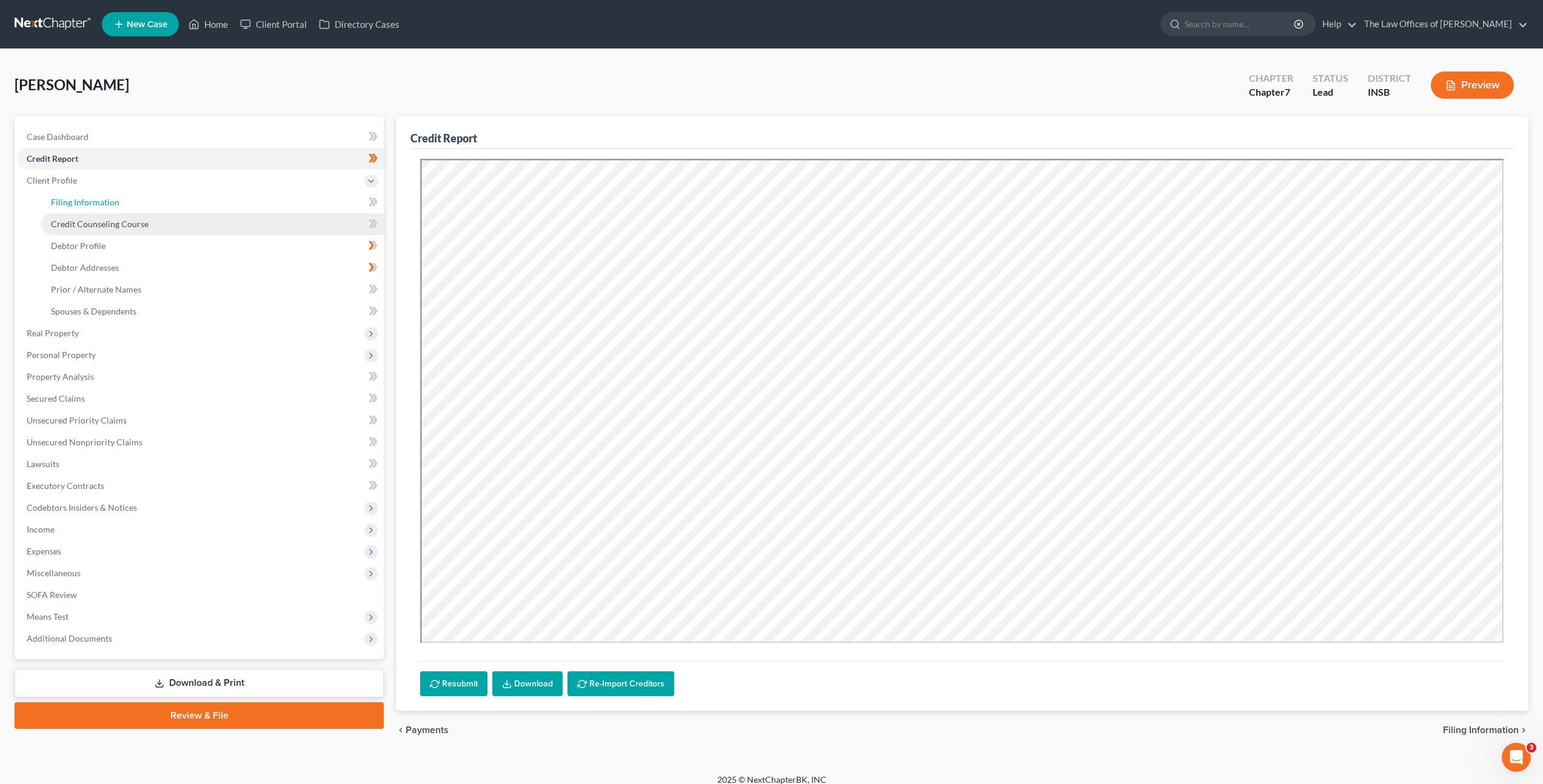
select select "0"
select select "15"
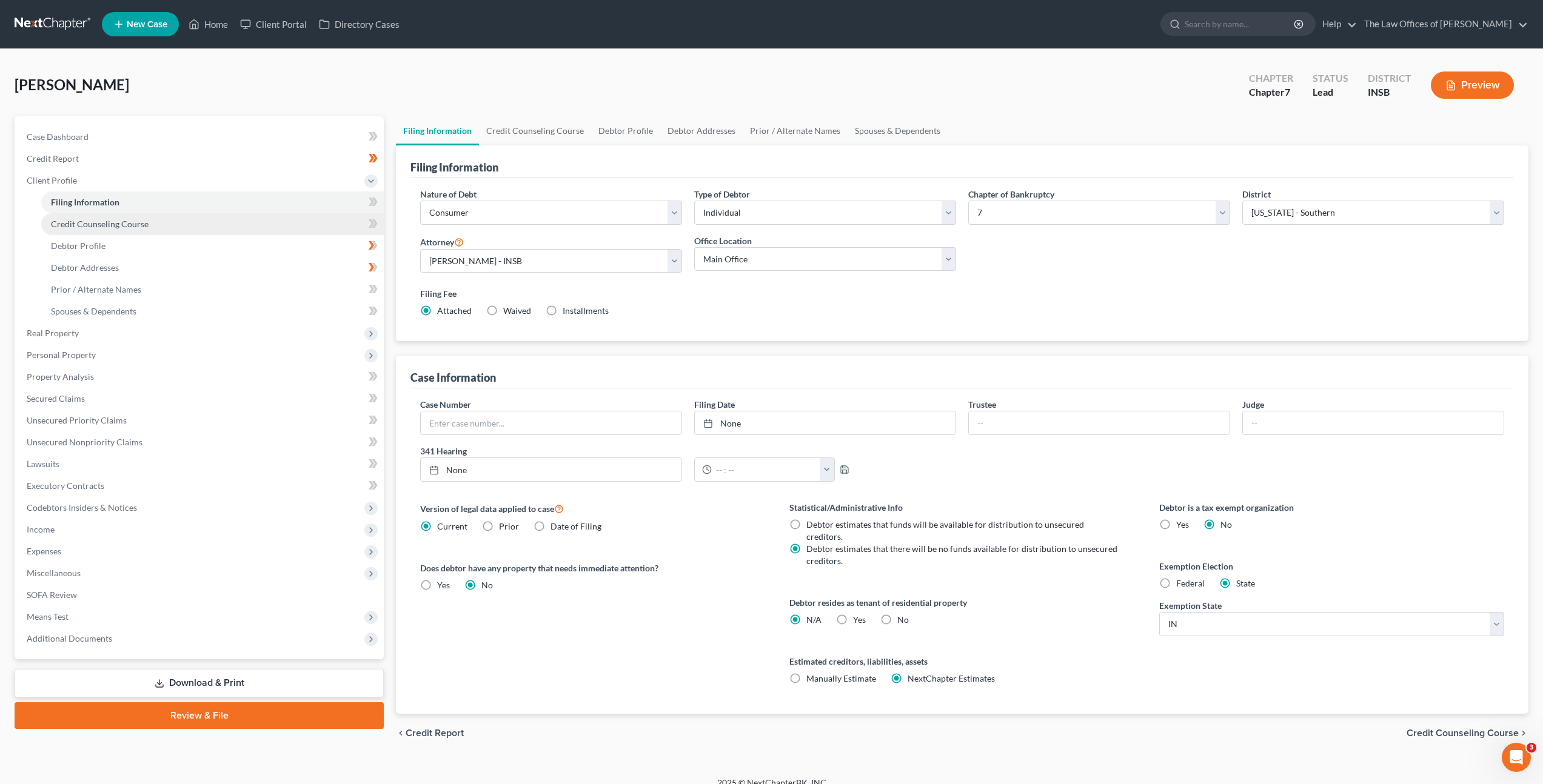
click at [207, 230] on link "Credit Counseling Course" at bounding box center [212, 224] width 343 height 22
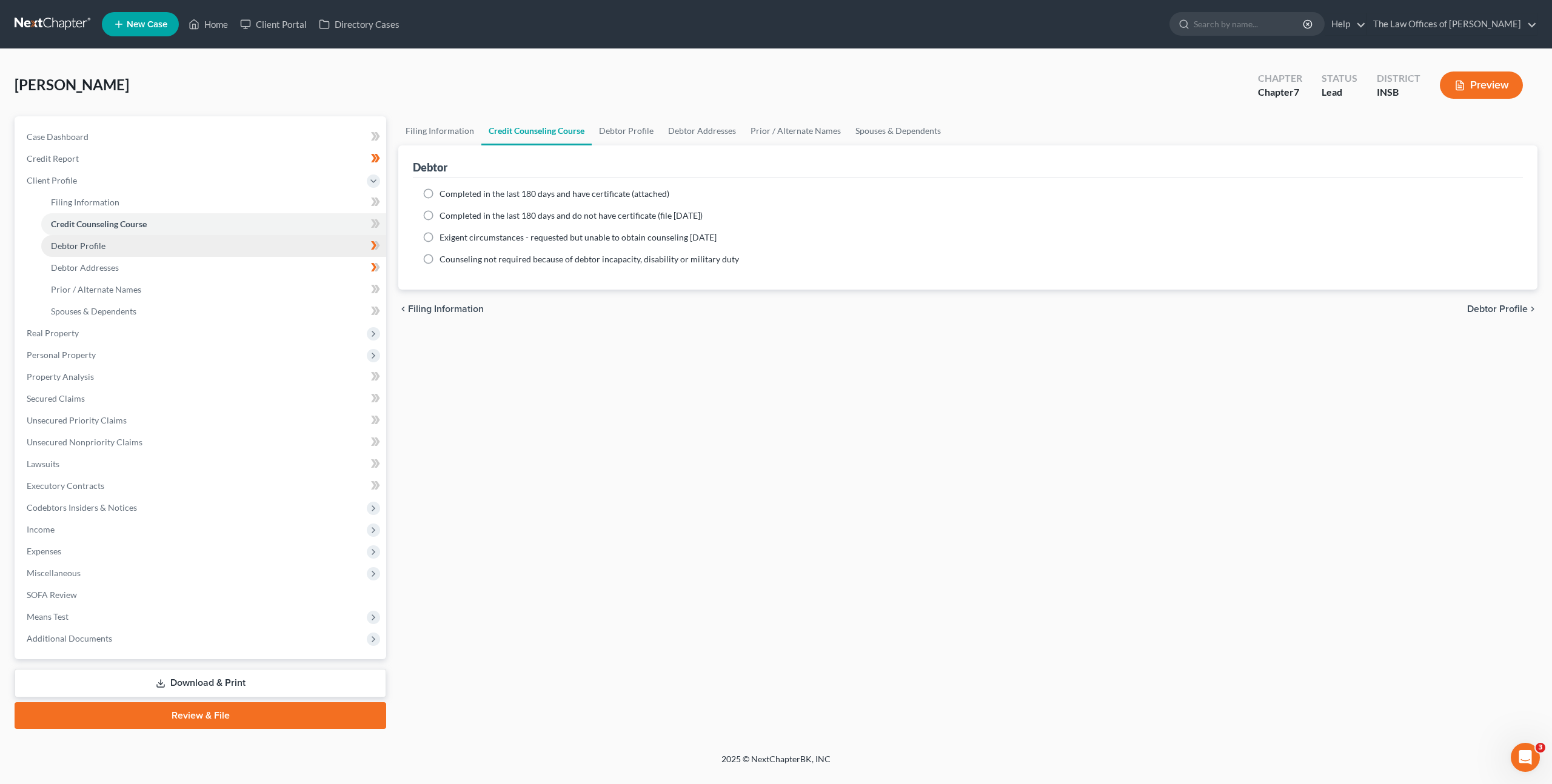
click at [221, 251] on link "Debtor Profile" at bounding box center [214, 246] width 345 height 22
select select "1"
select select "0"
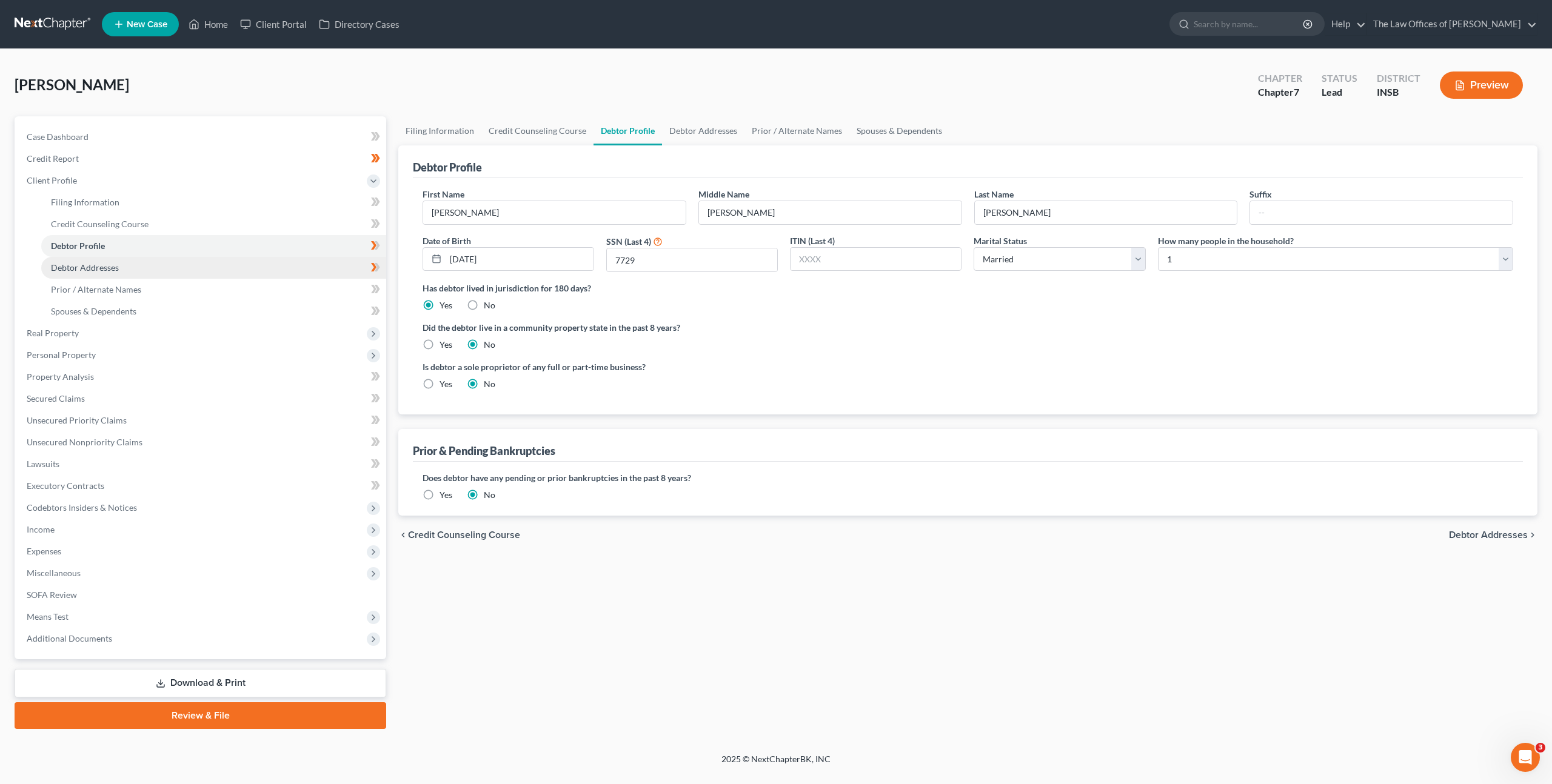
click at [222, 263] on link "Debtor Addresses" at bounding box center [214, 267] width 345 height 22
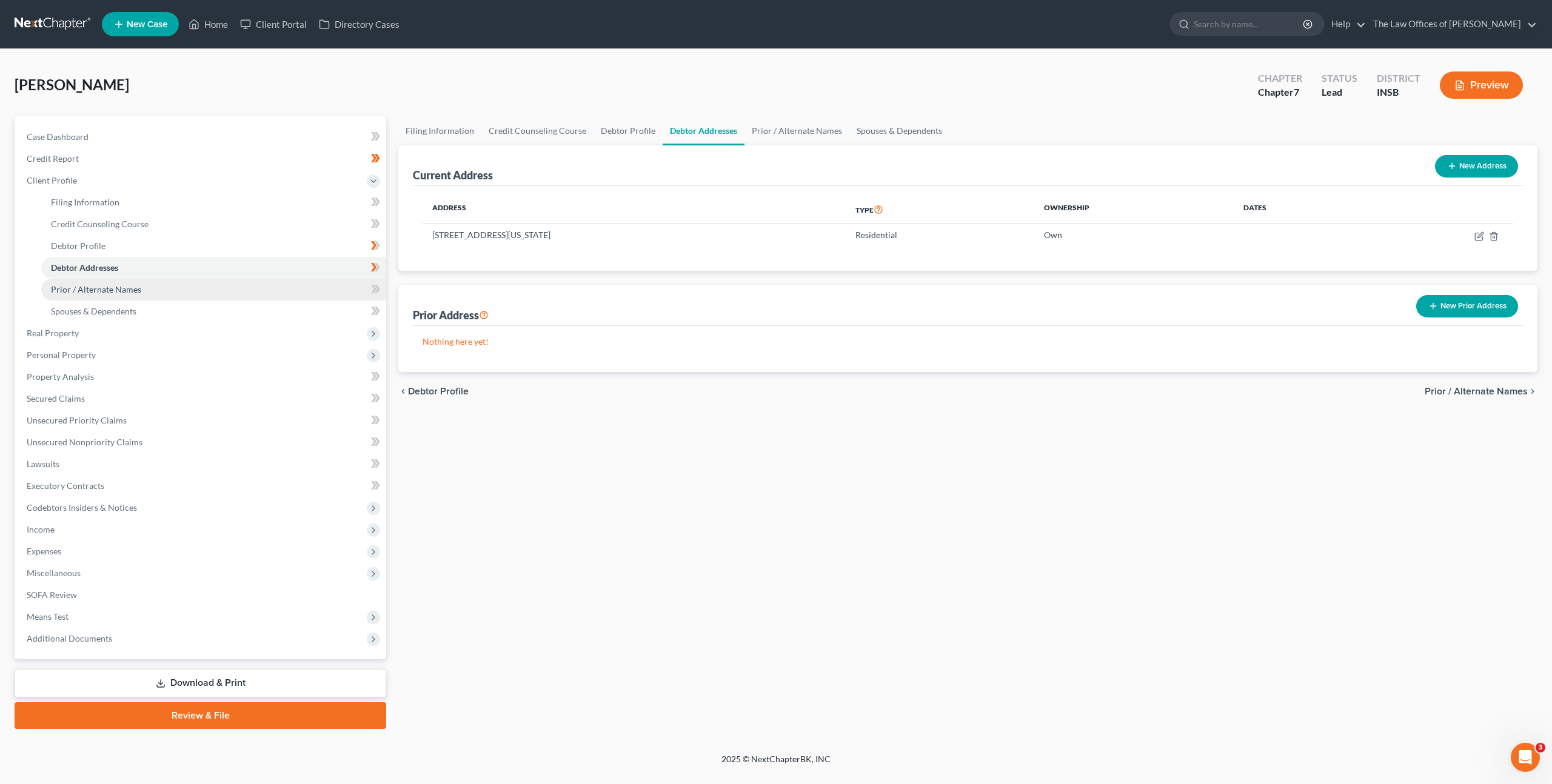
click at [223, 295] on link "Prior / Alternate Names" at bounding box center [214, 289] width 345 height 22
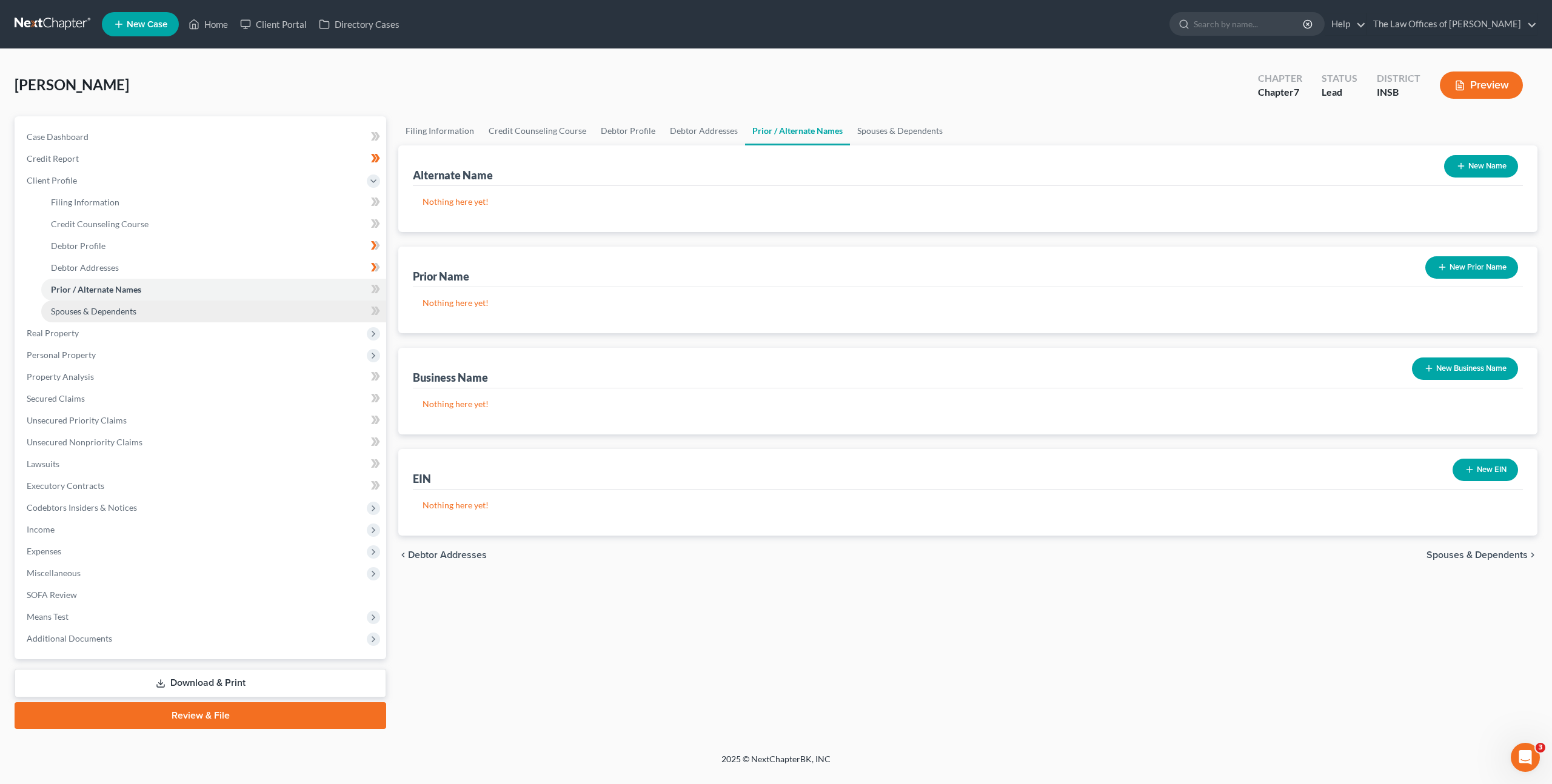
click at [218, 321] on link "Spouses & Dependents" at bounding box center [214, 311] width 345 height 22
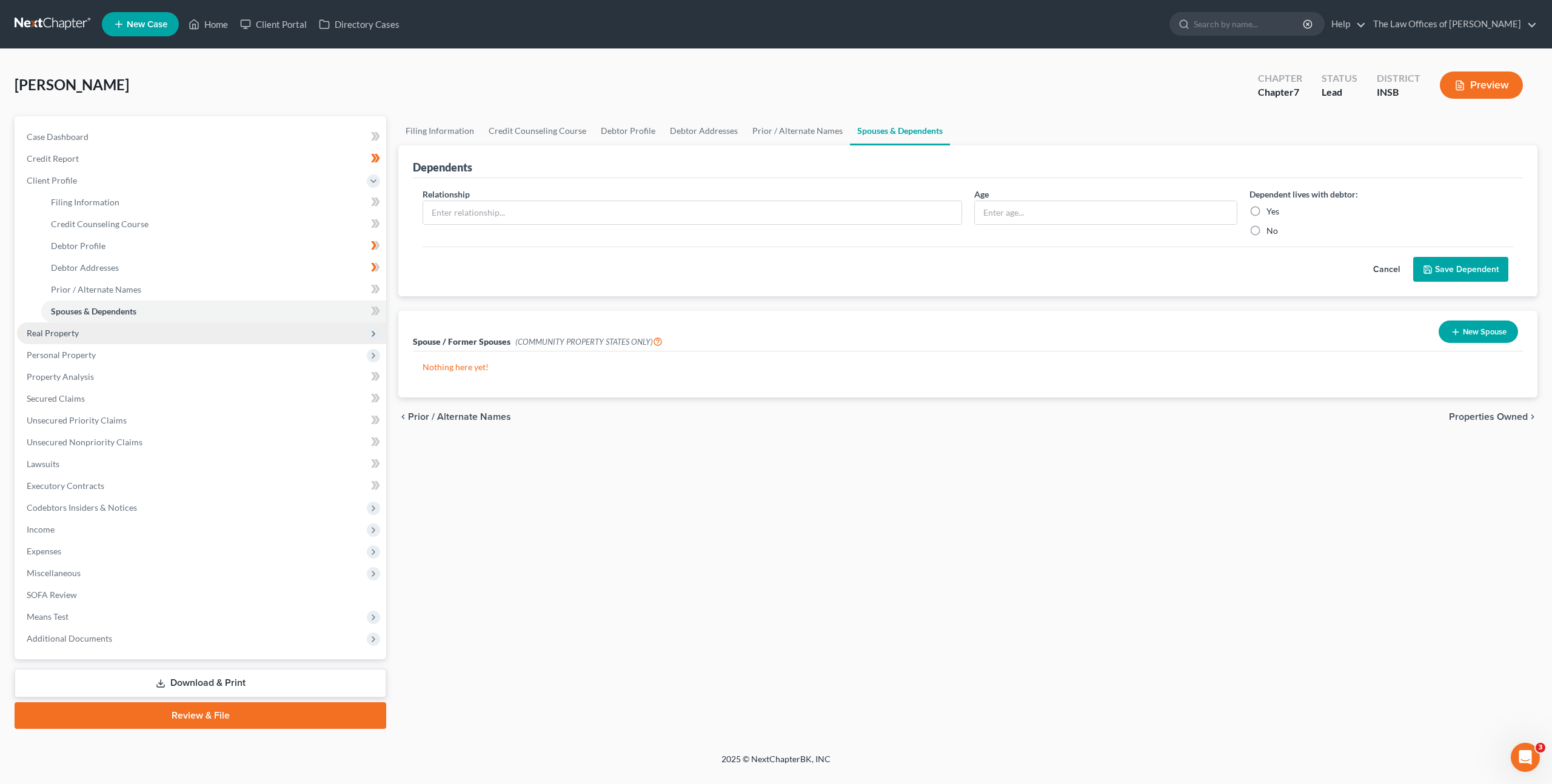
click at [207, 341] on span "Real Property" at bounding box center [202, 333] width 369 height 22
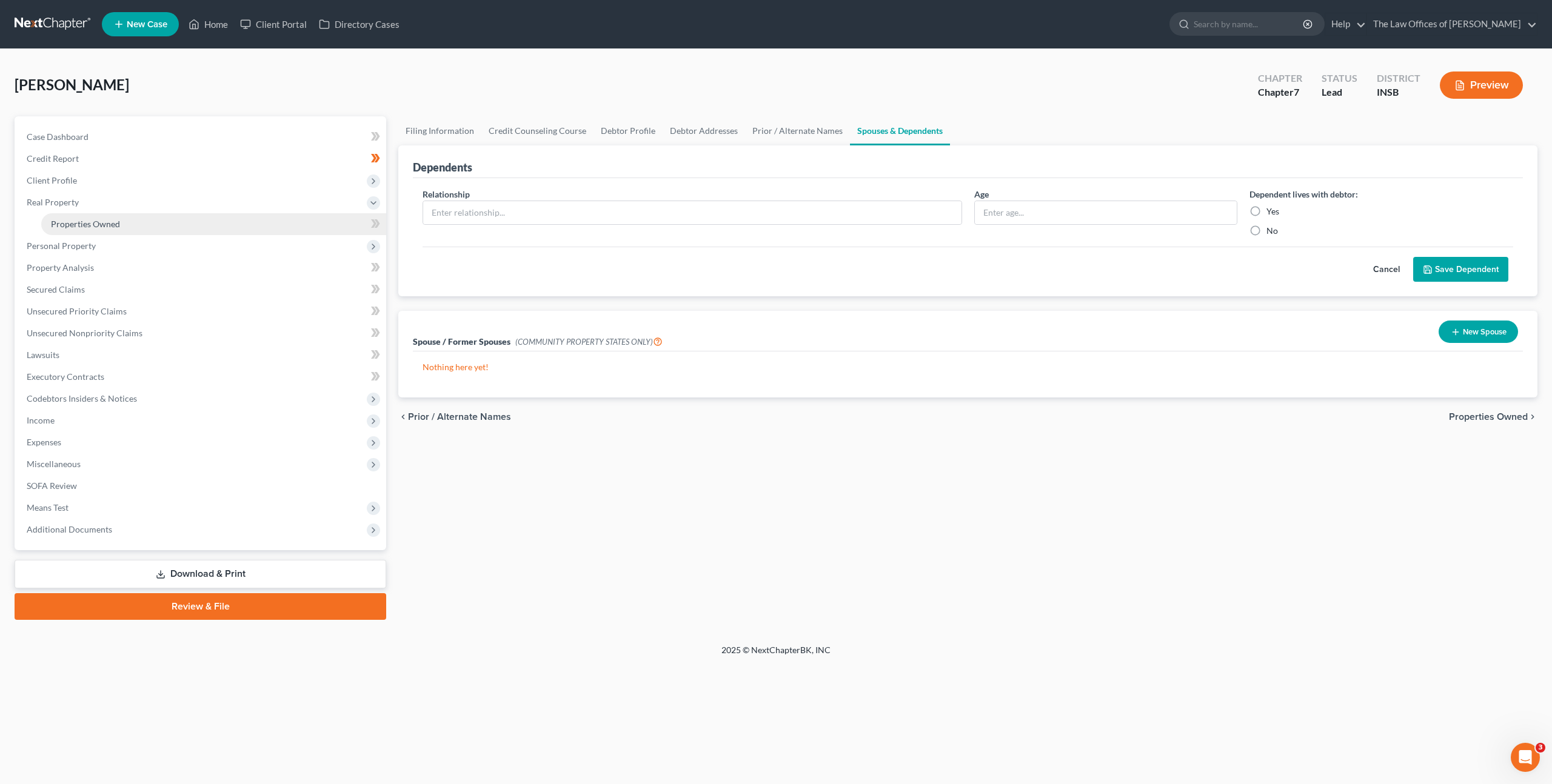
click at [191, 224] on link "Properties Owned" at bounding box center [214, 224] width 345 height 22
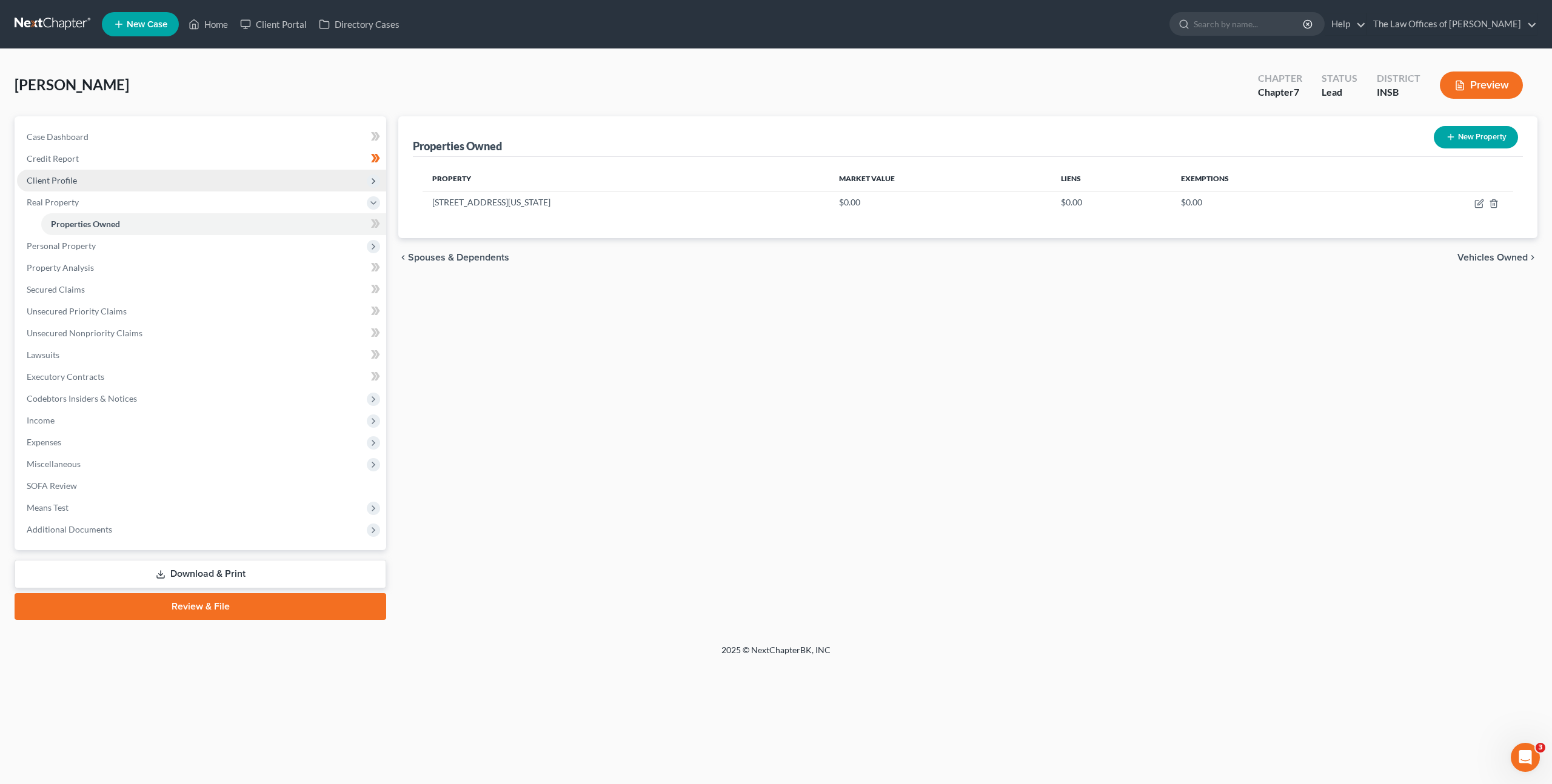
click at [180, 182] on span "Client Profile" at bounding box center [202, 180] width 369 height 22
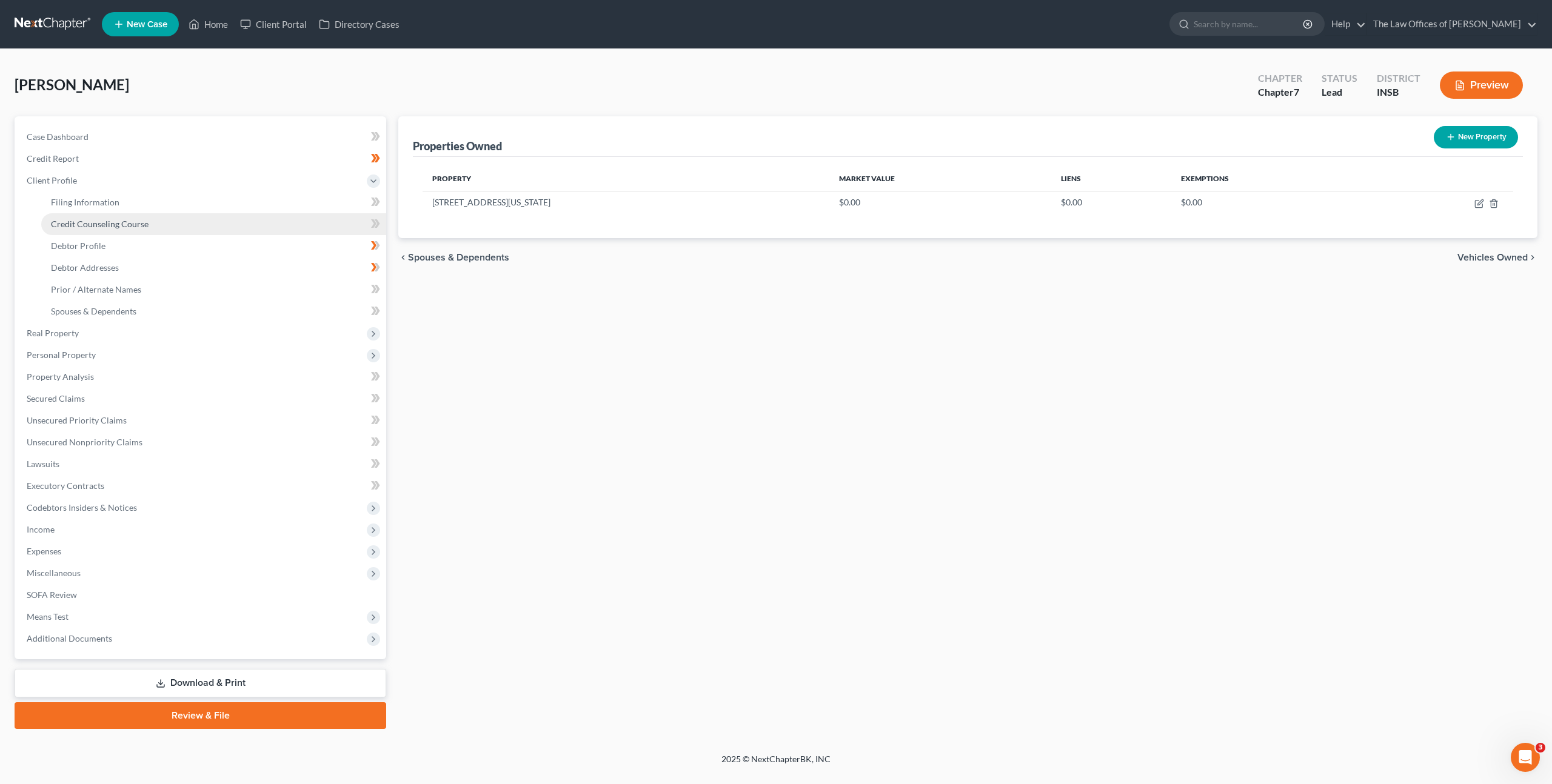
click at [183, 223] on link "Credit Counseling Course" at bounding box center [214, 224] width 345 height 22
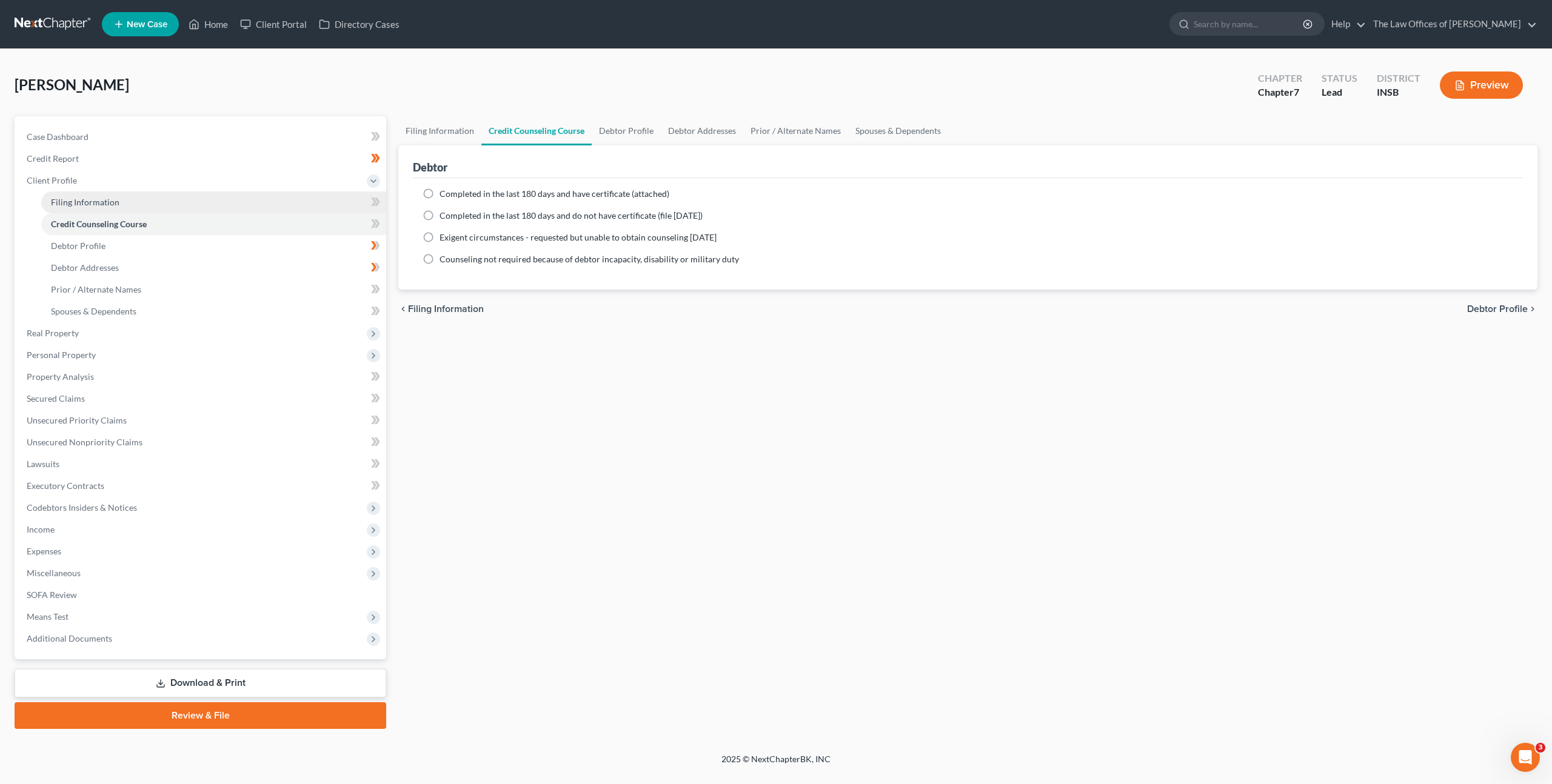
click at [225, 205] on link "Filing Information" at bounding box center [214, 202] width 345 height 22
select select "1"
select select "0"
select select "28"
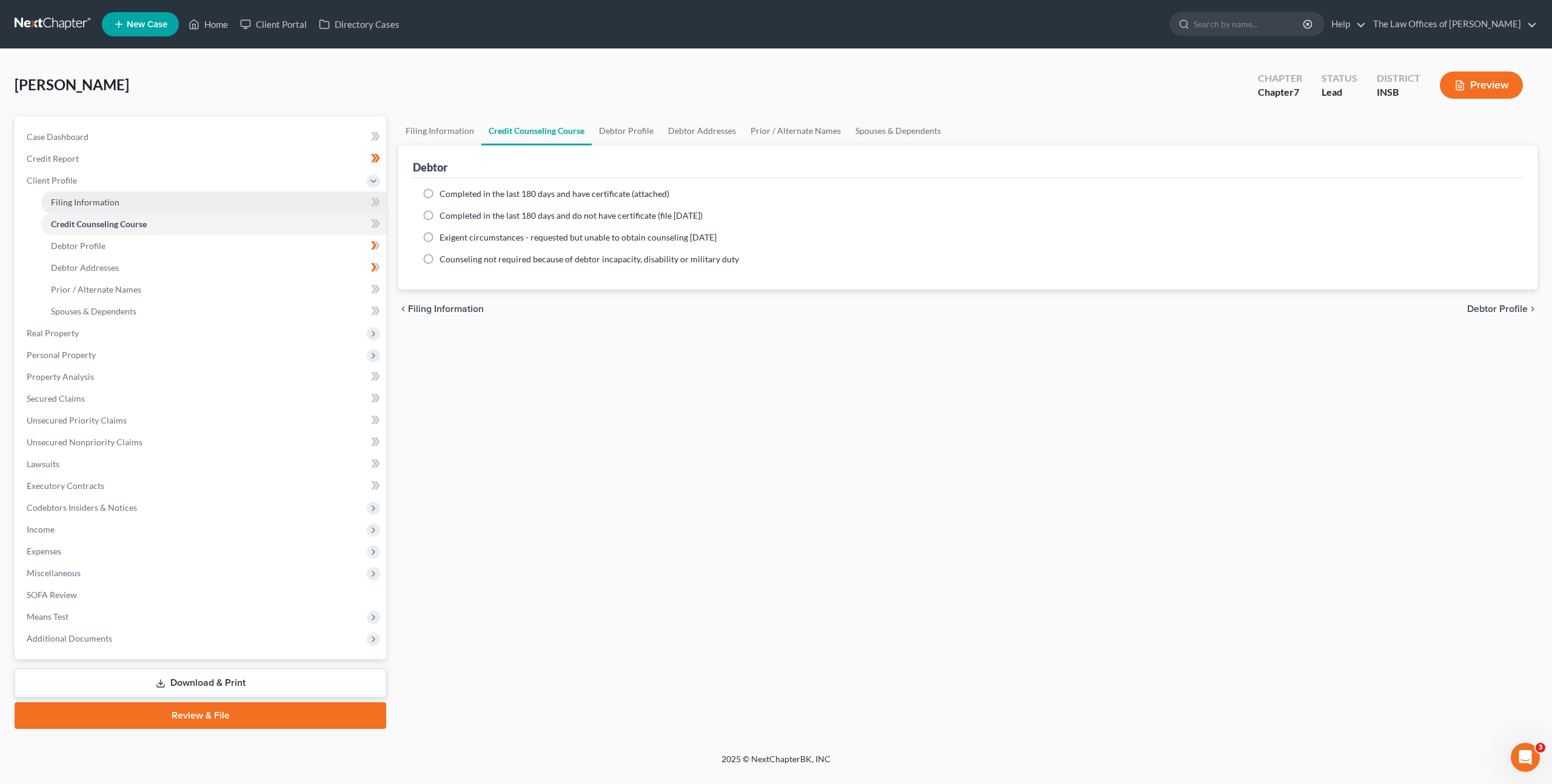
select select "0"
select select "15"
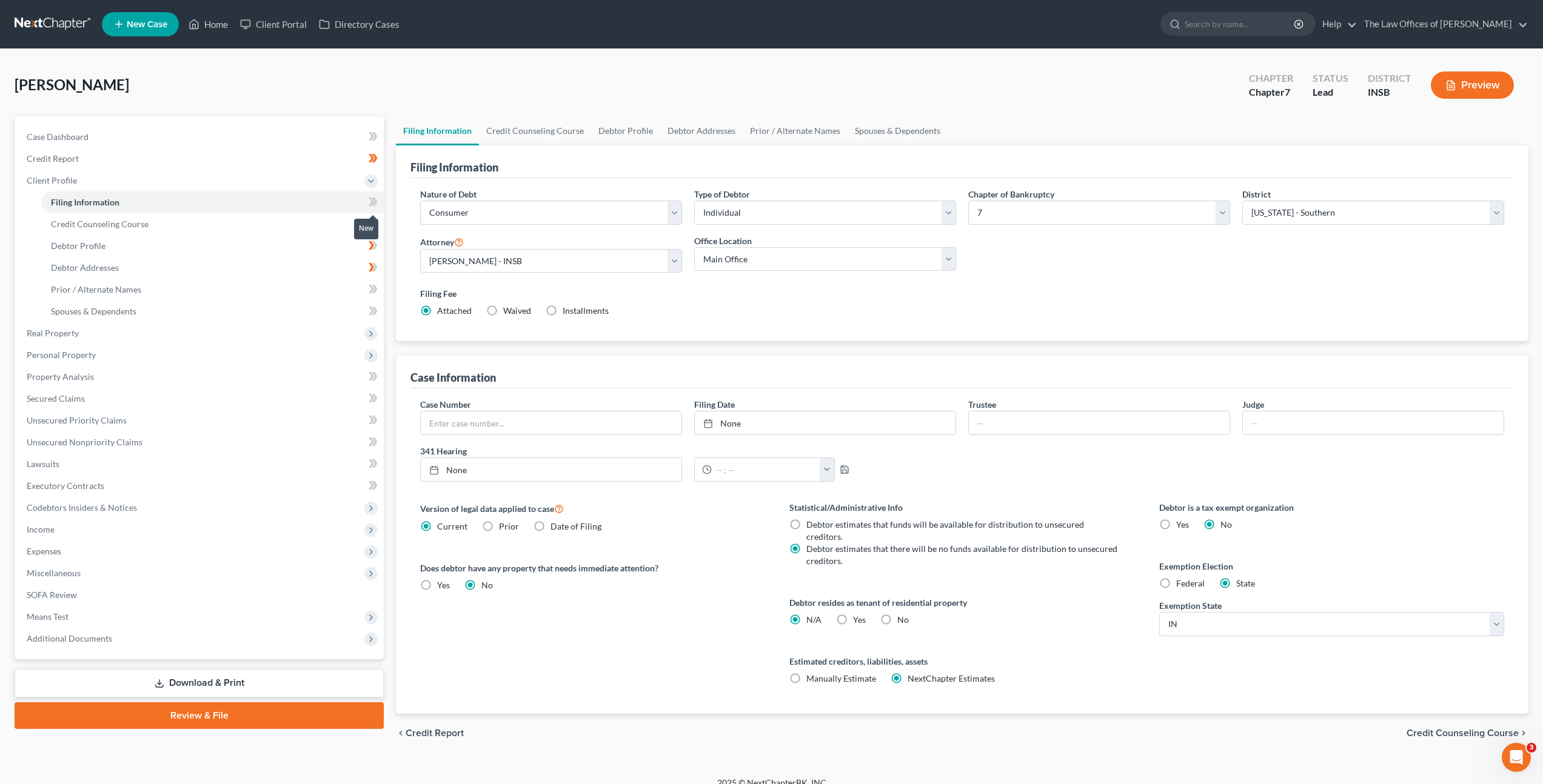
click at [372, 201] on icon at bounding box center [371, 202] width 5 height 9
click at [193, 329] on span "Real Property" at bounding box center [200, 333] width 367 height 22
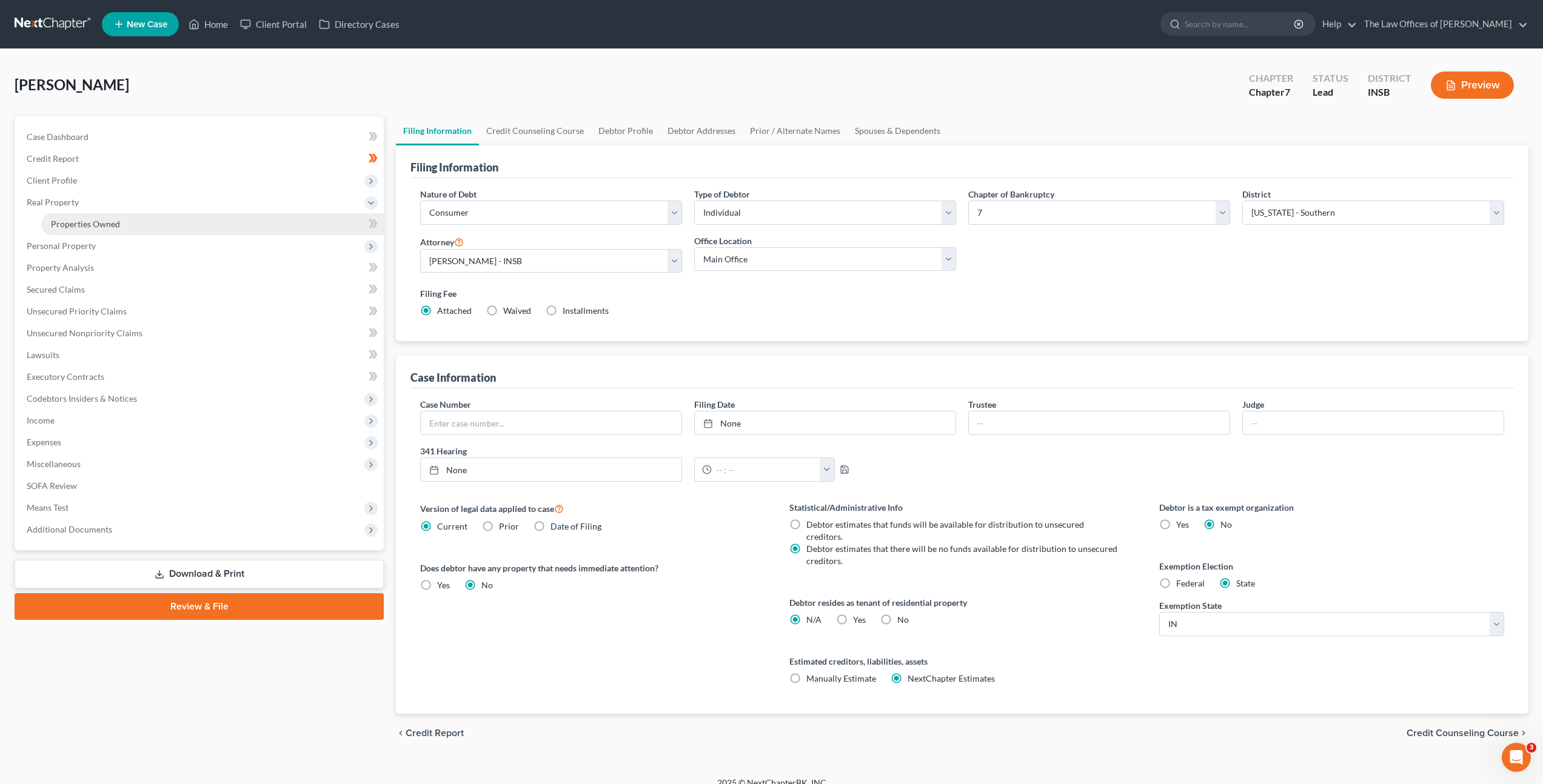
click at [198, 223] on link "Properties Owned" at bounding box center [212, 224] width 343 height 22
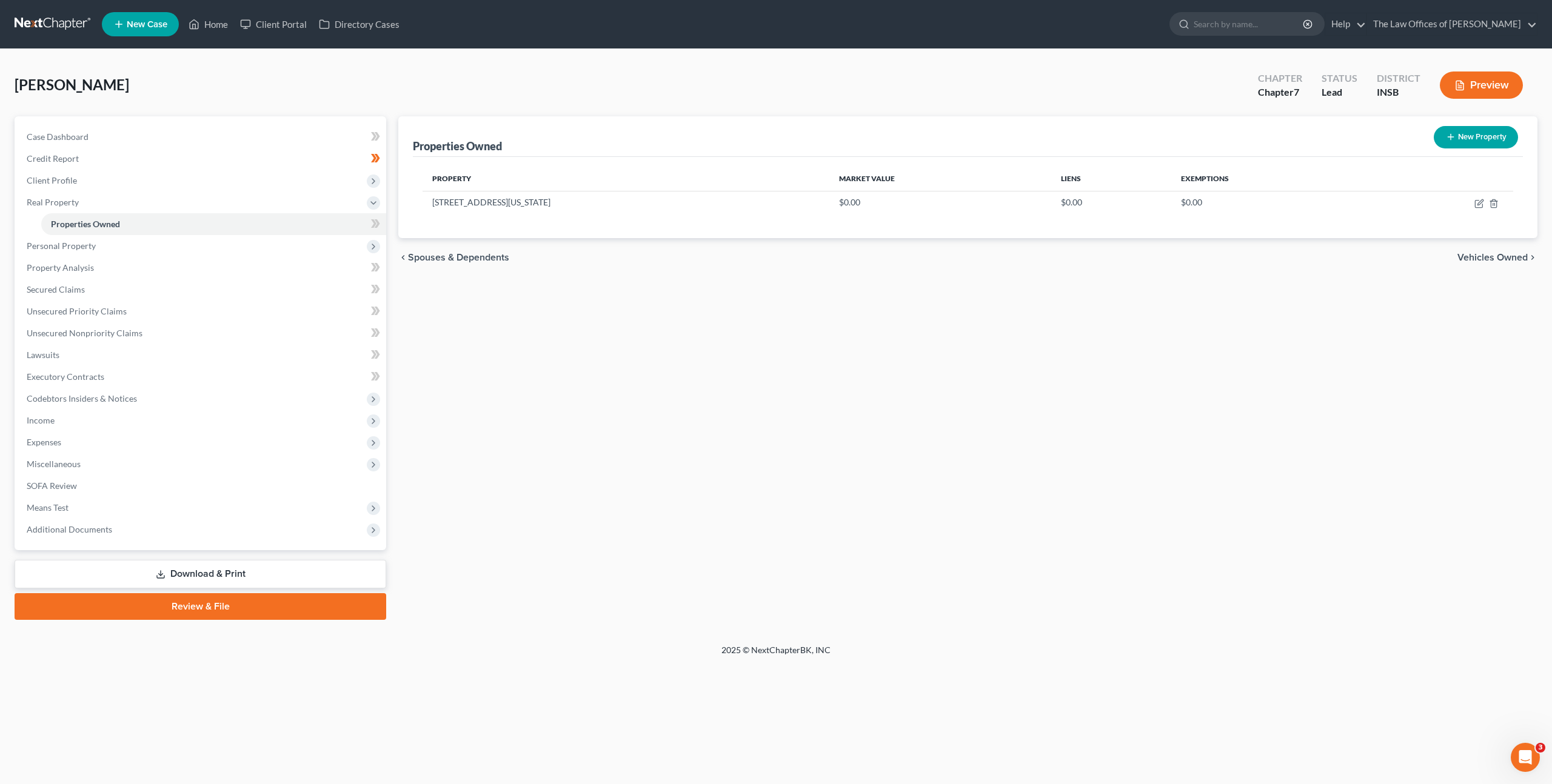
click at [599, 320] on div "Properties Owned New Property Property Market Value Liens Exemptions [STREET_AD…" at bounding box center [968, 368] width 1151 height 504
click at [1310, 328] on div "Properties Owned New Property Property Market Value Liens Exemptions [STREET_AD…" at bounding box center [968, 368] width 1151 height 504
